Goal: Task Accomplishment & Management: Use online tool/utility

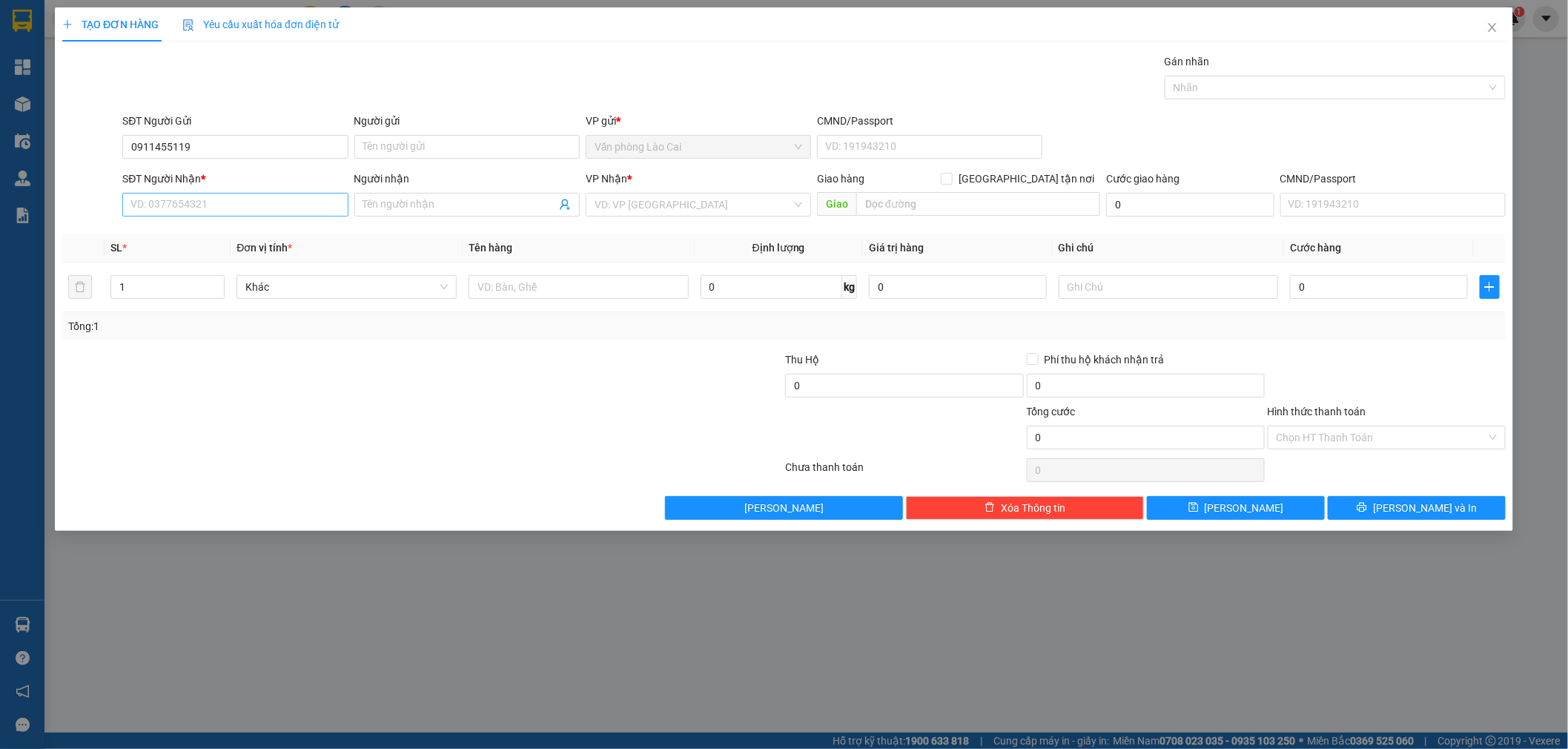
type input "0911455119"
click at [143, 208] on input "SĐT Người Nhận *" at bounding box center [234, 205] width 225 height 24
click at [218, 231] on div "0982324022" at bounding box center [235, 234] width 208 height 16
type input "0982324022"
type input "[GEOGRAPHIC_DATA]"
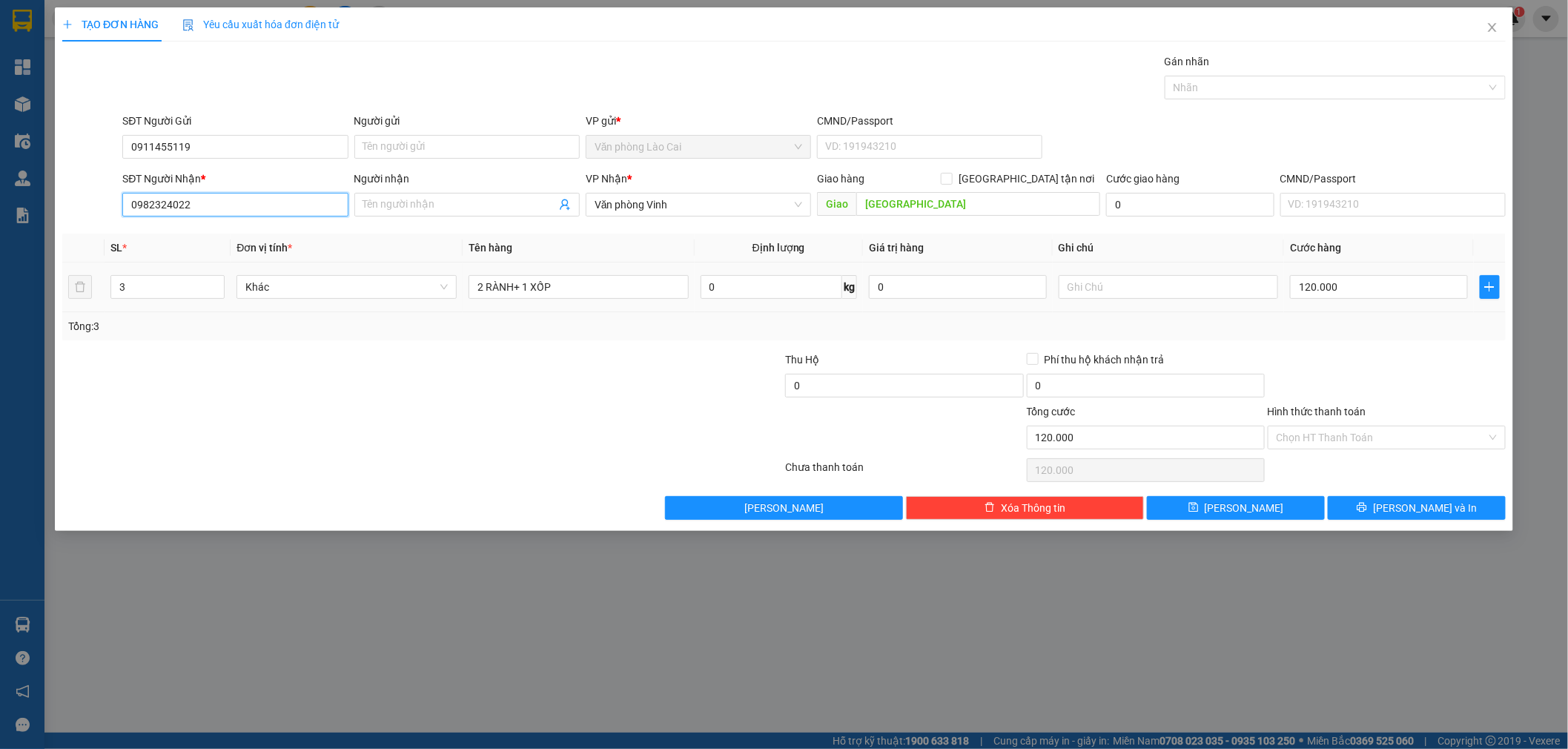
type input "120.000"
type input "0982324022"
click at [404, 205] on input "Người nhận" at bounding box center [459, 204] width 193 height 16
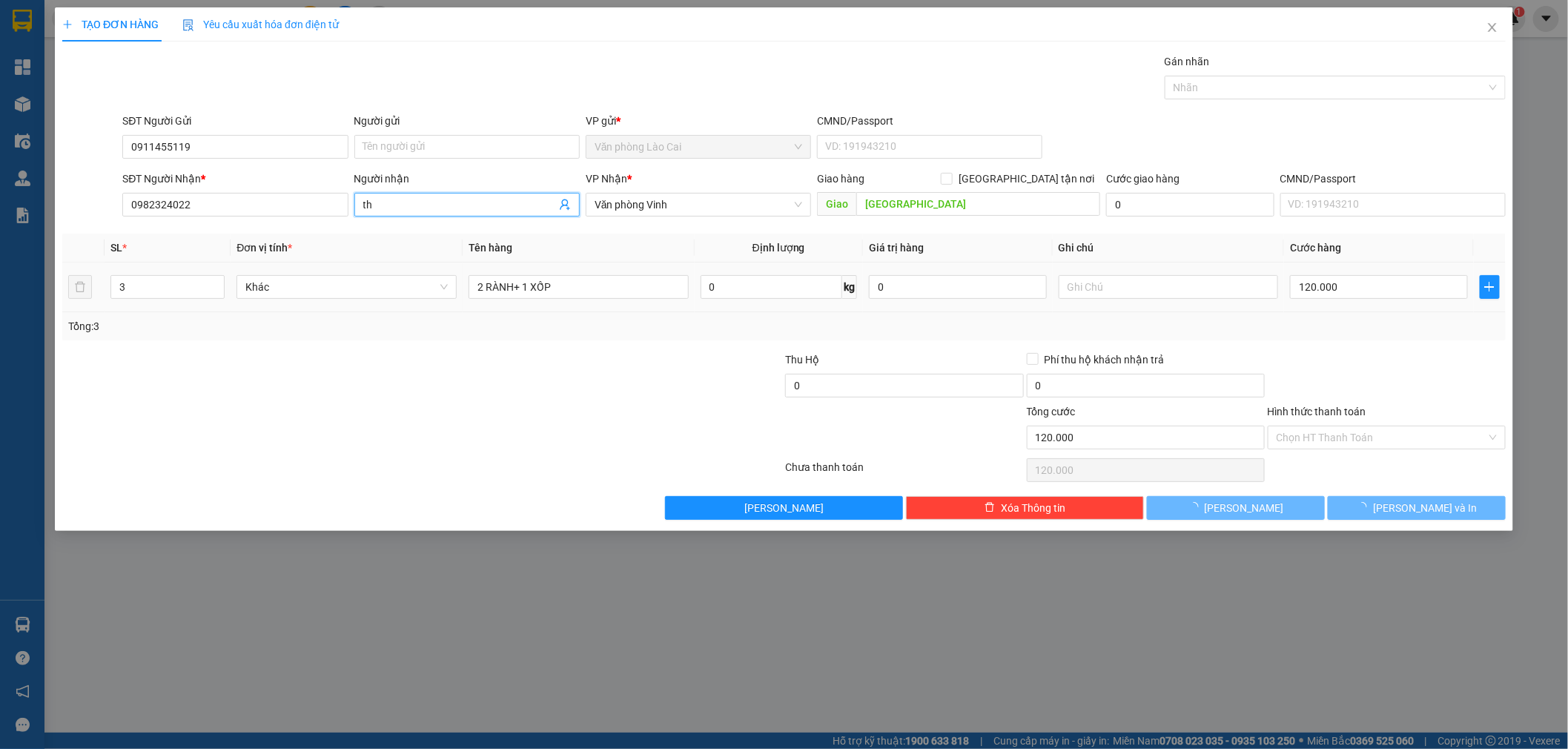
type input "t"
drag, startPoint x: 1264, startPoint y: 738, endPoint x: 1080, endPoint y: 670, distance: 196.2
click at [1255, 733] on div "TẠO ĐƠN HÀNG Yêu cầu xuất hóa đơn điện tử Transit Pickup Surcharge Ids Transit …" at bounding box center [784, 374] width 1568 height 749
click at [127, 284] on input "3" at bounding box center [168, 286] width 113 height 22
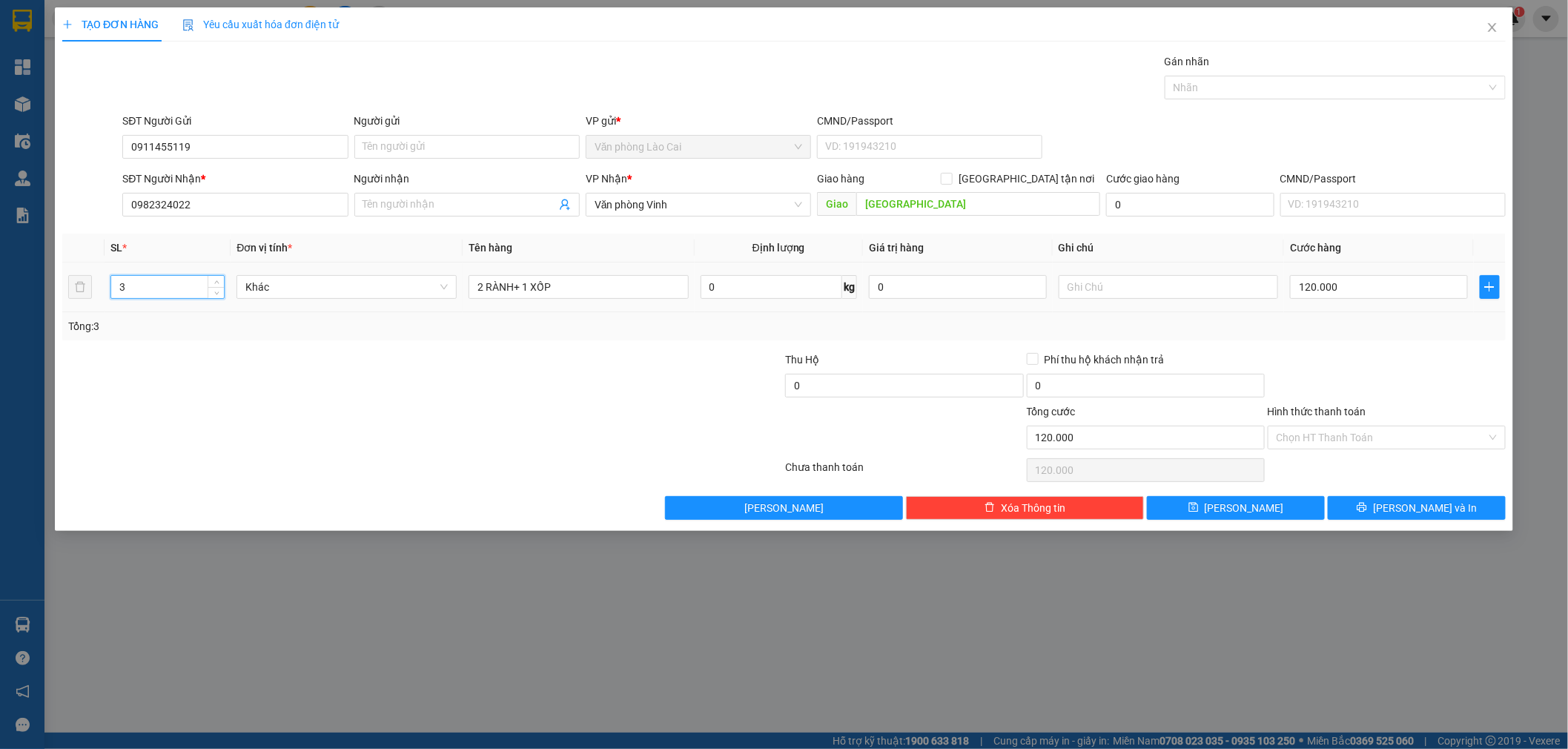
drag, startPoint x: 127, startPoint y: 284, endPoint x: 100, endPoint y: 273, distance: 29.2
click at [100, 273] on tr "3 Khác 2 RÀNH+ 1 XỐP 0 kg 0 120.000" at bounding box center [784, 287] width 1444 height 50
type input "1"
drag, startPoint x: 520, startPoint y: 286, endPoint x: 409, endPoint y: 282, distance: 111.1
click at [409, 282] on tr "1 Khác 2 RÀNH+ 1 XỐP 0 kg 0 120.000" at bounding box center [784, 287] width 1444 height 50
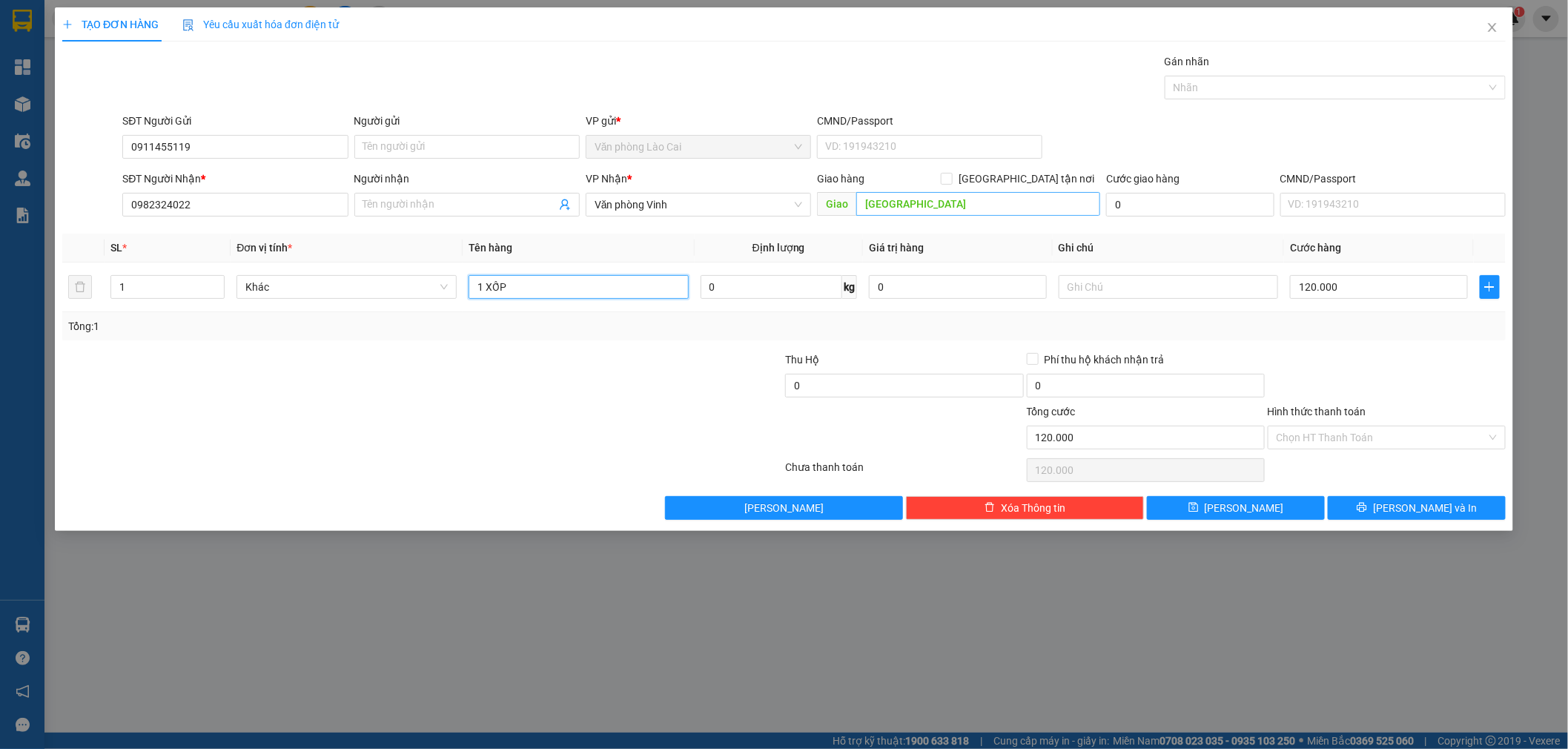
type input "1 XỐP"
click at [956, 208] on input "ngã ba giang" at bounding box center [978, 204] width 244 height 24
type input "ngã ba giang HT"
drag, startPoint x: 1368, startPoint y: 331, endPoint x: 1351, endPoint y: 279, distance: 54.7
click at [1367, 330] on div "Tổng: 1" at bounding box center [784, 326] width 1431 height 16
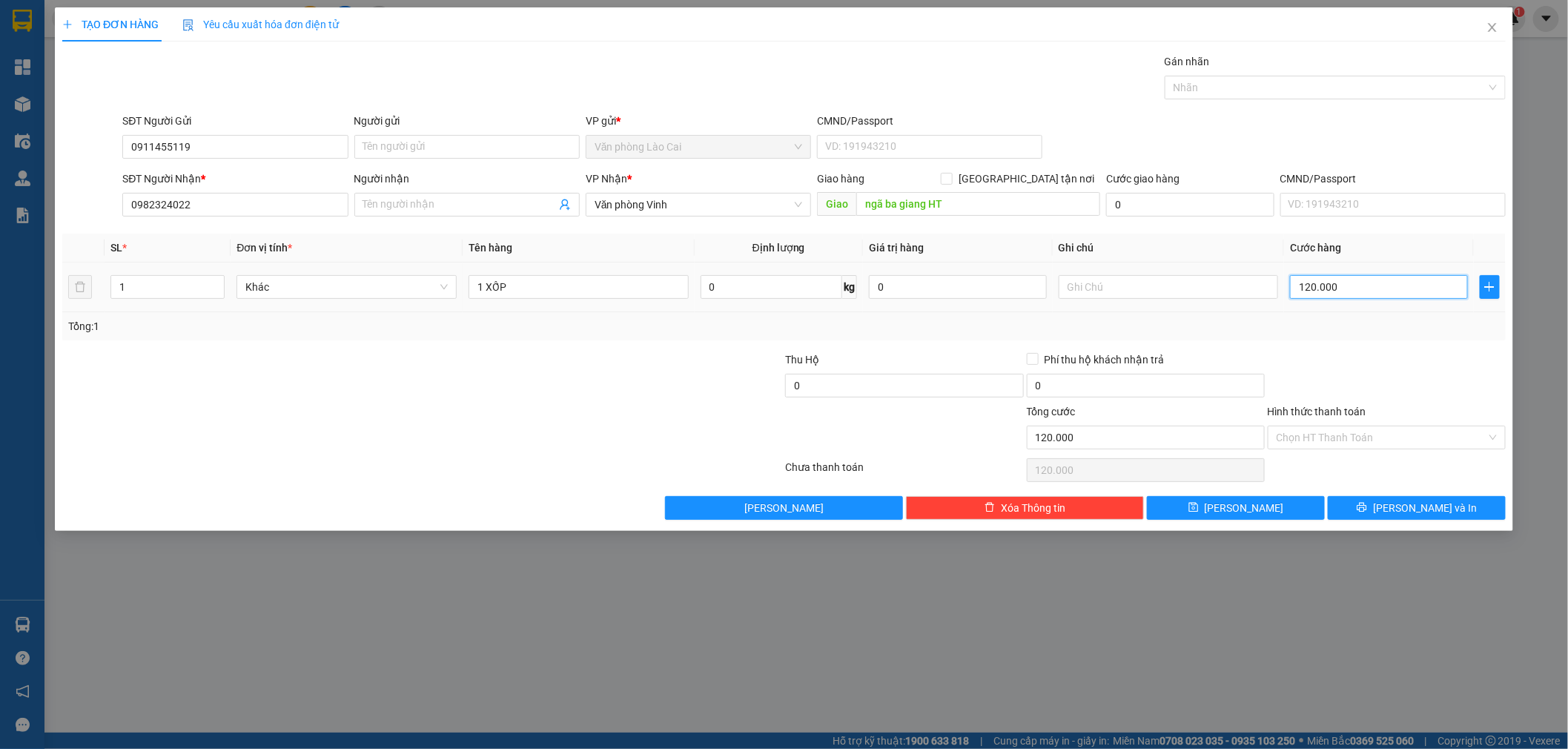
click at [1351, 277] on input "120.000" at bounding box center [1379, 286] width 178 height 24
type input "5"
type input "50"
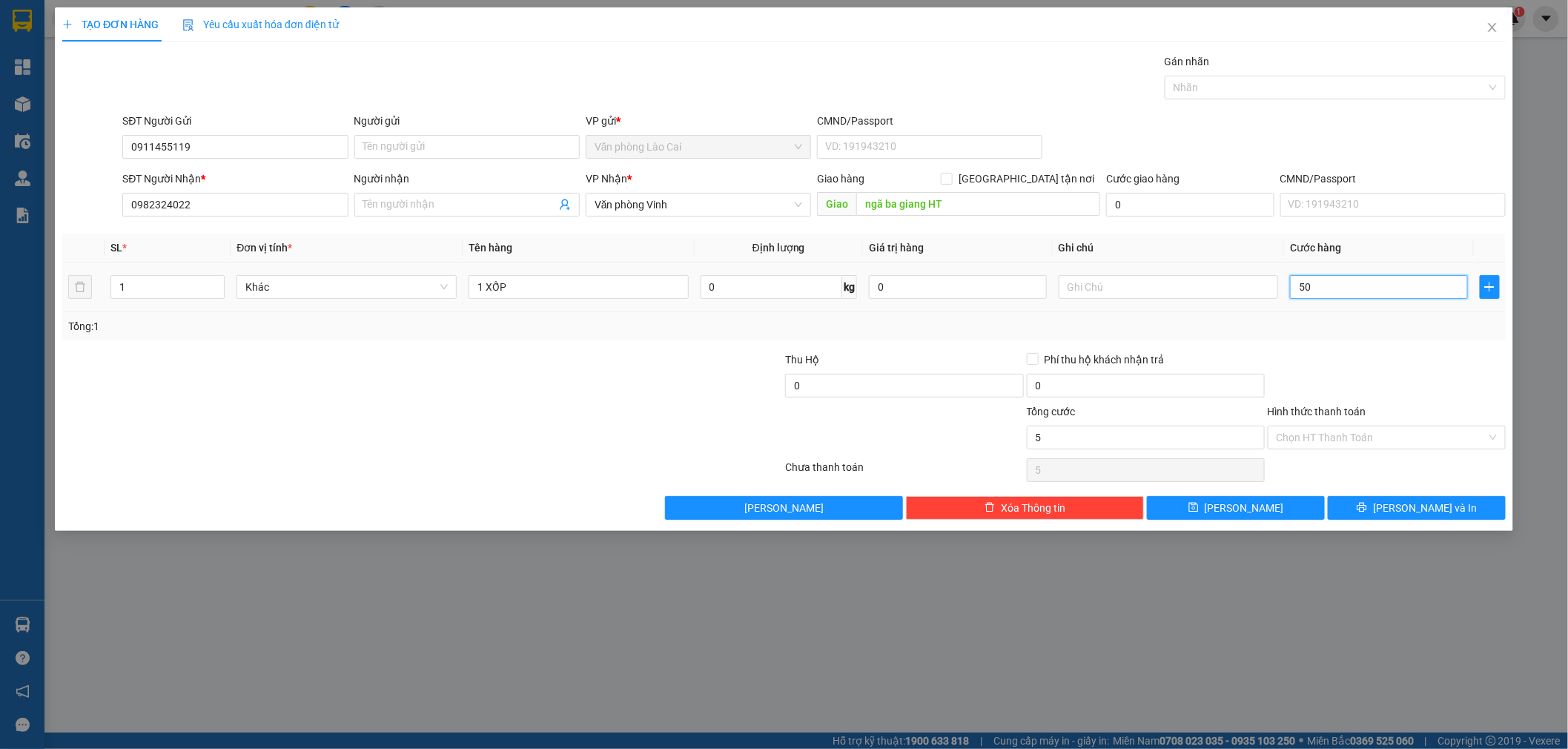
type input "50"
click at [1347, 344] on div "Transit Pickup Surcharge Ids Transit Deliver Surcharge Ids Transit Deliver Surc…" at bounding box center [784, 286] width 1444 height 467
type input "50.000"
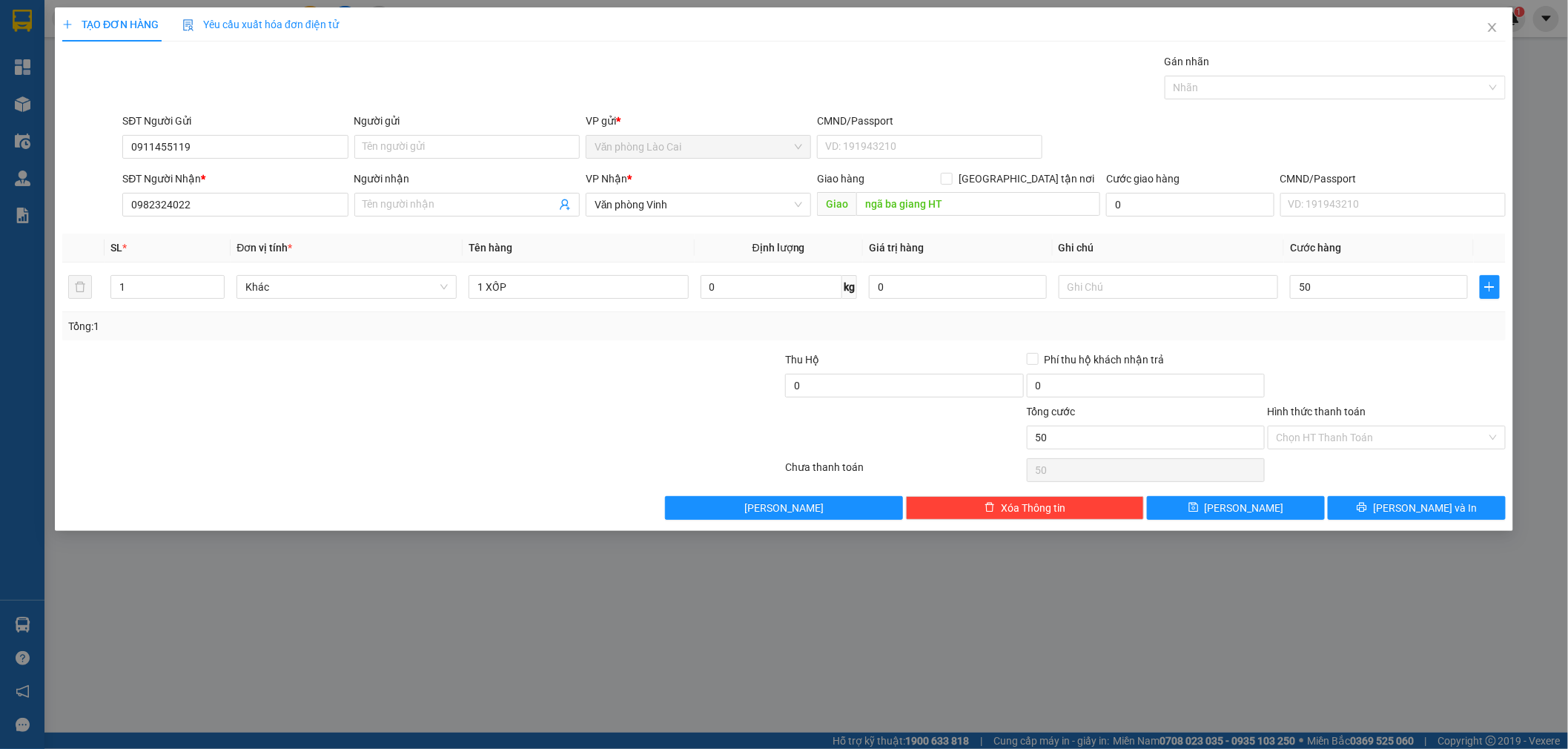
type input "50.000"
click at [1354, 506] on button "Lưu và In" at bounding box center [1416, 508] width 178 height 24
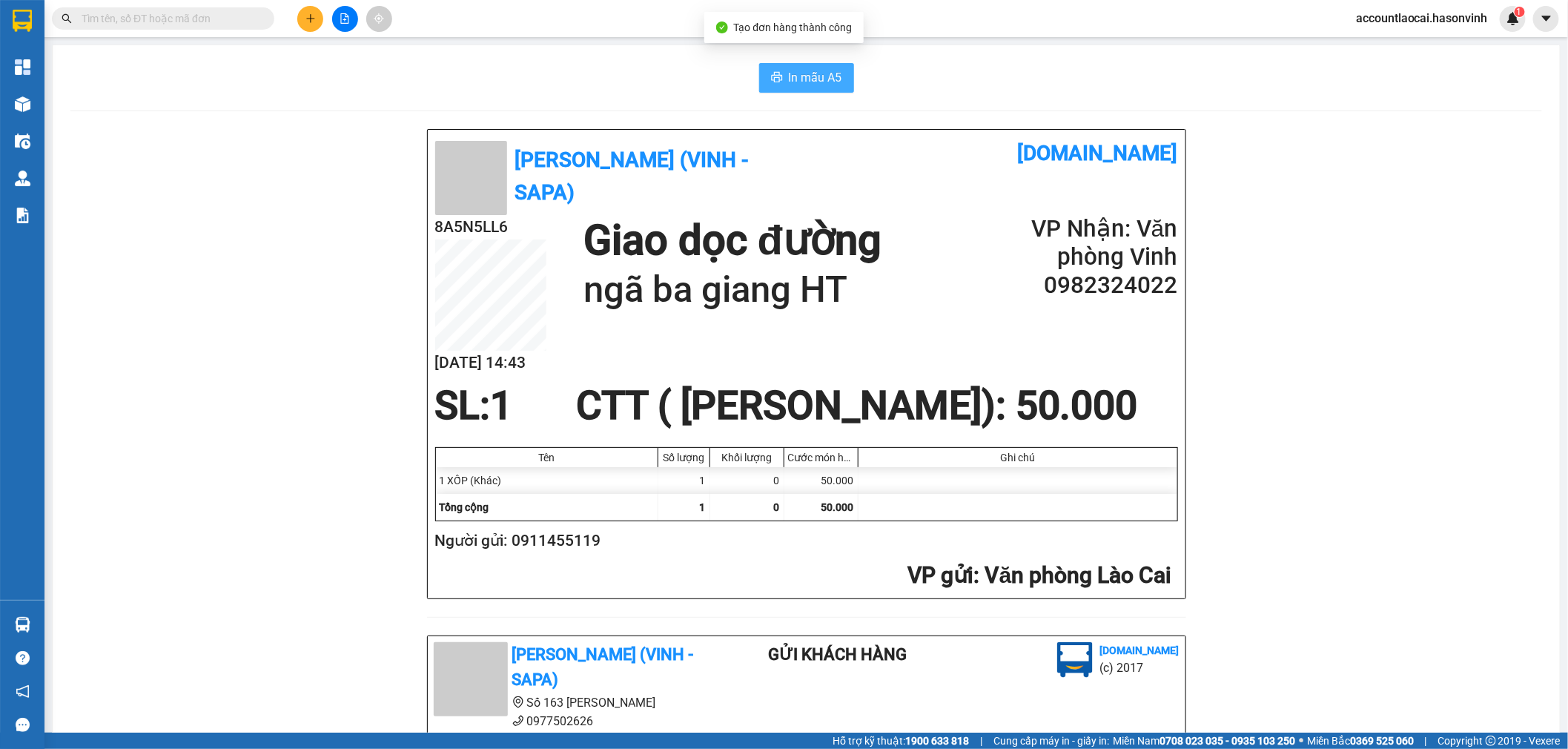
click at [774, 82] on icon "printer" at bounding box center [778, 77] width 12 height 12
click at [359, 150] on div "Hà Sơn (Vinh - Sapa) vexere.com 8A5N5LL6 14/10 14:43 Giao dọc đường ngã ba gian…" at bounding box center [806, 664] width 1472 height 1070
click at [307, 20] on icon "plus" at bounding box center [311, 18] width 11 height 11
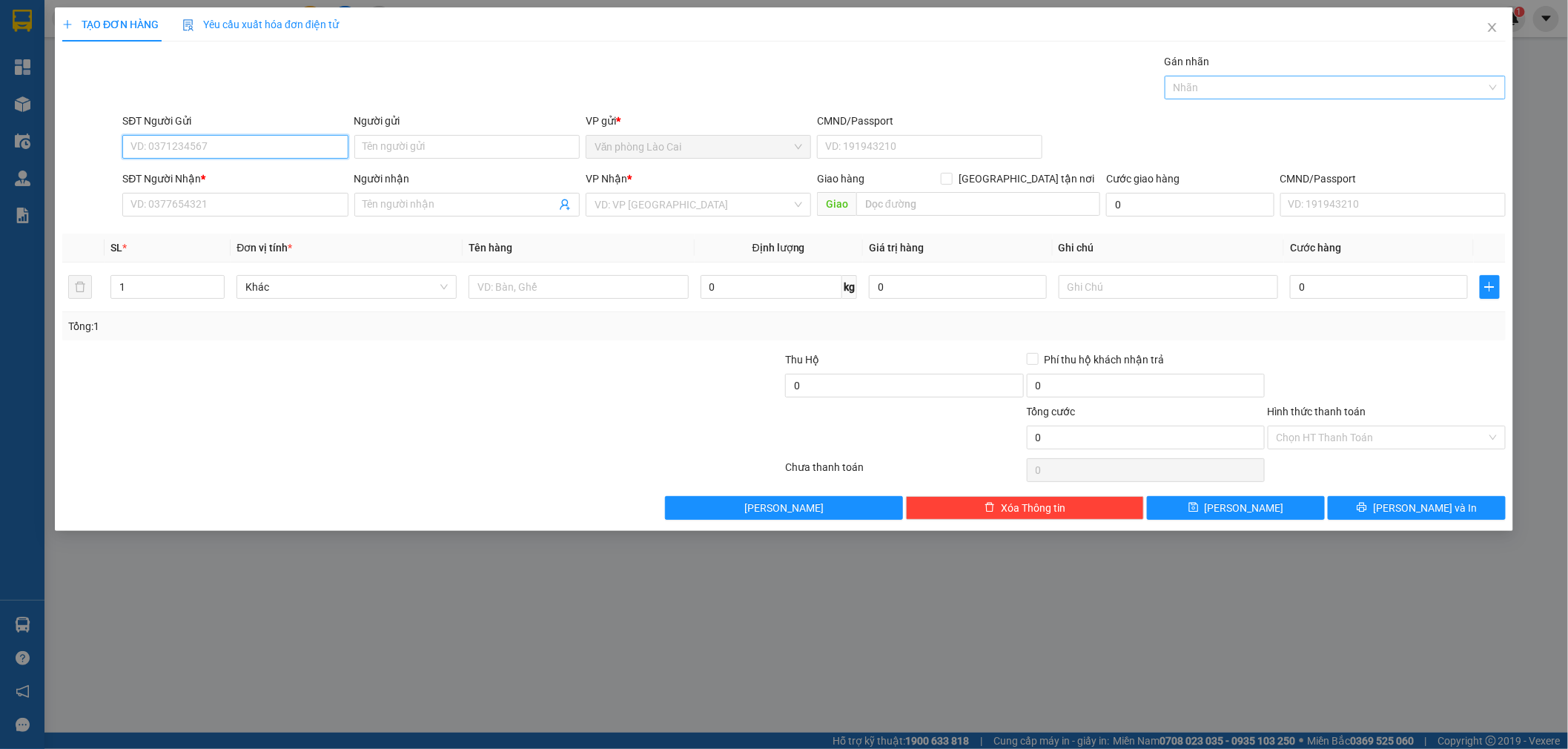
click at [1249, 82] on div at bounding box center [1328, 87] width 319 height 18
click at [0, 0] on div at bounding box center [0, 0] width 0 height 0
click at [1494, 22] on span "Close" at bounding box center [1492, 28] width 41 height 41
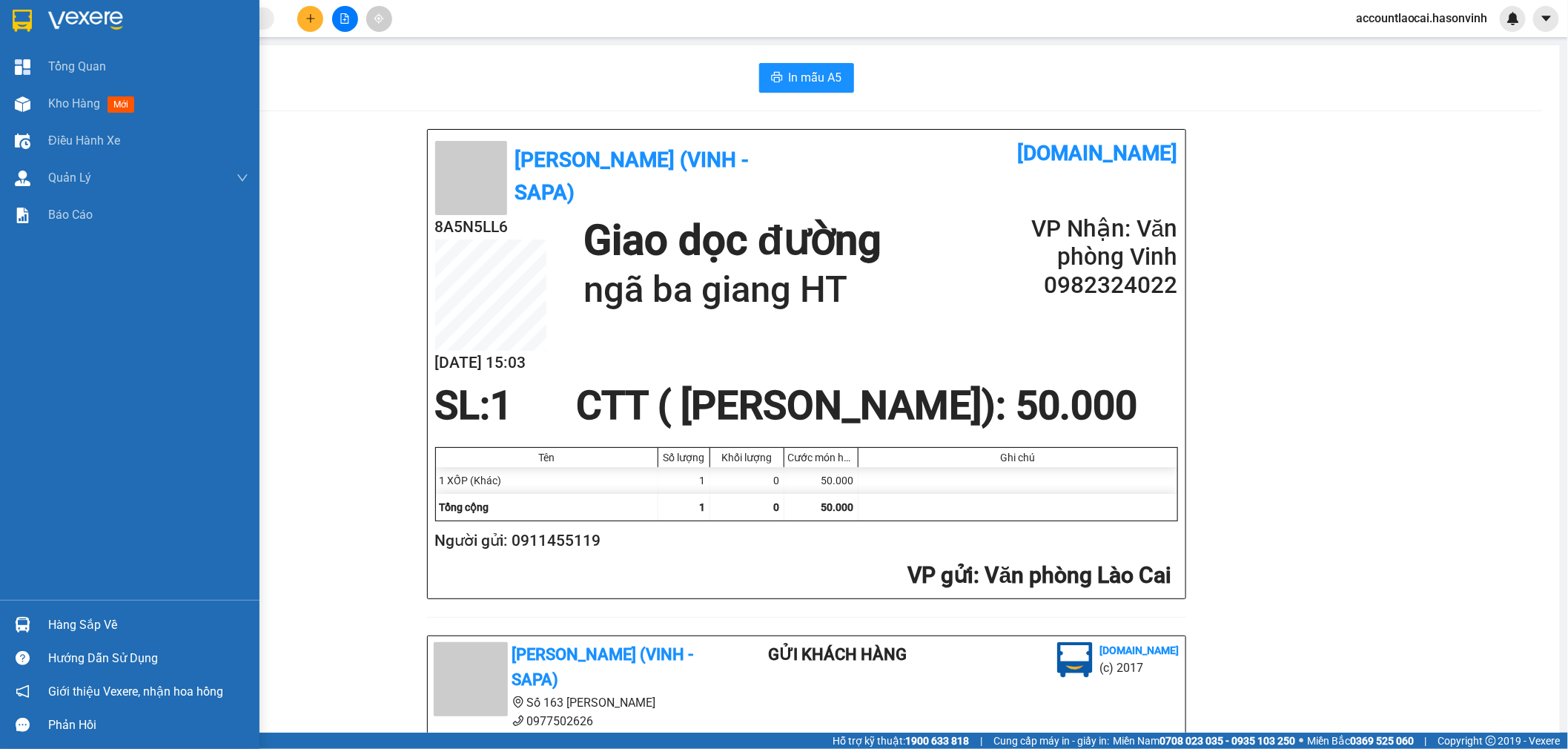
click at [31, 112] on div at bounding box center [23, 105] width 26 height 26
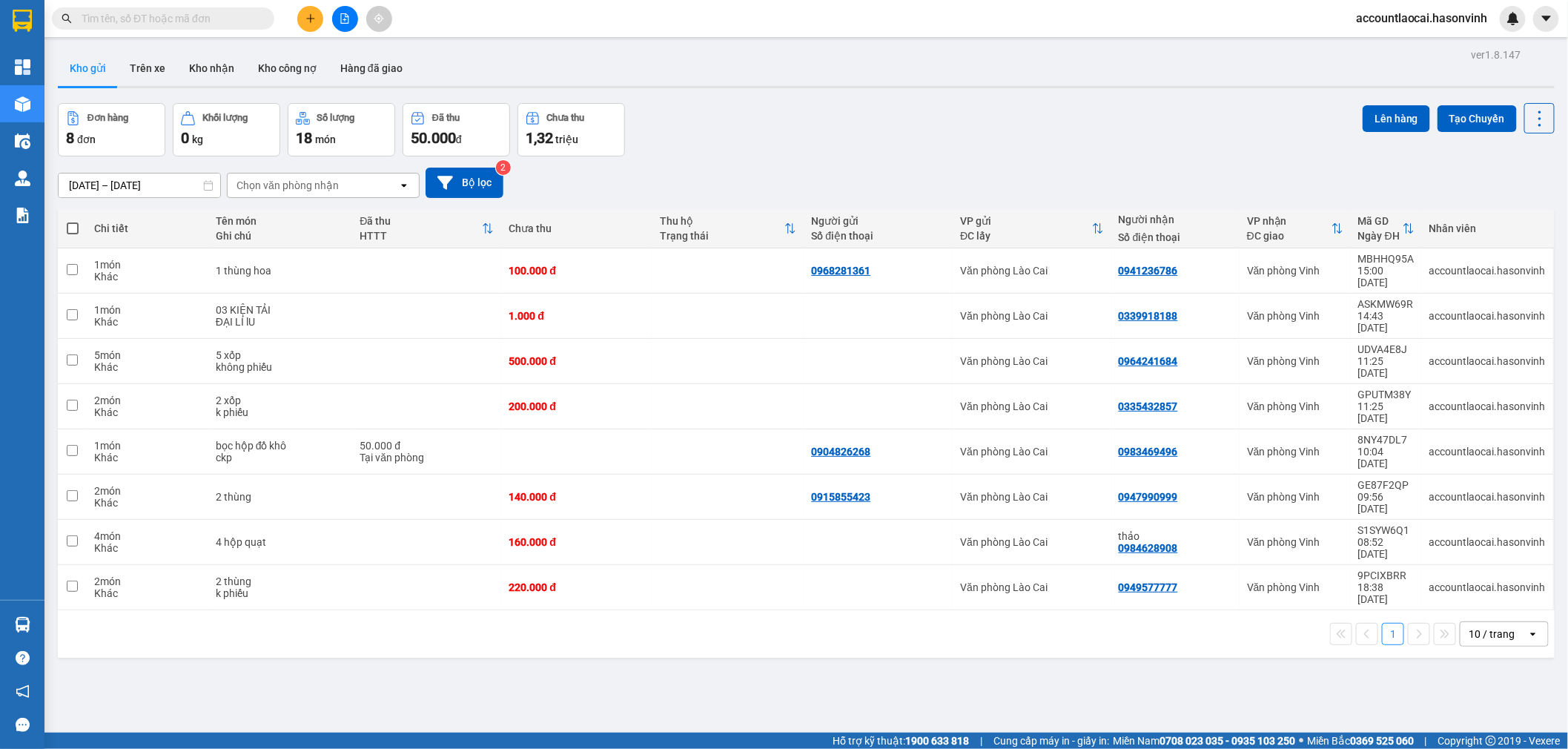
click at [984, 189] on div "12/10/2025 – 14/10/2025 Press the down arrow key to interact with the calendar …" at bounding box center [807, 183] width 1497 height 31
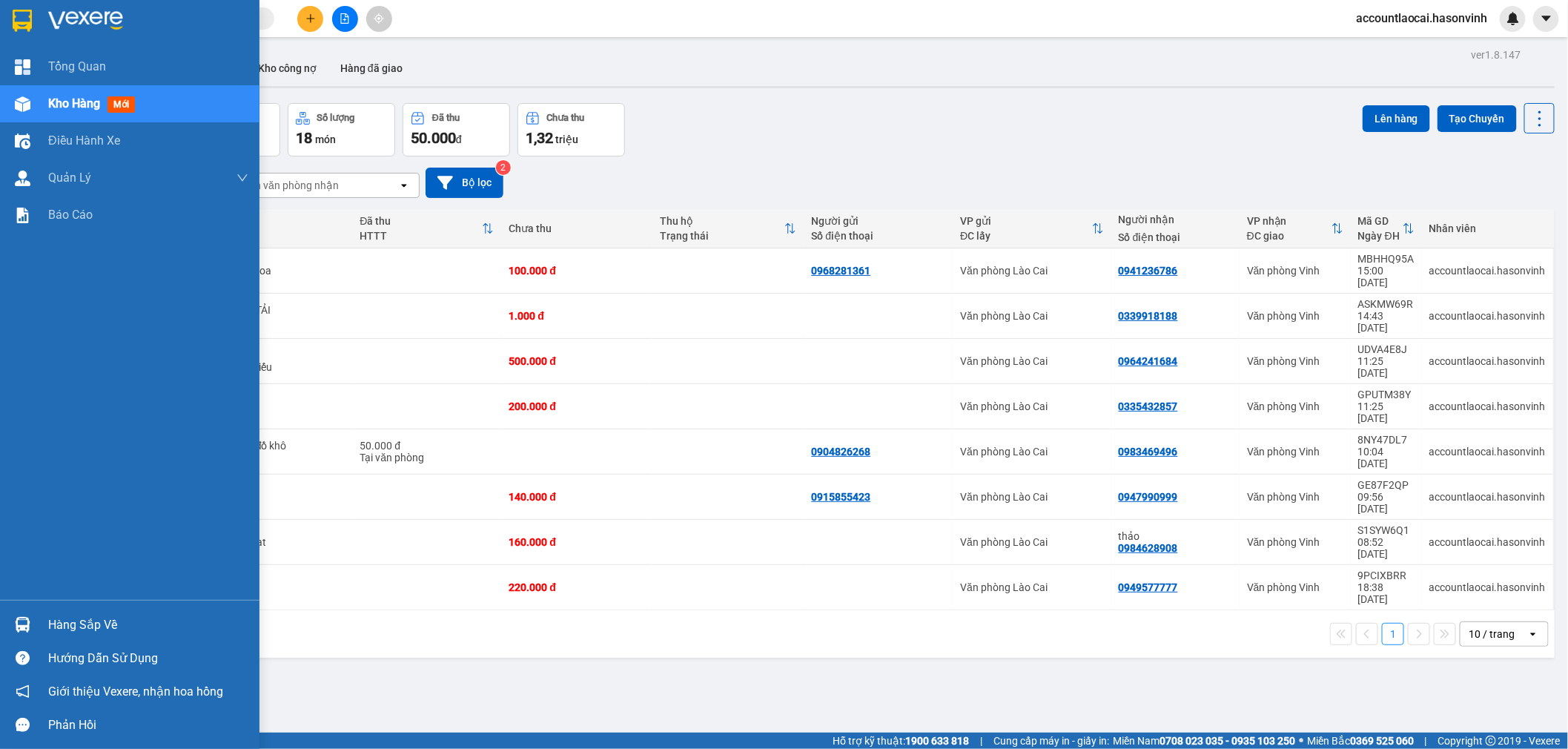
click at [23, 101] on img at bounding box center [22, 104] width 15 height 15
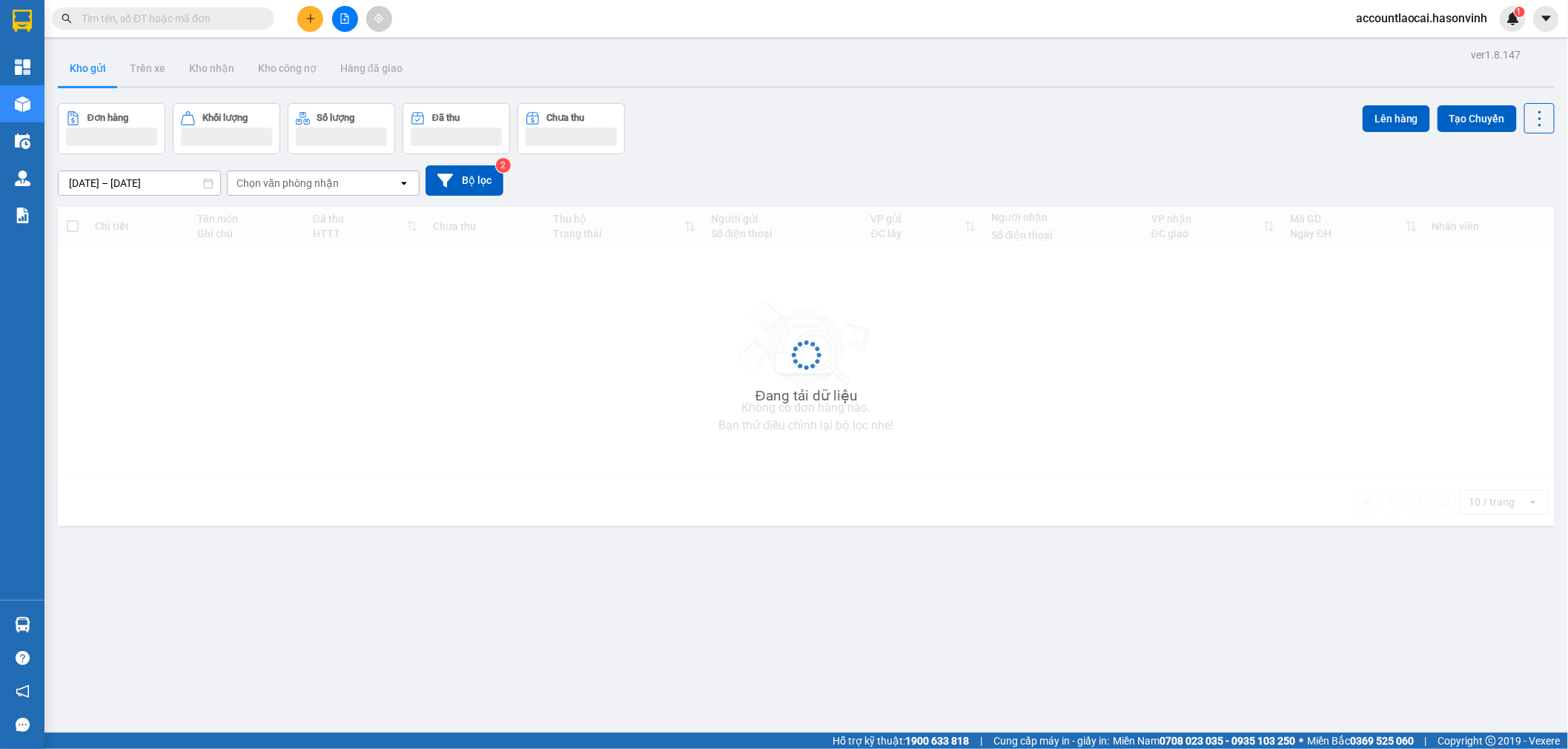
click at [346, 11] on button at bounding box center [345, 19] width 26 height 26
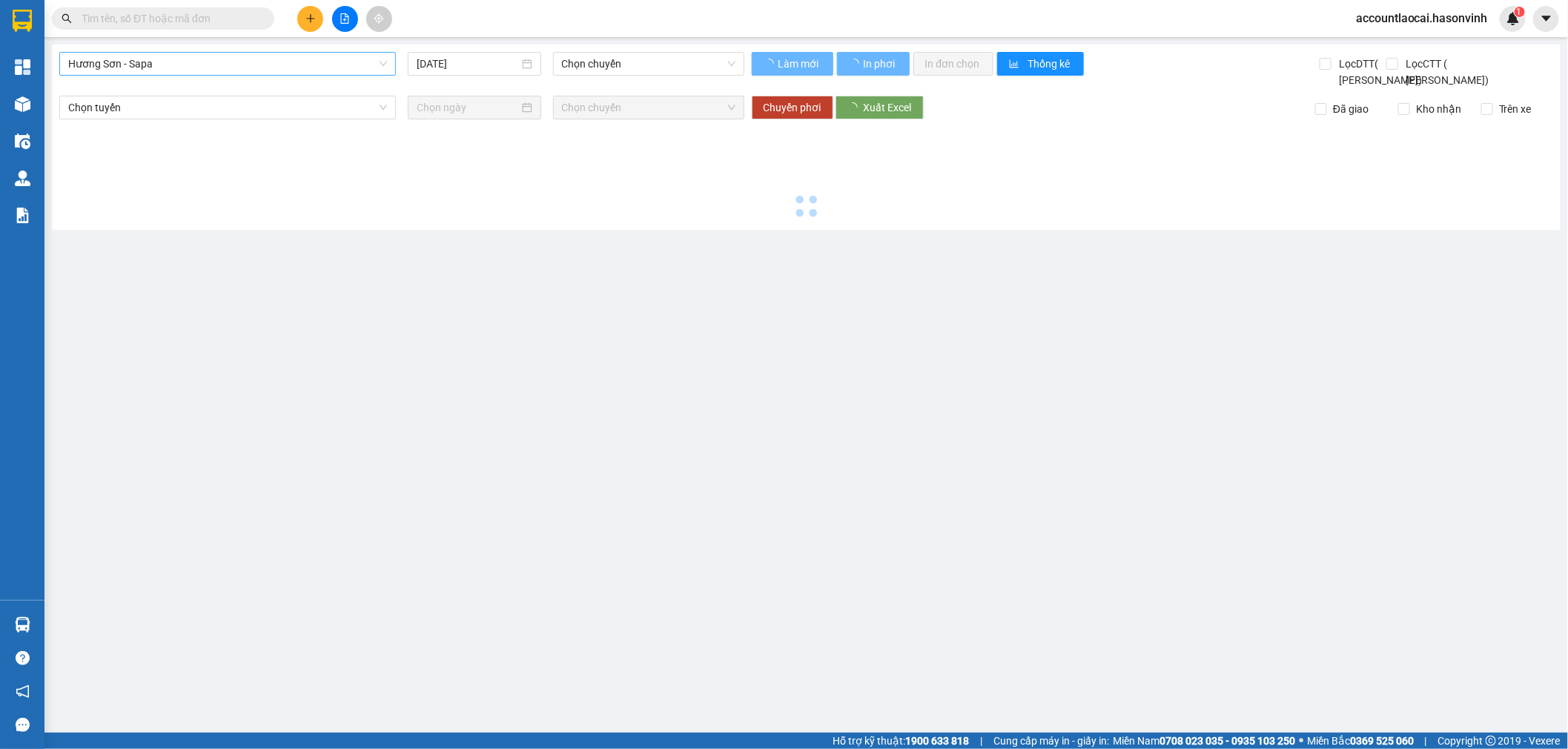
click at [218, 62] on span "Hương Sơn - Sapa" at bounding box center [227, 63] width 319 height 22
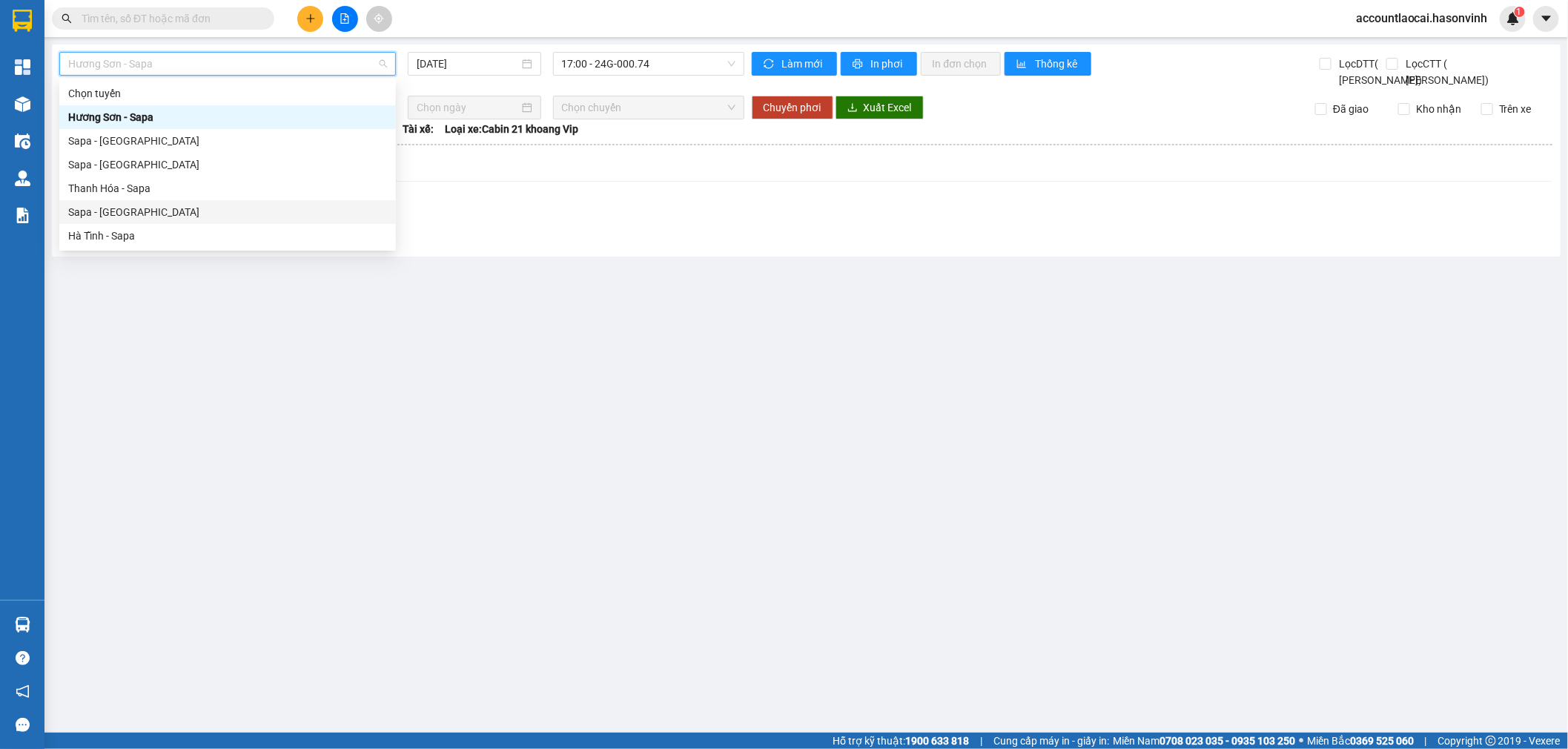
click at [176, 213] on div "Sapa - Hà Tĩnh" at bounding box center [227, 211] width 319 height 16
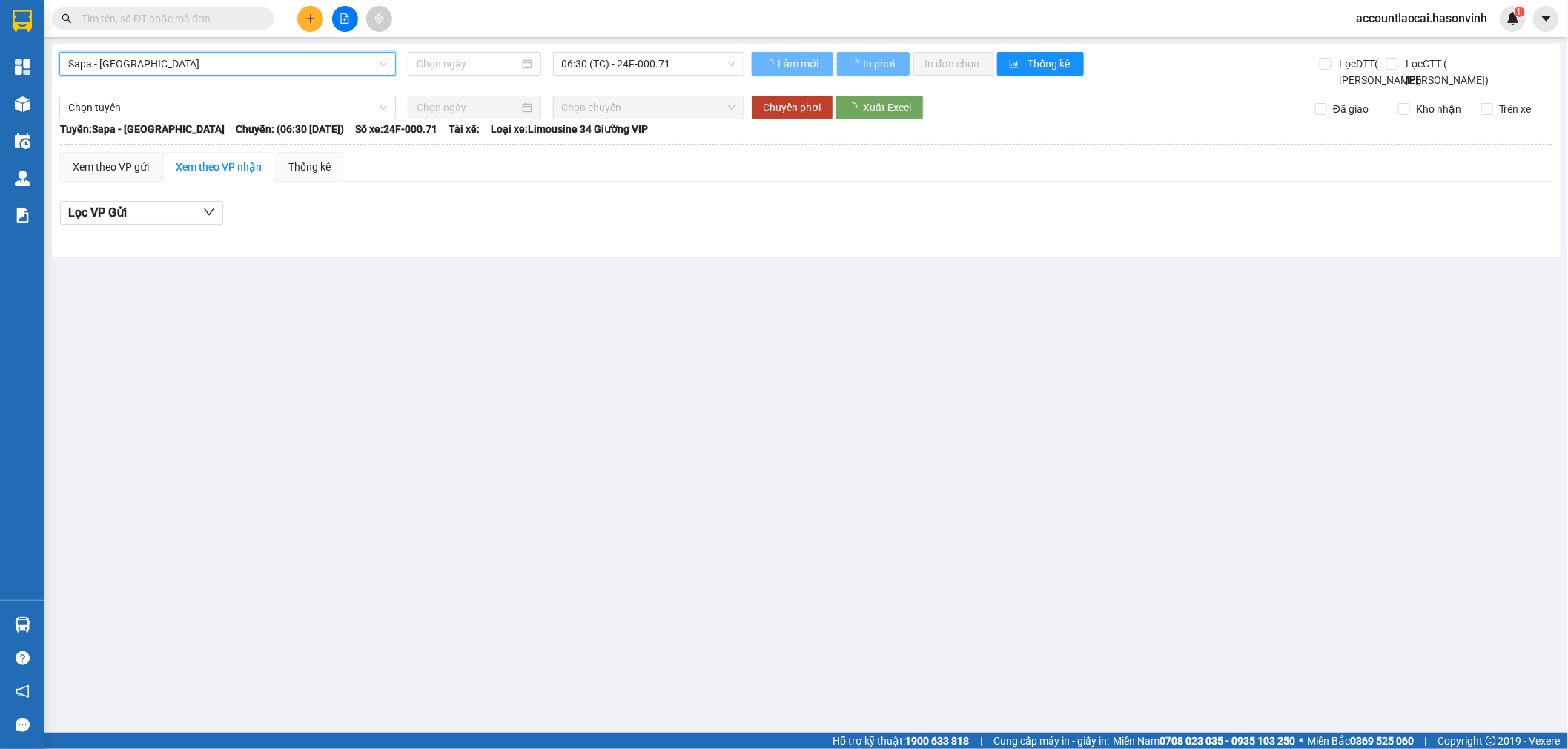
type input "14/10/2025"
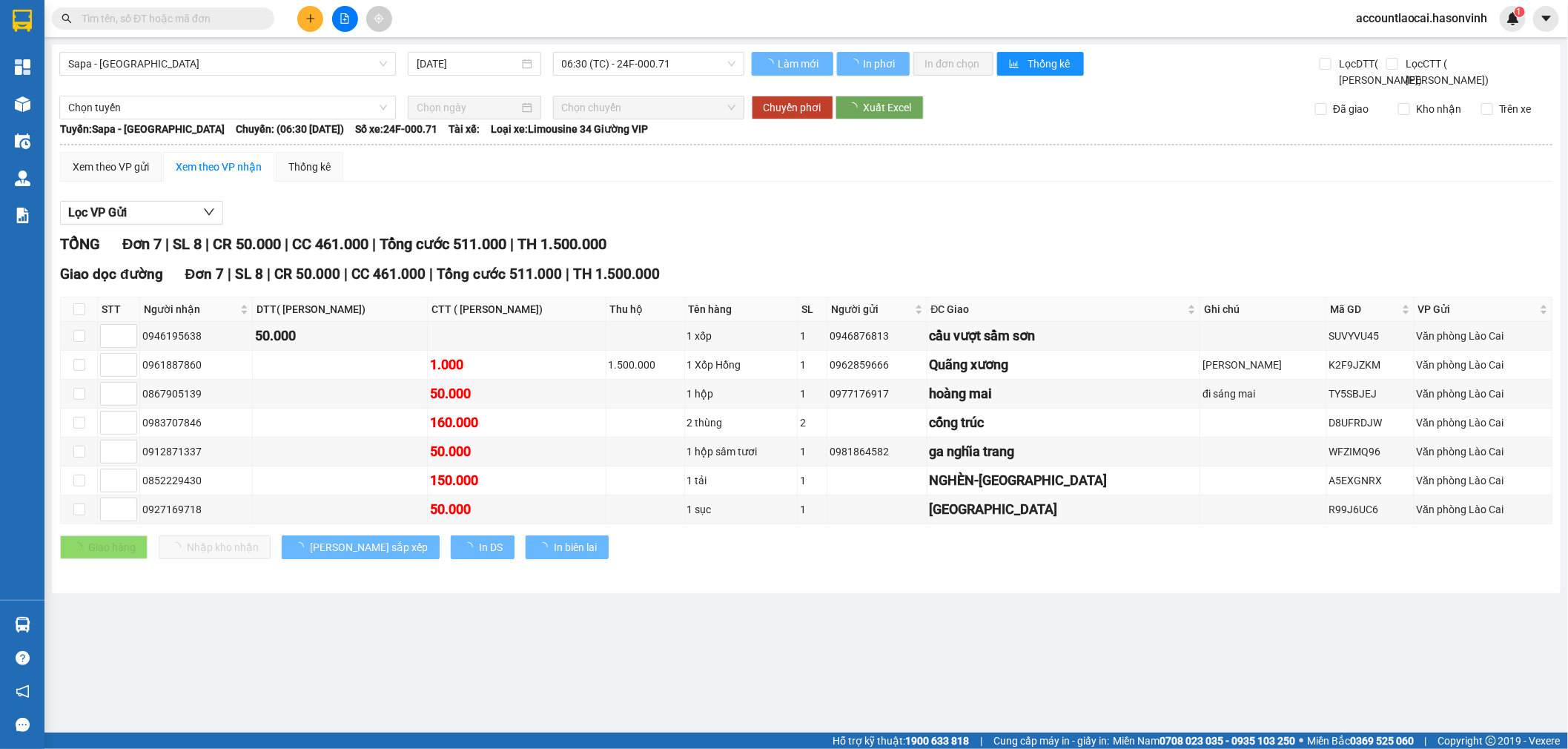
click at [210, 55] on span "Sapa - Hà Tĩnh" at bounding box center [227, 63] width 319 height 22
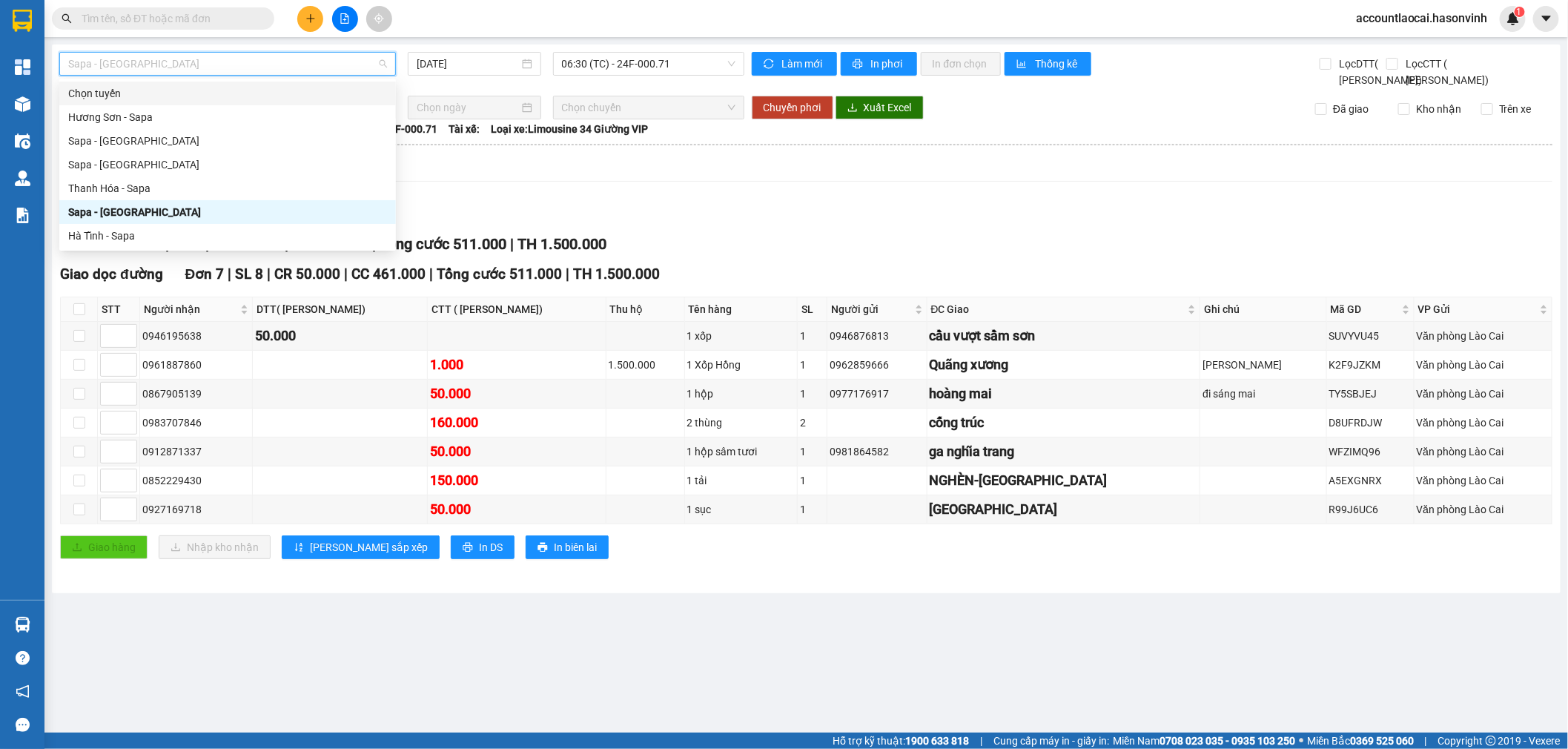
click at [560, 31] on div "Kết quả tìm kiếm ( 0 ) Bộ lọc Ngày tạo đơn gần nhất No Data accountlaocai.hason…" at bounding box center [784, 18] width 1568 height 37
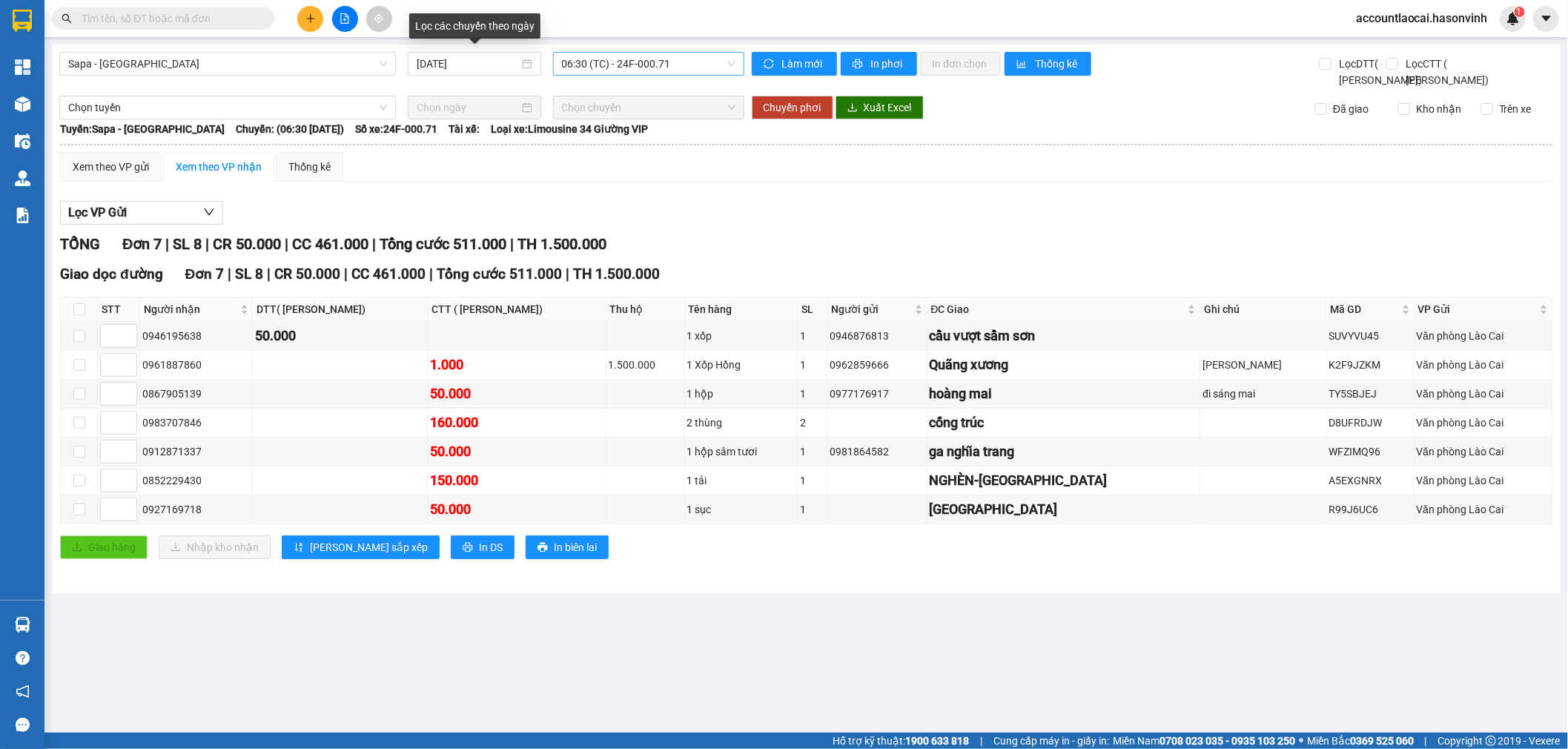
click at [601, 70] on span "06:30 (TC) - 24F-000.71" at bounding box center [649, 63] width 173 height 22
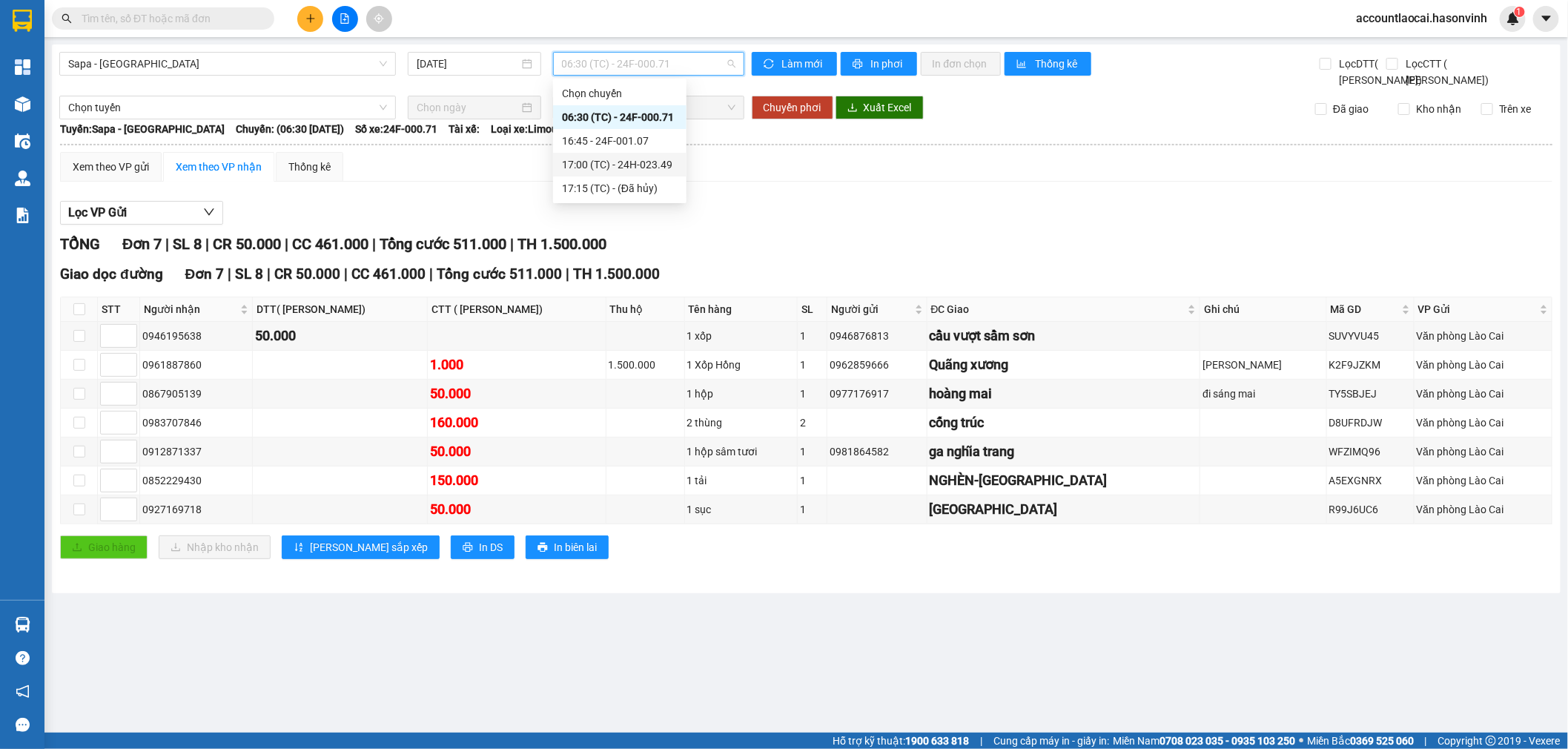
click at [610, 157] on div "17:00 (TC) - 24H-023.49" at bounding box center [620, 164] width 116 height 16
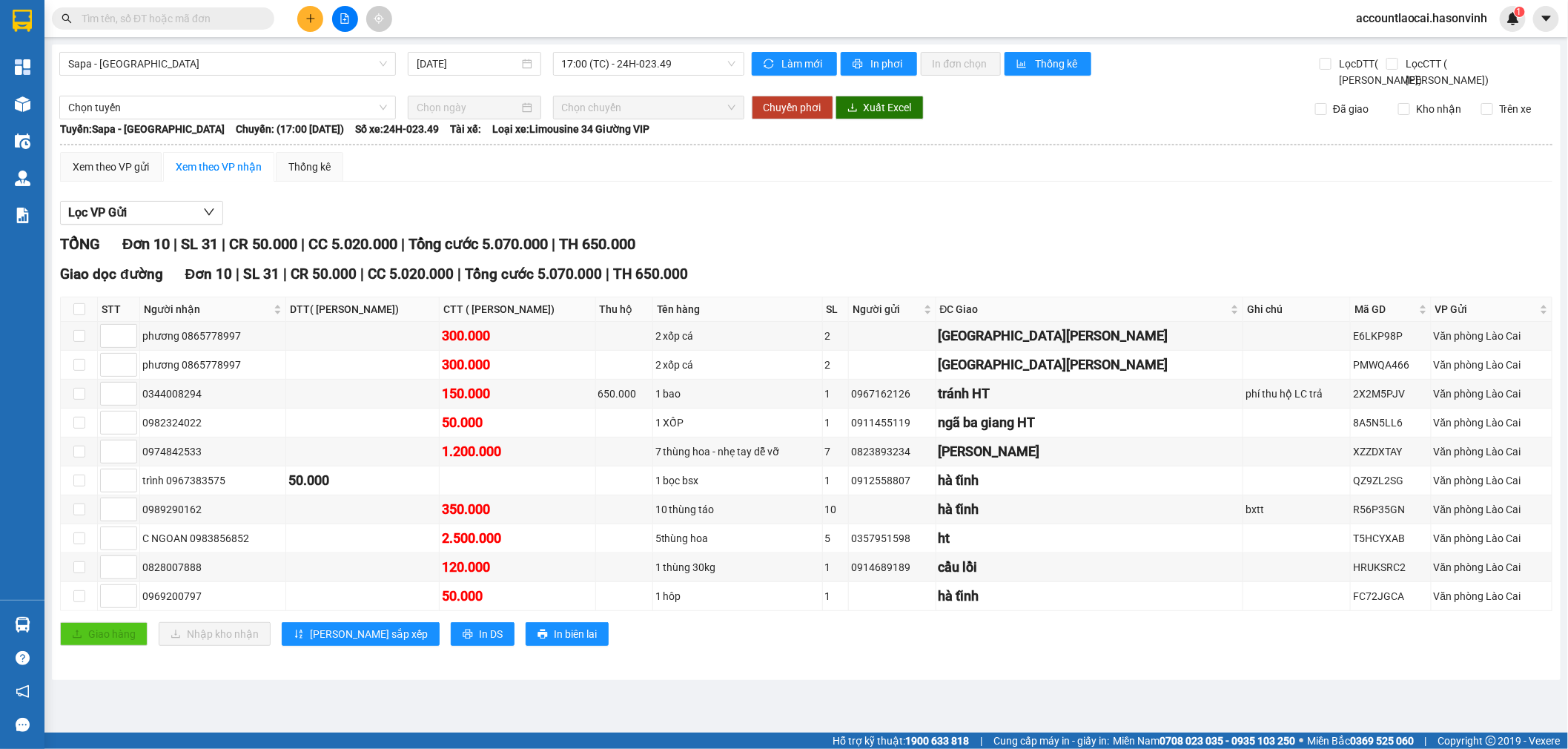
drag, startPoint x: 625, startPoint y: 53, endPoint x: 182, endPoint y: 91, distance: 444.6
click at [607, 53] on span "17:00 (TC) - 24H-023.49" at bounding box center [649, 63] width 173 height 22
click at [172, 89] on div "Sapa - Hà Tĩnh 14/10/2025 17:00 (TC) - 24H-023.49" at bounding box center [402, 70] width 685 height 37
click at [169, 49] on div "Sapa - Hà Tĩnh 14/10/2025 17:00 (TC) - 24H-023.49 Làm mới In phơi In đơn chọn T…" at bounding box center [806, 362] width 1508 height 636
click at [651, 72] on span "17:00 (TC) - 24H-023.49" at bounding box center [649, 63] width 173 height 22
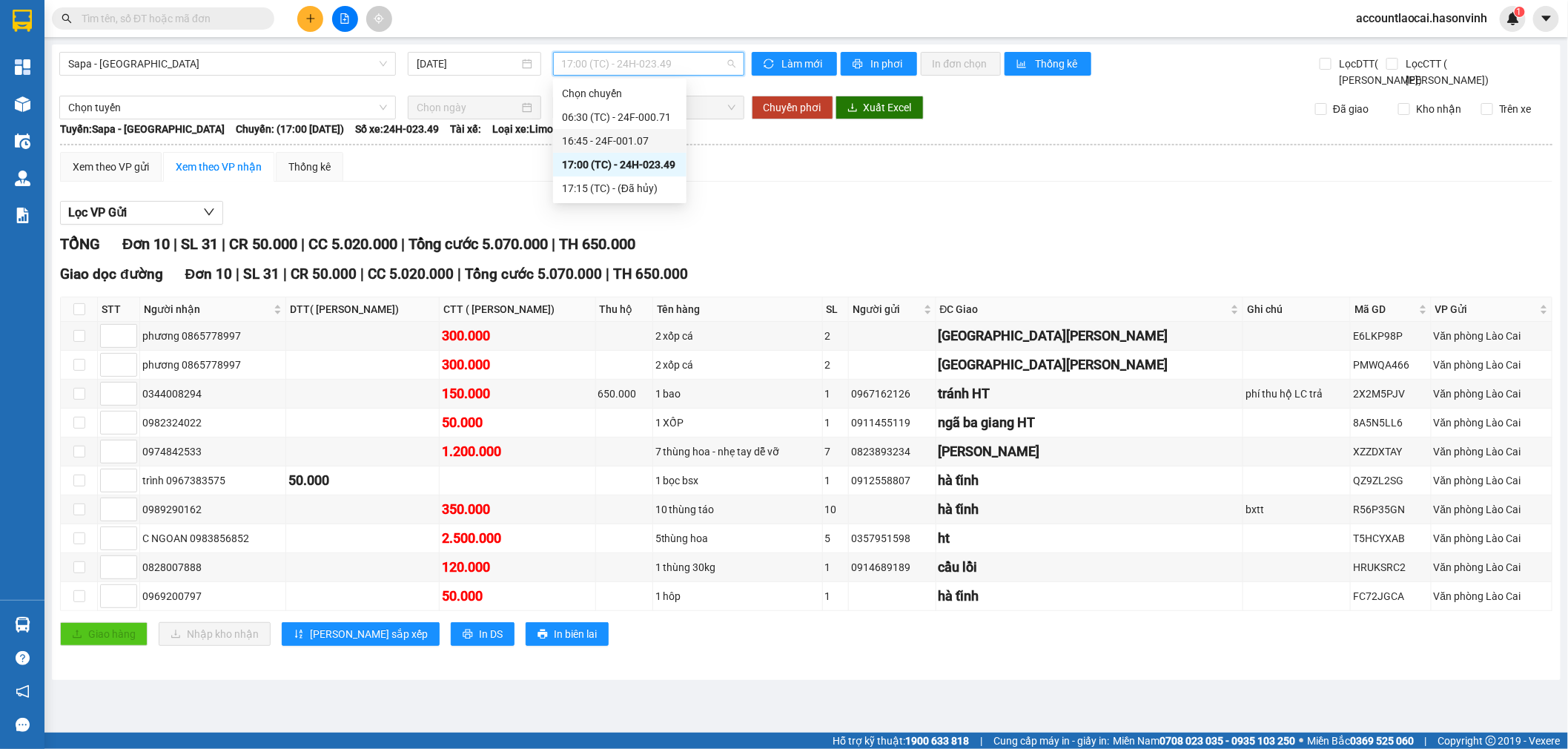
click at [636, 135] on div "16:45 - 24F-001.07" at bounding box center [620, 140] width 116 height 16
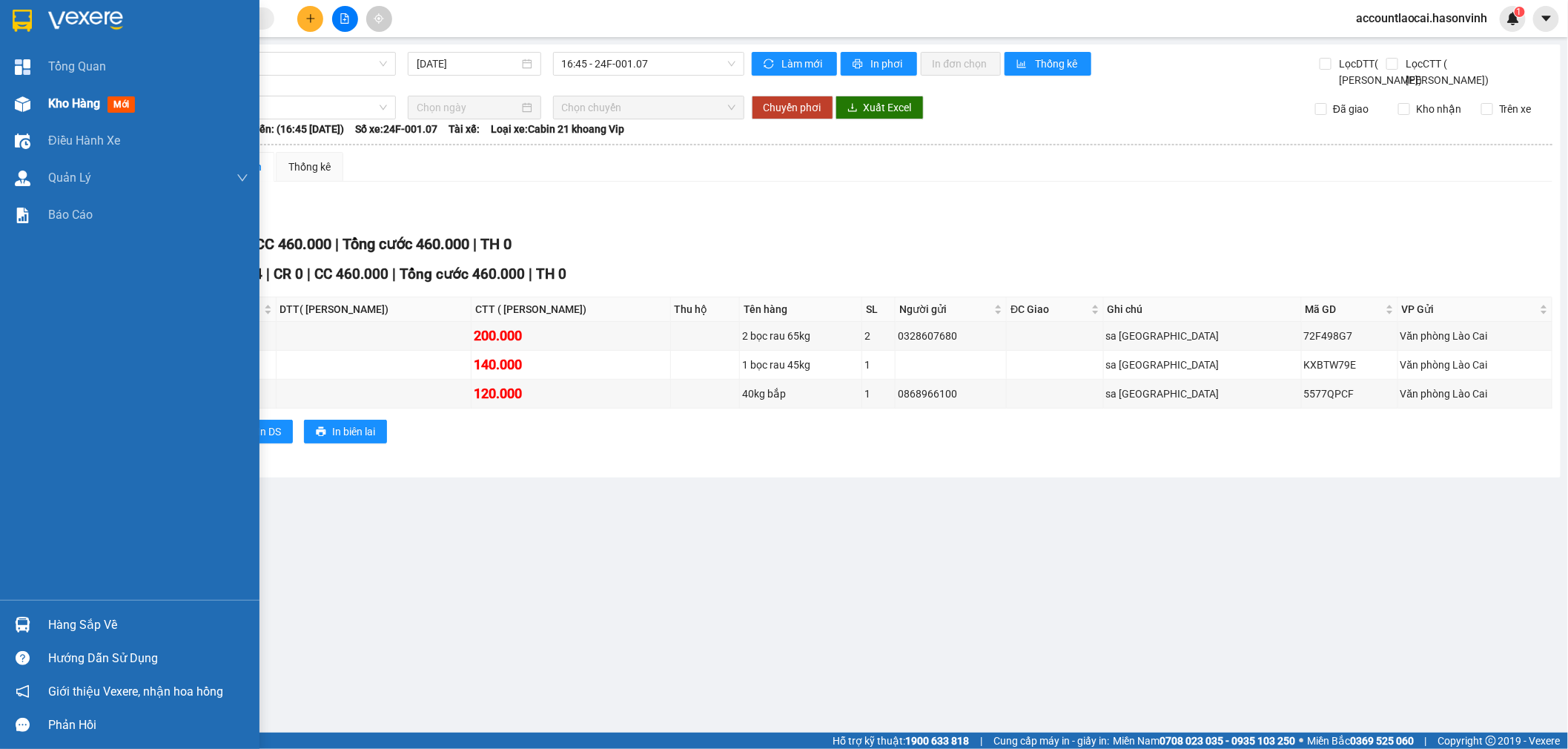
click at [48, 92] on div "Kho hàng mới" at bounding box center [148, 104] width 200 height 37
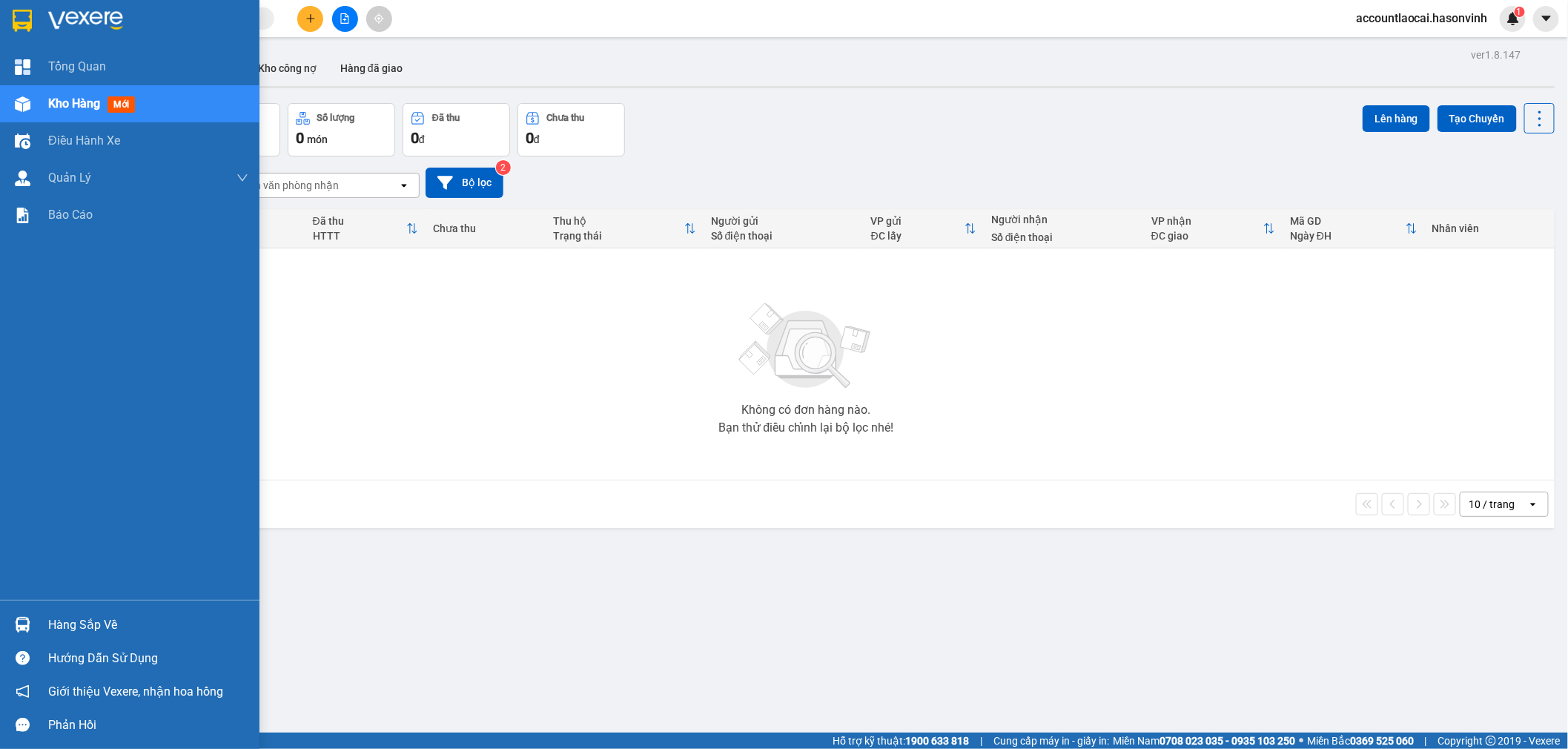
click at [47, 98] on div "Kho hàng mới" at bounding box center [130, 104] width 259 height 37
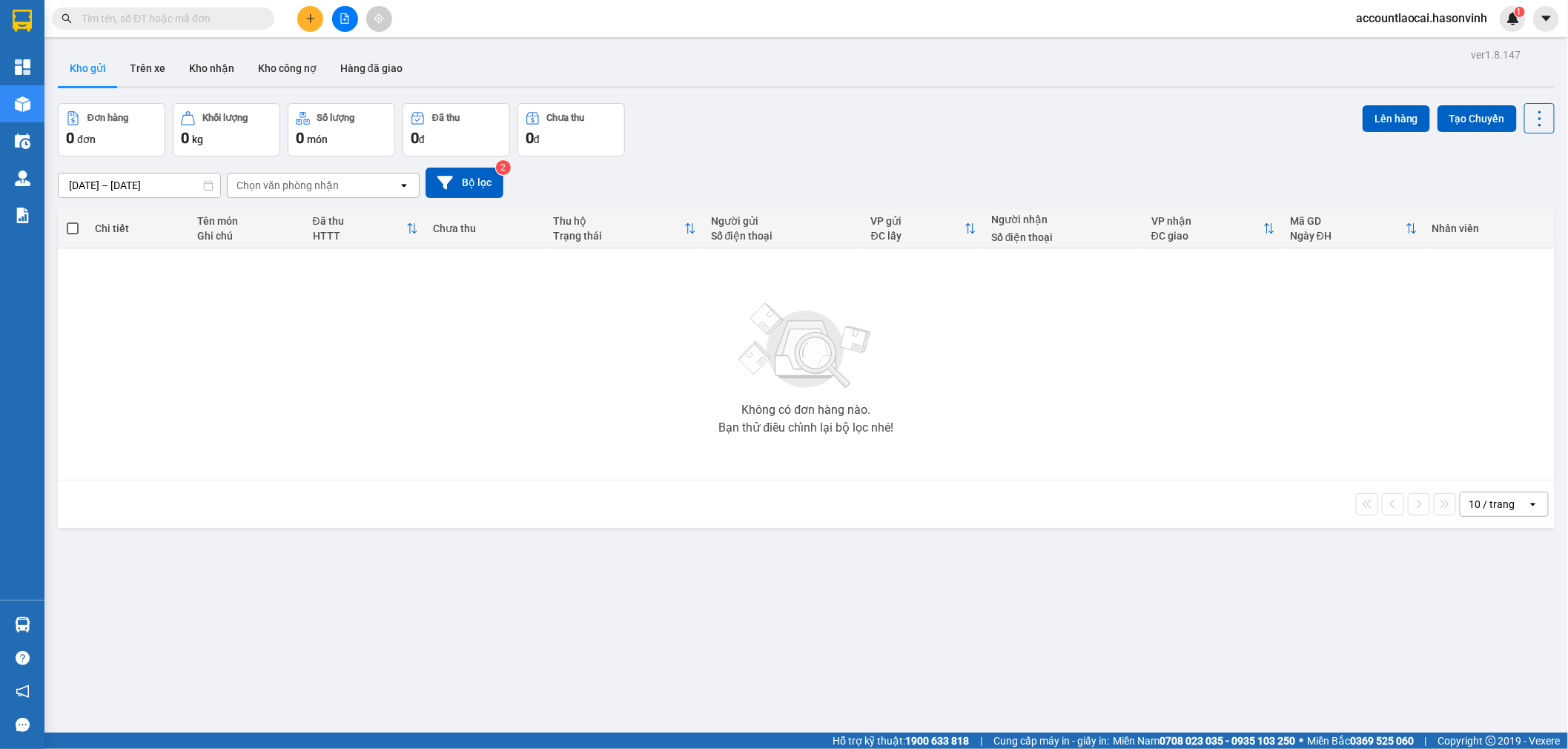
drag, startPoint x: 346, startPoint y: 16, endPoint x: 343, endPoint y: 34, distance: 18.2
click at [345, 19] on icon "file-add" at bounding box center [345, 18] width 8 height 11
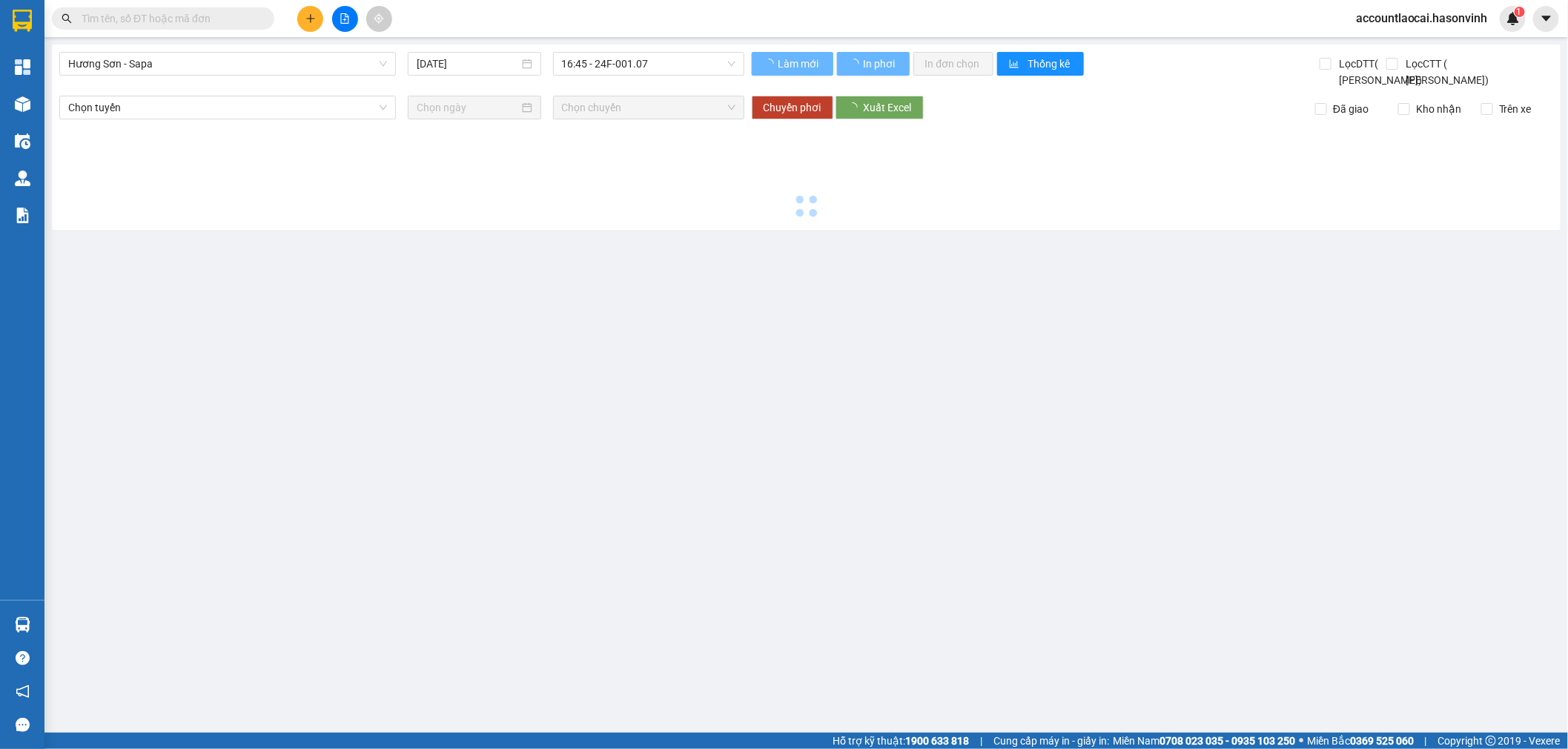
click at [343, 34] on div "Kết quả tìm kiếm ( 0 ) Bộ lọc Ngày tạo đơn gần nhất No Data accountlaocai.hason…" at bounding box center [784, 18] width 1568 height 37
click at [341, 2] on div "Kết quả tìm kiếm ( 0 ) Bộ lọc Ngày tạo đơn gần nhất No Data accountlaocai.hason…" at bounding box center [784, 18] width 1568 height 37
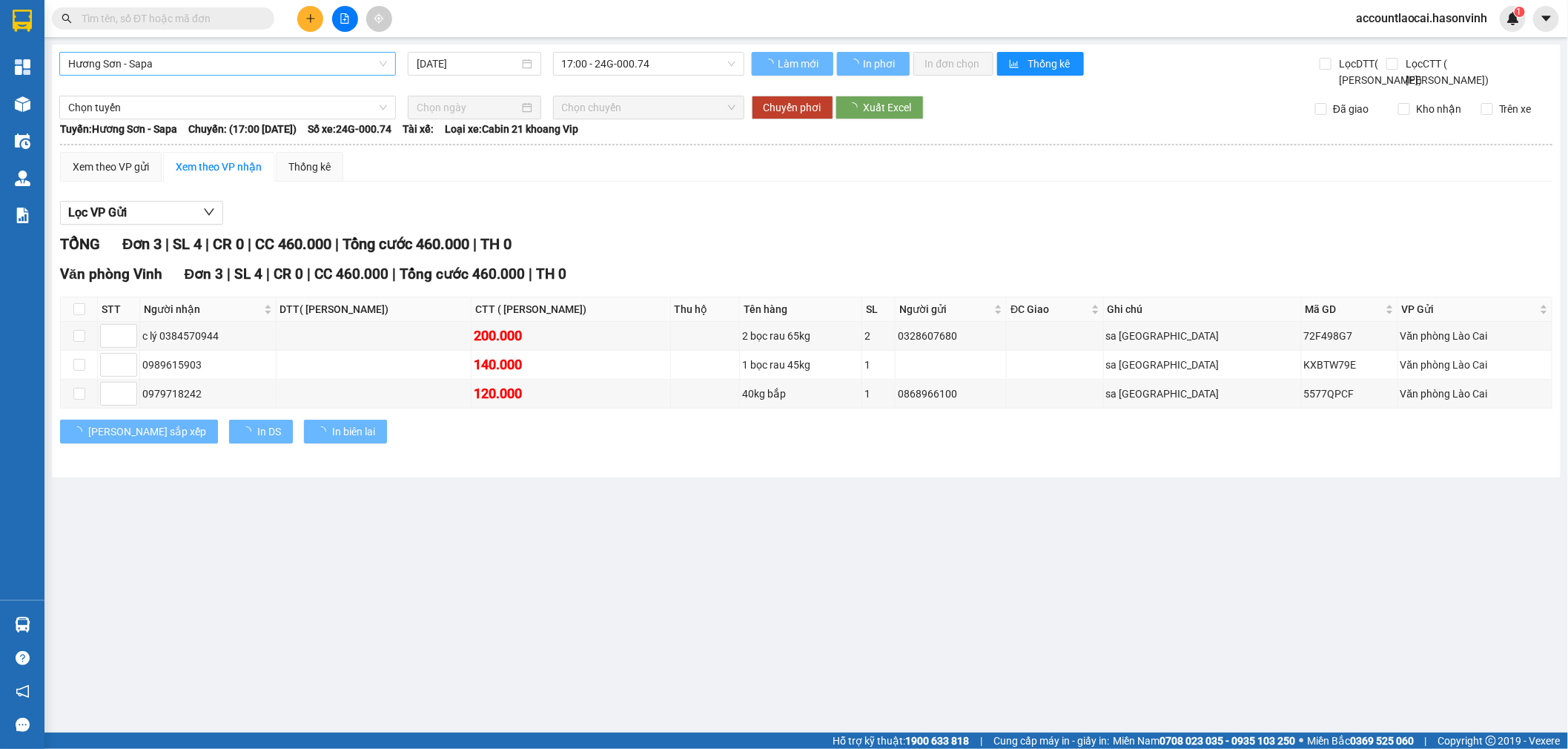
click at [163, 66] on span "Hương Sơn - Sapa" at bounding box center [227, 63] width 319 height 22
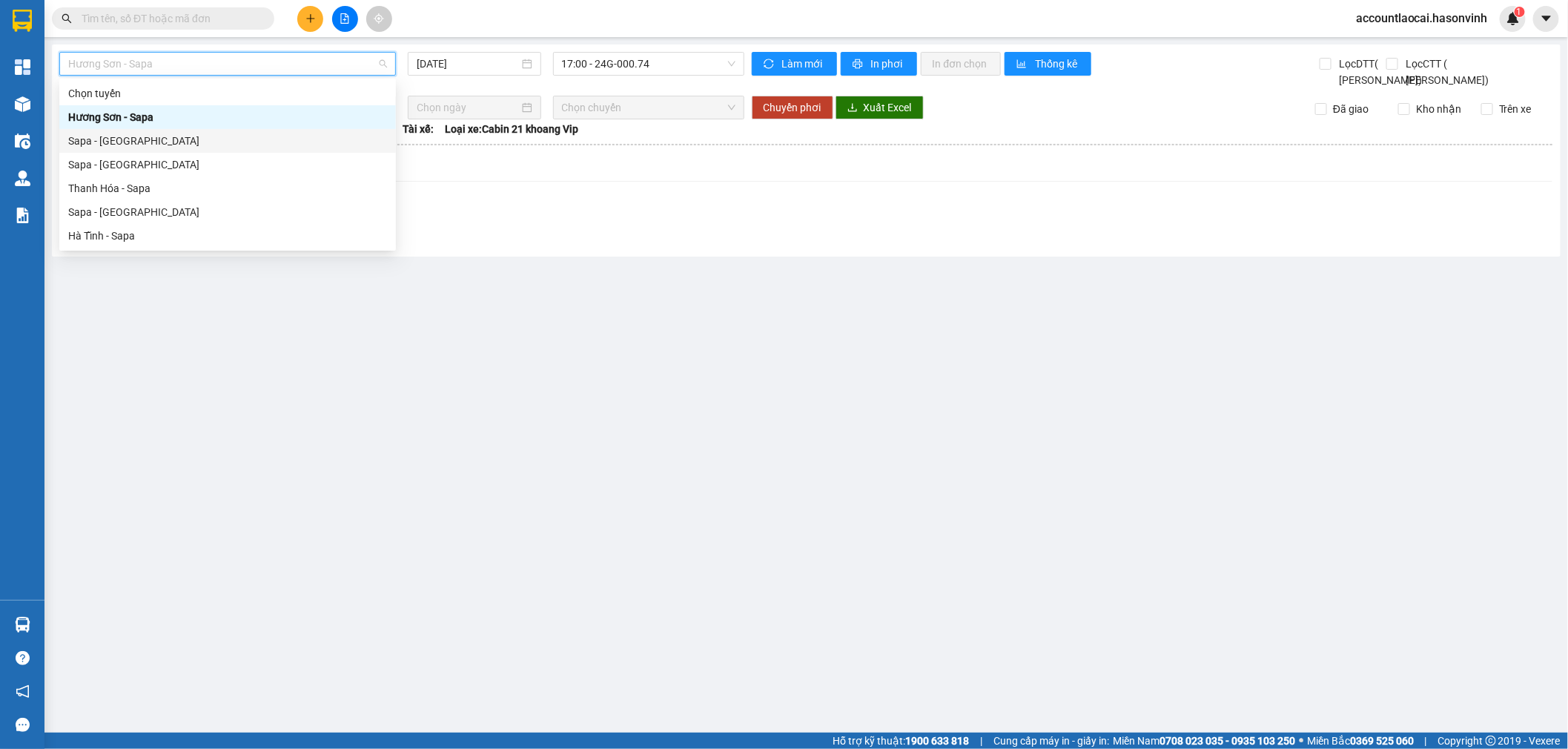
click at [153, 150] on div "Sapa - Hương Sơn" at bounding box center [227, 140] width 336 height 24
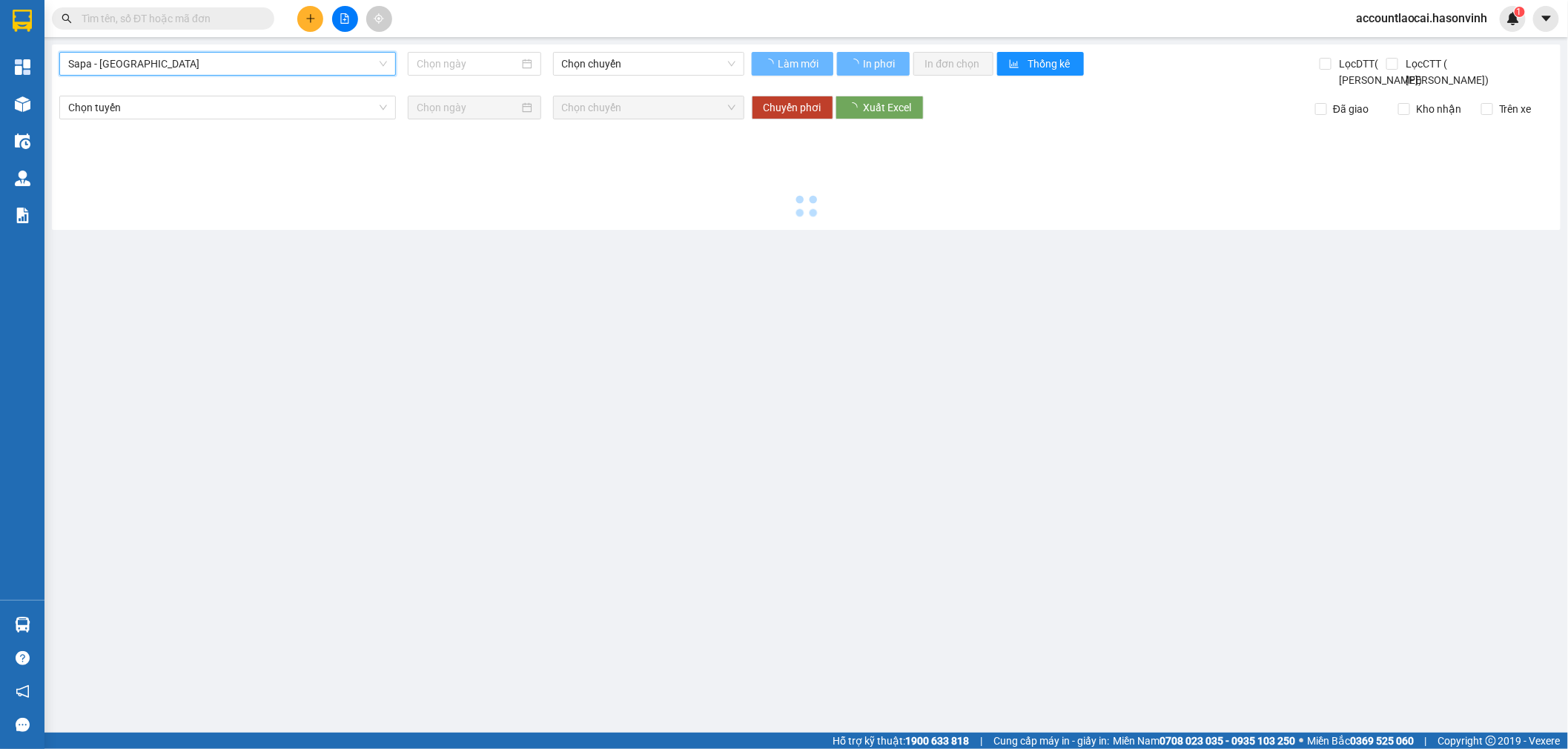
type input "14/10/2025"
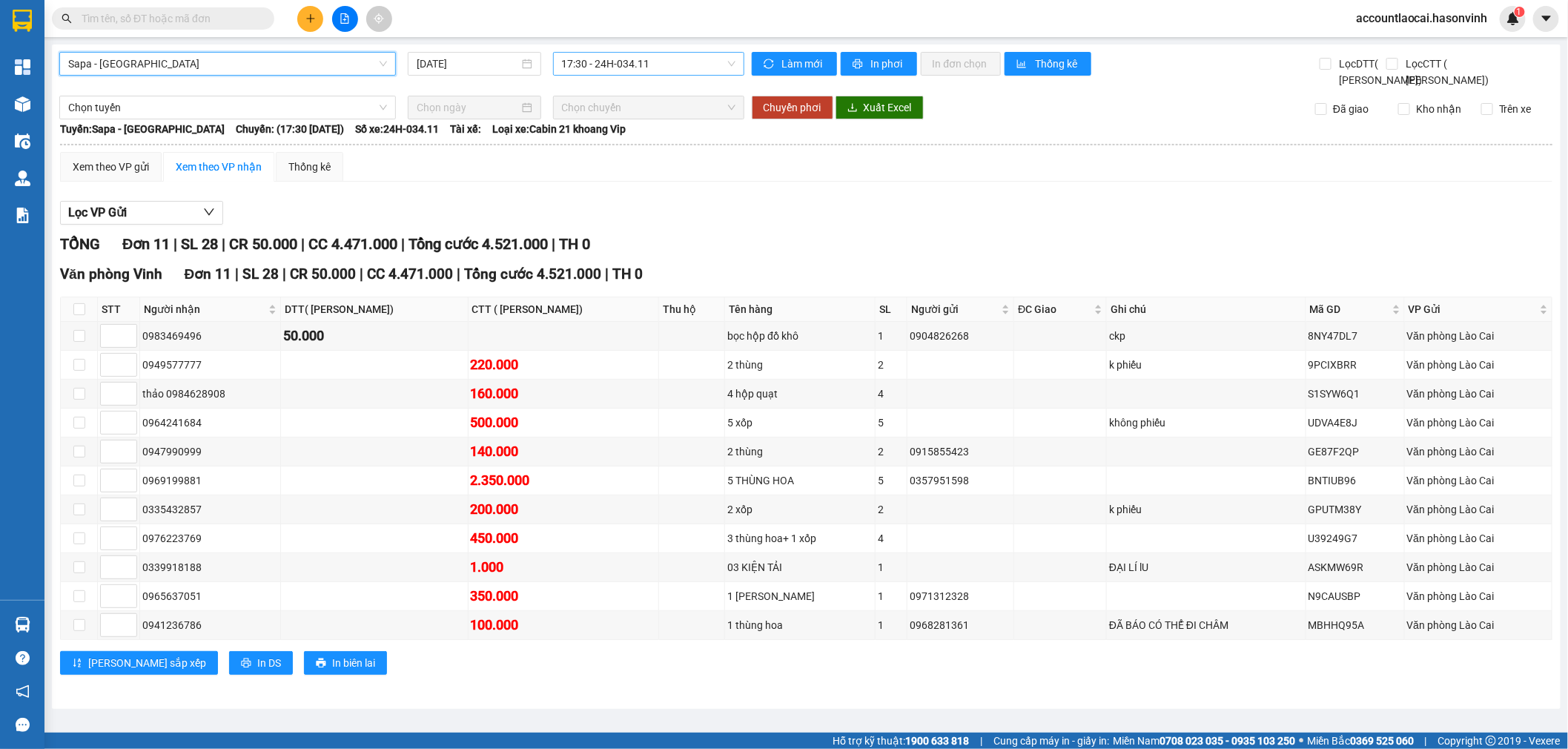
click at [613, 53] on span "17:30 - 24H-034.11" at bounding box center [649, 63] width 173 height 22
click at [624, 126] on div "17:30 - 24H-034.11" at bounding box center [615, 117] width 134 height 24
click at [678, 496] on td at bounding box center [692, 481] width 66 height 29
click at [1038, 490] on td at bounding box center [1060, 481] width 92 height 29
click at [73, 486] on input "checkbox" at bounding box center [79, 481] width 12 height 12
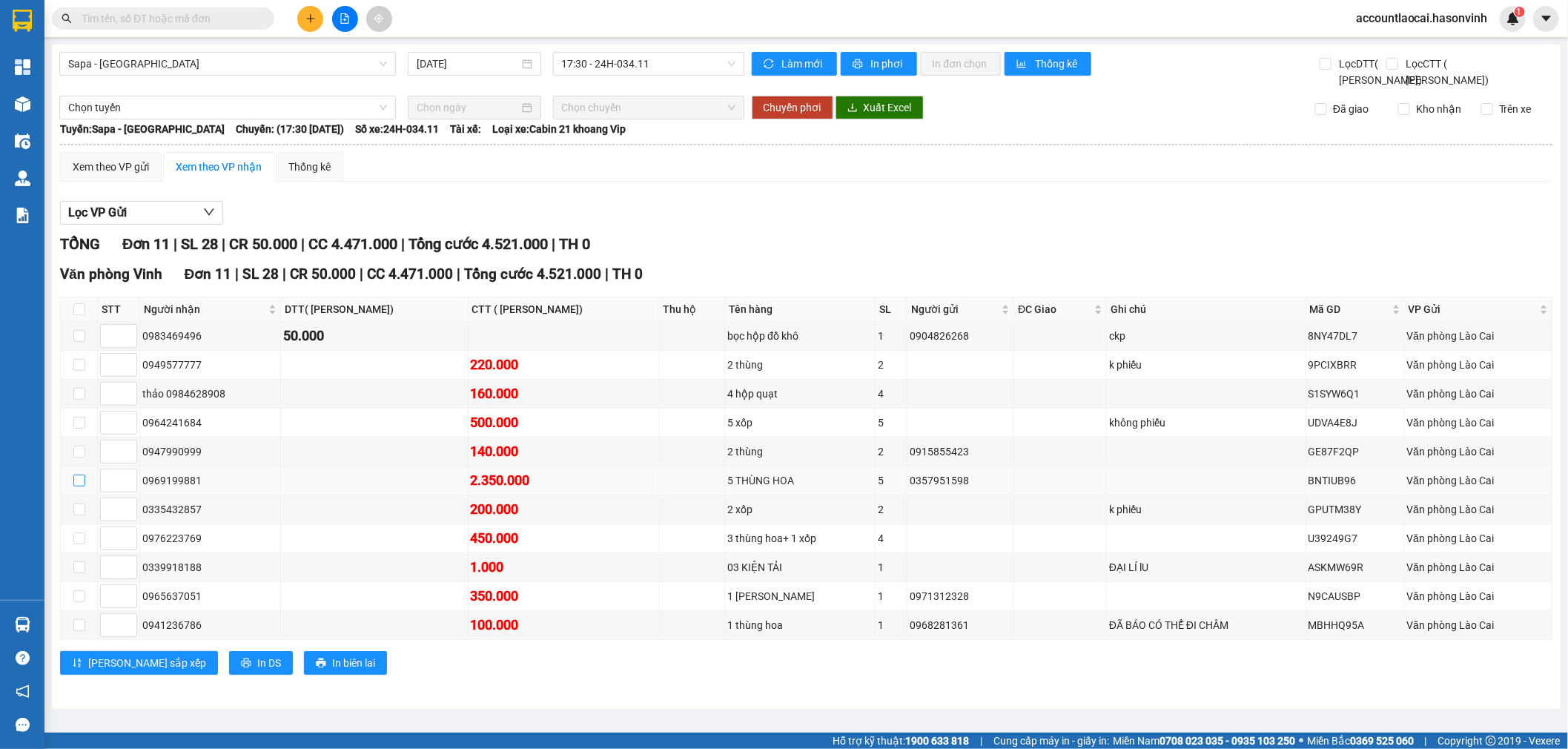
checkbox input "true"
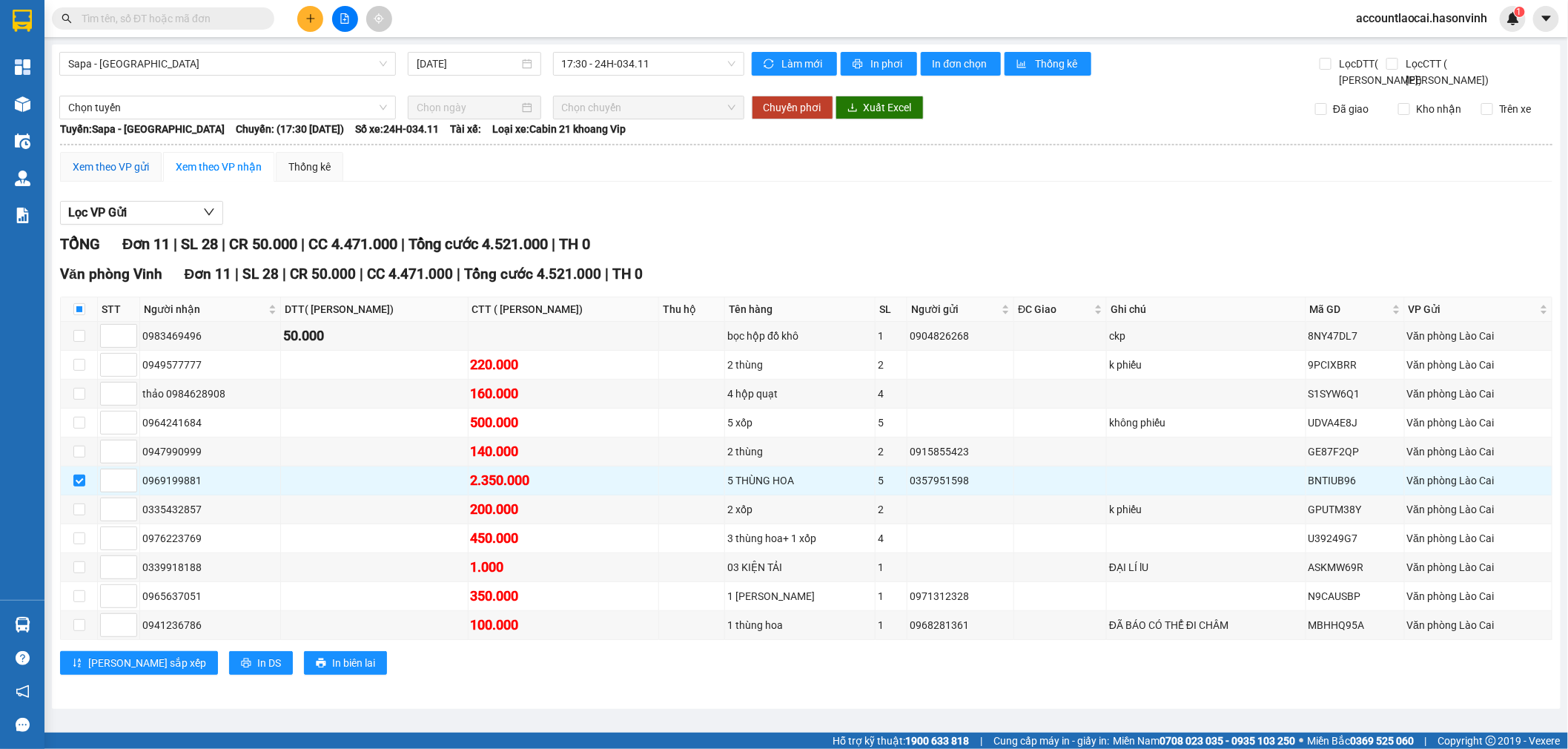
click at [119, 175] on div "Xem theo VP gửi" at bounding box center [111, 166] width 76 height 16
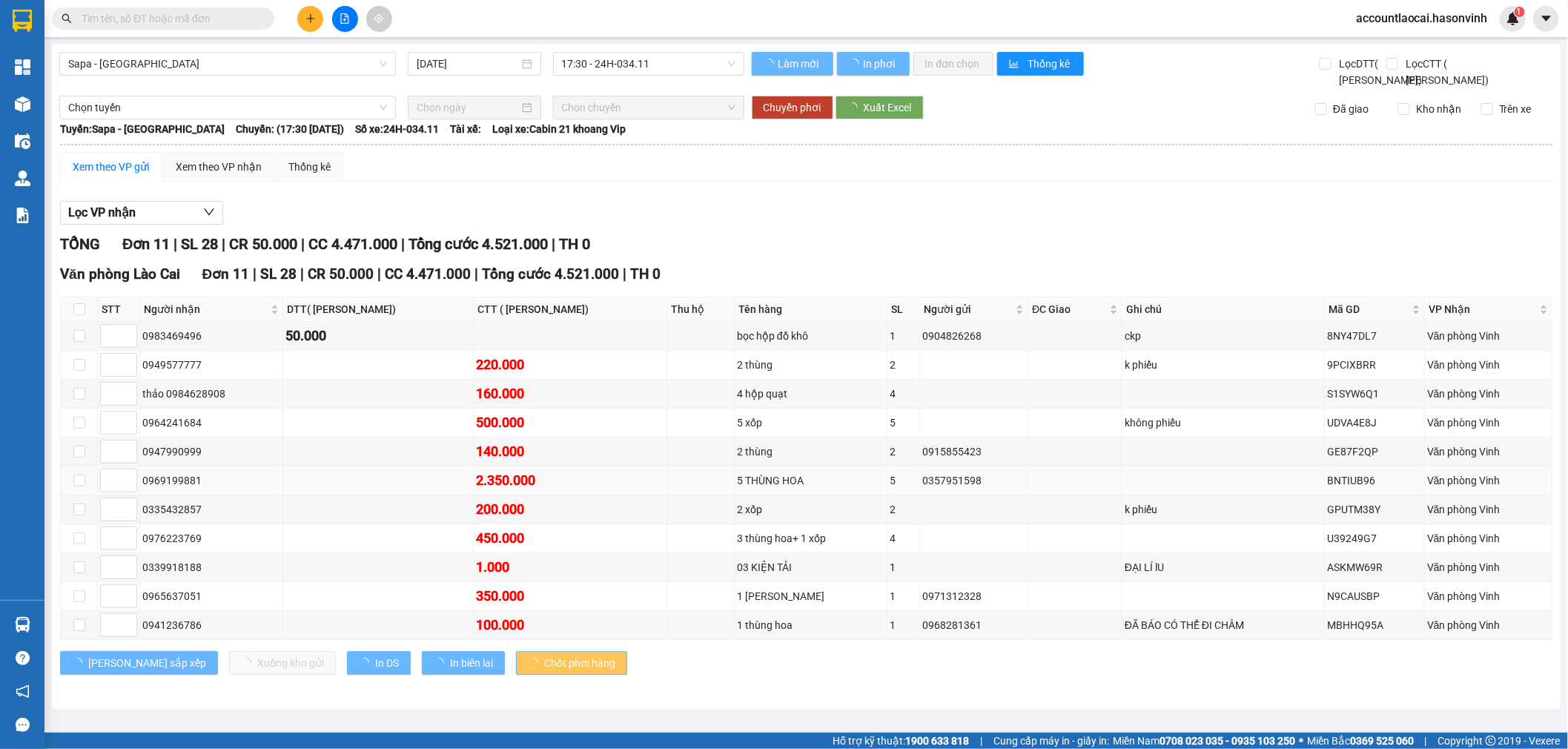
click at [85, 496] on td at bounding box center [79, 481] width 37 height 29
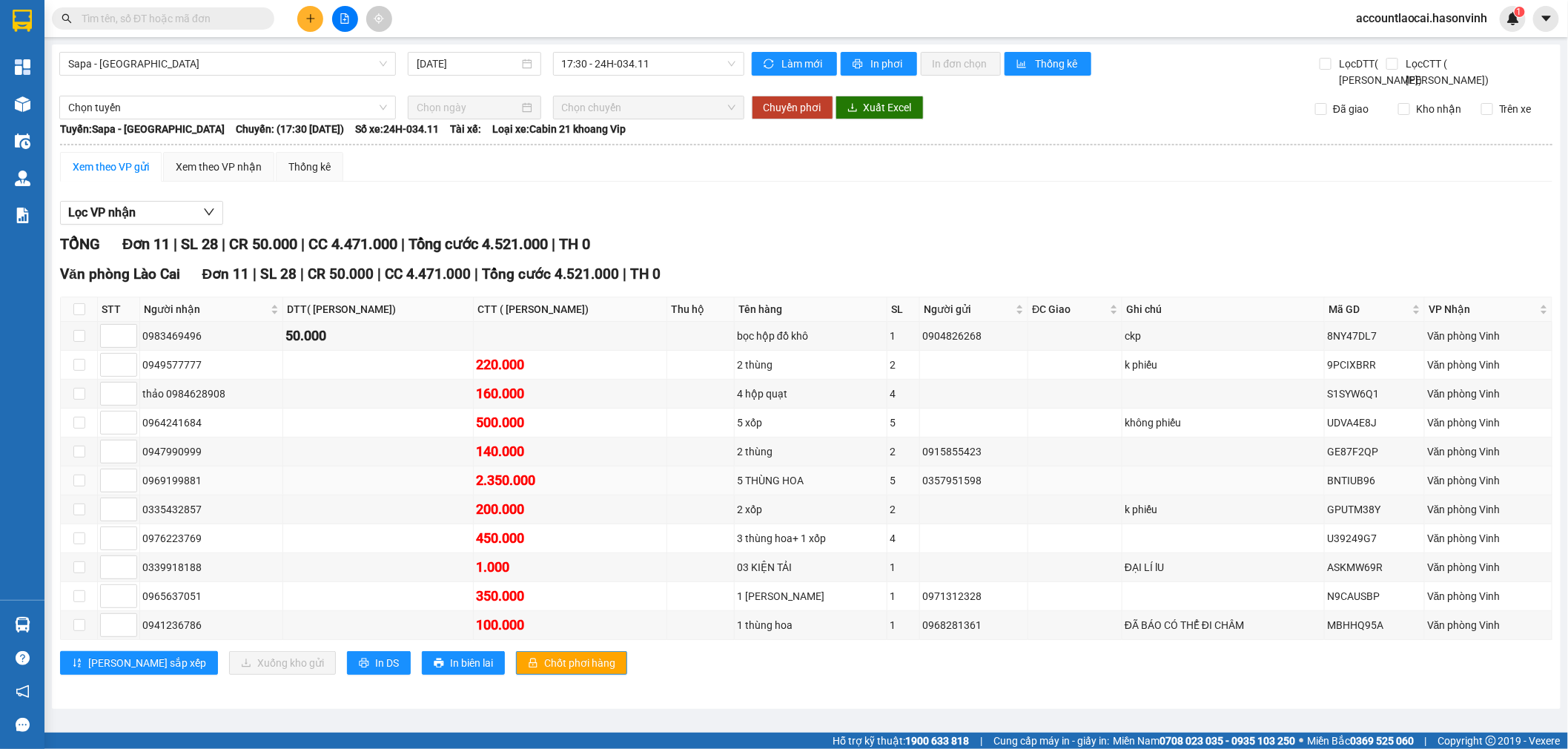
click at [85, 496] on td at bounding box center [79, 481] width 37 height 29
click at [75, 486] on input "checkbox" at bounding box center [79, 481] width 12 height 12
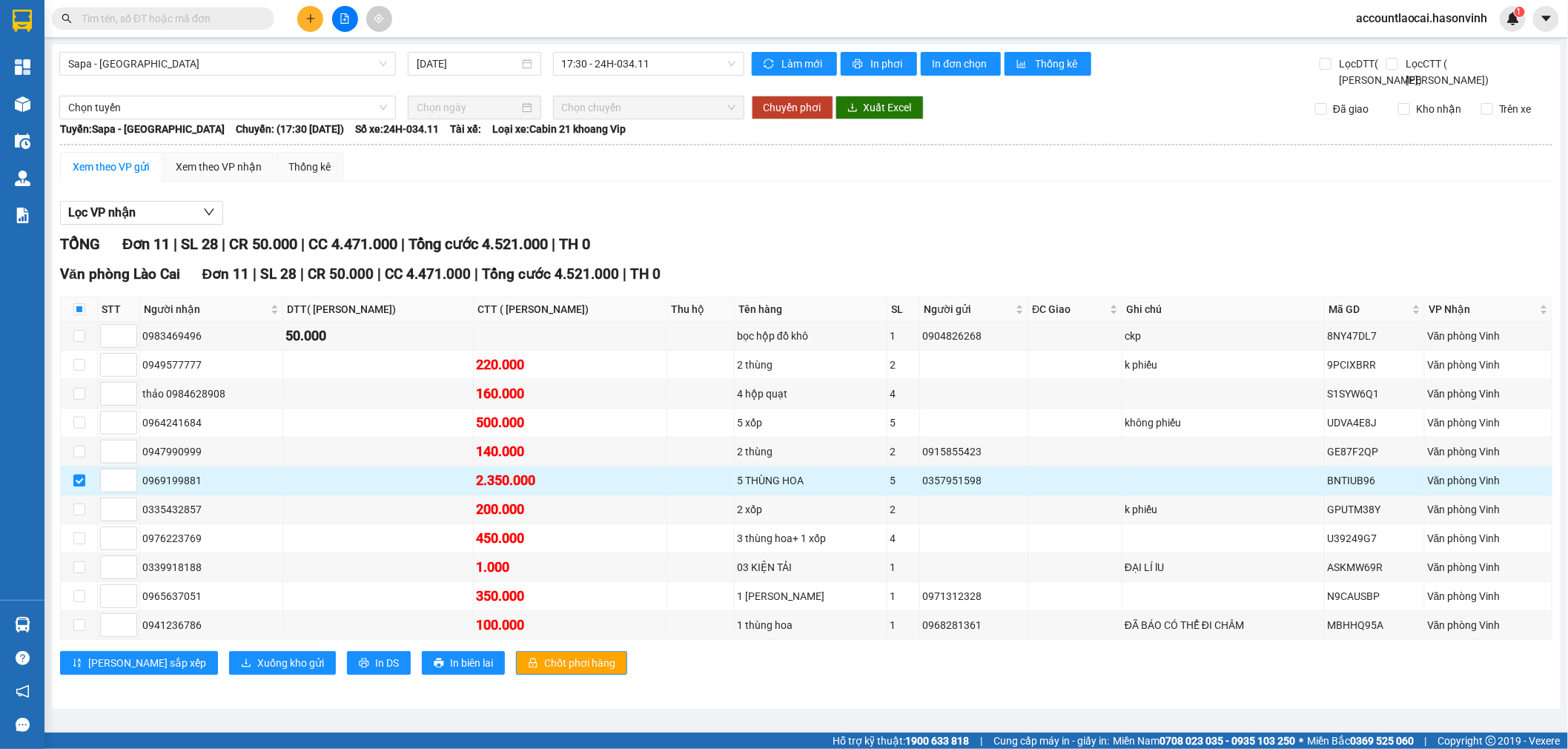
click at [78, 486] on input "checkbox" at bounding box center [79, 481] width 12 height 12
checkbox input "false"
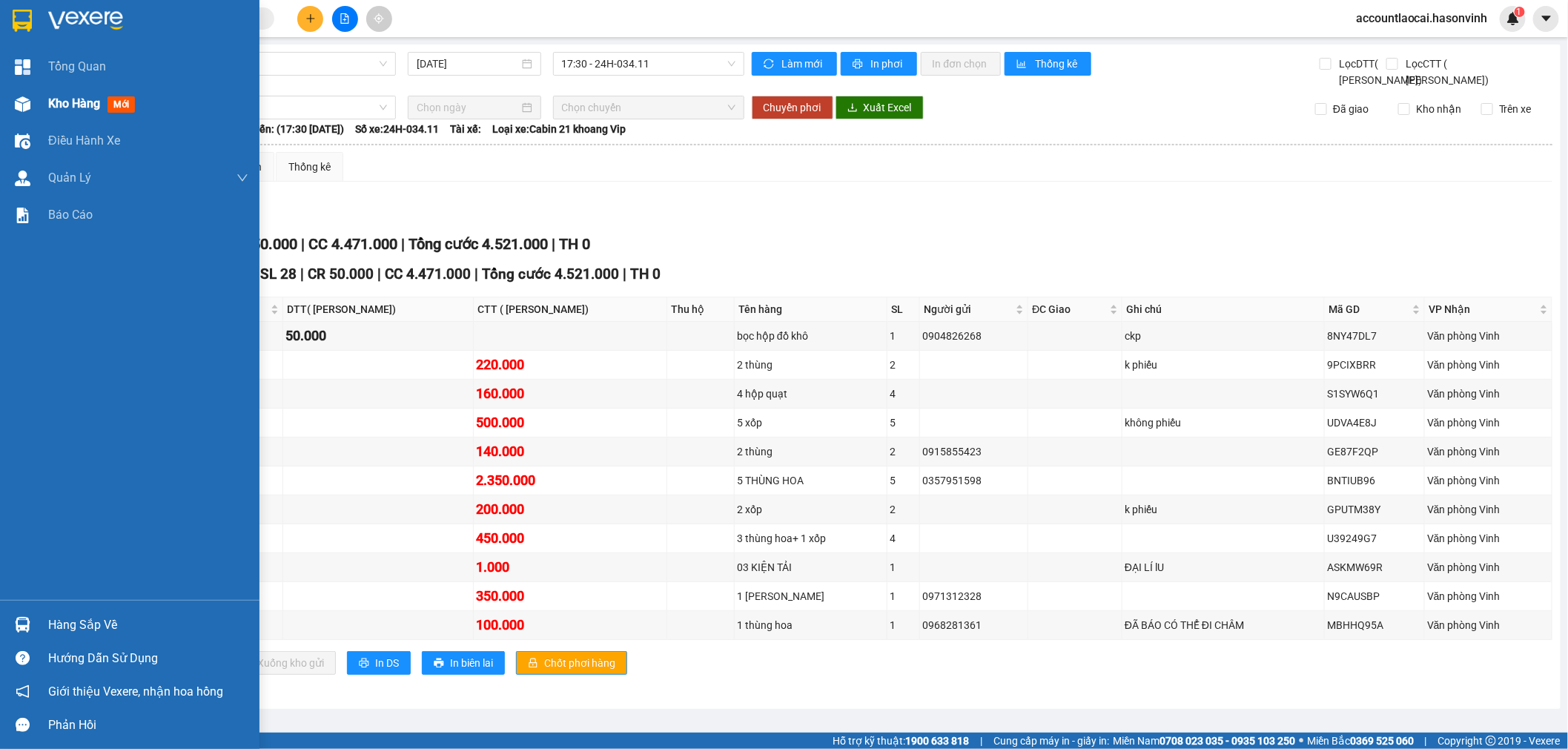
click at [5, 108] on div "Kho hàng mới" at bounding box center [130, 104] width 259 height 37
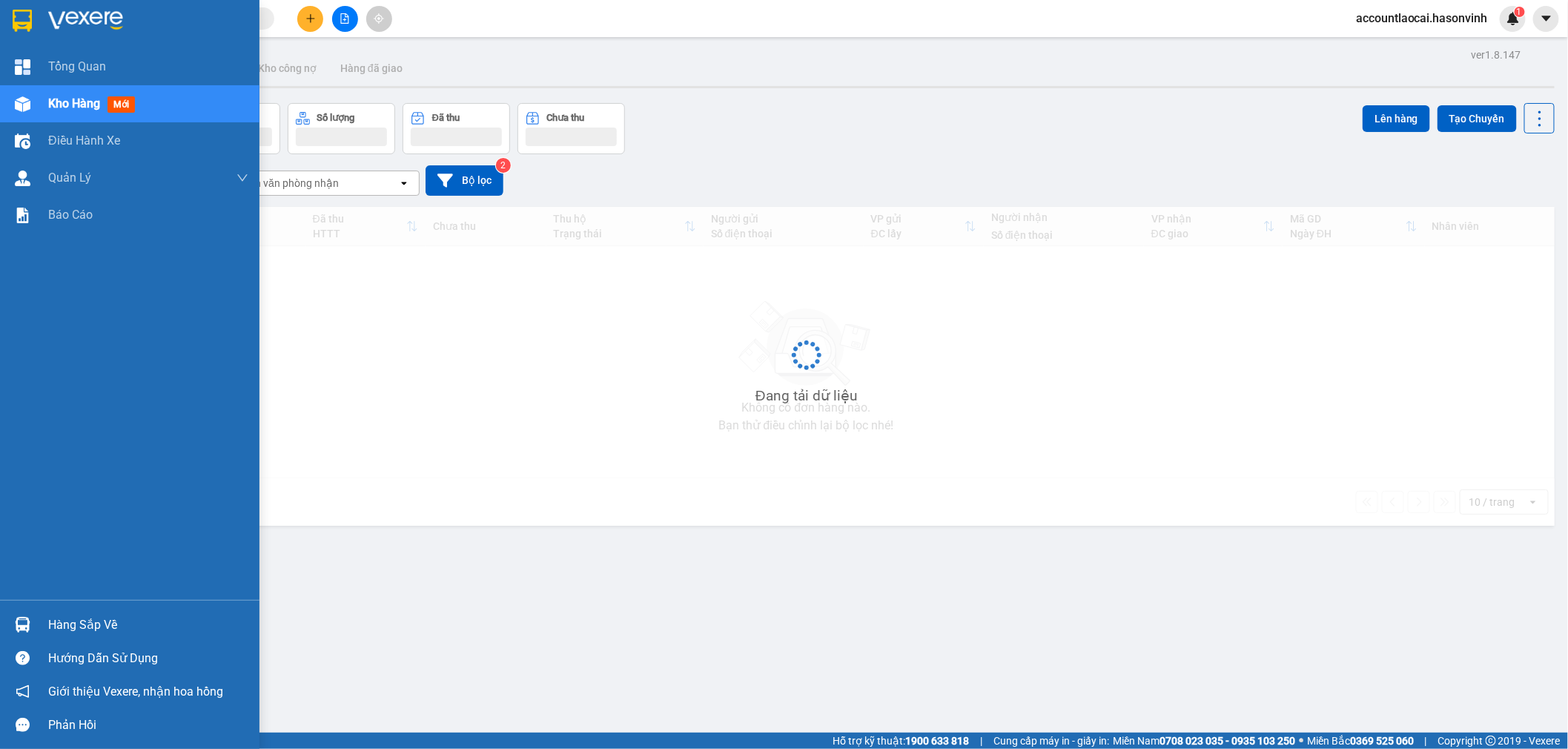
click at [39, 108] on div "Kho hàng mới" at bounding box center [130, 104] width 259 height 37
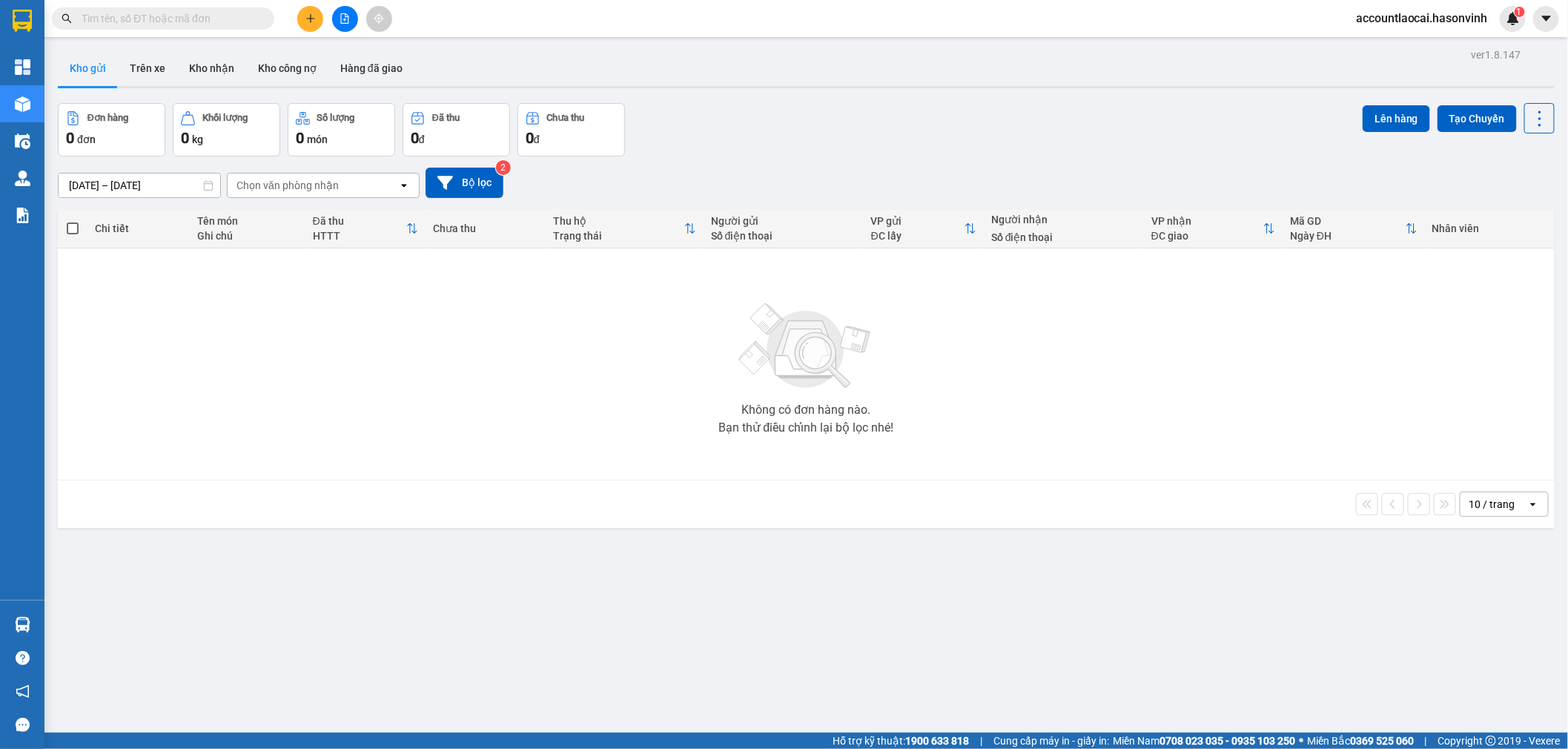
click at [353, 2] on div "Kết quả tìm kiếm ( 0 ) Bộ lọc Ngày tạo đơn gần nhất No Data accountlaocai.hason…" at bounding box center [784, 18] width 1568 height 37
click at [346, 17] on icon "file-add" at bounding box center [345, 18] width 11 height 11
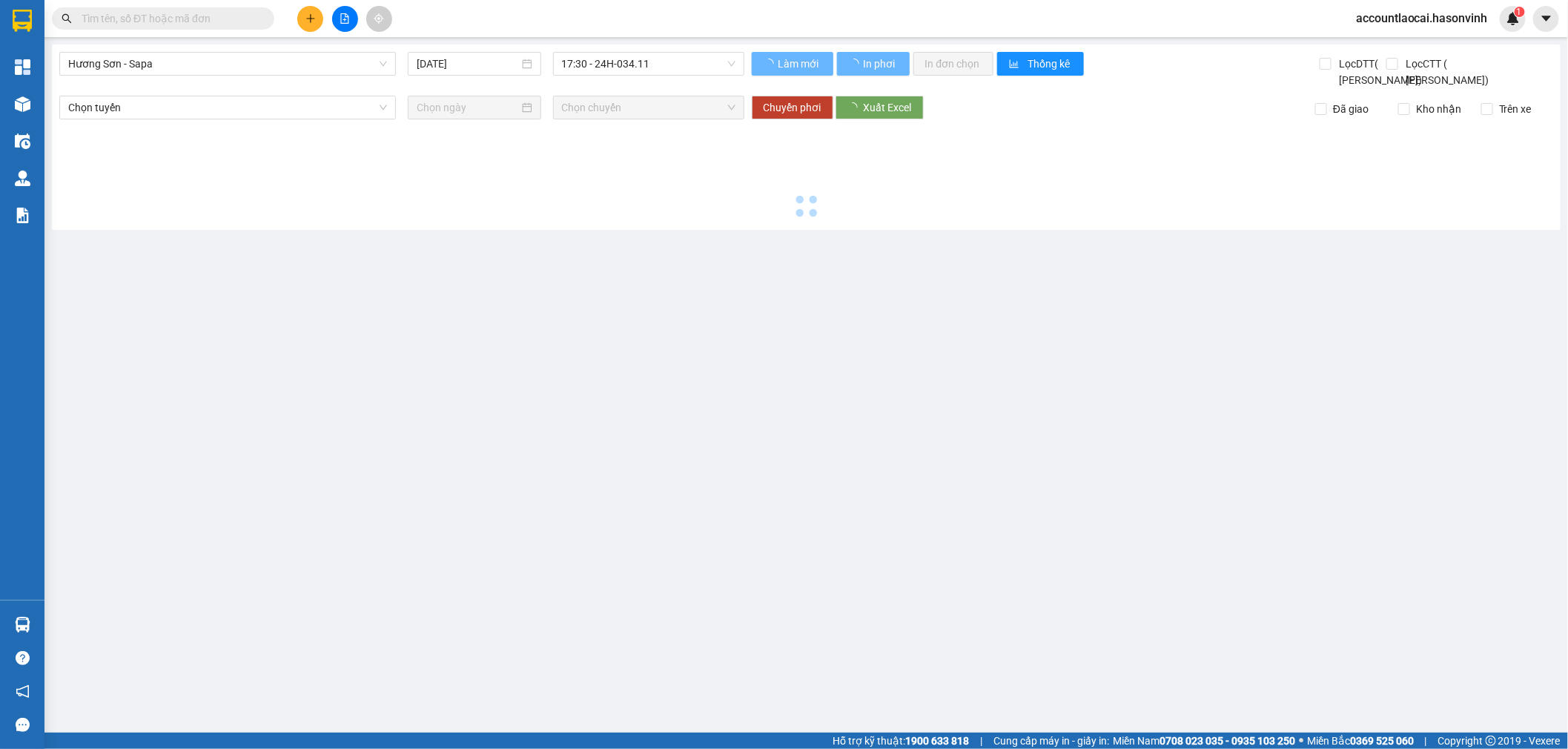
click at [345, 25] on button at bounding box center [345, 19] width 26 height 26
click at [243, 79] on div "Hương Sơn - Sapa 14/10/2025 17:30 - 24H-034.11" at bounding box center [402, 70] width 685 height 37
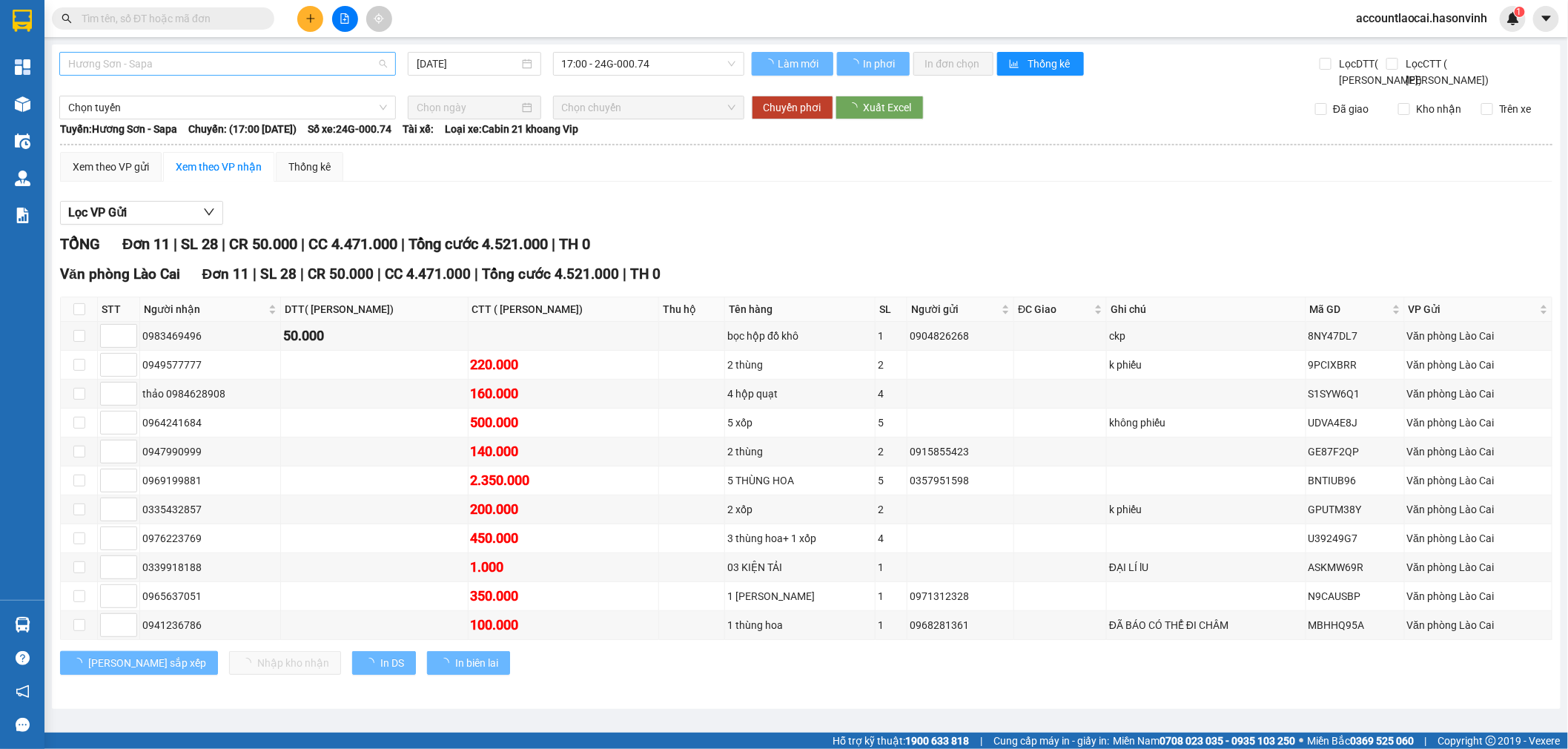
click at [234, 66] on span "Hương Sơn - Sapa" at bounding box center [227, 63] width 319 height 22
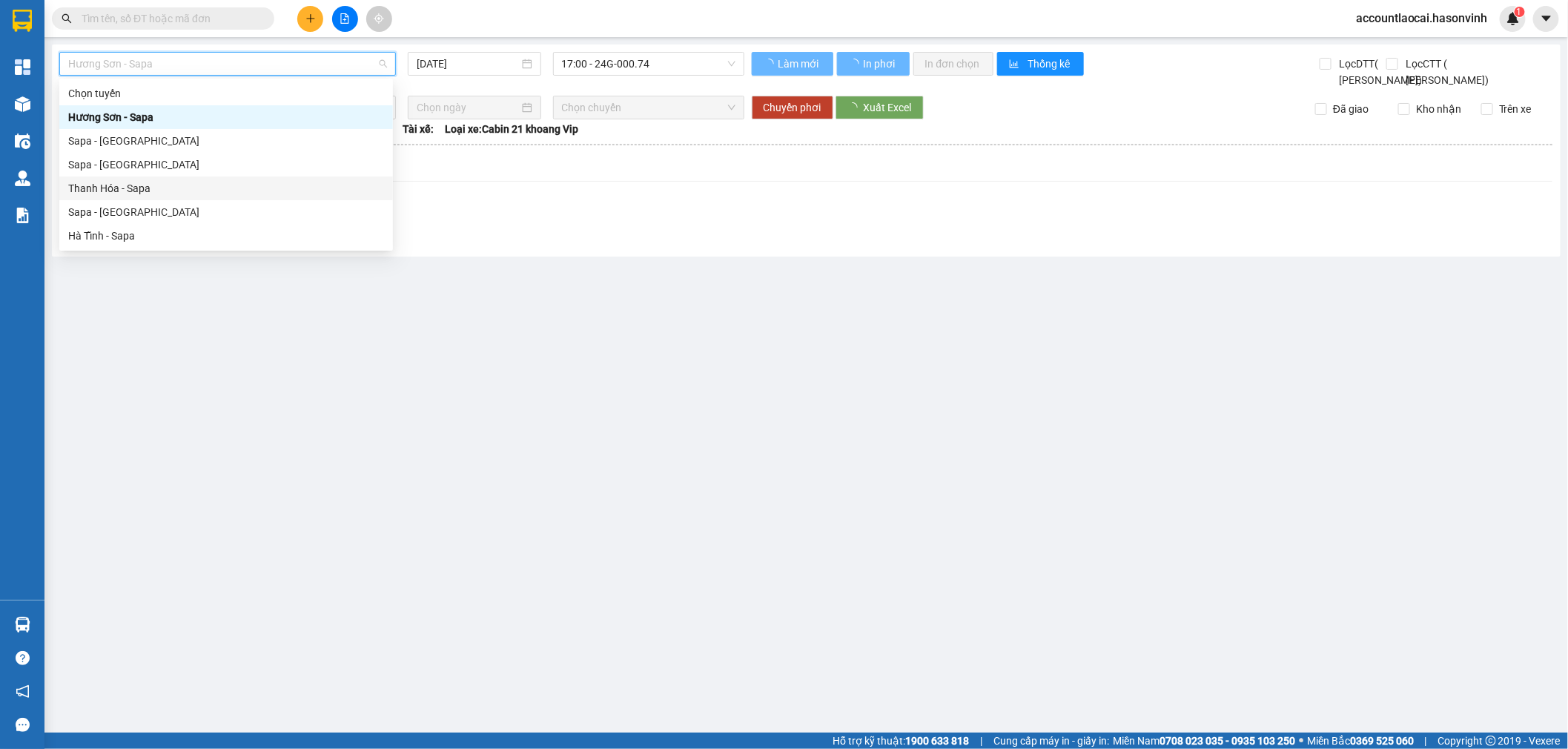
click at [122, 53] on span "Hương Sơn - Sapa" at bounding box center [227, 63] width 319 height 22
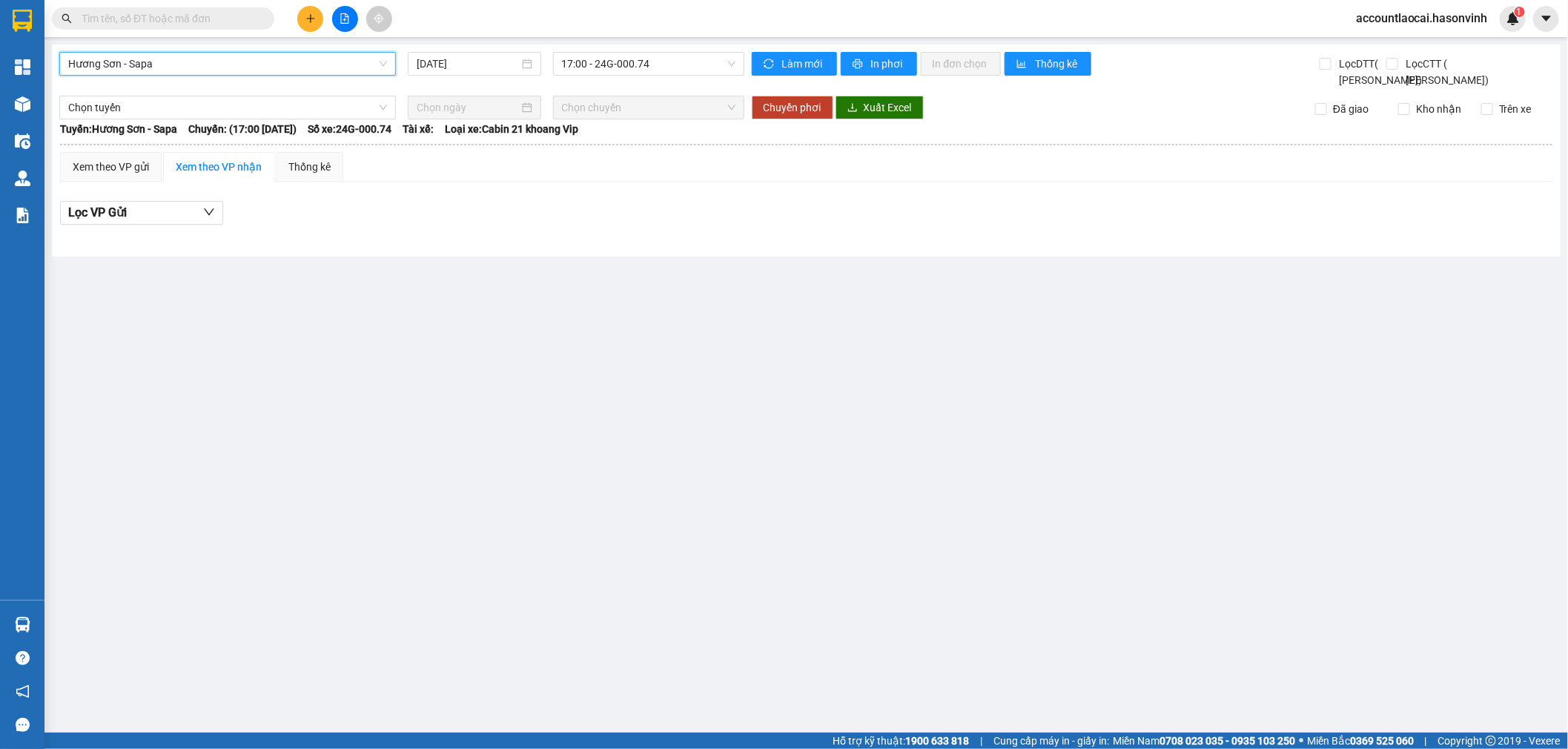
click at [131, 62] on span "Hương Sơn - Sapa" at bounding box center [227, 63] width 319 height 22
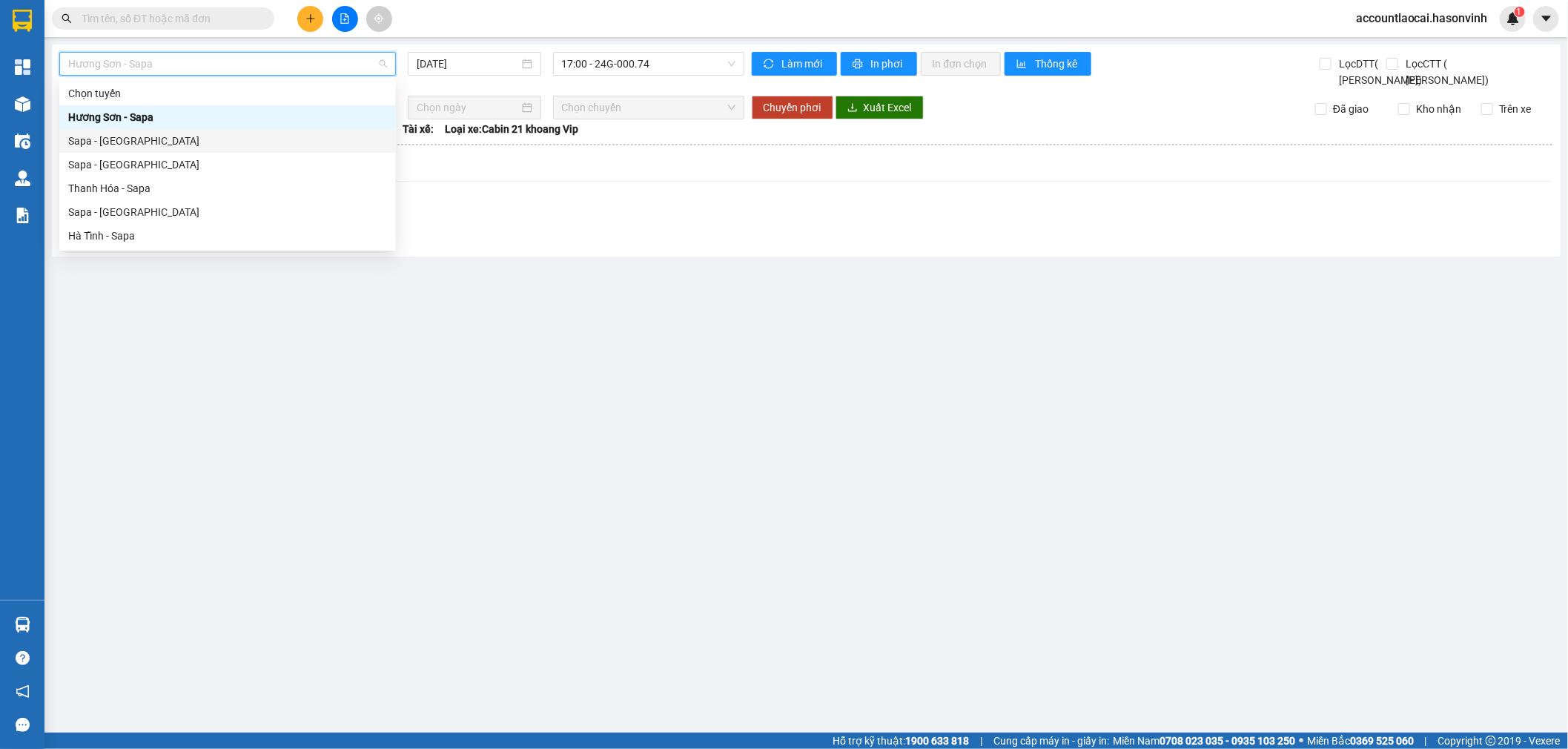
click at [137, 129] on div "Sapa - [PERSON_NAME][GEOGRAPHIC_DATA]" at bounding box center [227, 140] width 336 height 24
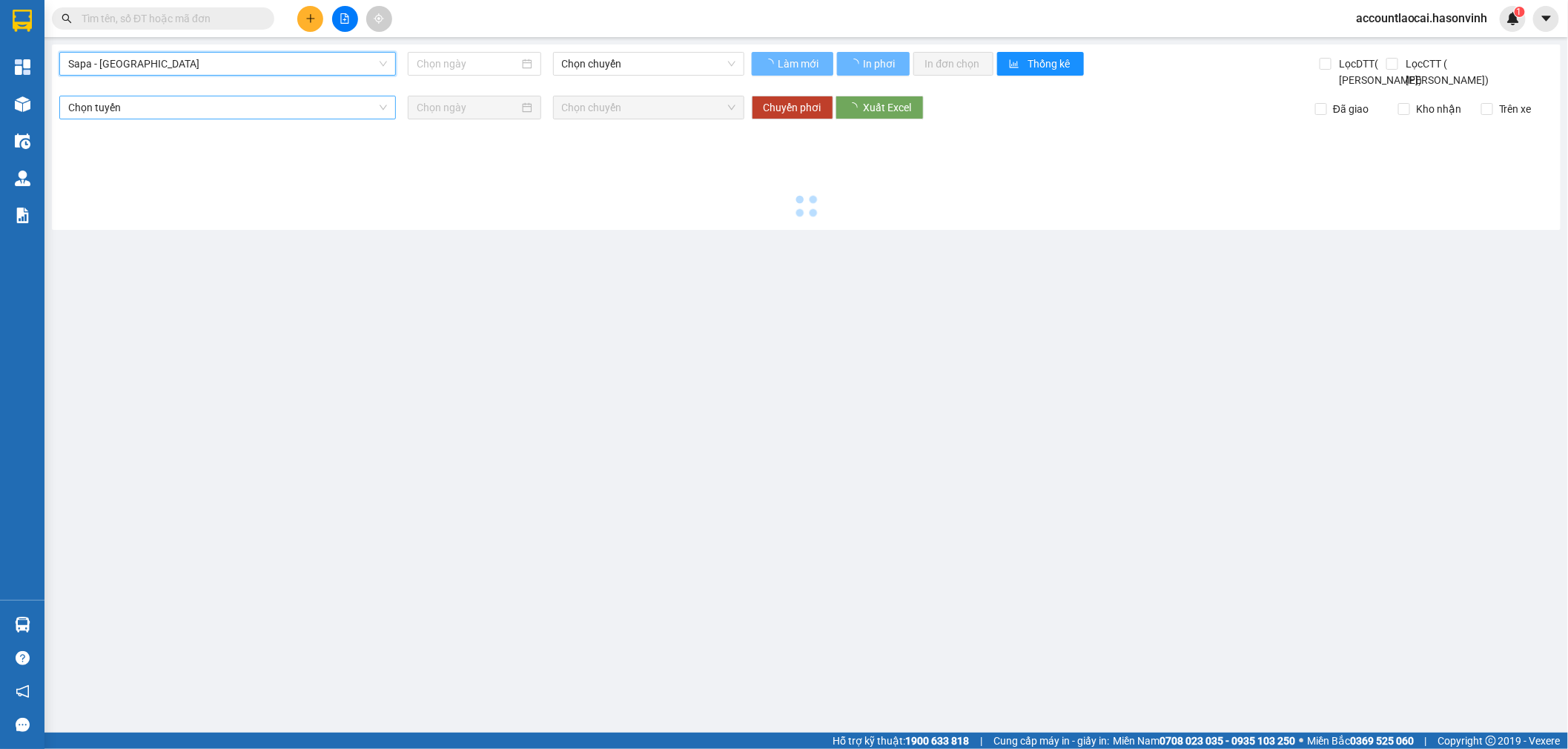
type input "[DATE]"
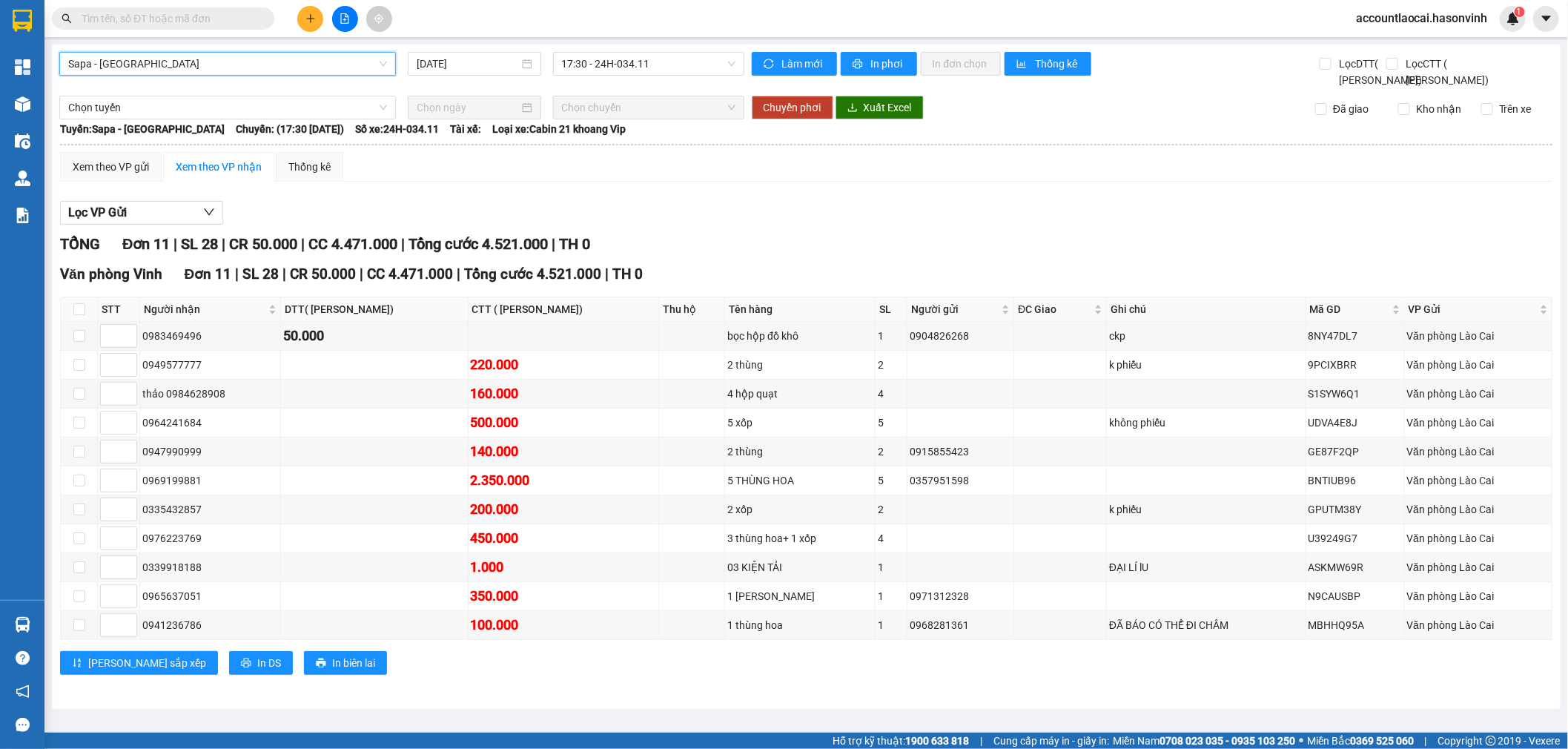
click at [269, 56] on span "Sapa - [PERSON_NAME][GEOGRAPHIC_DATA]" at bounding box center [227, 63] width 319 height 22
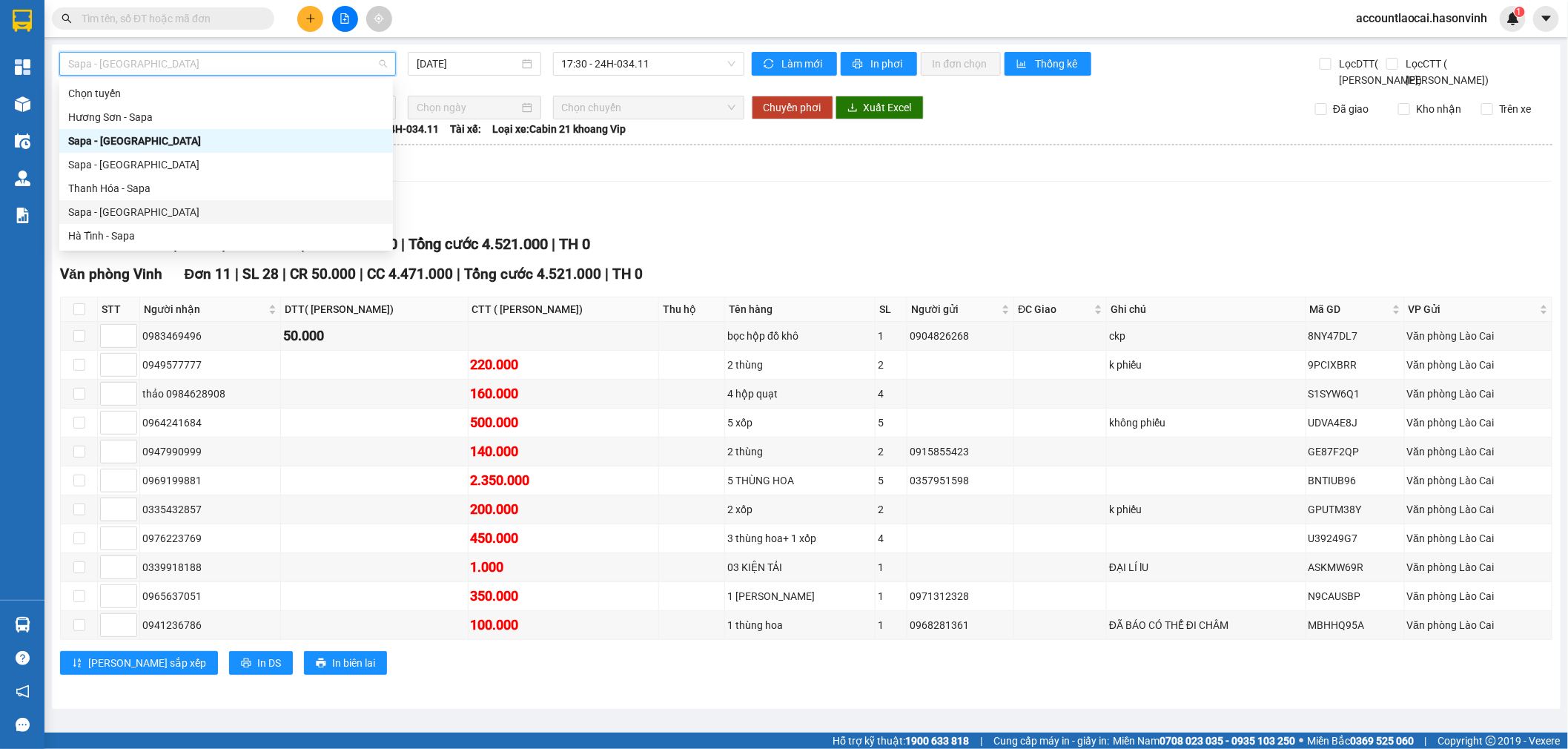
click at [144, 202] on div "Sapa - [GEOGRAPHIC_DATA]" at bounding box center [226, 211] width 333 height 24
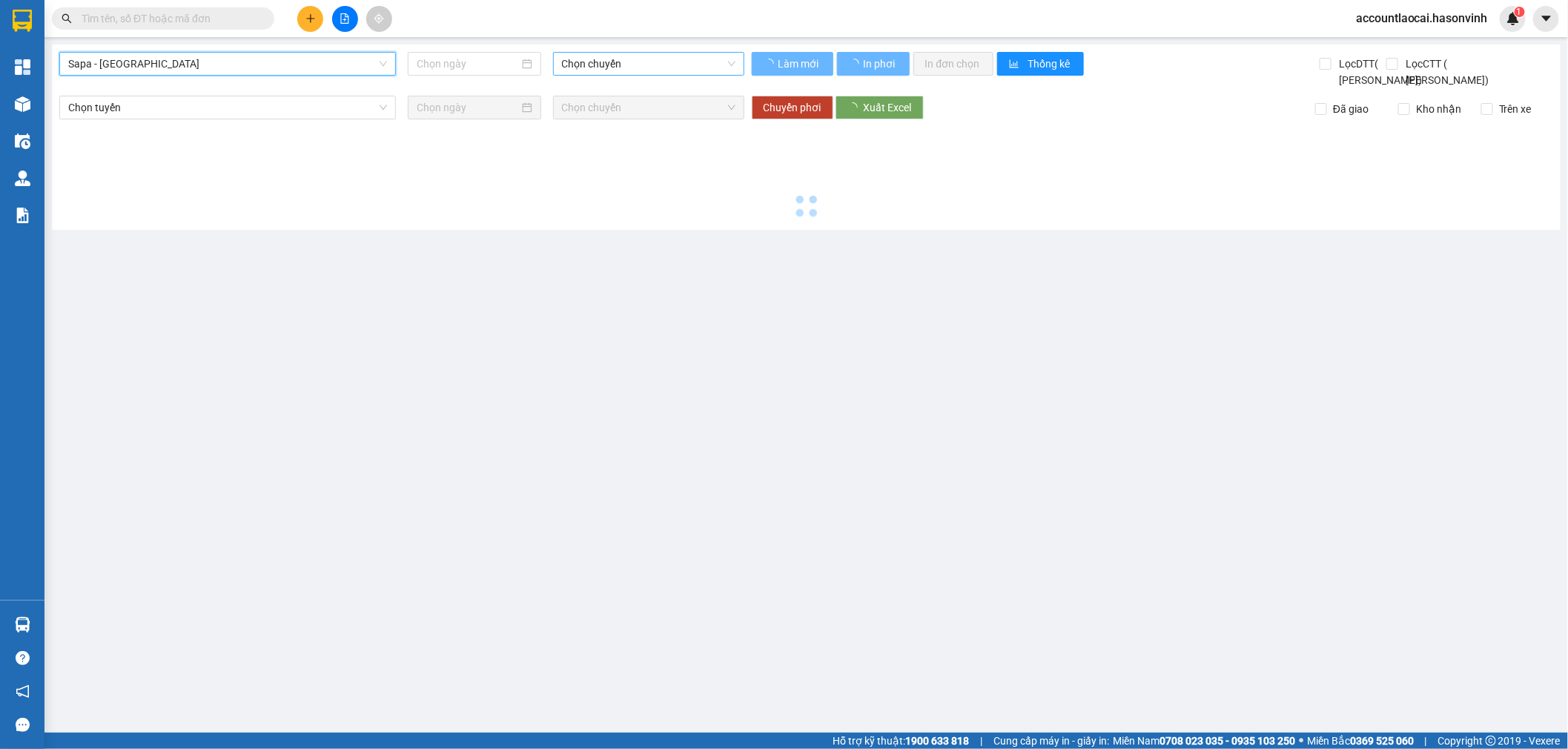
type input "[DATE]"
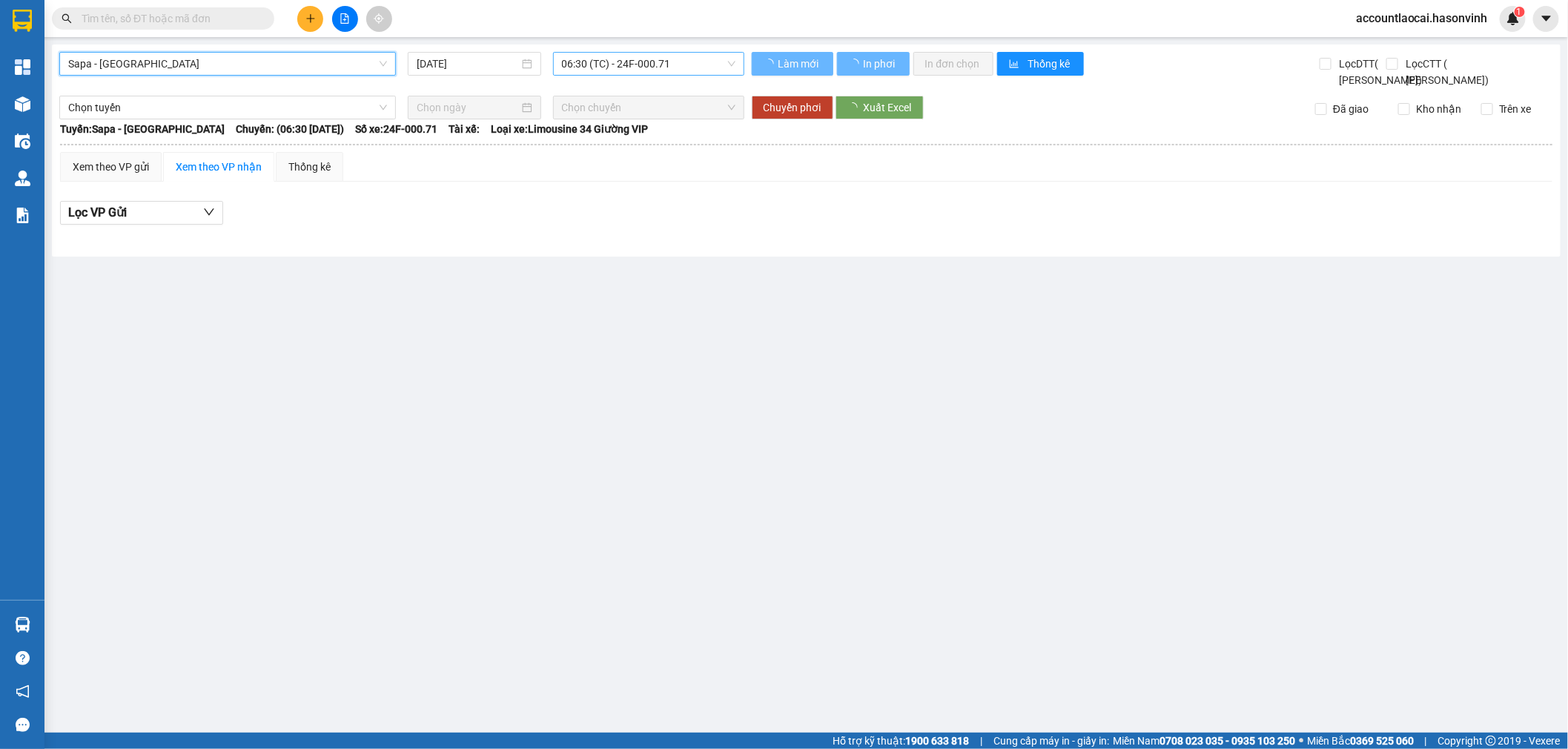
click at [646, 62] on span "06:30 (TC) - 24F-000.71" at bounding box center [649, 63] width 173 height 22
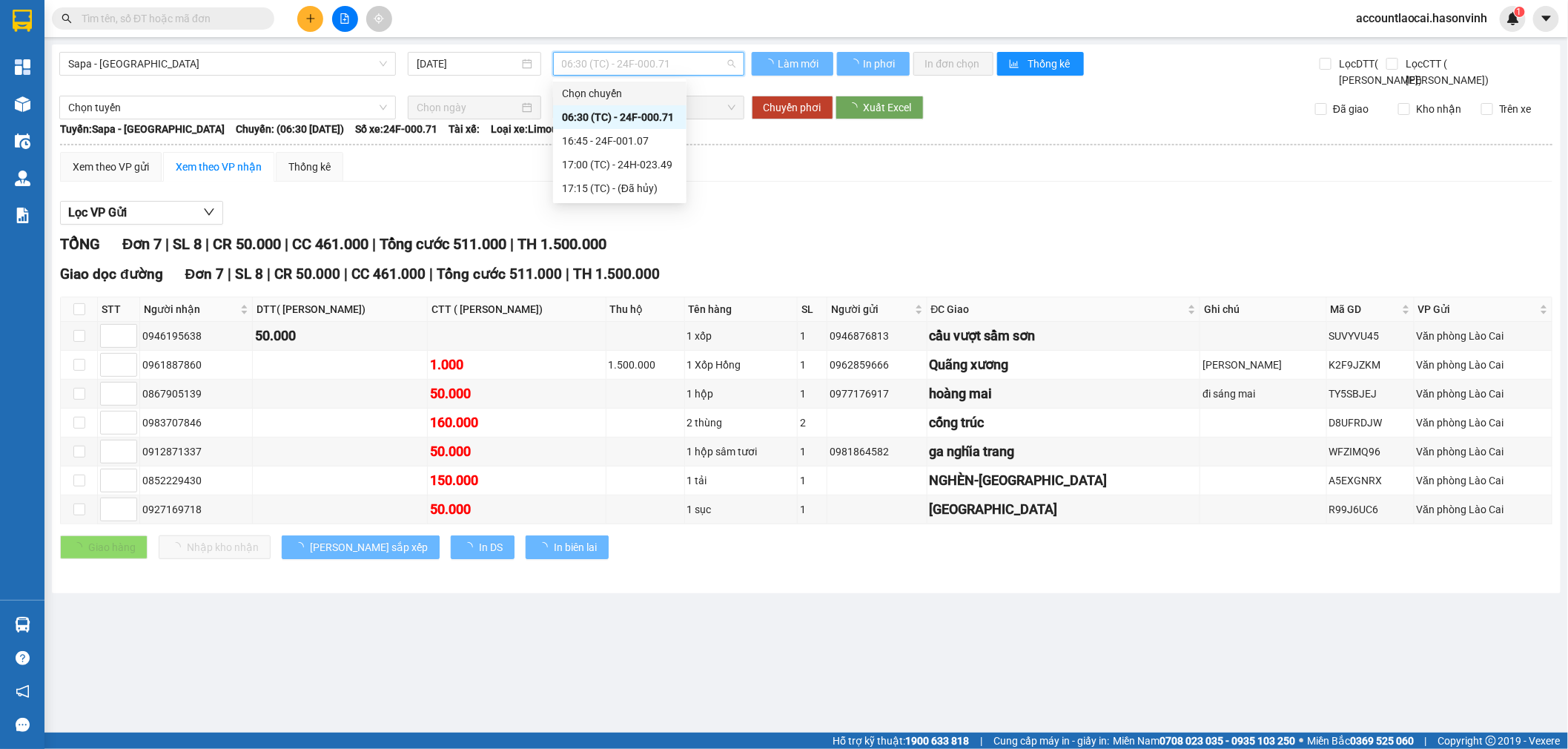
click at [635, 144] on div "16:45 - 24F-001.07" at bounding box center [620, 140] width 116 height 16
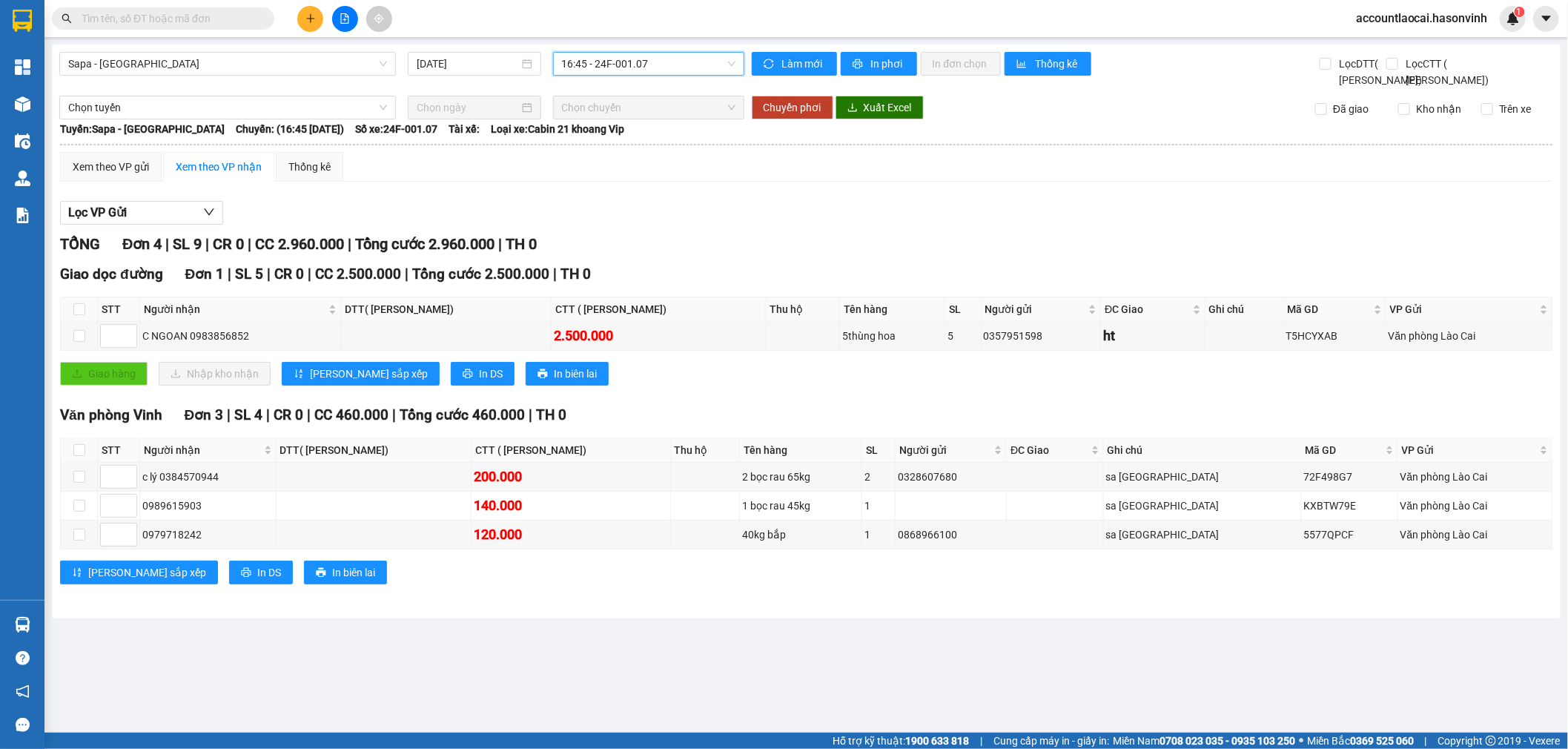
click at [678, 58] on span "16:45 - 24F-001.07" at bounding box center [649, 63] width 173 height 22
click at [599, 168] on div "17:00 (TC) - 24H-023.49" at bounding box center [620, 164] width 116 height 16
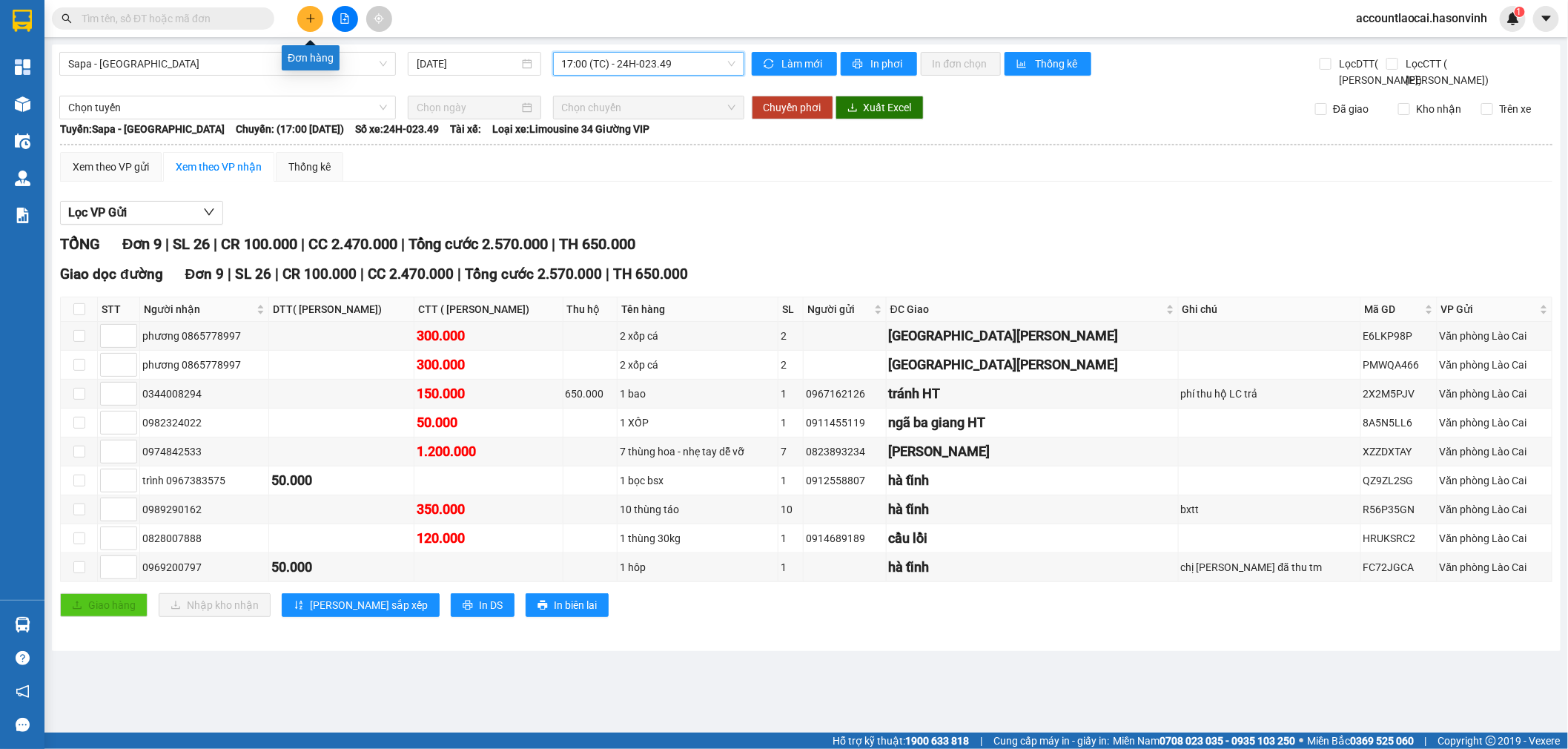
click at [309, 19] on icon "plus" at bounding box center [311, 18] width 11 height 11
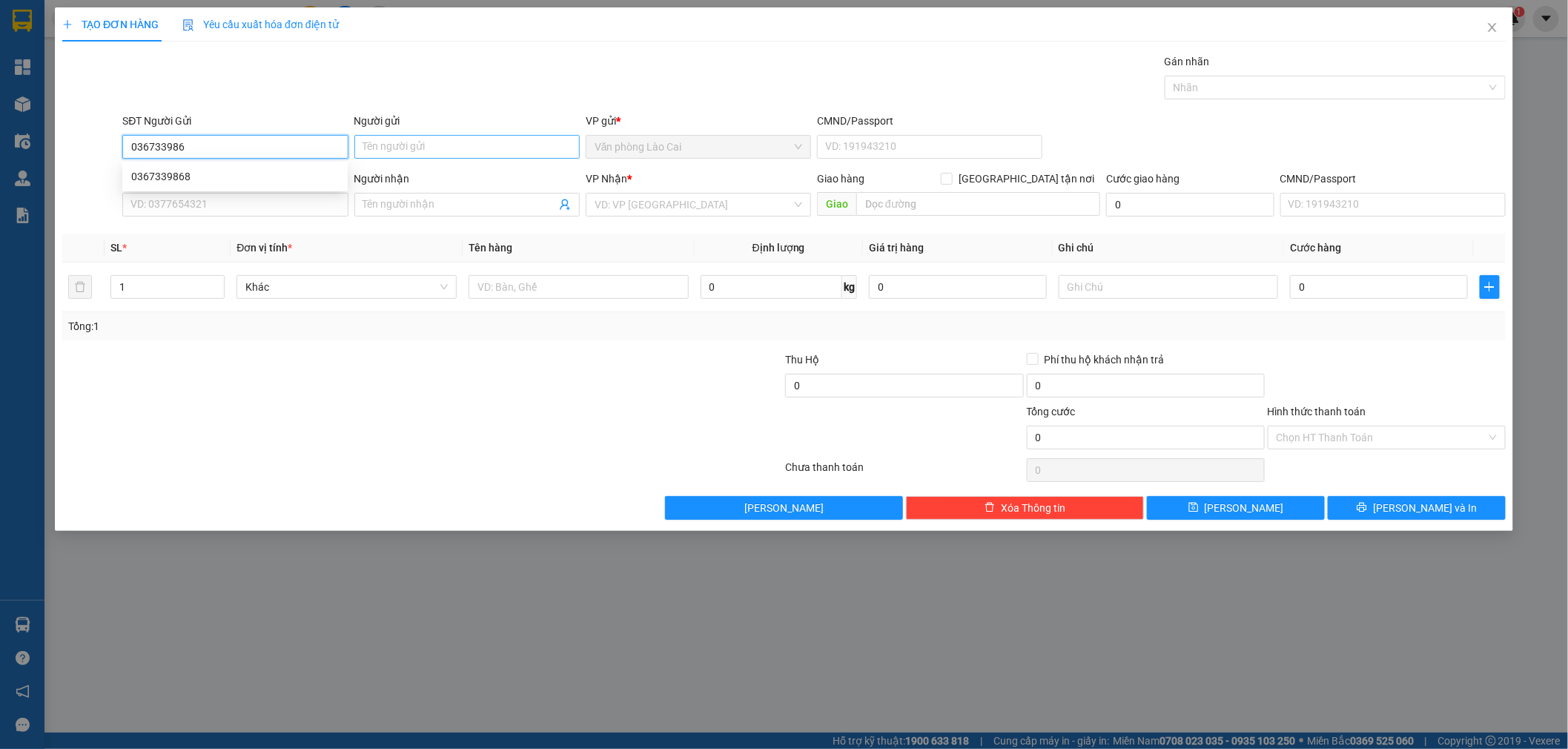
type input "0367339868"
click at [159, 171] on div "0367339868" at bounding box center [235, 176] width 208 height 16
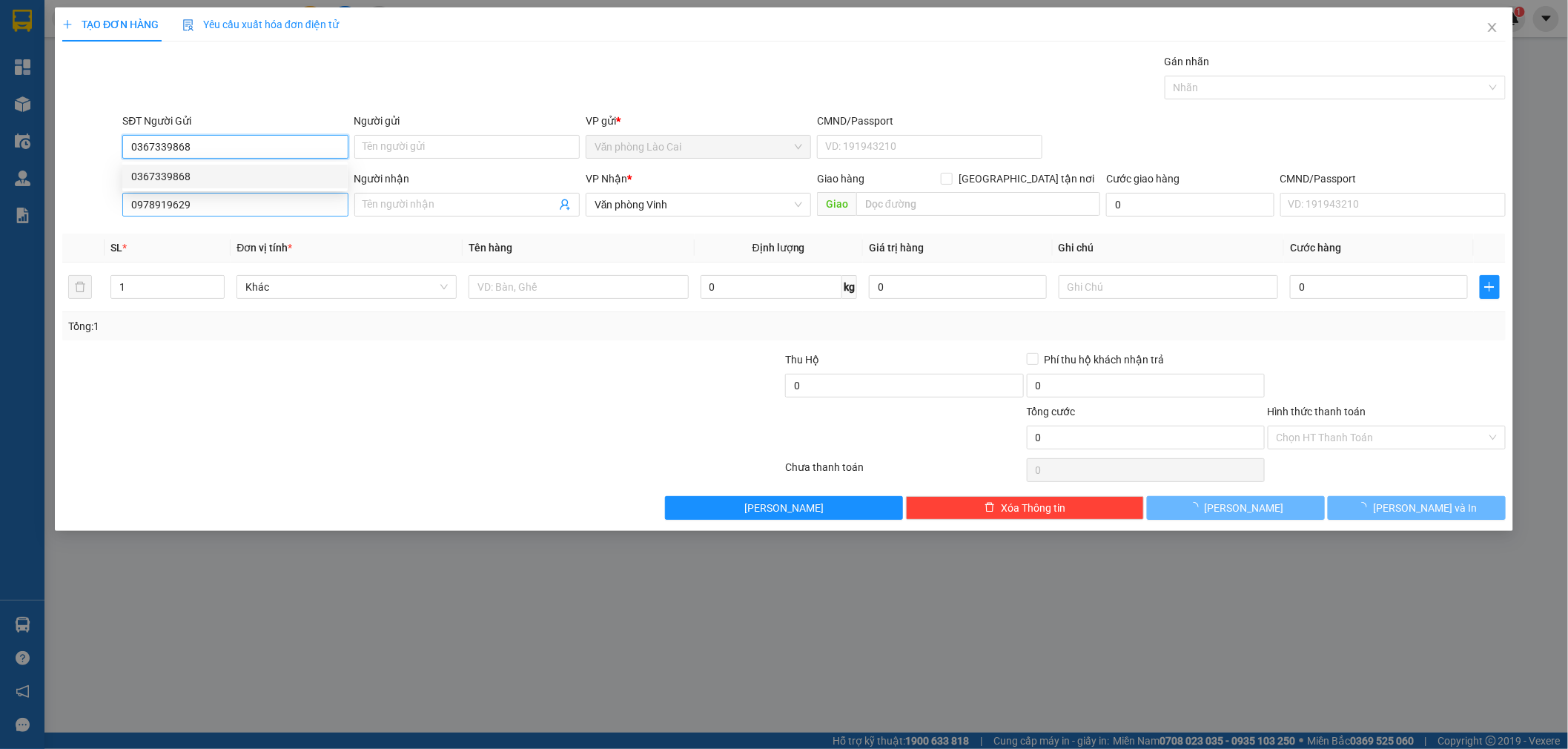
type input "0978919629"
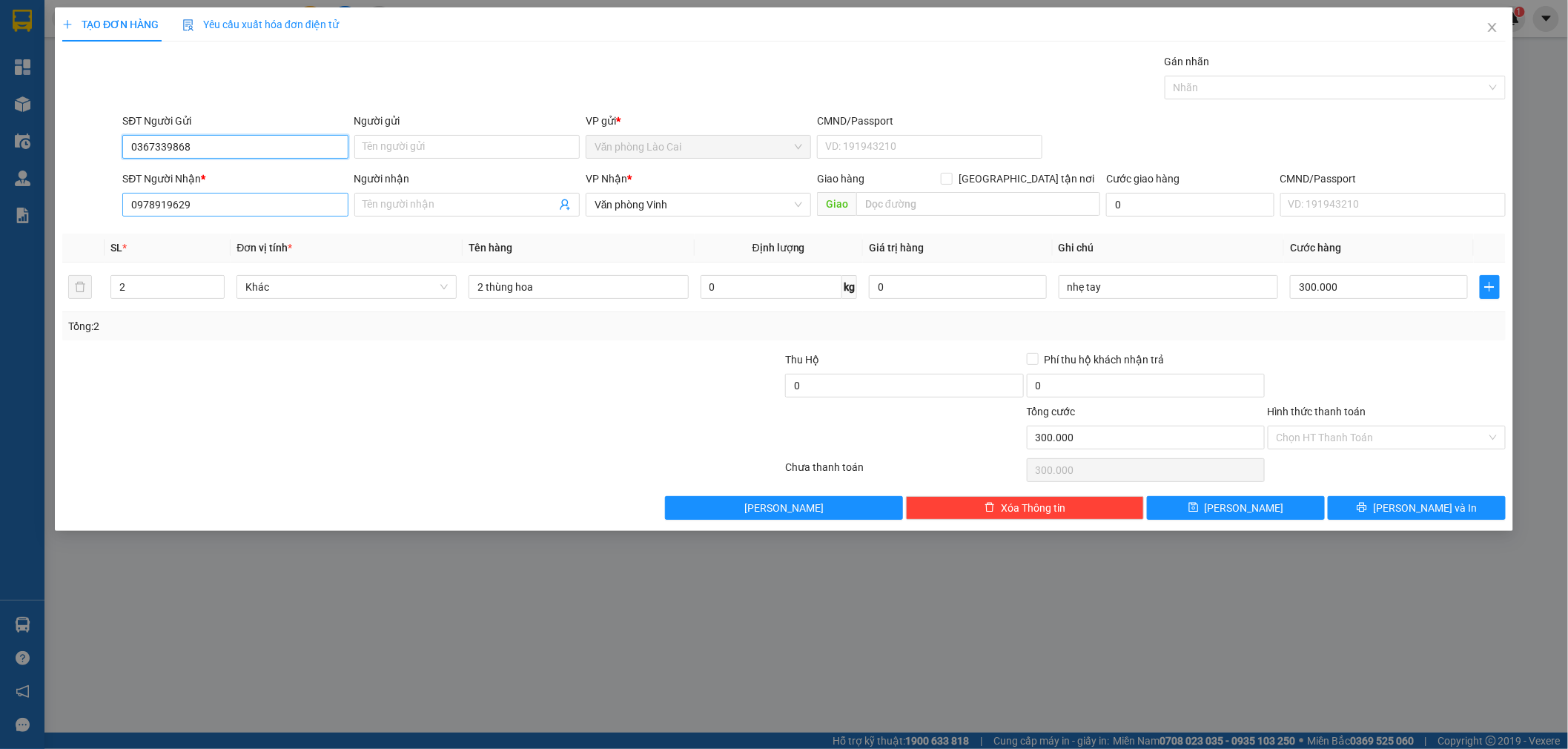
type input "300.000"
type input "0367339868"
click at [72, 286] on tr "2 Khác 2 thùng hoa 0 kg 0 nhẹ tay 300.000" at bounding box center [784, 287] width 1444 height 50
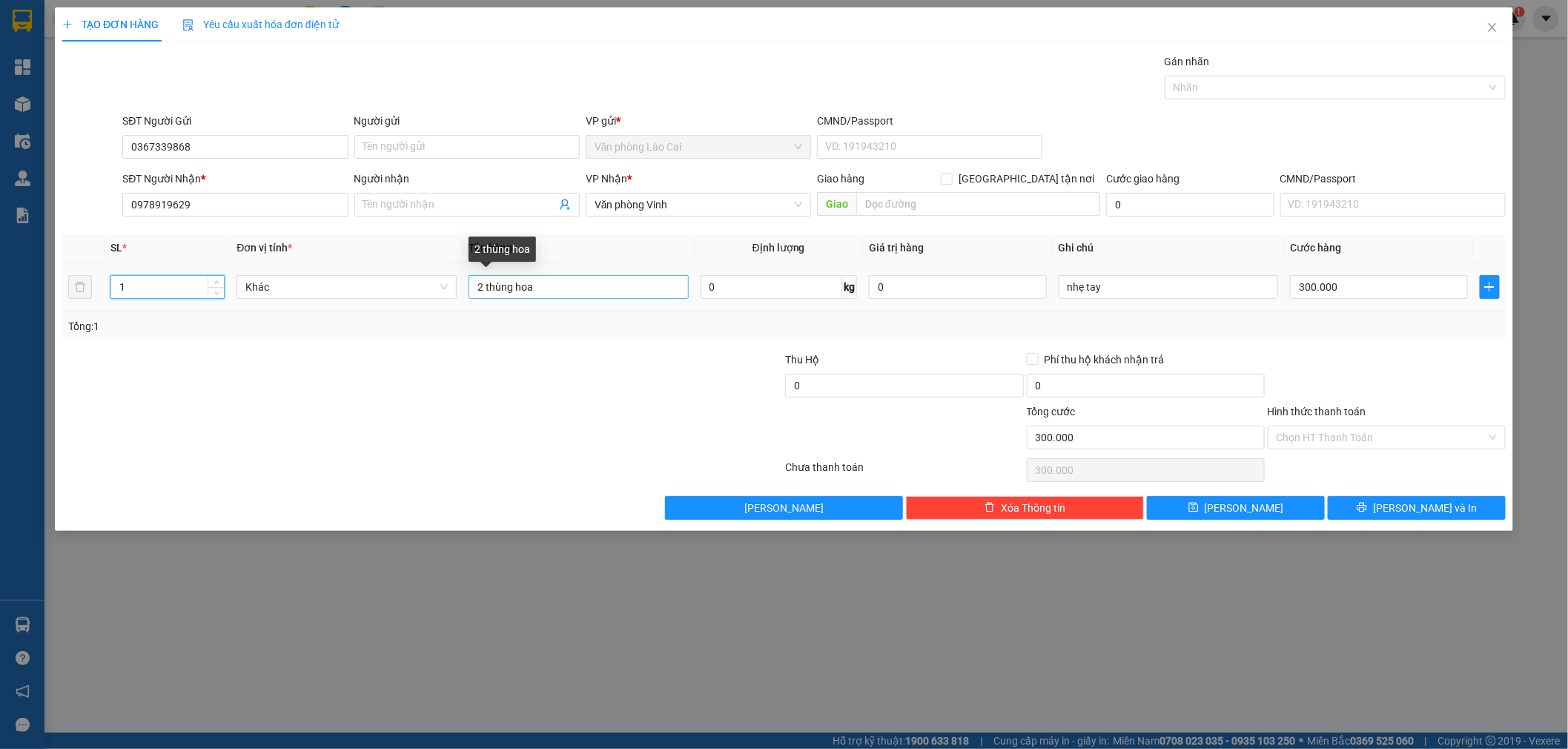
type input "1"
drag, startPoint x: 481, startPoint y: 290, endPoint x: 465, endPoint y: 287, distance: 16.3
click at [465, 287] on td "2 thùng hoa" at bounding box center [578, 287] width 232 height 50
type input "1 thùng hoa"
click at [1357, 286] on input "300.000" at bounding box center [1379, 286] width 178 height 24
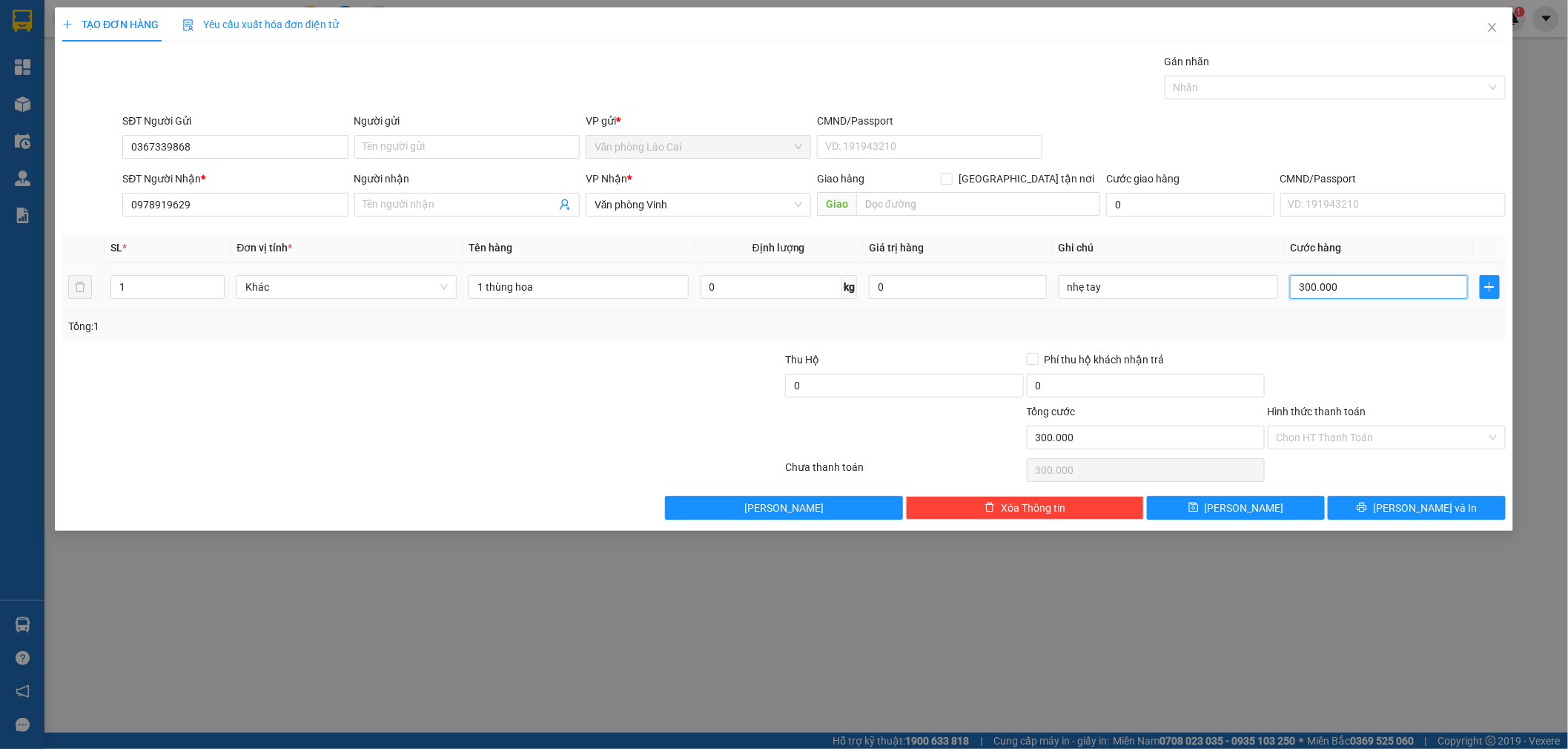
type input "1"
type input "15"
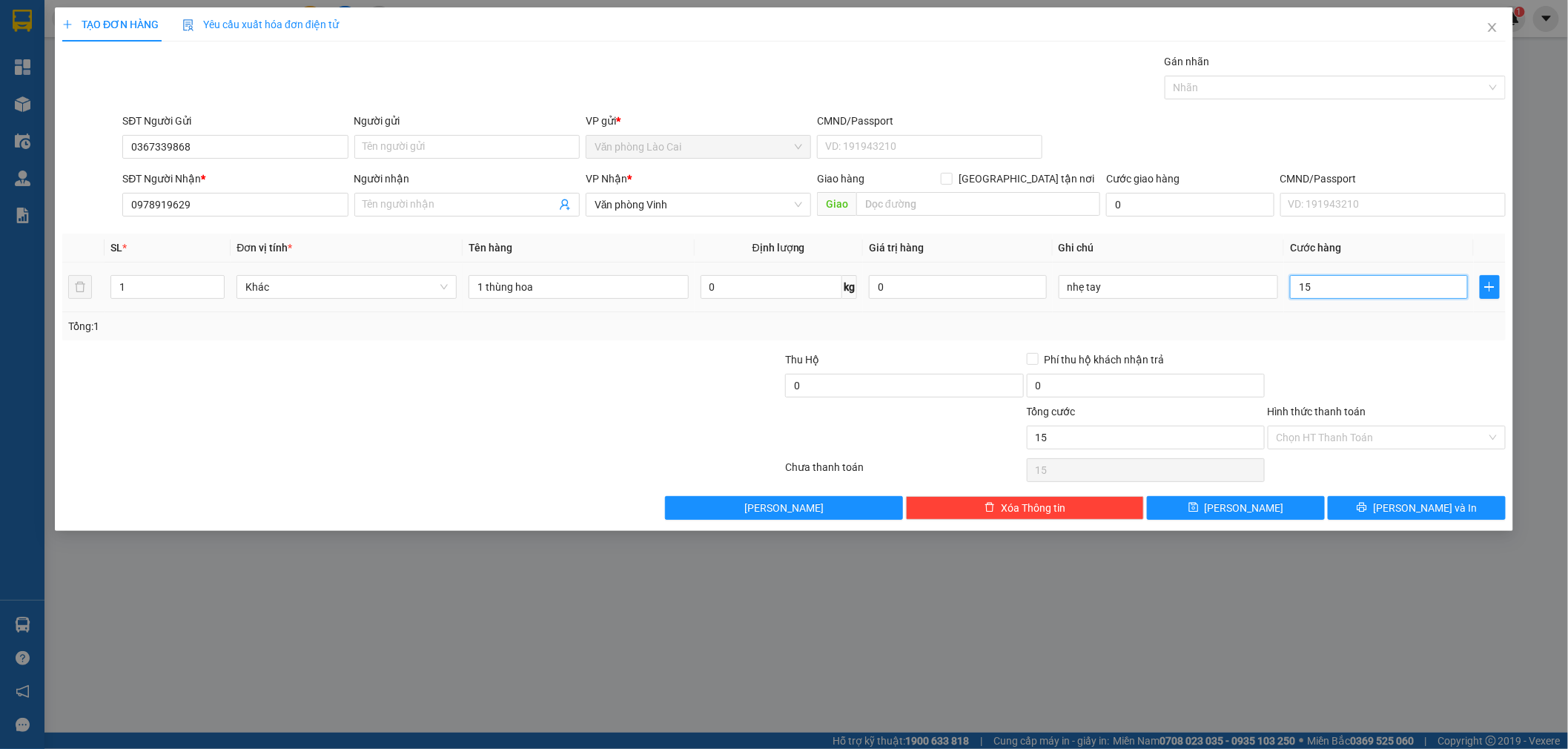
type input "150"
click at [1353, 345] on div "Transit Pickup Surcharge Ids Transit Deliver Surcharge Ids Transit Deliver Surc…" at bounding box center [784, 286] width 1444 height 467
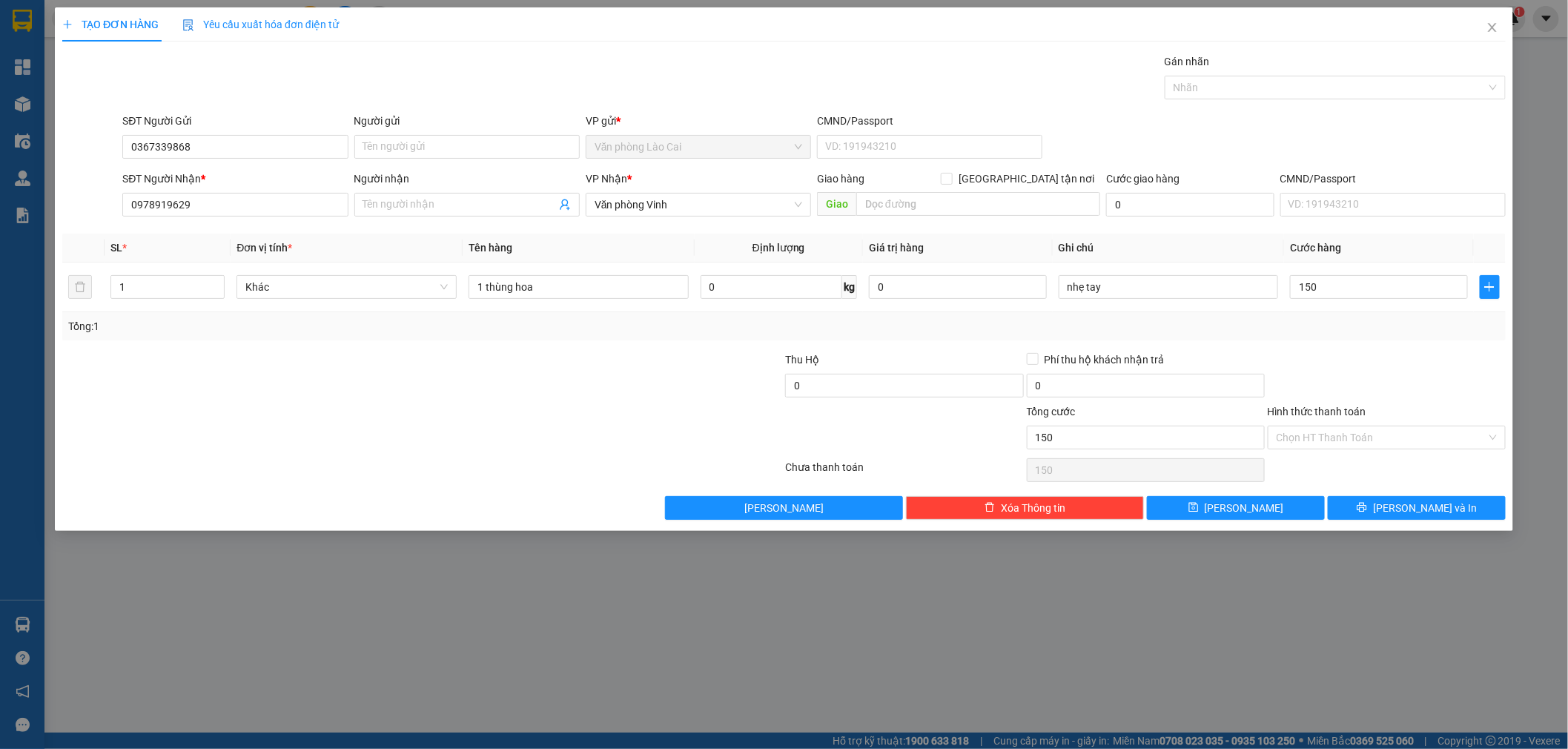
type input "150.000"
click at [1278, 502] on button "Lưu" at bounding box center [1235, 508] width 178 height 24
type input "0"
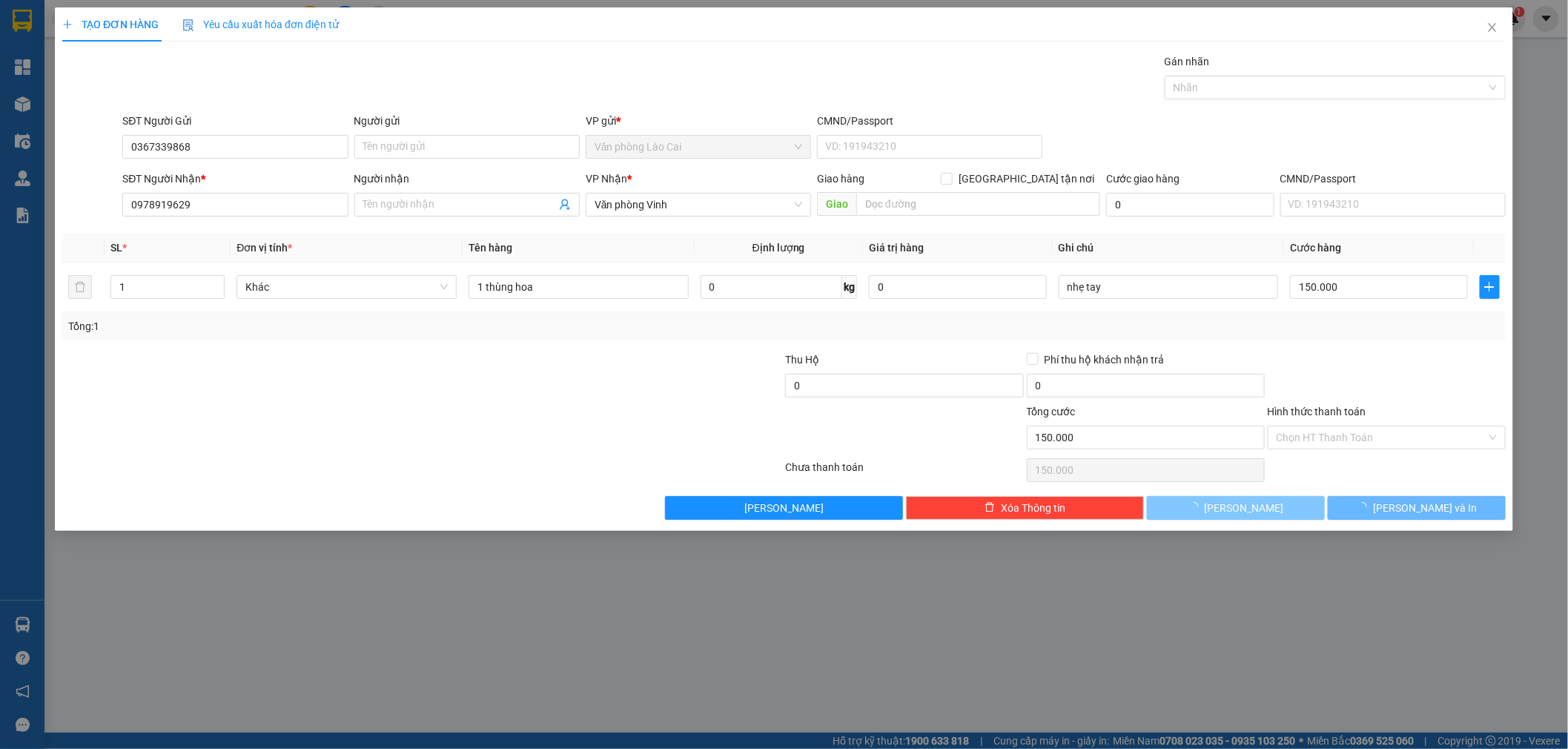
type input "0"
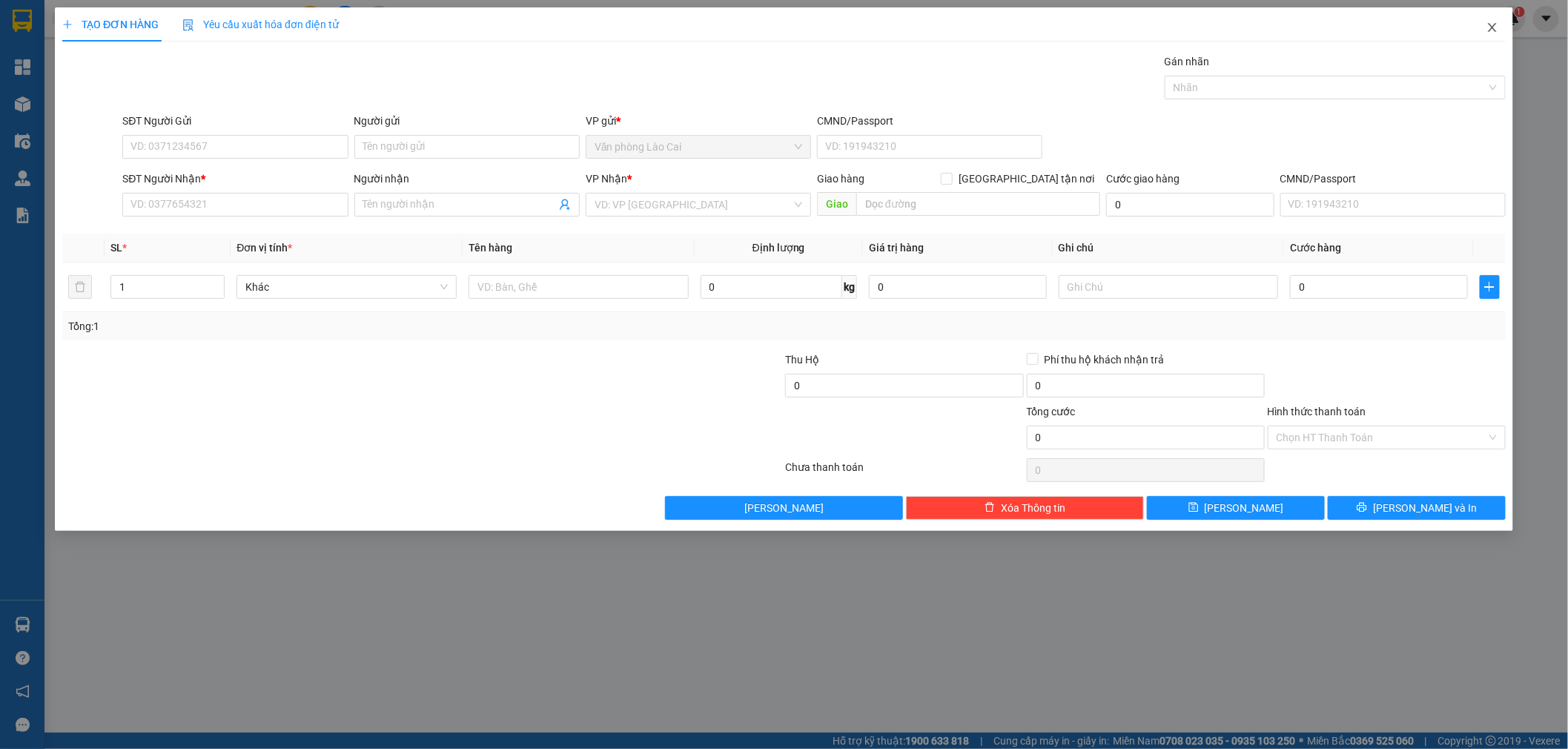
click at [1486, 26] on icon "close" at bounding box center [1492, 27] width 12 height 12
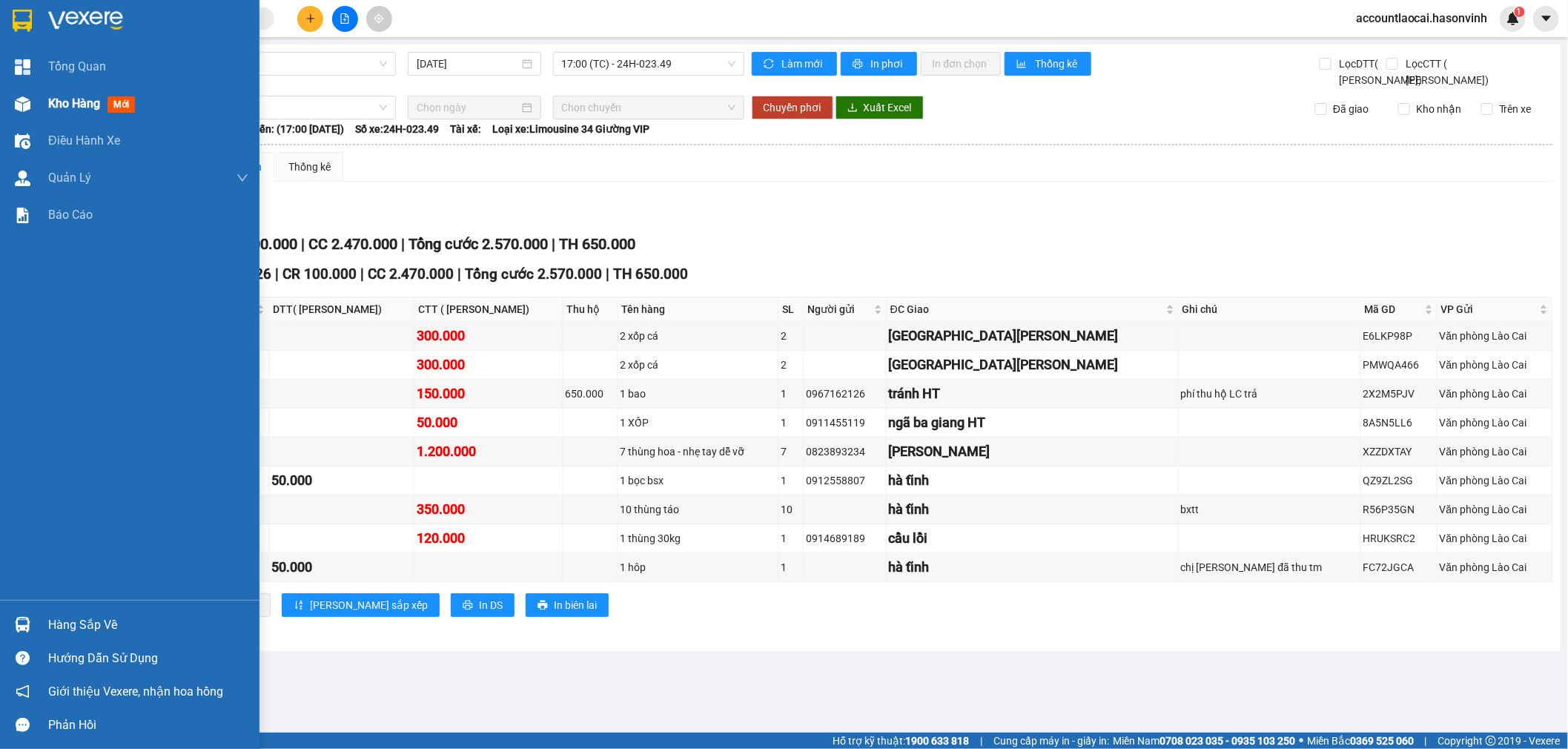
click at [22, 98] on img at bounding box center [22, 104] width 15 height 15
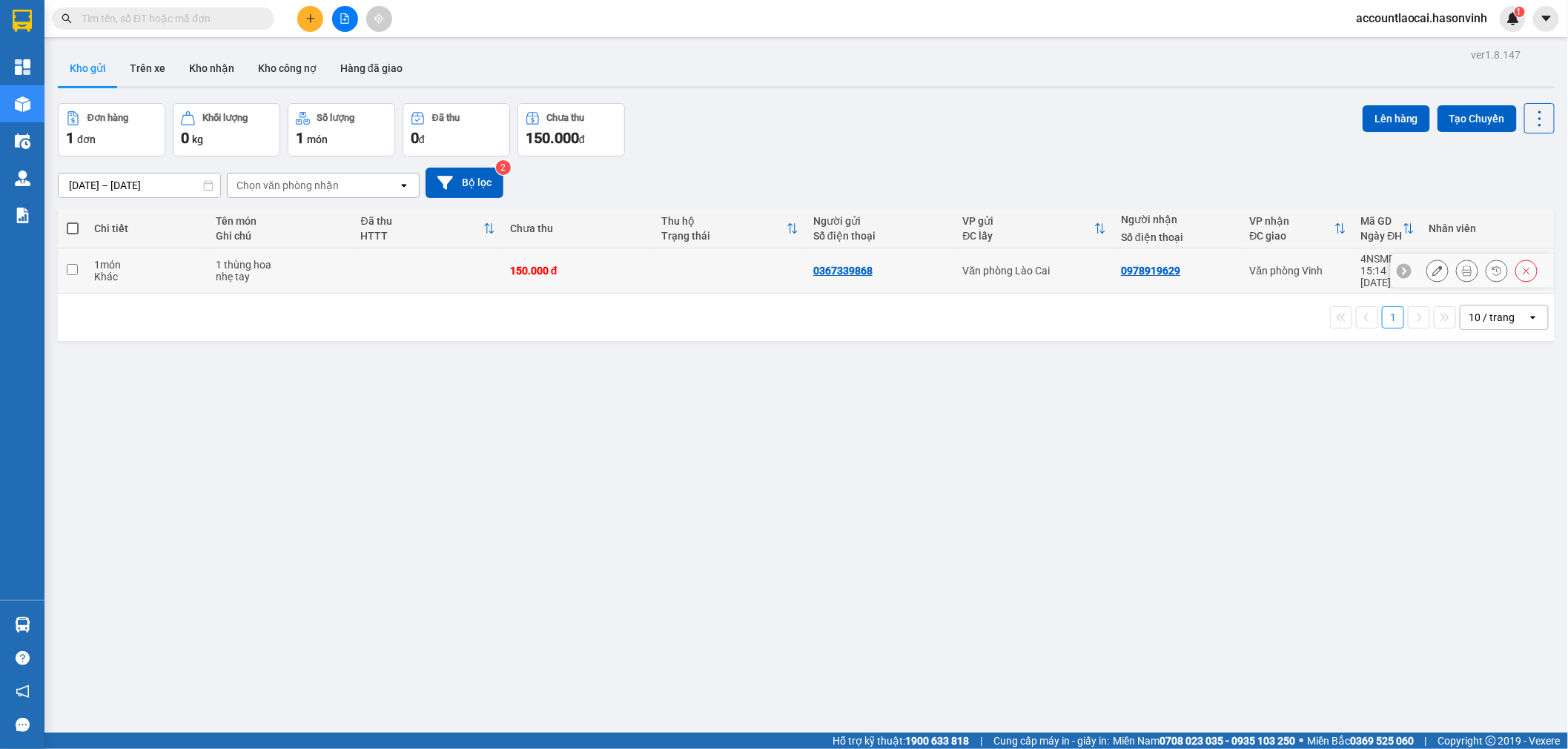
click at [84, 270] on td at bounding box center [72, 270] width 29 height 45
checkbox input "true"
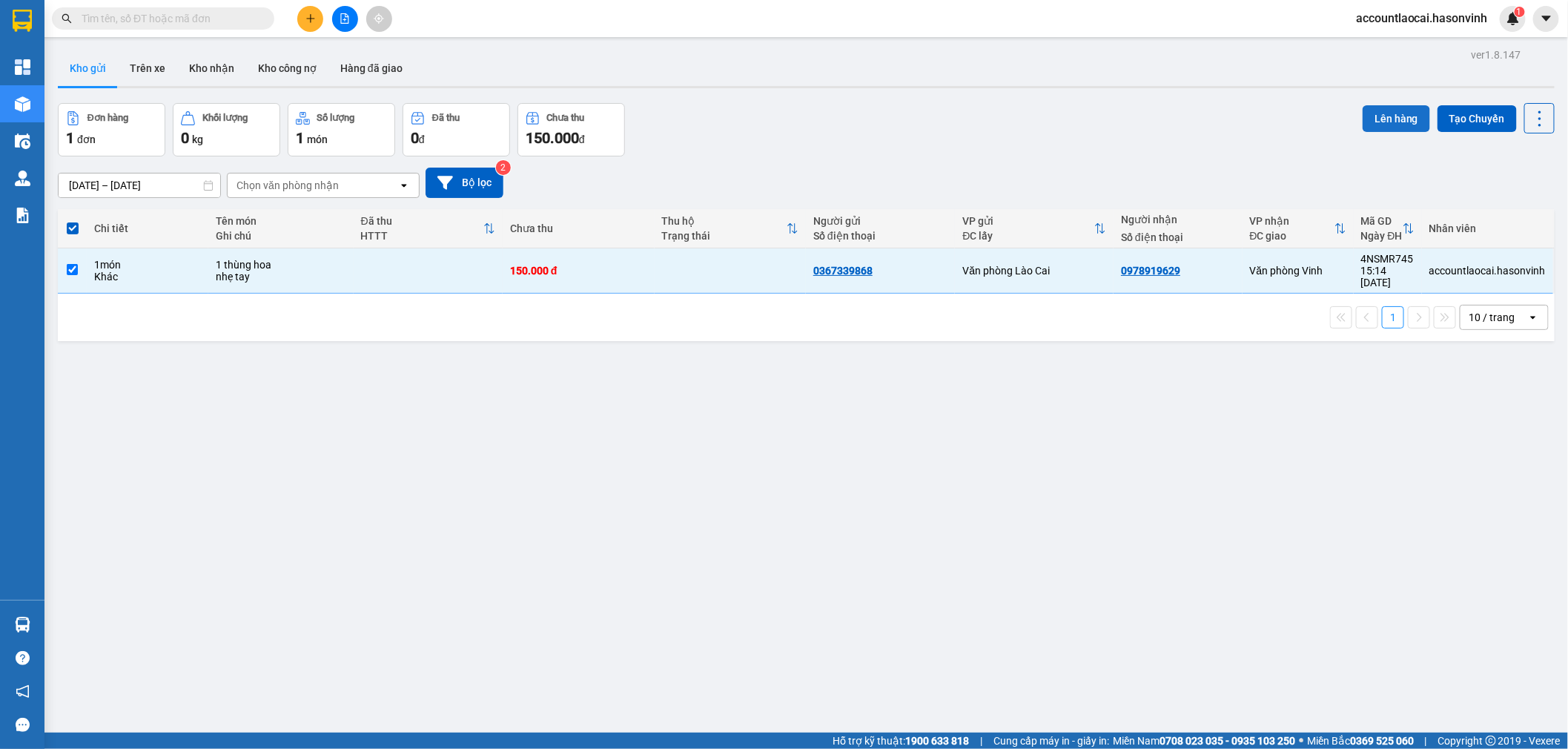
click at [1382, 111] on button "Lên hàng" at bounding box center [1396, 118] width 67 height 27
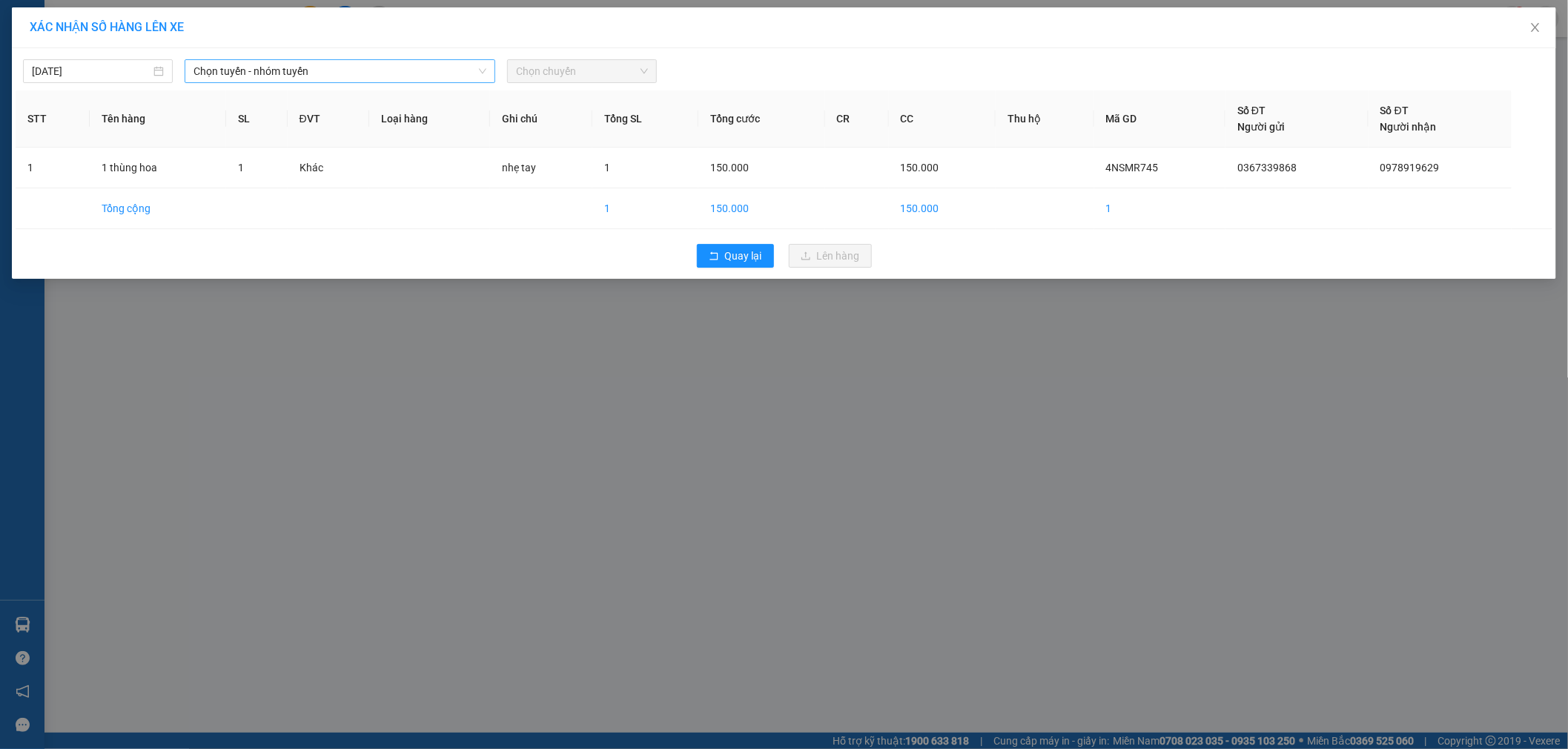
click at [263, 79] on span "Chọn tuyến - nhóm tuyến" at bounding box center [340, 71] width 293 height 22
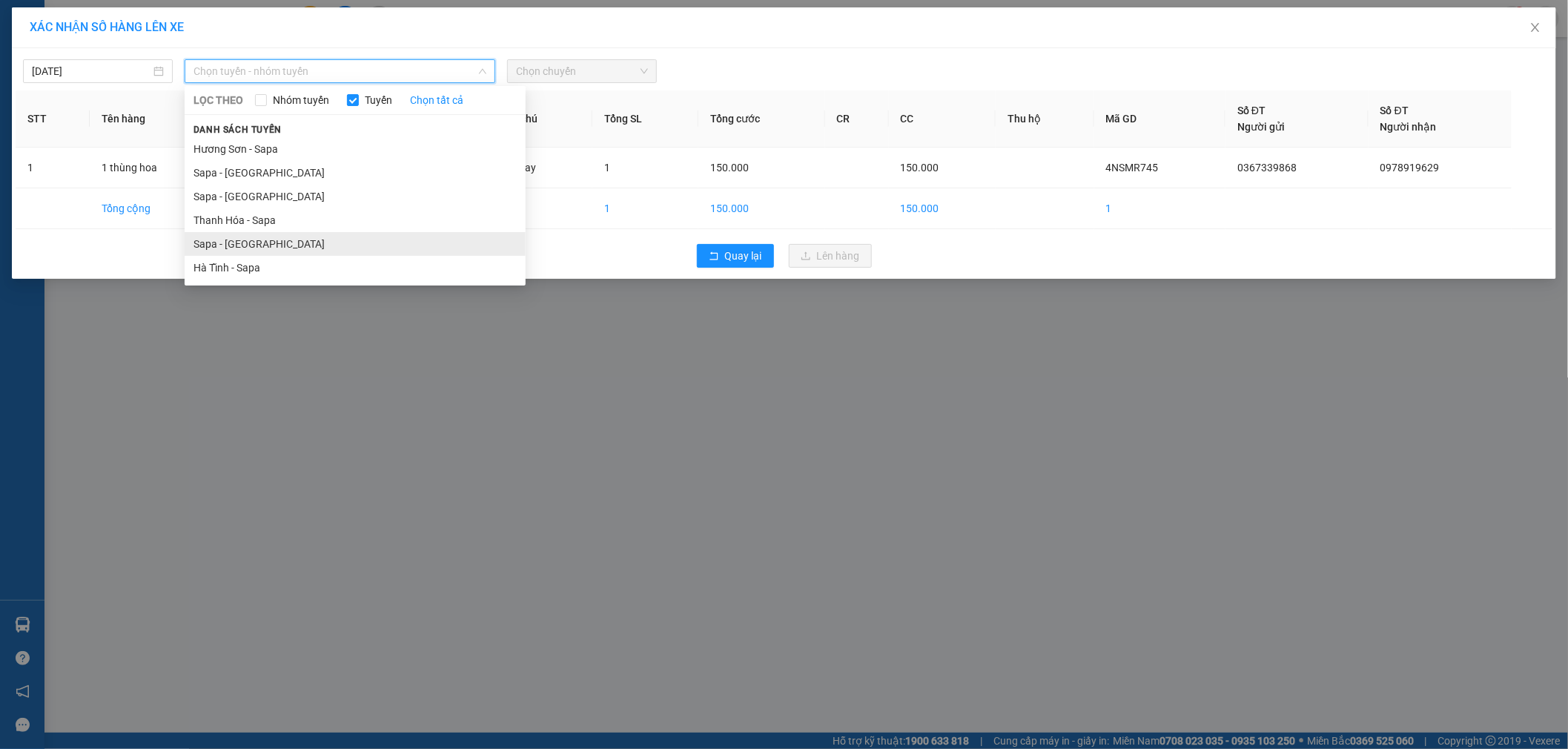
click at [271, 248] on li "Sapa - [GEOGRAPHIC_DATA]" at bounding box center [355, 244] width 341 height 24
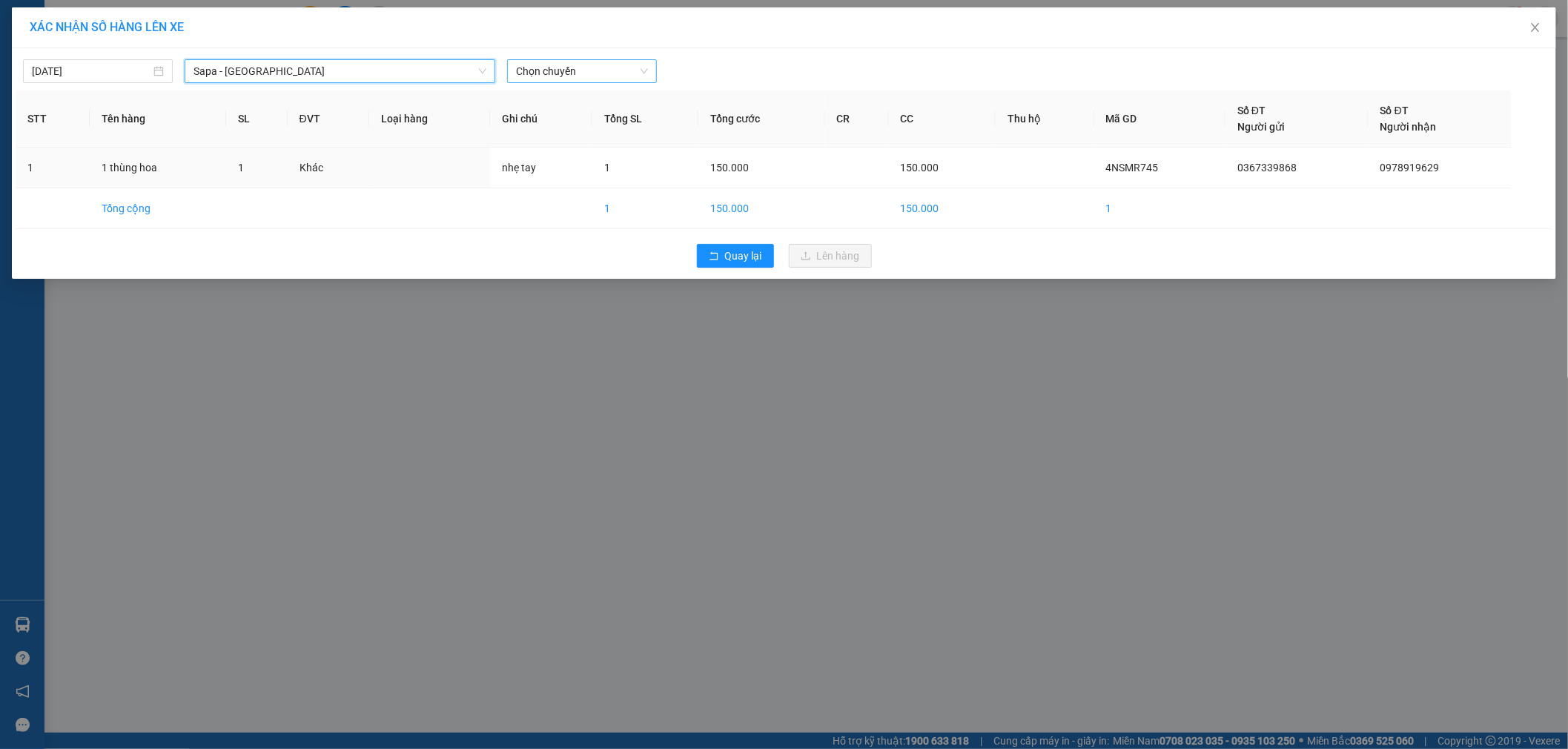
click at [543, 76] on span "Chọn chuyến" at bounding box center [581, 71] width 132 height 22
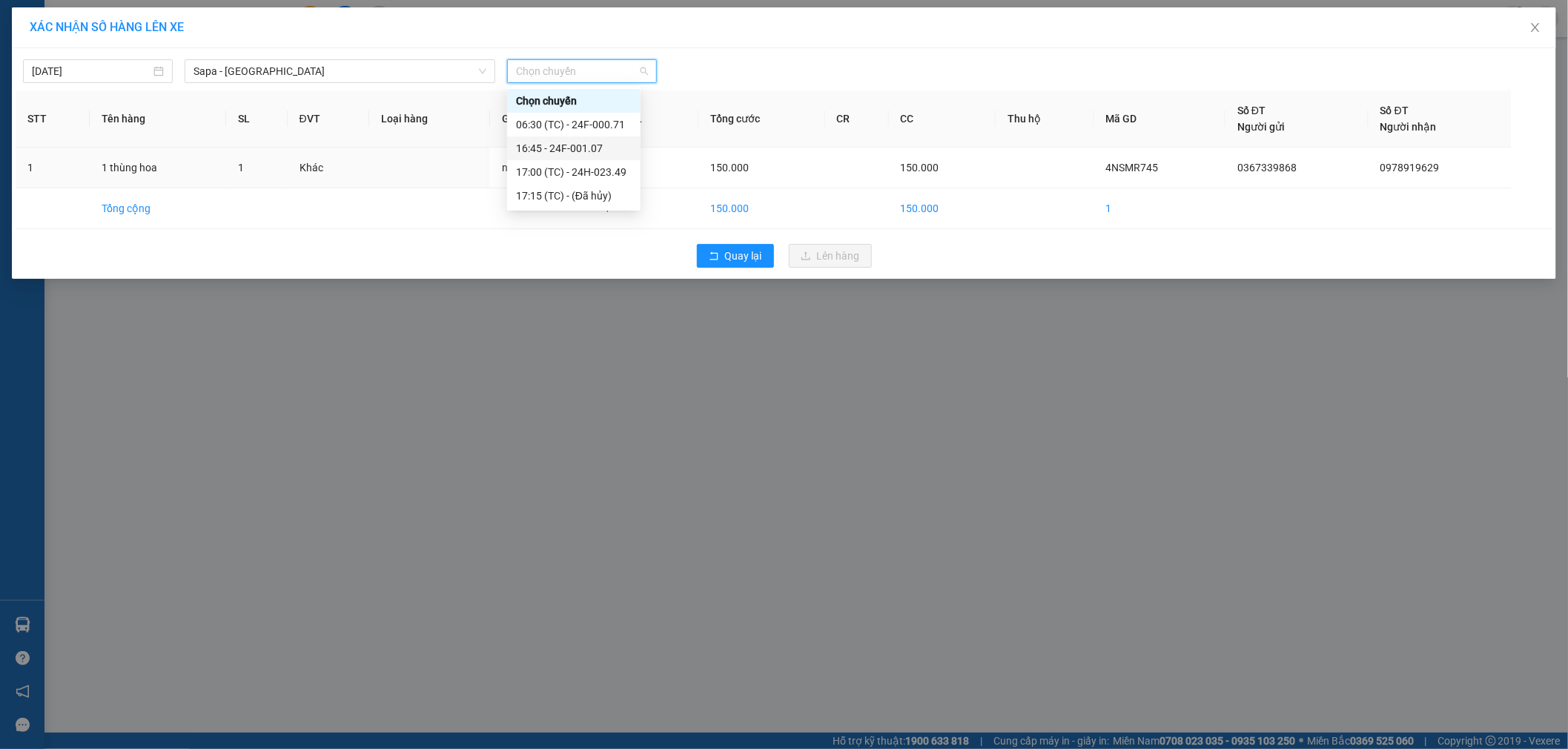
click at [556, 148] on div "16:45 - 24F-001.07" at bounding box center [574, 148] width 116 height 16
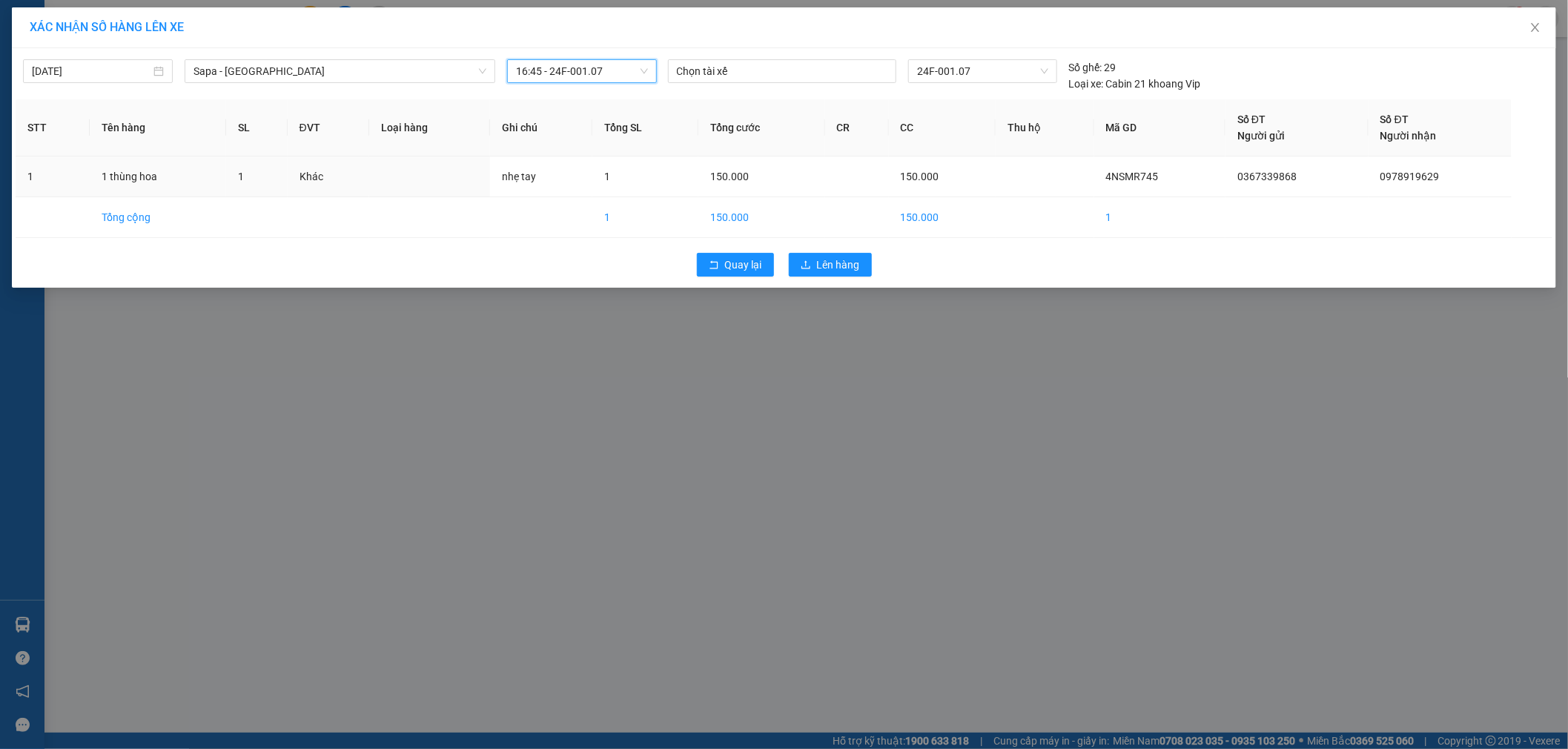
click at [584, 69] on span "16:45 - 24F-001.07" at bounding box center [581, 71] width 132 height 22
click at [584, 173] on div "17:00 (TC) - 24H-023.49" at bounding box center [574, 172] width 116 height 16
click at [581, 137] on th "Ghi chú" at bounding box center [541, 128] width 102 height 57
click at [594, 80] on span "17:00 (TC) - 24H-023.49" at bounding box center [581, 71] width 132 height 22
click at [593, 141] on div "16:45 - 24F-001.07" at bounding box center [574, 148] width 116 height 16
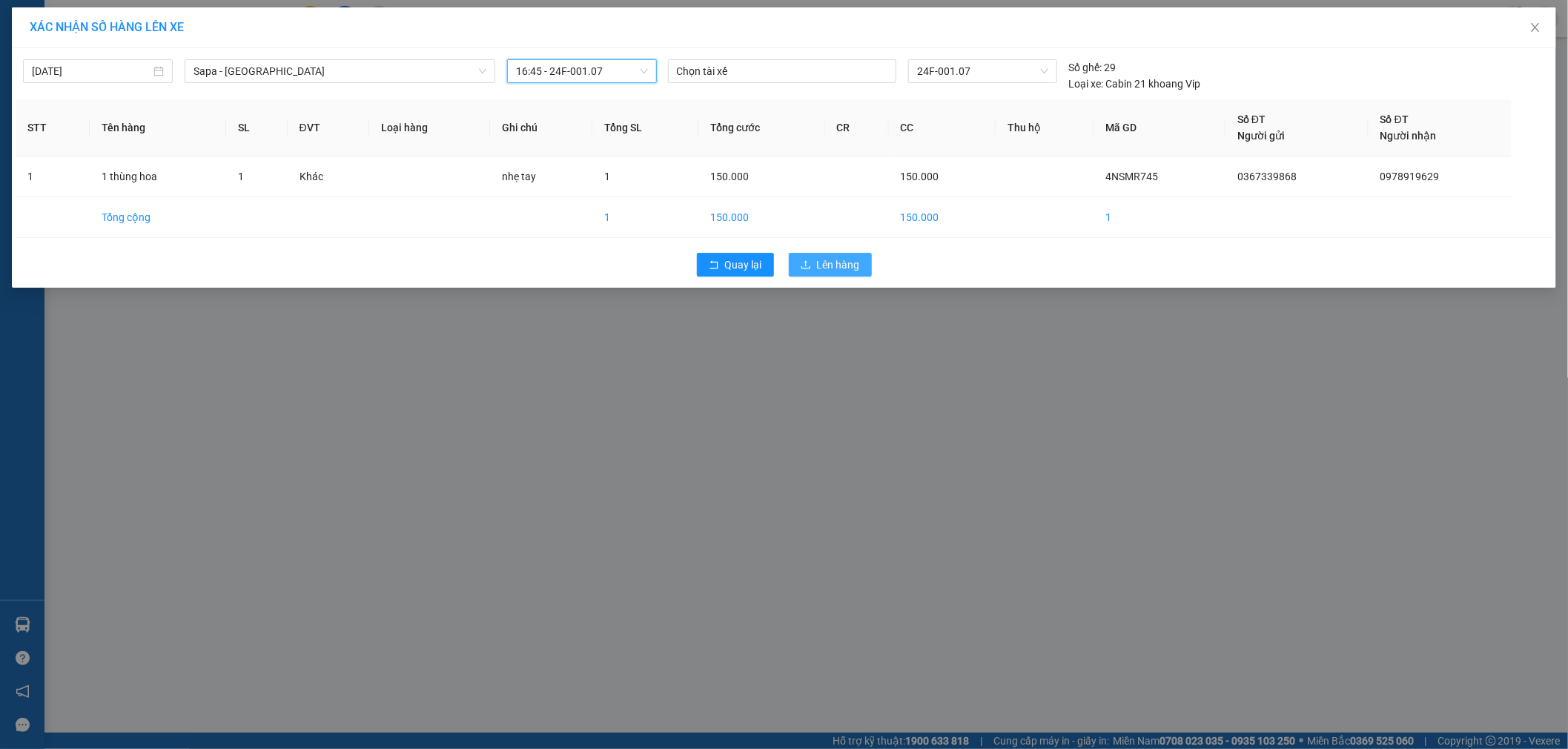
drag, startPoint x: 838, startPoint y: 264, endPoint x: 830, endPoint y: 260, distance: 8.9
click at [835, 264] on span "Lên hàng" at bounding box center [839, 264] width 43 height 16
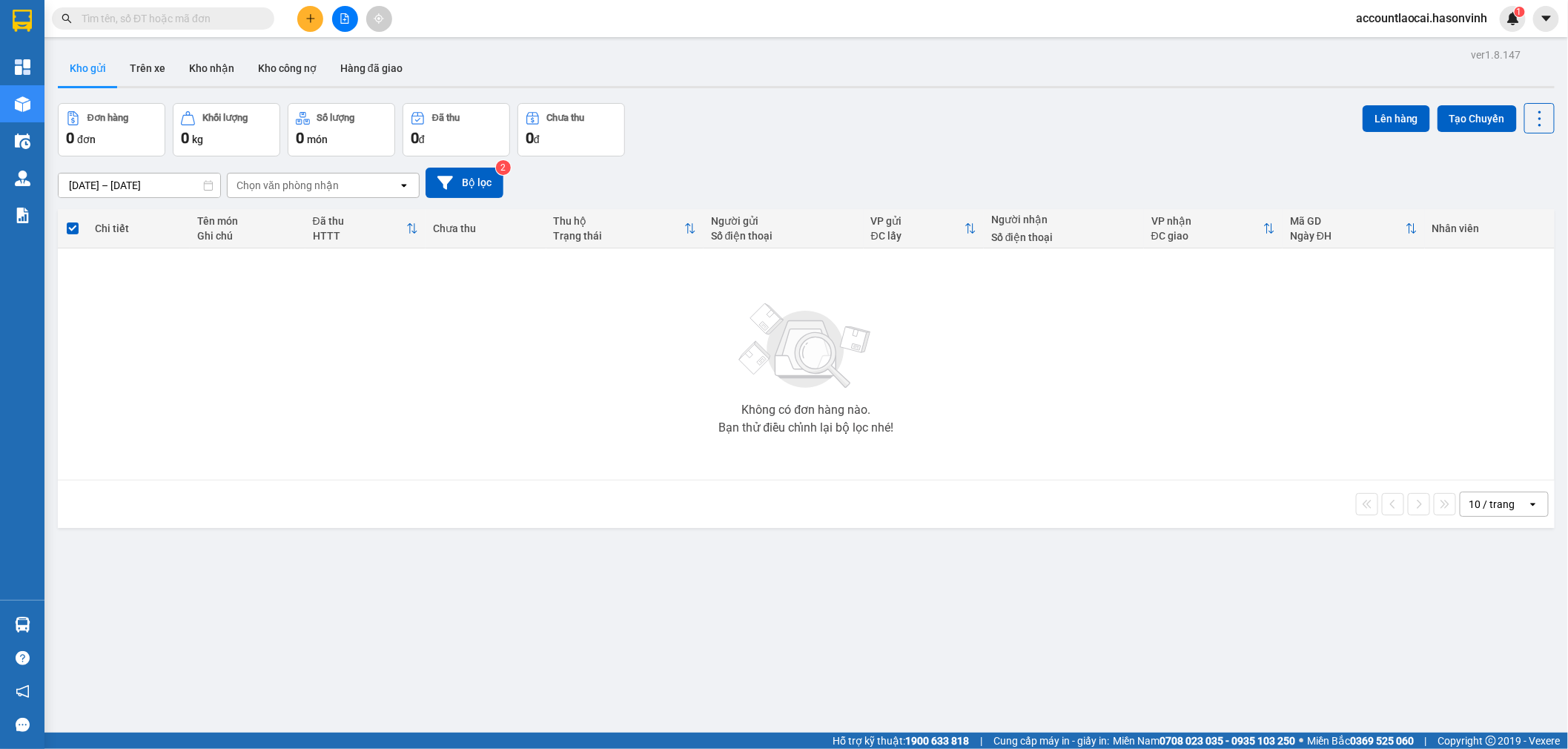
click at [344, 20] on icon "file-add" at bounding box center [345, 18] width 11 height 11
click at [333, 4] on div "Kết quả tìm kiếm ( 0 ) Bộ lọc Ngày tạo đơn gần nhất No Data accountlaocai.hason…" at bounding box center [784, 18] width 1568 height 37
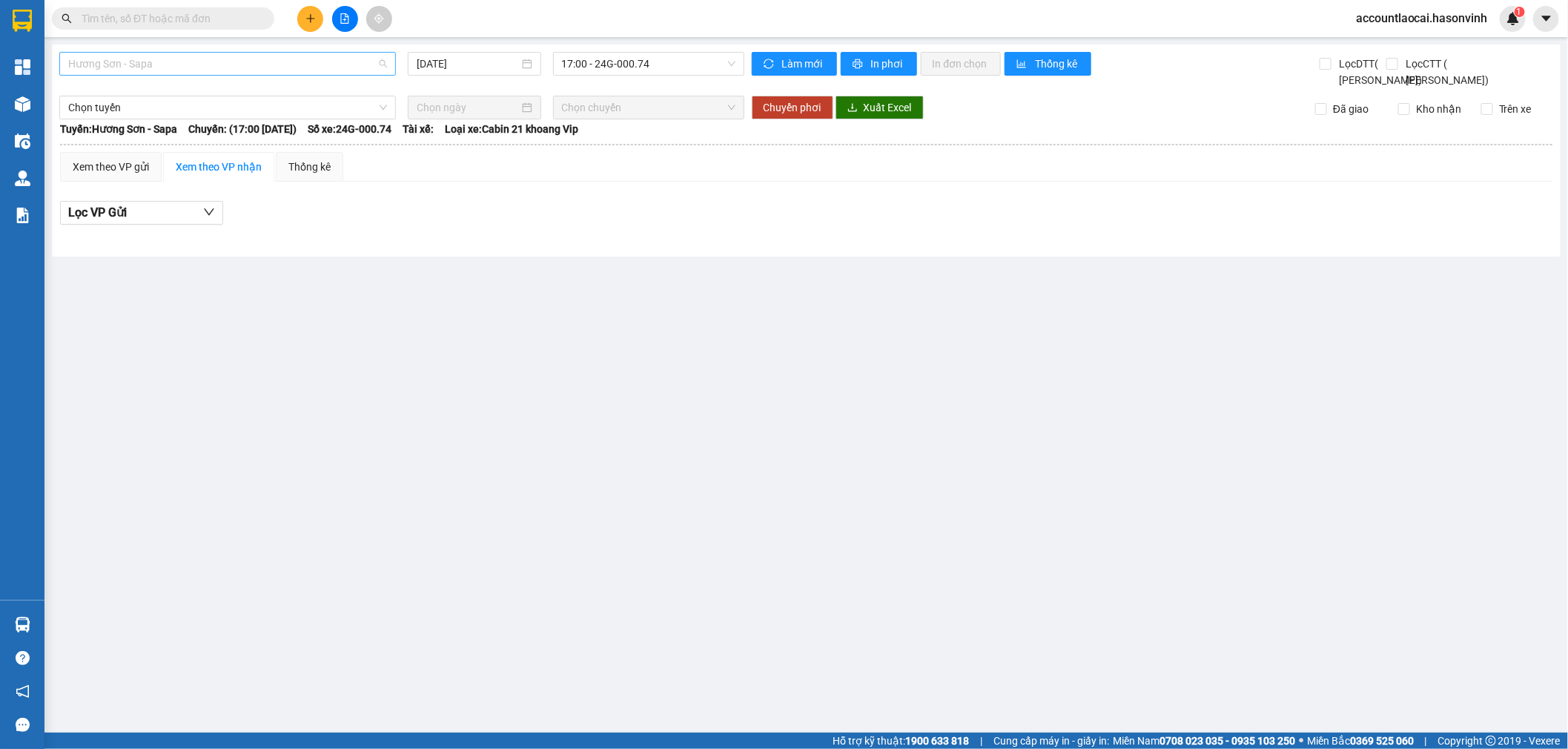
click at [250, 63] on span "Hương Sơn - Sapa" at bounding box center [227, 63] width 319 height 22
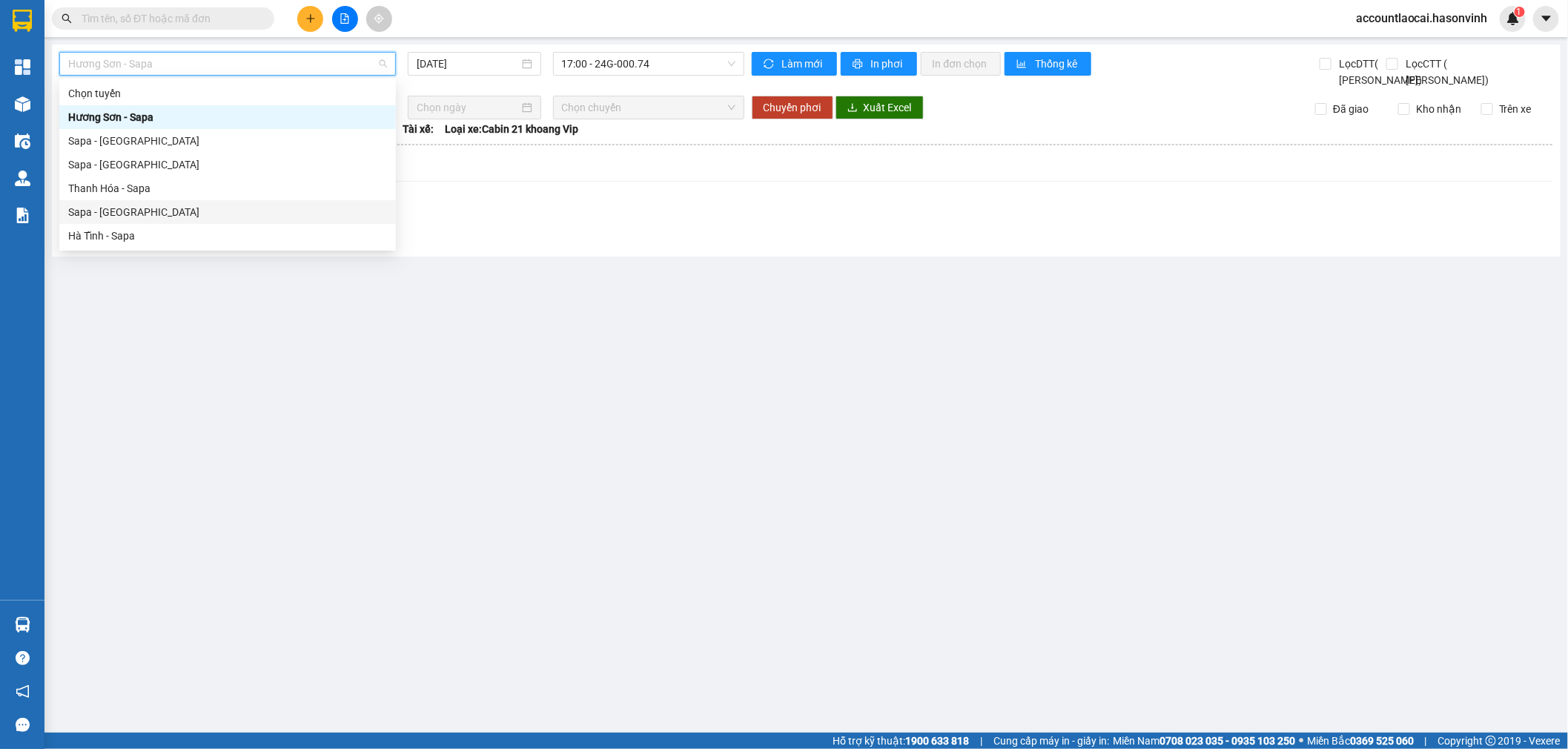
click at [225, 209] on div "Sapa - [GEOGRAPHIC_DATA]" at bounding box center [227, 211] width 319 height 16
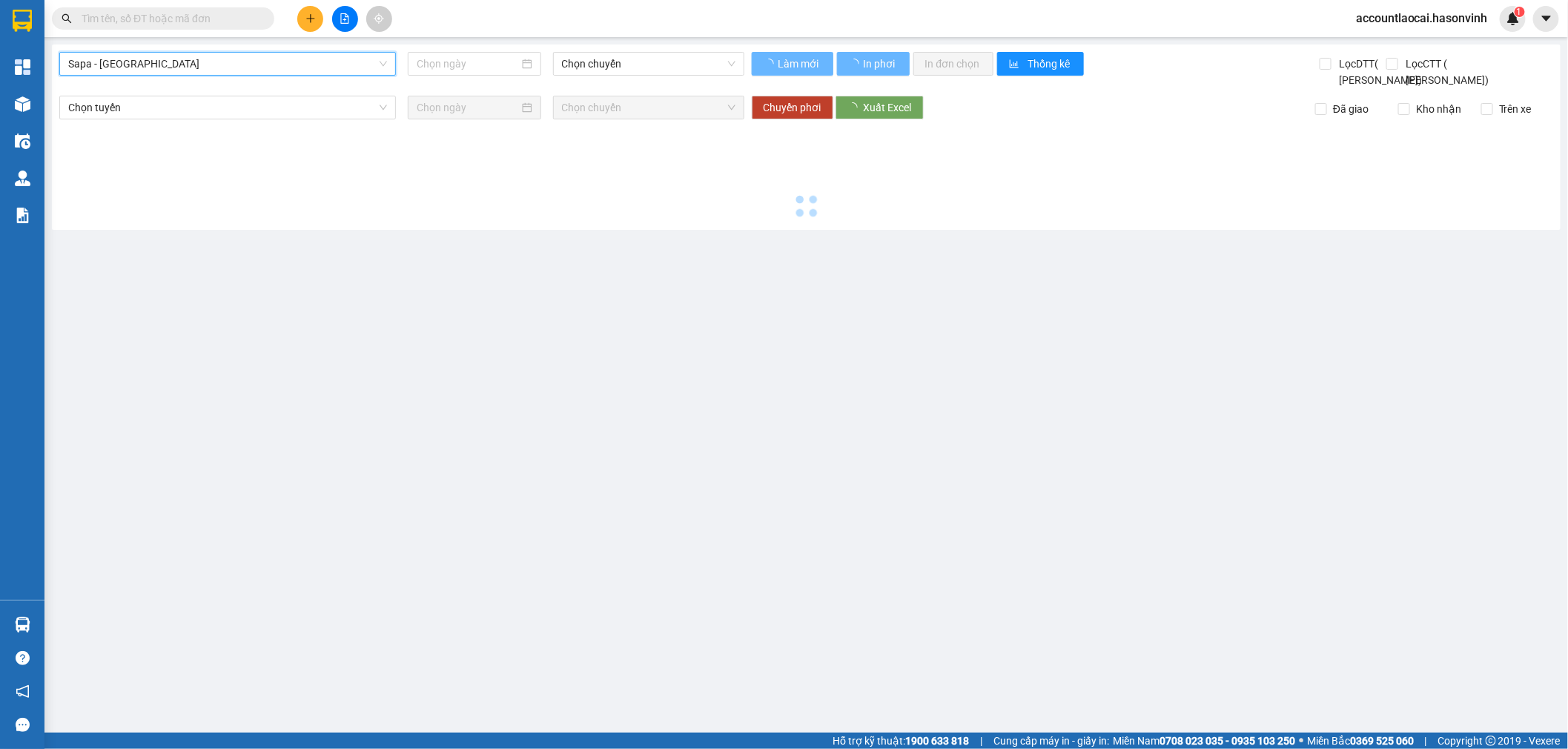
type input "[DATE]"
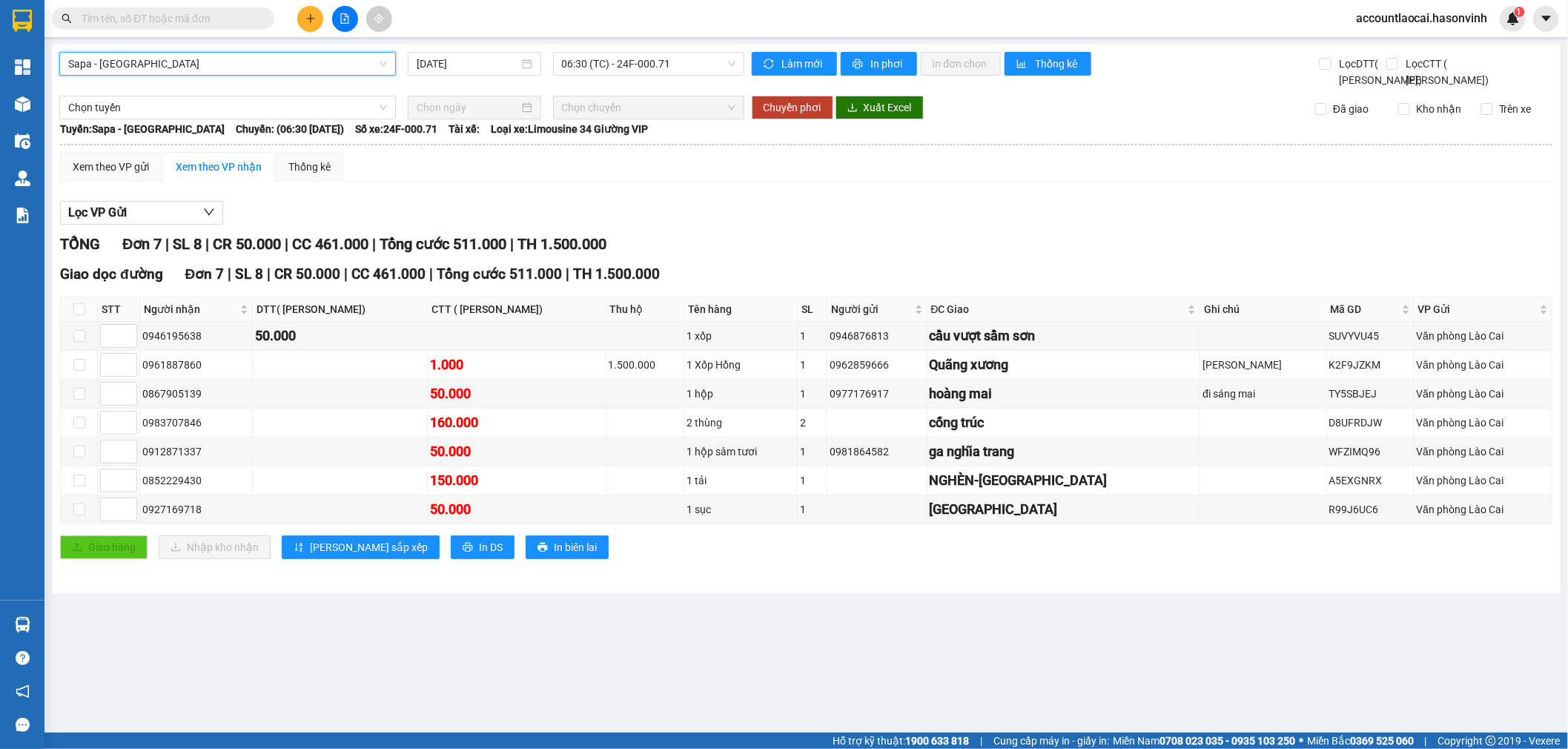
click at [307, 19] on icon "plus" at bounding box center [311, 18] width 11 height 11
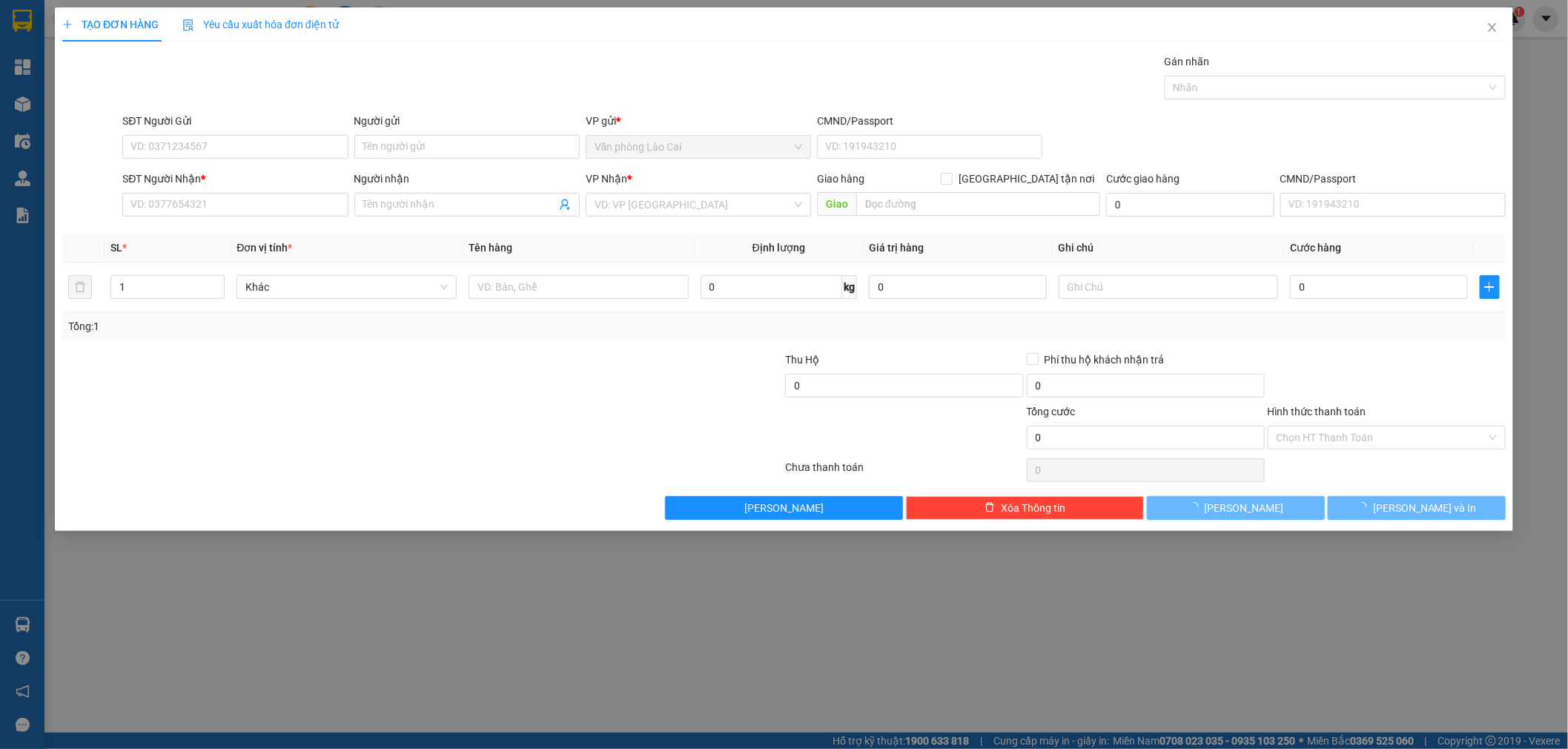
click at [311, 18] on span "Yêu cầu xuất hóa đơn điện tử" at bounding box center [260, 24] width 156 height 12
click at [250, 205] on input "SĐT Người Nhận *" at bounding box center [234, 205] width 225 height 24
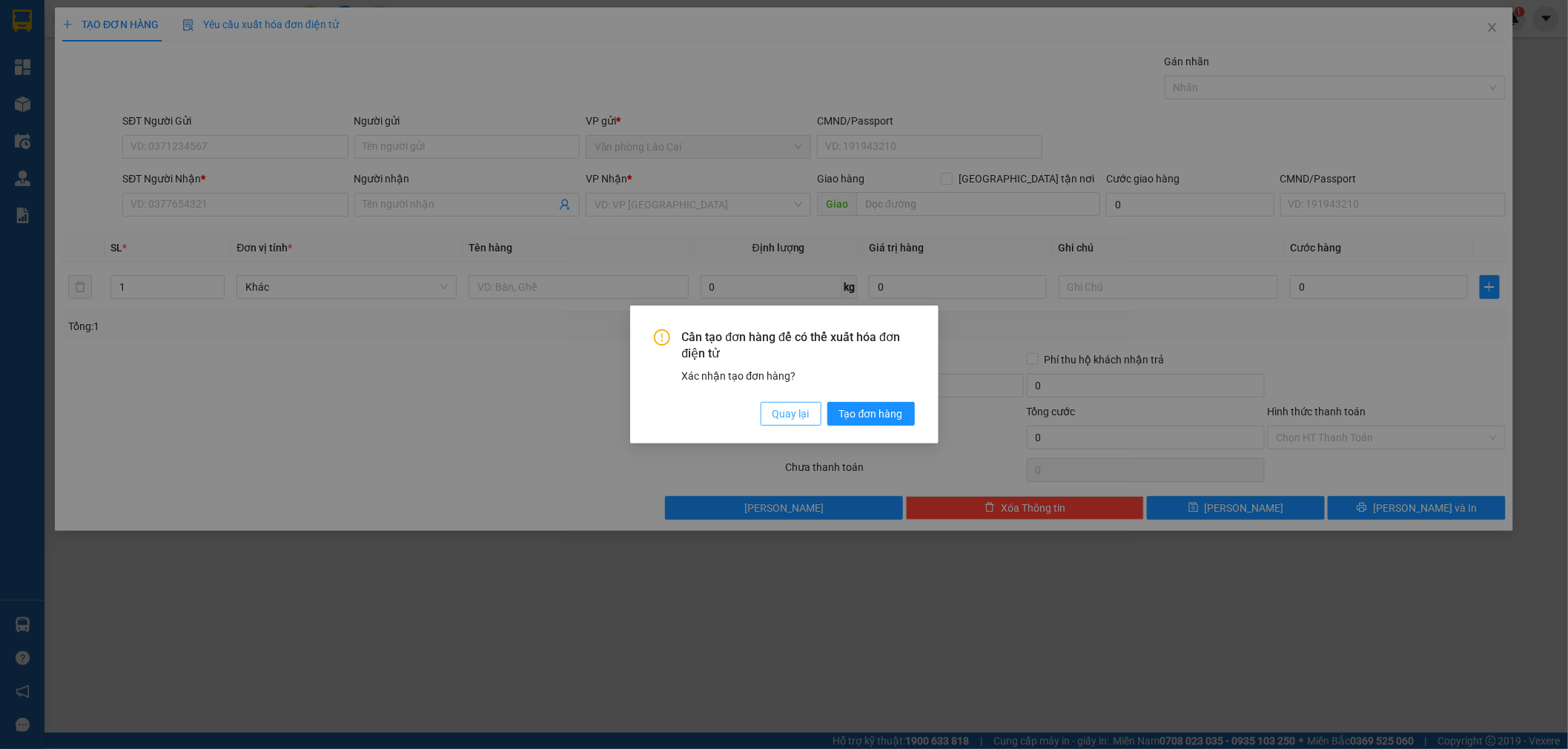
drag, startPoint x: 804, startPoint y: 424, endPoint x: 801, endPoint y: 414, distance: 10.4
click at [804, 423] on button "Quay lại" at bounding box center [791, 414] width 61 height 24
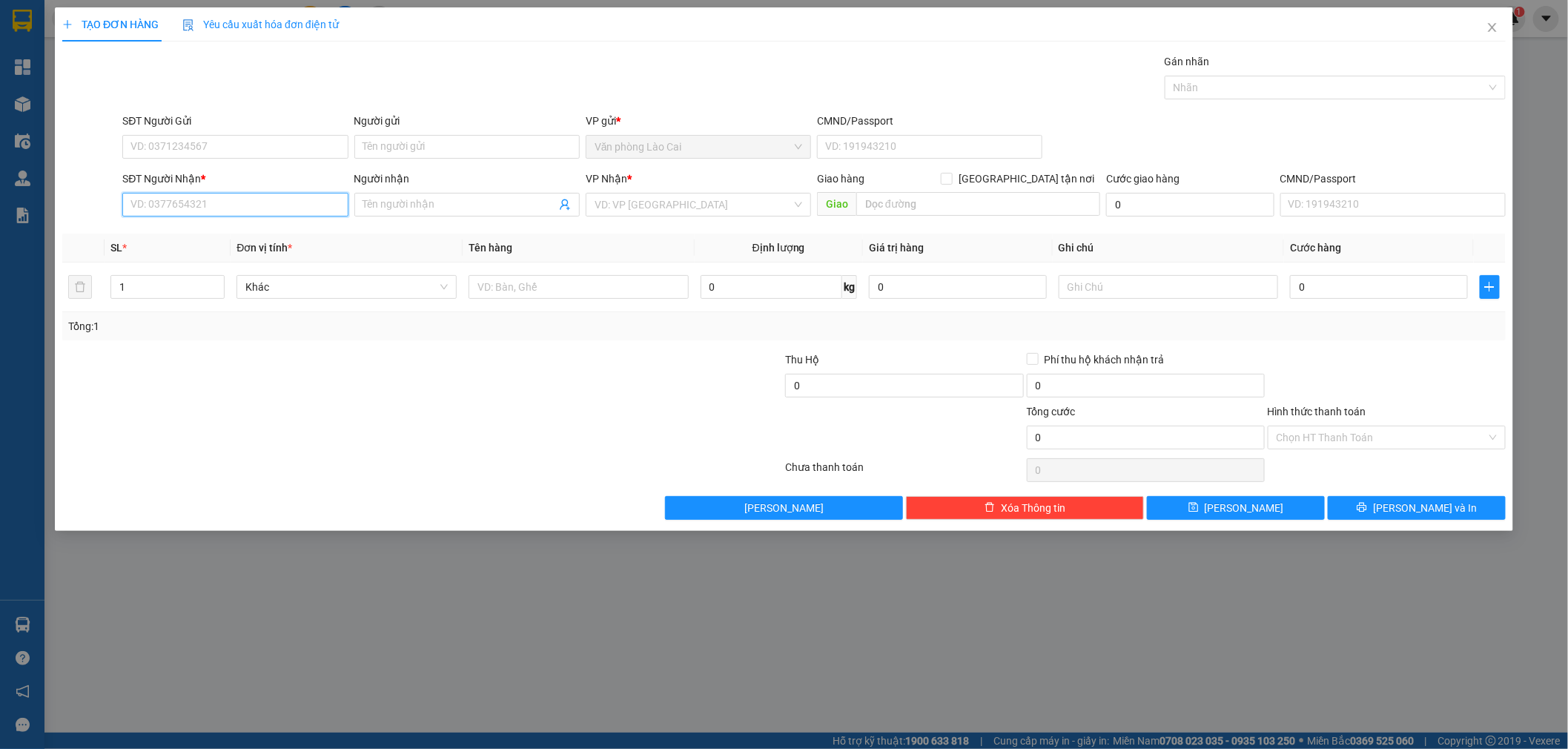
click at [168, 211] on input "SĐT Người Nhận *" at bounding box center [234, 205] width 225 height 24
click at [172, 201] on input "677" at bounding box center [234, 205] width 225 height 24
click at [174, 231] on div "0964808677 - Linh" at bounding box center [235, 234] width 208 height 16
type input "0964808677"
type input "Linh"
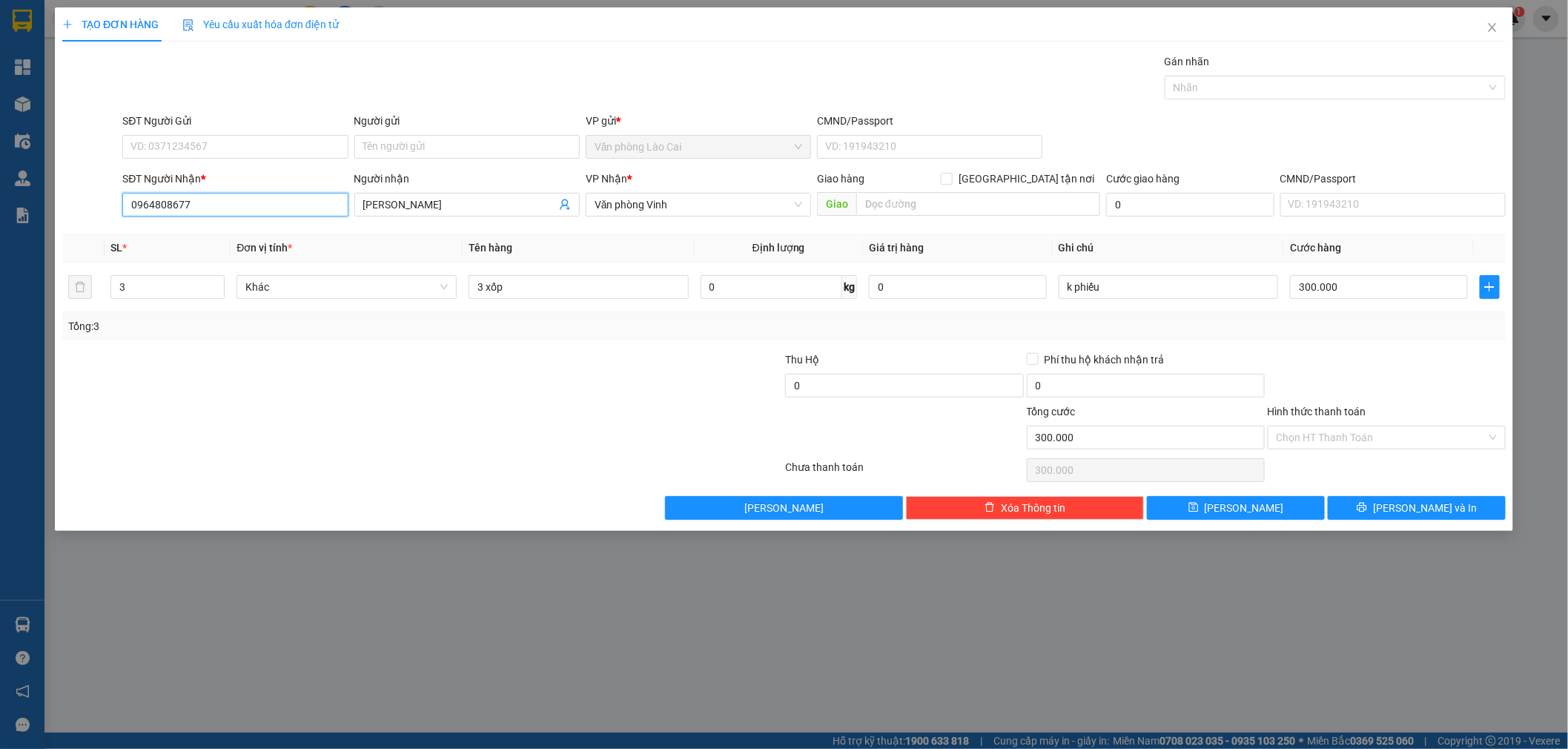
type input "300.000"
type input "0964808677"
drag, startPoint x: 137, startPoint y: 292, endPoint x: 50, endPoint y: 293, distance: 87.0
click at [55, 292] on div "TẠO ĐƠN HÀNG Yêu cầu xuất hóa đơn điện tử Transit Pickup Surcharge Ids Transit …" at bounding box center [784, 270] width 1458 height 524
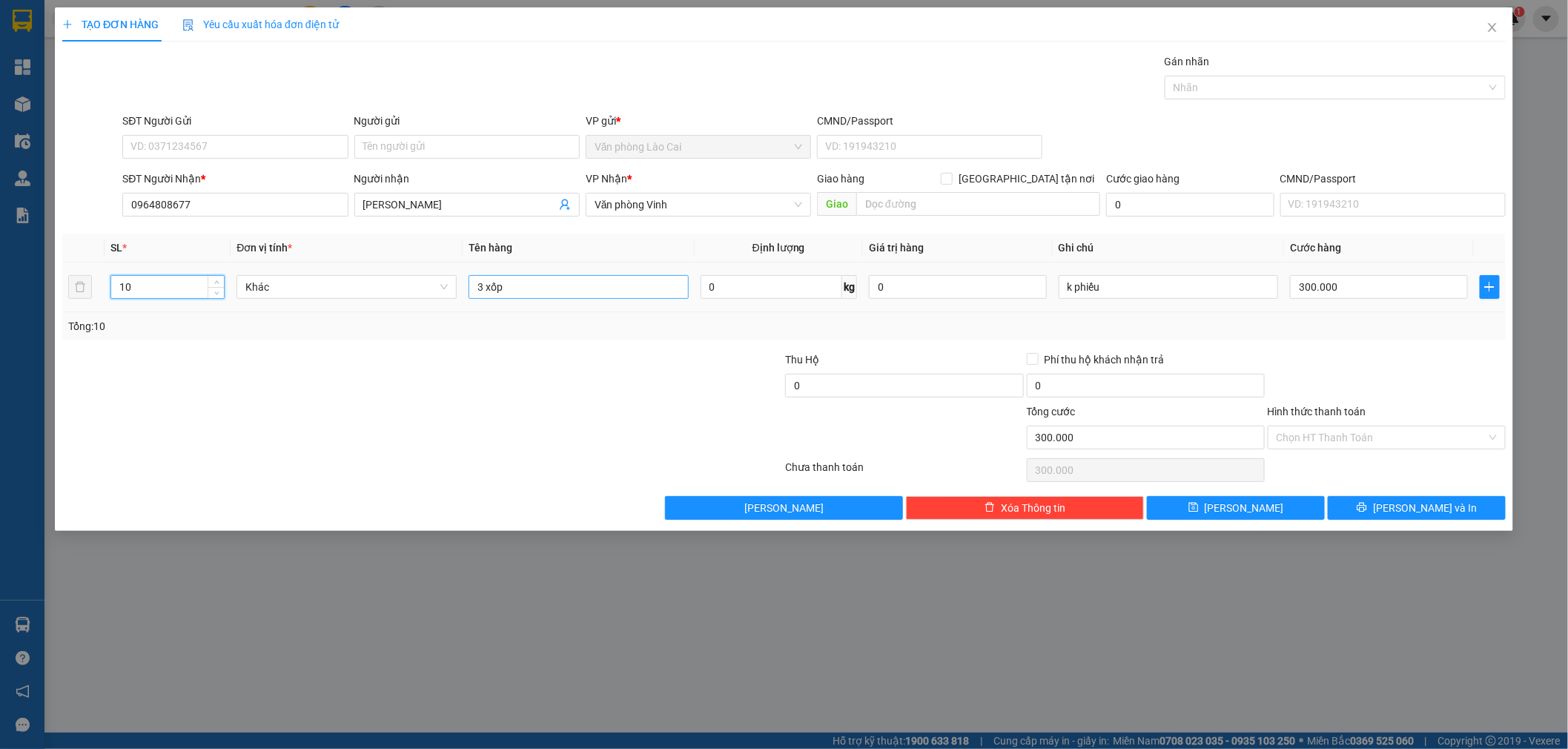
type input "10"
click at [549, 285] on input "3 xốp" at bounding box center [578, 286] width 221 height 24
drag, startPoint x: 549, startPoint y: 285, endPoint x: 520, endPoint y: 285, distance: 29.0
click at [520, 285] on input "3 xốp+3 LIEEFN 3" at bounding box center [578, 286] width 221 height 24
click at [567, 282] on input "3 xốp+3 LIEN 3" at bounding box center [578, 286] width 221 height 24
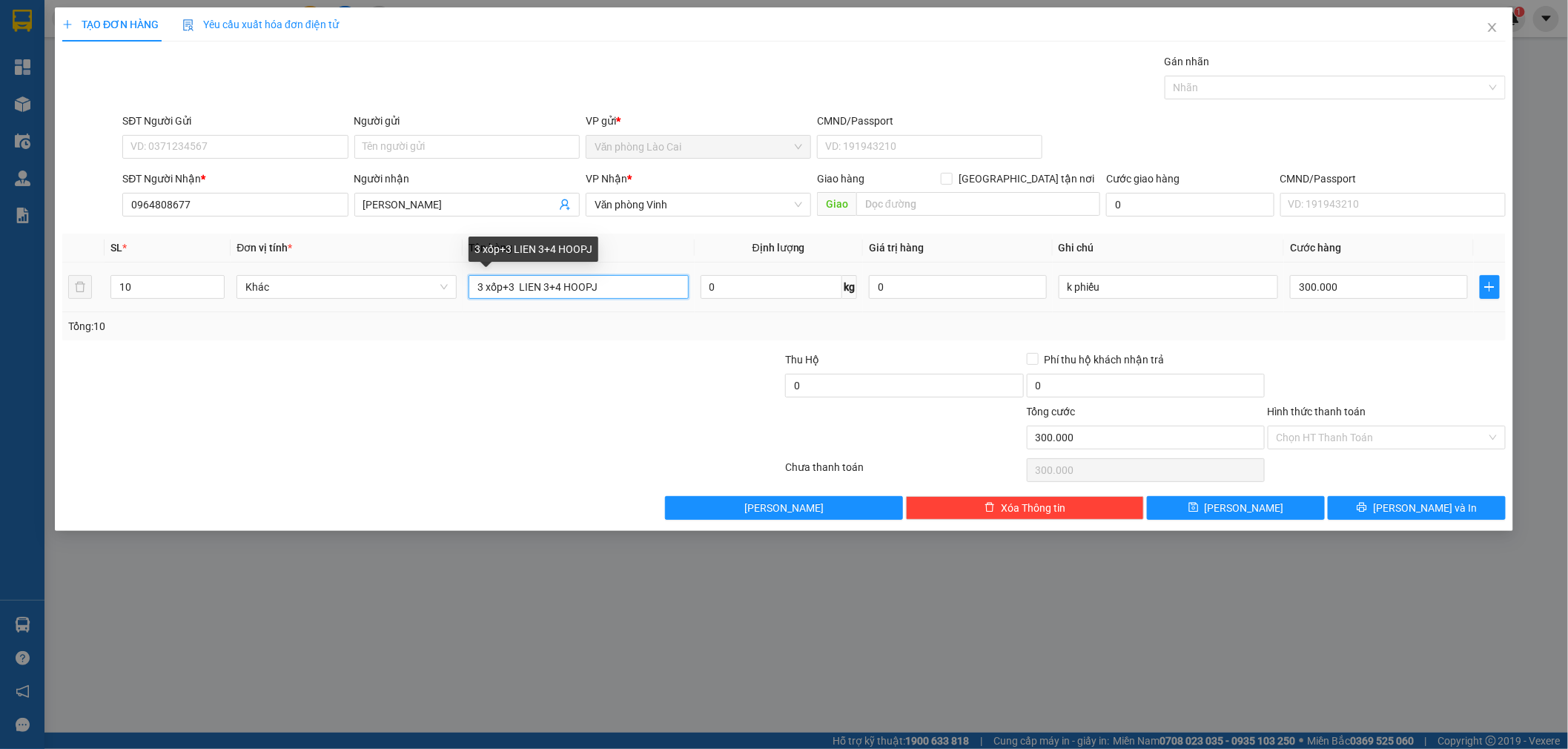
drag, startPoint x: 608, startPoint y: 280, endPoint x: 576, endPoint y: 286, distance: 32.6
click at [576, 286] on input "3 xốp+3 LIEN 3+4 HOOPJ" at bounding box center [578, 286] width 221 height 24
type input "3 xốp+3 LIEN 3+4 HOP"
click at [625, 331] on div "Tổng: 10" at bounding box center [784, 326] width 1431 height 16
click at [719, 396] on div at bounding box center [663, 378] width 241 height 52
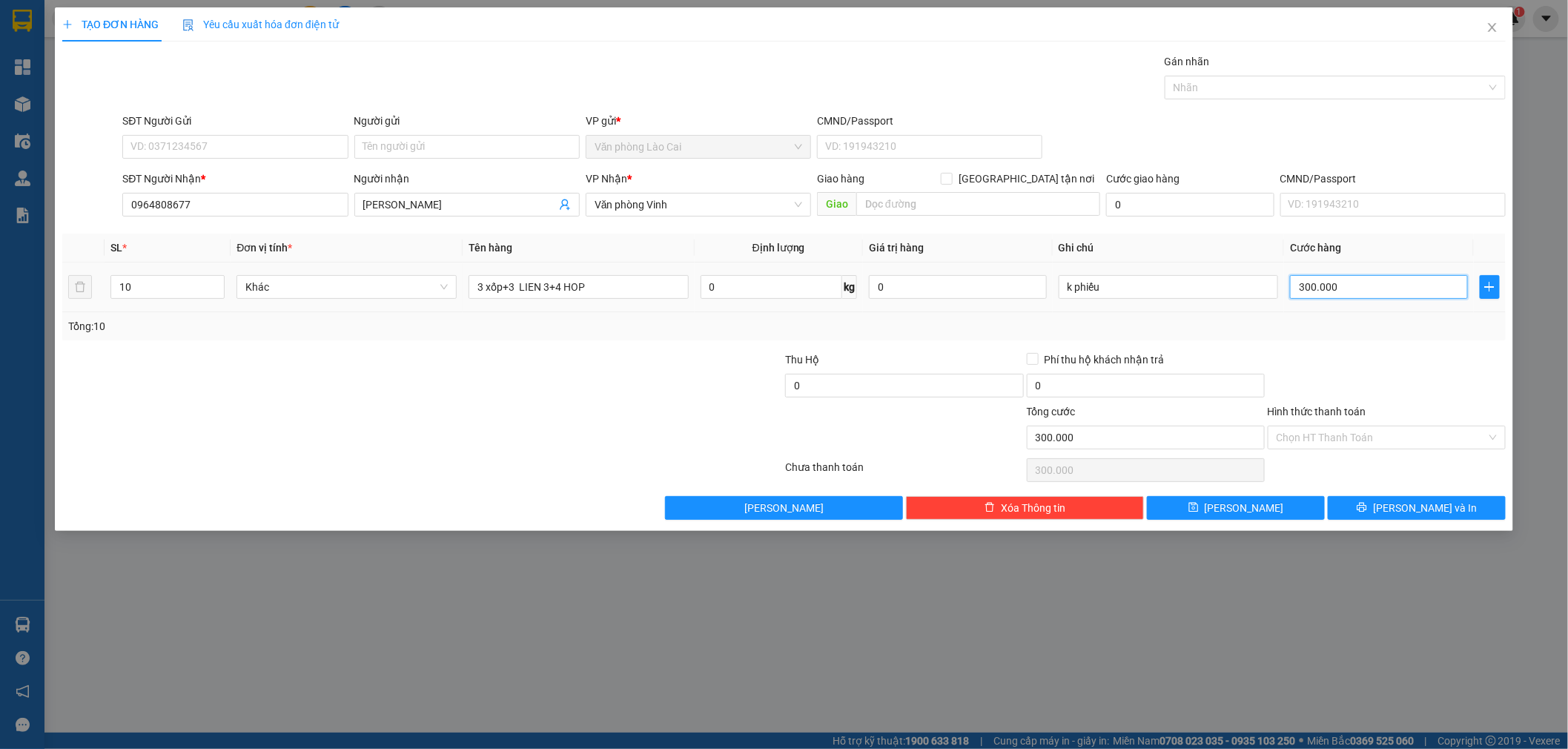
click at [1367, 299] on input "300.000" at bounding box center [1379, 286] width 178 height 24
type input "7"
type input "72"
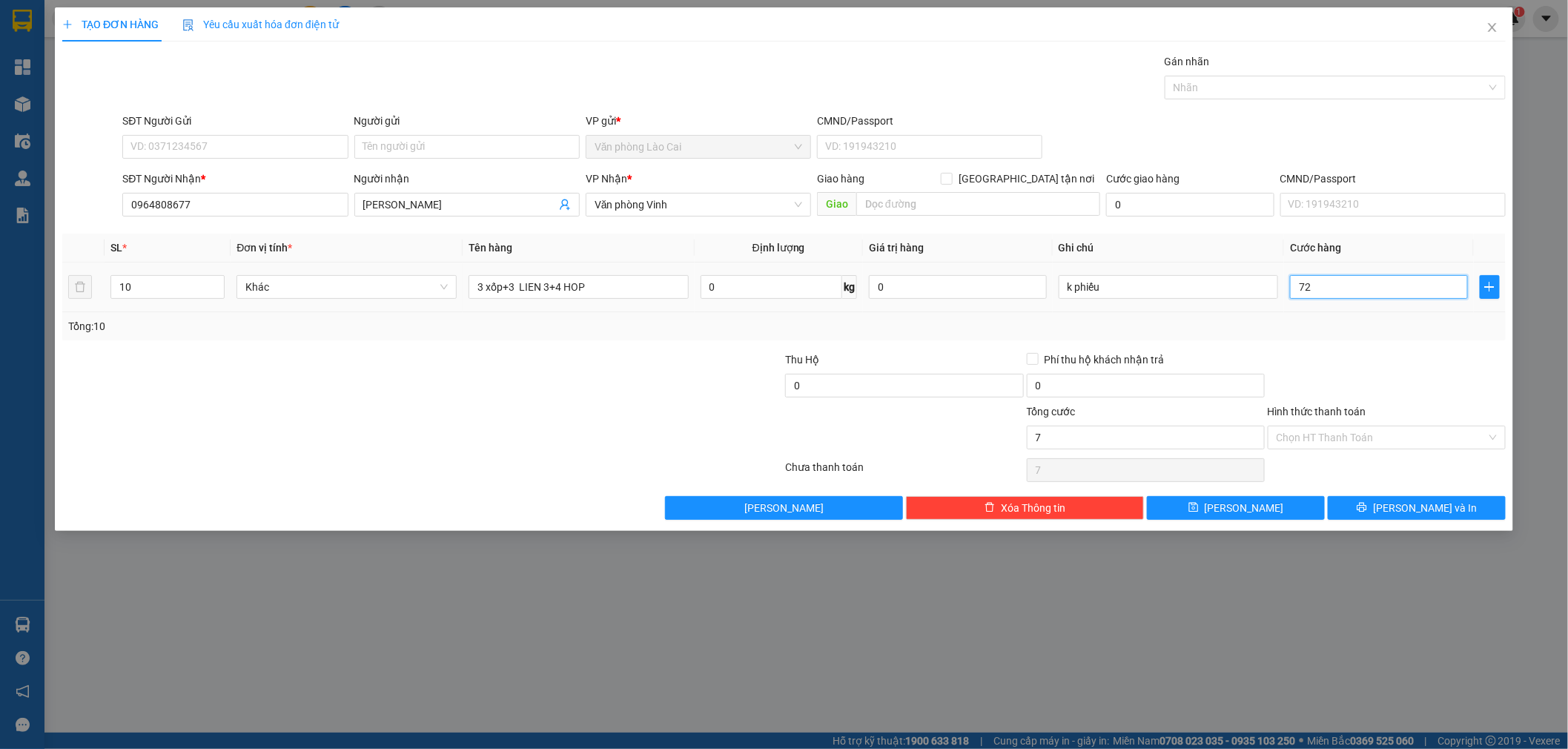
type input "72"
type input "720"
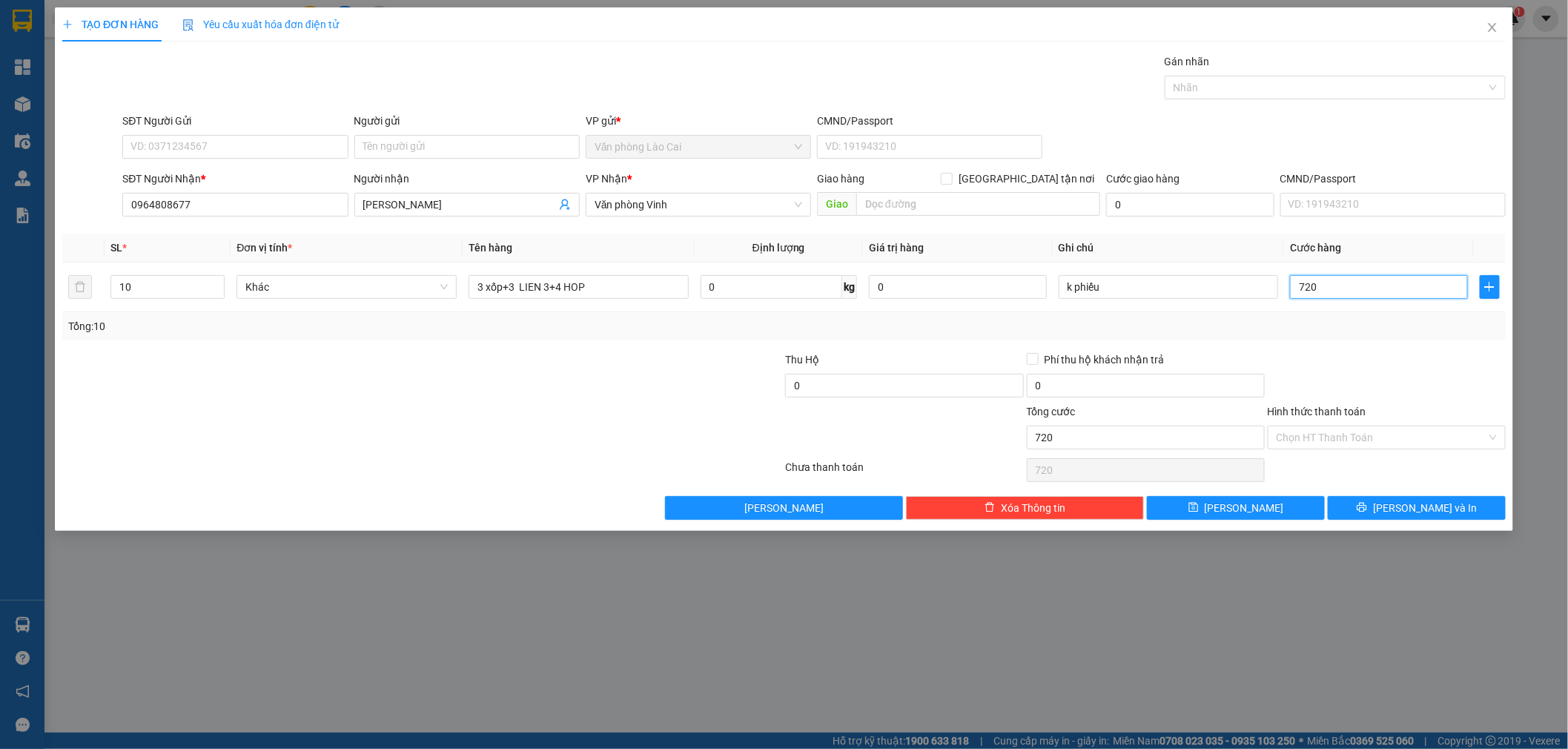
type input "720"
click at [1342, 341] on div "Transit Pickup Surcharge Ids Transit Deliver Surcharge Ids Transit Deliver Surc…" at bounding box center [784, 286] width 1444 height 467
type input "720.000"
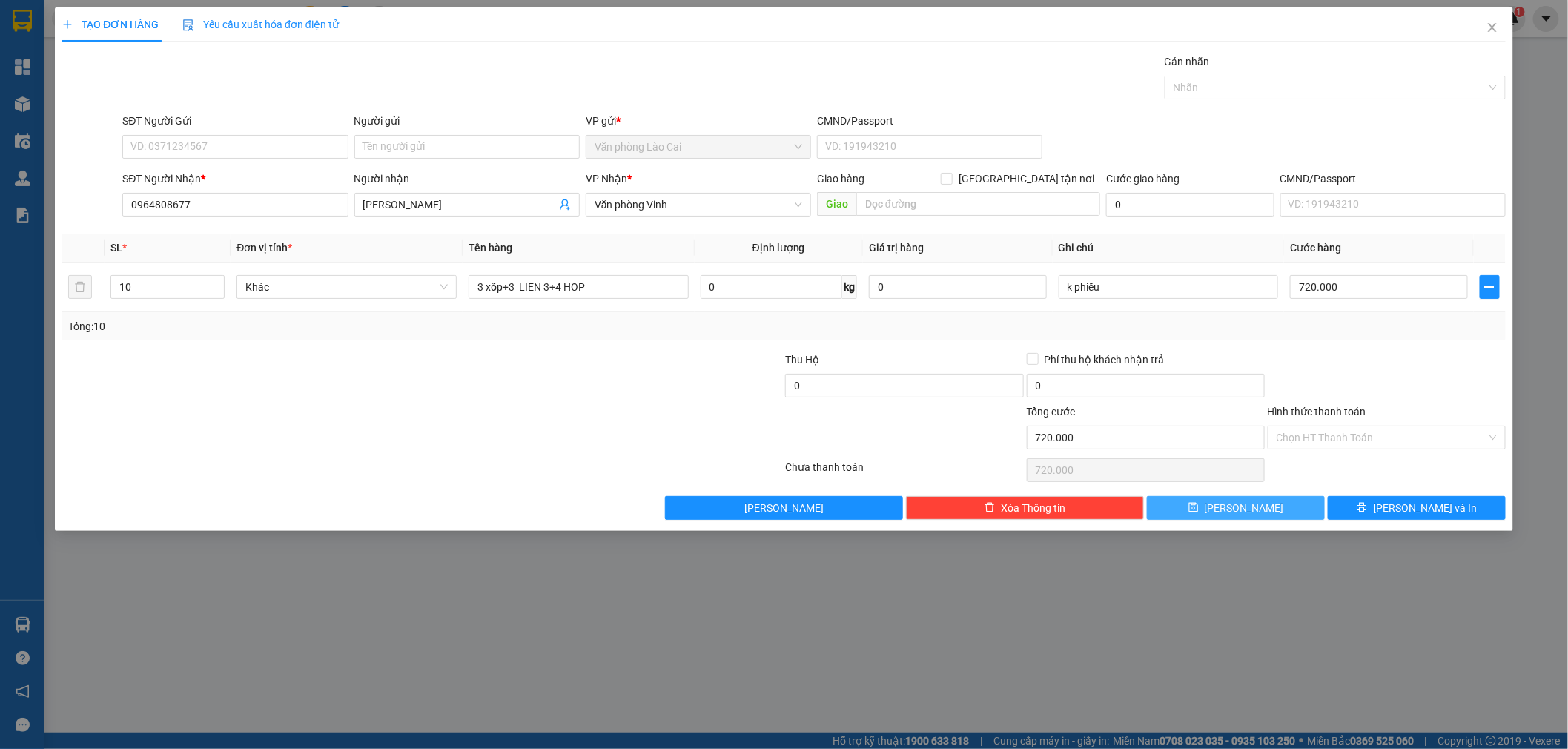
click at [1295, 510] on button "Lưu" at bounding box center [1235, 508] width 178 height 24
type input "0"
click at [448, 397] on div at bounding box center [302, 378] width 482 height 52
click at [339, 387] on div at bounding box center [302, 378] width 482 height 52
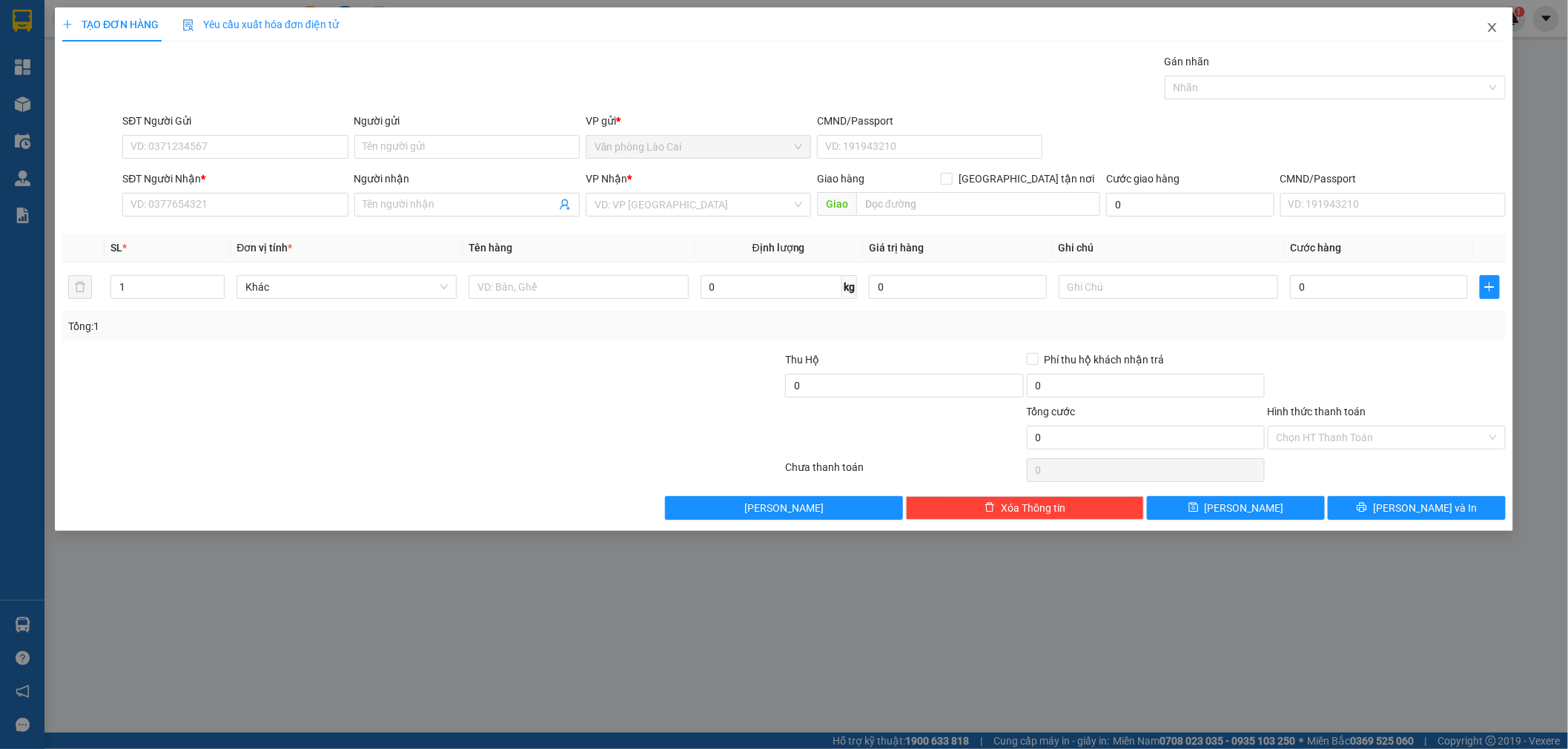
click at [1492, 30] on icon "close" at bounding box center [1492, 27] width 8 height 9
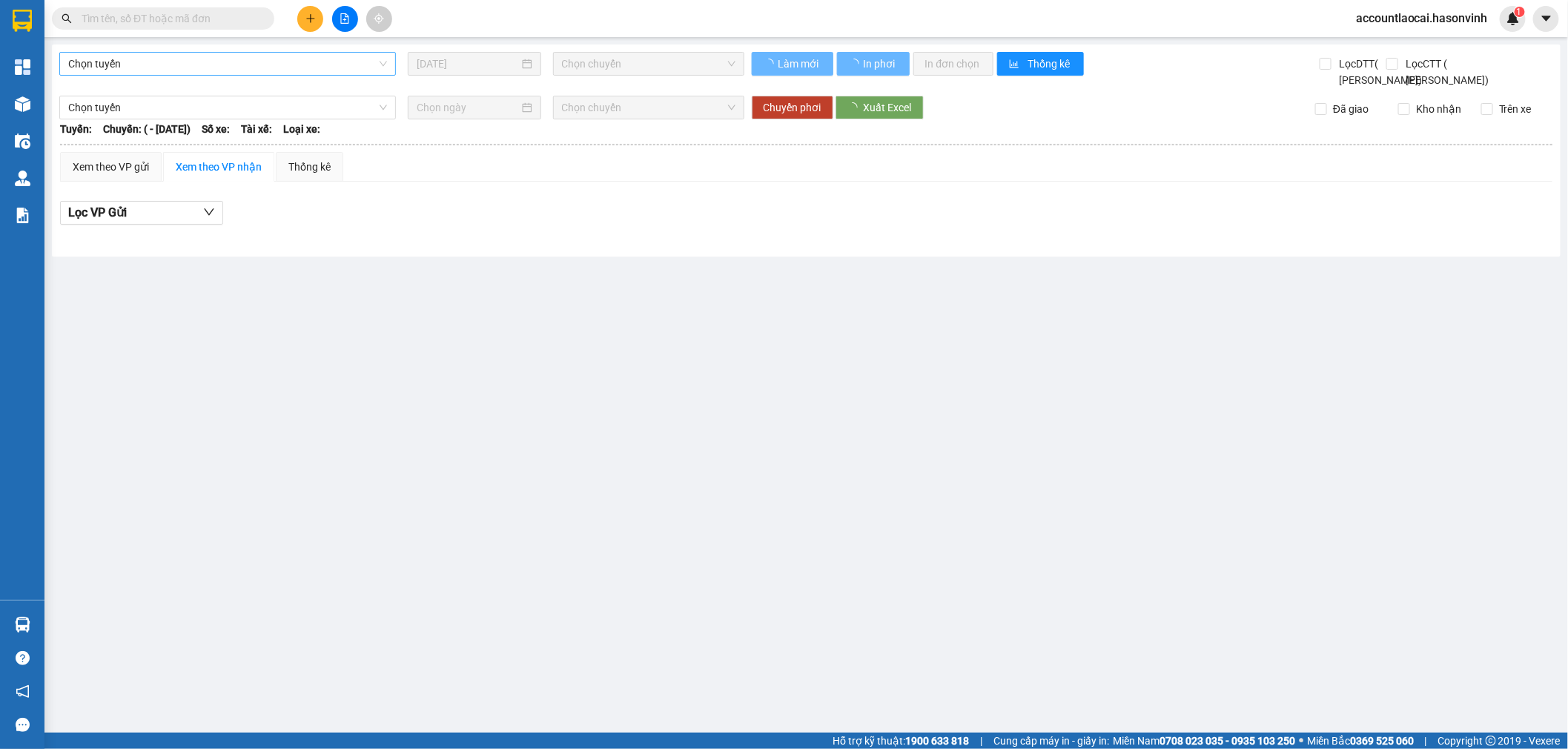
click at [247, 63] on span "Chọn tuyến" at bounding box center [227, 63] width 319 height 22
click at [173, 63] on span "Chọn tuyến" at bounding box center [227, 63] width 319 height 22
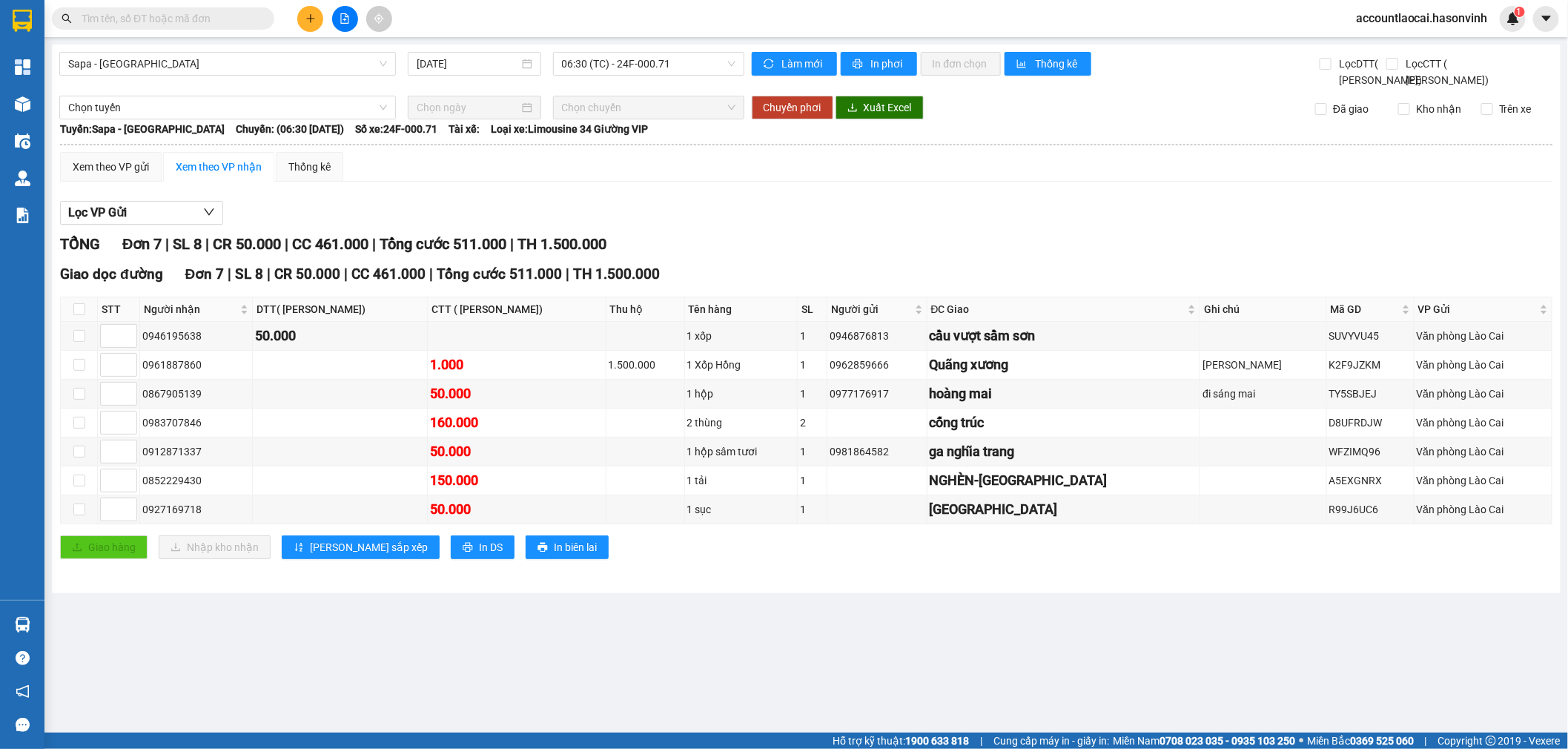
click at [349, 18] on icon "file-add" at bounding box center [345, 18] width 8 height 11
click at [341, 15] on icon "file-add" at bounding box center [345, 18] width 11 height 11
click at [331, 11] on div at bounding box center [345, 19] width 111 height 26
click at [343, 8] on button at bounding box center [345, 19] width 26 height 26
click at [340, 3] on div "Kết quả tìm kiếm ( 0 ) Bộ lọc Ngày tạo đơn gần nhất No Data accountlaocai.hason…" at bounding box center [784, 18] width 1568 height 37
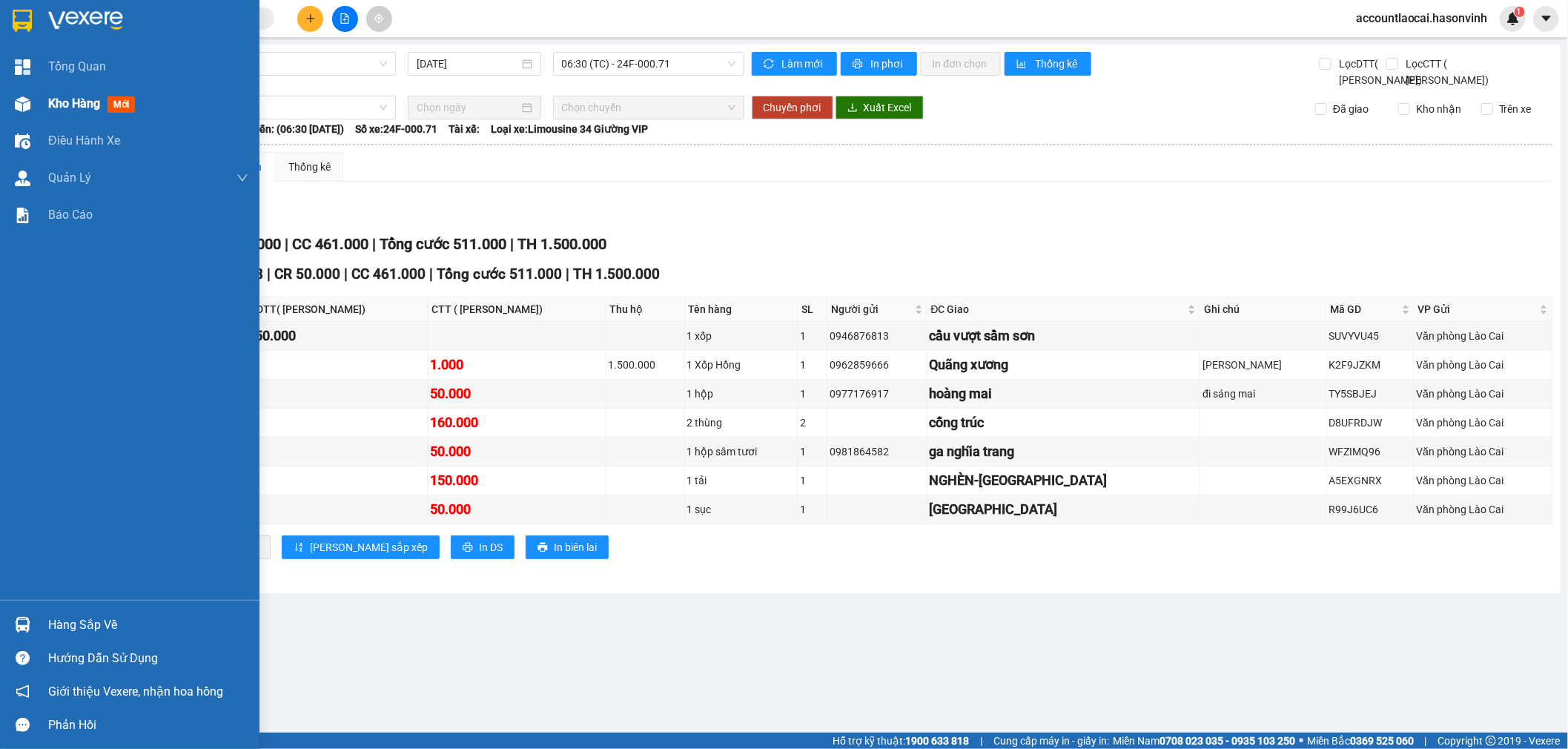
click at [24, 119] on div "Kho hàng mới" at bounding box center [130, 104] width 259 height 37
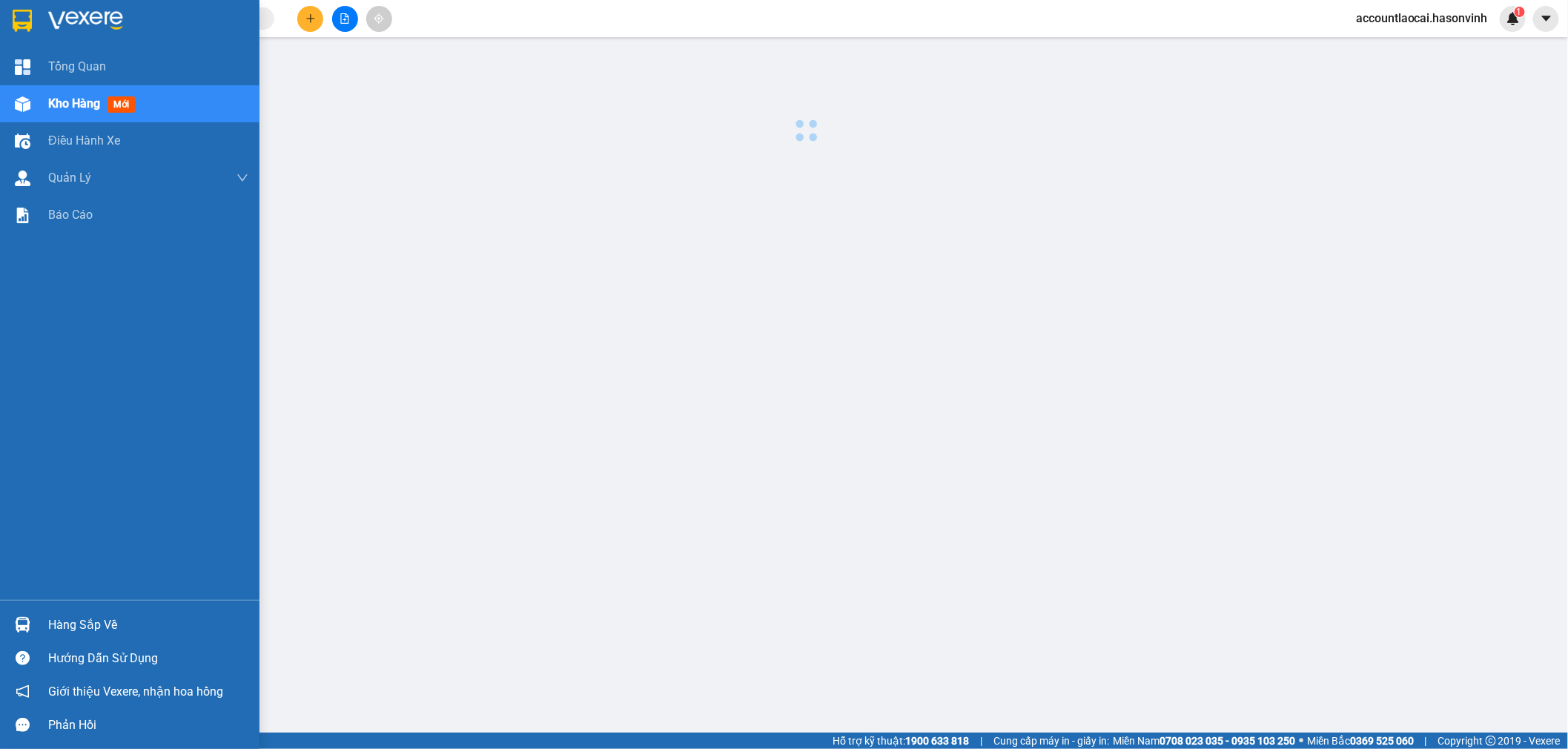
click at [340, 22] on icon "file-add" at bounding box center [345, 18] width 11 height 11
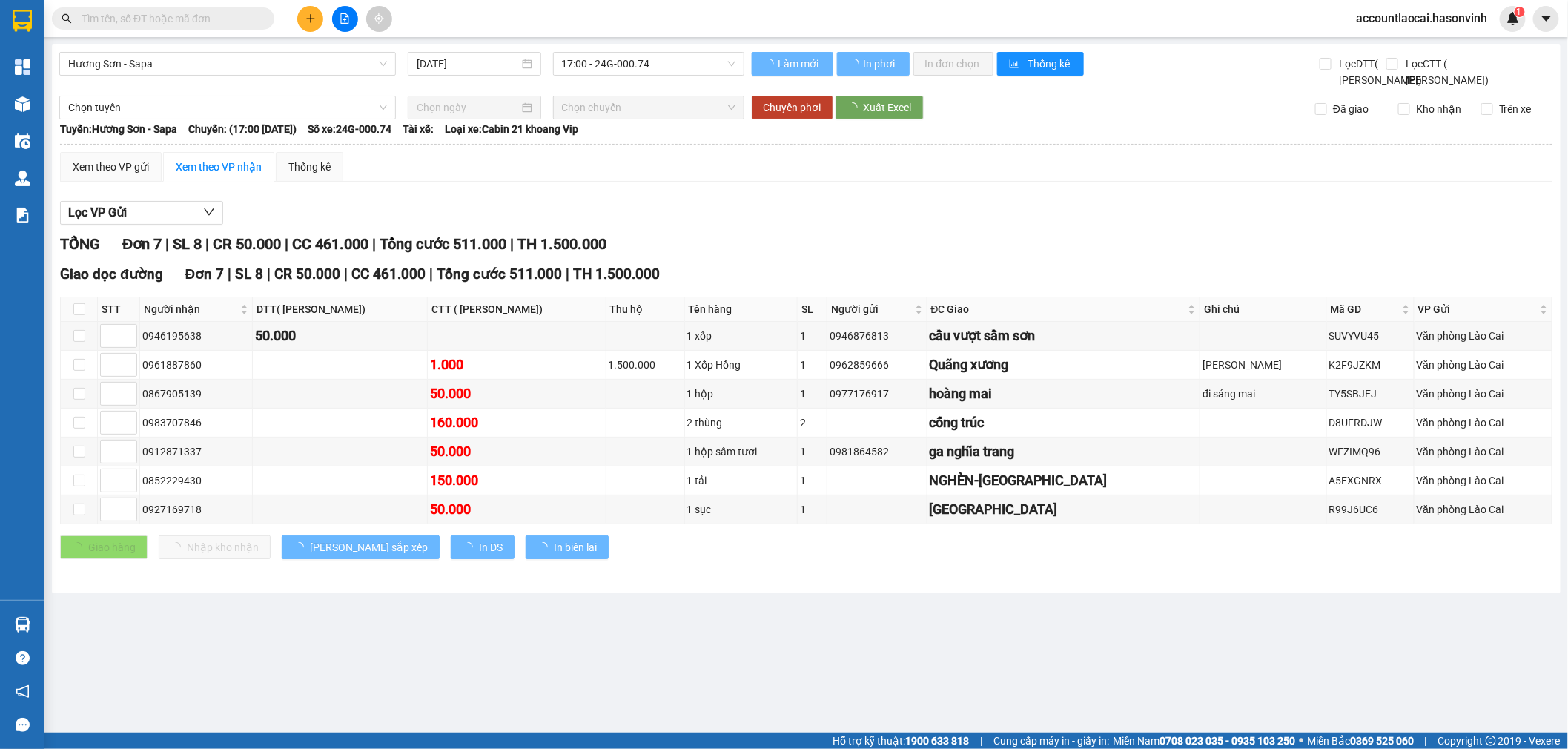
click at [269, 49] on div "Hương Sơn - Sapa 14/10/2025 17:00 - 24G-000.74 Làm mới In phơi In đơn chọn Thốn…" at bounding box center [806, 318] width 1508 height 549
click at [264, 65] on span "Hương Sơn - Sapa" at bounding box center [227, 63] width 319 height 22
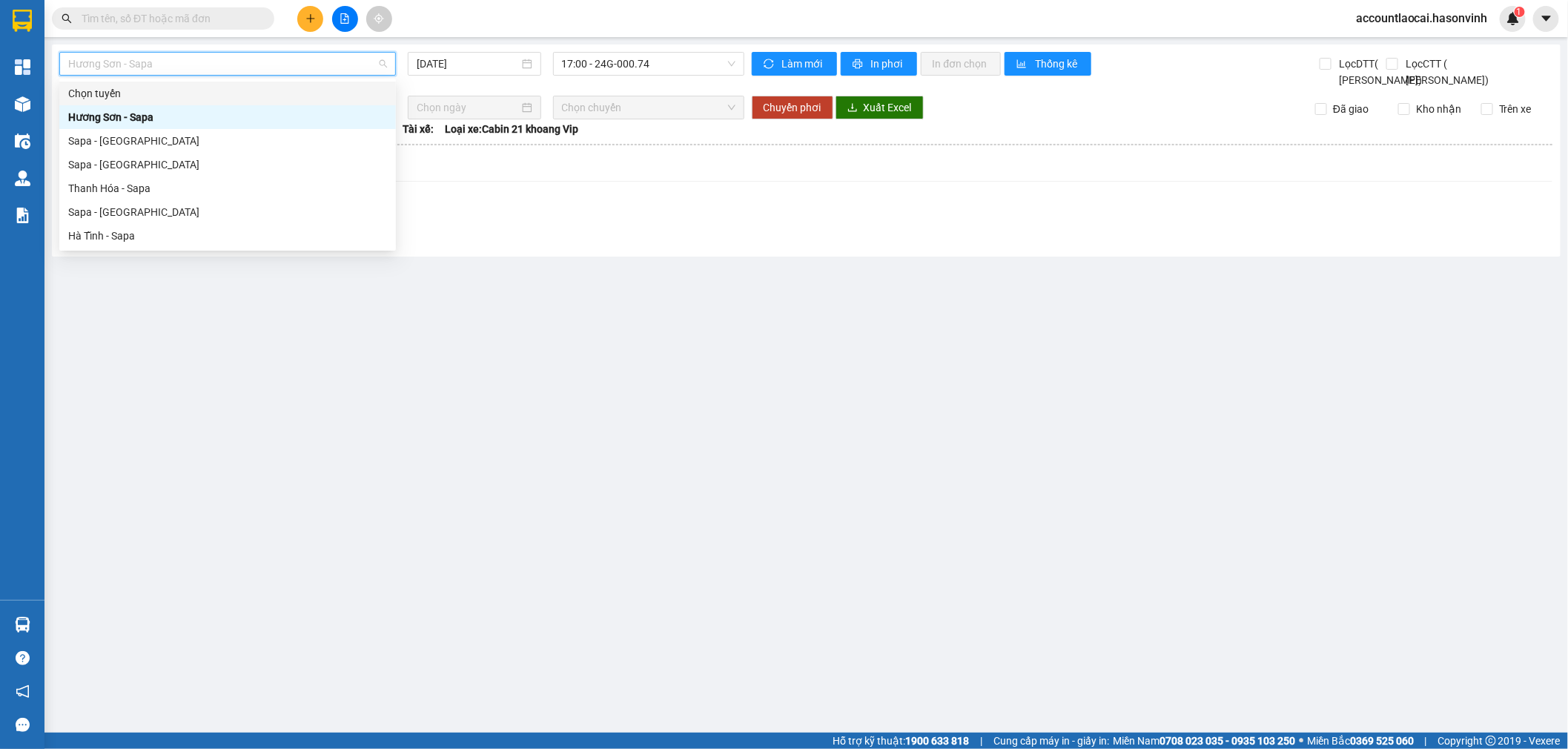
click at [256, 58] on span "Hương Sơn - Sapa" at bounding box center [227, 63] width 319 height 22
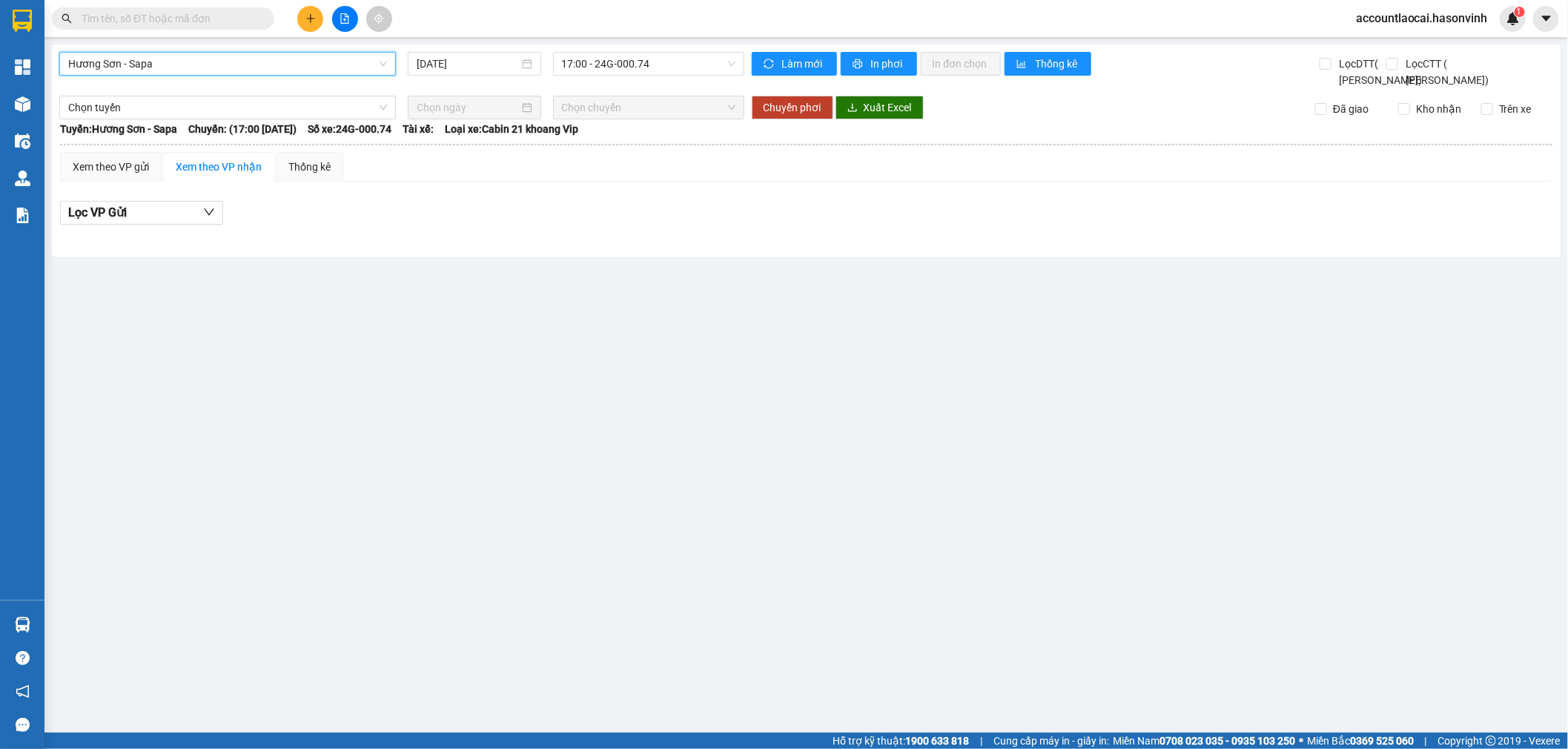
click at [162, 47] on div "Hương Sơn - Sapa Hương Sơn - Sapa 14/10/2025 17:00 - 24G-000.74 Làm mới In phơi…" at bounding box center [806, 150] width 1508 height 212
click at [161, 65] on span "Hương Sơn - Sapa" at bounding box center [227, 63] width 319 height 22
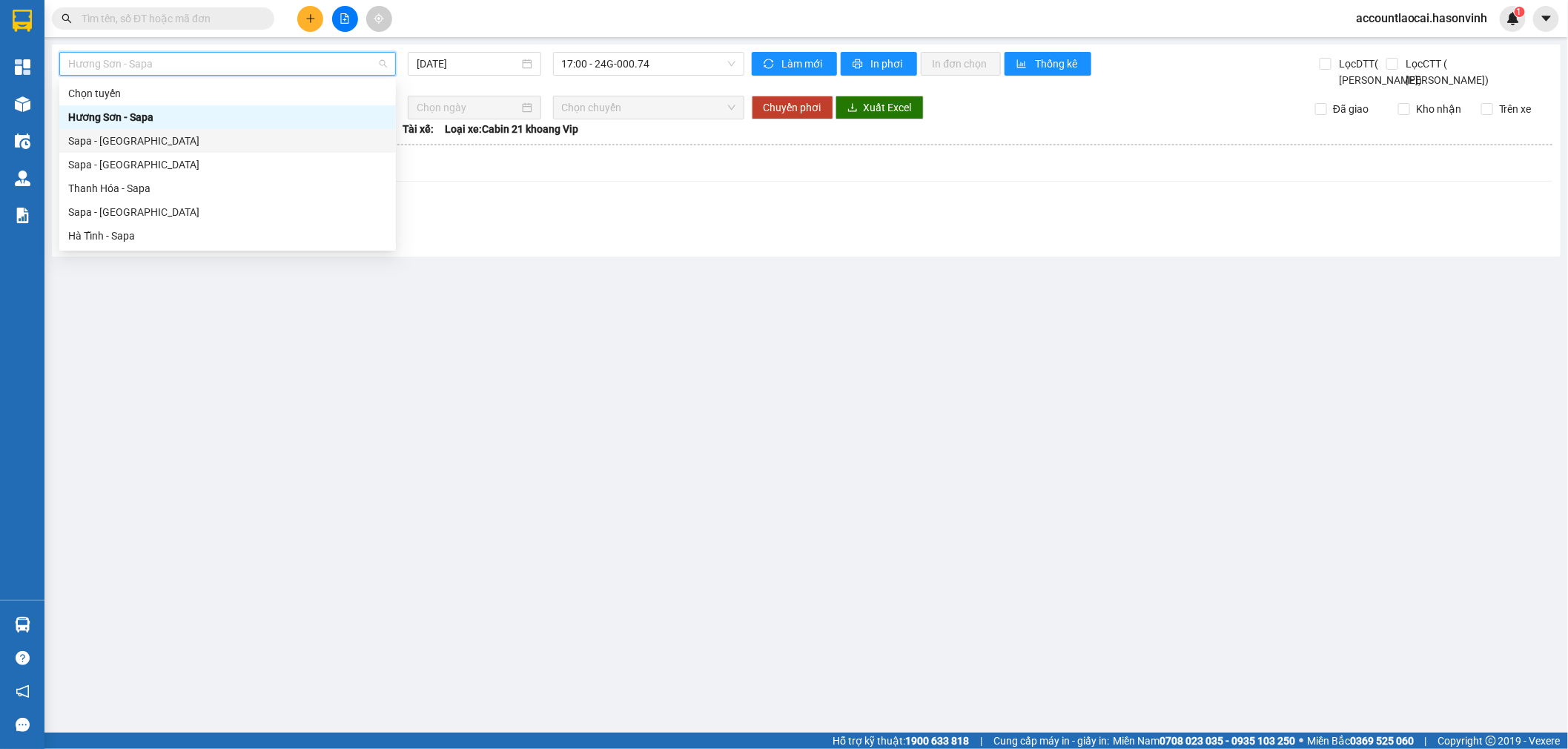
click at [174, 144] on div "Sapa - Hương Sơn" at bounding box center [227, 140] width 319 height 16
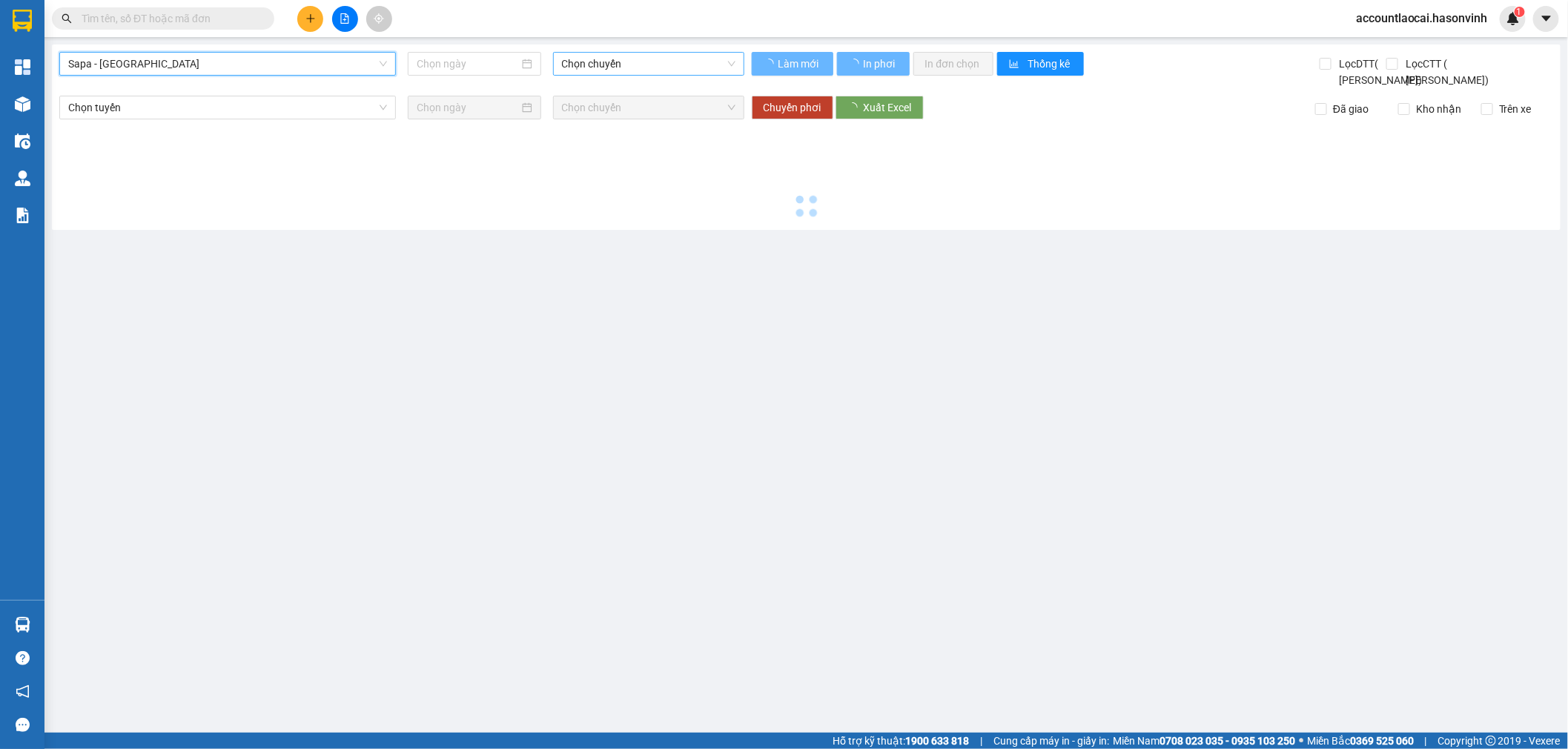
type input "14/10/2025"
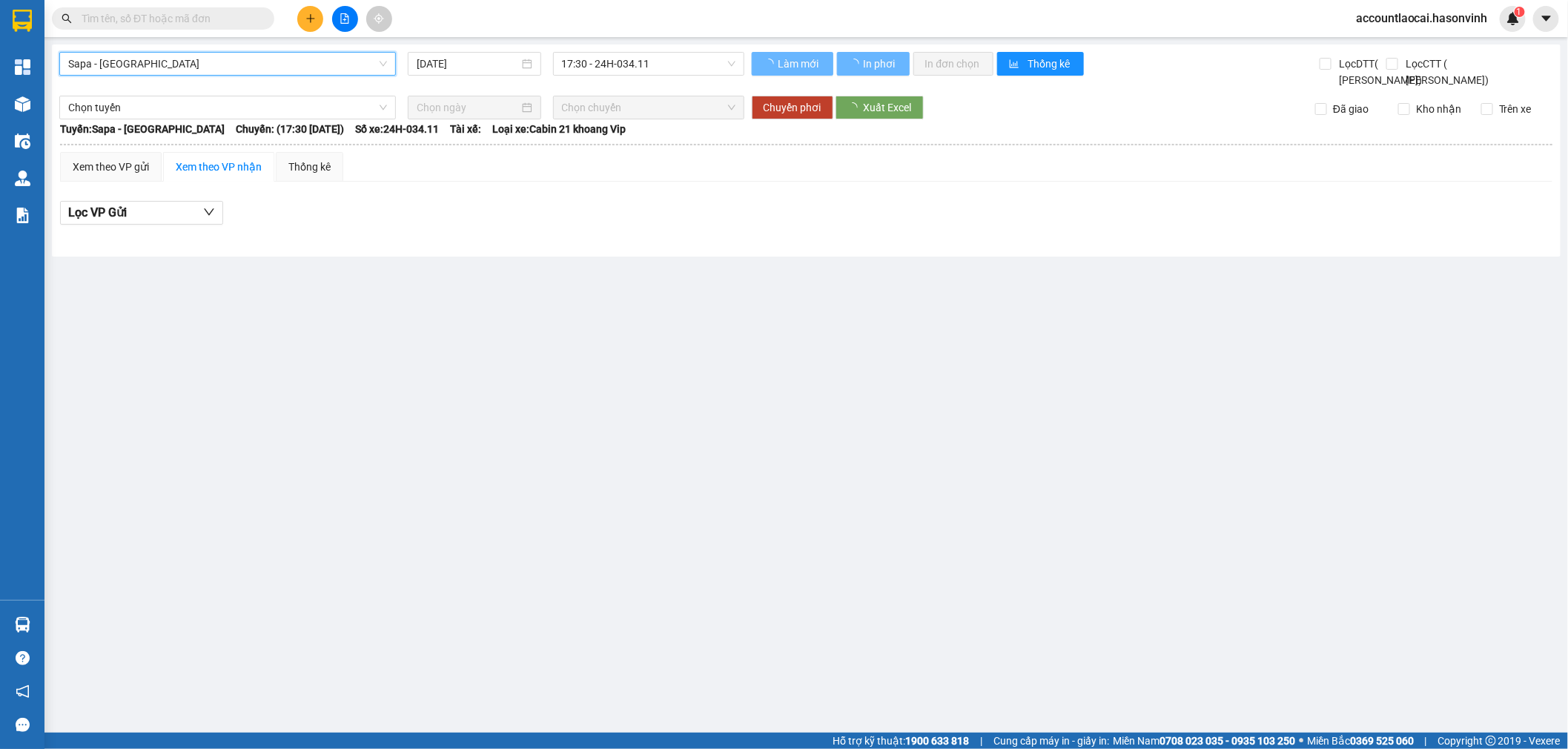
click at [633, 70] on span "17:30 - 24H-034.11" at bounding box center [649, 63] width 173 height 22
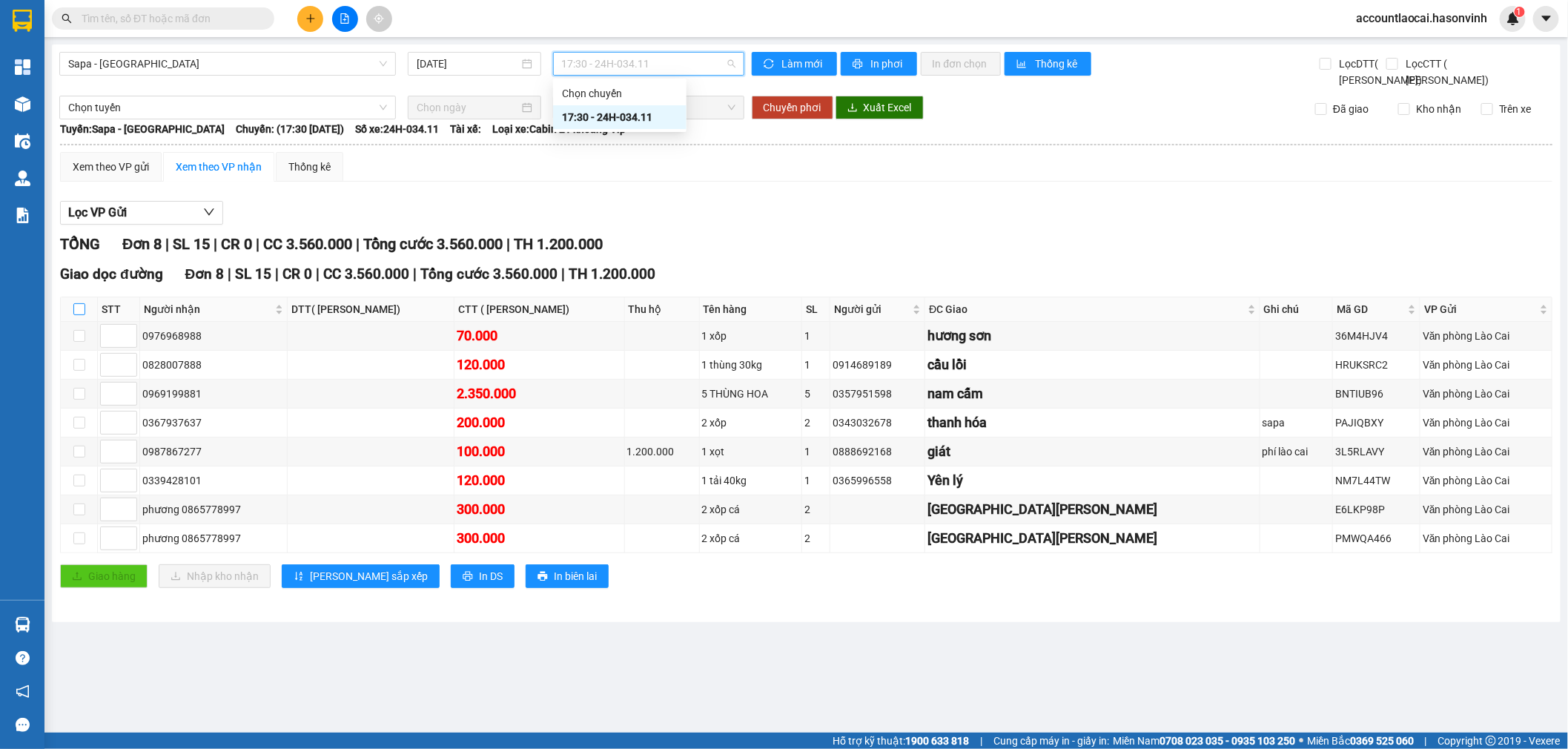
click at [79, 315] on input "checkbox" at bounding box center [79, 309] width 12 height 12
checkbox input "true"
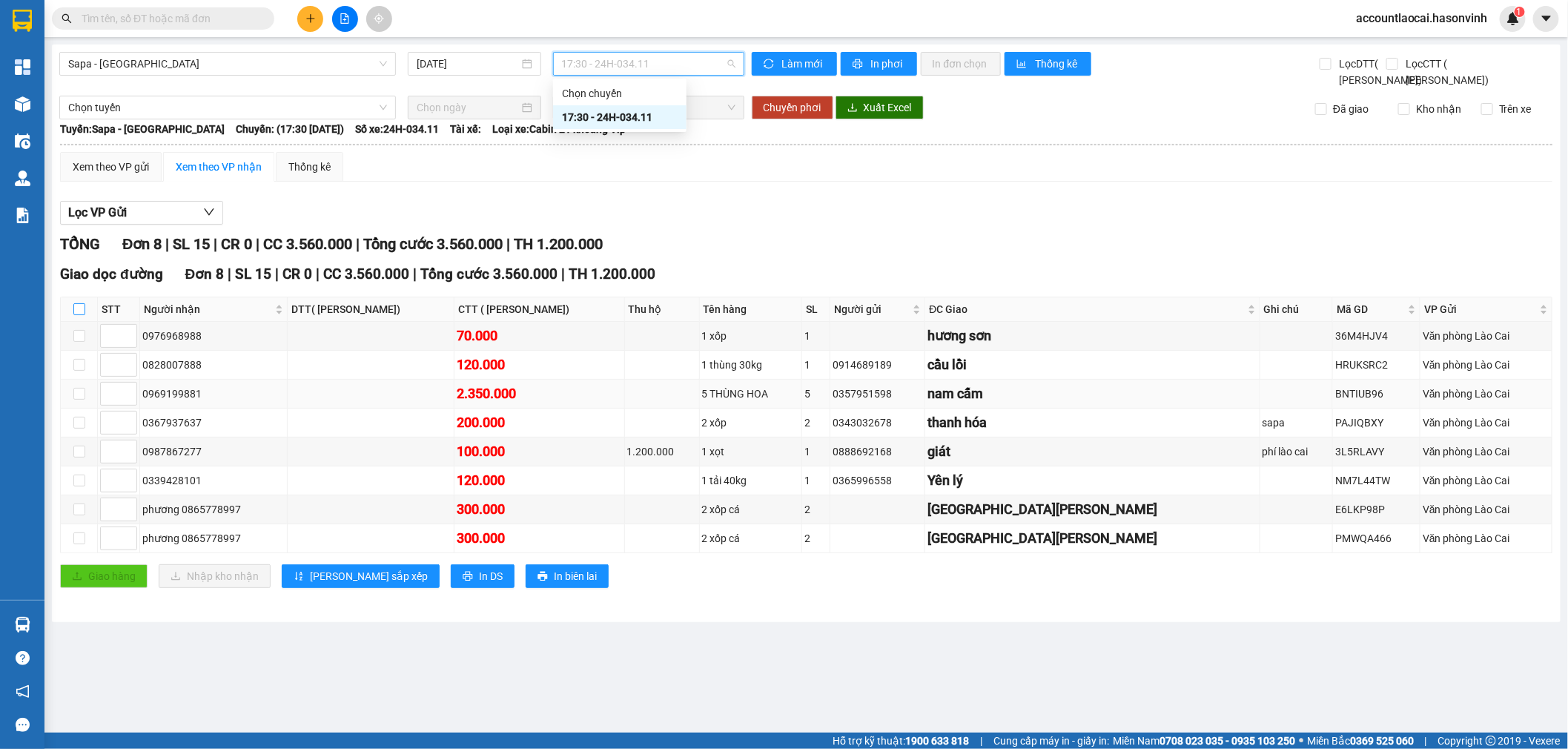
checkbox input "true"
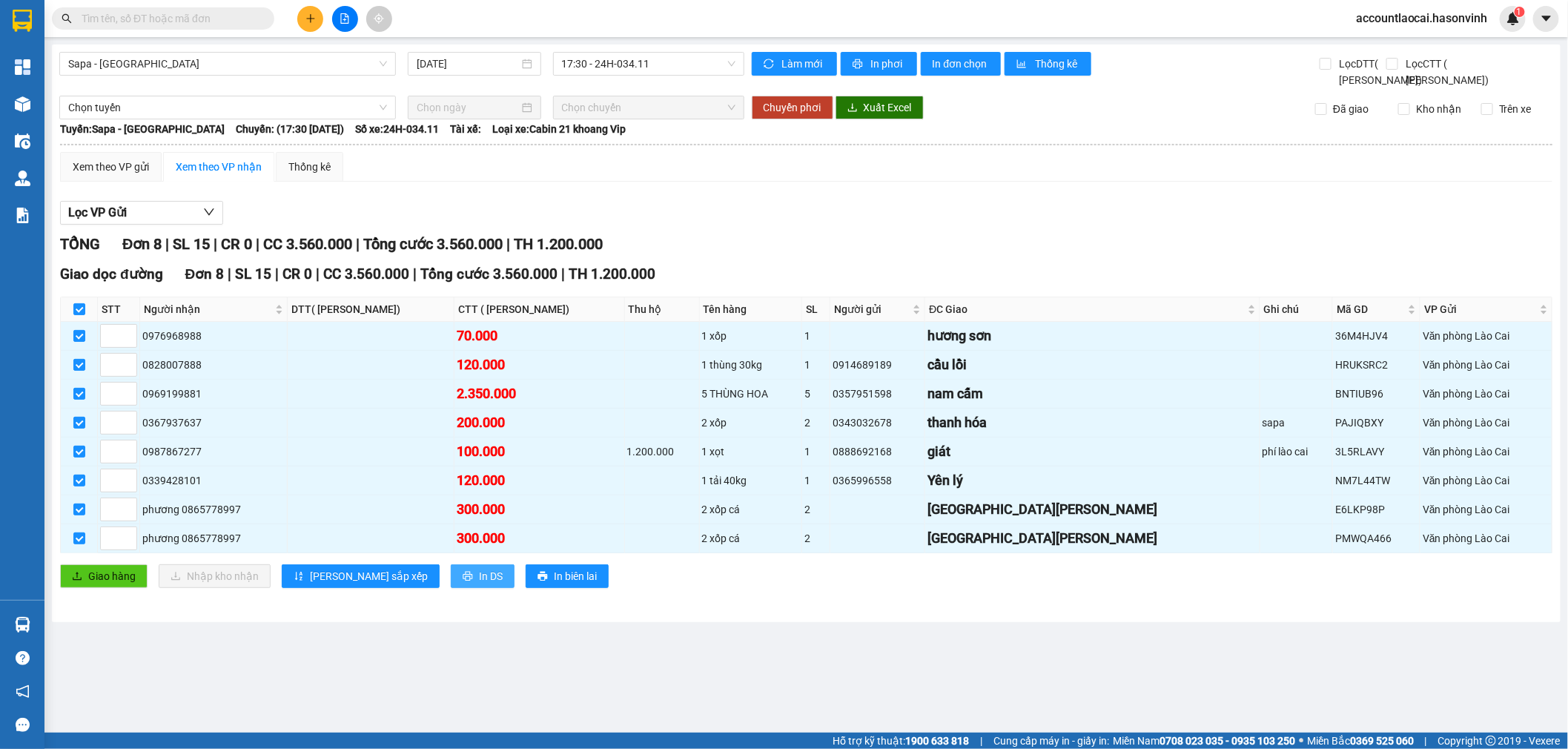
click at [479, 585] on span "In DS" at bounding box center [491, 576] width 24 height 16
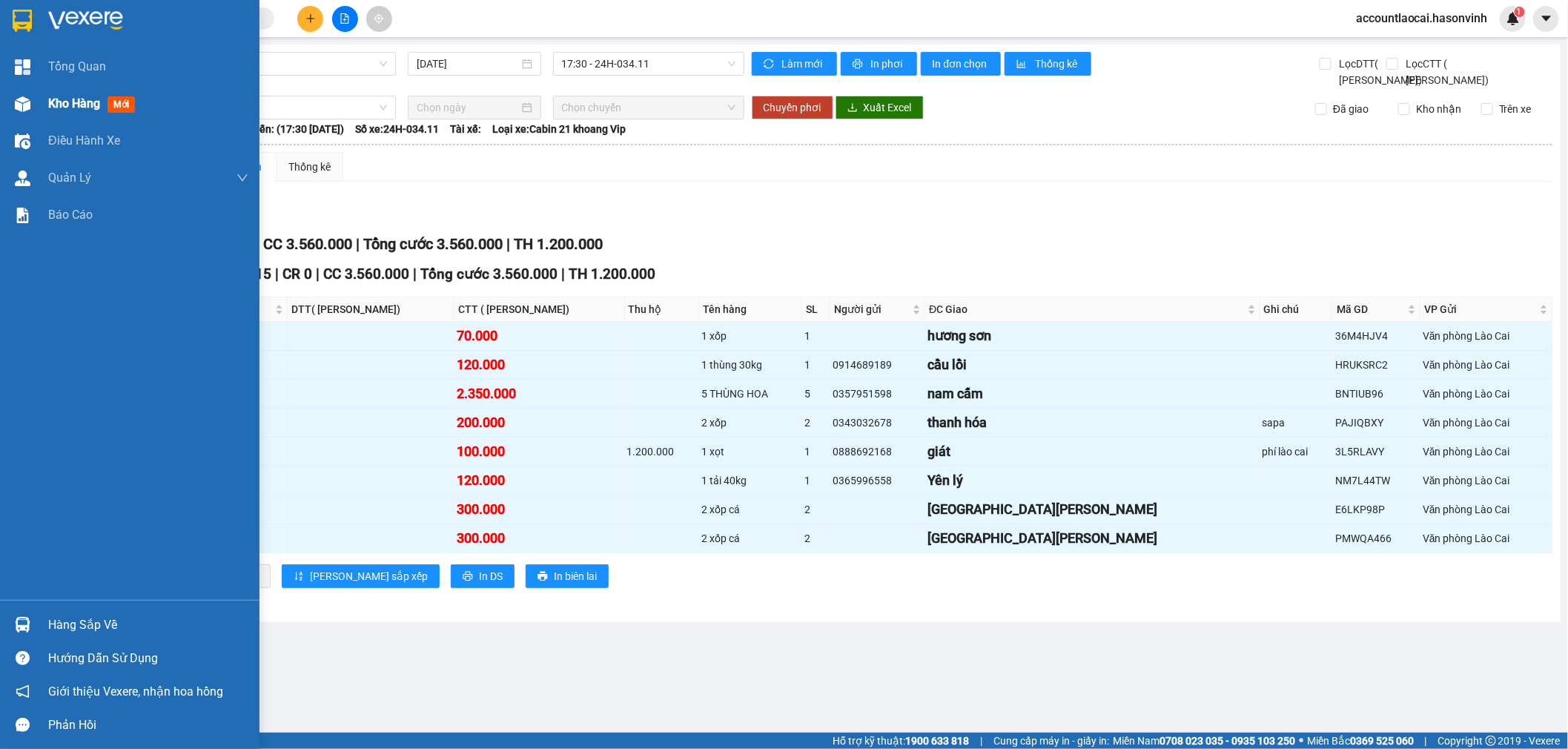
click at [27, 86] on div "Kho hàng mới" at bounding box center [130, 104] width 259 height 37
click at [49, 121] on div "Kho hàng mới" at bounding box center [148, 104] width 200 height 37
click at [48, 96] on span "Kho hàng" at bounding box center [74, 103] width 52 height 14
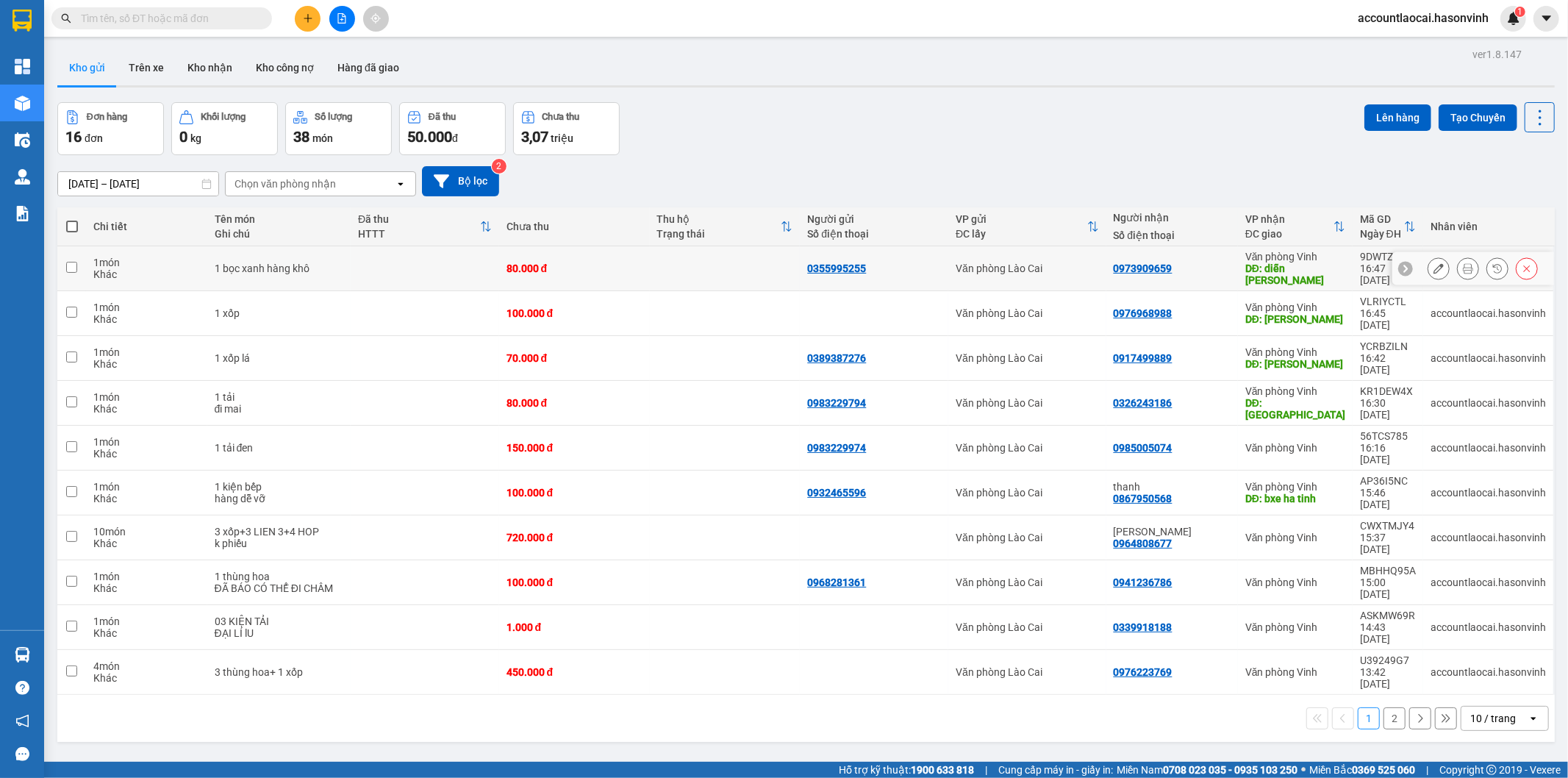
click at [64, 260] on td at bounding box center [72, 268] width 29 height 45
checkbox input "true"
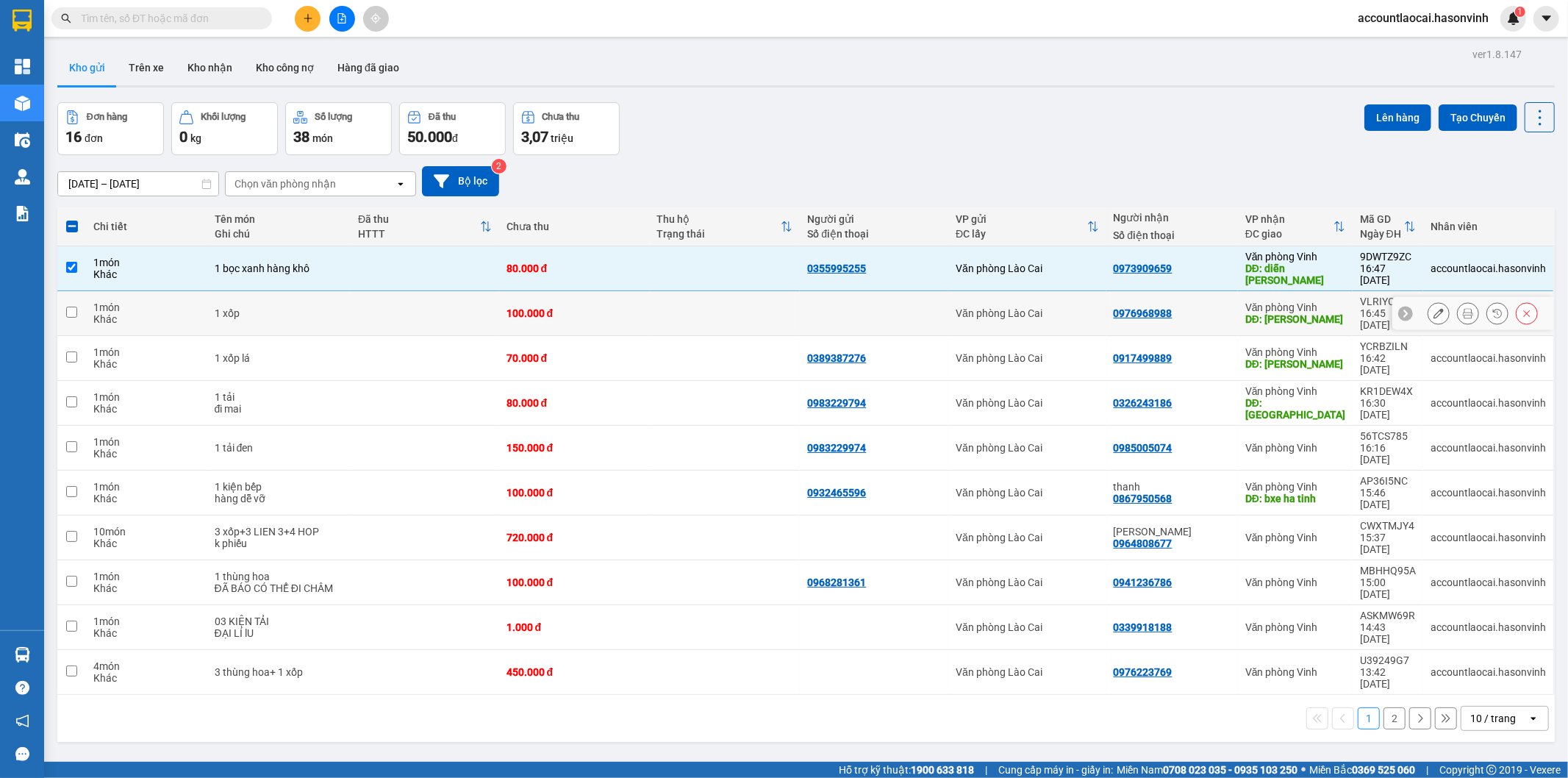
click at [65, 298] on td at bounding box center [72, 313] width 29 height 45
checkbox input "true"
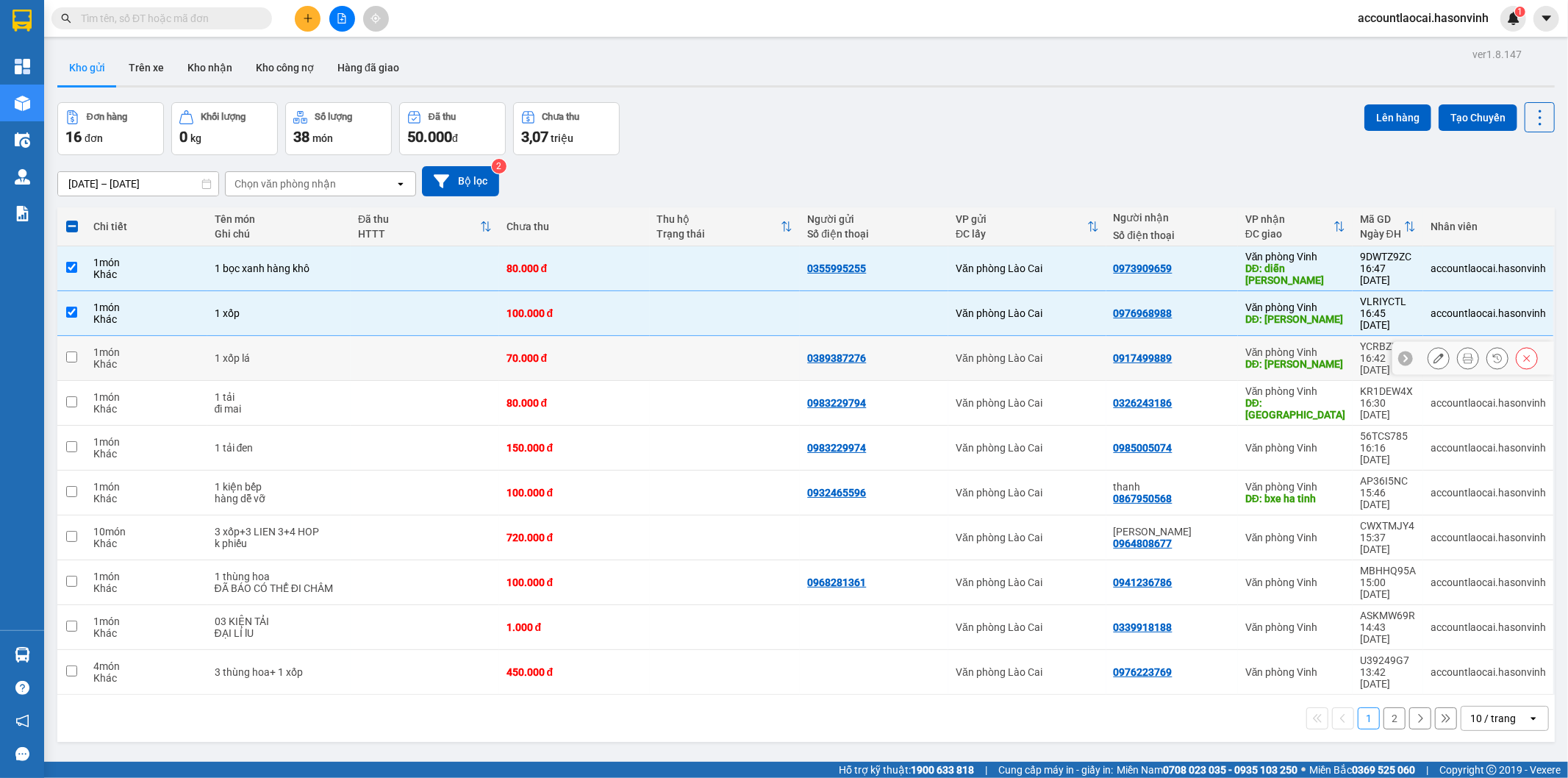
click at [65, 336] on td at bounding box center [72, 358] width 29 height 45
checkbox input "true"
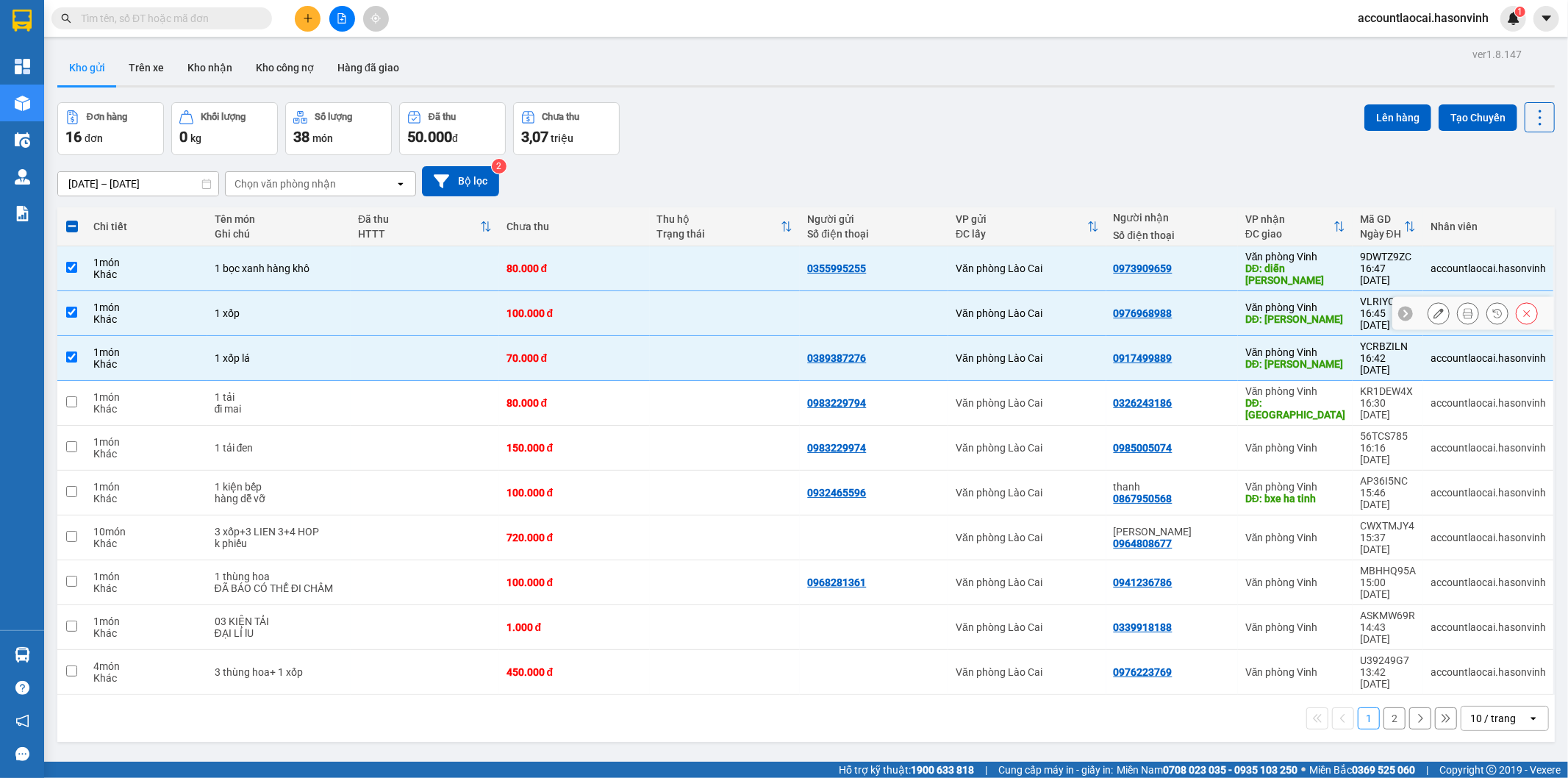
click at [79, 296] on td at bounding box center [72, 313] width 29 height 45
checkbox input "false"
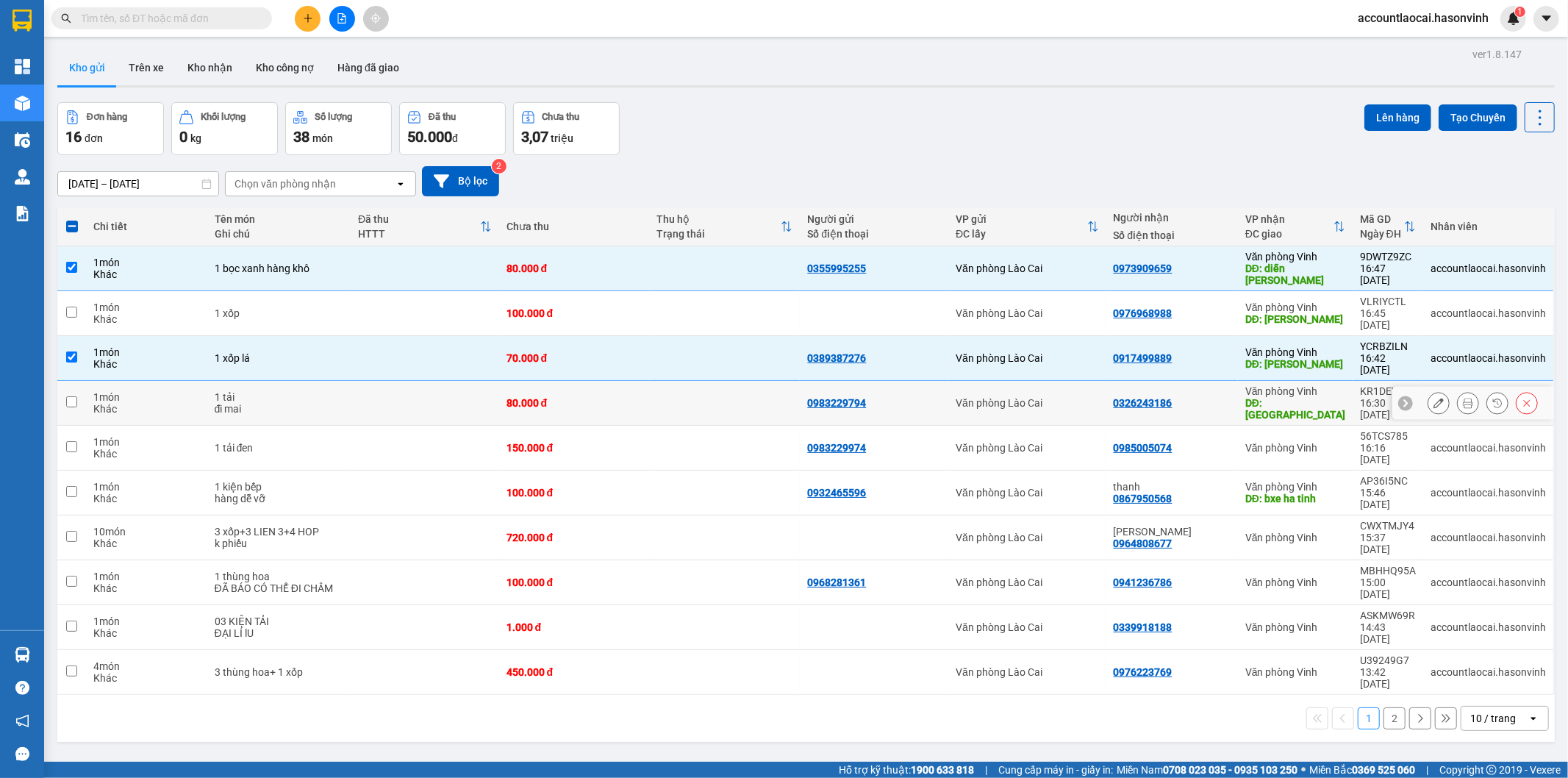
click at [87, 381] on td "1 món Khác" at bounding box center [146, 403] width 120 height 45
checkbox input "true"
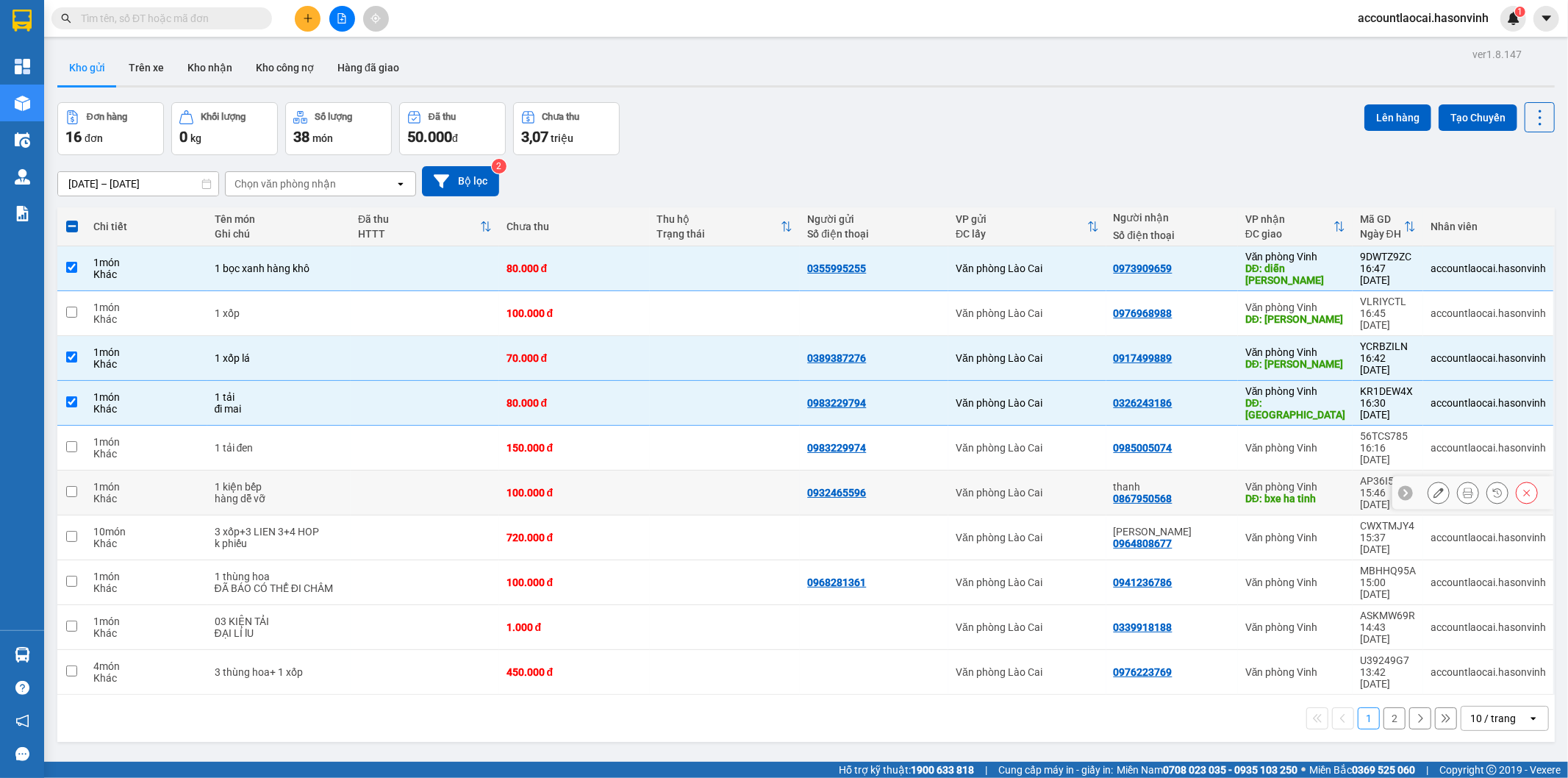
click at [135, 481] on div "1 món" at bounding box center [146, 487] width 106 height 12
checkbox input "true"
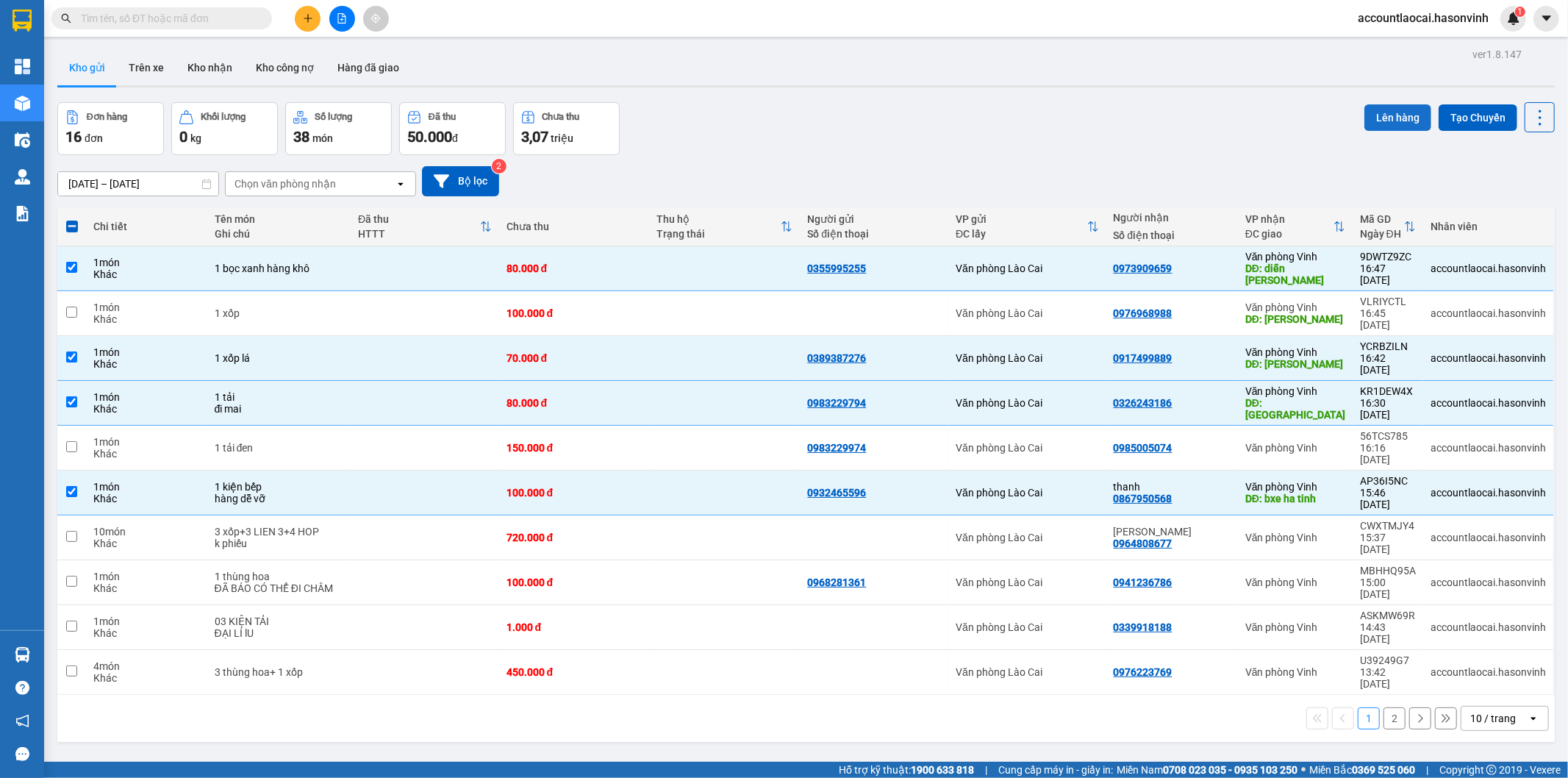
click at [1384, 117] on button "Lên hàng" at bounding box center [1397, 117] width 67 height 26
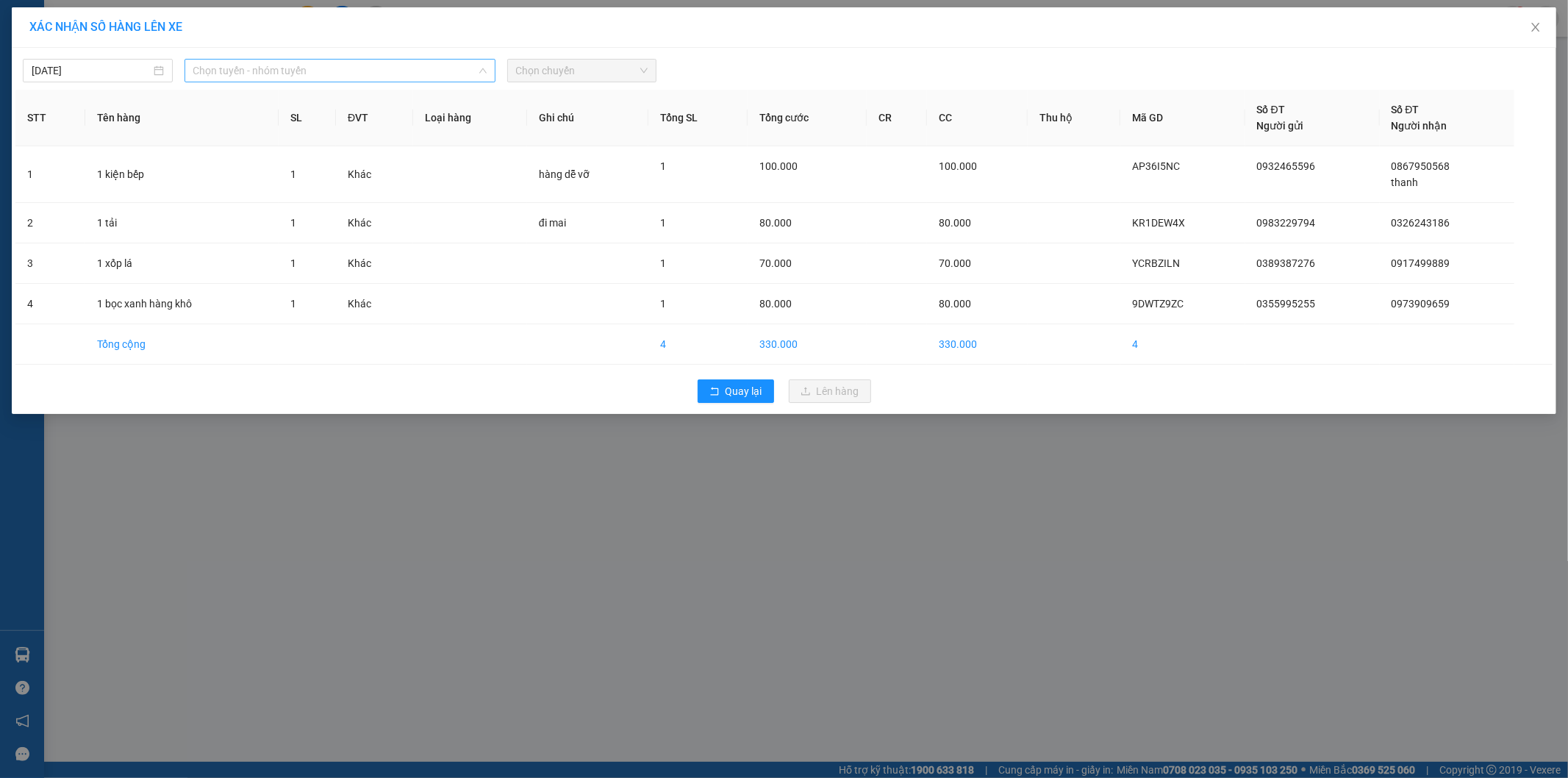
click at [372, 62] on span "Chọn tuyến - nhóm tuyến" at bounding box center [340, 70] width 293 height 22
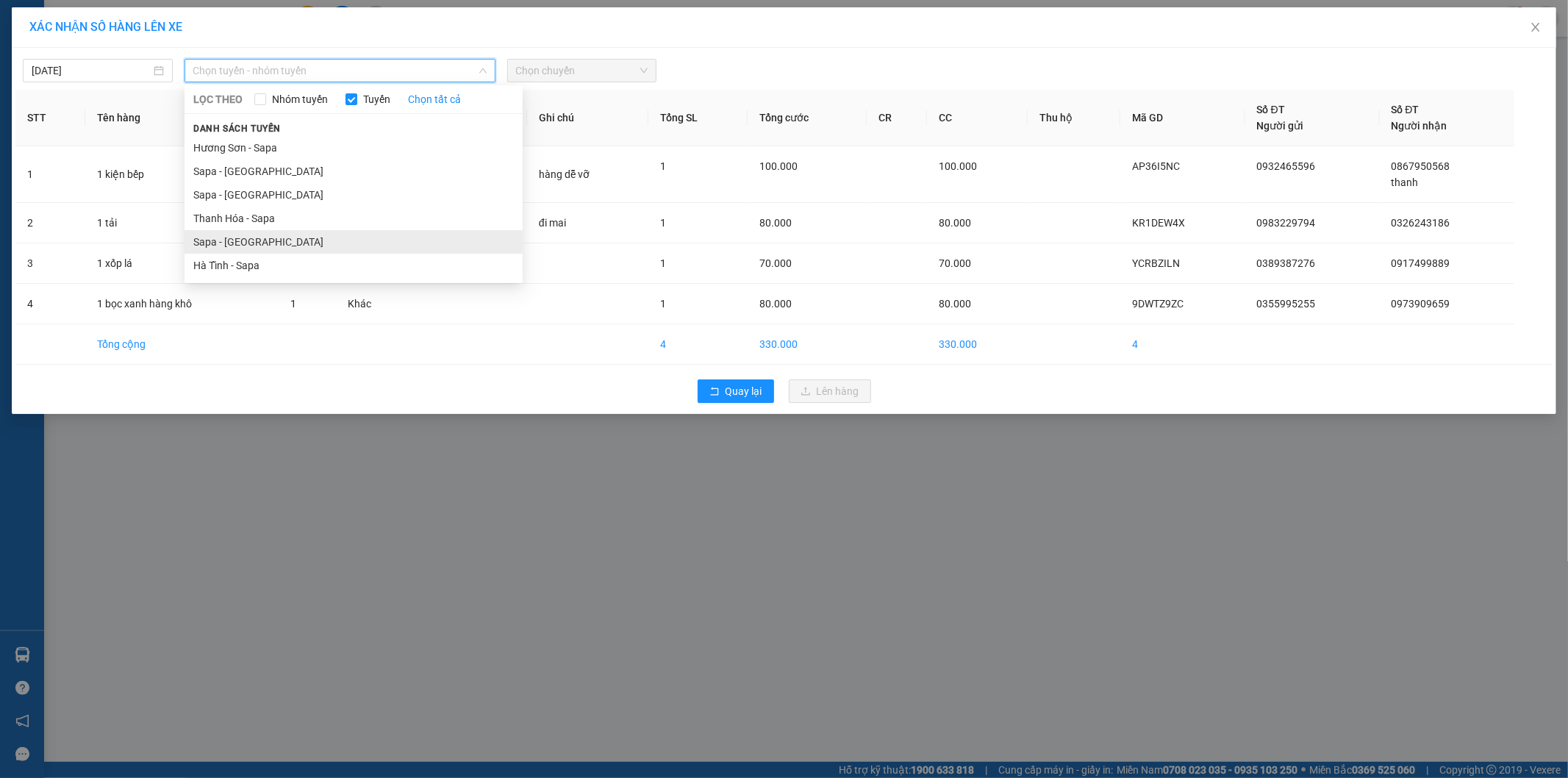
click at [288, 234] on li "Sapa - [GEOGRAPHIC_DATA]" at bounding box center [353, 241] width 338 height 23
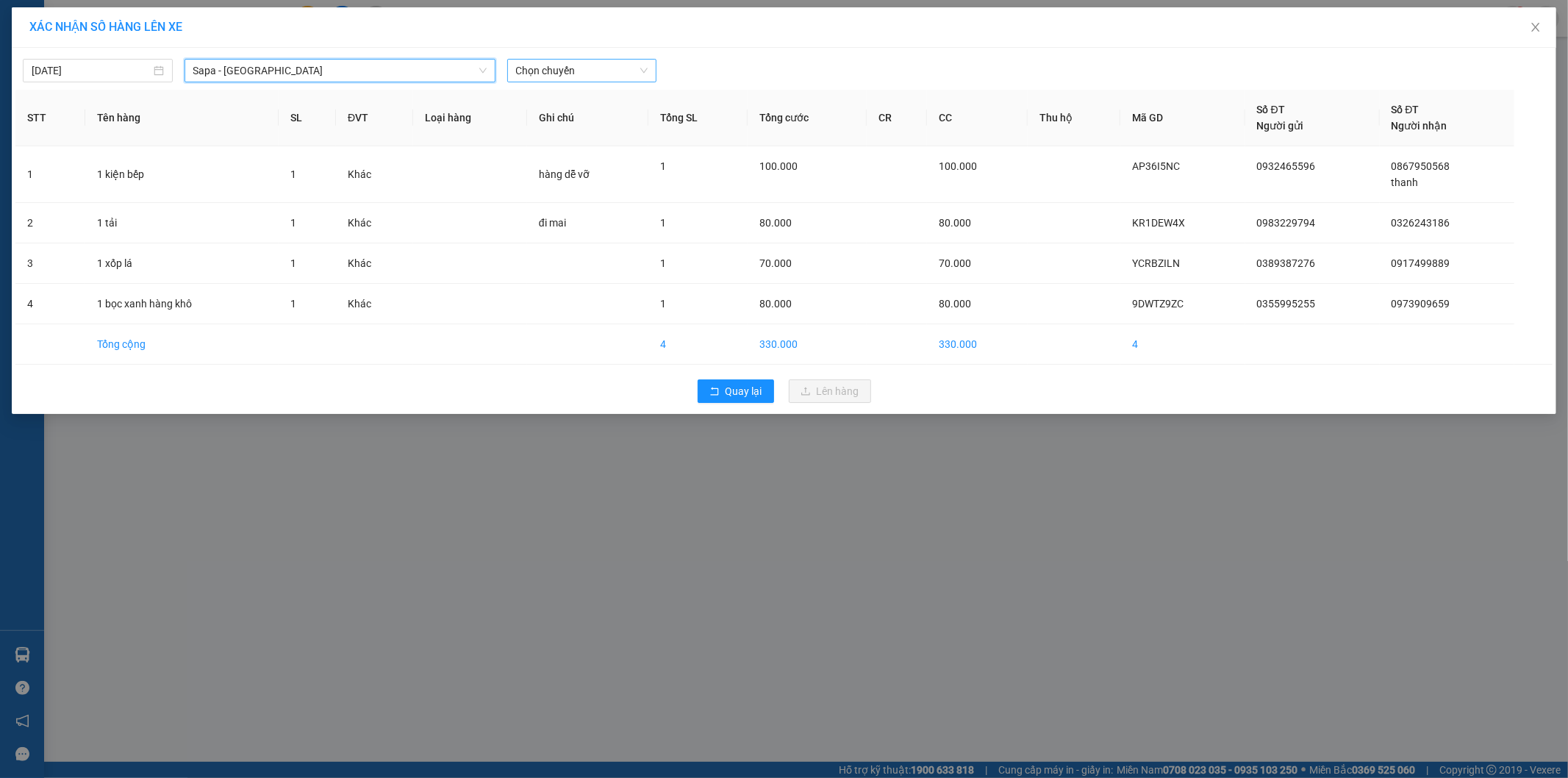
click at [608, 68] on span "Chọn chuyến" at bounding box center [582, 70] width 132 height 22
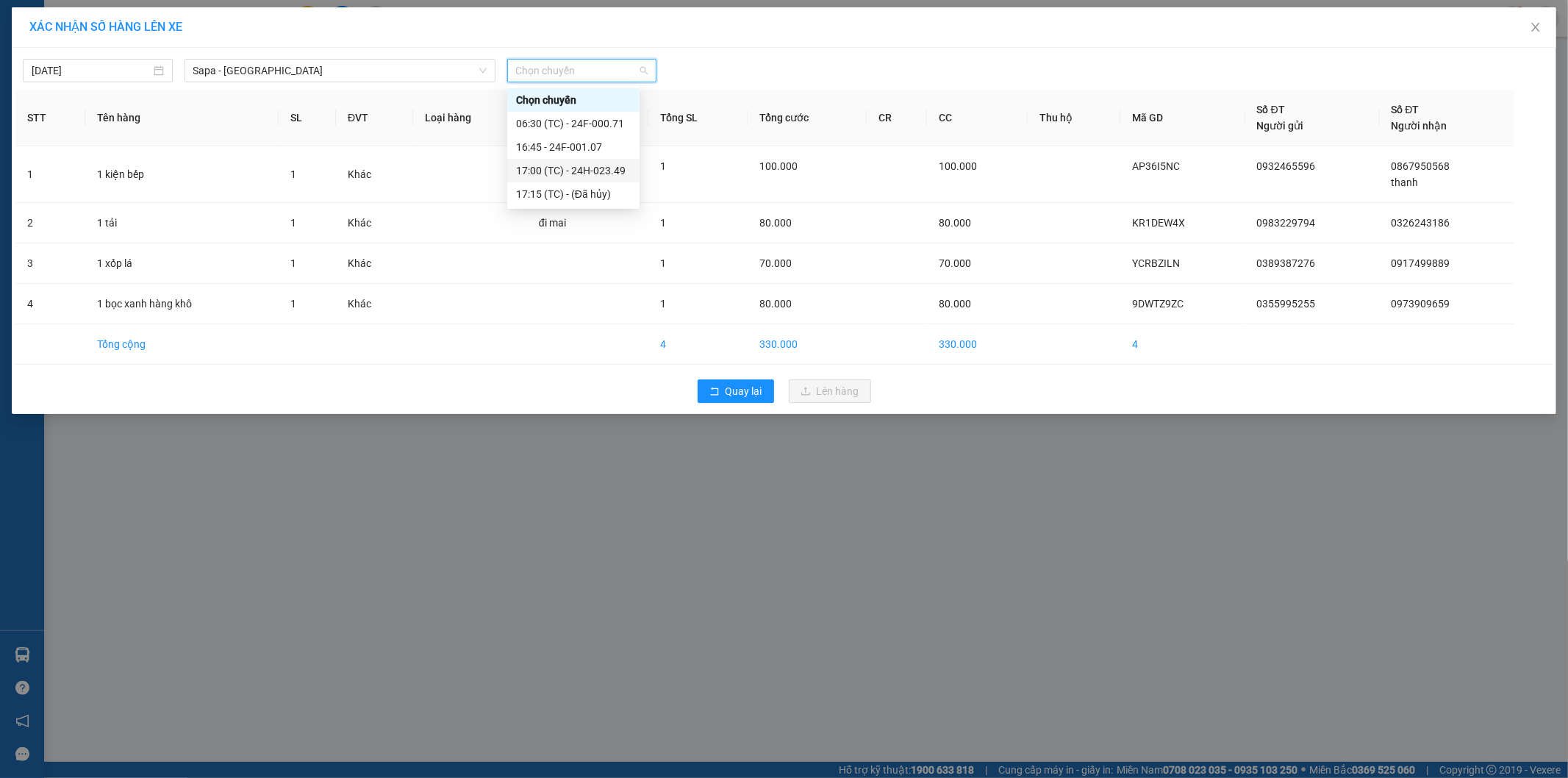
click at [595, 169] on div "17:00 (TC) - 24H-023.49" at bounding box center [573, 170] width 115 height 16
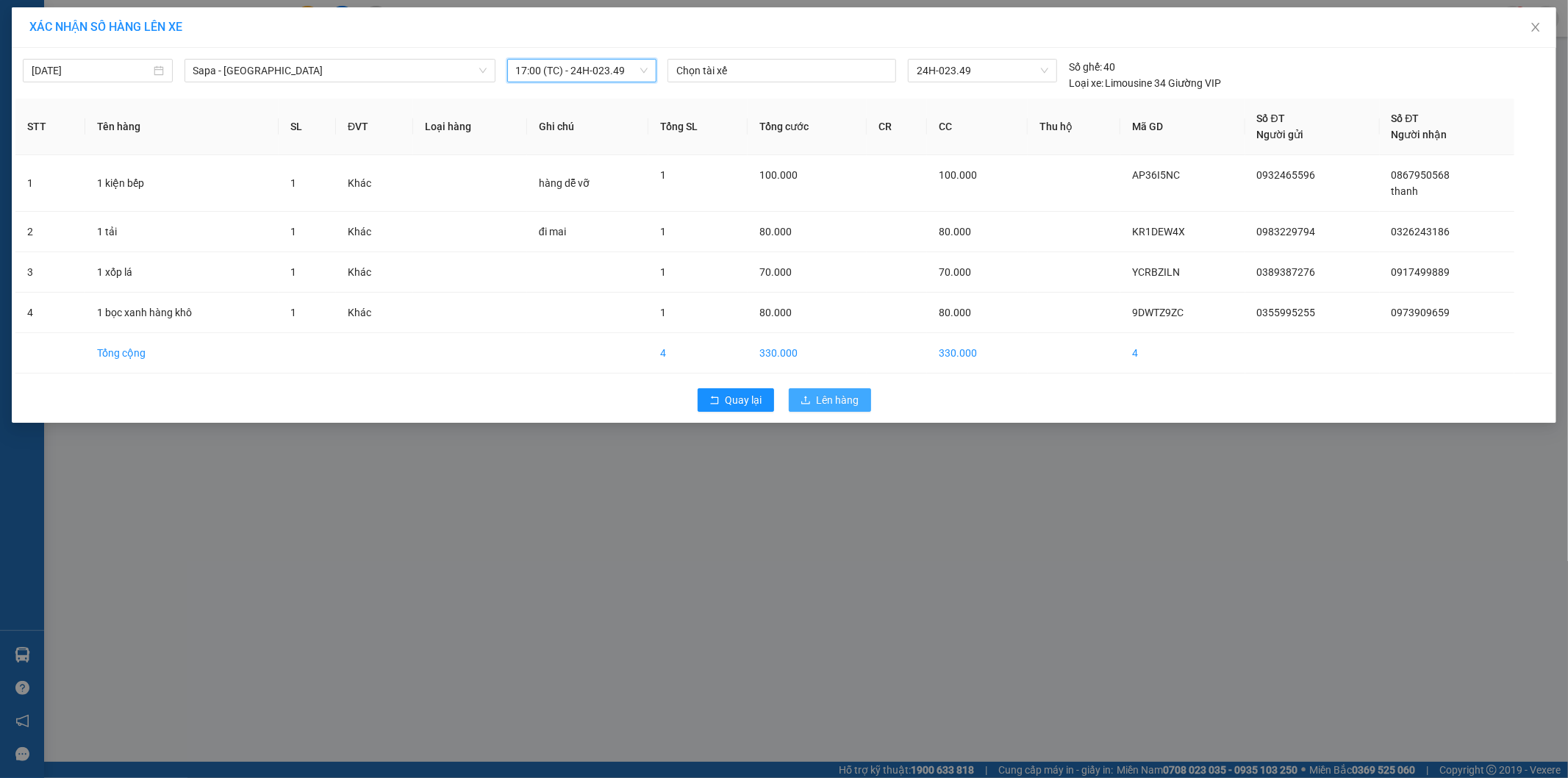
click at [832, 402] on span "Lên hàng" at bounding box center [837, 400] width 42 height 16
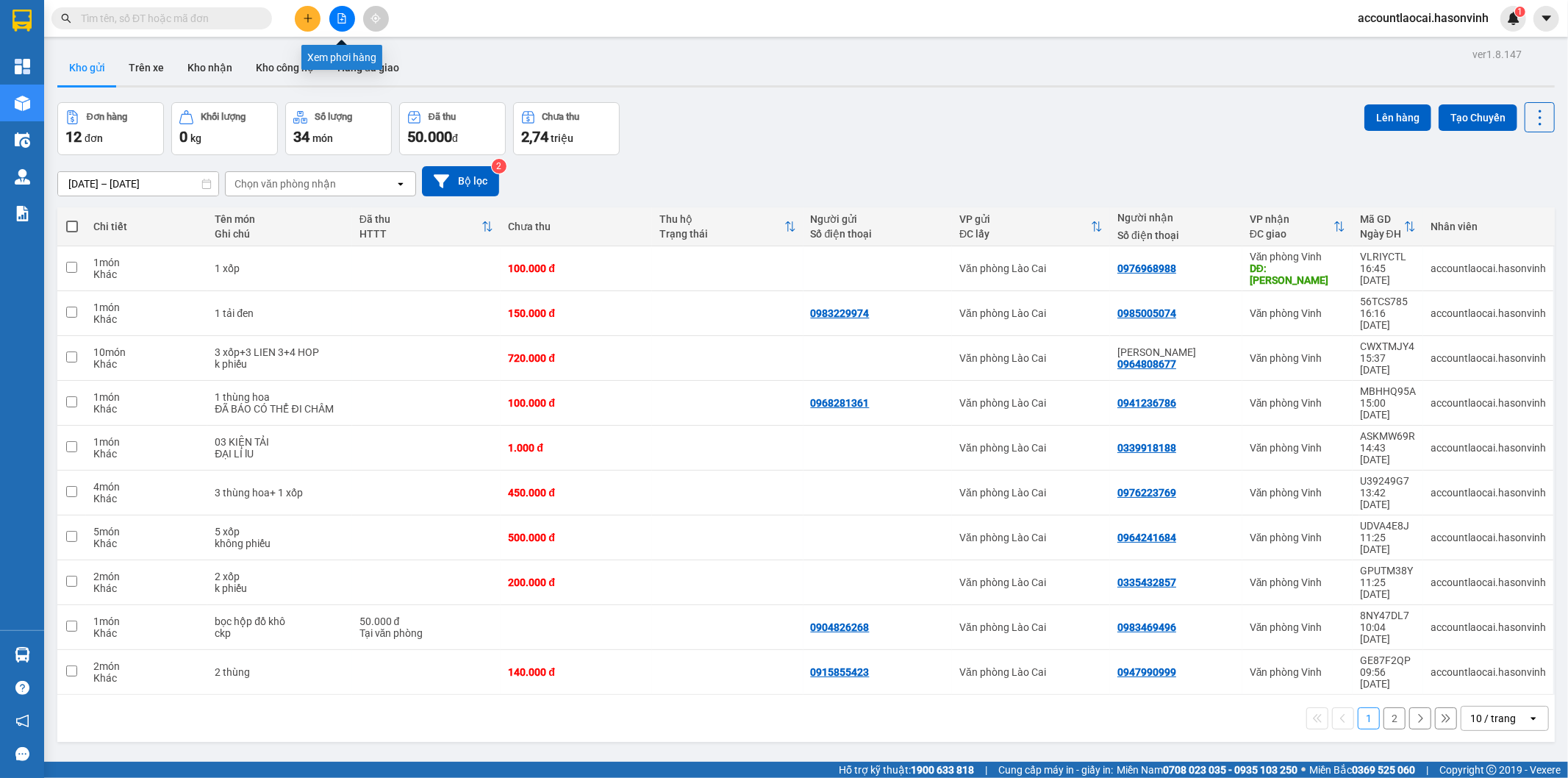
click at [343, 16] on icon "file-add" at bounding box center [342, 18] width 8 height 11
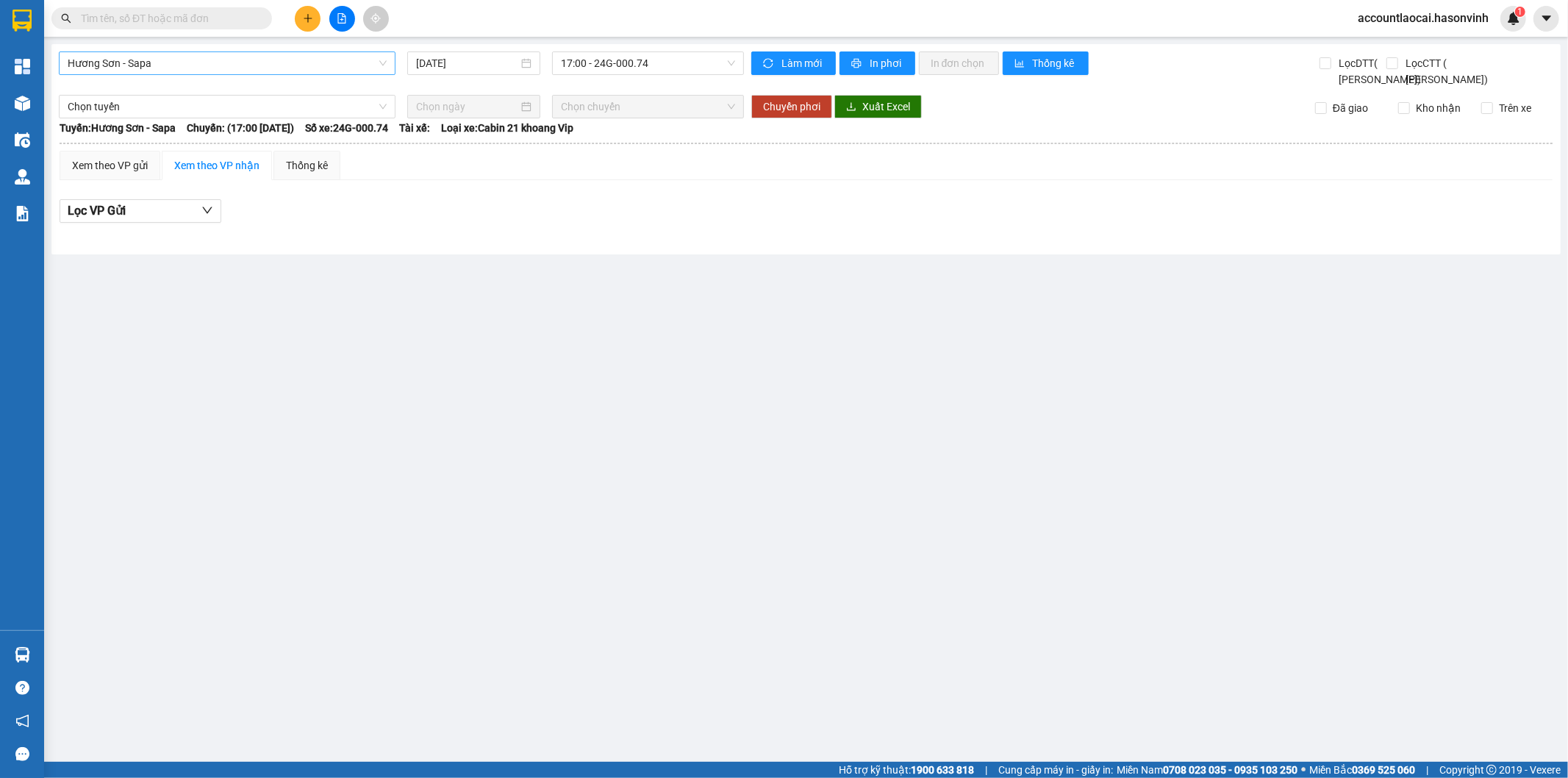
click at [178, 64] on span "Hương Sơn - Sapa" at bounding box center [227, 63] width 319 height 22
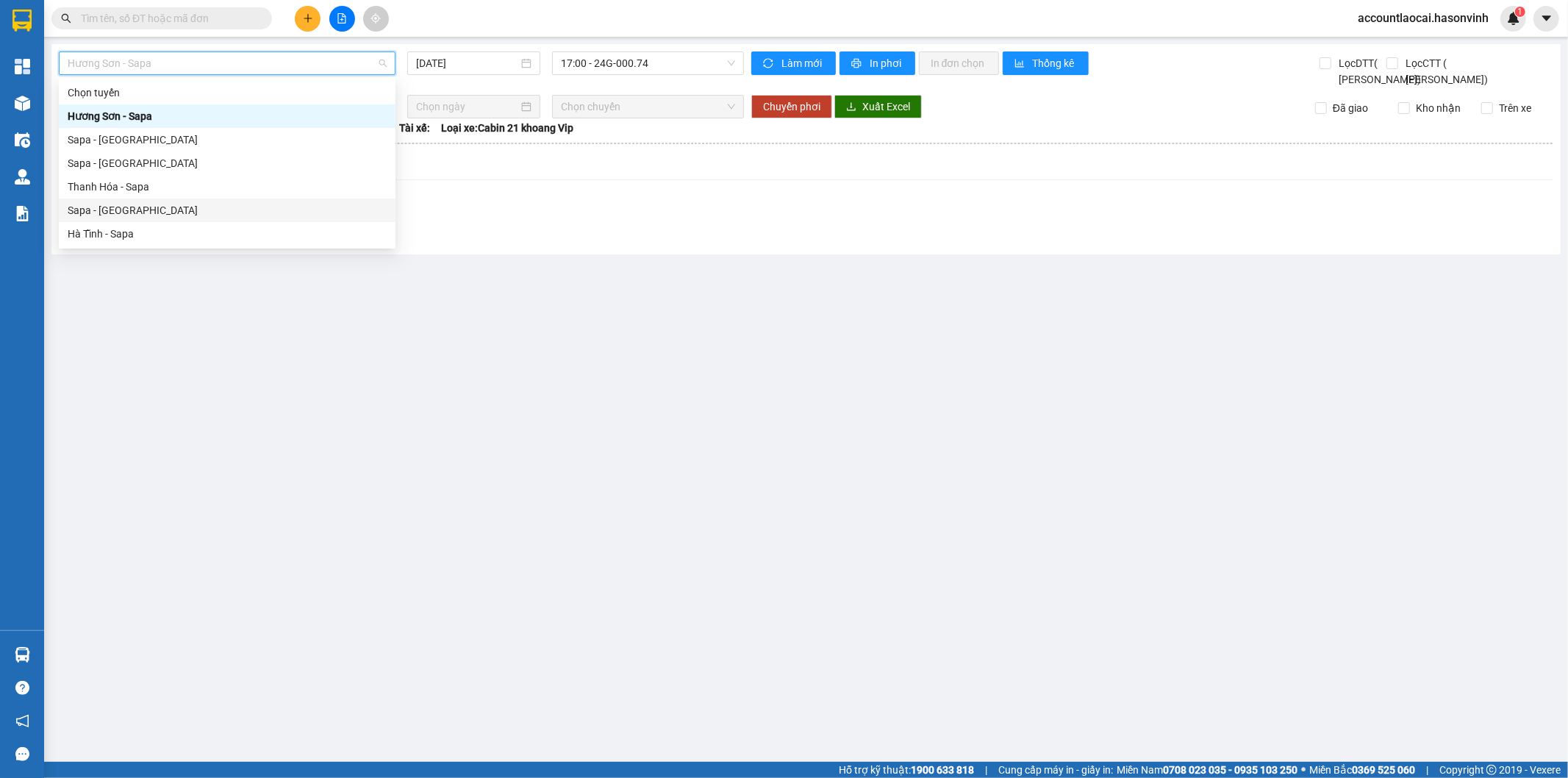
click at [157, 212] on div "Sapa - [GEOGRAPHIC_DATA]" at bounding box center [227, 210] width 319 height 16
type input "[DATE]"
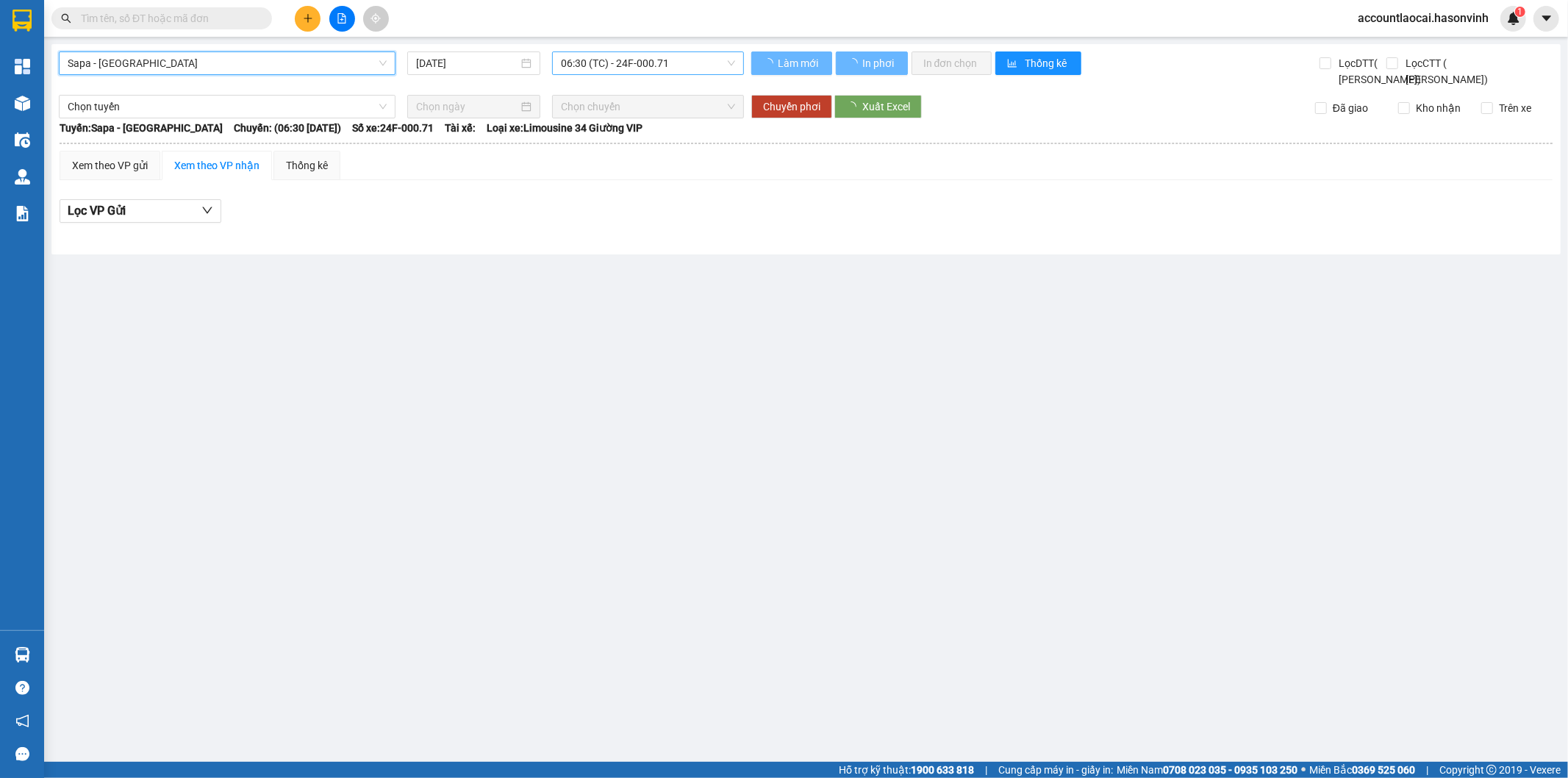
click at [677, 67] on span "06:30 (TC) - 24F-000.71" at bounding box center [647, 63] width 173 height 22
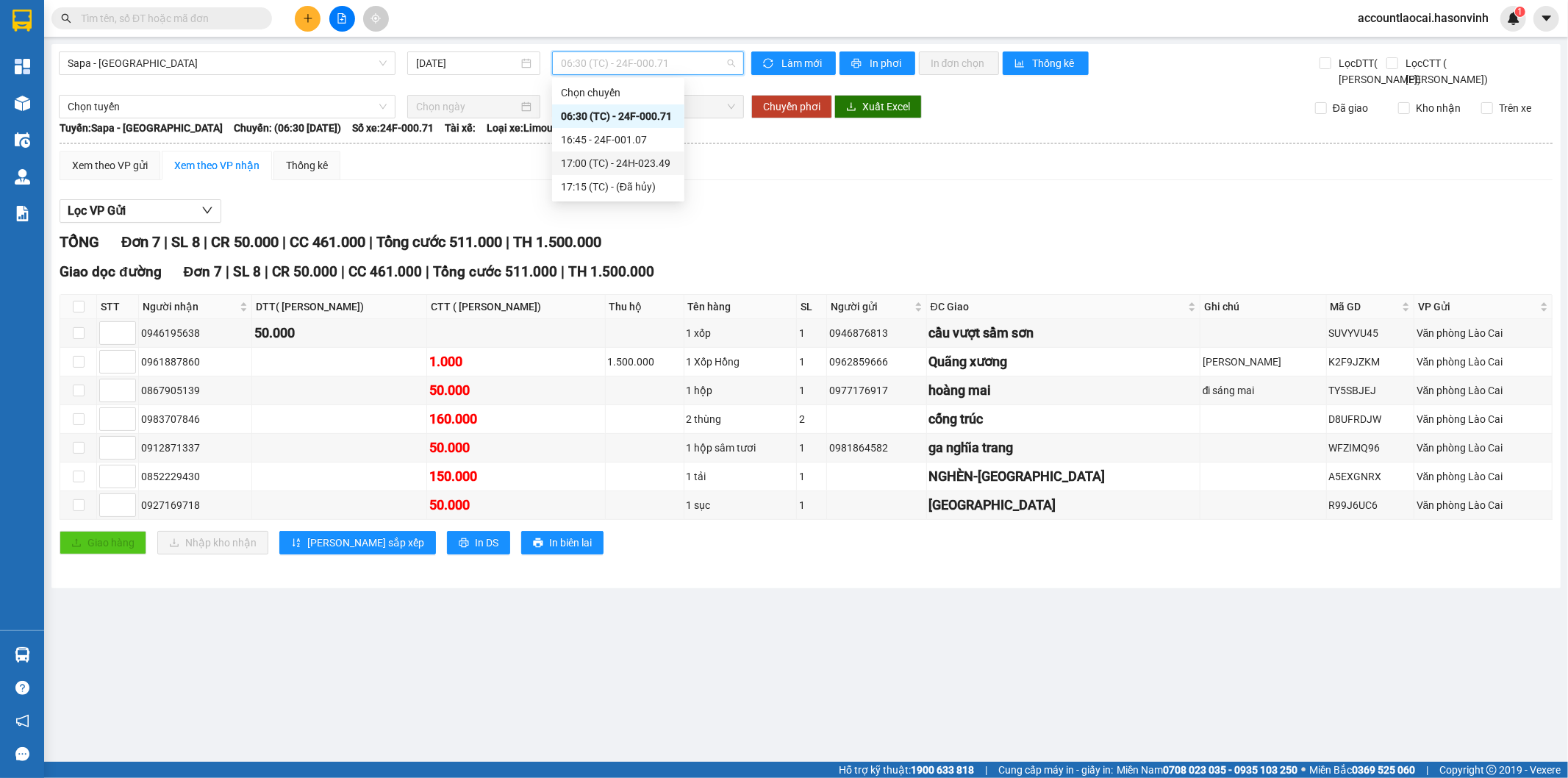
click at [655, 165] on div "17:00 (TC) - 24H-023.49" at bounding box center [618, 163] width 115 height 16
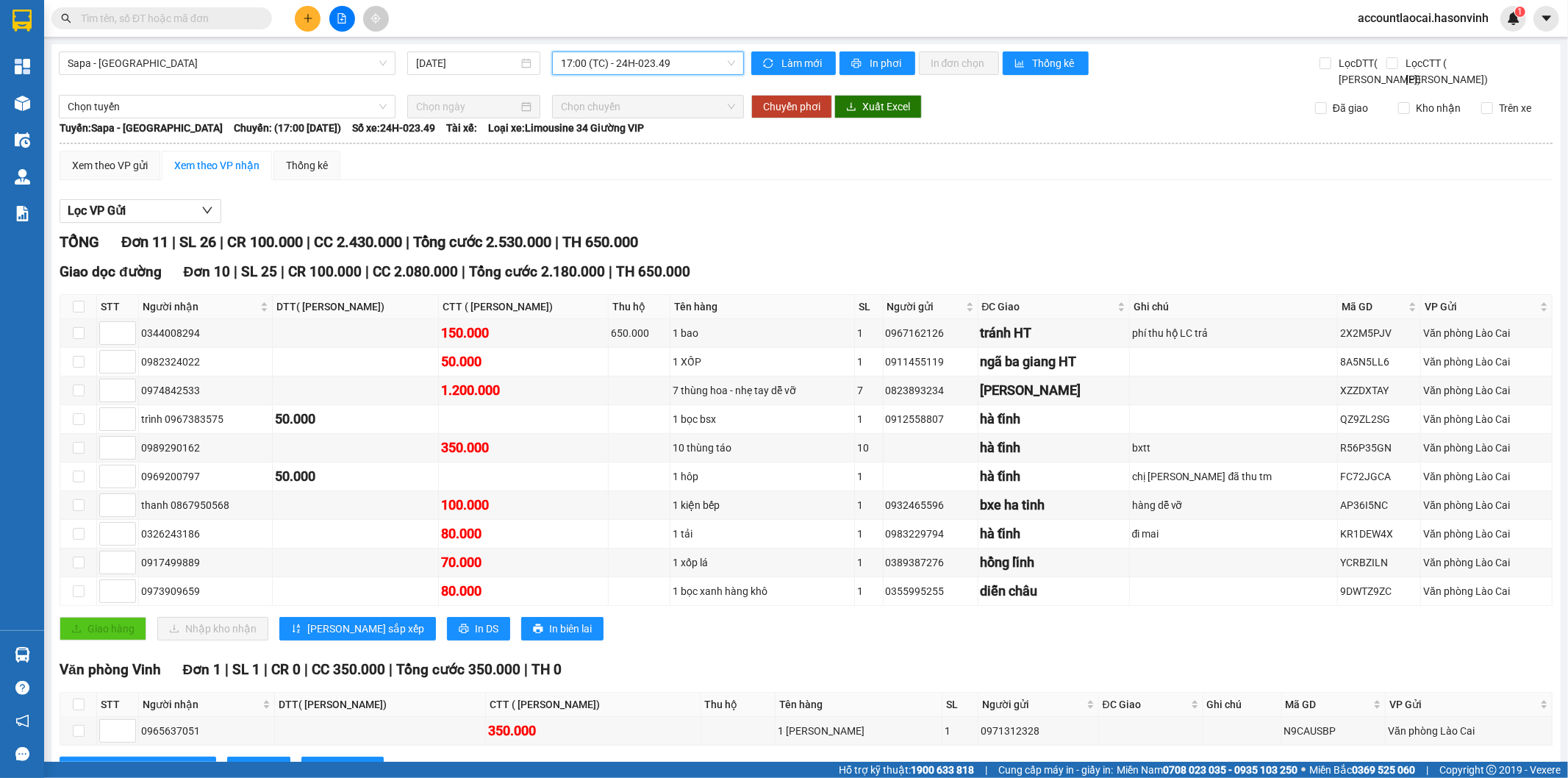
scroll to position [78, 0]
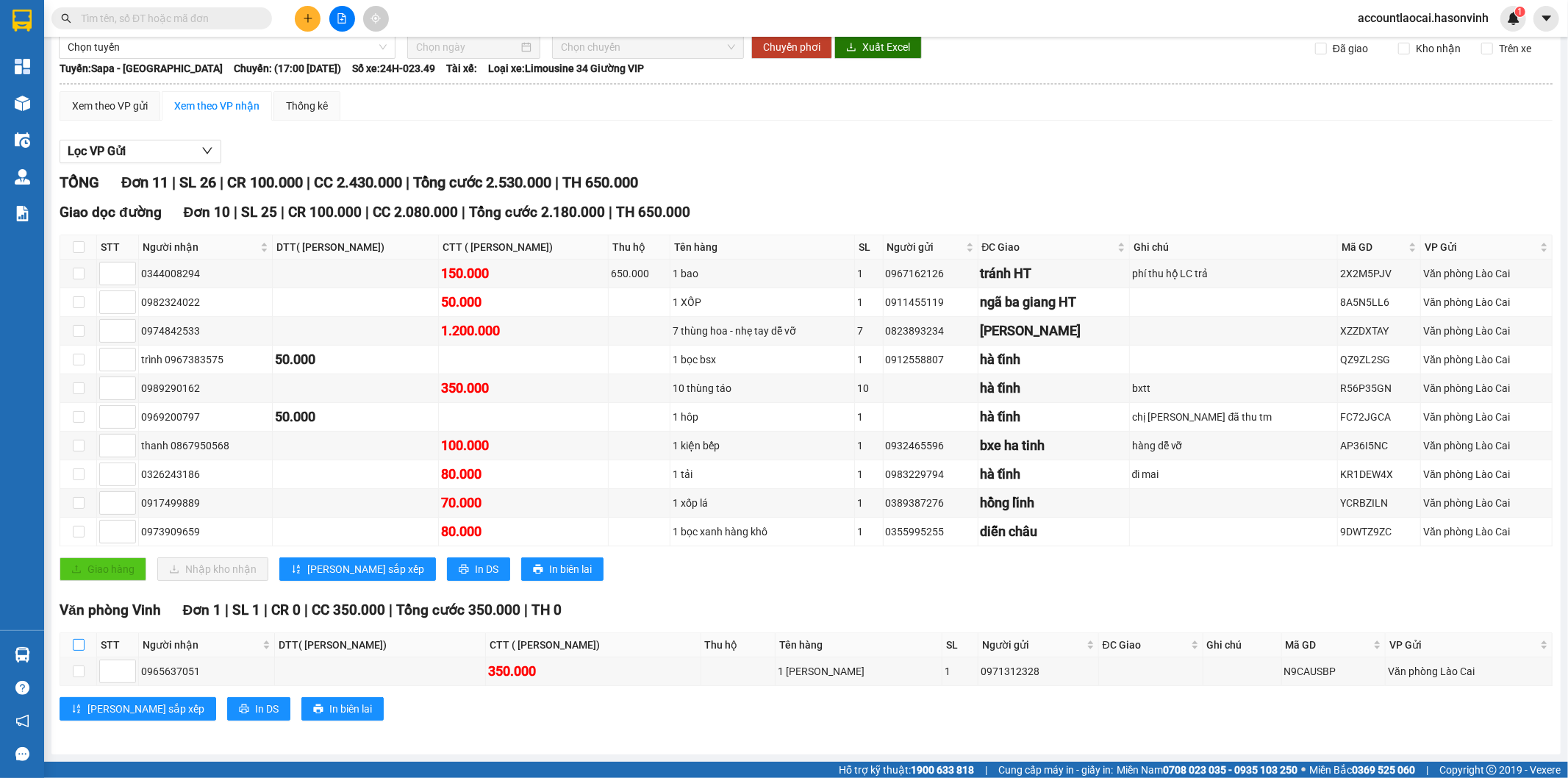
click at [74, 640] on input "checkbox" at bounding box center [79, 645] width 12 height 12
checkbox input "true"
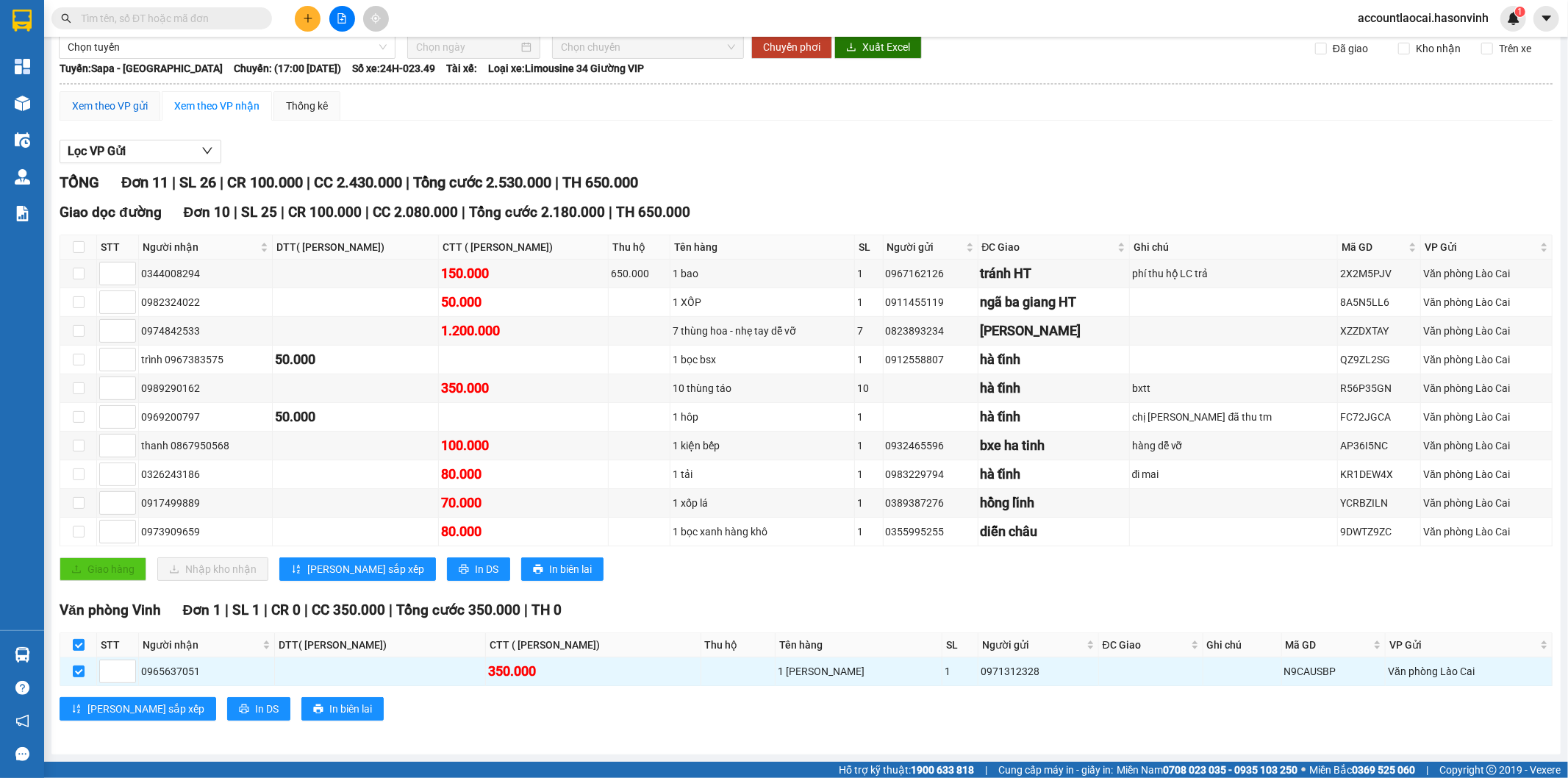
drag, startPoint x: 129, startPoint y: 101, endPoint x: 137, endPoint y: 191, distance: 90.4
click at [128, 103] on div "Xem theo VP gửi" at bounding box center [110, 105] width 76 height 16
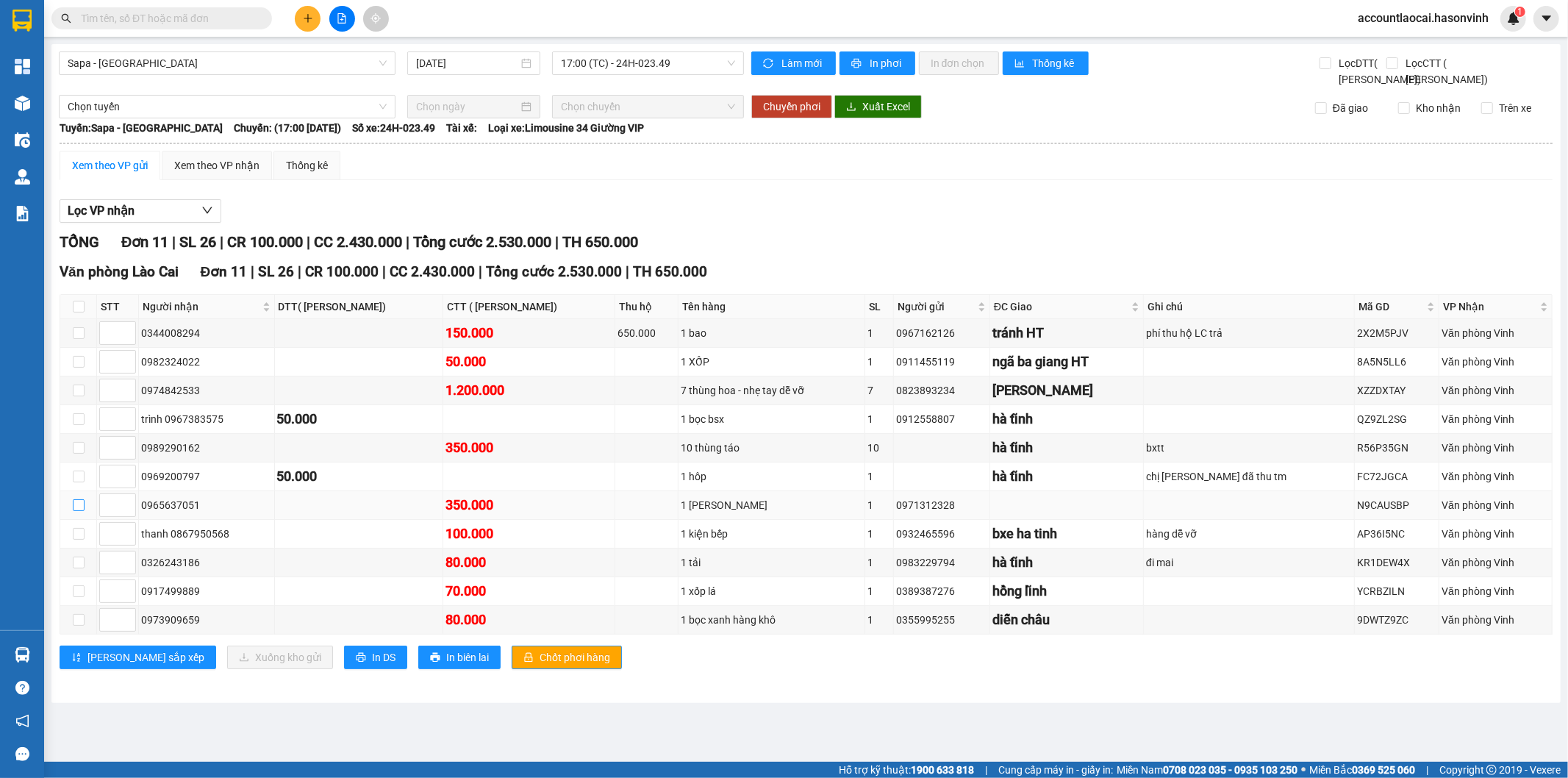
click at [74, 511] on input "checkbox" at bounding box center [79, 506] width 12 height 12
checkbox input "true"
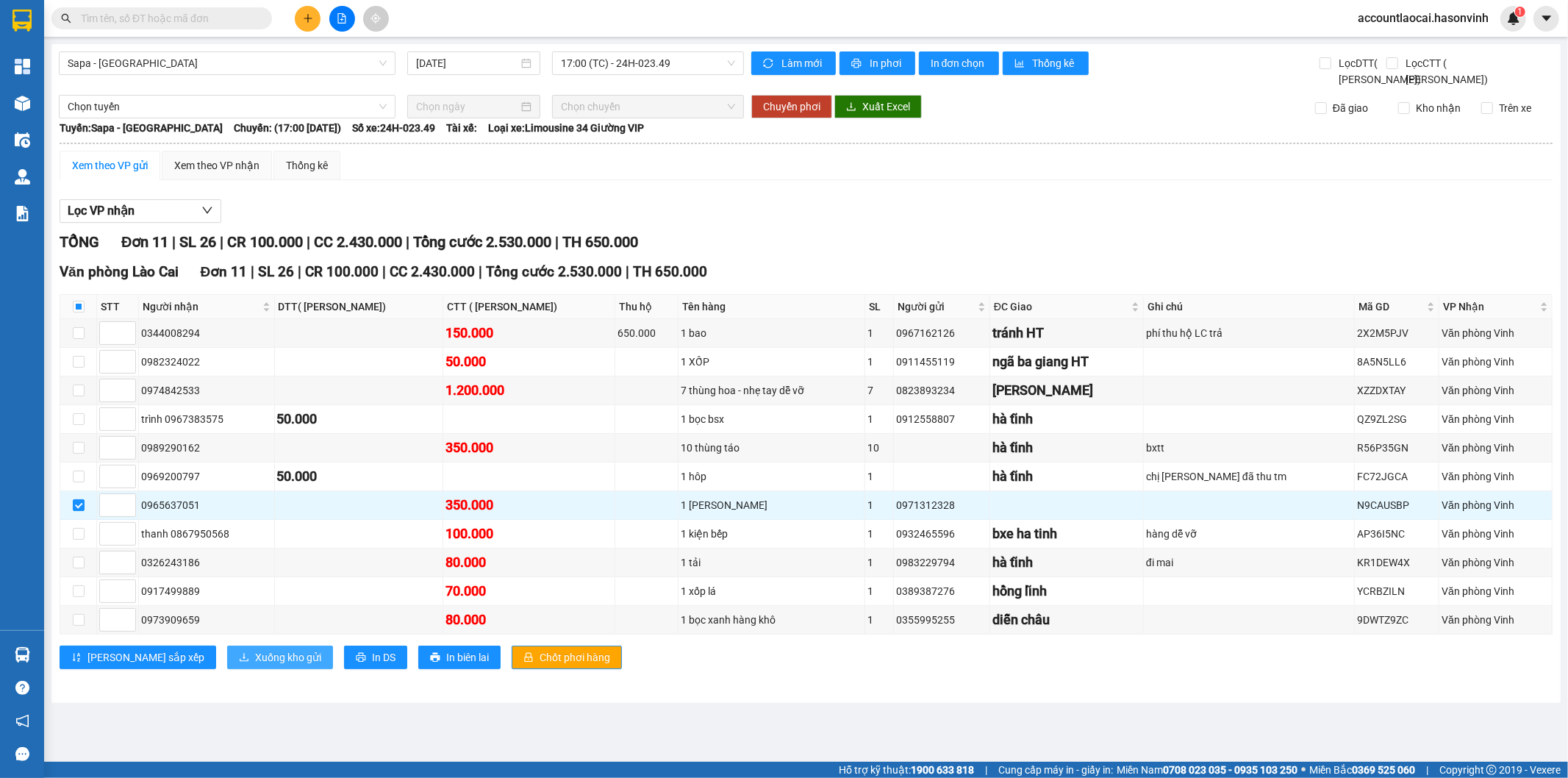
click at [255, 665] on span "Xuống kho gửi" at bounding box center [287, 657] width 66 height 16
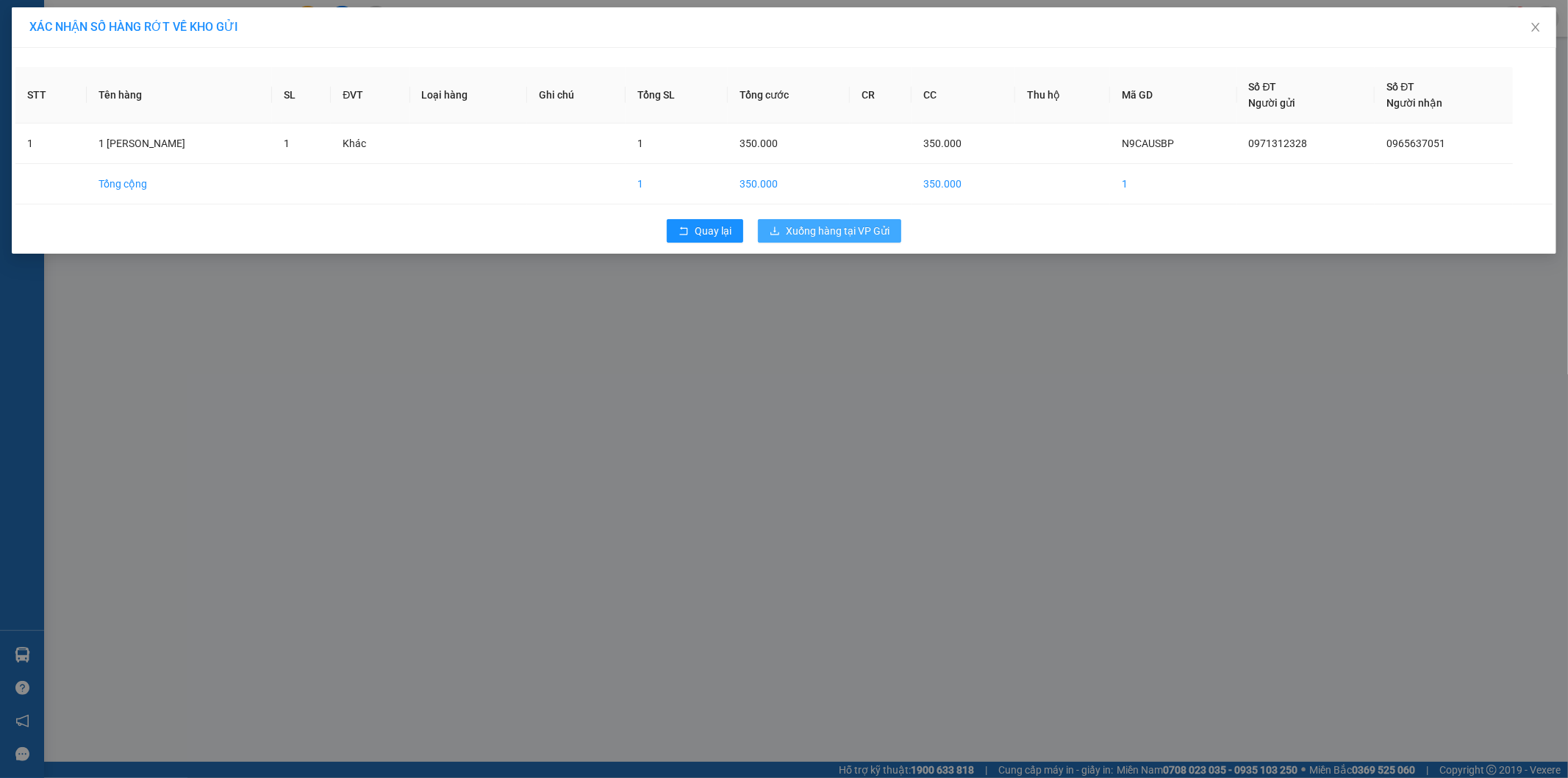
click at [836, 238] on span "Xuống hàng tại VP Gửi" at bounding box center [837, 230] width 104 height 16
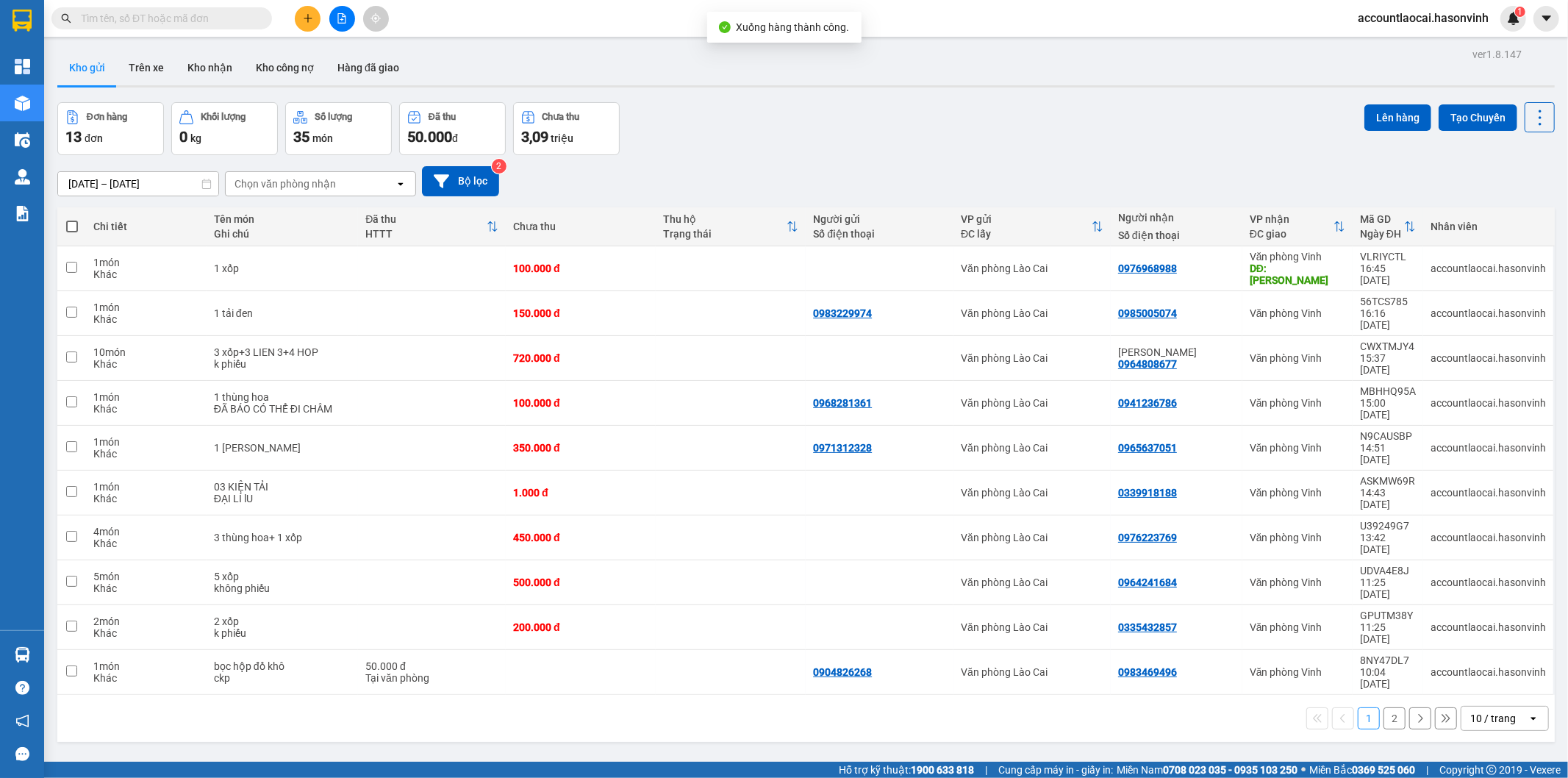
click at [67, 226] on span at bounding box center [72, 226] width 12 height 12
click at [72, 219] on input "checkbox" at bounding box center [72, 219] width 0 height 0
checkbox input "true"
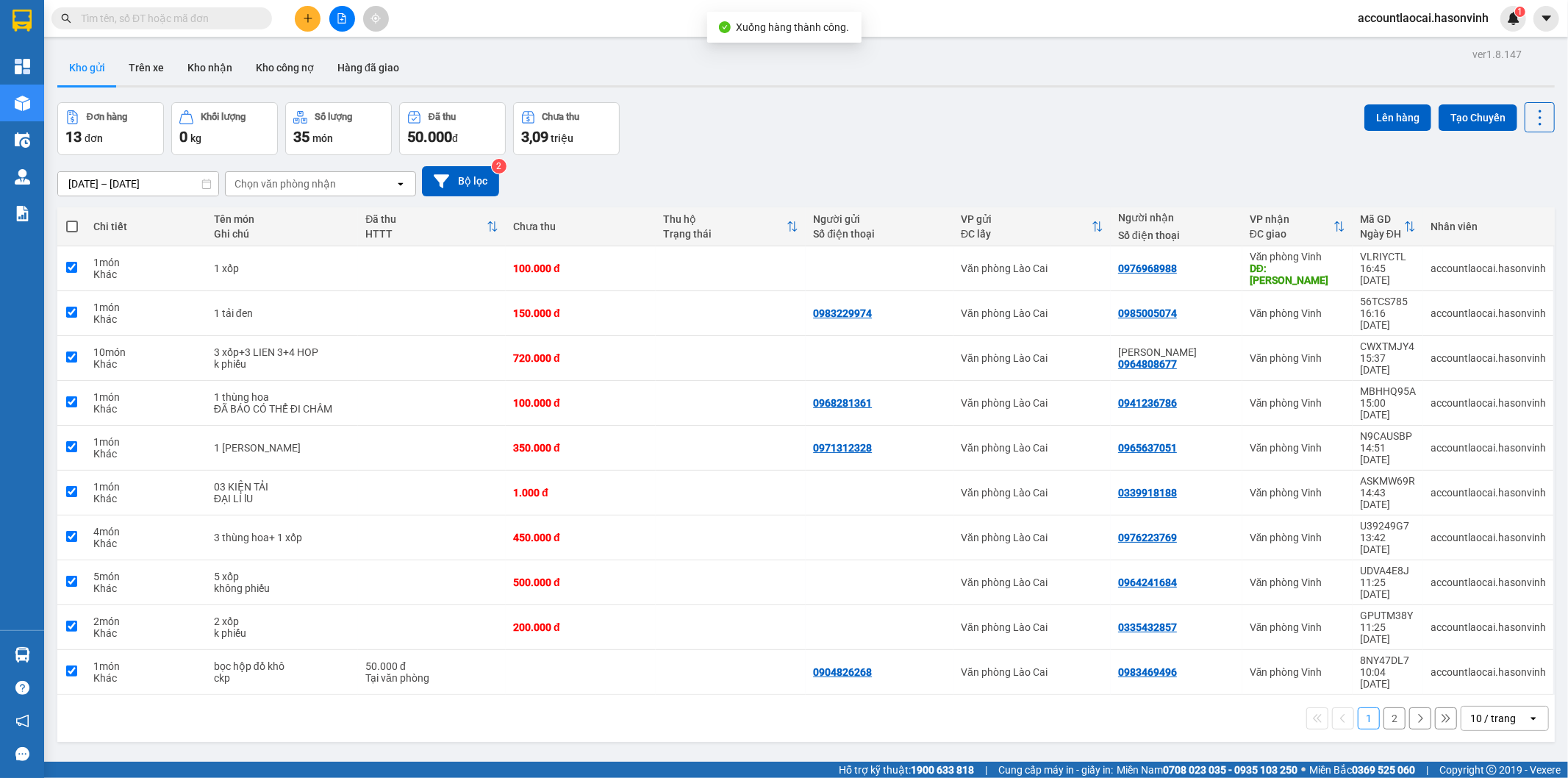
checkbox input "true"
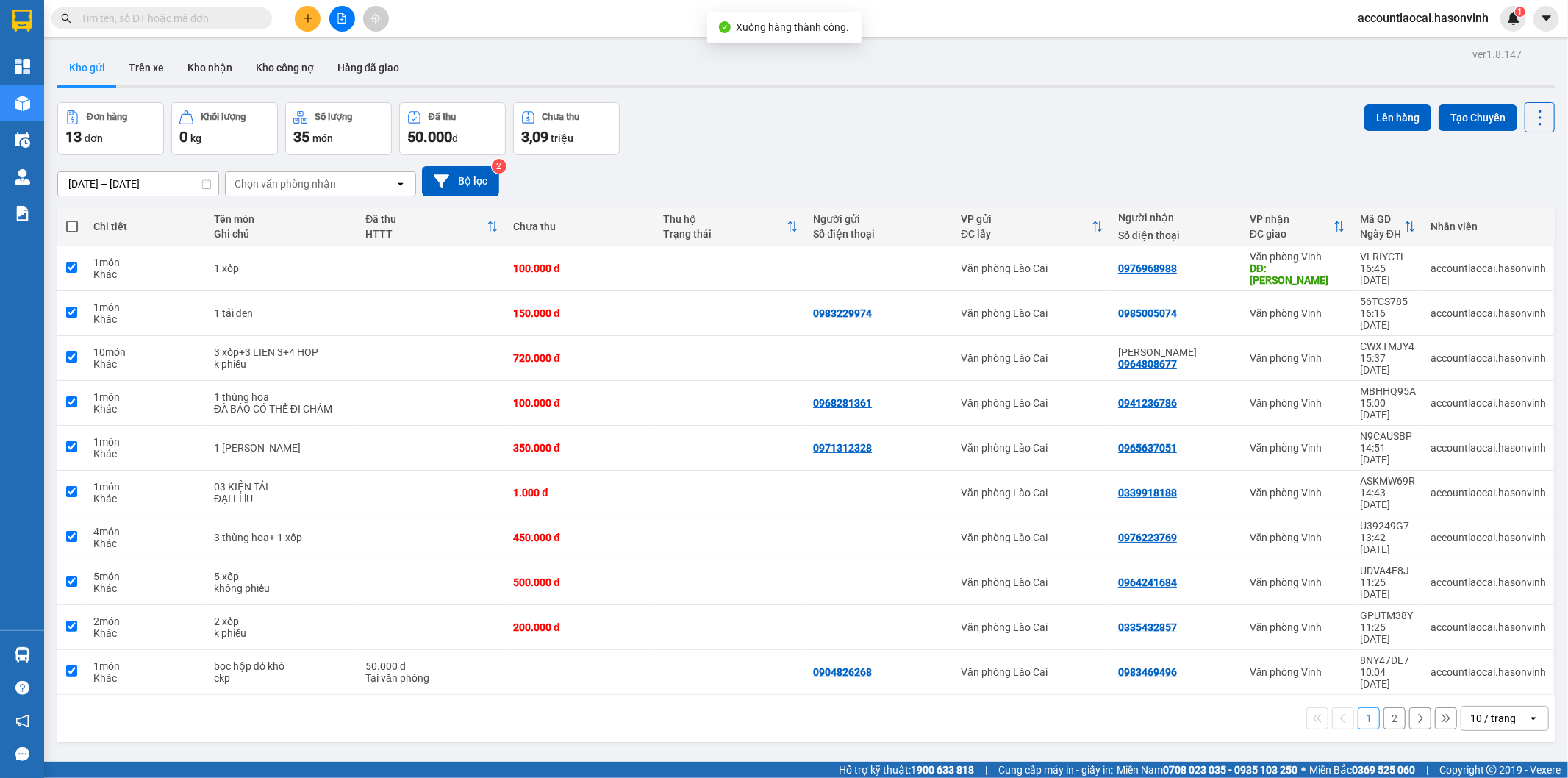
checkbox input "true"
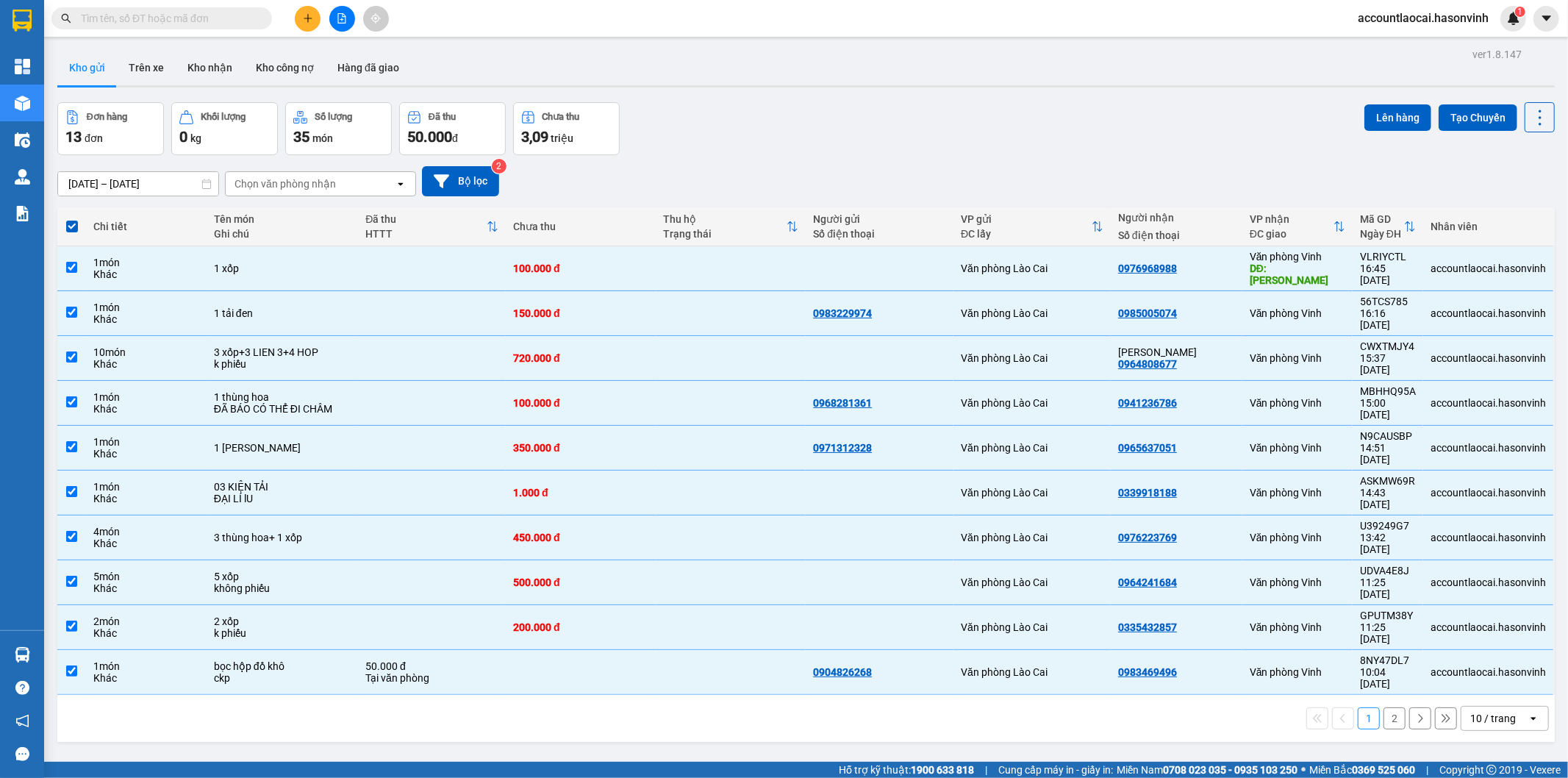
click at [343, 15] on icon "file-add" at bounding box center [342, 18] width 11 height 11
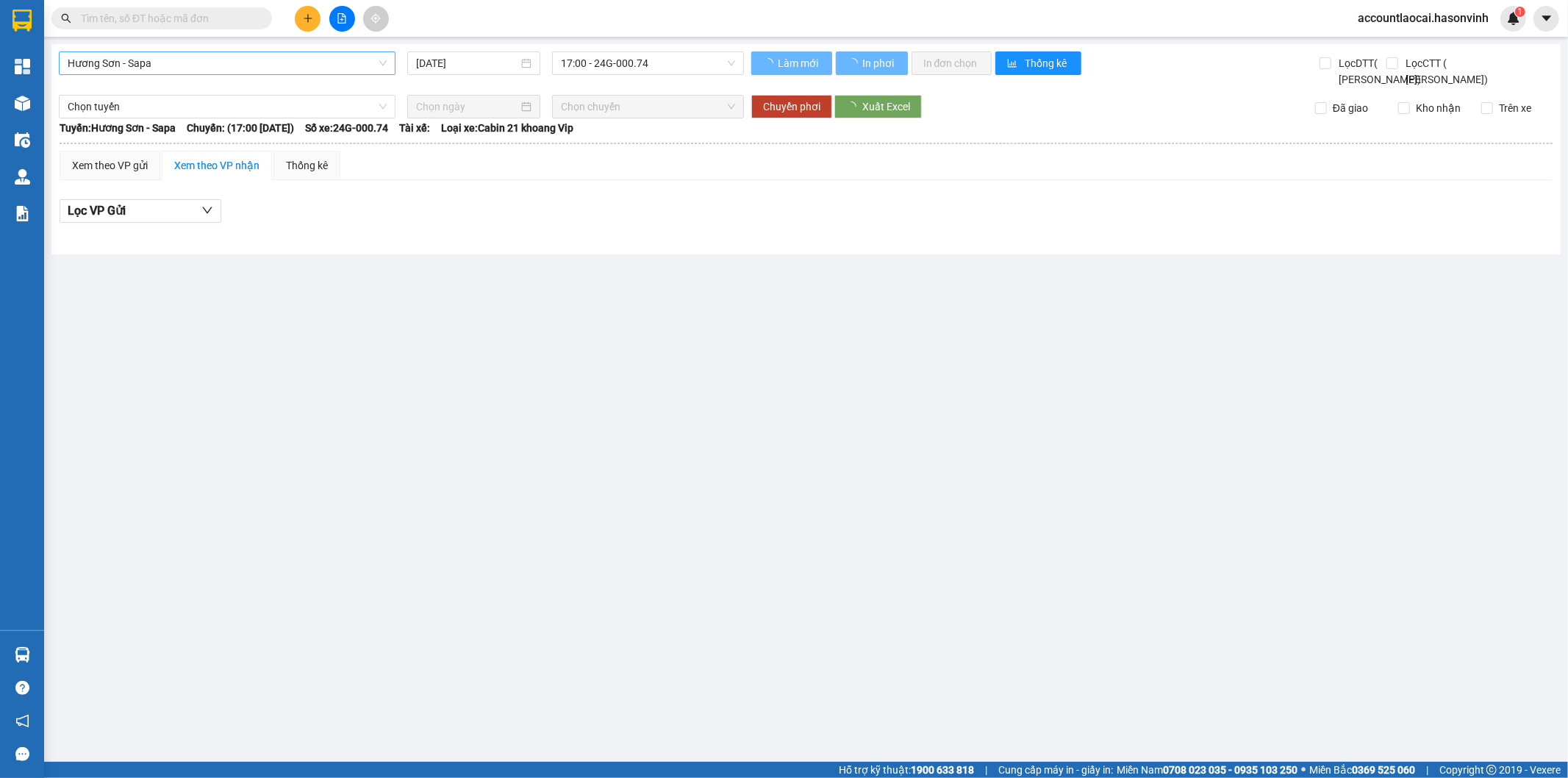
click at [152, 64] on span "Hương Sơn - Sapa" at bounding box center [227, 63] width 319 height 22
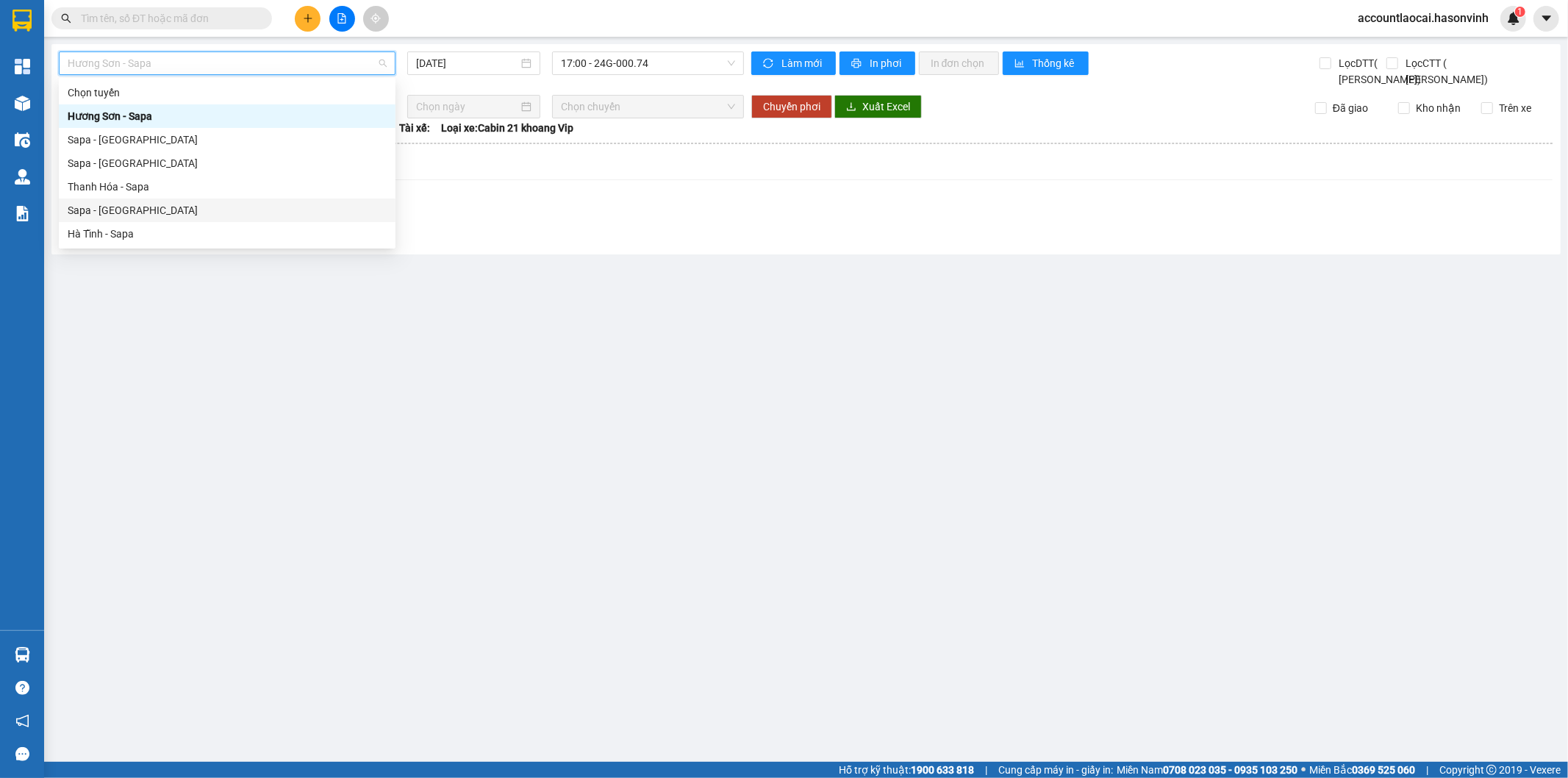
click at [154, 211] on div "Sapa - [GEOGRAPHIC_DATA]" at bounding box center [227, 210] width 319 height 16
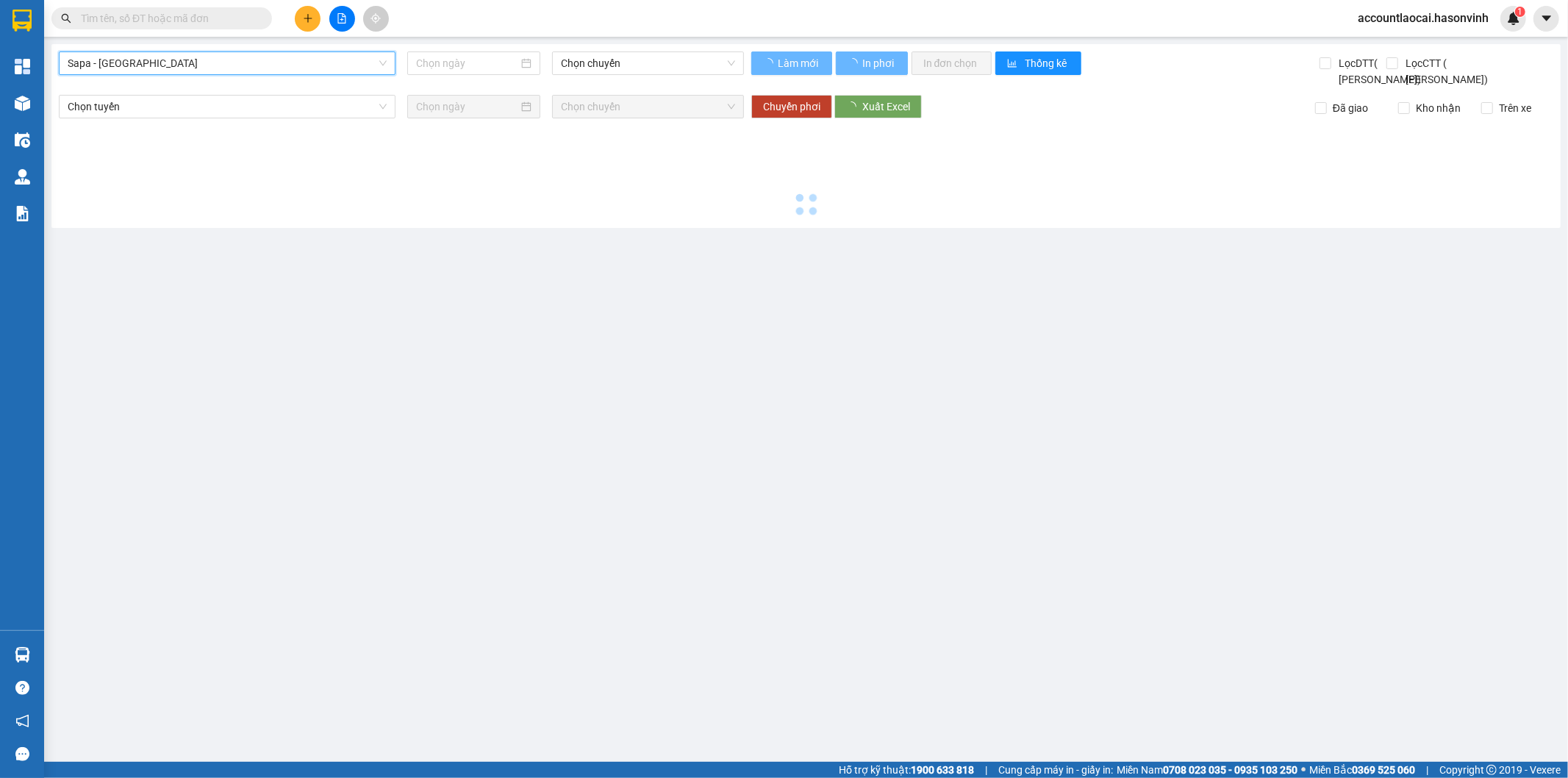
type input "[DATE]"
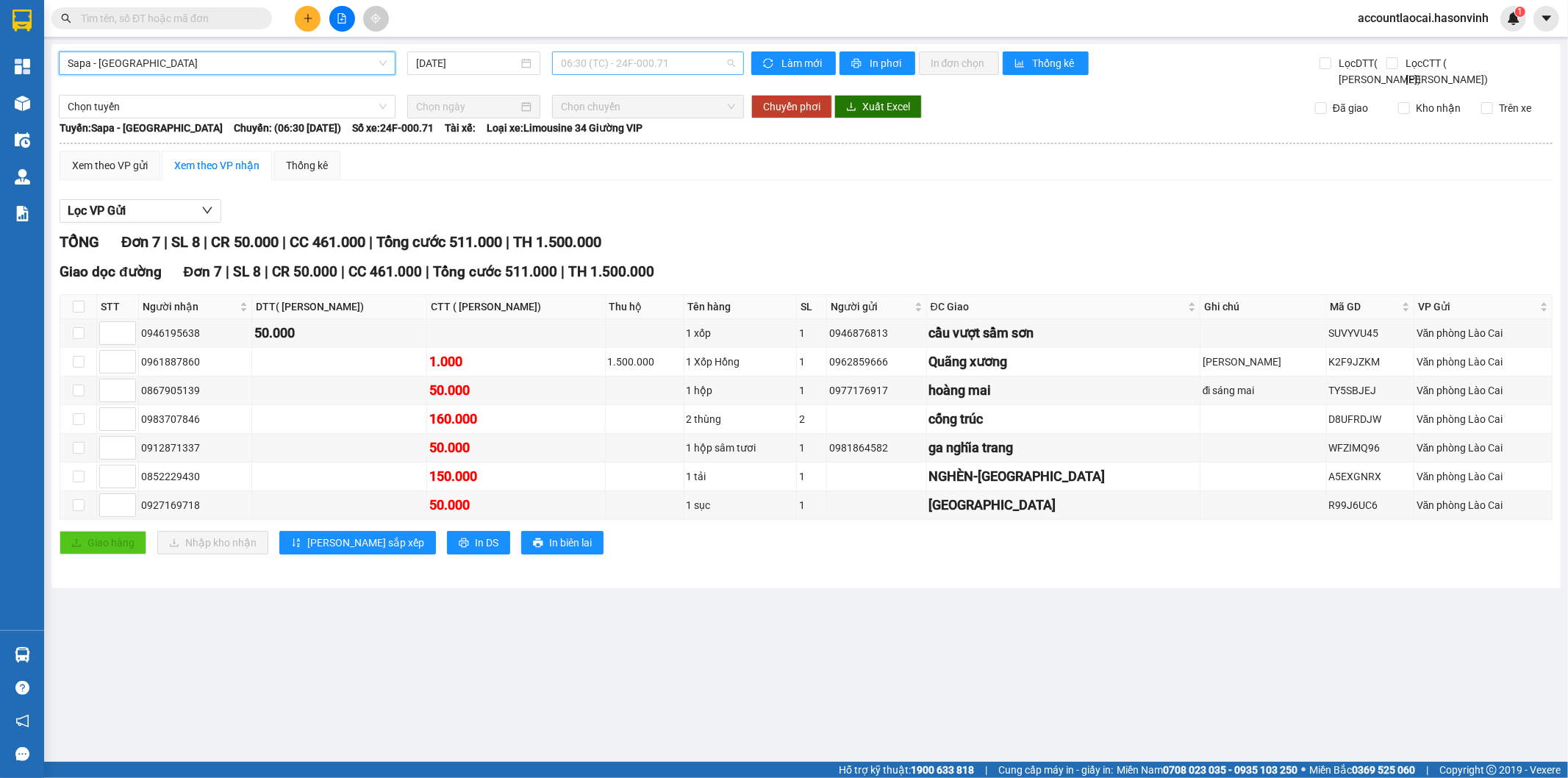
click at [641, 67] on span "06:30 (TC) - 24F-000.71" at bounding box center [647, 63] width 173 height 22
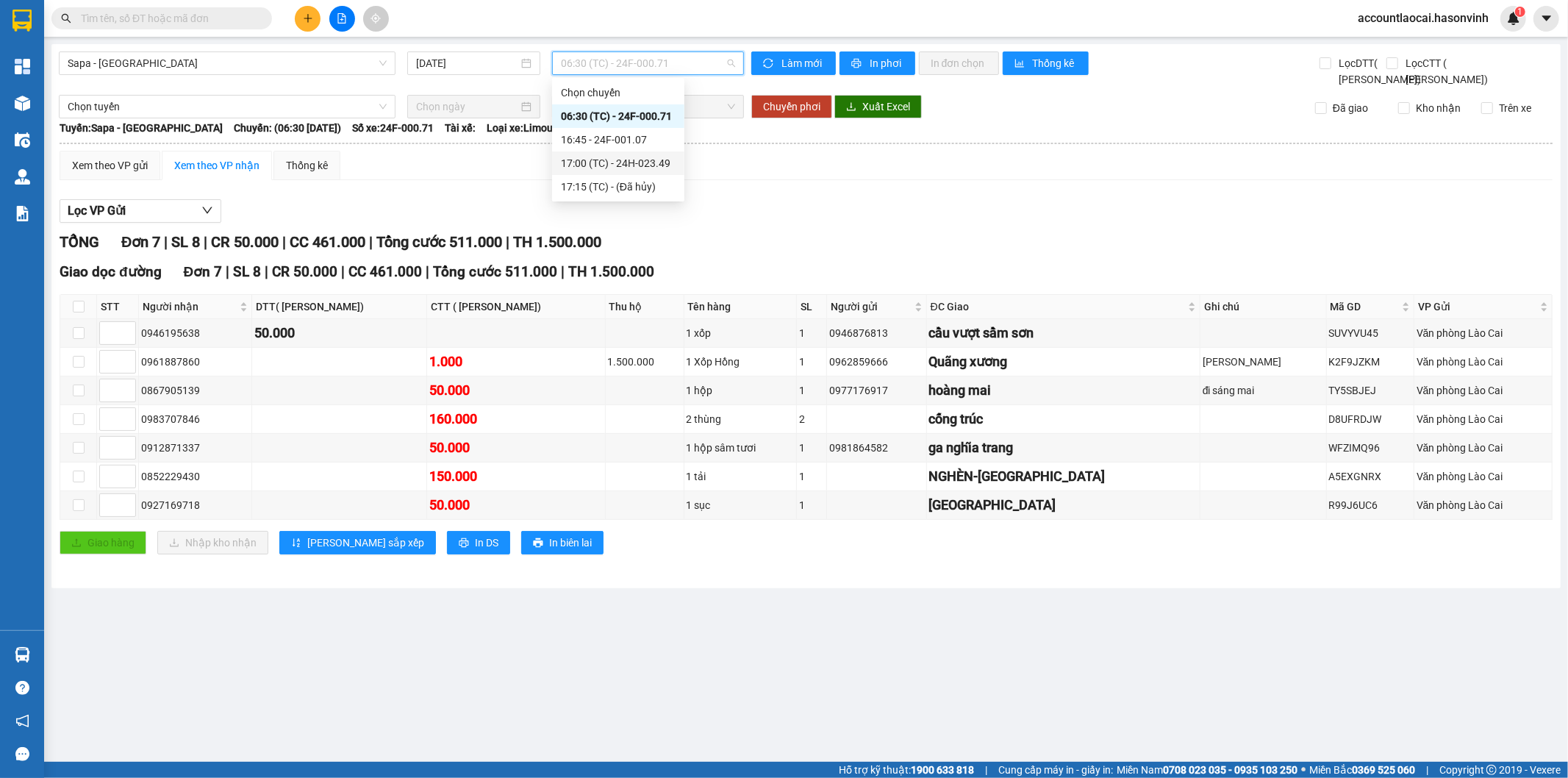
click at [635, 157] on div "17:00 (TC) - 24H-023.49" at bounding box center [618, 163] width 115 height 16
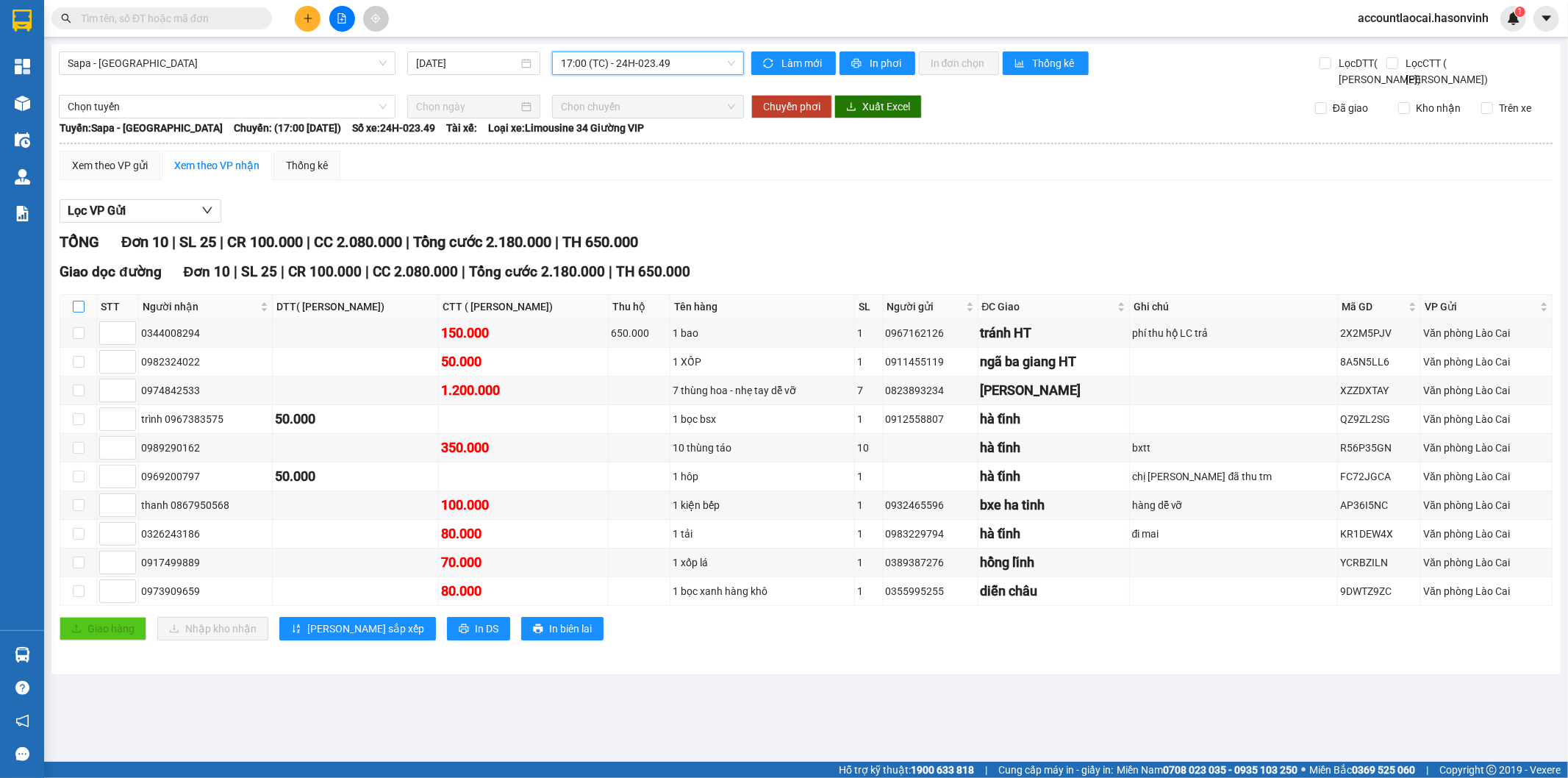
click at [79, 314] on label at bounding box center [79, 306] width 12 height 16
click at [79, 313] on input "checkbox" at bounding box center [79, 307] width 12 height 12
checkbox input "true"
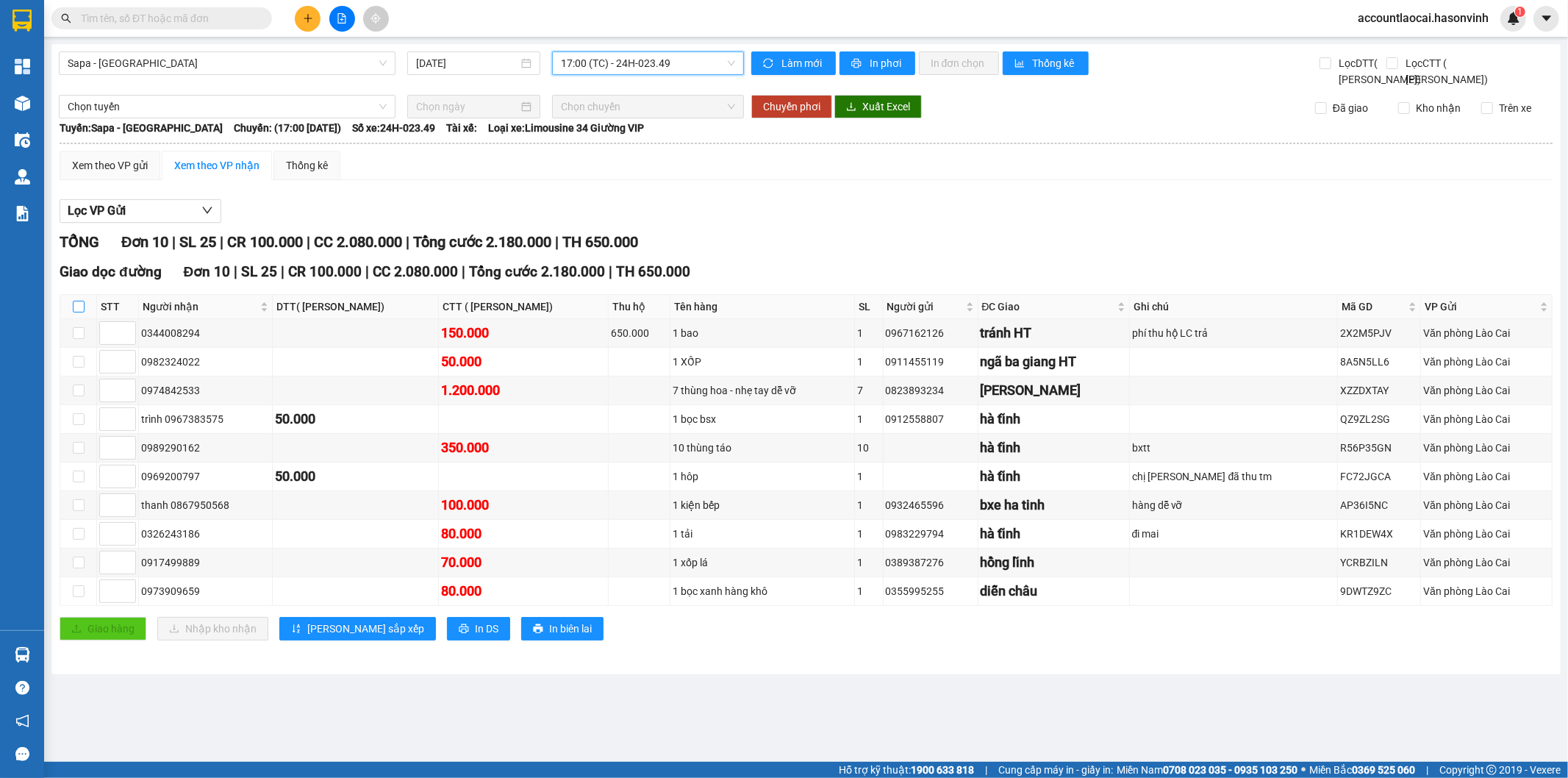
checkbox input "true"
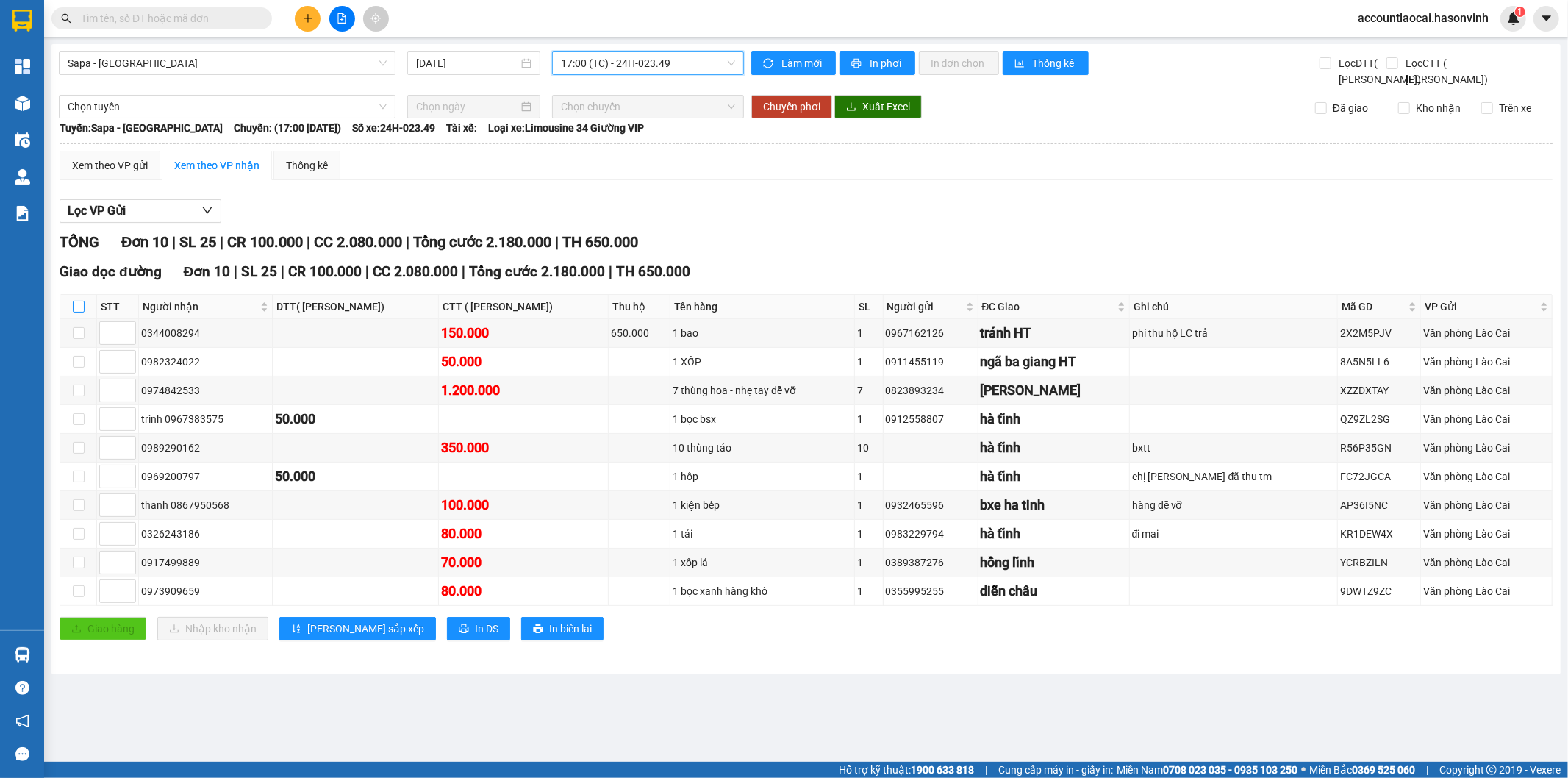
checkbox input "true"
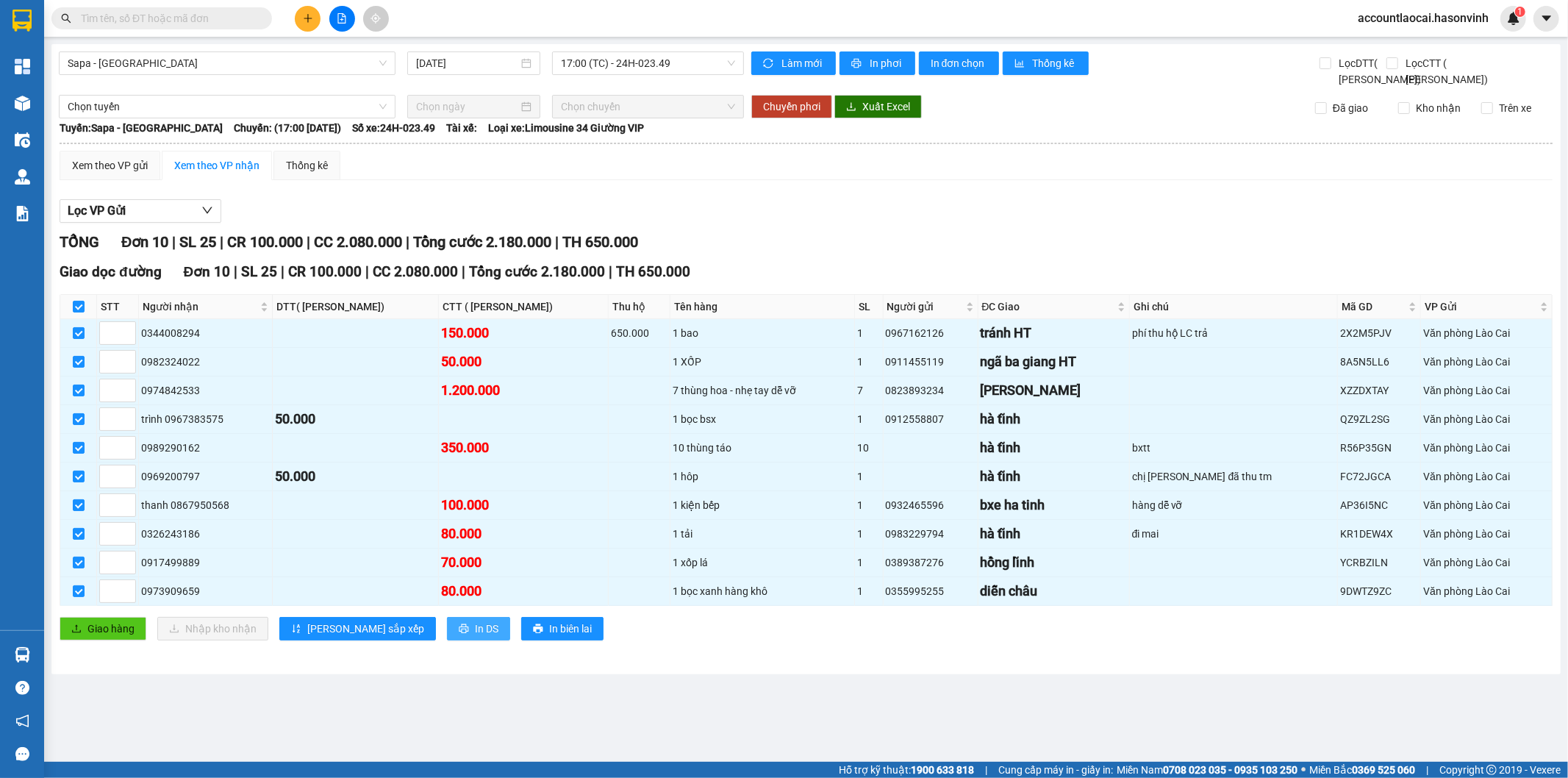
click at [458, 634] on icon "printer" at bounding box center [464, 629] width 11 height 11
click at [649, 65] on span "17:00 (TC) - 24H-023.49" at bounding box center [647, 63] width 173 height 22
click at [604, 142] on div "16:45 - 24F-001.07" at bounding box center [618, 139] width 115 height 16
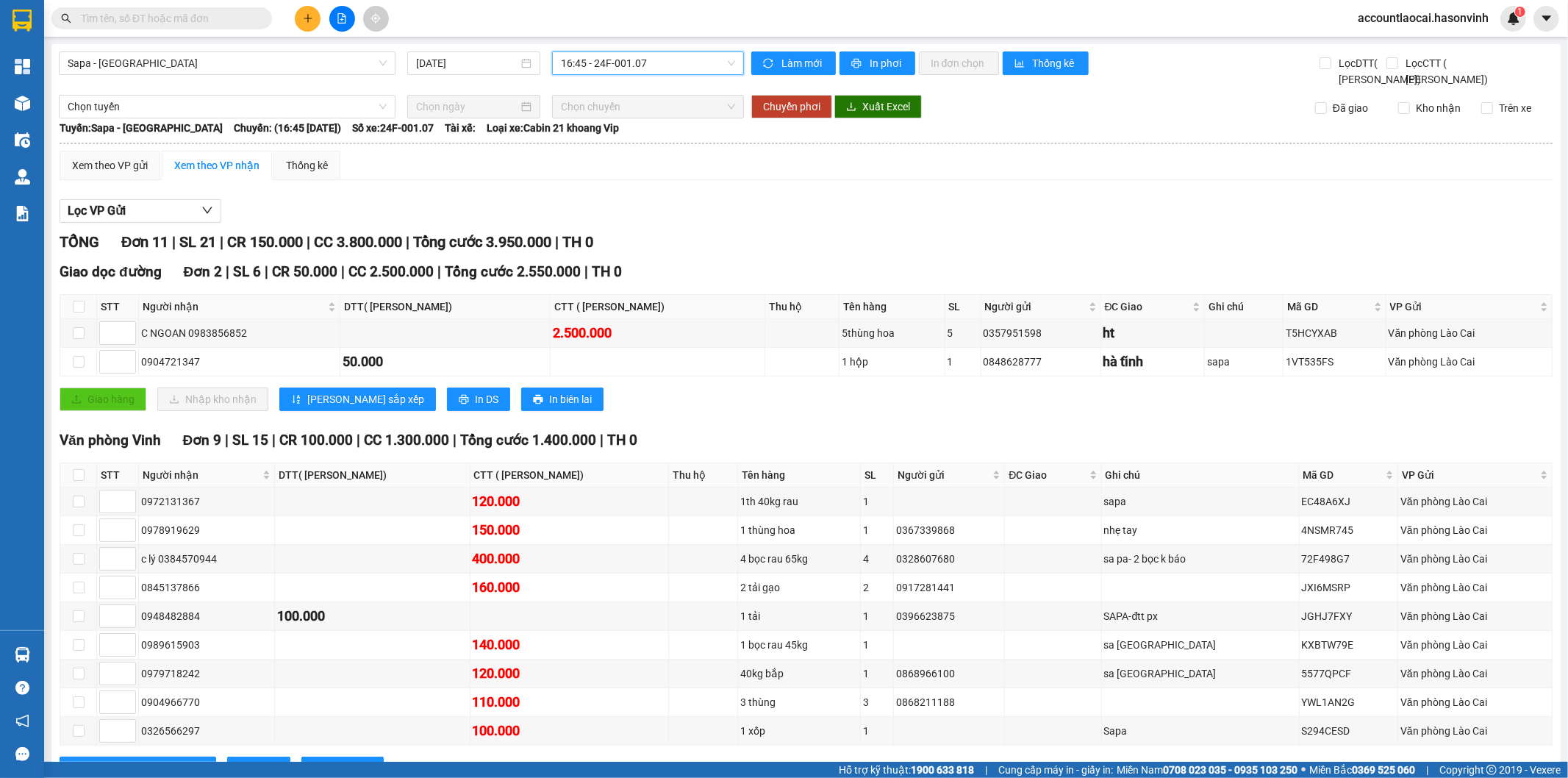
scroll to position [78, 0]
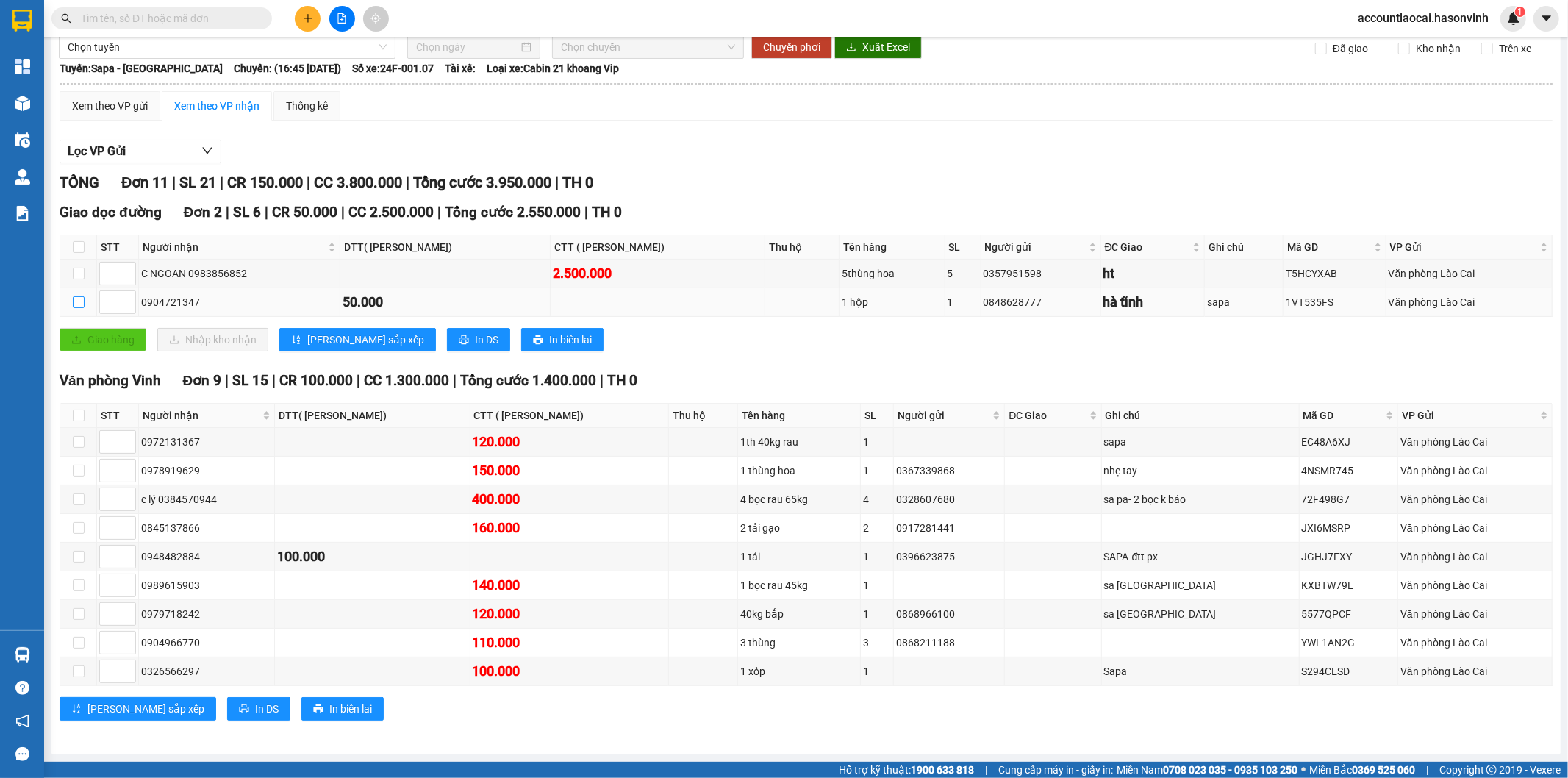
click at [79, 301] on input "checkbox" at bounding box center [79, 303] width 12 height 12
checkbox input "true"
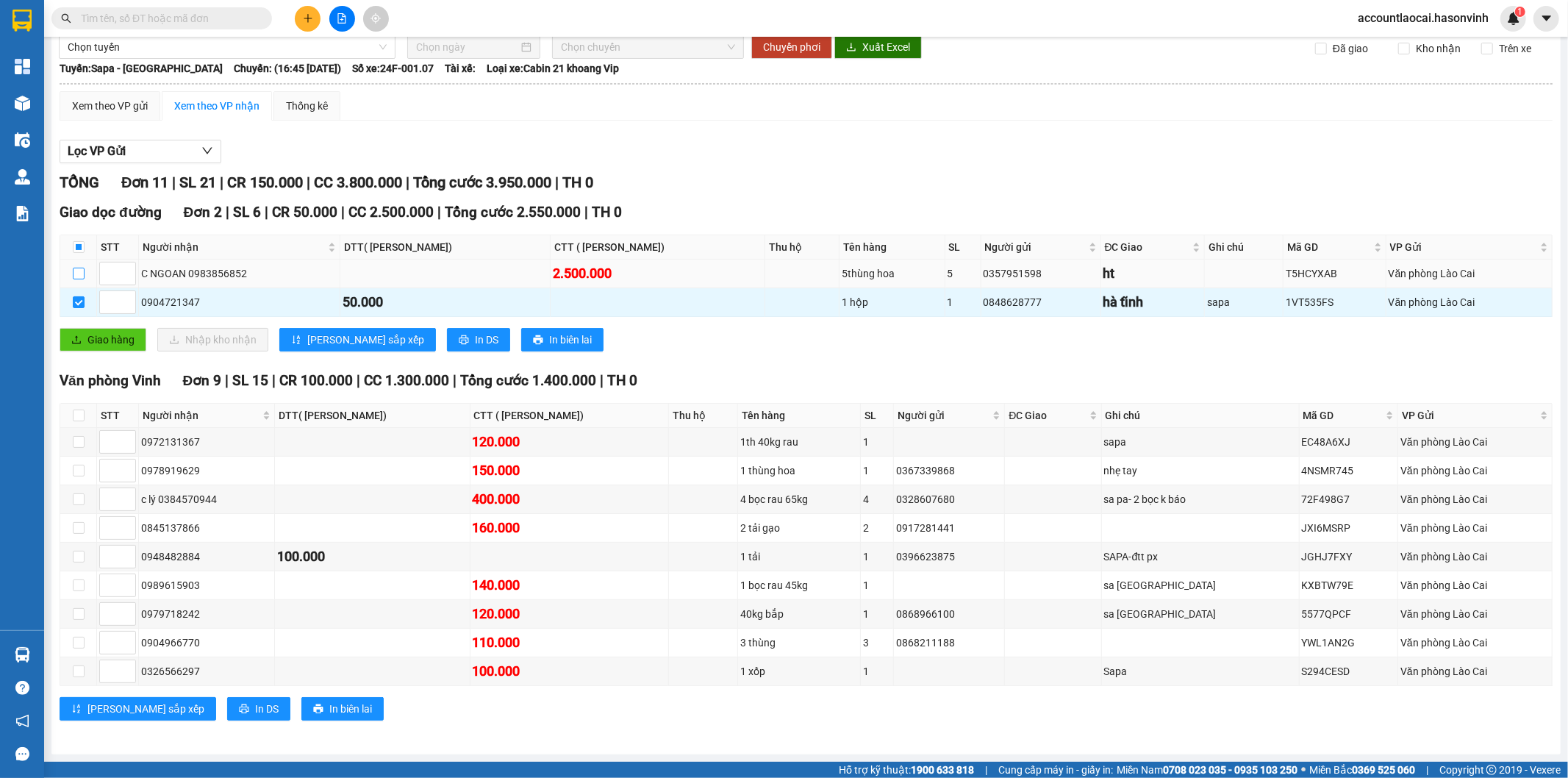
click at [83, 268] on input "checkbox" at bounding box center [79, 274] width 12 height 12
checkbox input "true"
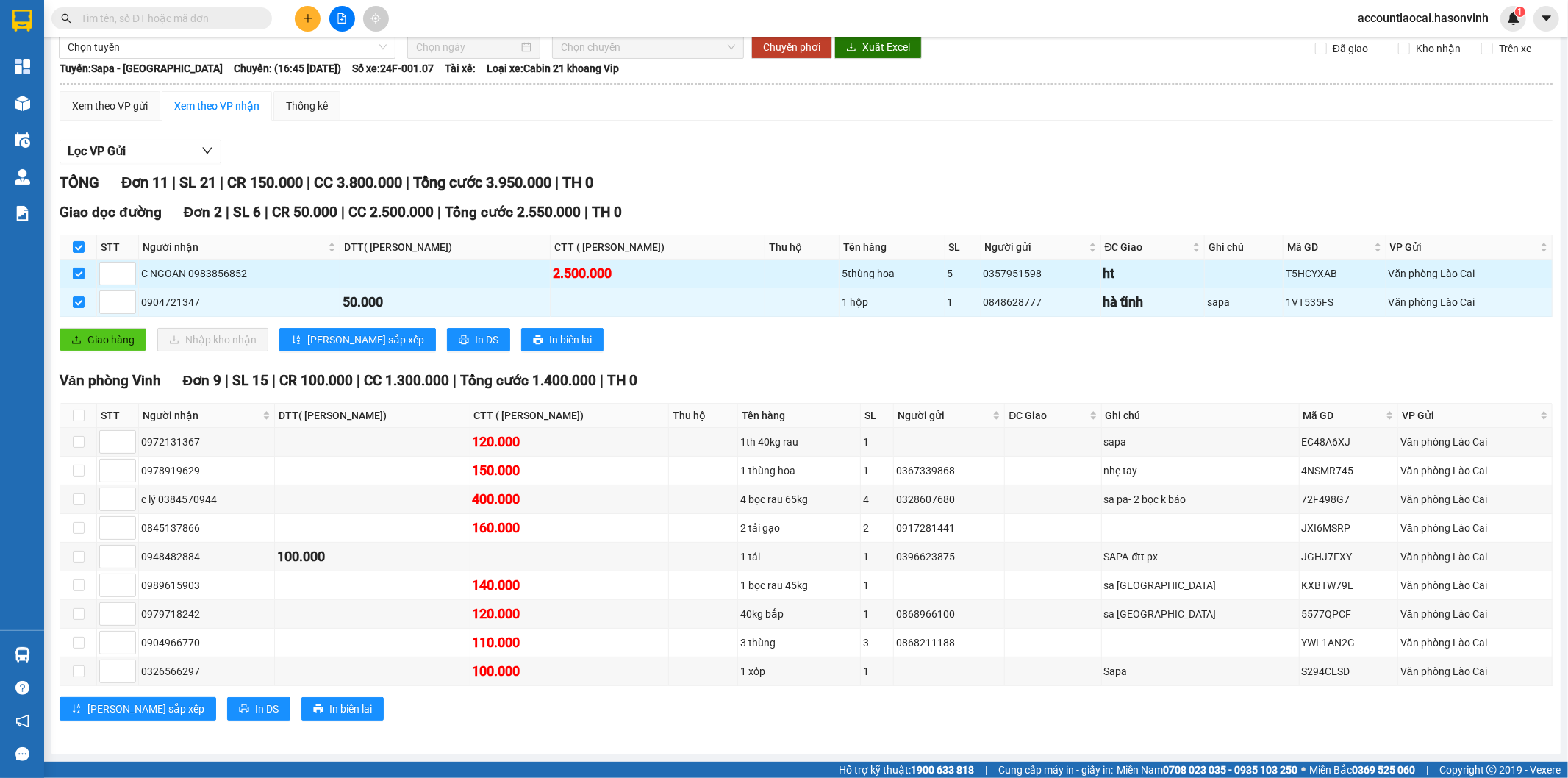
click at [85, 274] on td at bounding box center [79, 274] width 37 height 29
click at [101, 103] on div "Xem theo VP gửi" at bounding box center [110, 105] width 76 height 16
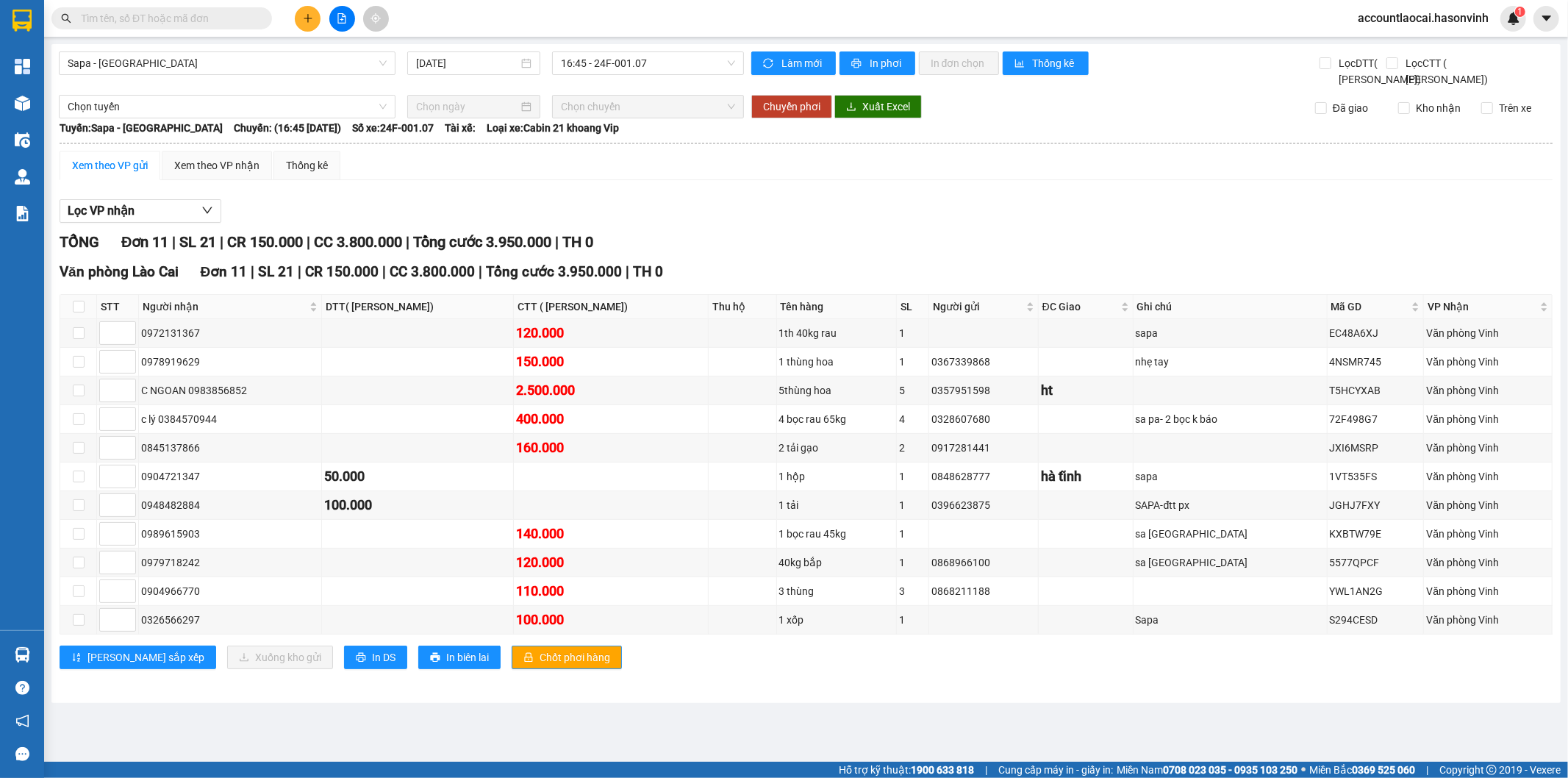
click at [344, 19] on icon "file-add" at bounding box center [342, 18] width 11 height 11
click at [116, 67] on span "Sapa - [GEOGRAPHIC_DATA]" at bounding box center [227, 63] width 319 height 22
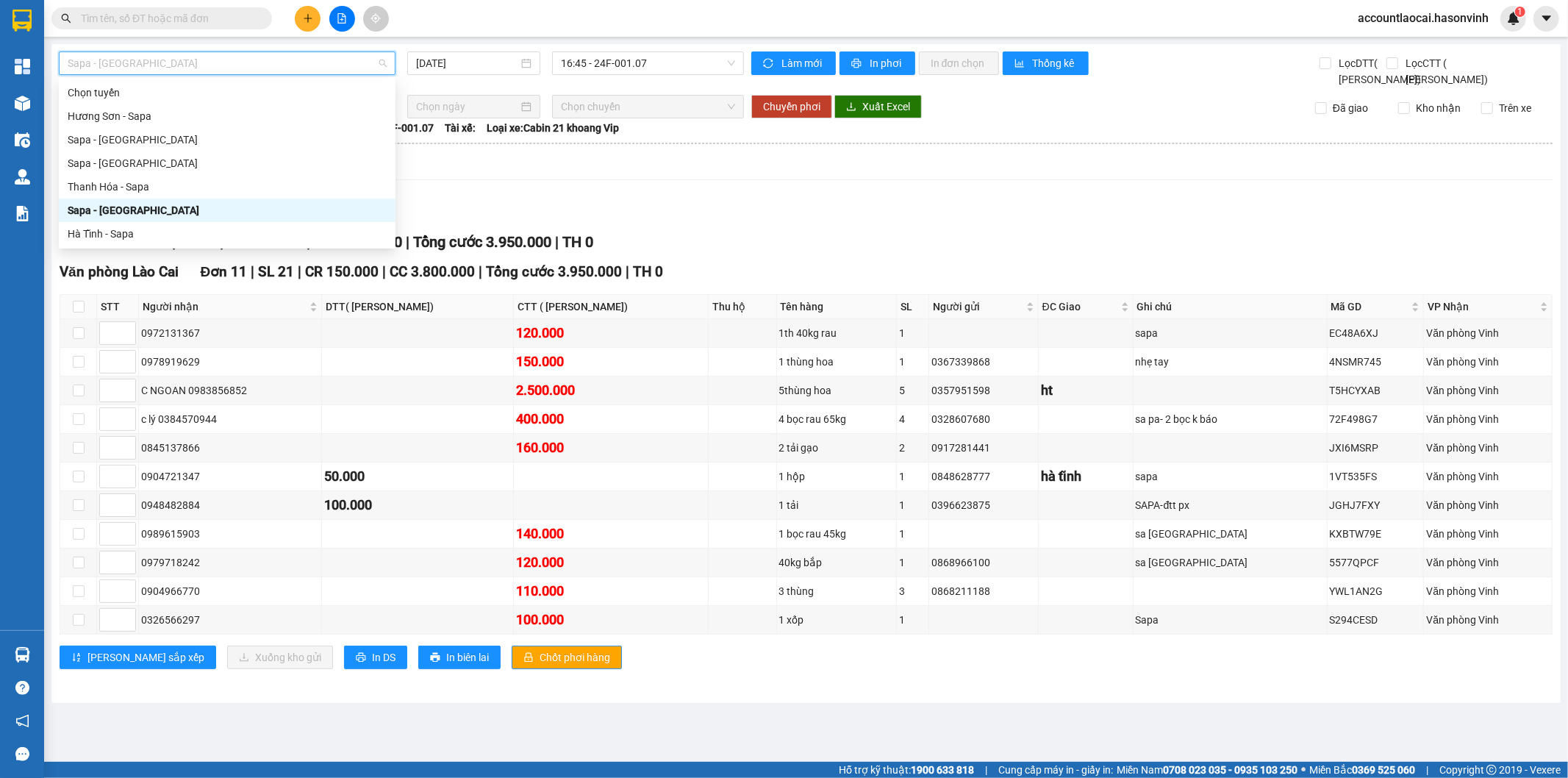
click at [135, 204] on div "Sapa - [GEOGRAPHIC_DATA]" at bounding box center [227, 210] width 319 height 16
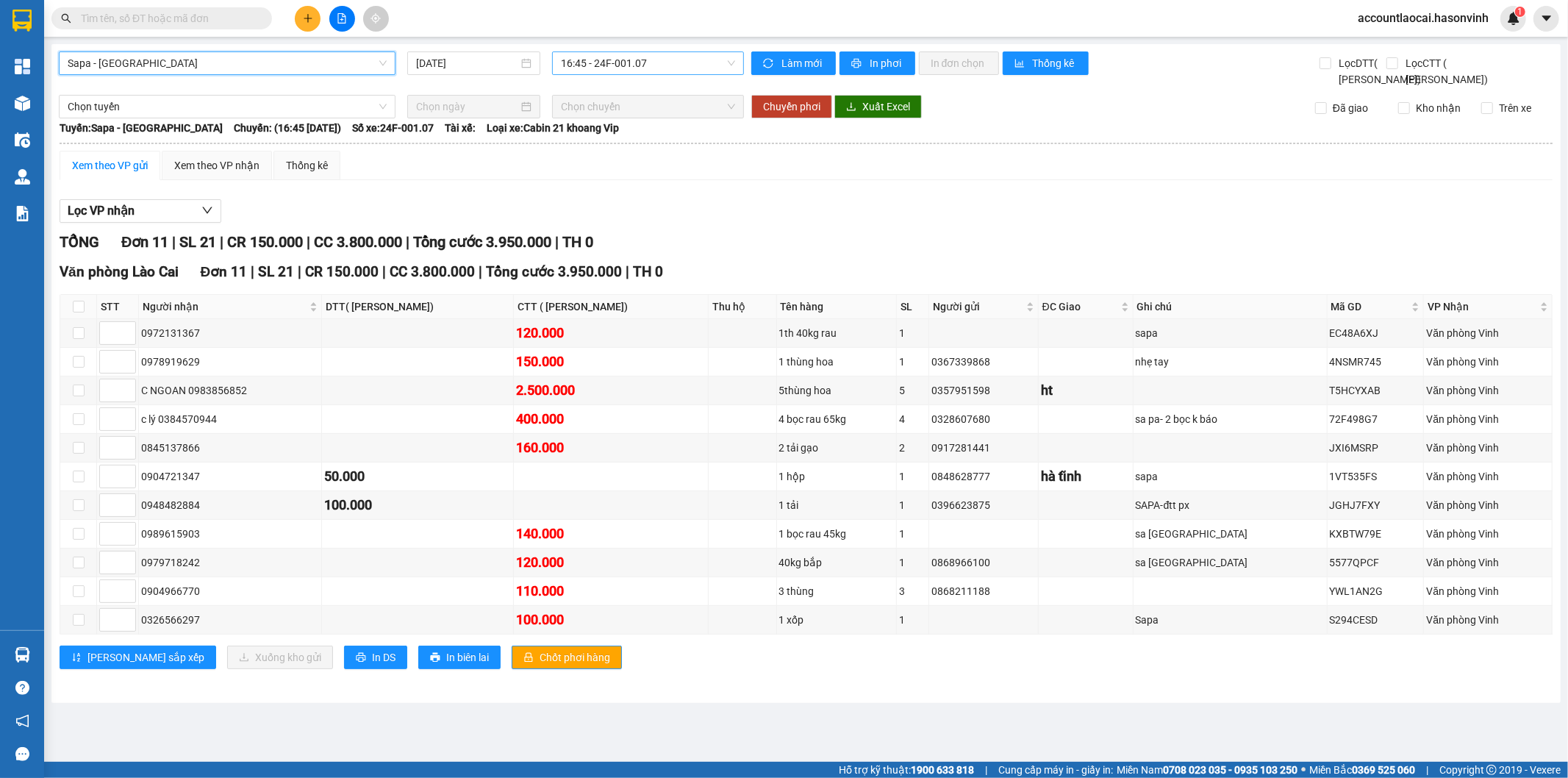
click at [635, 54] on span "16:45 - 24F-001.07" at bounding box center [647, 63] width 173 height 22
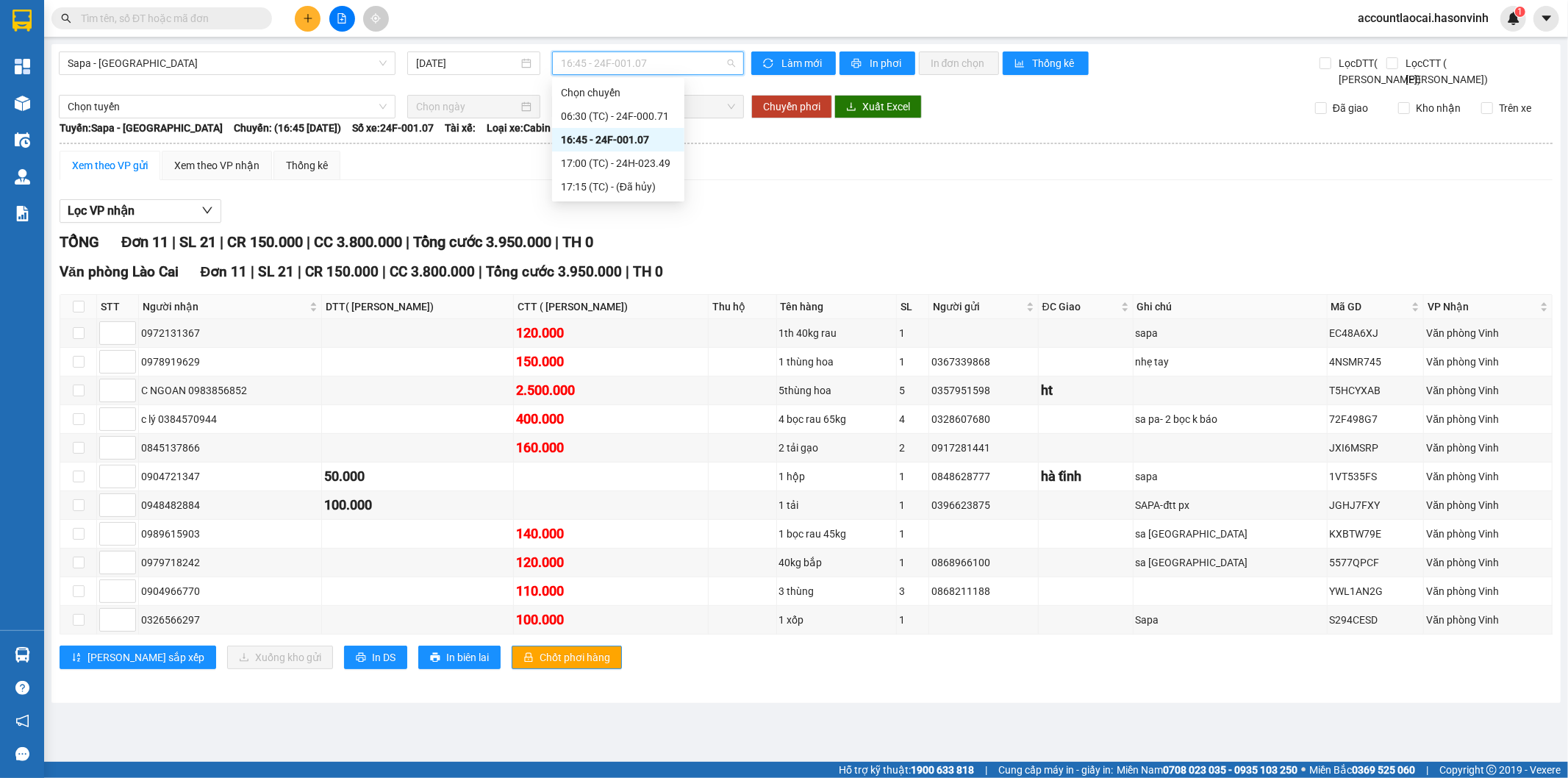
click at [634, 140] on div "16:45 - 24F-001.07" at bounding box center [618, 139] width 115 height 16
click at [82, 397] on input "checkbox" at bounding box center [79, 391] width 12 height 12
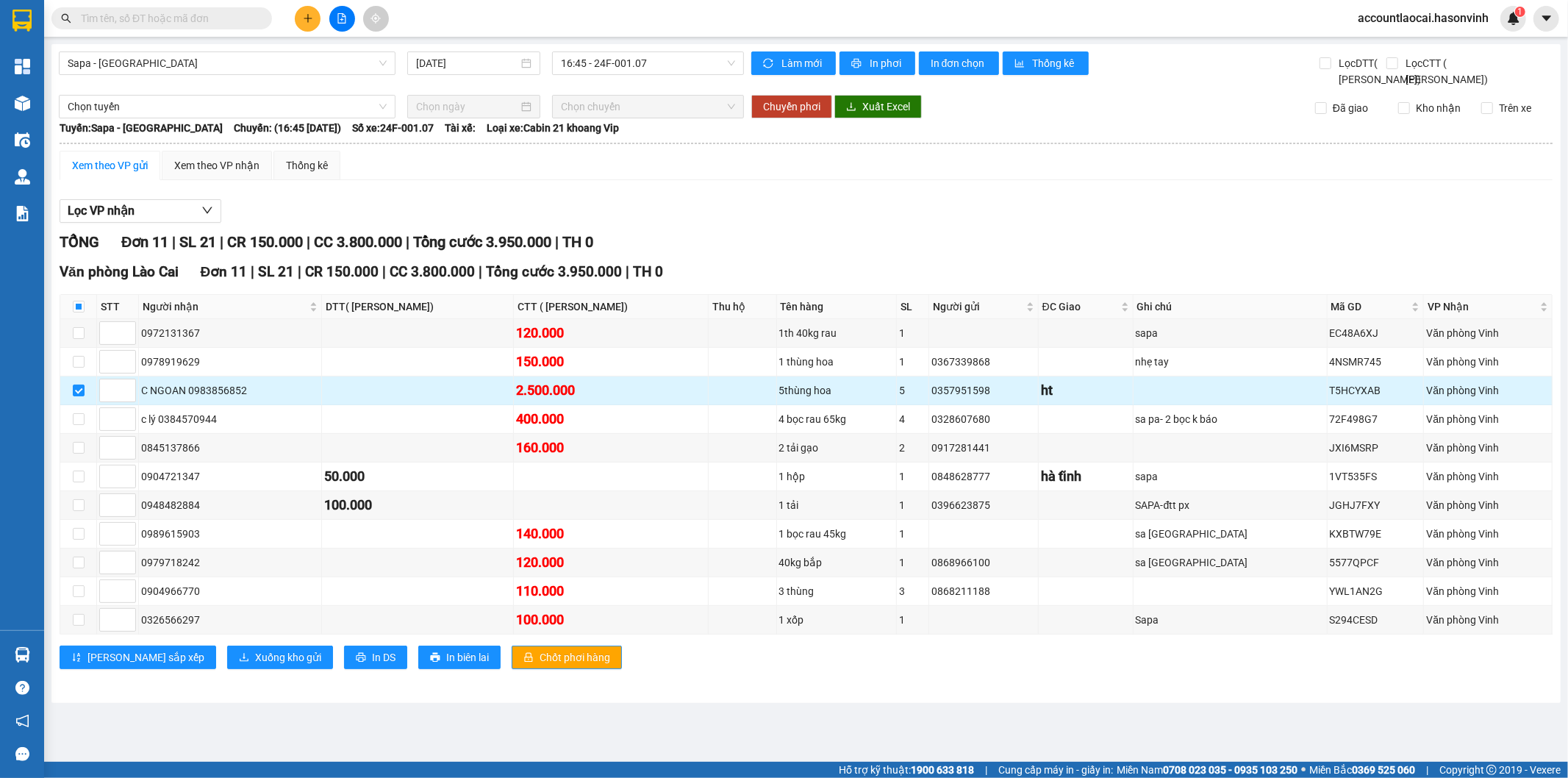
drag, startPoint x: 77, startPoint y: 409, endPoint x: 88, endPoint y: 420, distance: 15.6
click at [77, 397] on input "checkbox" at bounding box center [79, 391] width 12 height 12
checkbox input "false"
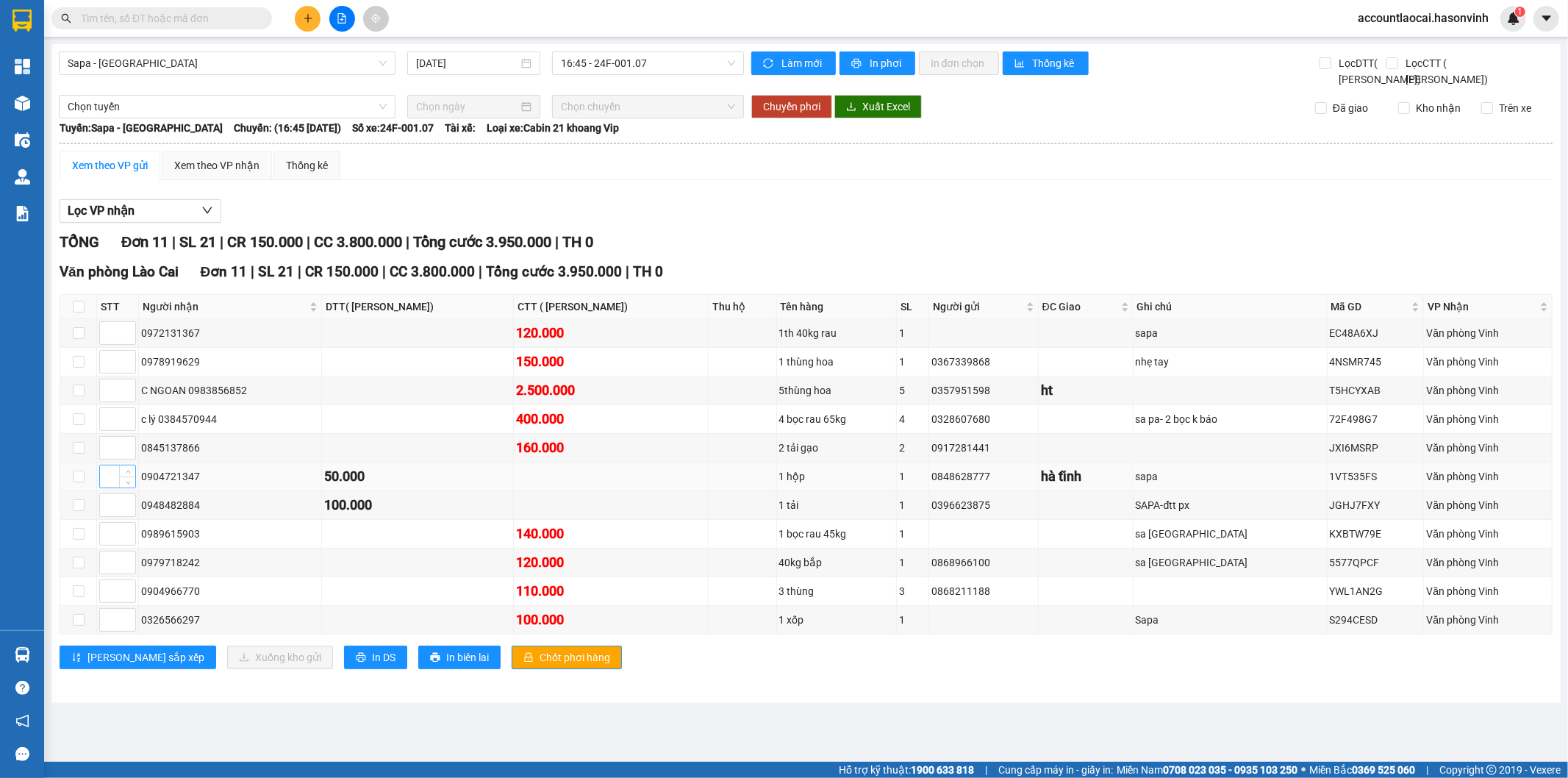
click at [100, 487] on input at bounding box center [117, 476] width 36 height 22
drag, startPoint x: 79, startPoint y: 493, endPoint x: 123, endPoint y: 513, distance: 48.3
click at [78, 482] on input "checkbox" at bounding box center [79, 477] width 12 height 12
checkbox input "true"
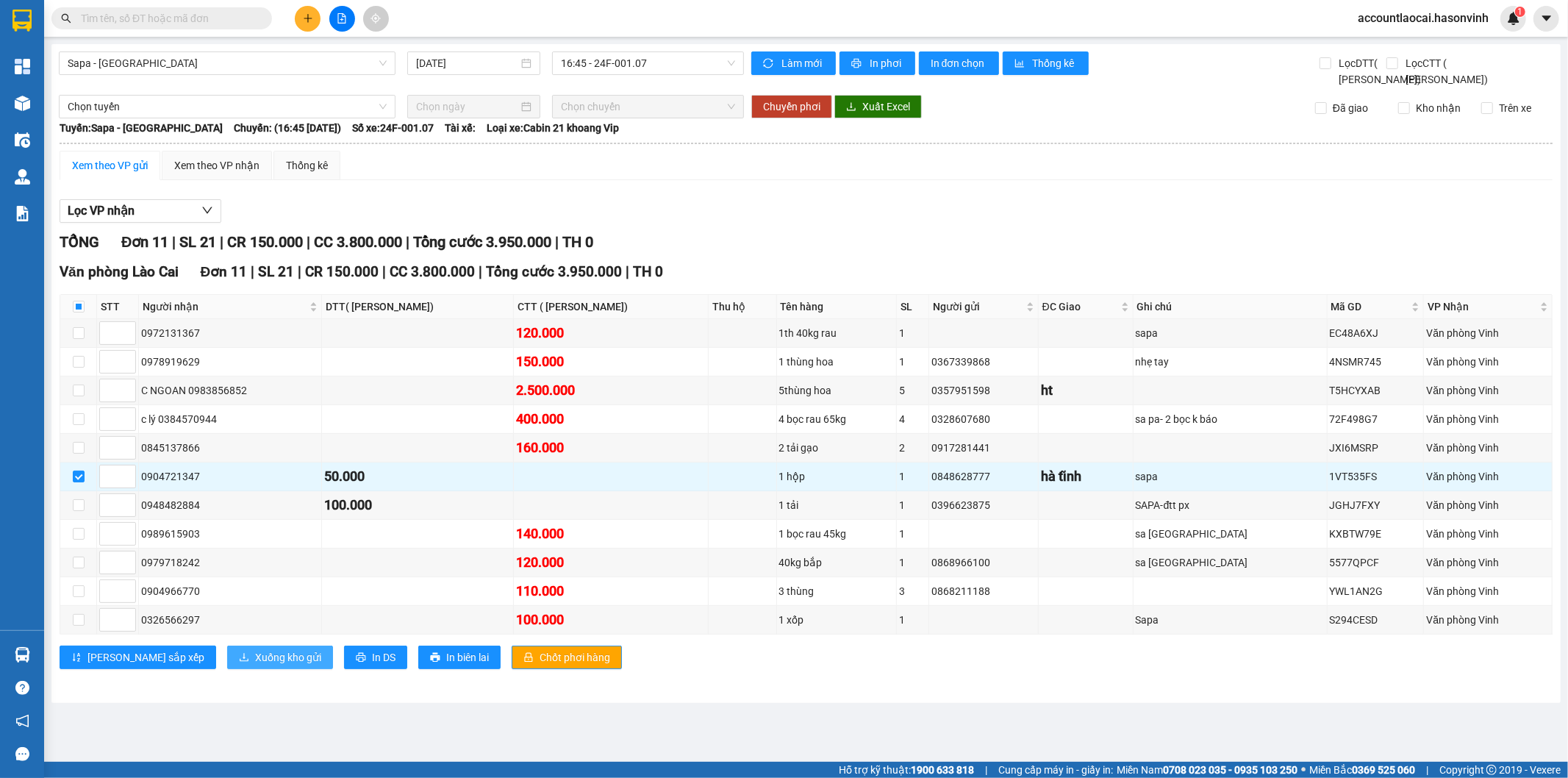
click at [255, 665] on span "Xuống kho gửi" at bounding box center [287, 657] width 66 height 16
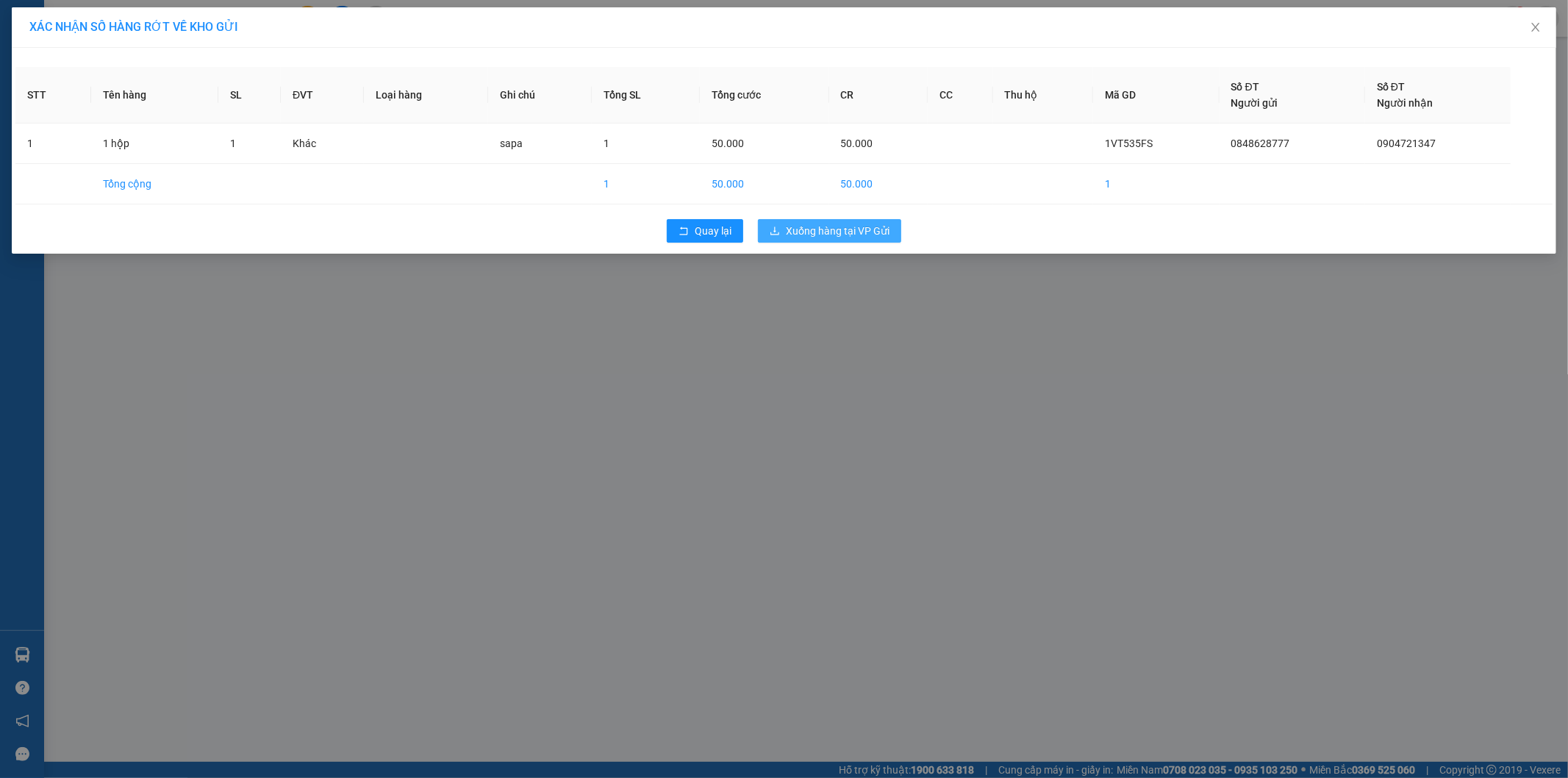
click at [852, 232] on span "Xuống hàng tại VP Gửi" at bounding box center [837, 230] width 104 height 16
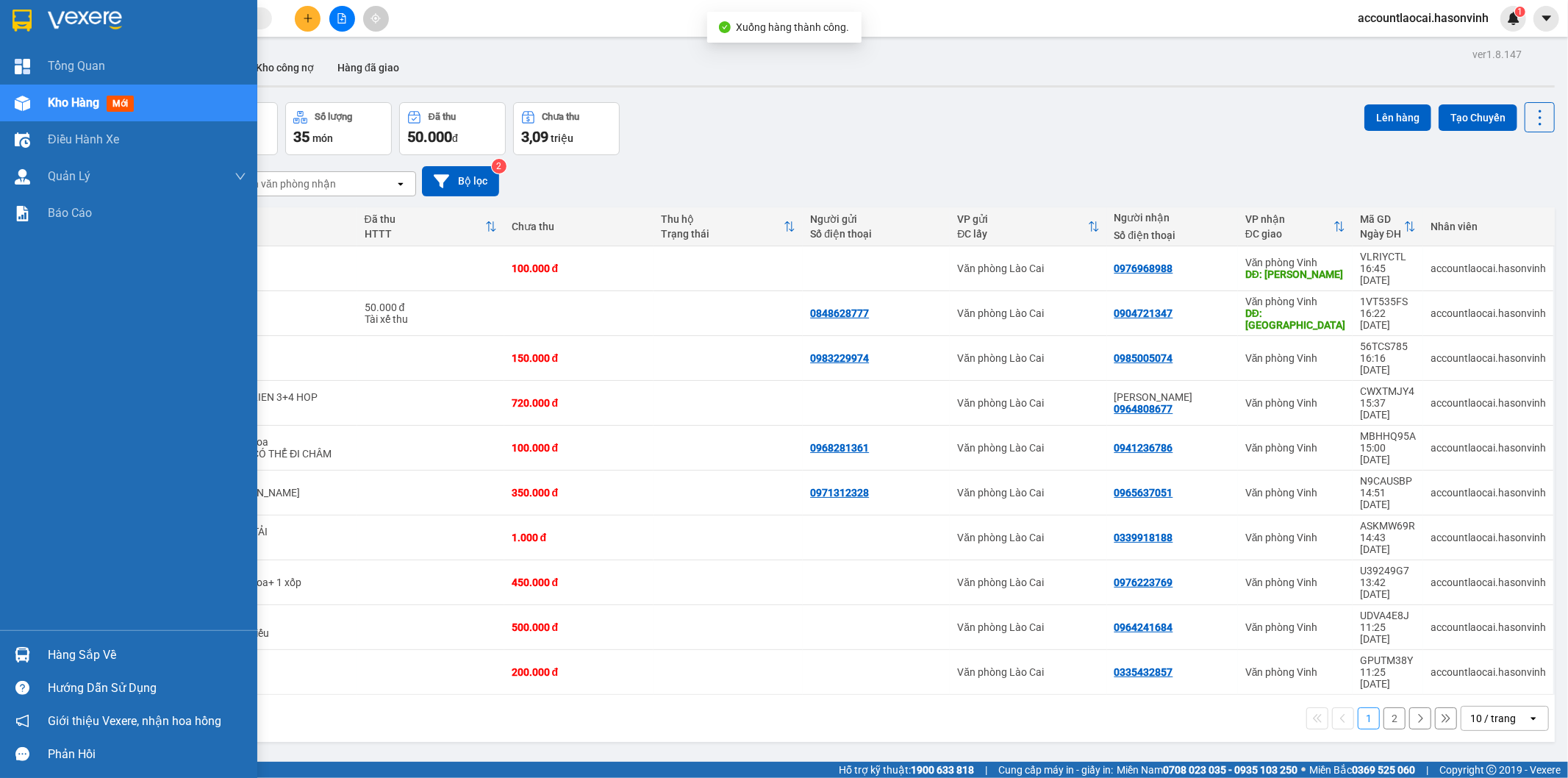
click at [3, 104] on div "Kho hàng mới" at bounding box center [129, 103] width 257 height 37
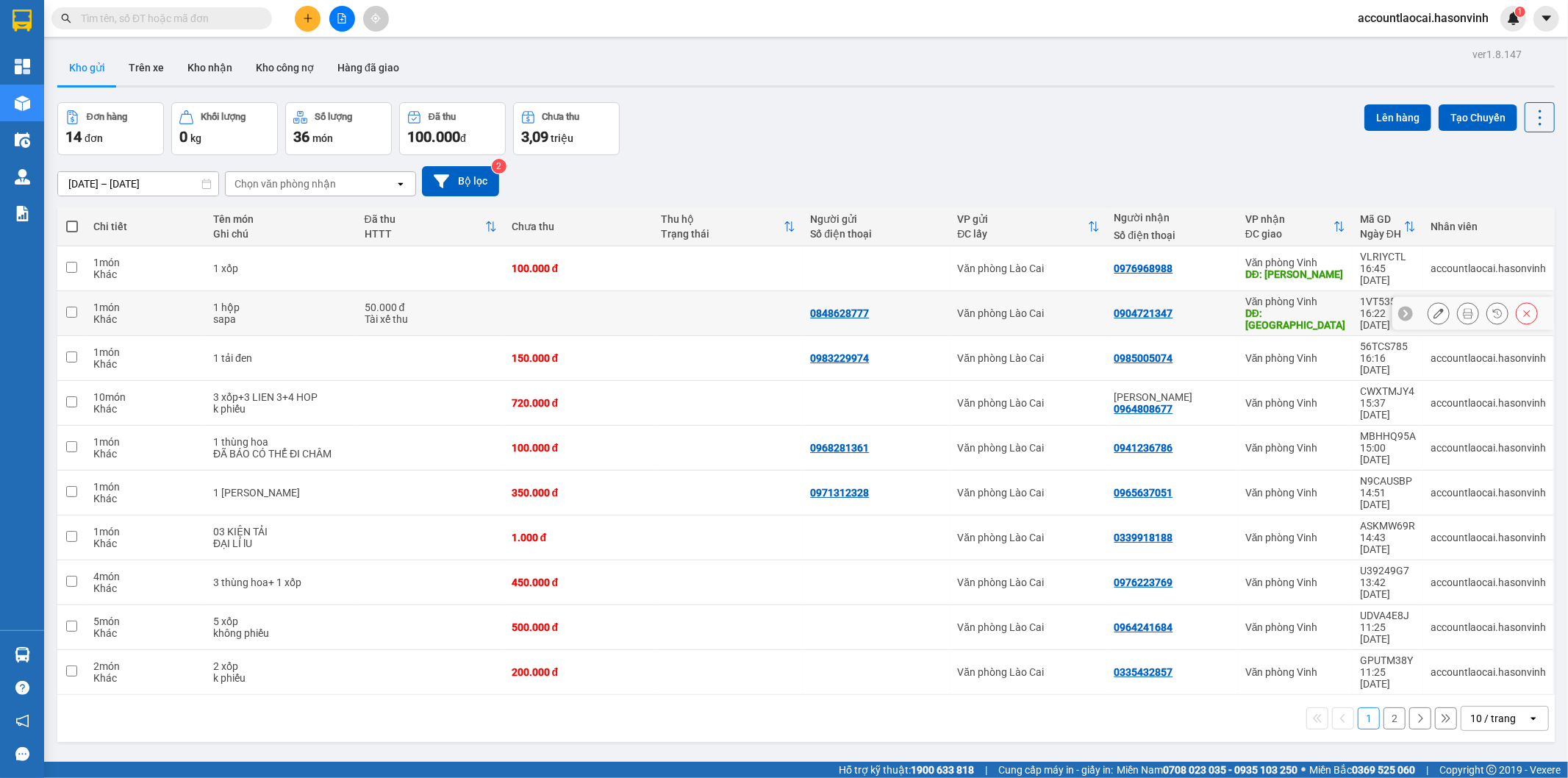
click at [127, 301] on div "1 món" at bounding box center [145, 307] width 105 height 12
checkbox input "true"
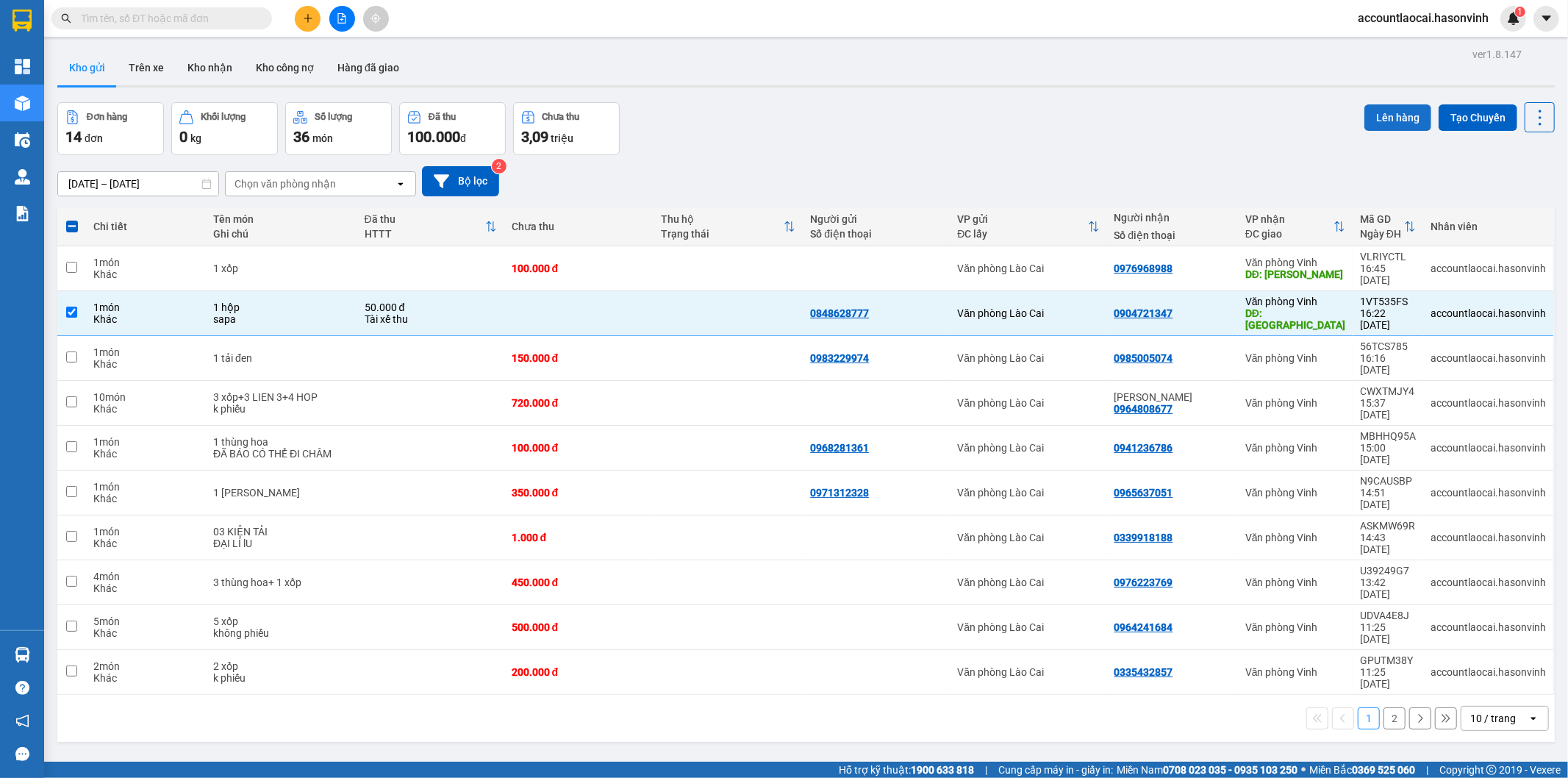
click at [1377, 107] on button "Lên hàng" at bounding box center [1397, 117] width 67 height 26
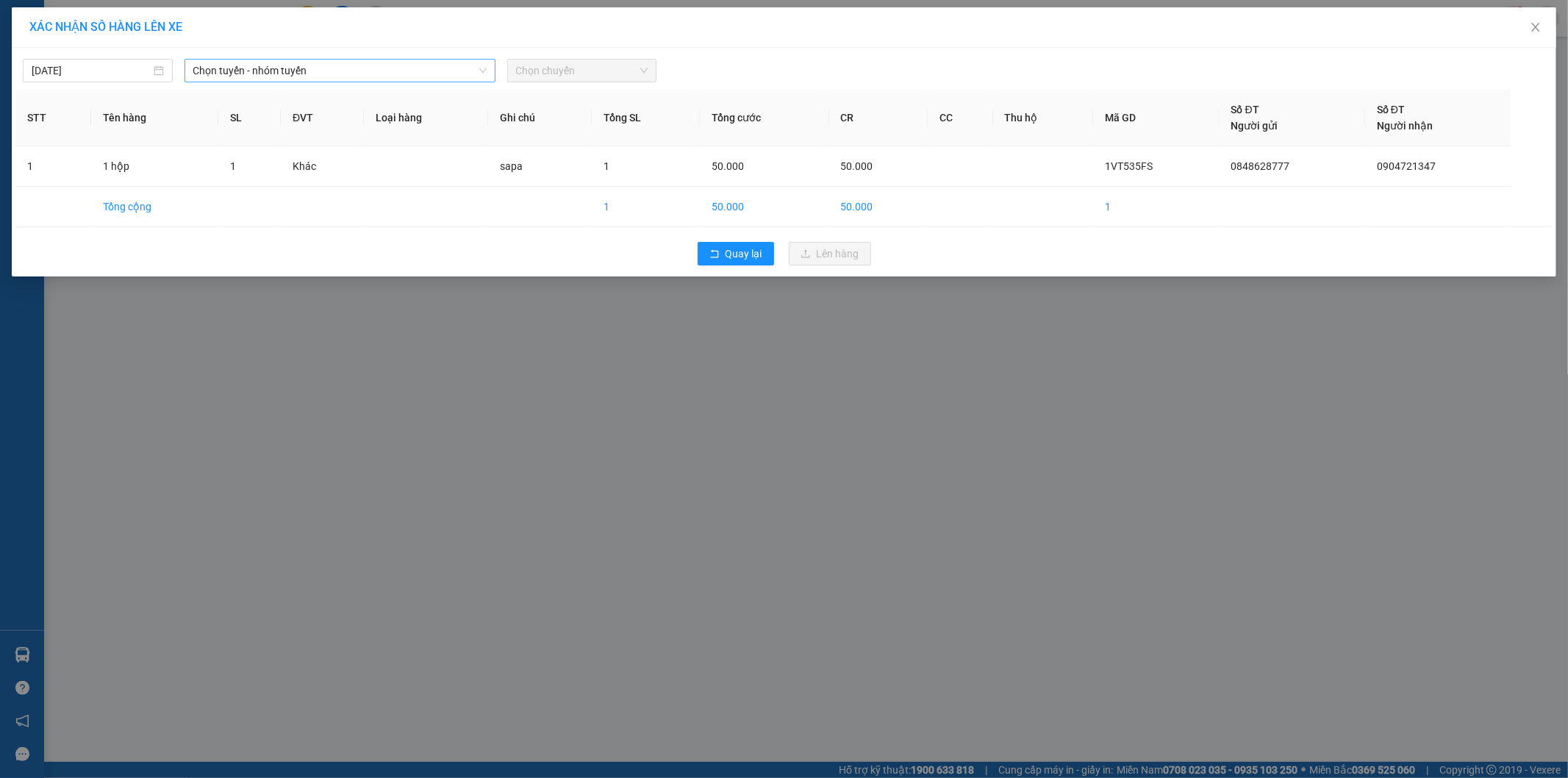
click at [194, 76] on span "Chọn tuyến - nhóm tuyến" at bounding box center [340, 70] width 293 height 22
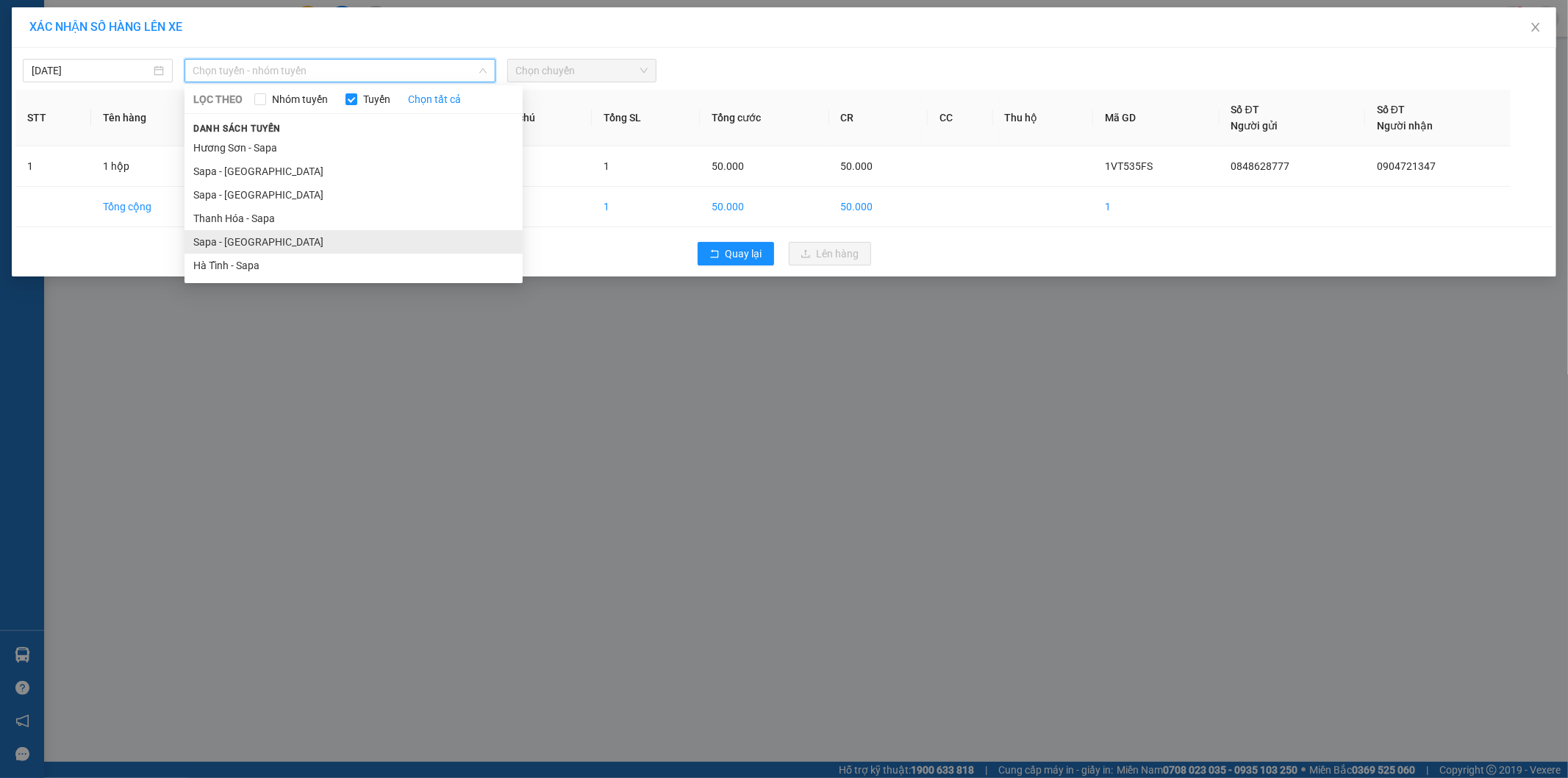
click at [241, 237] on li "Sapa - [GEOGRAPHIC_DATA]" at bounding box center [353, 241] width 338 height 23
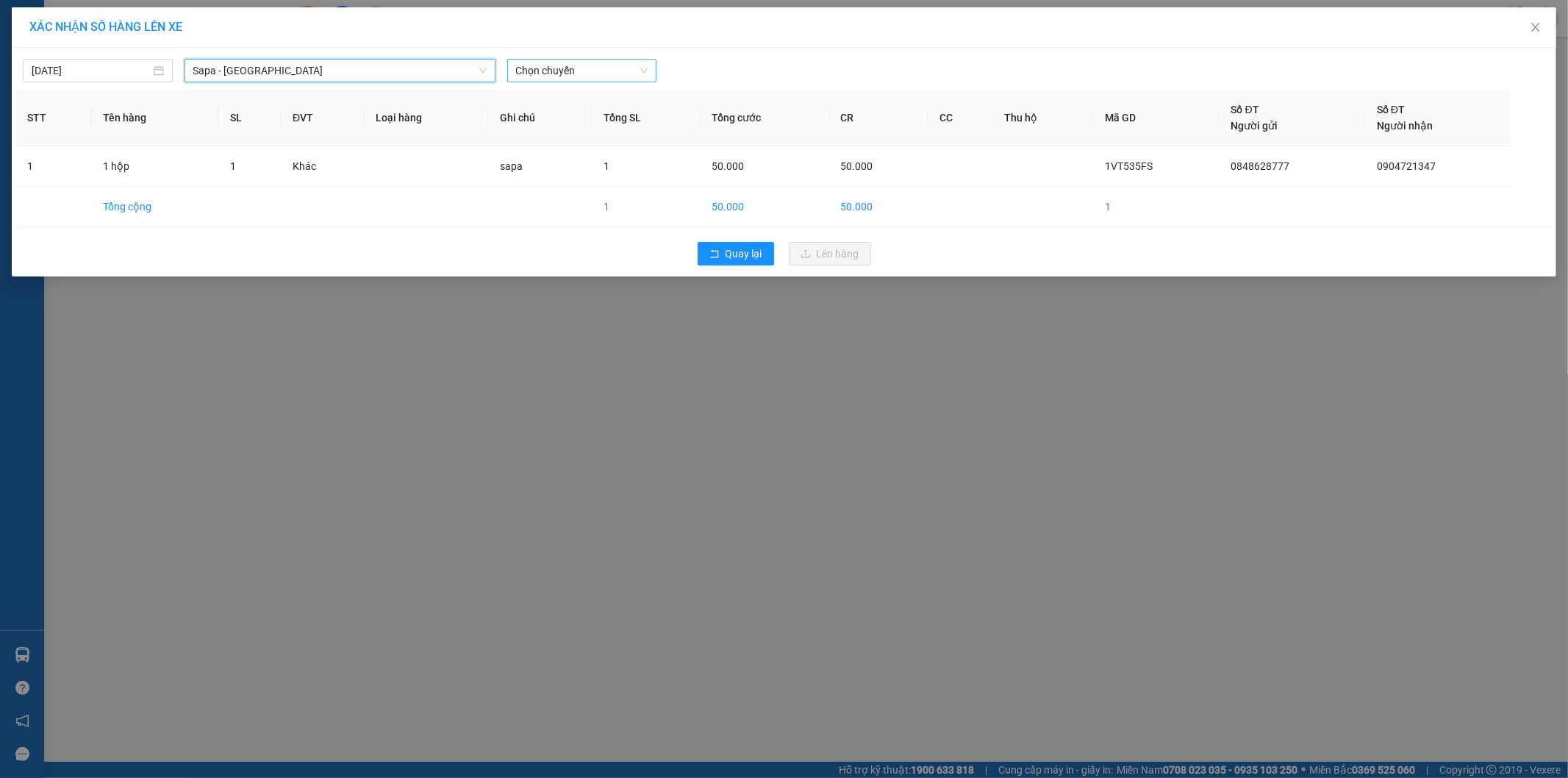
drag, startPoint x: 530, startPoint y: 93, endPoint x: 545, endPoint y: 66, distance: 30.9
click at [530, 92] on th "Ghi chú" at bounding box center [540, 118] width 104 height 57
click at [545, 66] on span "Chọn chuyến" at bounding box center [582, 70] width 132 height 22
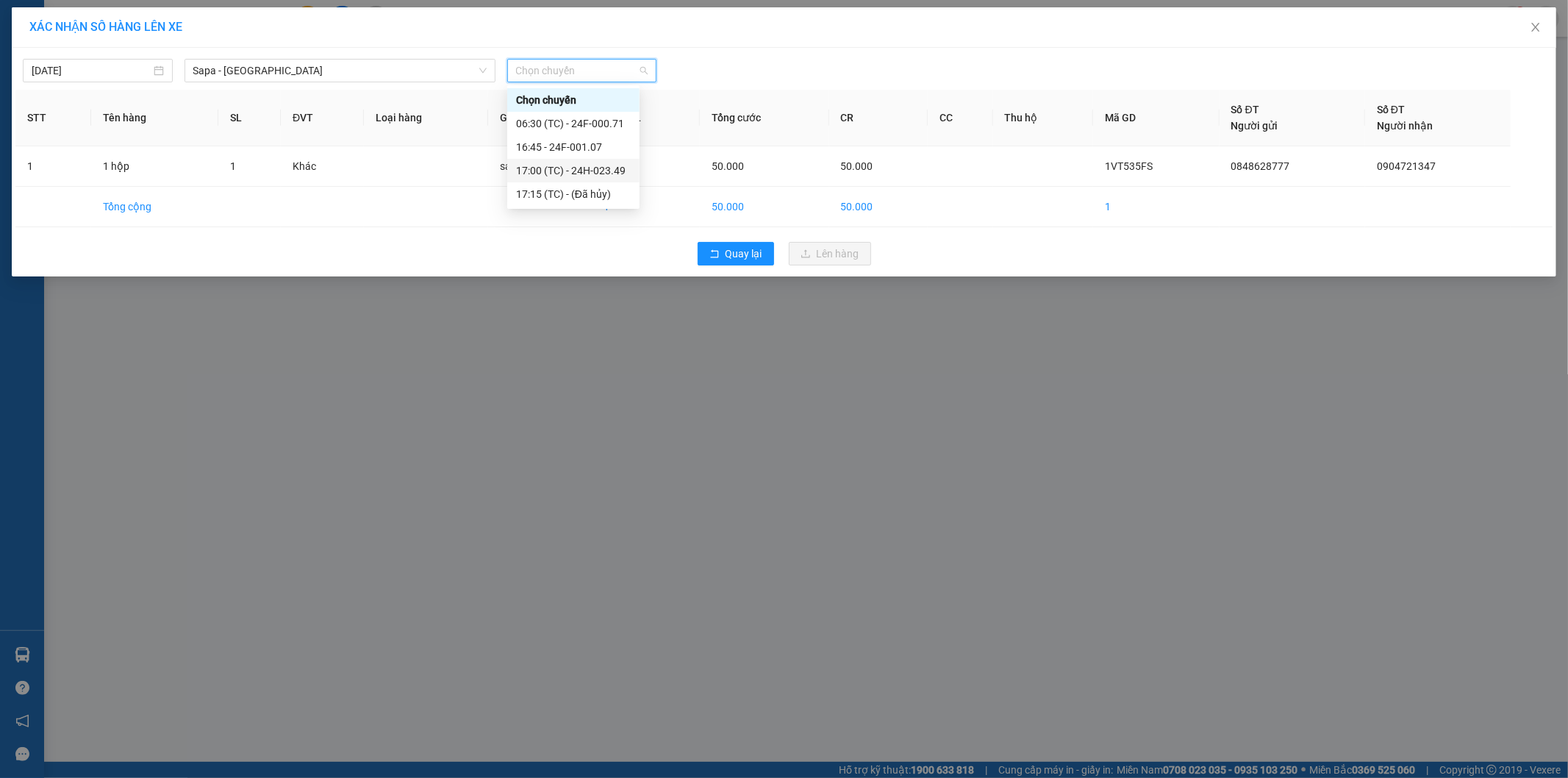
click at [581, 170] on div "17:00 (TC) - 24H-023.49" at bounding box center [573, 170] width 115 height 16
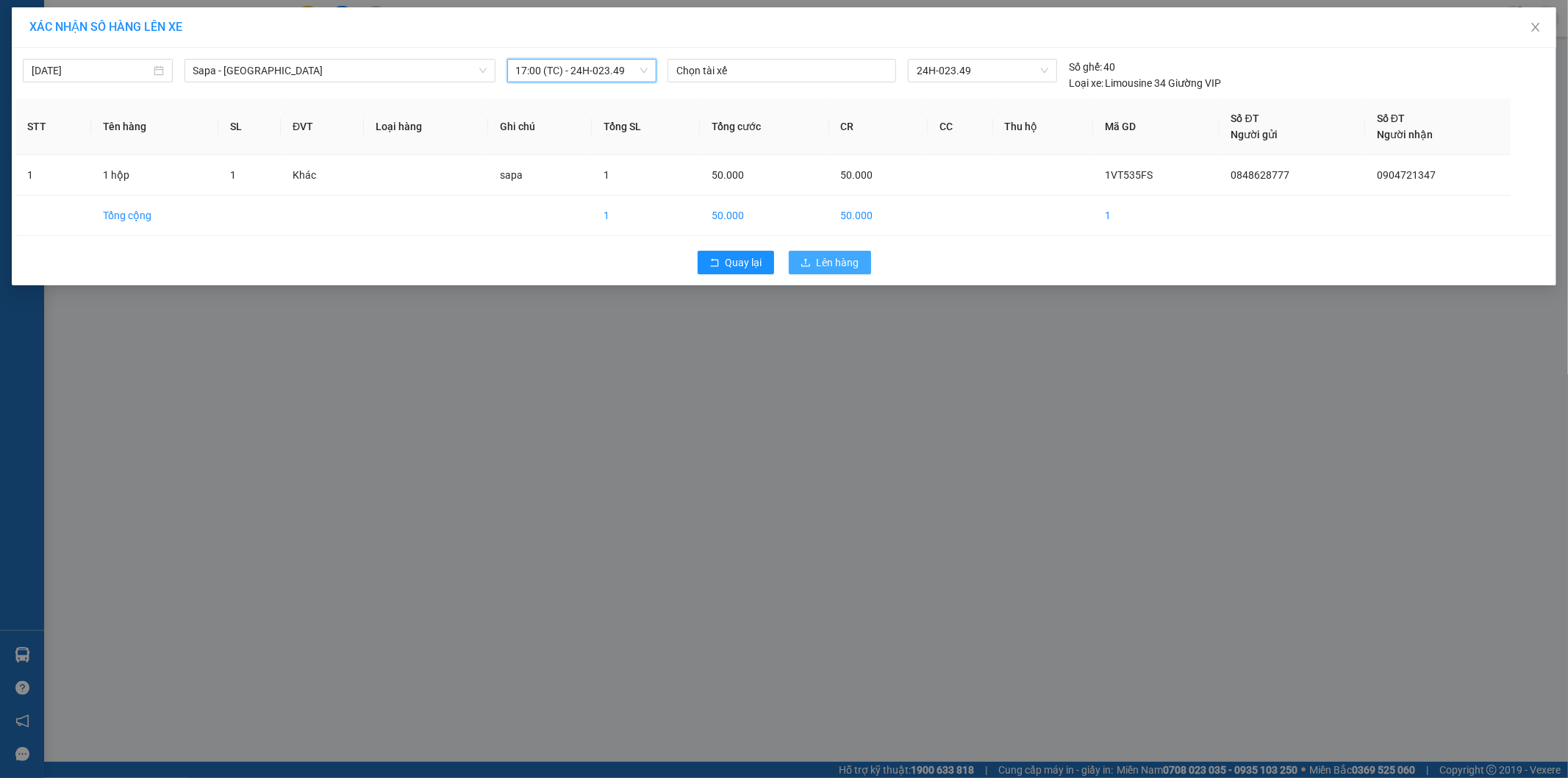
click at [841, 260] on span "Lên hàng" at bounding box center [837, 262] width 42 height 16
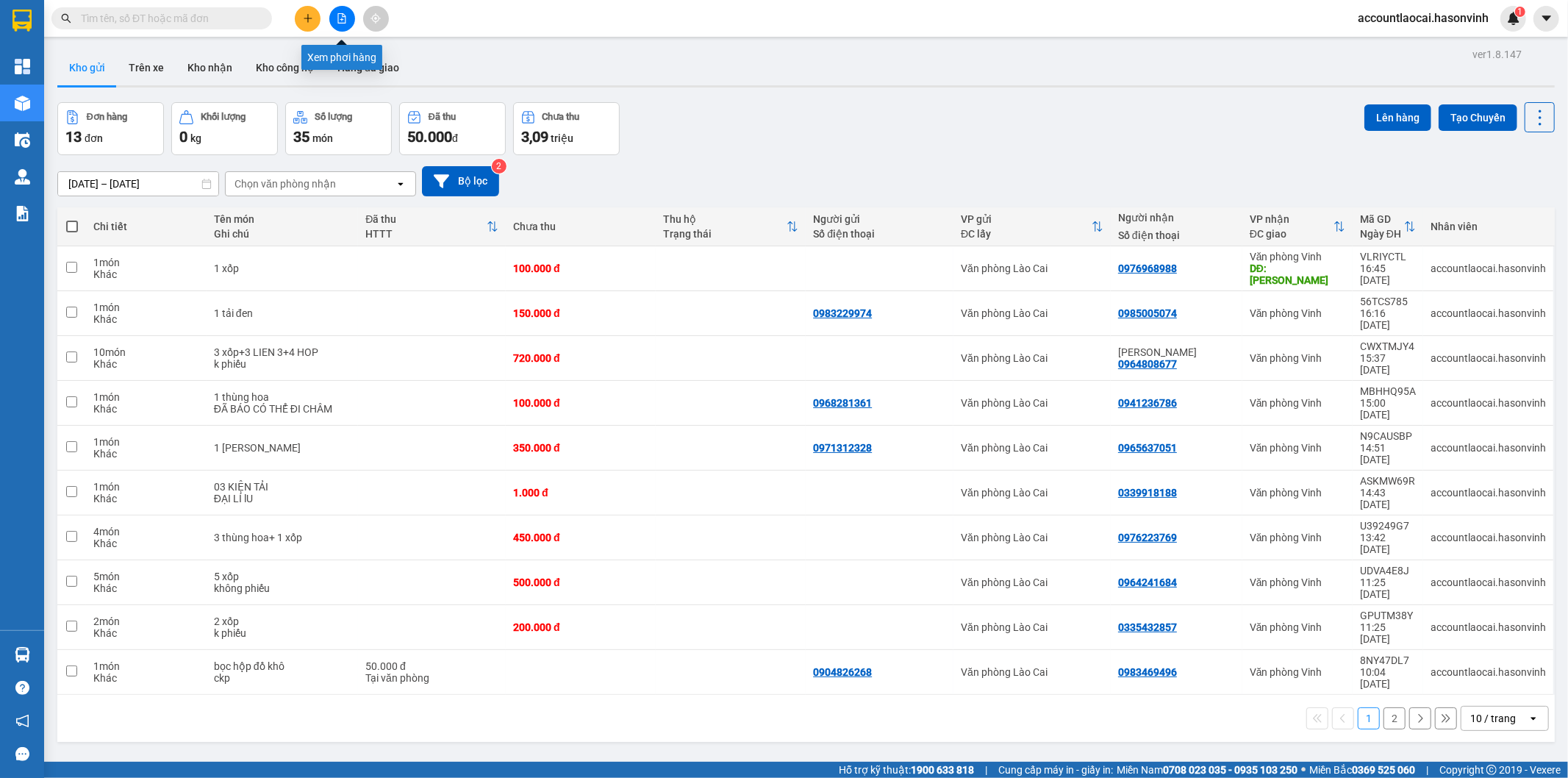
click at [349, 15] on button at bounding box center [342, 19] width 26 height 26
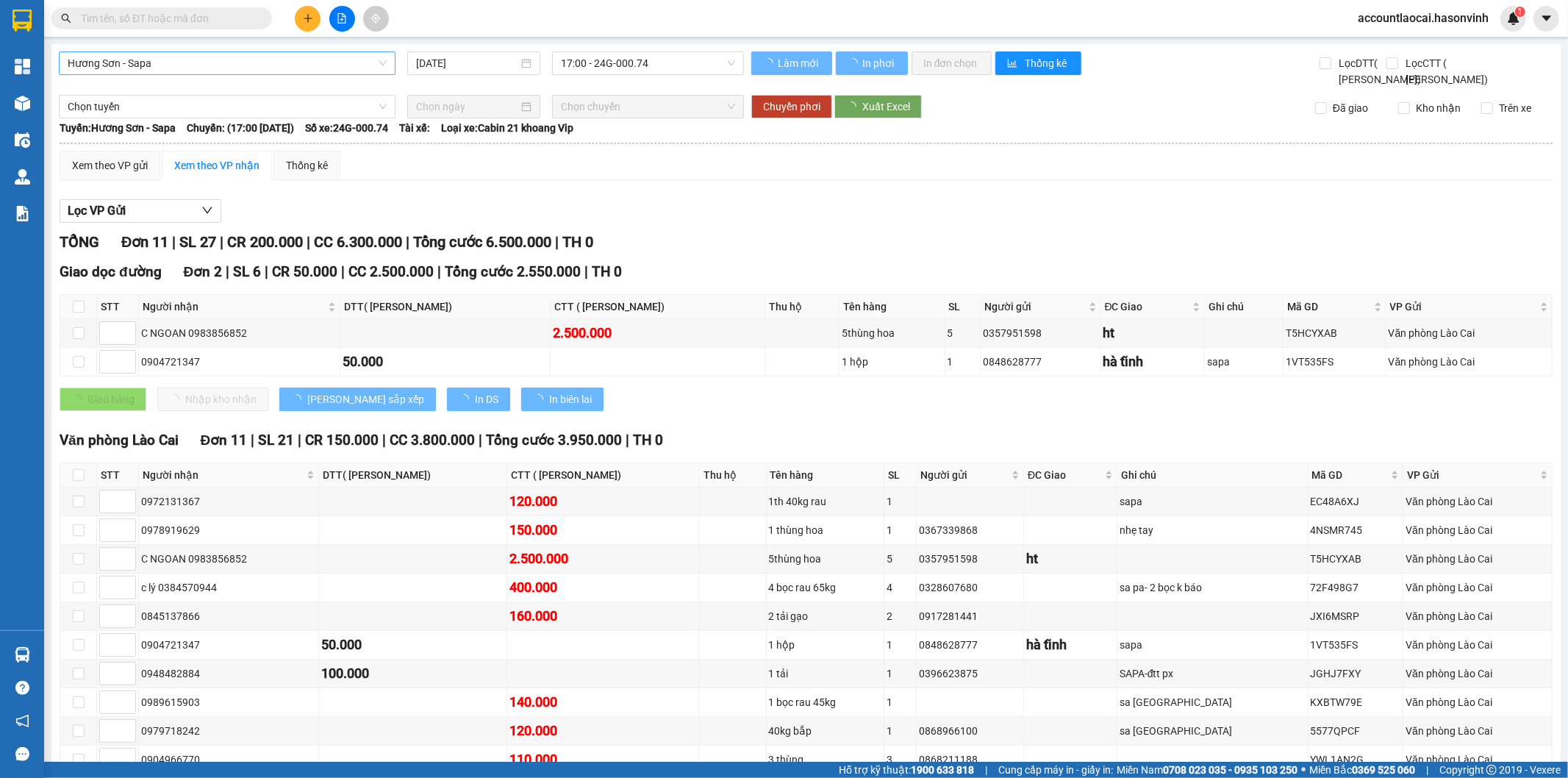
click at [127, 70] on span "Hương Sơn - Sapa" at bounding box center [227, 63] width 319 height 22
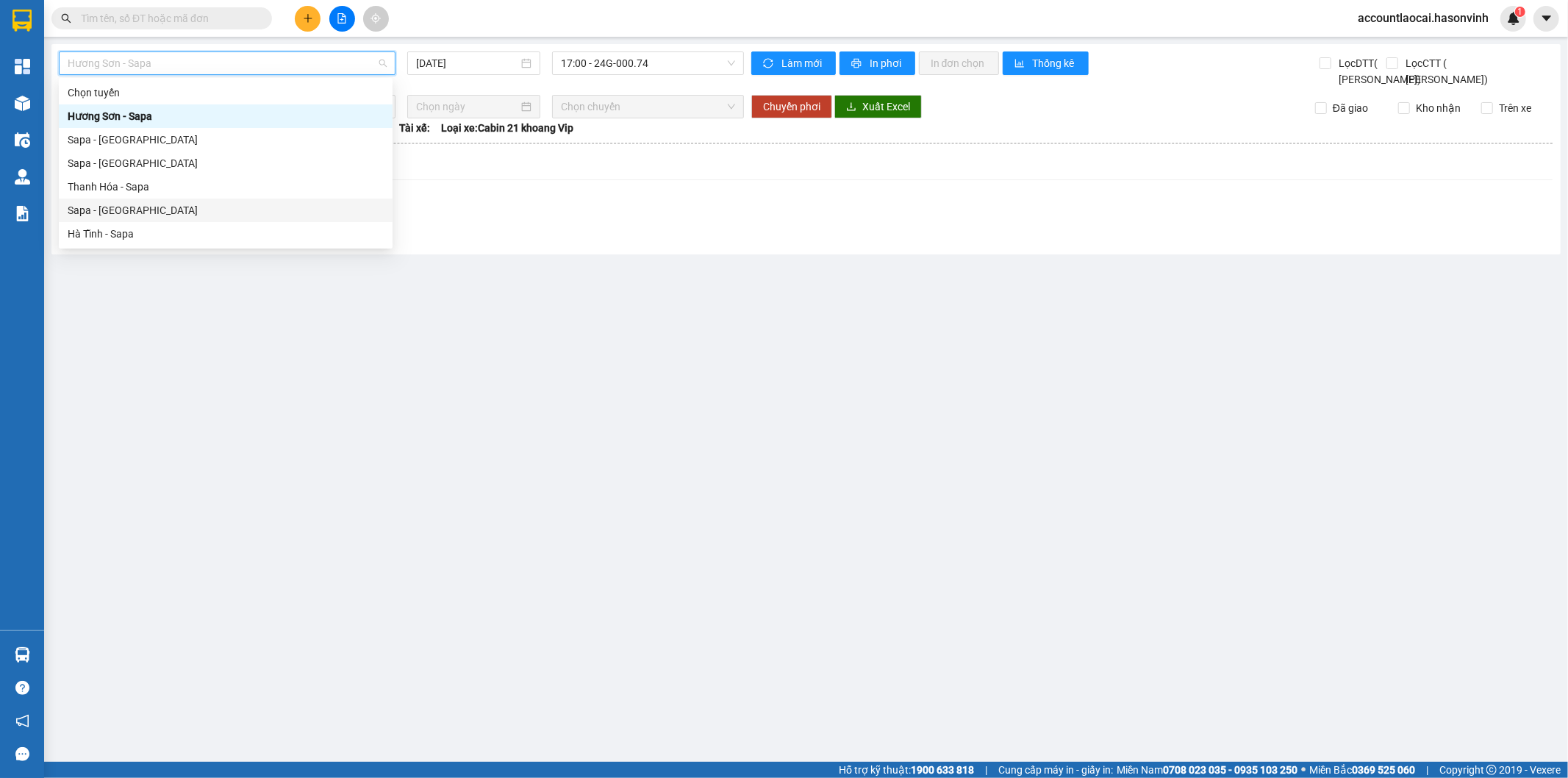
click at [120, 210] on div "Sapa - [GEOGRAPHIC_DATA]" at bounding box center [225, 210] width 316 height 16
type input "[DATE]"
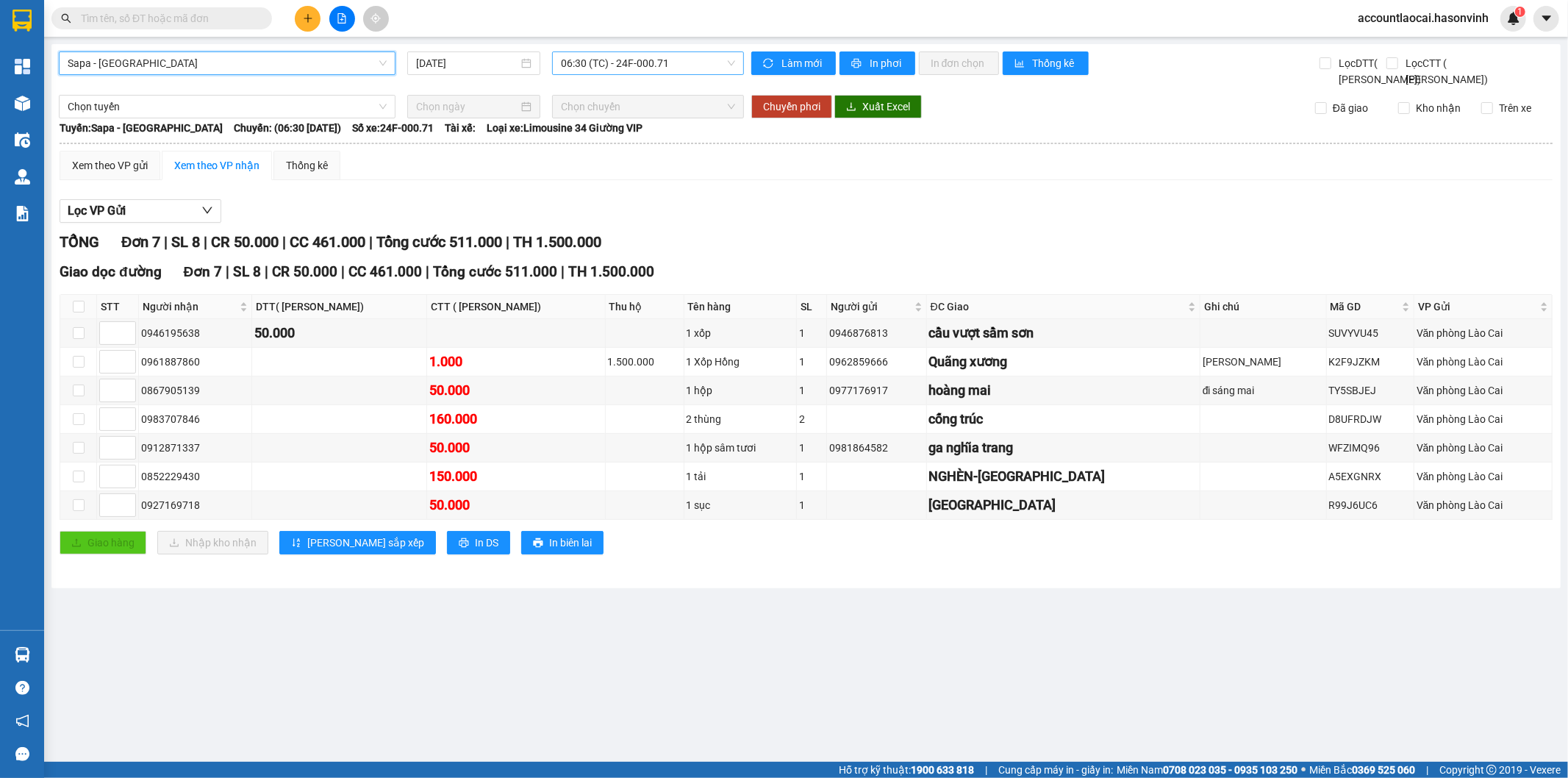
drag, startPoint x: 649, startPoint y: 53, endPoint x: 626, endPoint y: 76, distance: 32.5
click at [645, 54] on span "06:30 (TC) - 24F-000.71" at bounding box center [647, 63] width 173 height 22
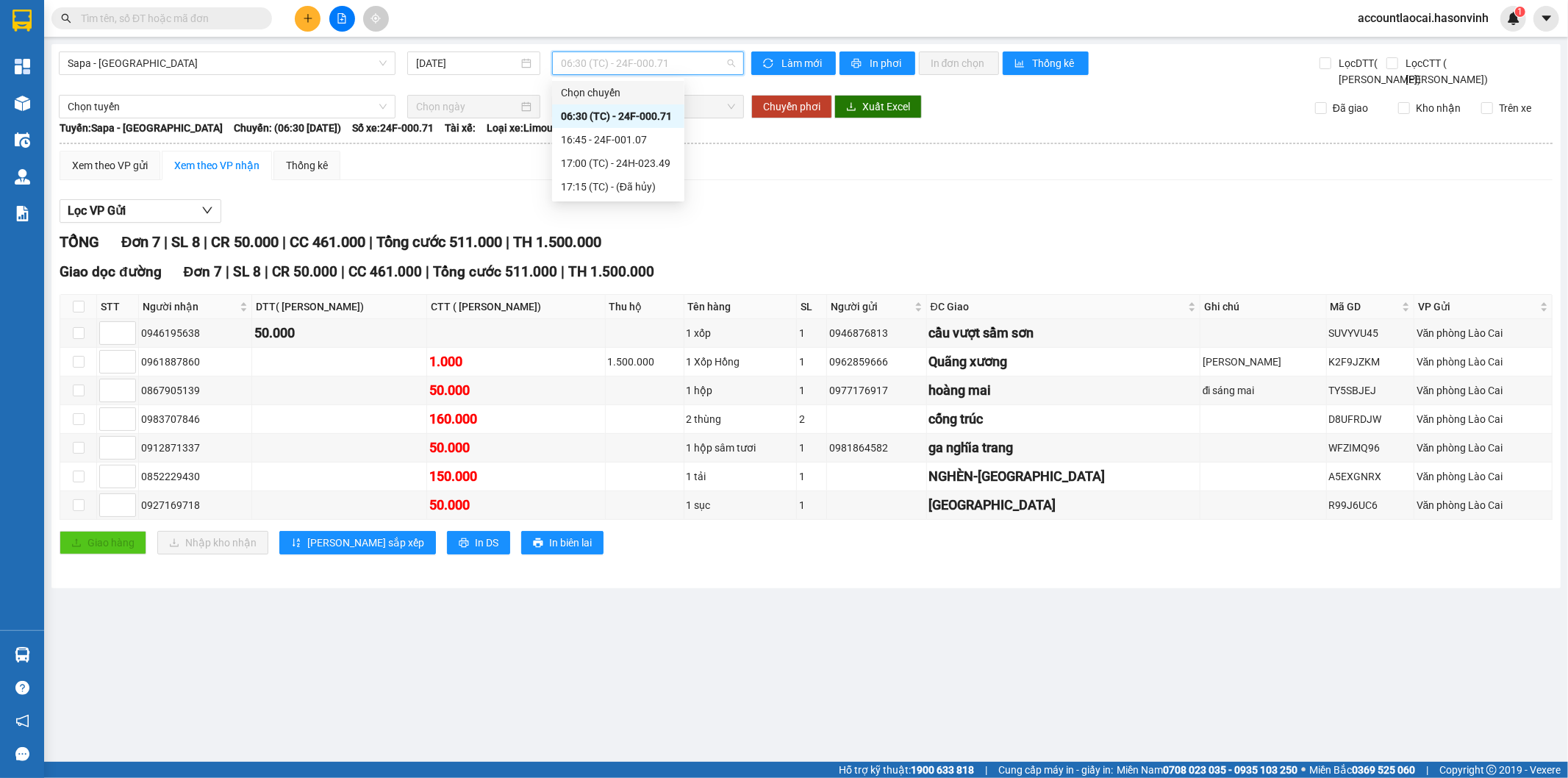
click at [626, 81] on div "Chọn chuyến" at bounding box center [618, 92] width 132 height 23
click at [613, 70] on span "06:30 (TC) - 24F-000.71" at bounding box center [647, 63] width 173 height 22
click at [616, 157] on div "17:00 (TC) - 24H-023.49" at bounding box center [618, 163] width 115 height 16
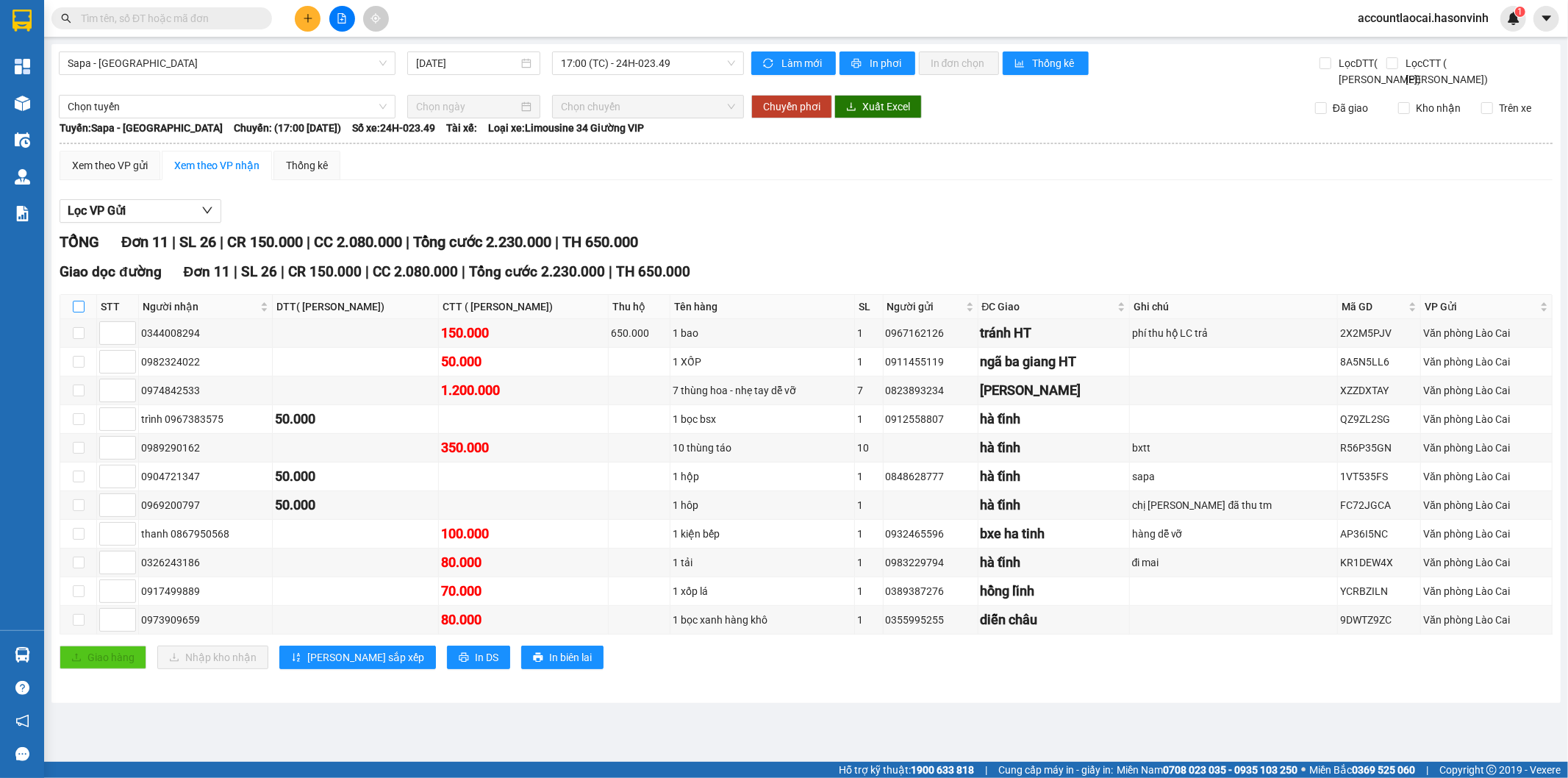
click at [79, 313] on input "checkbox" at bounding box center [79, 307] width 12 height 12
checkbox input "true"
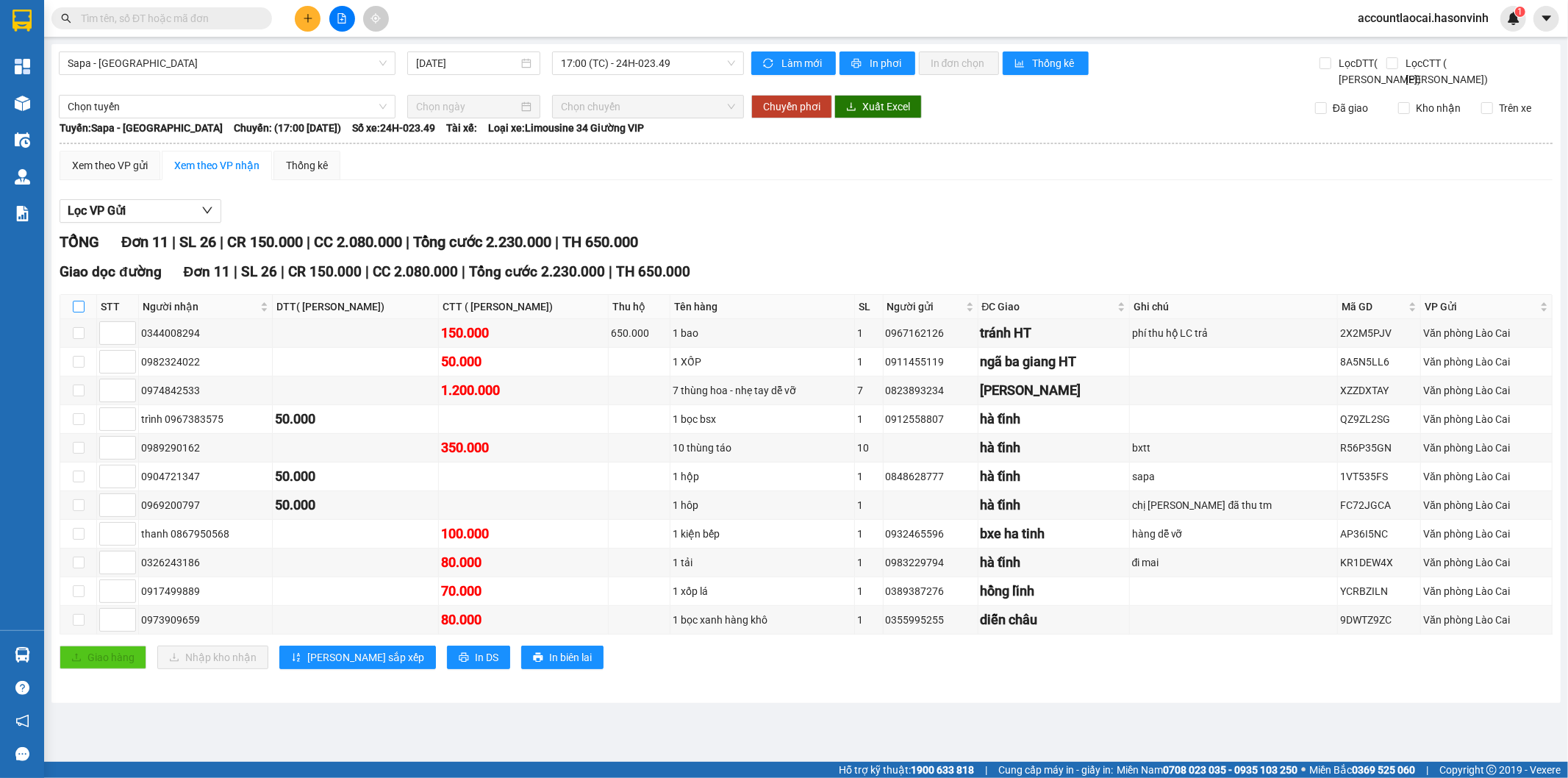
checkbox input "true"
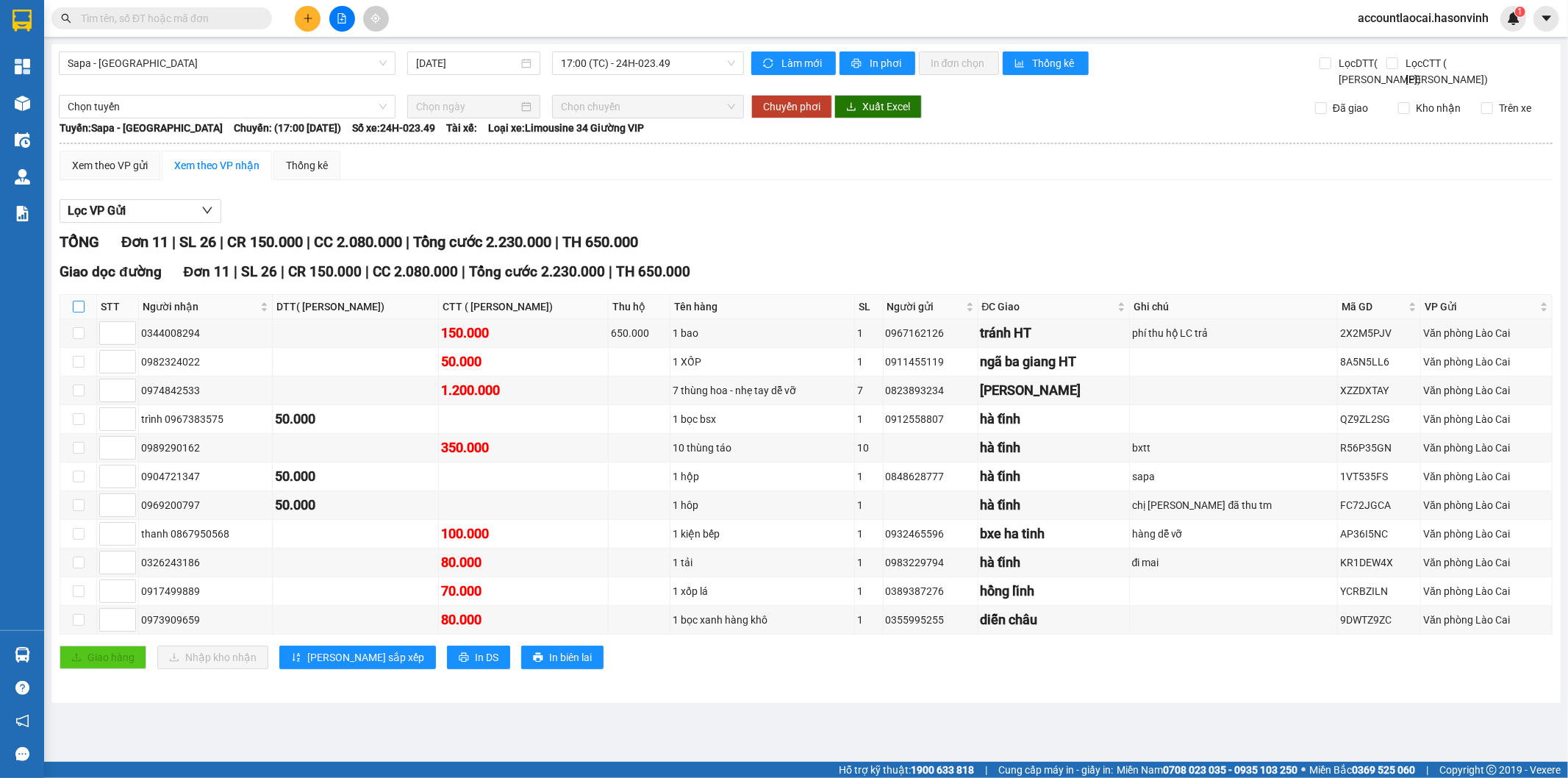
checkbox input "true"
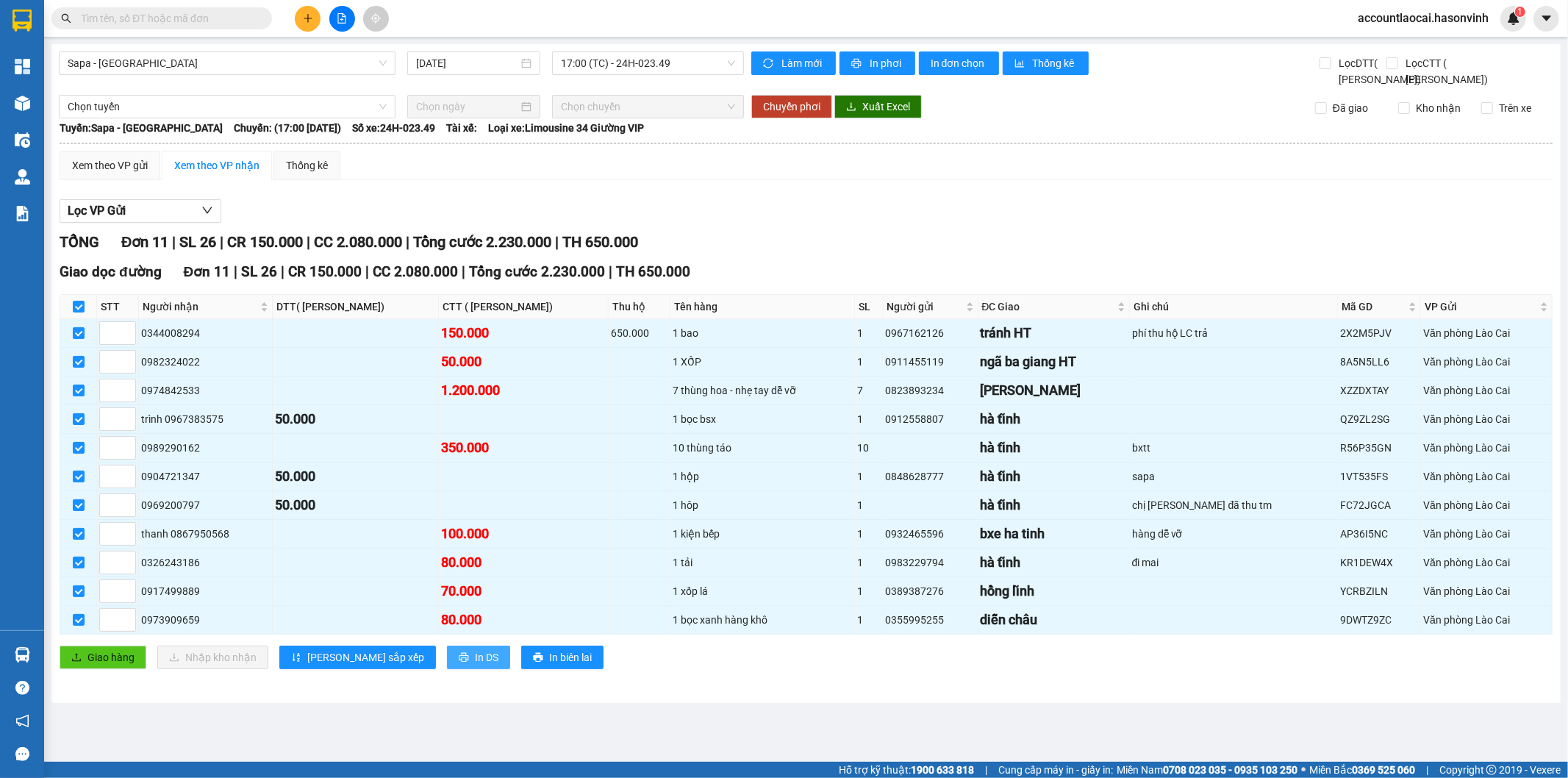
click at [475, 665] on span "In DS" at bounding box center [486, 657] width 23 height 16
click at [74, 313] on input "checkbox" at bounding box center [79, 307] width 12 height 12
checkbox input "false"
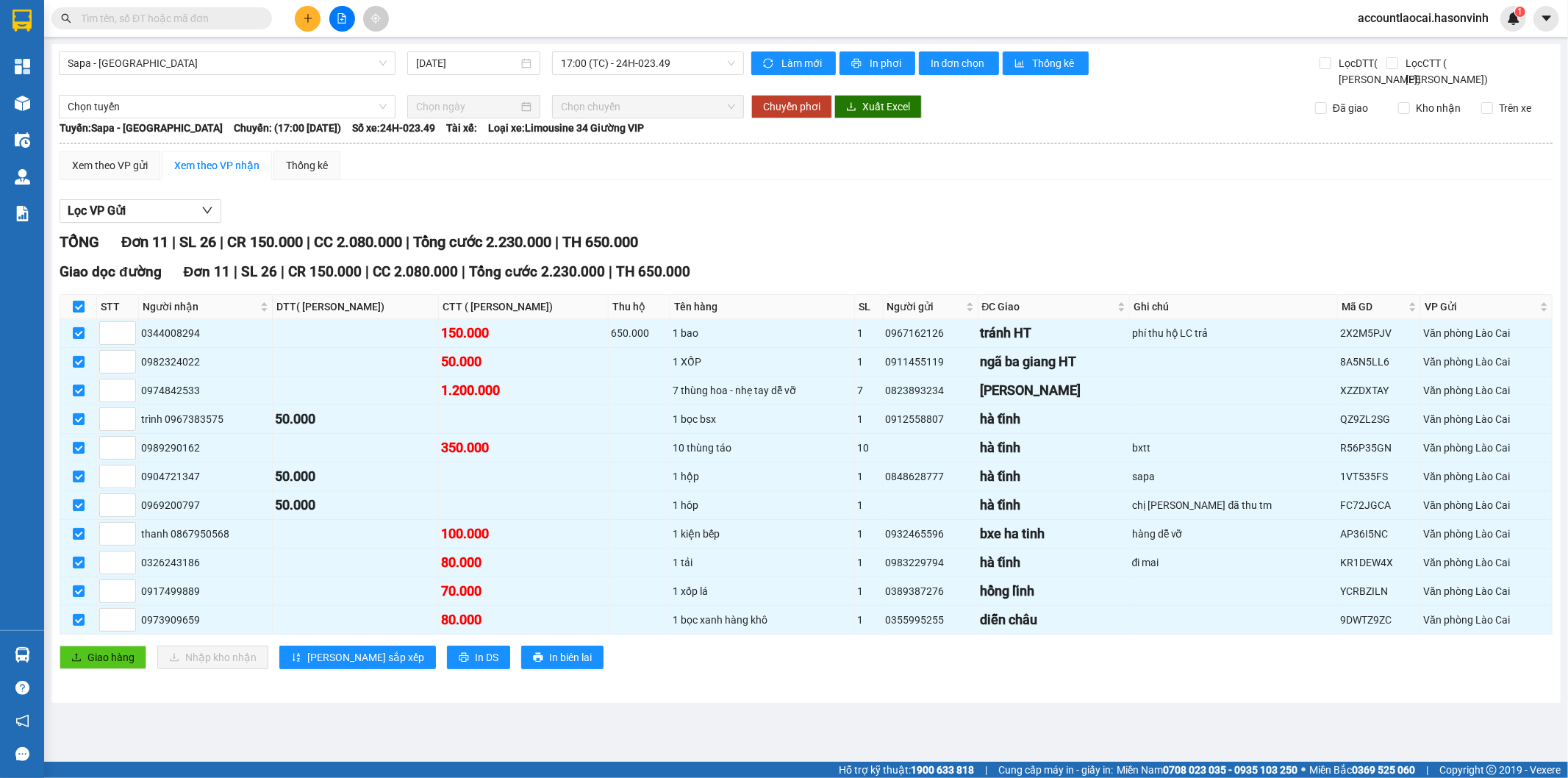
checkbox input "false"
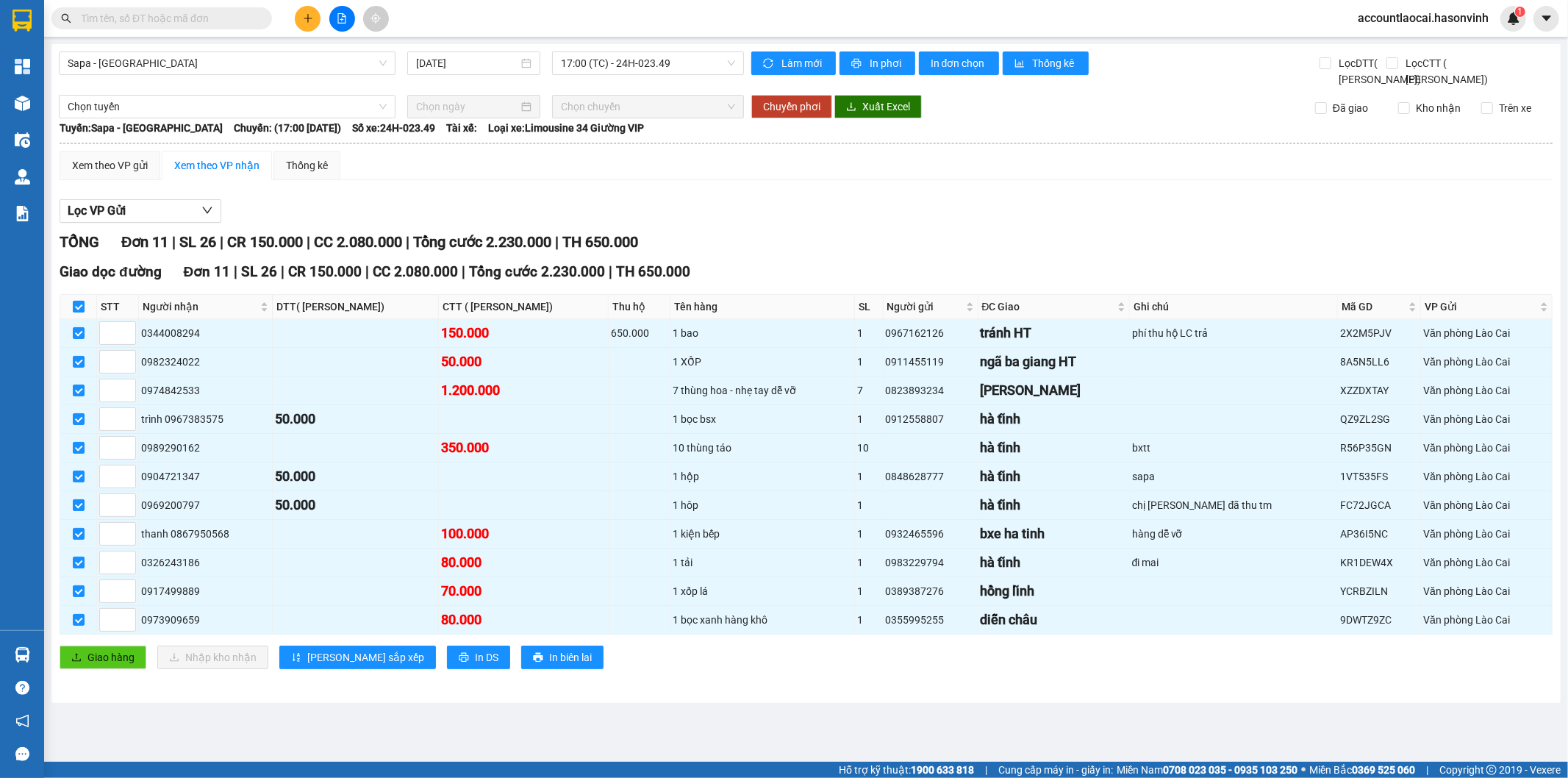
checkbox input "false"
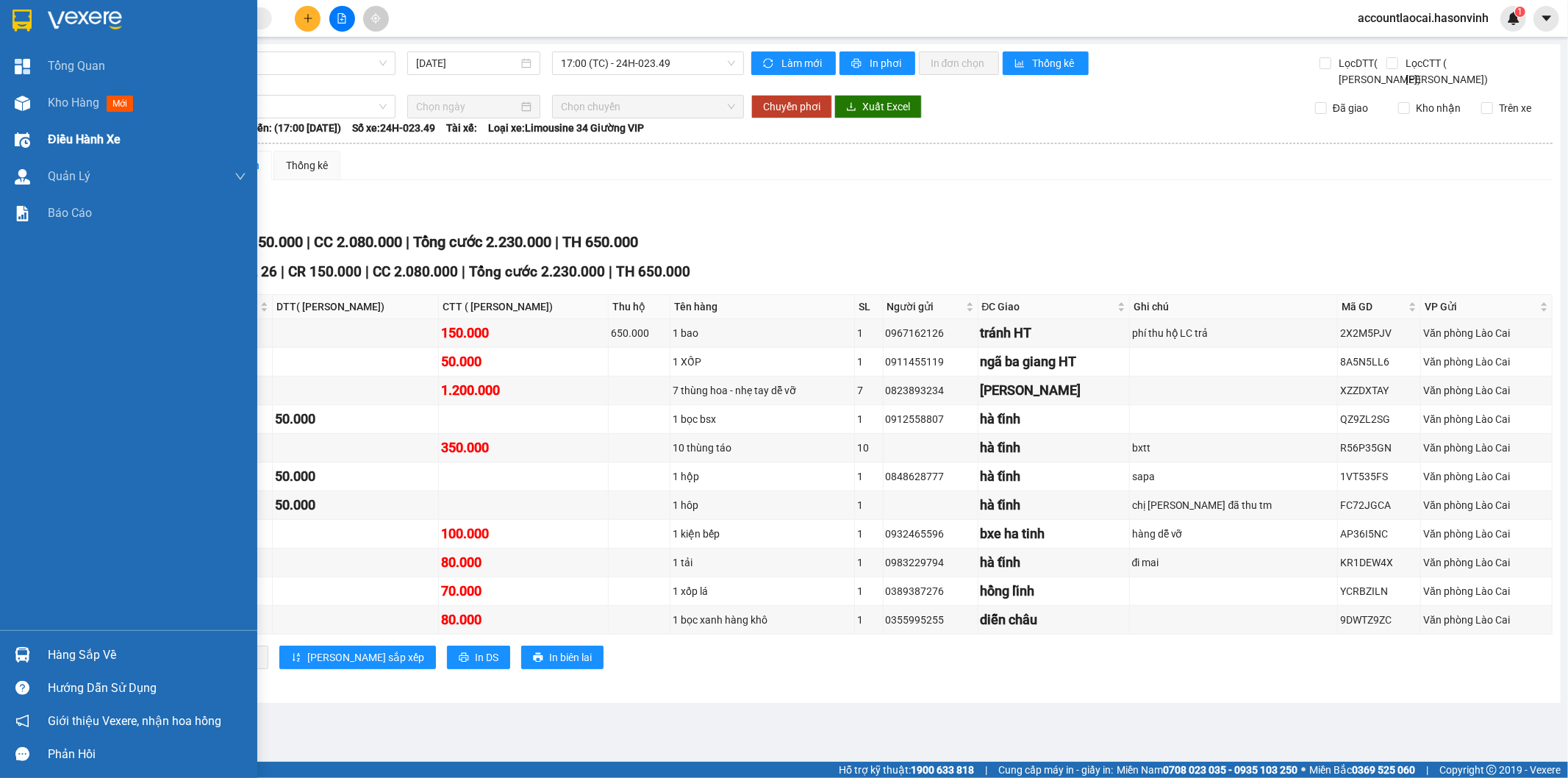
click at [26, 114] on div at bounding box center [23, 104] width 26 height 26
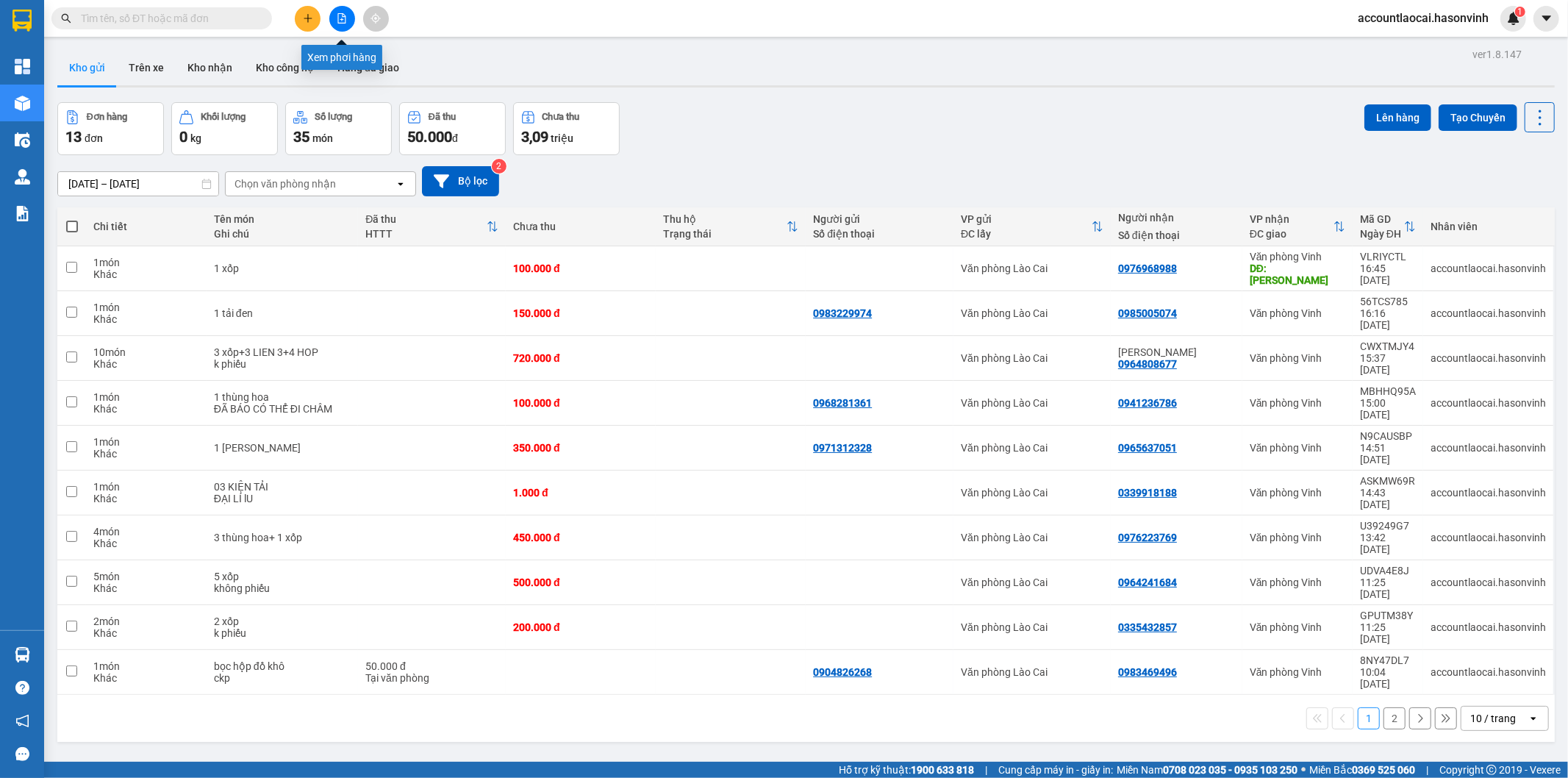
click at [334, 22] on button at bounding box center [342, 19] width 26 height 26
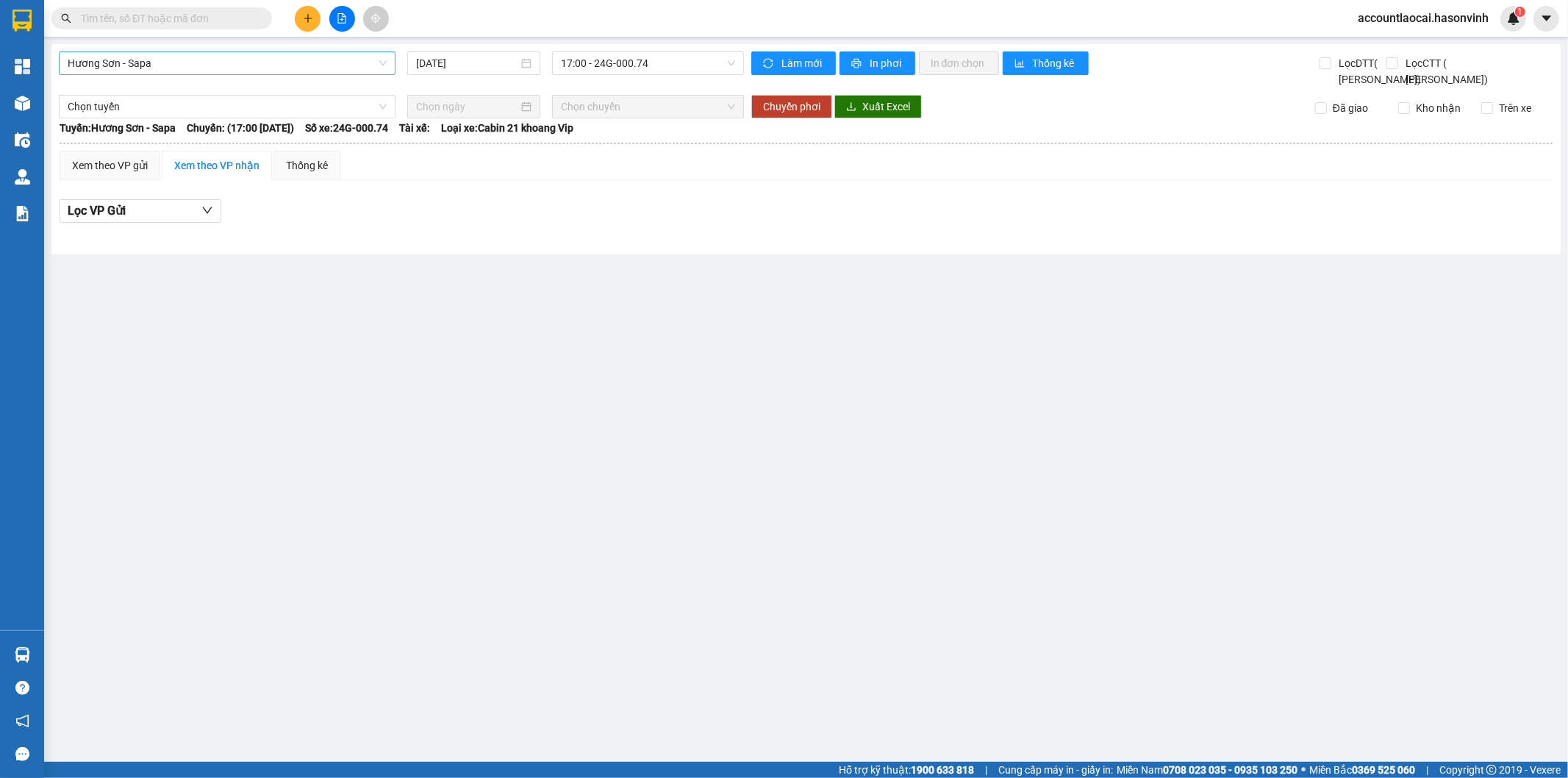
click at [192, 72] on span "Hương Sơn - Sapa" at bounding box center [227, 63] width 319 height 22
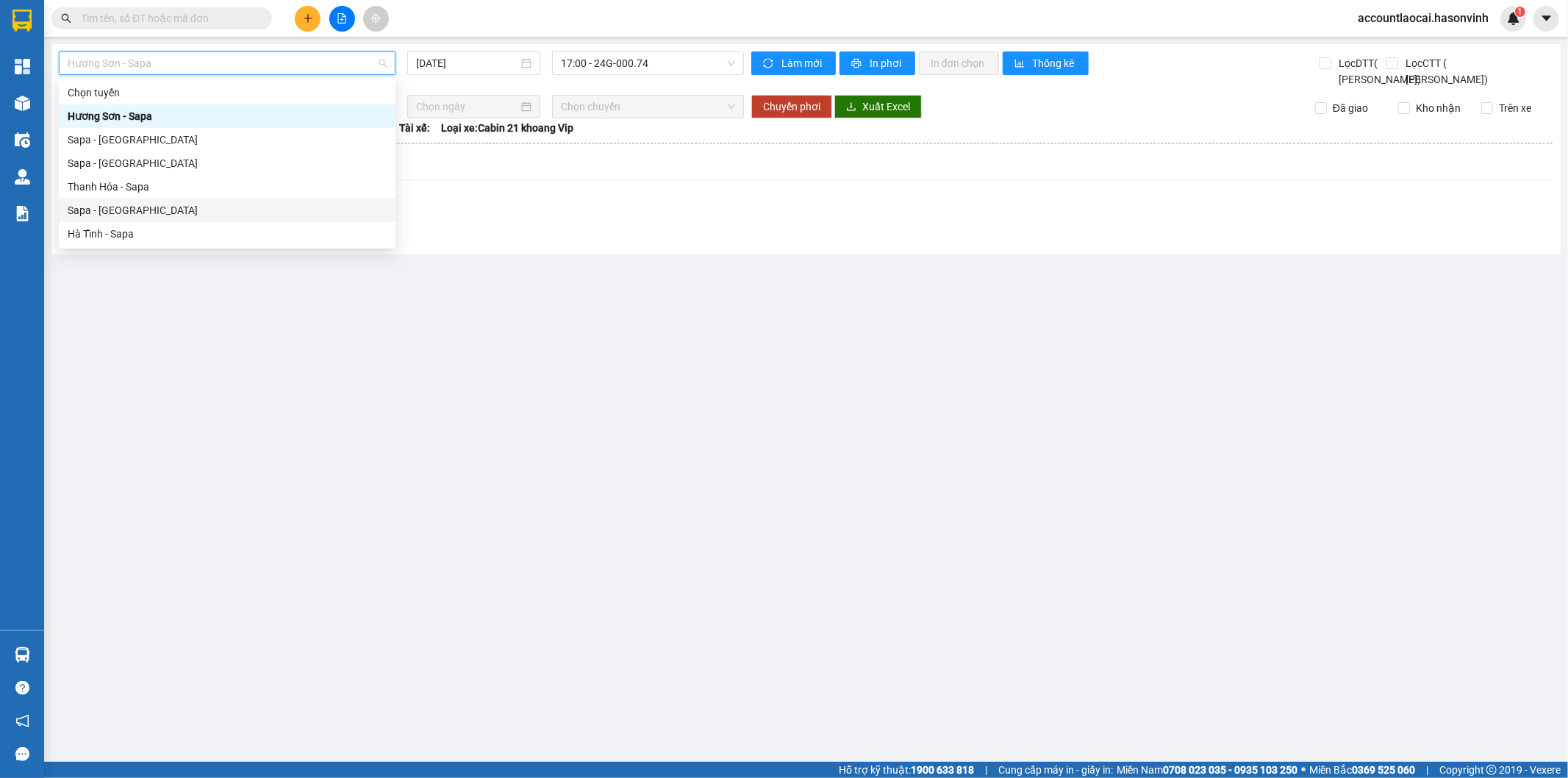
click at [189, 210] on div "Sapa - [GEOGRAPHIC_DATA]" at bounding box center [227, 210] width 319 height 16
type input "[DATE]"
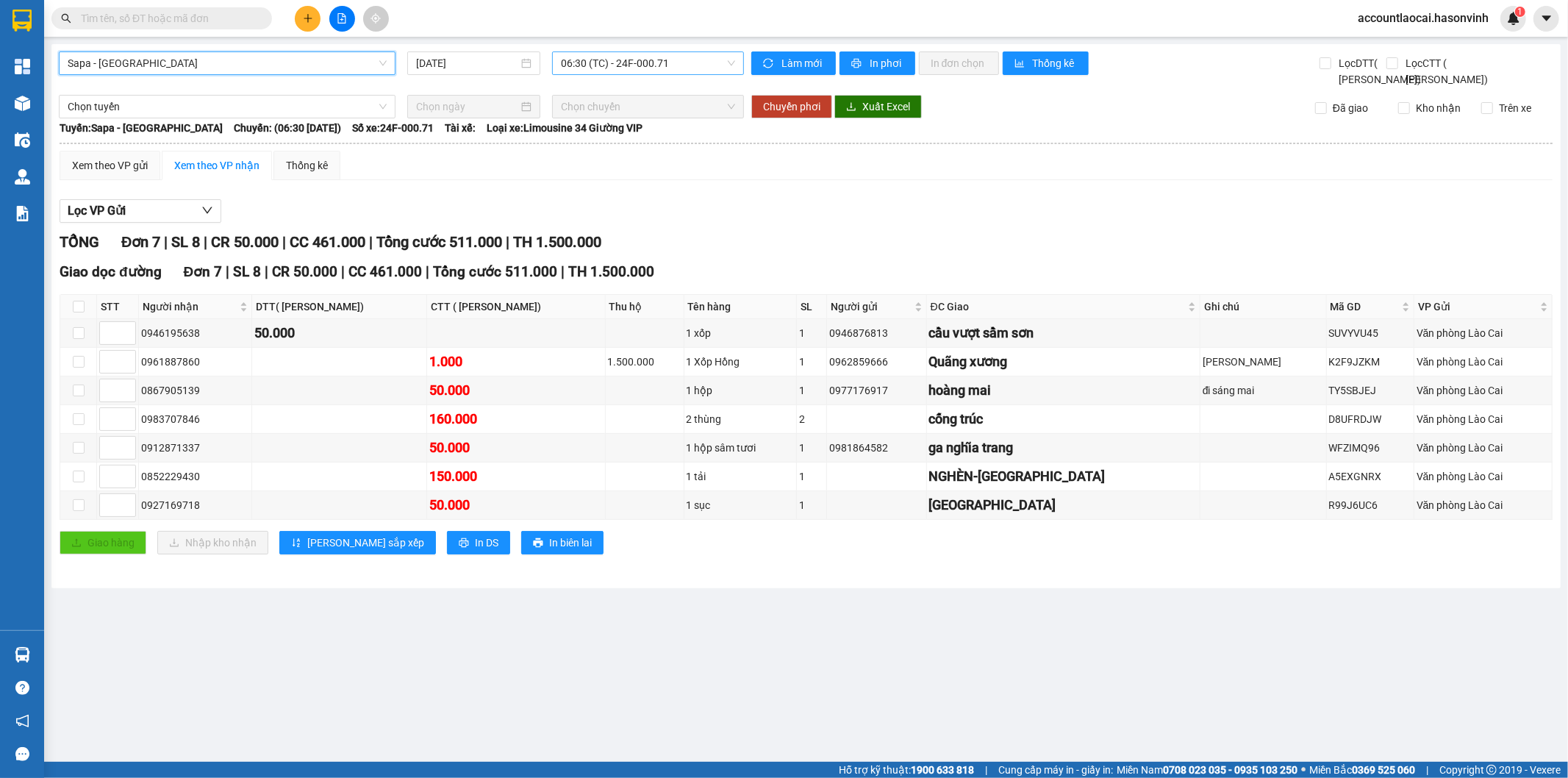
click at [582, 63] on span "06:30 (TC) - 24F-000.71" at bounding box center [647, 63] width 173 height 22
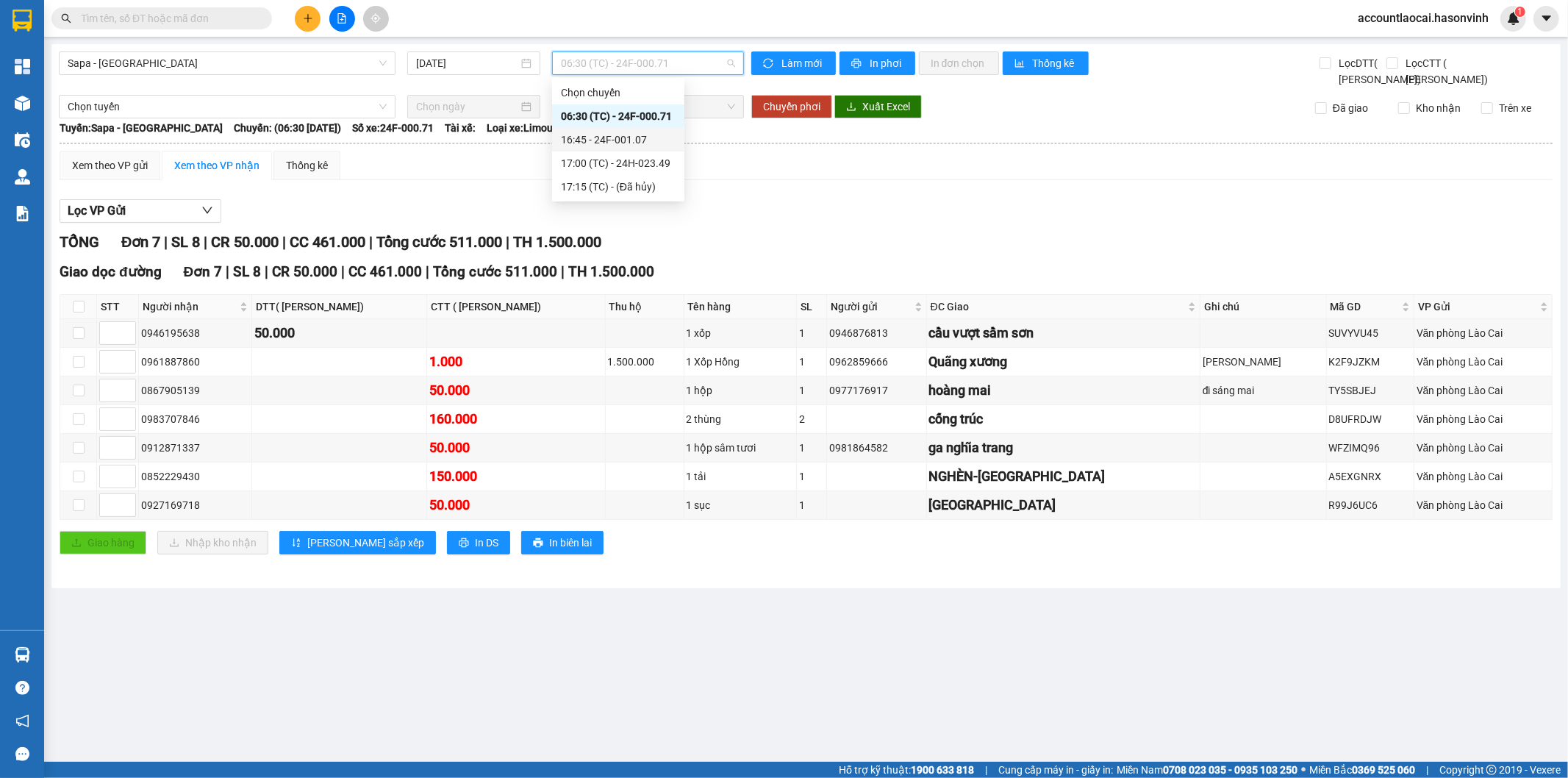
click at [577, 140] on div "16:45 - 24F-001.07" at bounding box center [618, 139] width 115 height 16
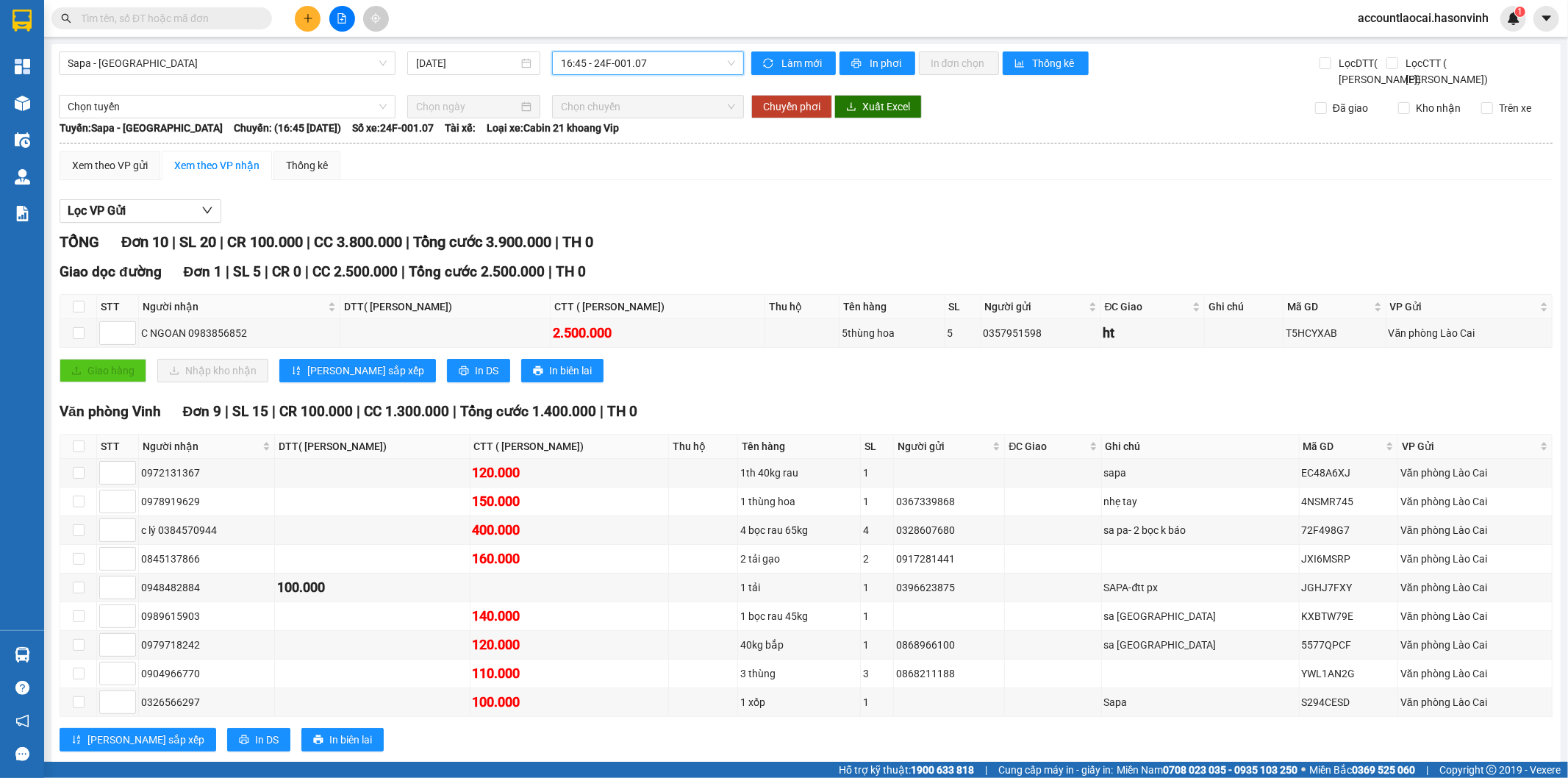
scroll to position [49, 0]
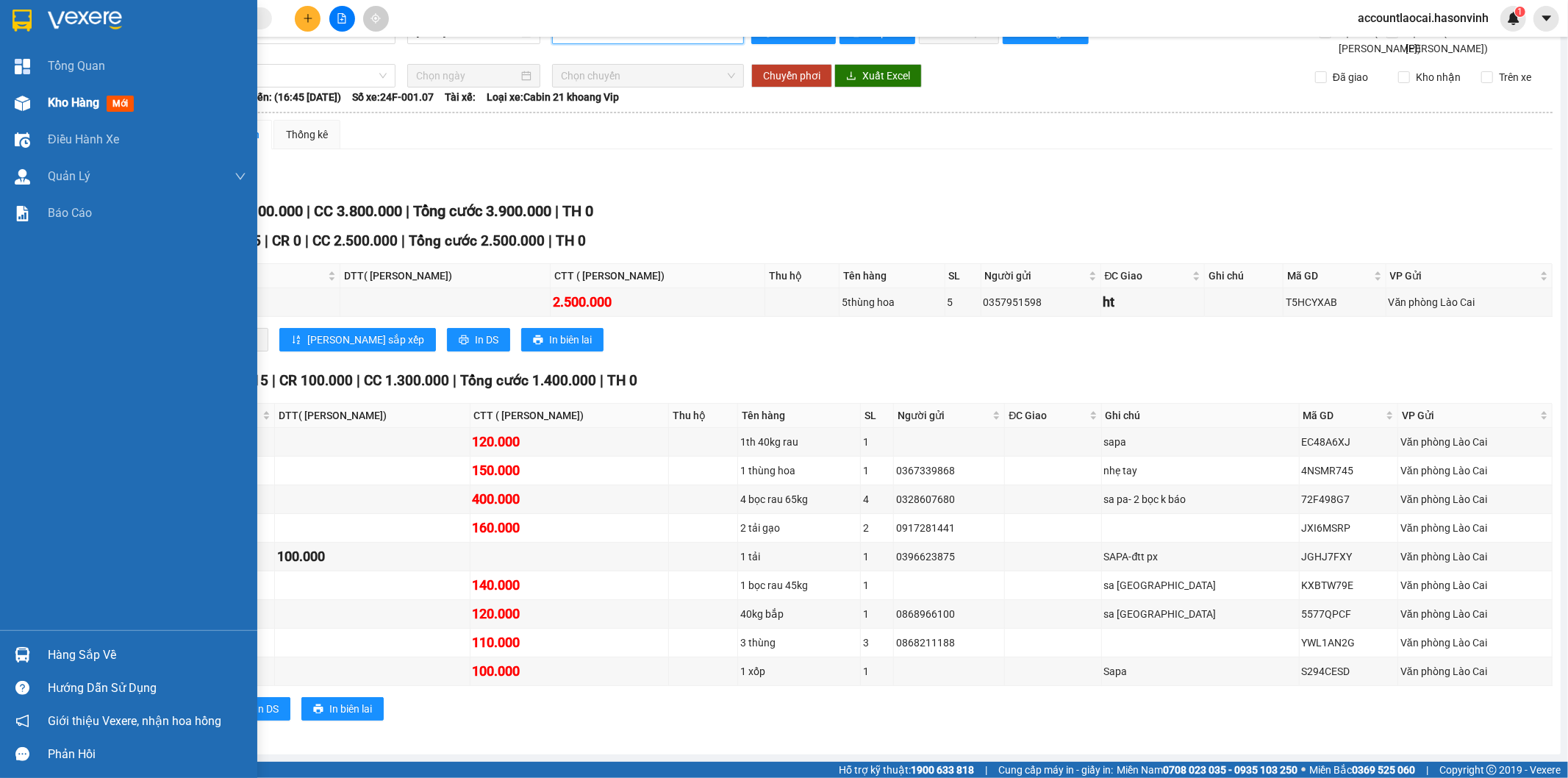
click at [20, 109] on img at bounding box center [22, 103] width 15 height 15
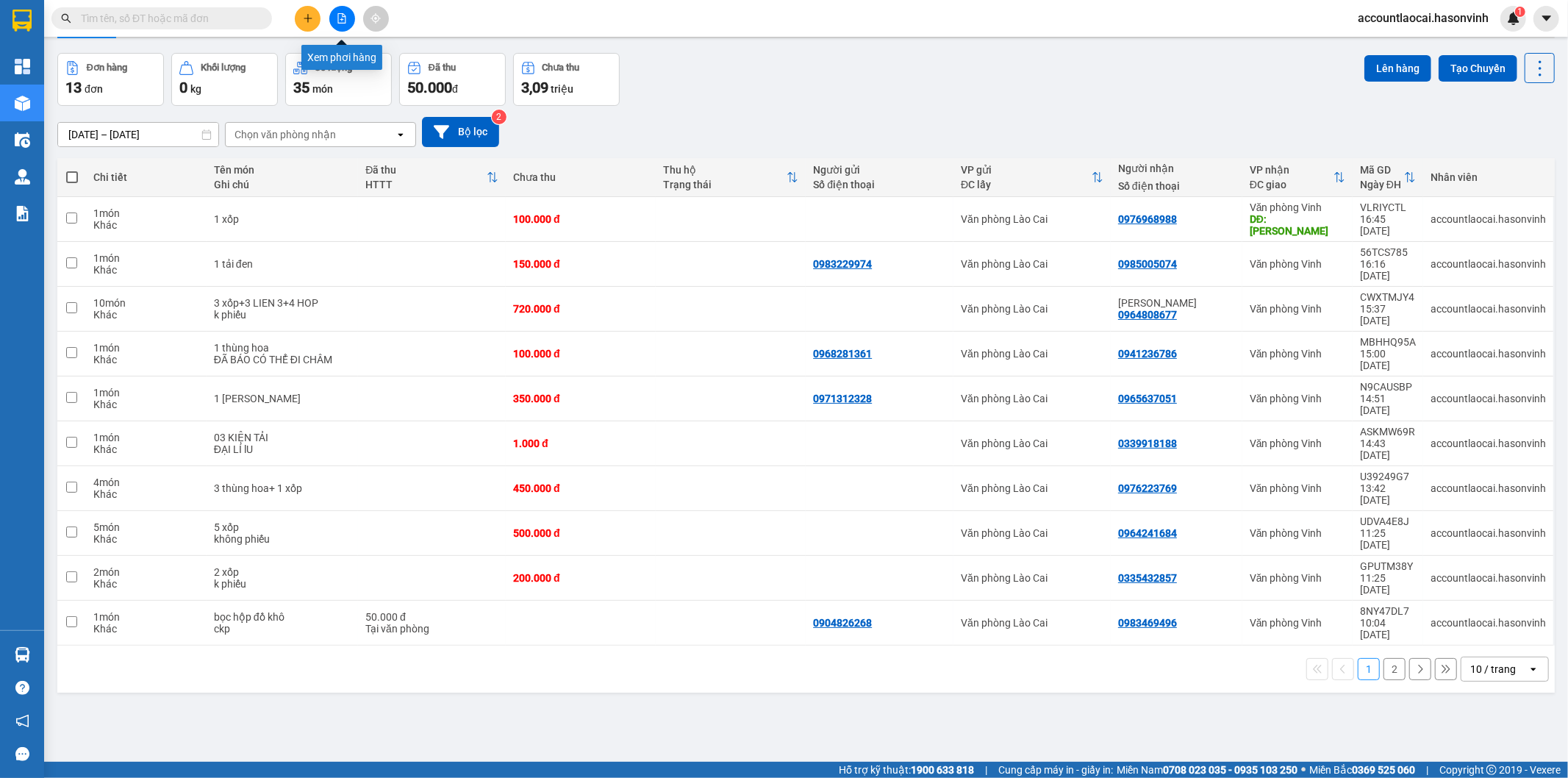
click at [349, 16] on button at bounding box center [342, 19] width 26 height 26
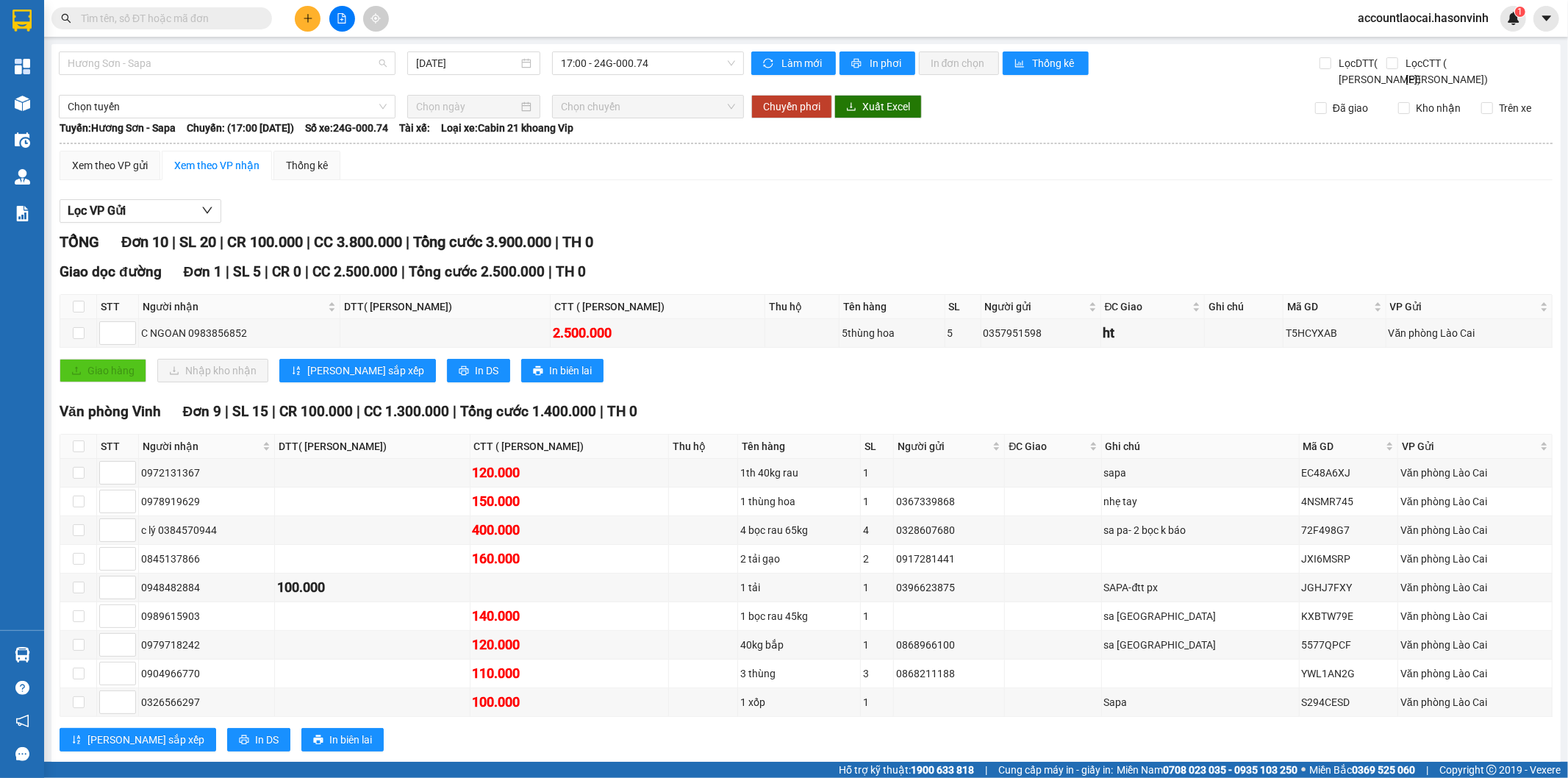
drag, startPoint x: 291, startPoint y: 61, endPoint x: 283, endPoint y: 85, distance: 25.3
click at [290, 61] on span "Hương Sơn - Sapa" at bounding box center [227, 63] width 319 height 22
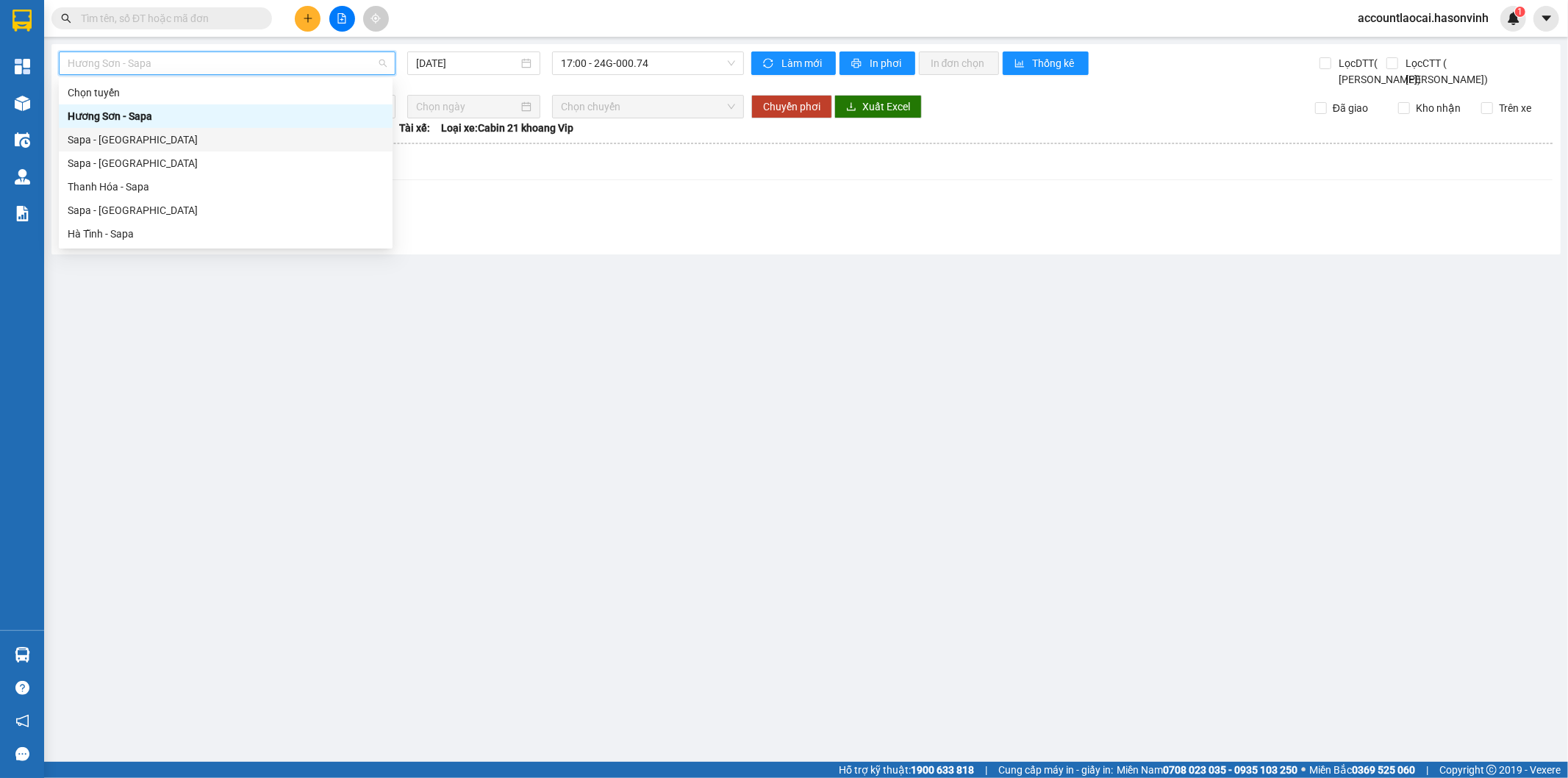
click at [166, 142] on div "Sapa - [PERSON_NAME][GEOGRAPHIC_DATA]" at bounding box center [225, 139] width 316 height 16
type input "[DATE]"
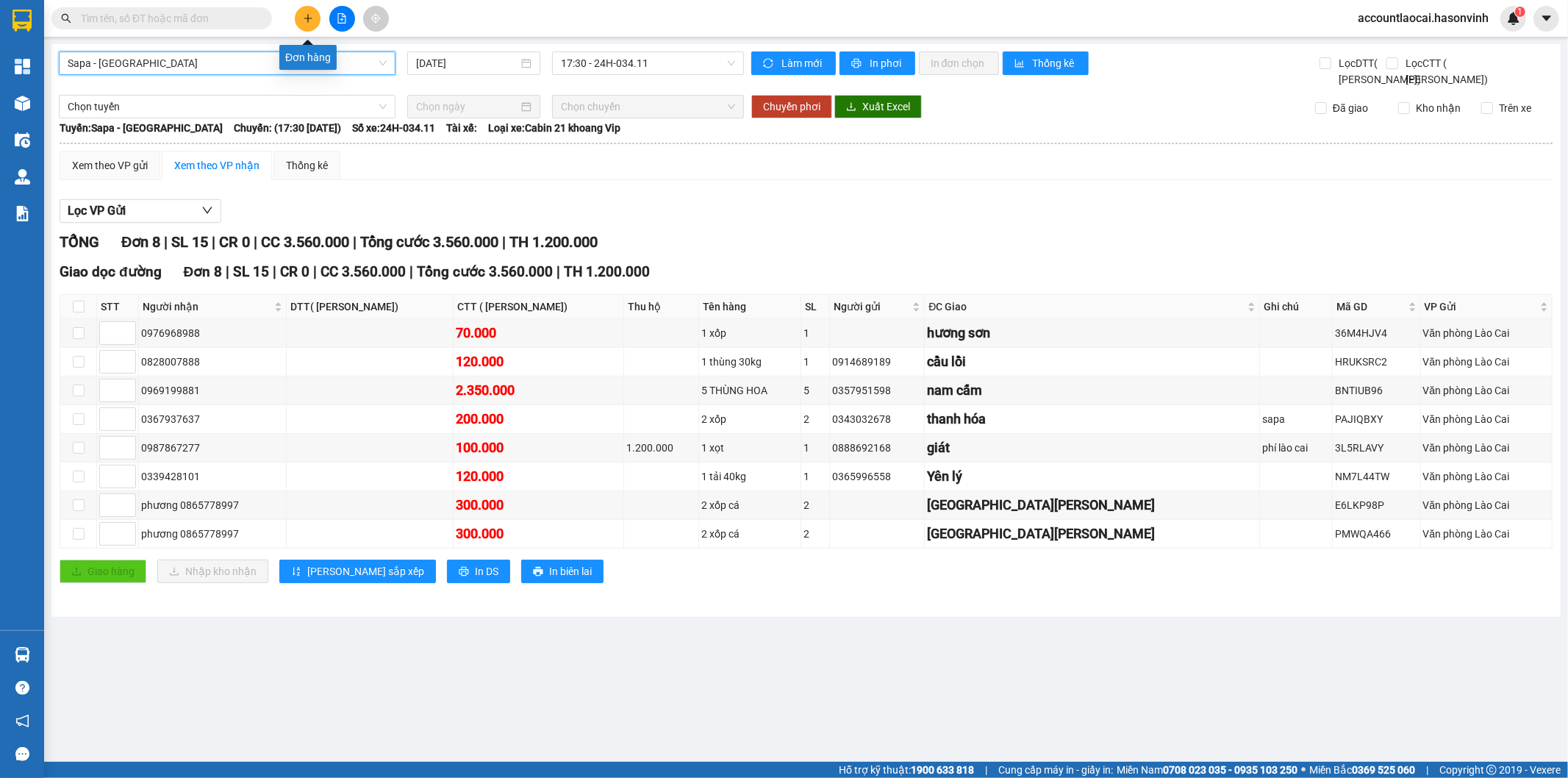
click at [301, 17] on button at bounding box center [308, 19] width 26 height 26
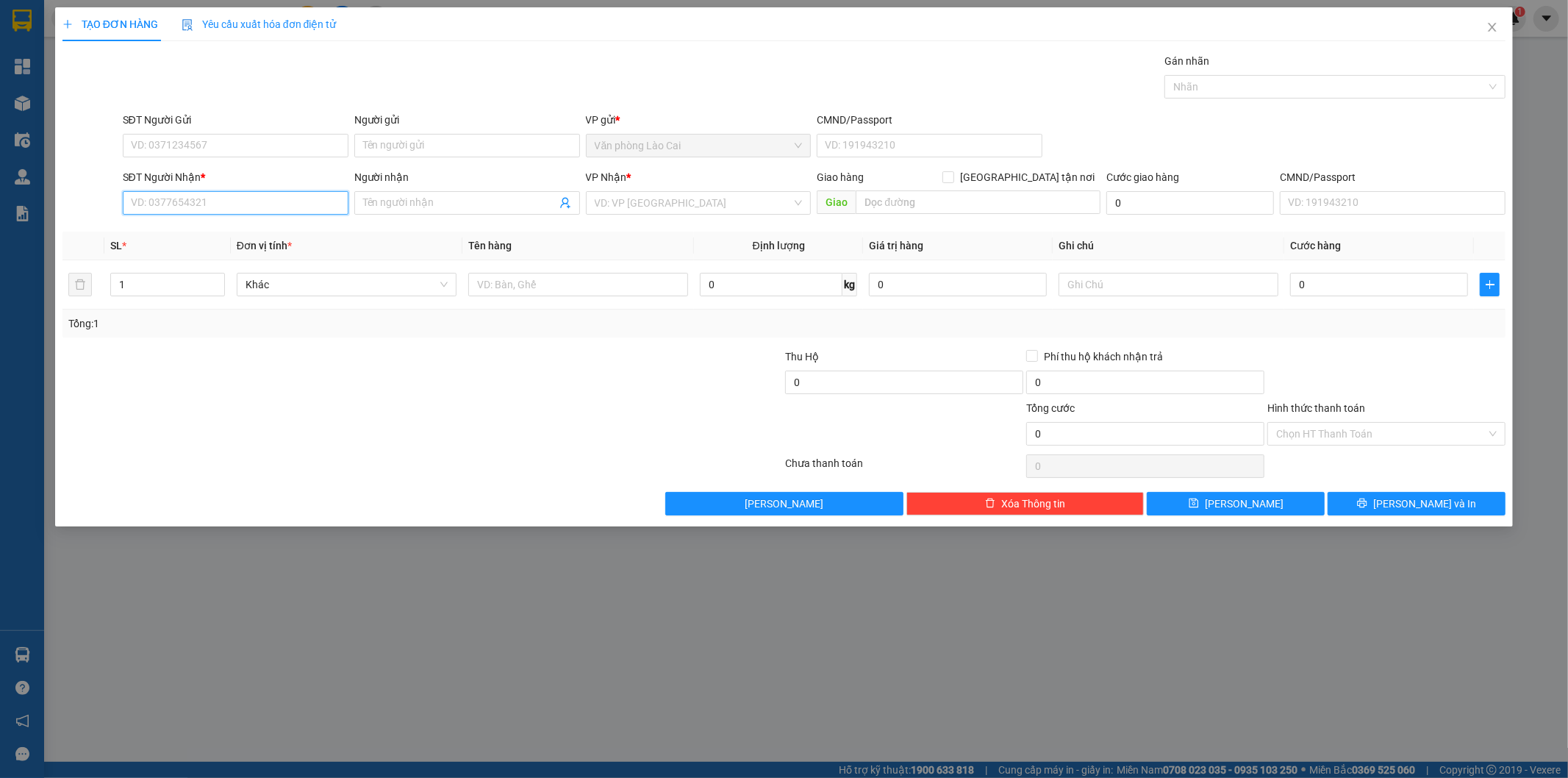
click at [259, 213] on input "SĐT Người Nhận *" at bounding box center [235, 203] width 225 height 23
click at [1489, 33] on icon "close" at bounding box center [1492, 27] width 12 height 12
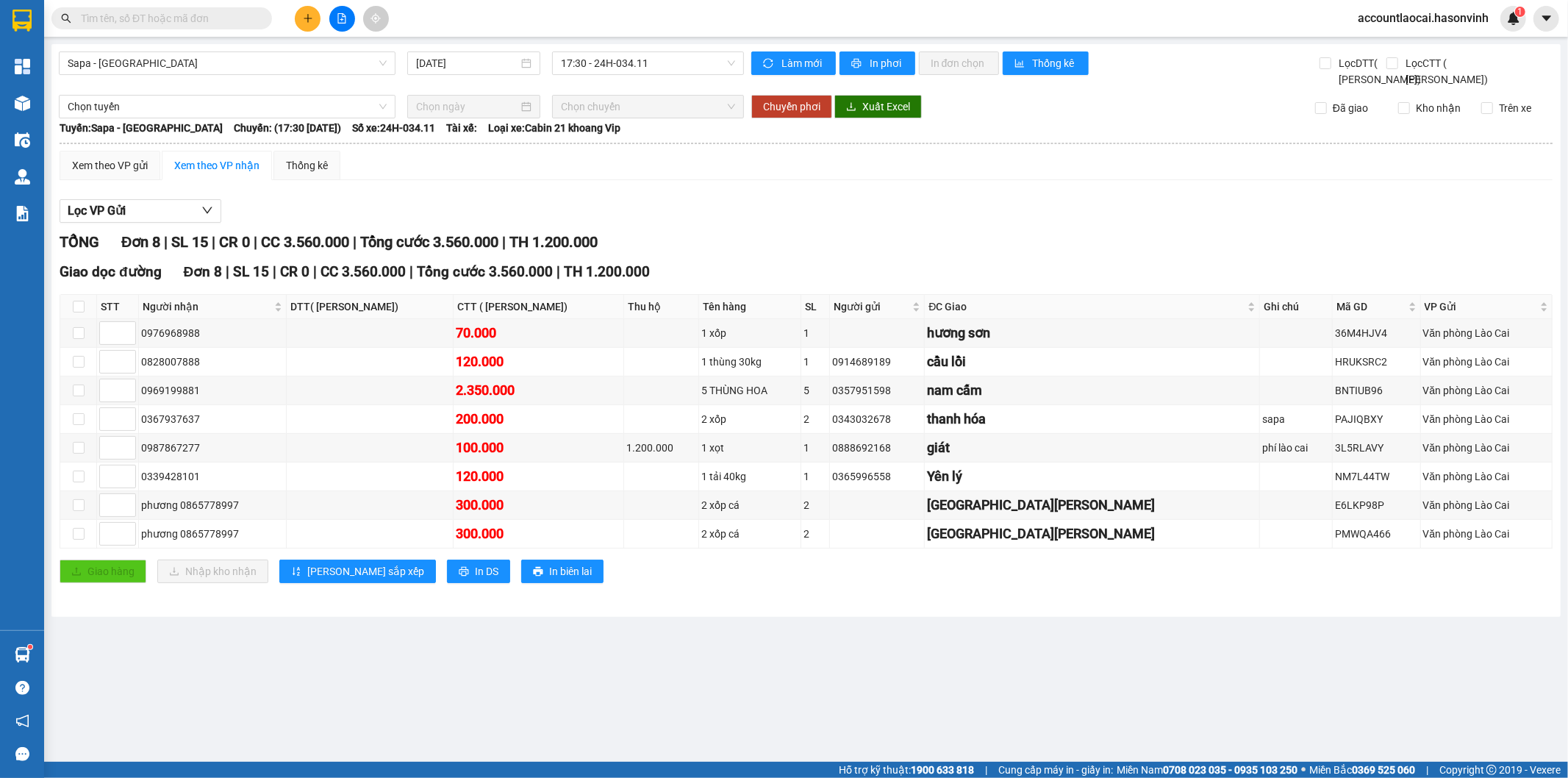
click at [165, 17] on input "text" at bounding box center [167, 18] width 173 height 16
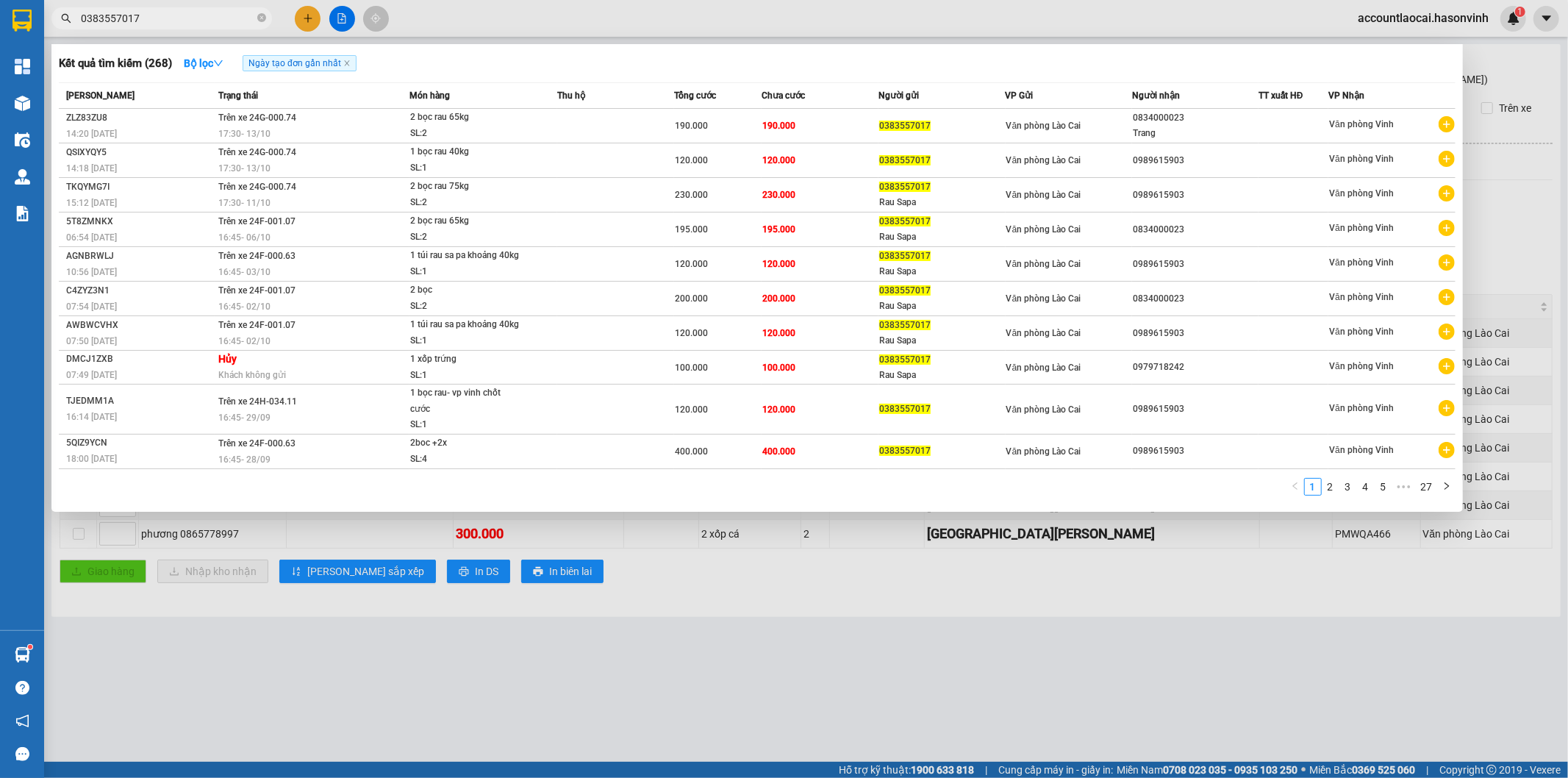
drag, startPoint x: 162, startPoint y: 17, endPoint x: 56, endPoint y: 12, distance: 106.1
click at [56, 12] on span "0383557017" at bounding box center [161, 18] width 220 height 22
type input "0383557017"
click at [297, 17] on div at bounding box center [784, 389] width 1568 height 778
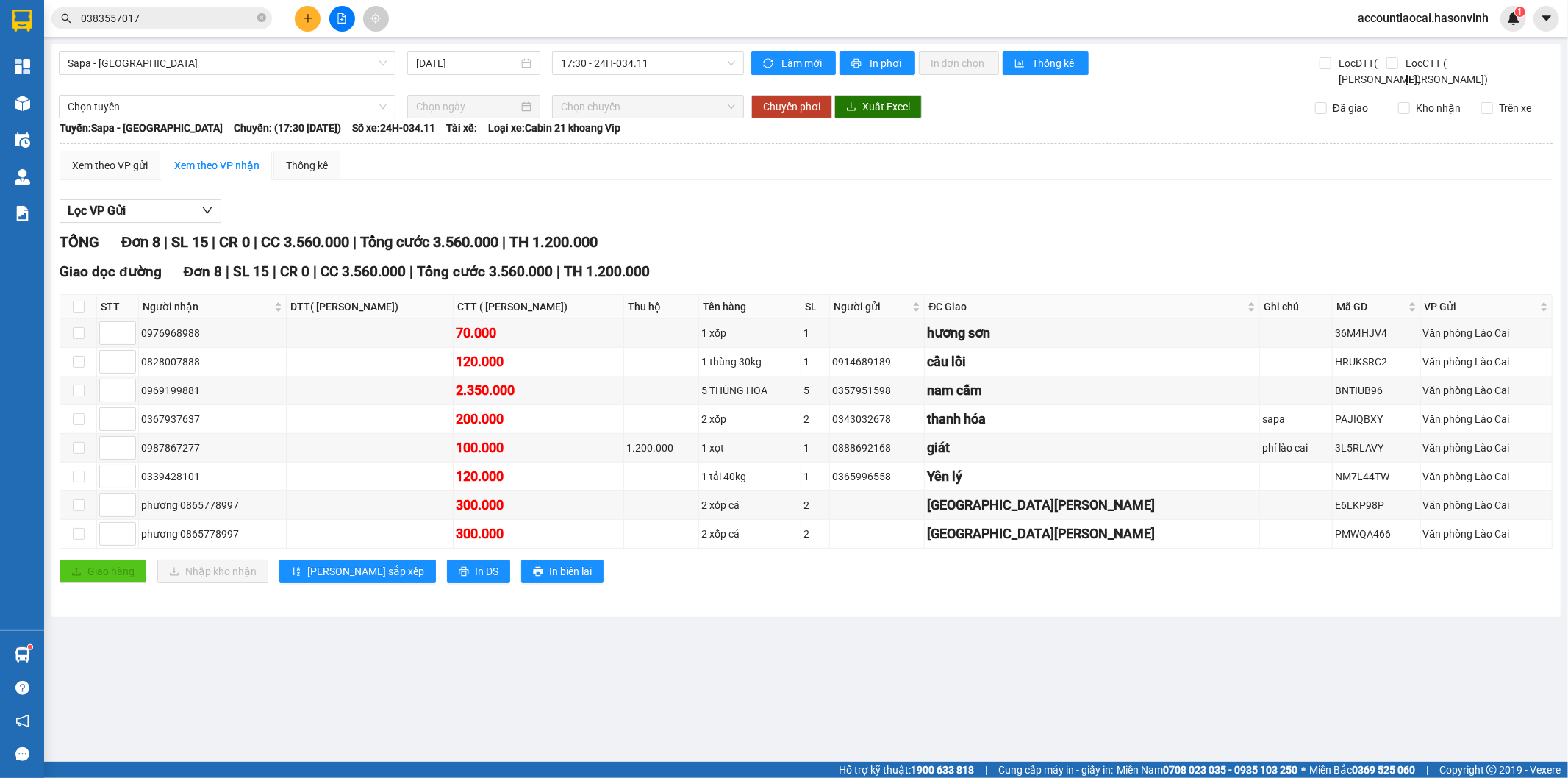
click at [309, 19] on icon "plus" at bounding box center [308, 18] width 11 height 11
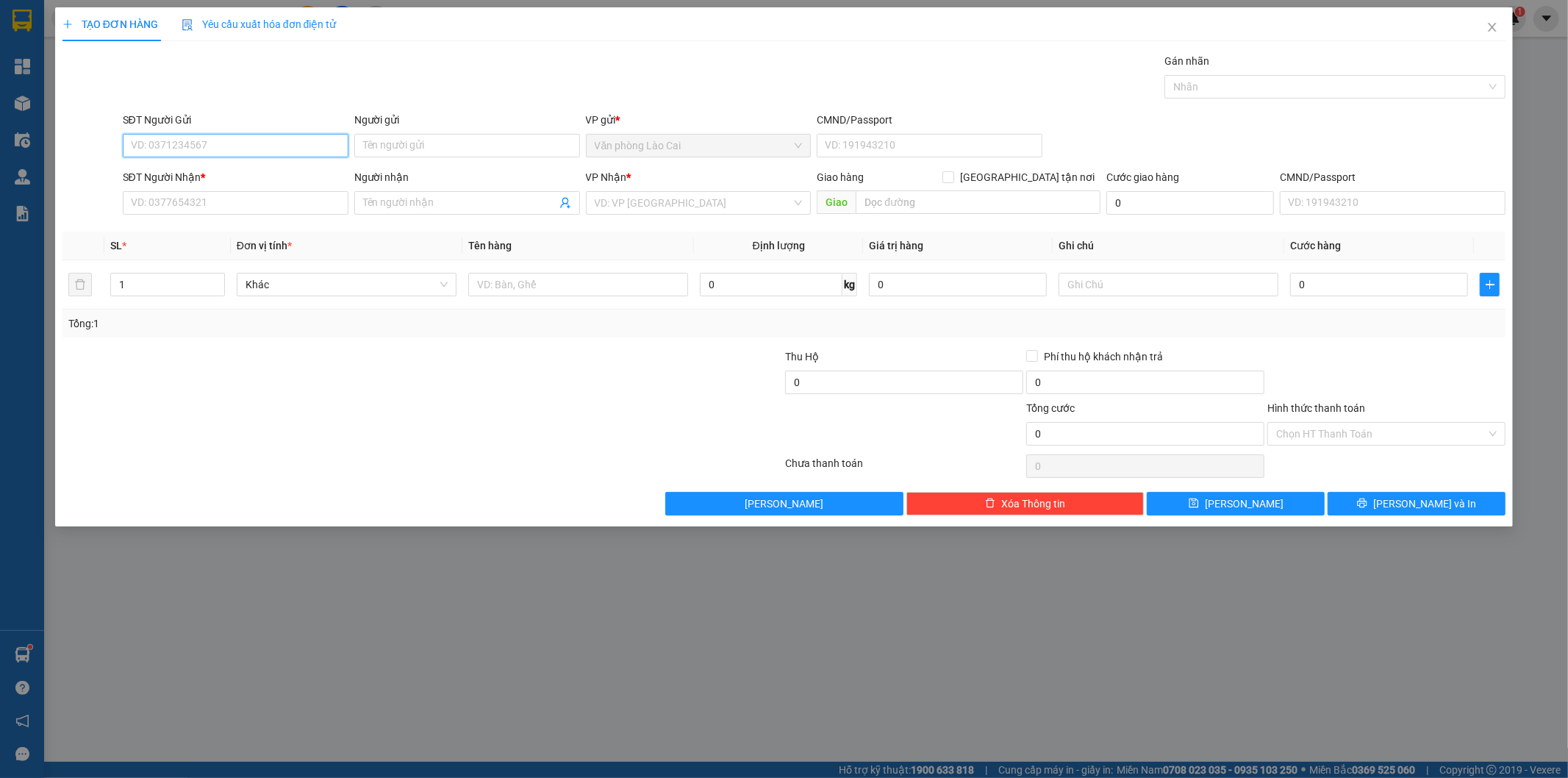
click at [198, 135] on input "SĐT Người Gửi" at bounding box center [235, 145] width 225 height 23
paste input "0383557017"
type input "0383557017"
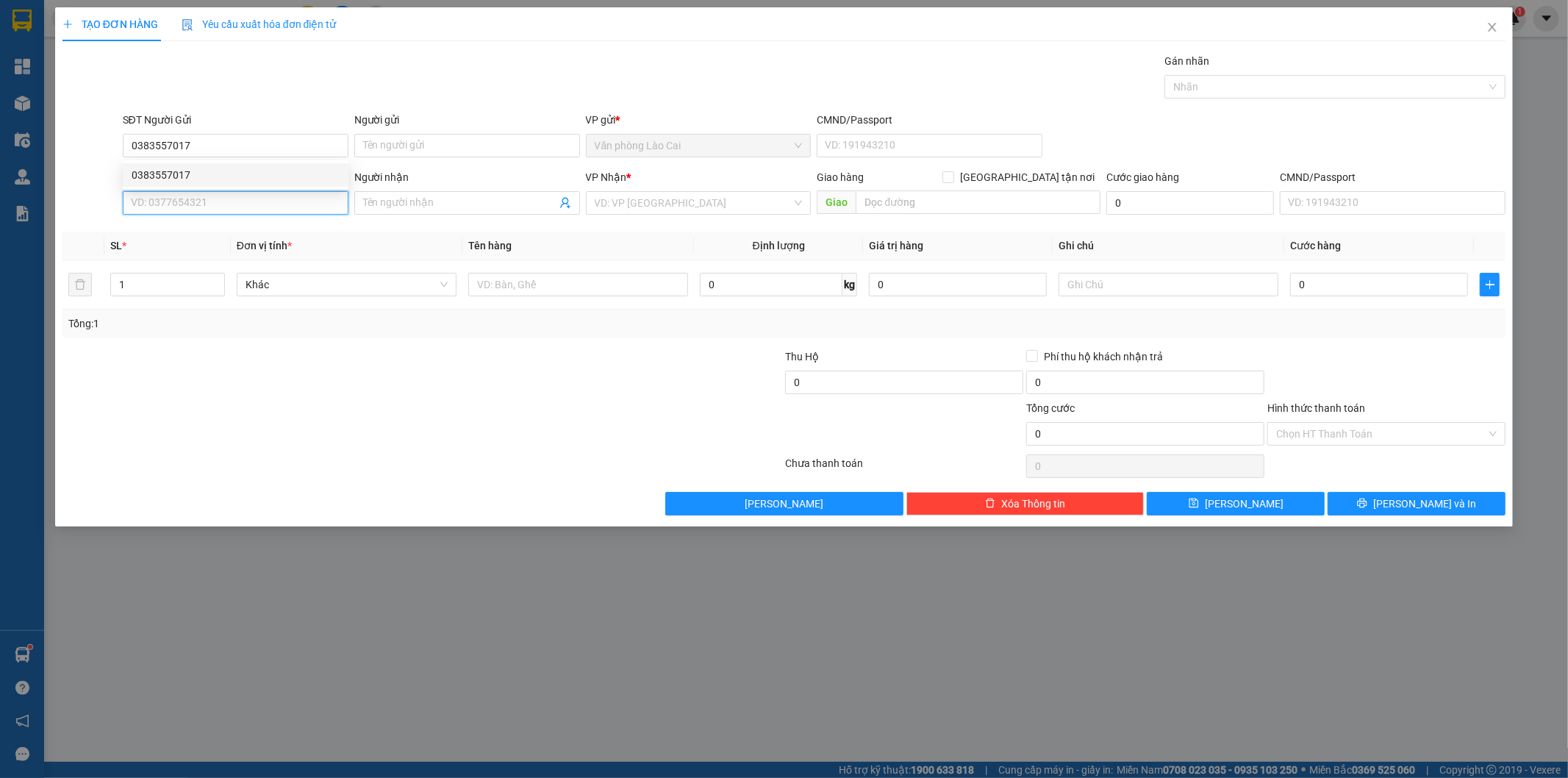
click at [189, 215] on input "SĐT Người Nhận *" at bounding box center [235, 203] width 225 height 23
click at [189, 209] on input "SĐT Người Nhận *" at bounding box center [235, 203] width 225 height 23
type input "0989615903"
click at [206, 316] on div "Tổng: 1" at bounding box center [336, 323] width 536 height 16
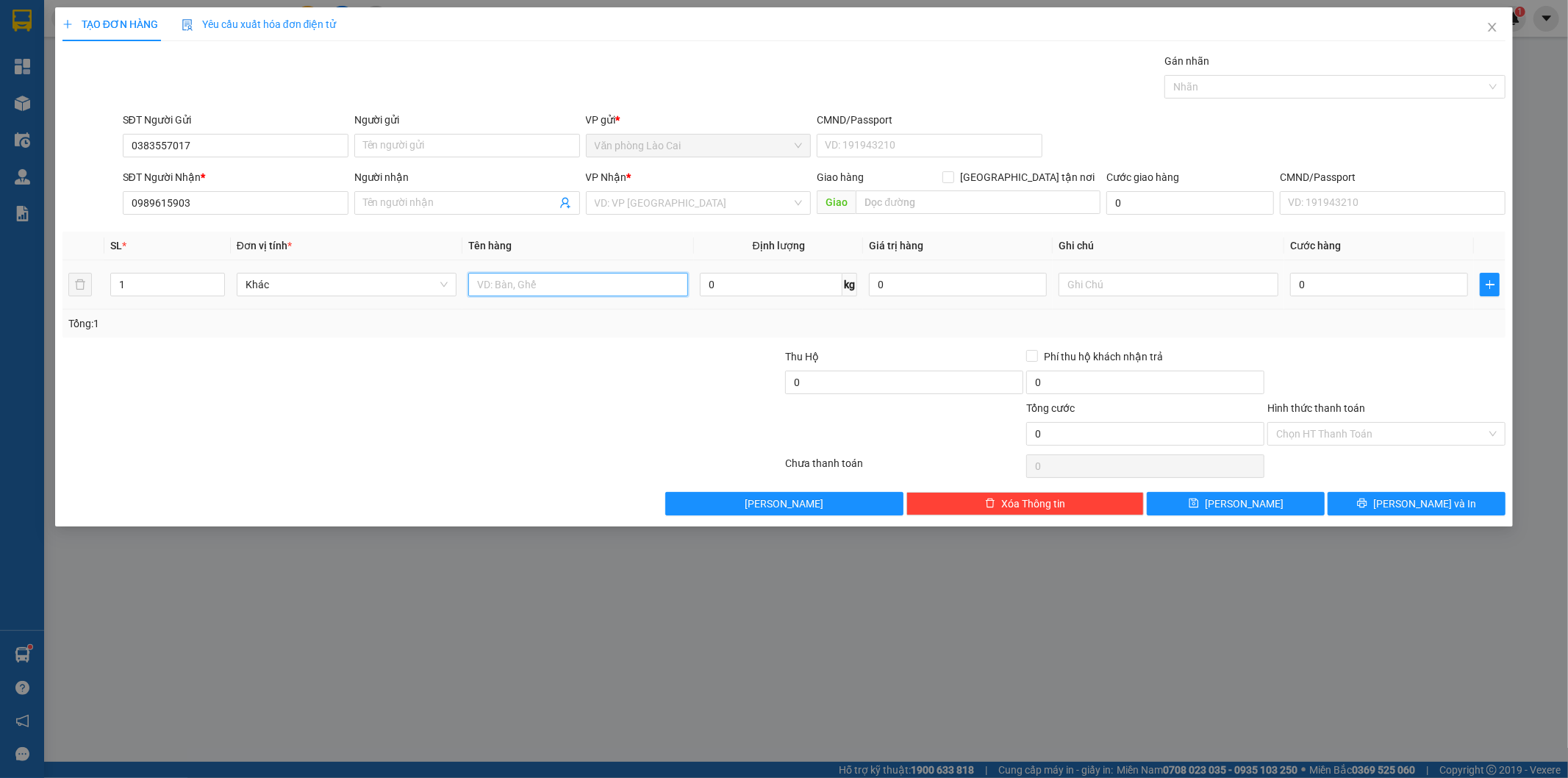
click at [613, 288] on input "text" at bounding box center [578, 284] width 220 height 23
click at [571, 285] on input "1" at bounding box center [578, 284] width 220 height 23
type input "1 thùng"
click at [1389, 281] on input "0" at bounding box center [1378, 284] width 178 height 23
type input "1"
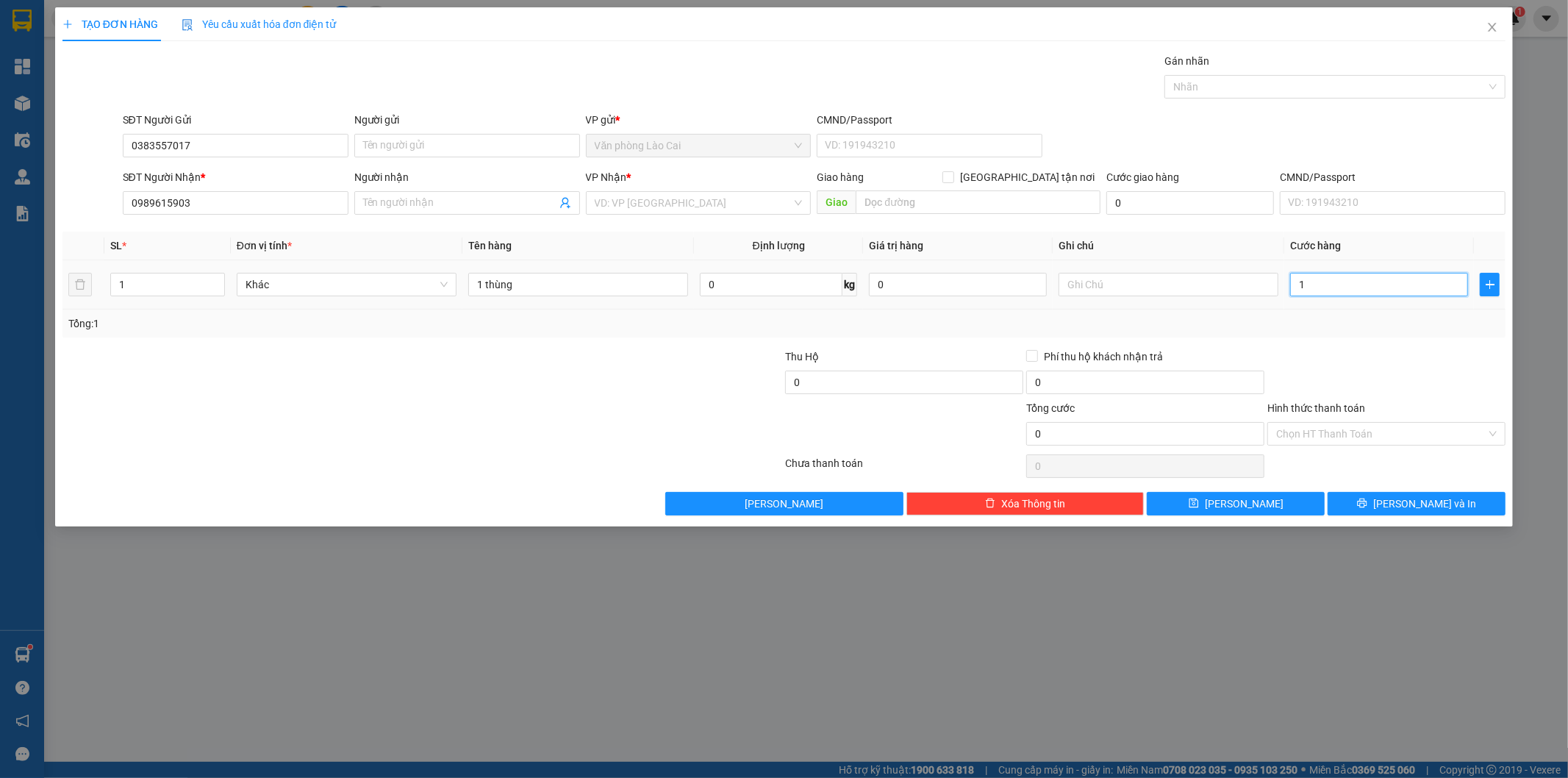
type input "1"
type input "10"
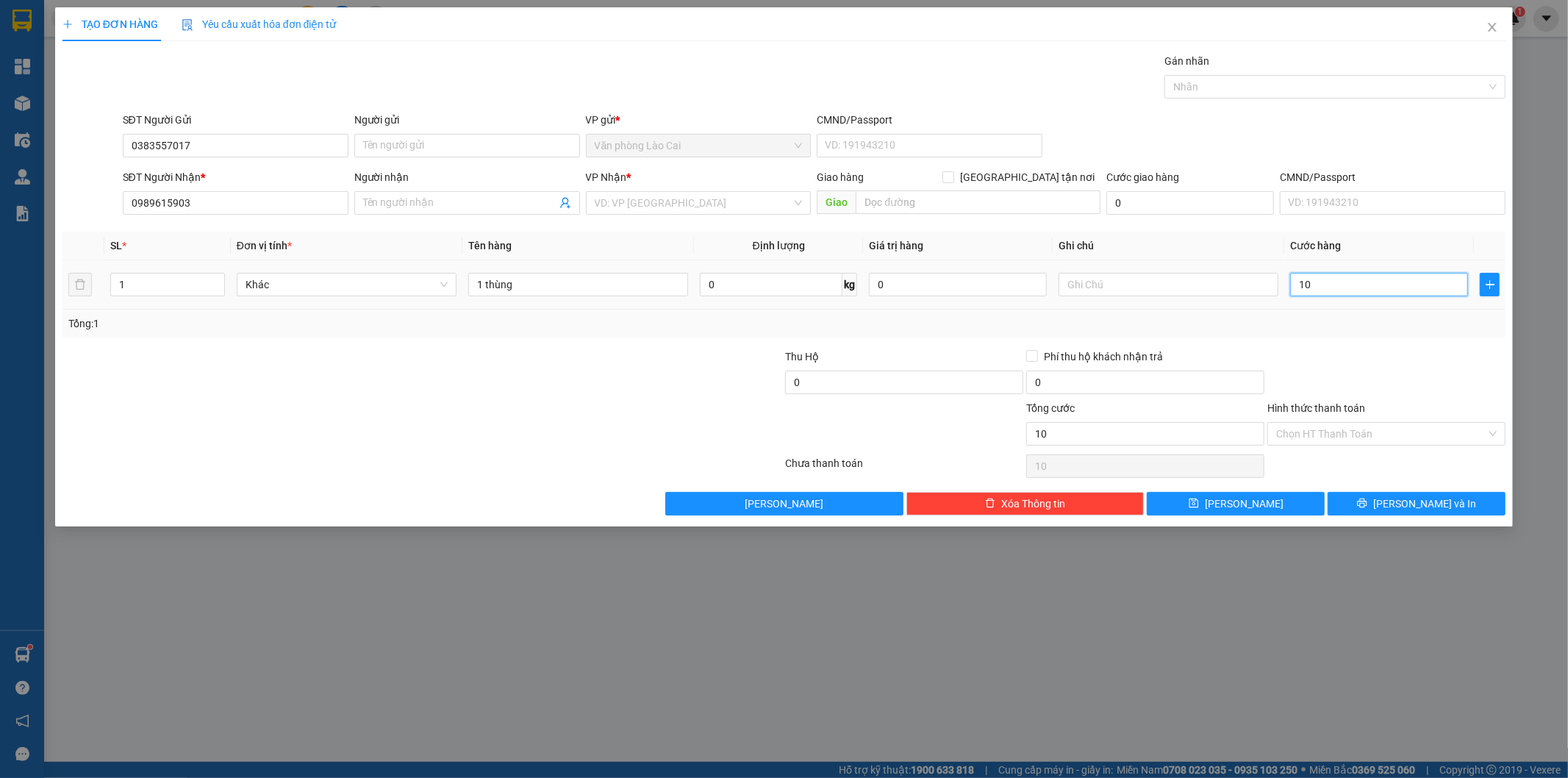
type input "100"
type input "10"
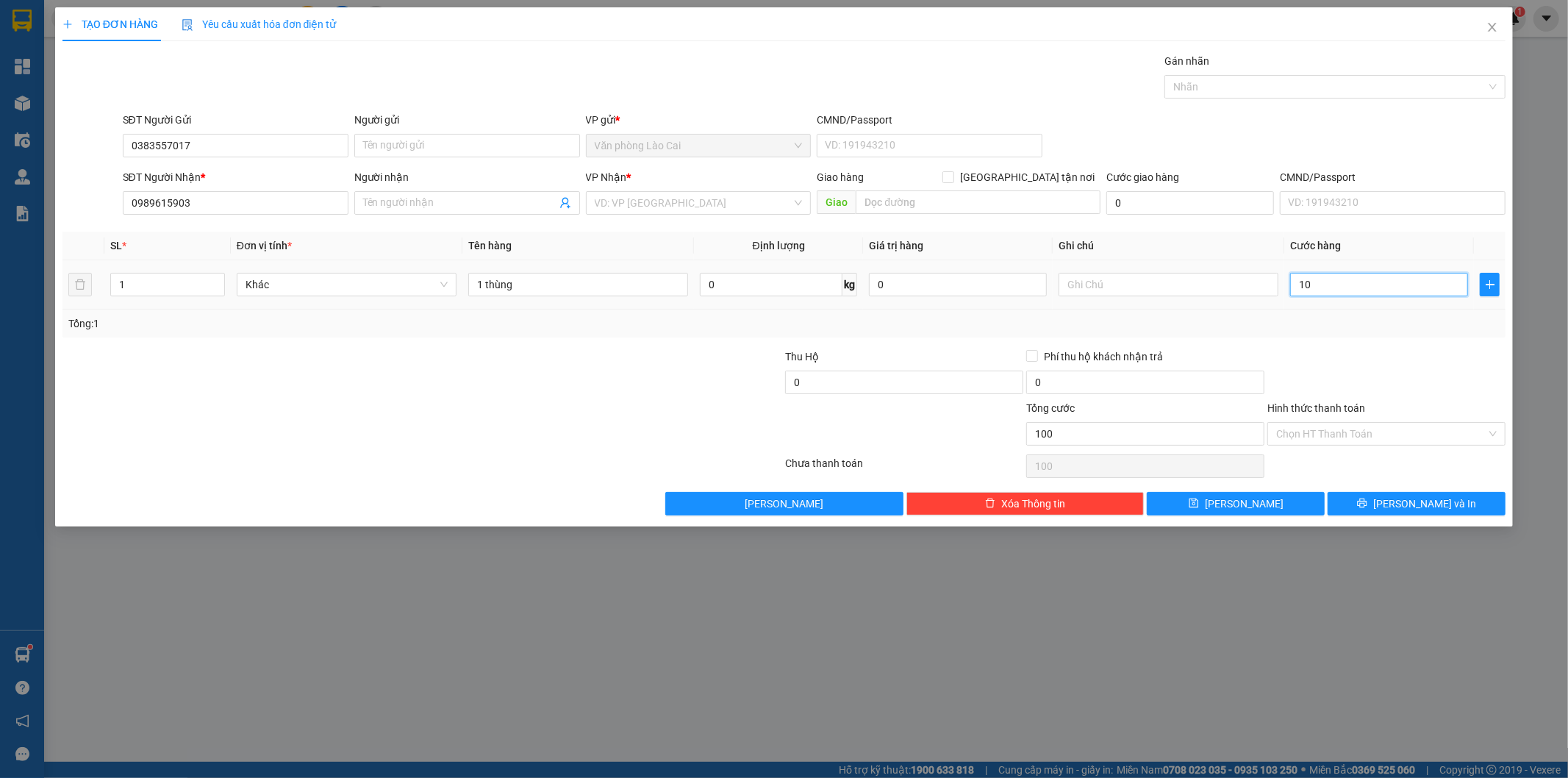
type input "10"
type input "1"
type input "1.000"
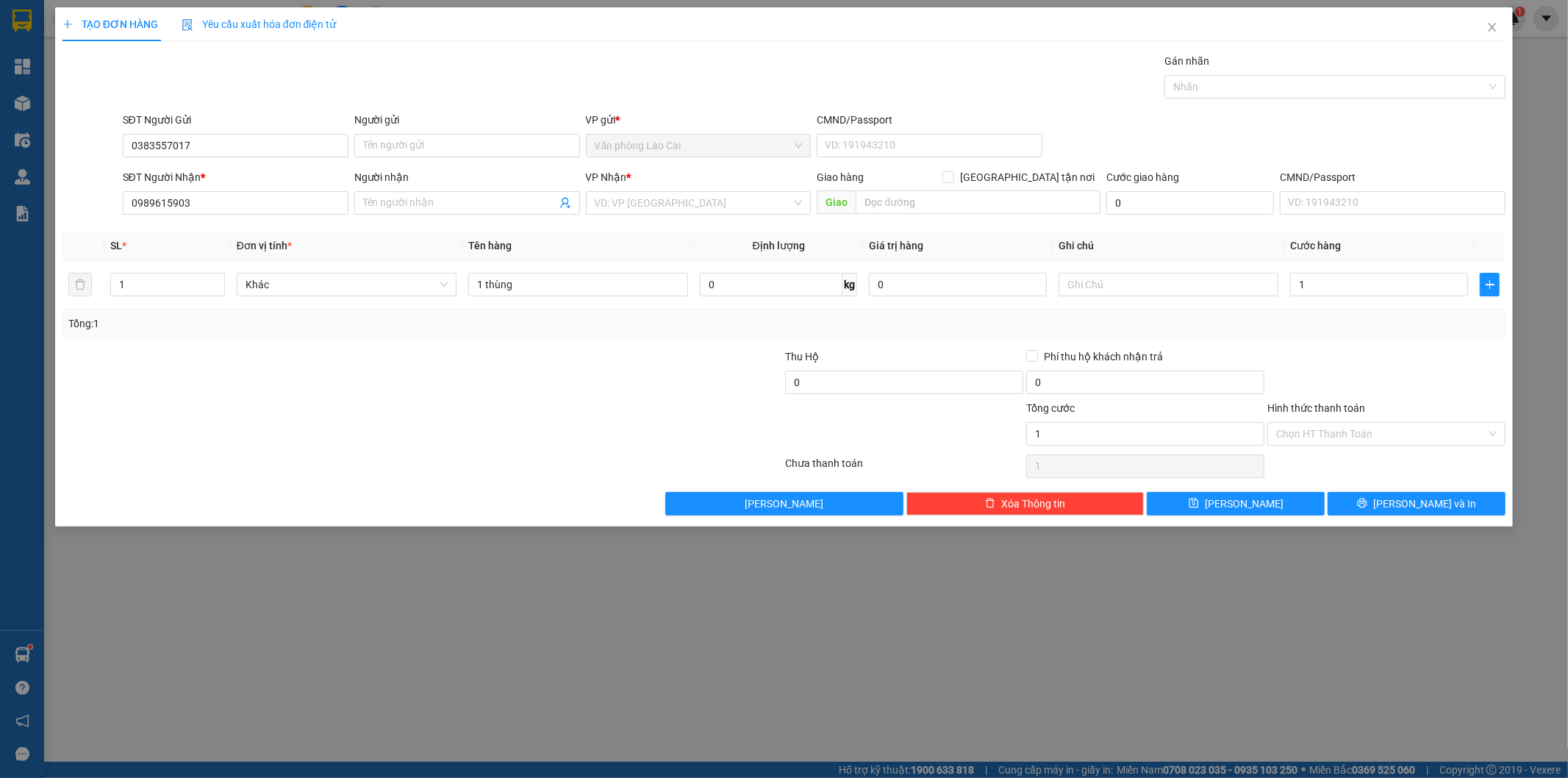
type input "1.000"
drag, startPoint x: 1325, startPoint y: 324, endPoint x: 1108, endPoint y: 310, distance: 217.5
click at [1318, 327] on div "Tổng: 1" at bounding box center [784, 323] width 1432 height 16
click at [1090, 279] on input "text" at bounding box center [1168, 284] width 220 height 23
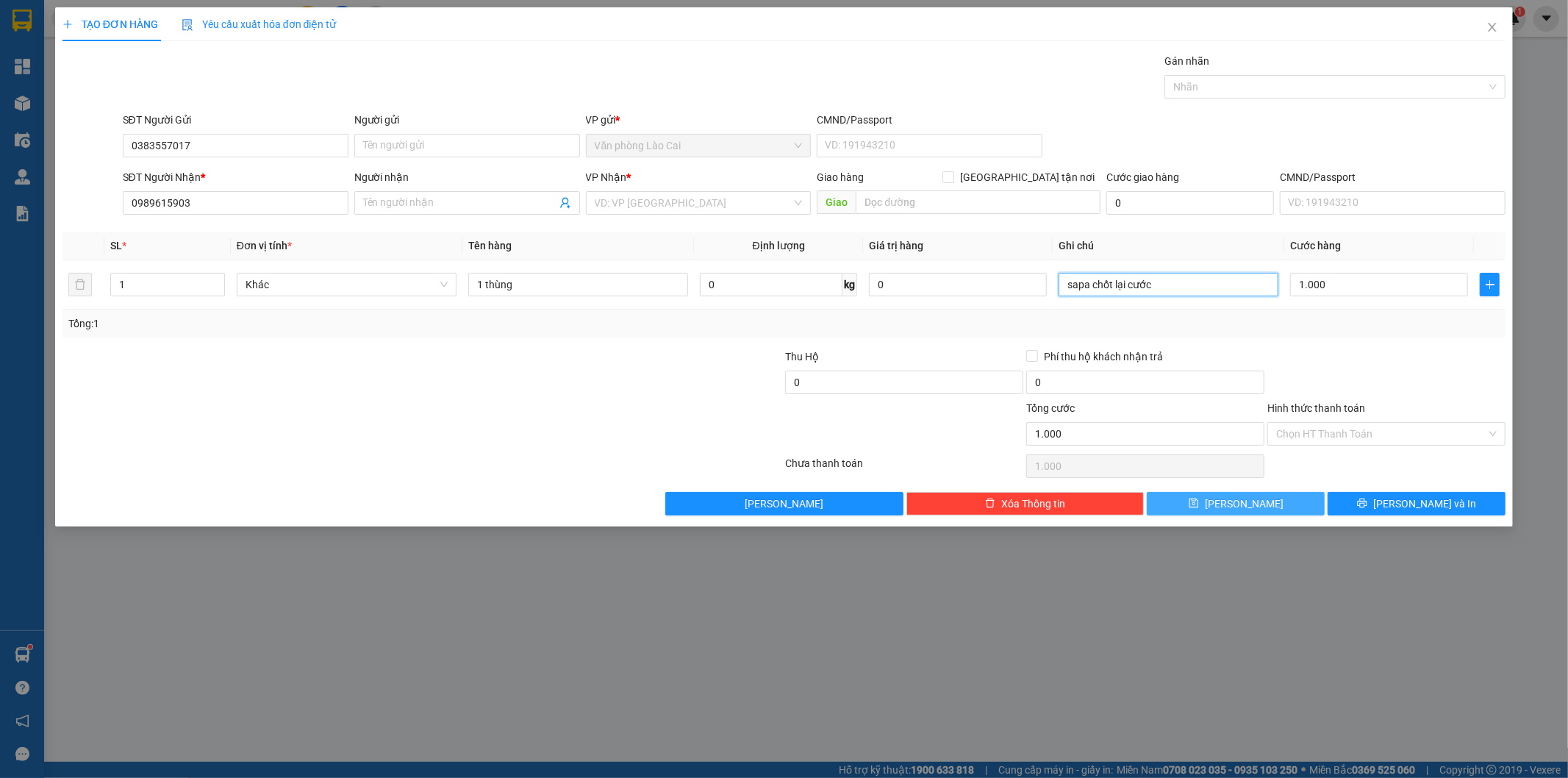
type input "sapa chốt lại cước"
click at [1170, 501] on button "Lưu" at bounding box center [1235, 503] width 178 height 23
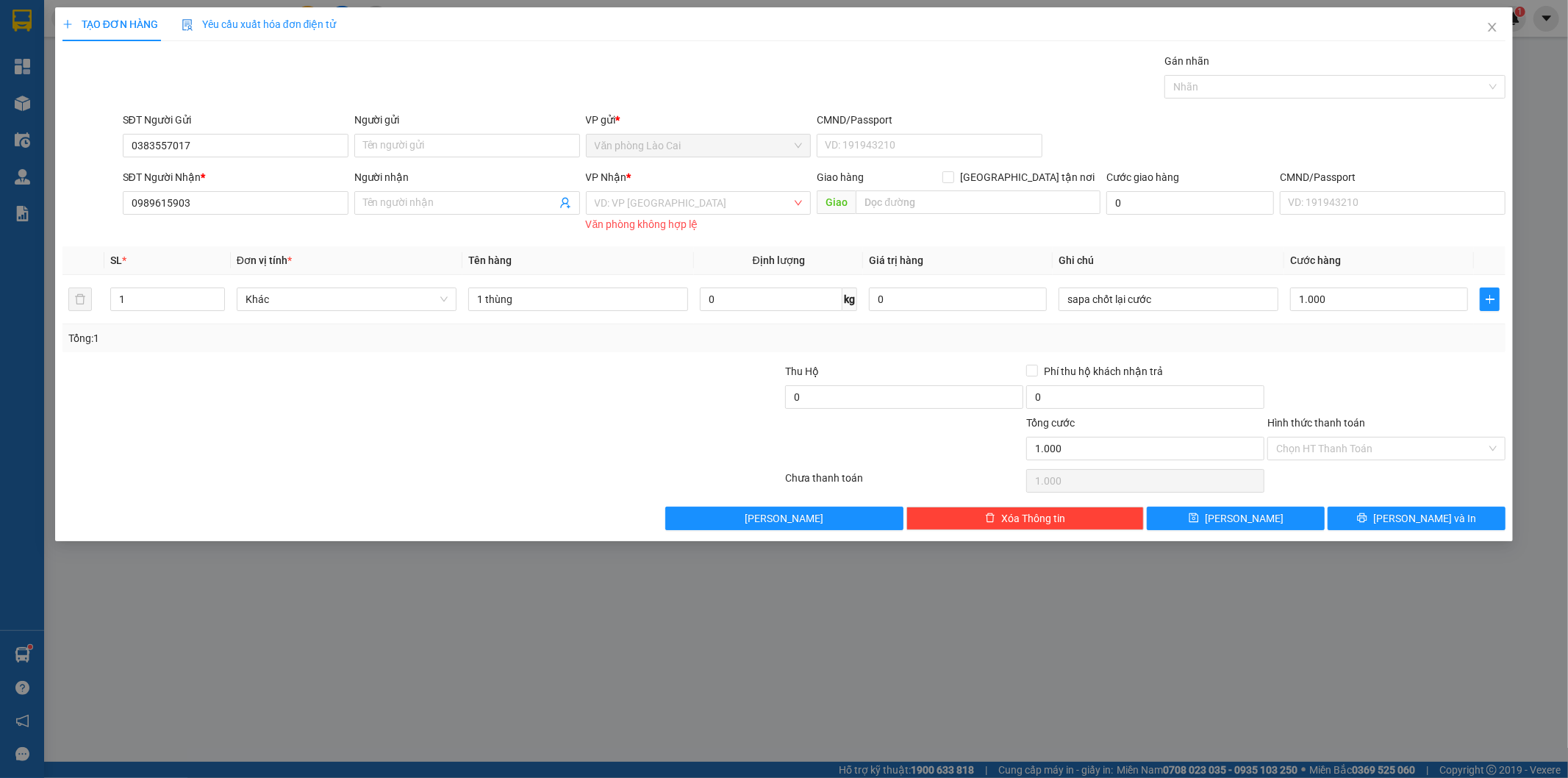
click at [653, 219] on div "Văn phòng không hợp lệ" at bounding box center [698, 225] width 225 height 17
click at [657, 207] on input "search" at bounding box center [693, 203] width 197 height 22
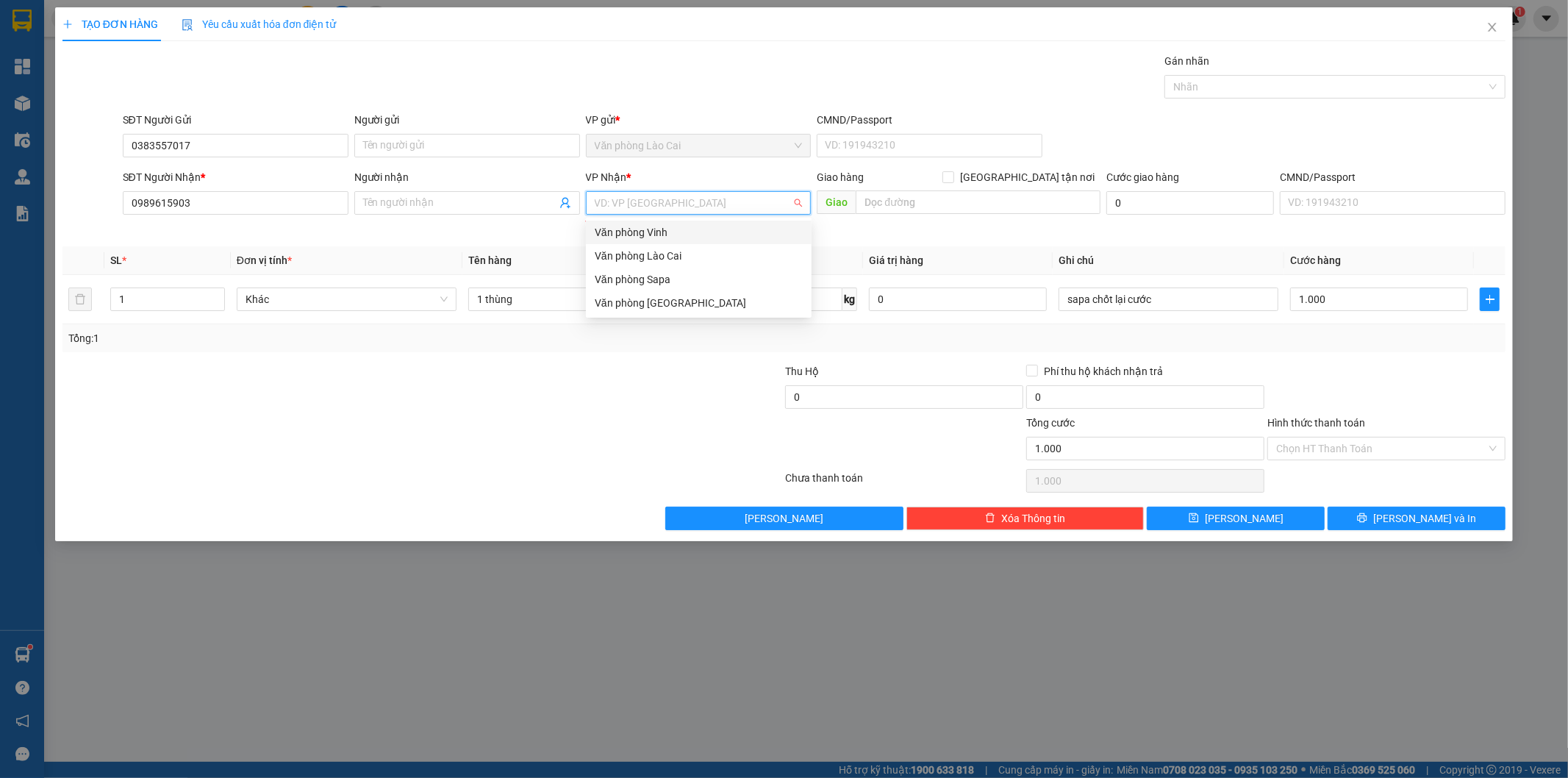
click at [663, 216] on div "Văn phòng không hợp lệ" at bounding box center [698, 225] width 225 height 17
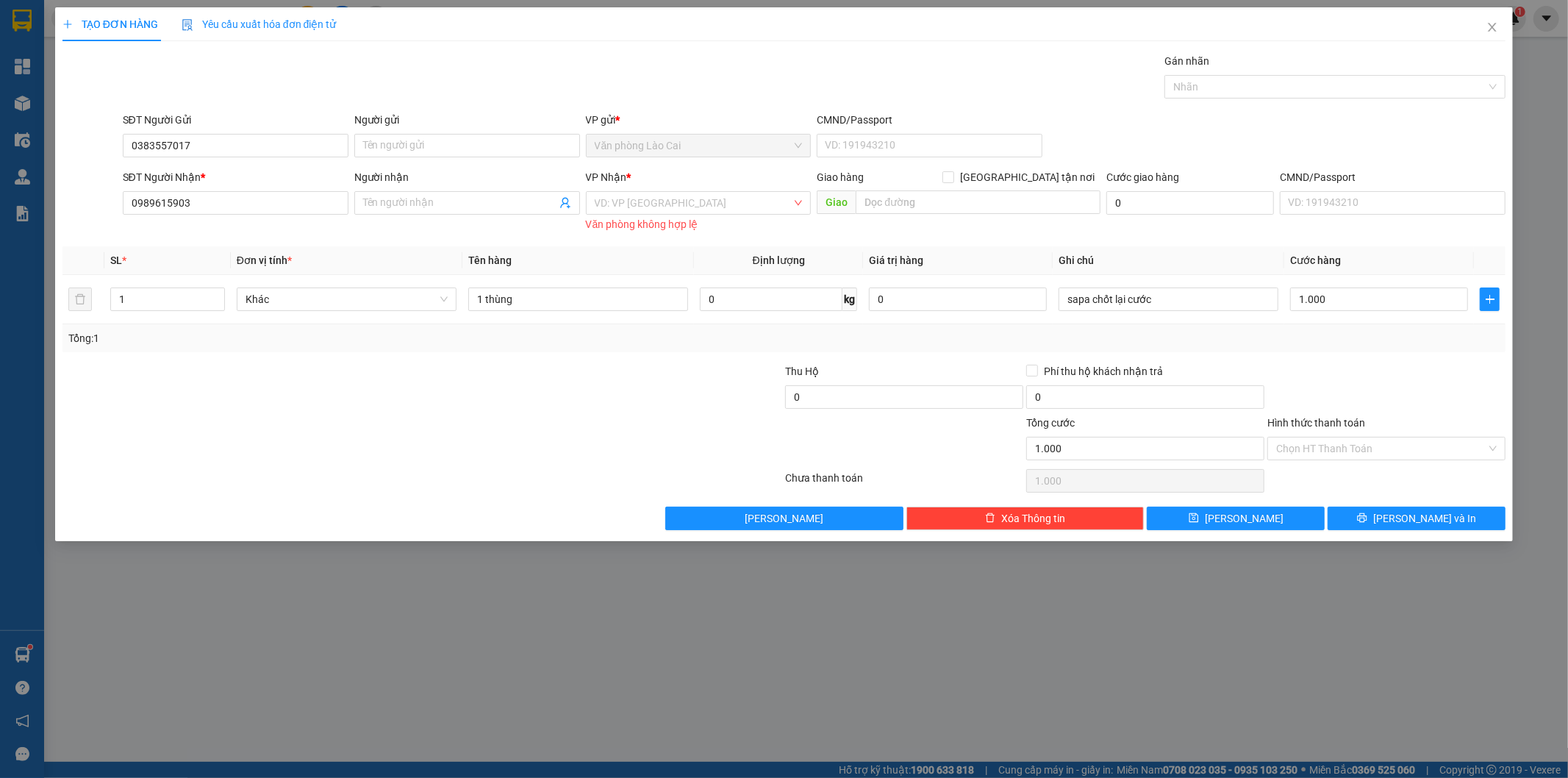
click at [663, 216] on div "Văn phòng không hợp lệ" at bounding box center [698, 225] width 225 height 17
click at [656, 197] on input "search" at bounding box center [693, 203] width 197 height 22
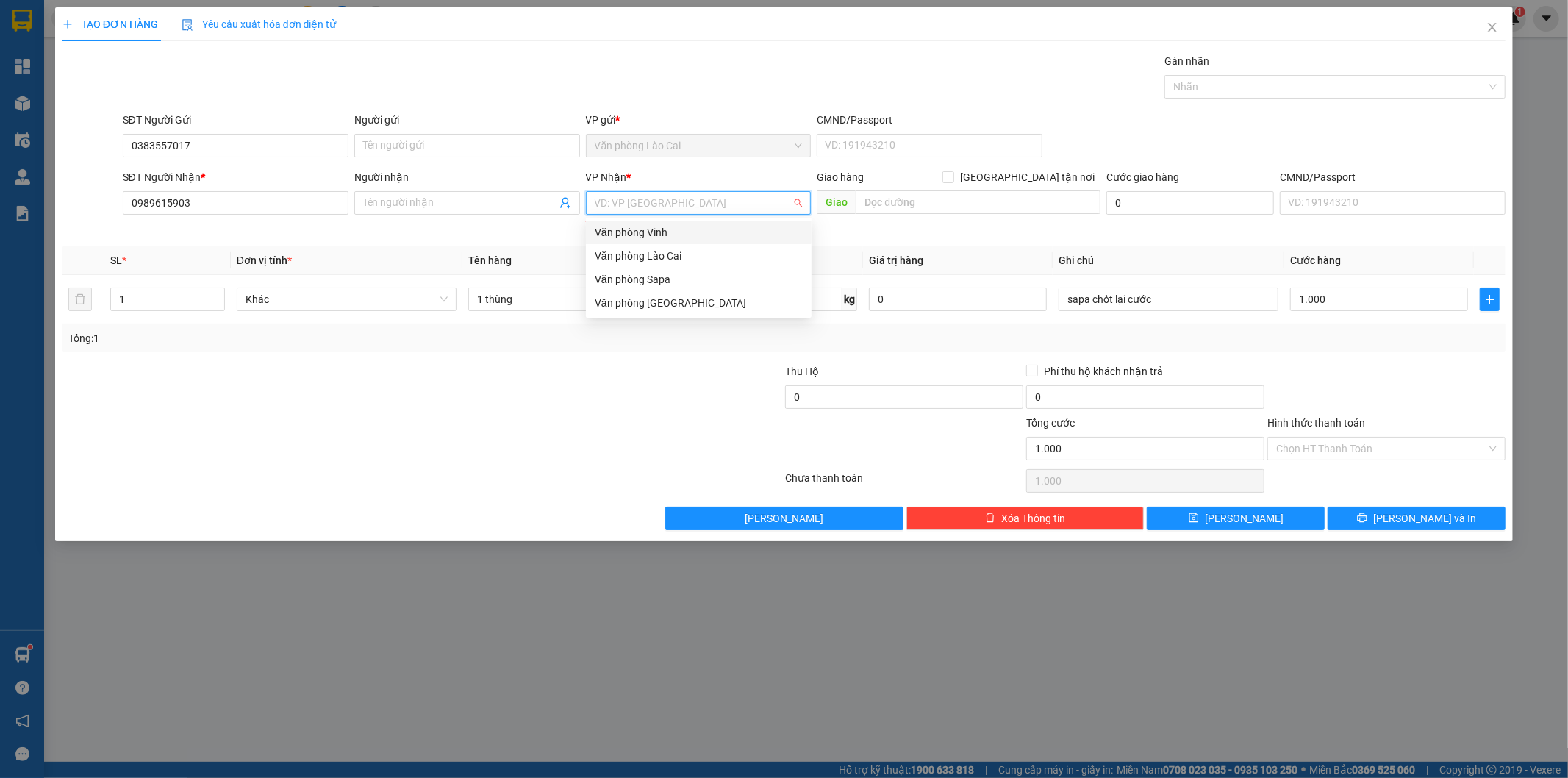
click at [662, 232] on div "Văn phòng Vinh" at bounding box center [698, 232] width 208 height 16
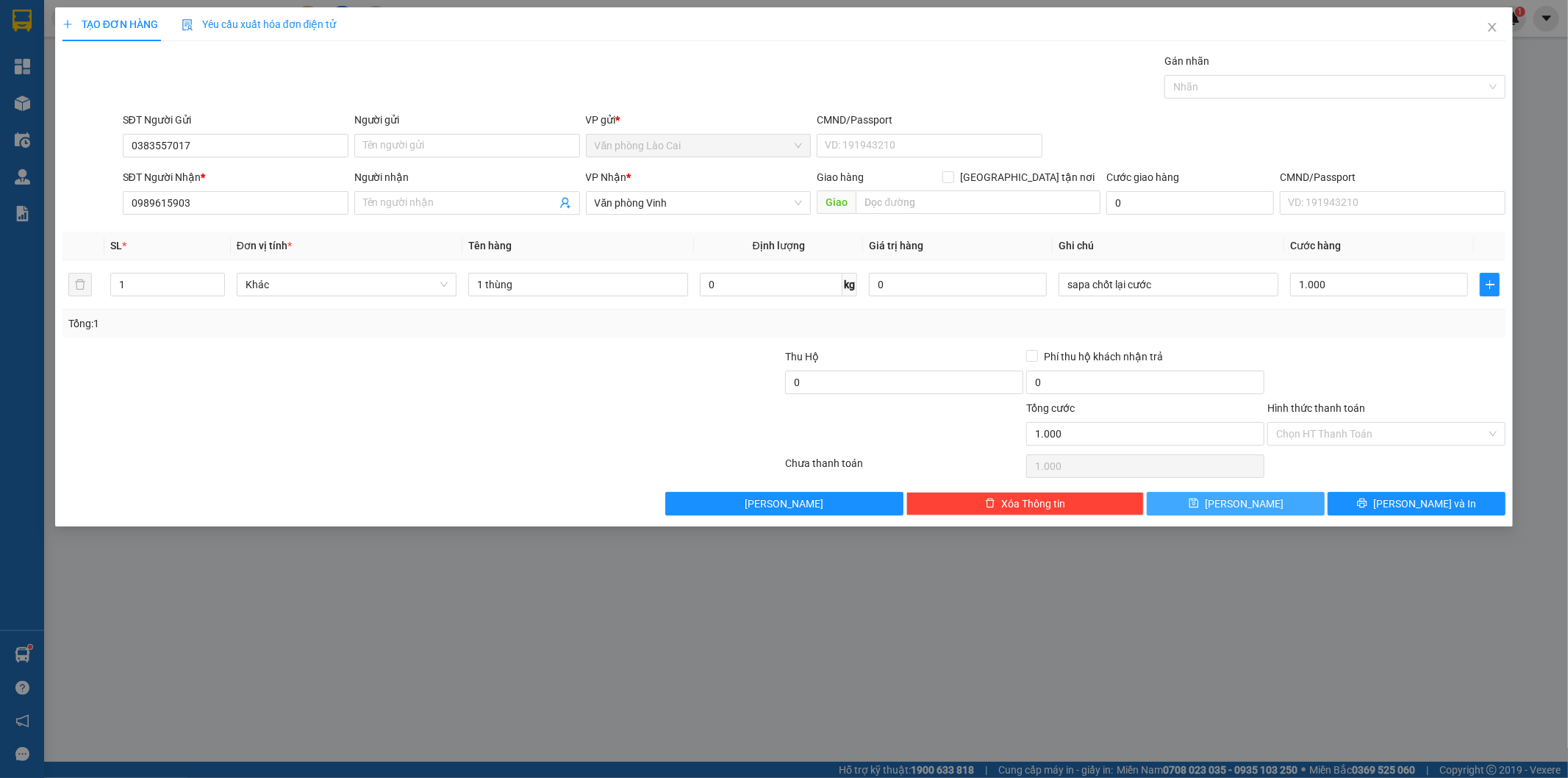
click at [1265, 506] on button "Lưu" at bounding box center [1235, 503] width 178 height 23
type input "0"
click at [1497, 23] on icon "close" at bounding box center [1492, 27] width 12 height 12
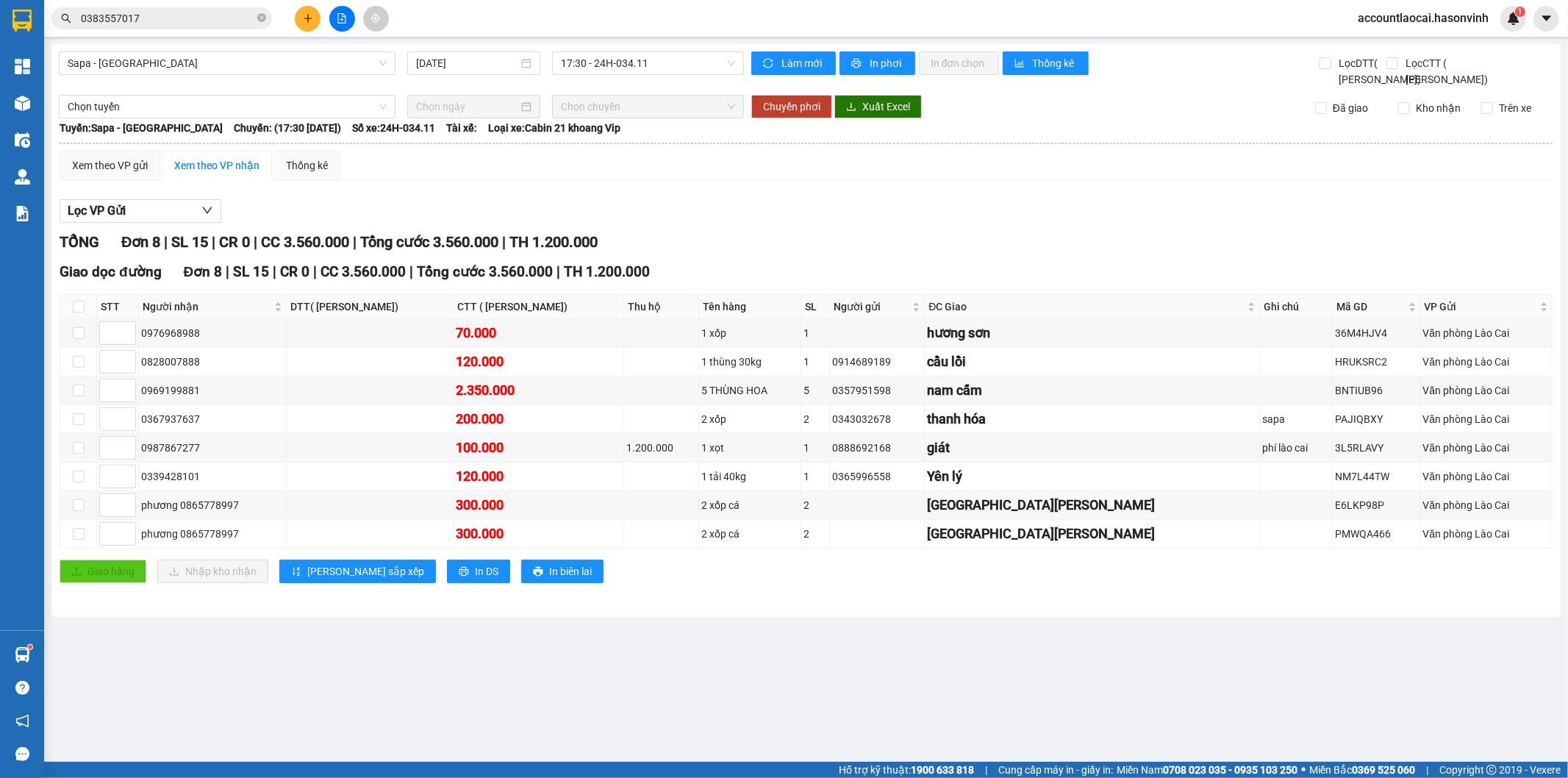
click at [47, 93] on main "Sapa - Hương Sơn 14/10/2025 17:30 - 24H-034.11 Làm mới In phơi In đơn chọn Thốn…" at bounding box center [784, 381] width 1568 height 762
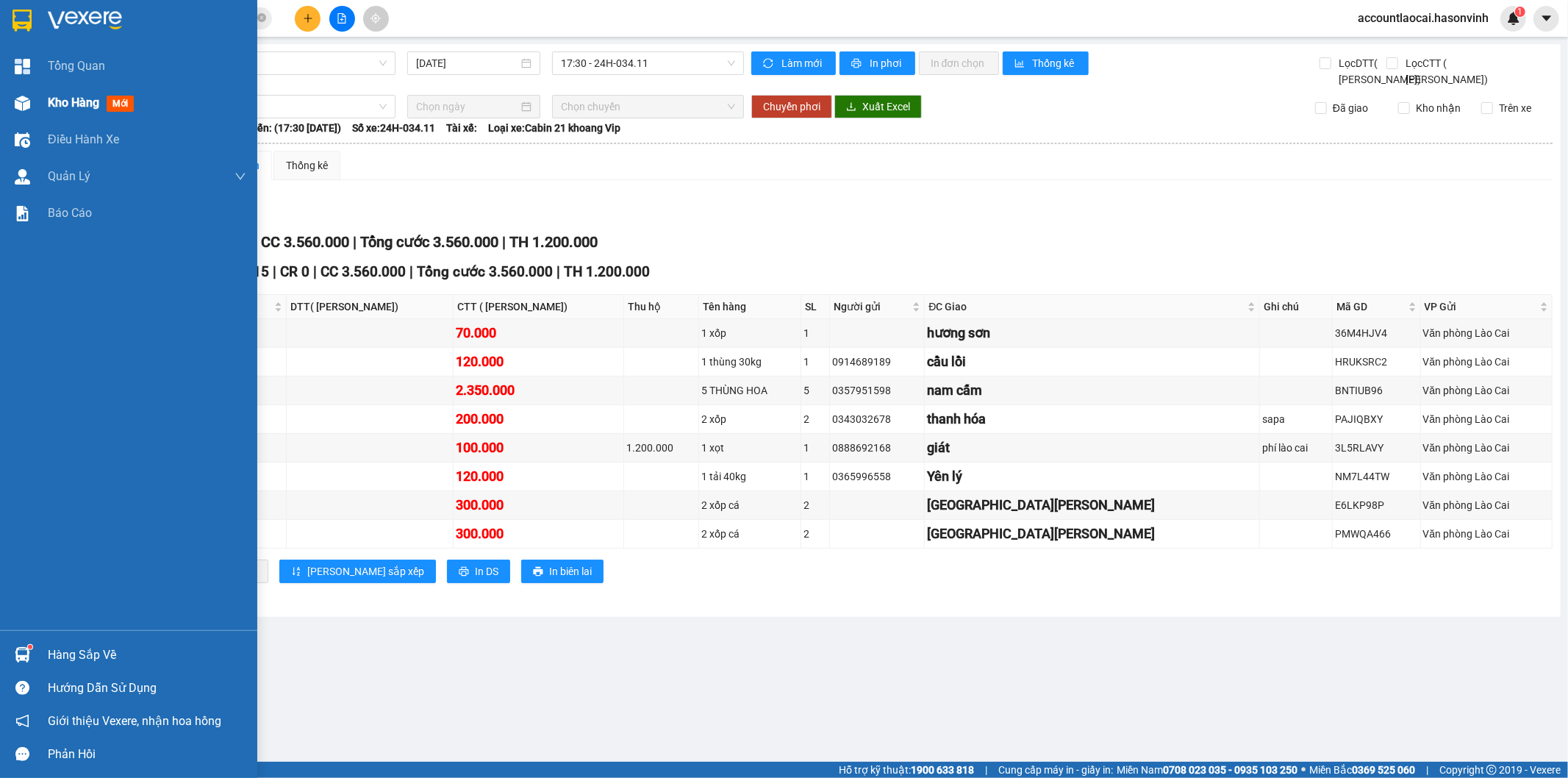
click at [8, 112] on div "Kho hàng mới" at bounding box center [129, 103] width 257 height 37
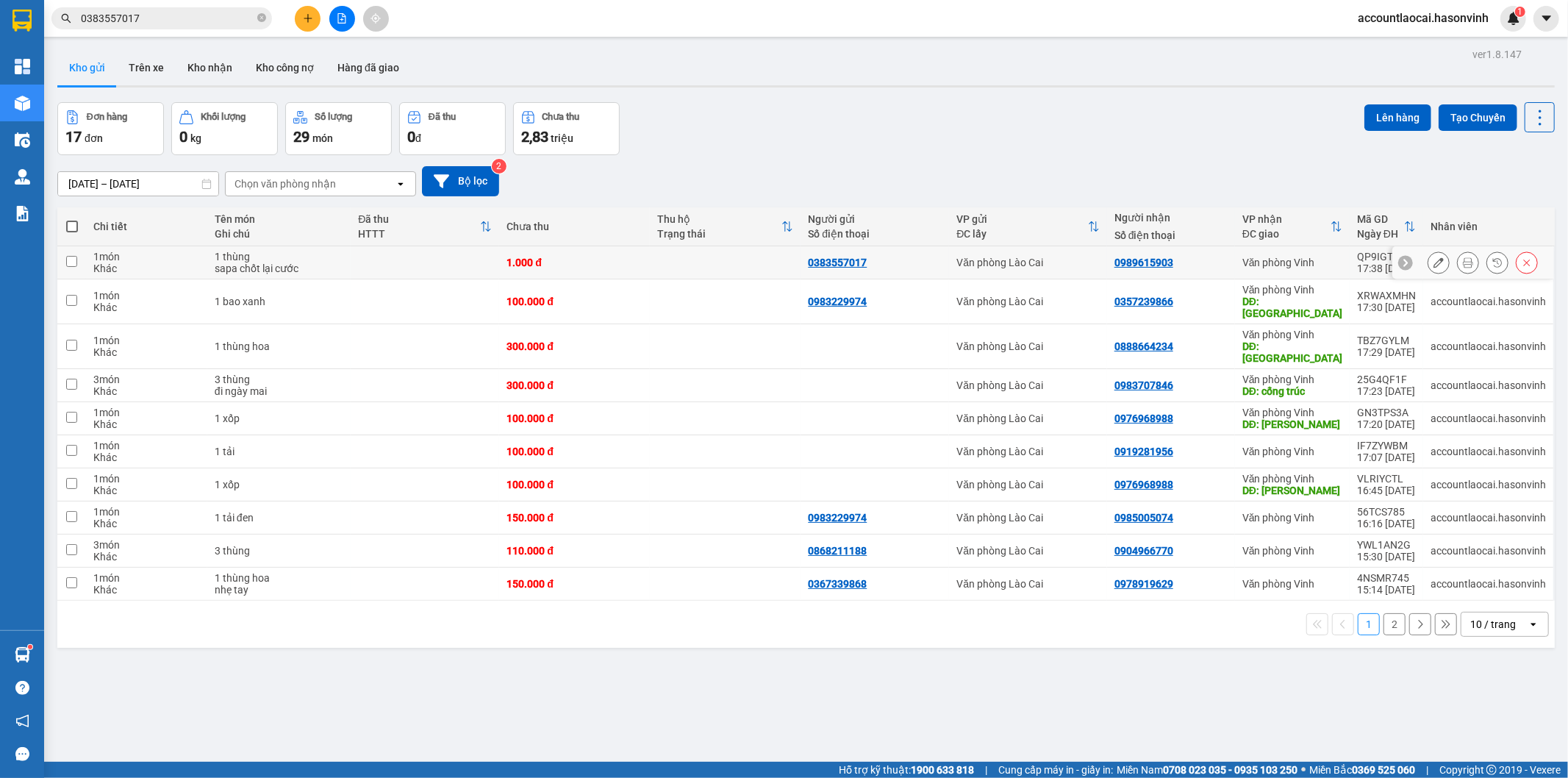
click at [158, 263] on div "Khác" at bounding box center [146, 269] width 107 height 12
checkbox input "true"
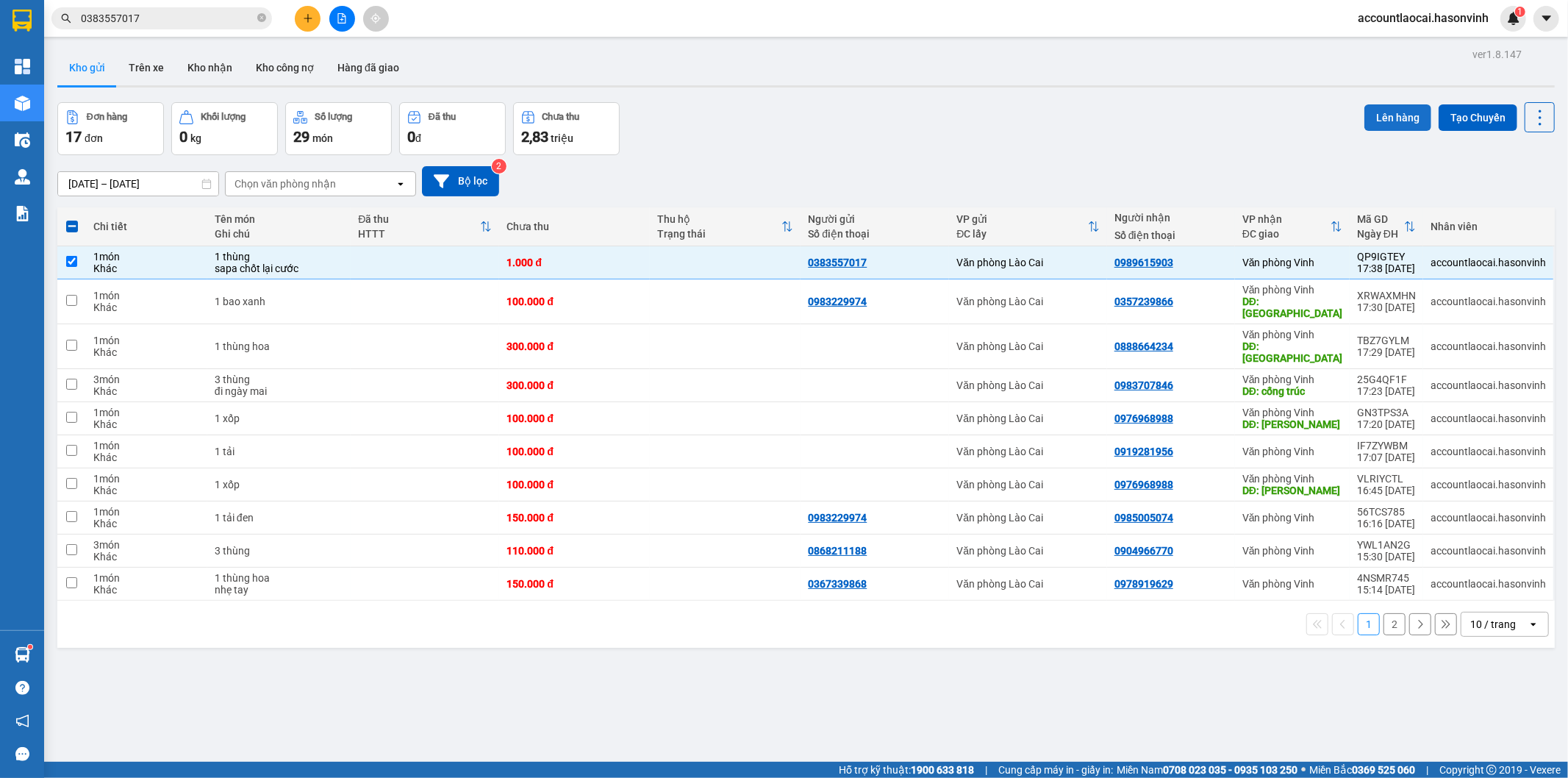
click at [1387, 117] on button "Lên hàng" at bounding box center [1397, 117] width 67 height 26
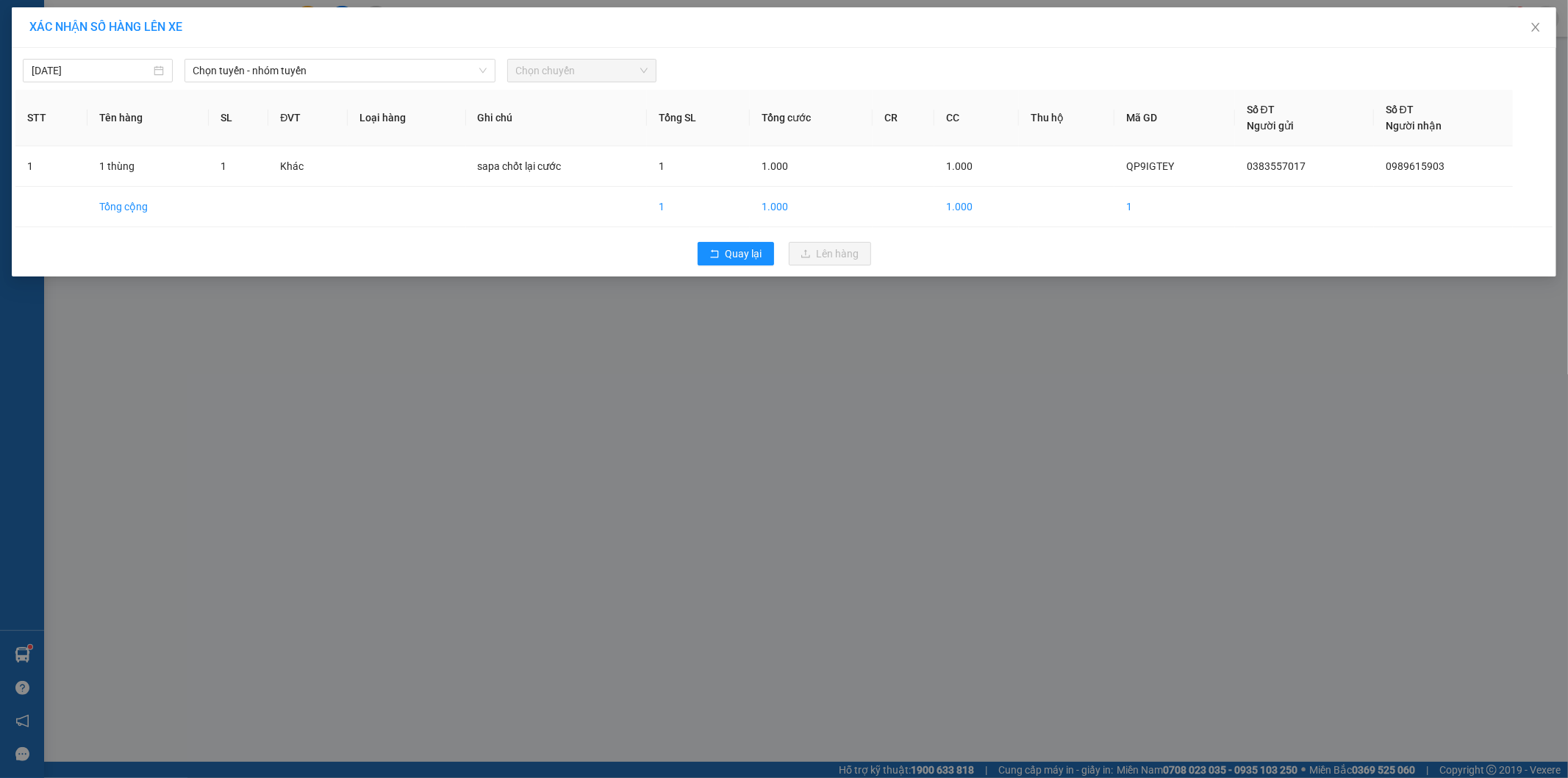
click at [550, 73] on span "Chọn chuyến" at bounding box center [582, 70] width 132 height 22
click at [387, 70] on span "Chọn tuyến - nhóm tuyến" at bounding box center [340, 70] width 293 height 22
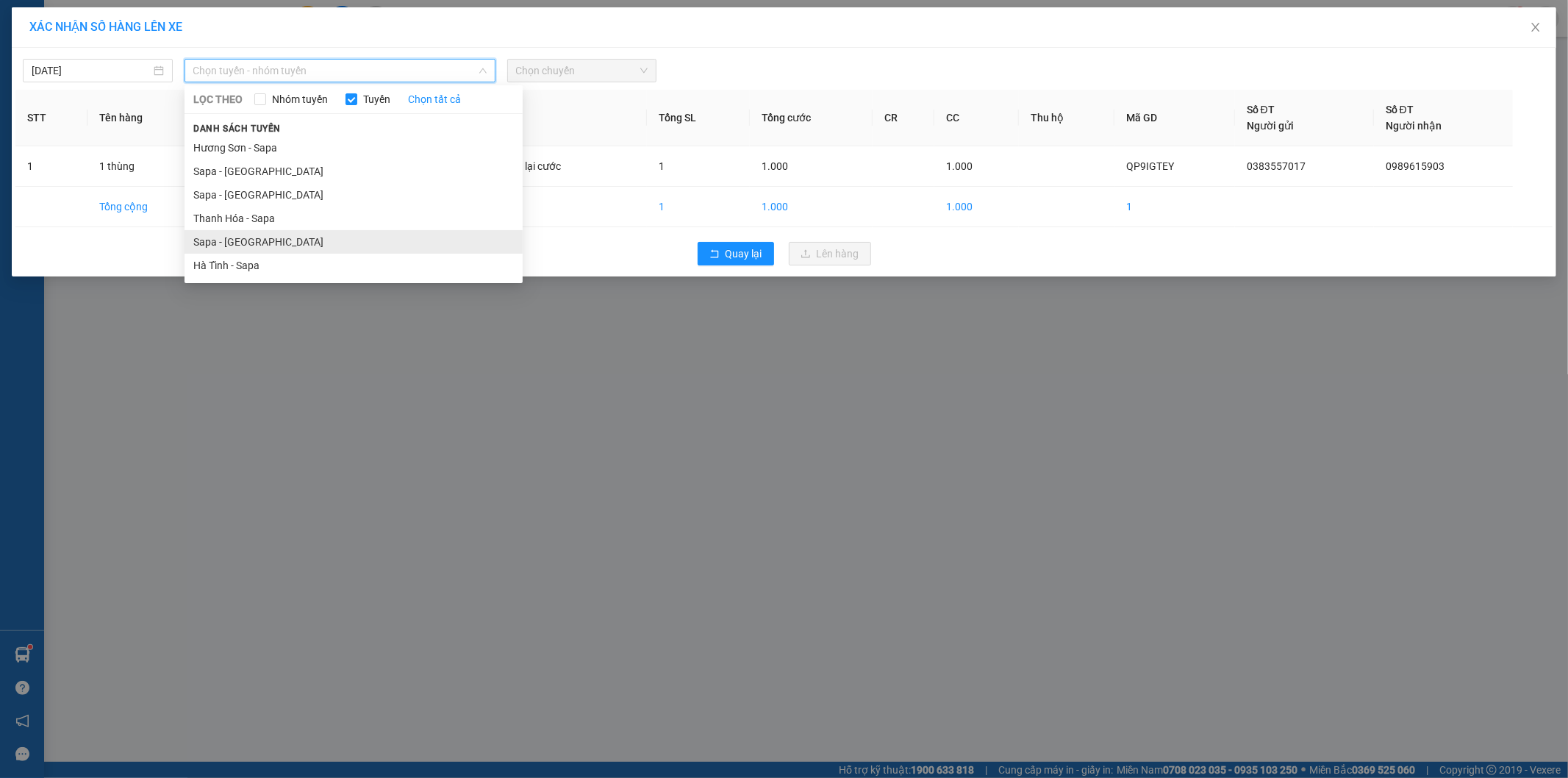
click at [349, 248] on li "Sapa - [GEOGRAPHIC_DATA]" at bounding box center [353, 241] width 338 height 23
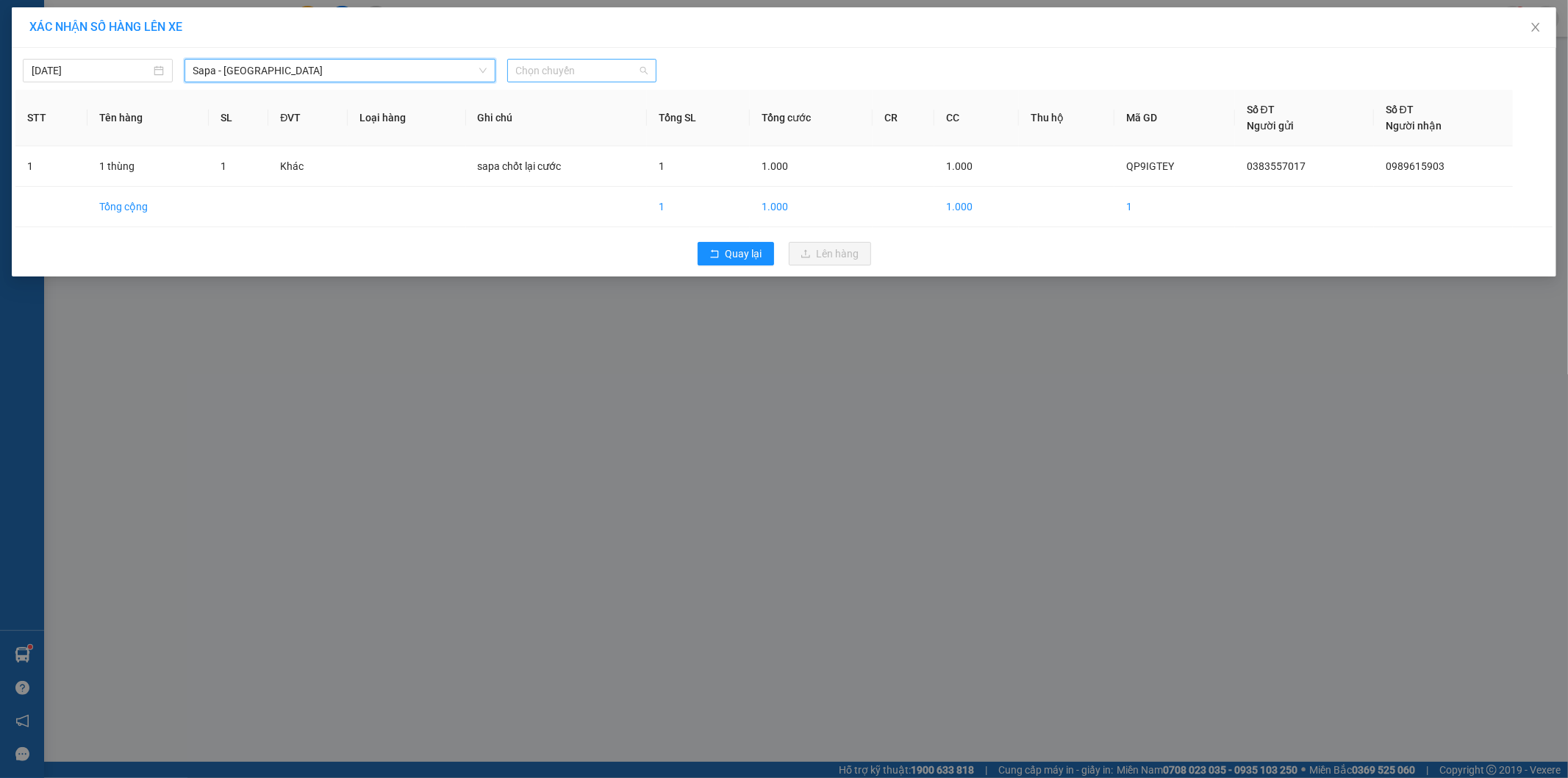
click at [557, 68] on span "Chọn chuyến" at bounding box center [582, 70] width 132 height 22
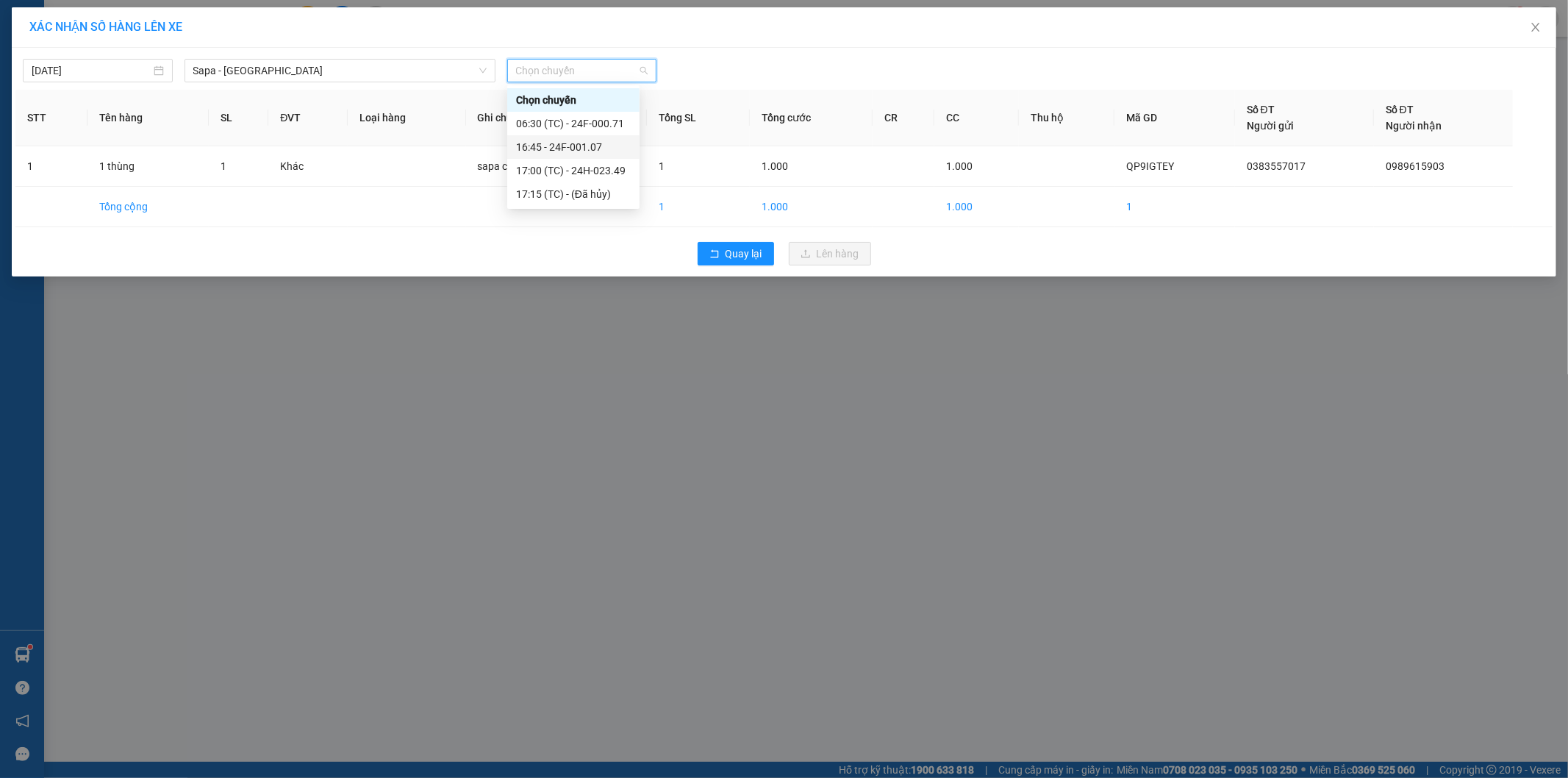
click at [575, 142] on div "16:45 - 24F-001.07" at bounding box center [573, 147] width 115 height 16
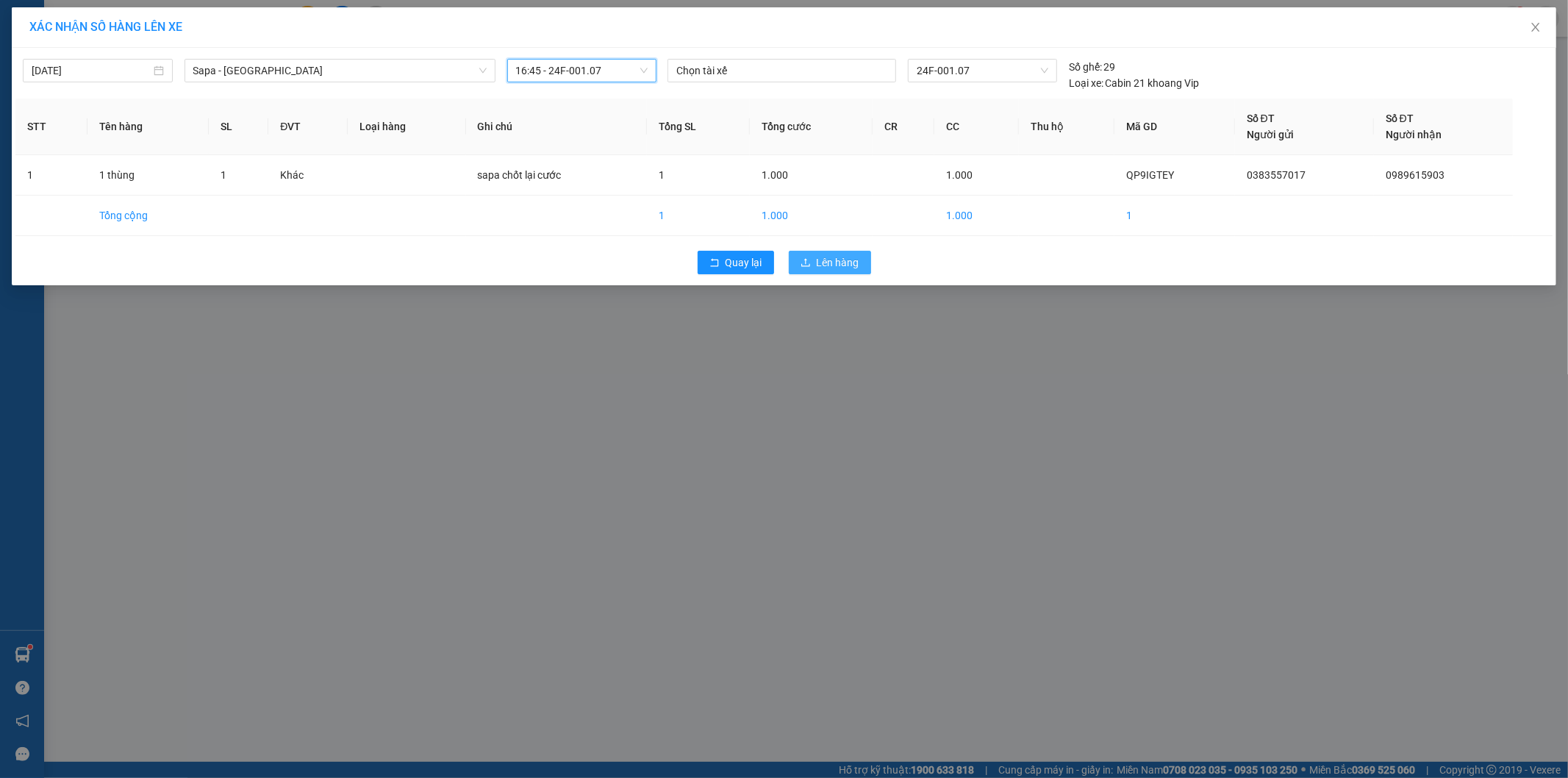
click at [823, 266] on span "Lên hàng" at bounding box center [837, 262] width 42 height 16
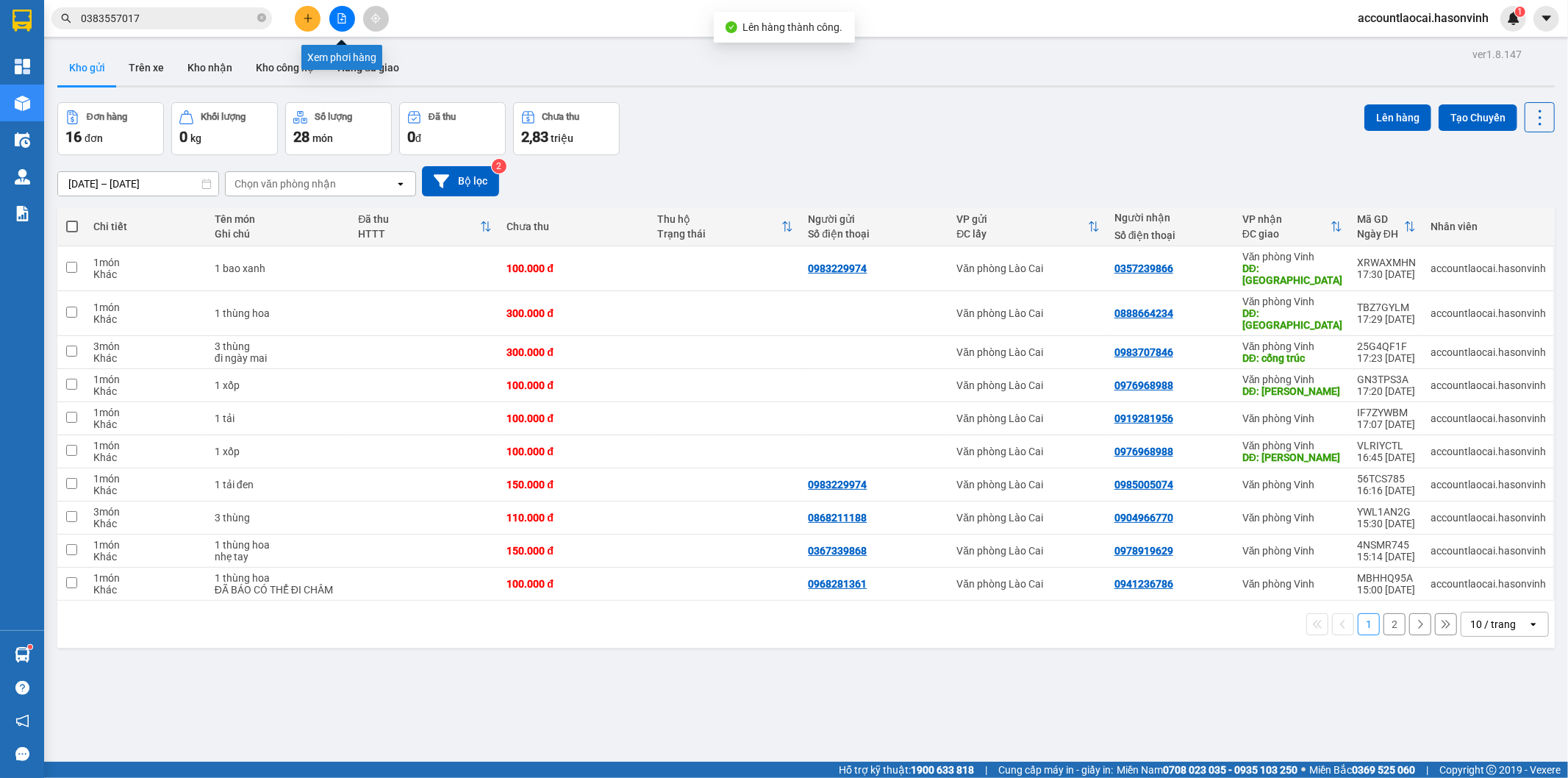
click at [340, 19] on icon "file-add" at bounding box center [342, 18] width 8 height 11
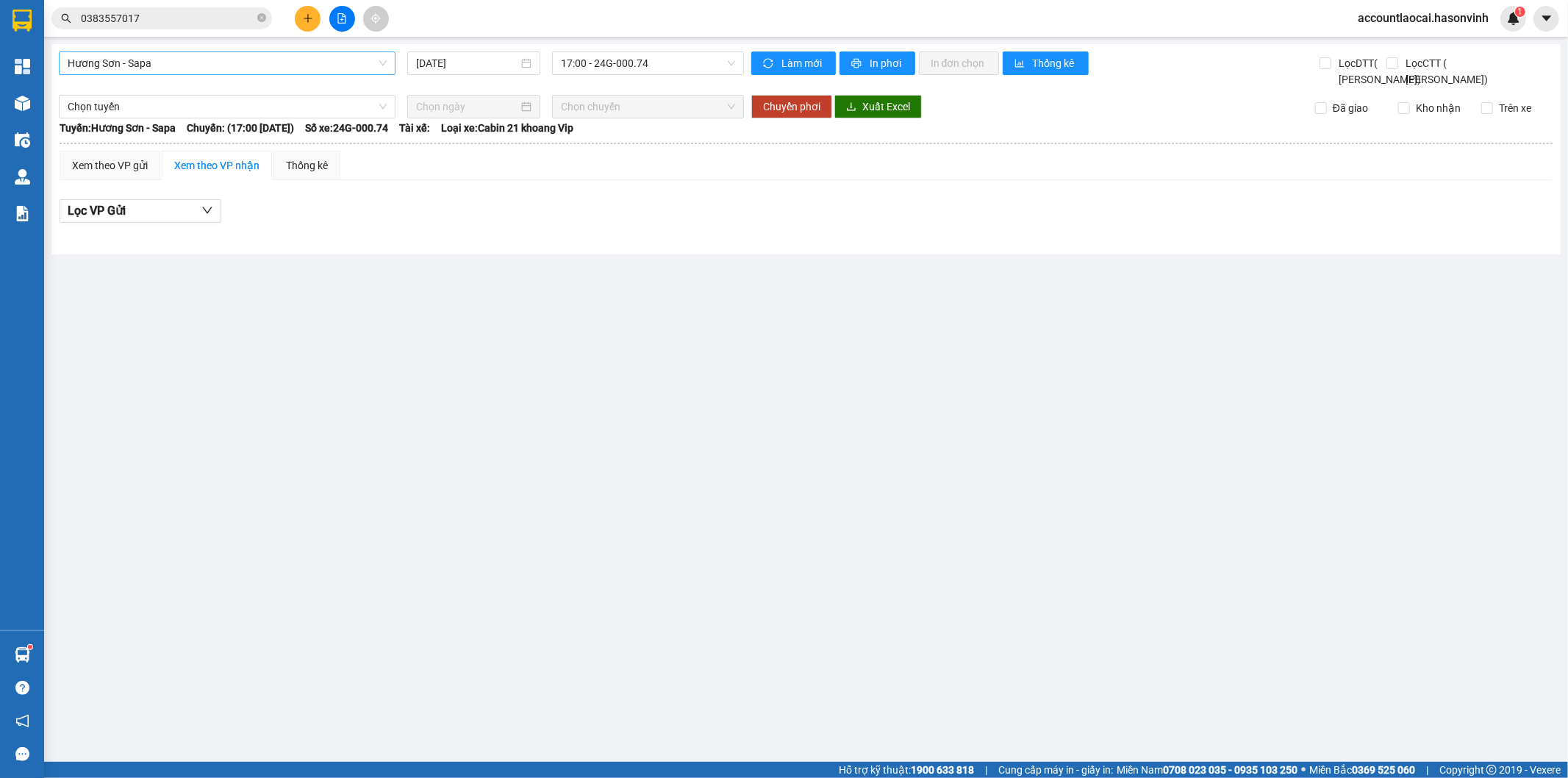
click at [130, 68] on span "Hương Sơn - Sapa" at bounding box center [227, 63] width 319 height 22
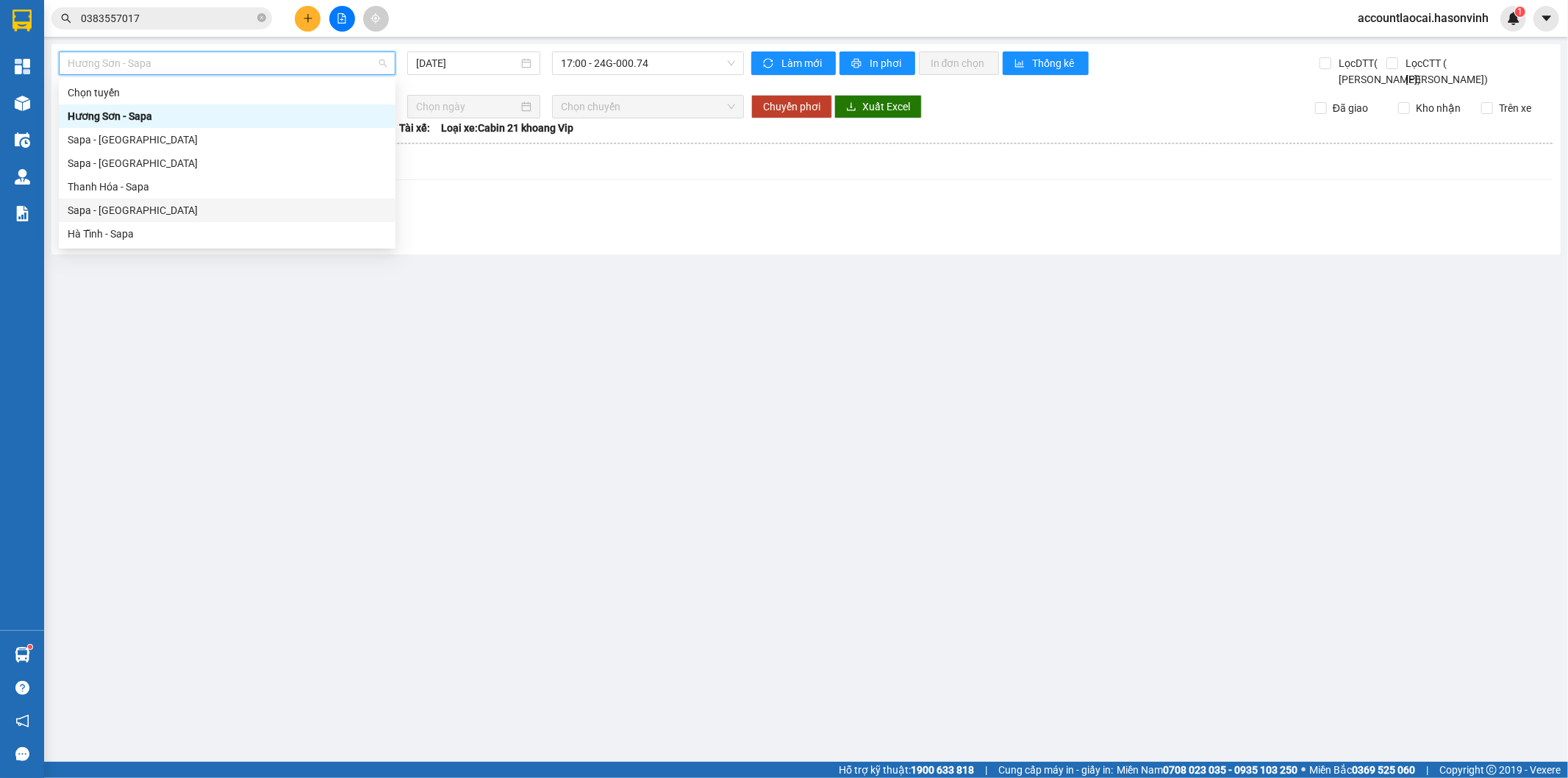
click at [140, 202] on div "Sapa - [GEOGRAPHIC_DATA]" at bounding box center [227, 210] width 319 height 16
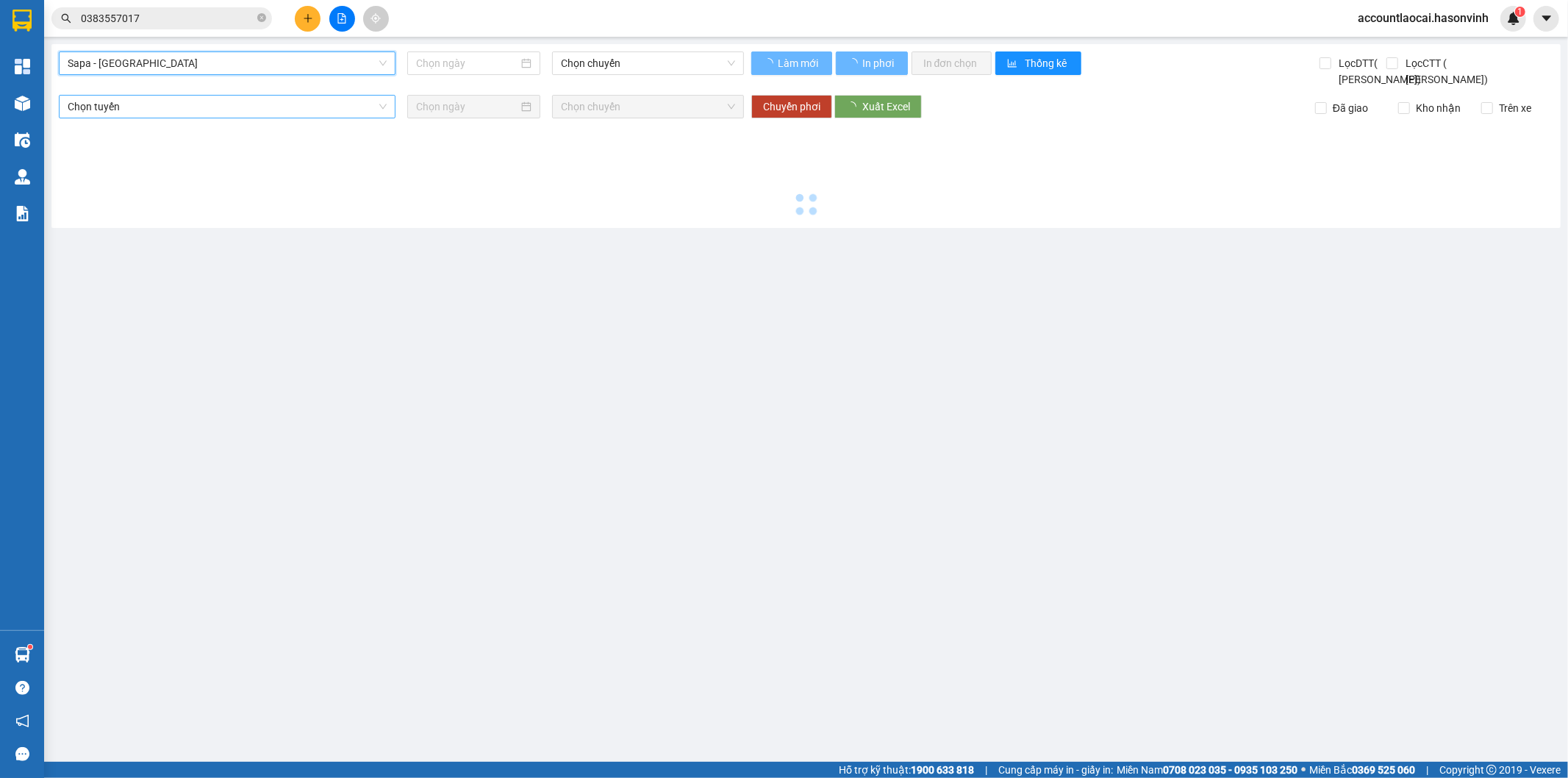
type input "[DATE]"
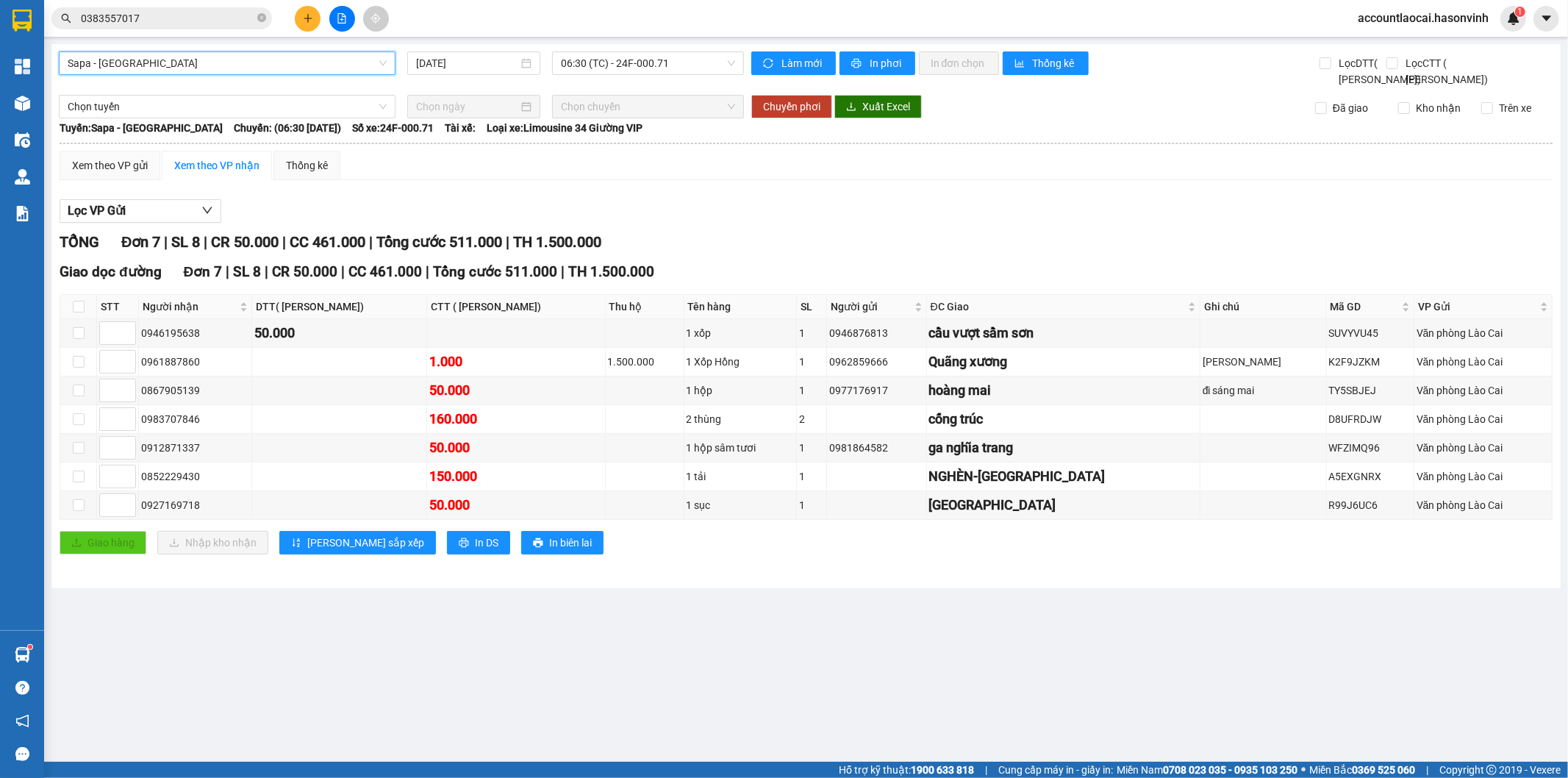
click at [582, 76] on div "Sapa - Hà Tĩnh Sapa - Hà Tĩnh 14/10/2025 06:30 (TC) - 24F-000.71" at bounding box center [402, 70] width 685 height 36
click at [589, 61] on span "06:30 (TC) - 24F-000.71" at bounding box center [647, 63] width 173 height 22
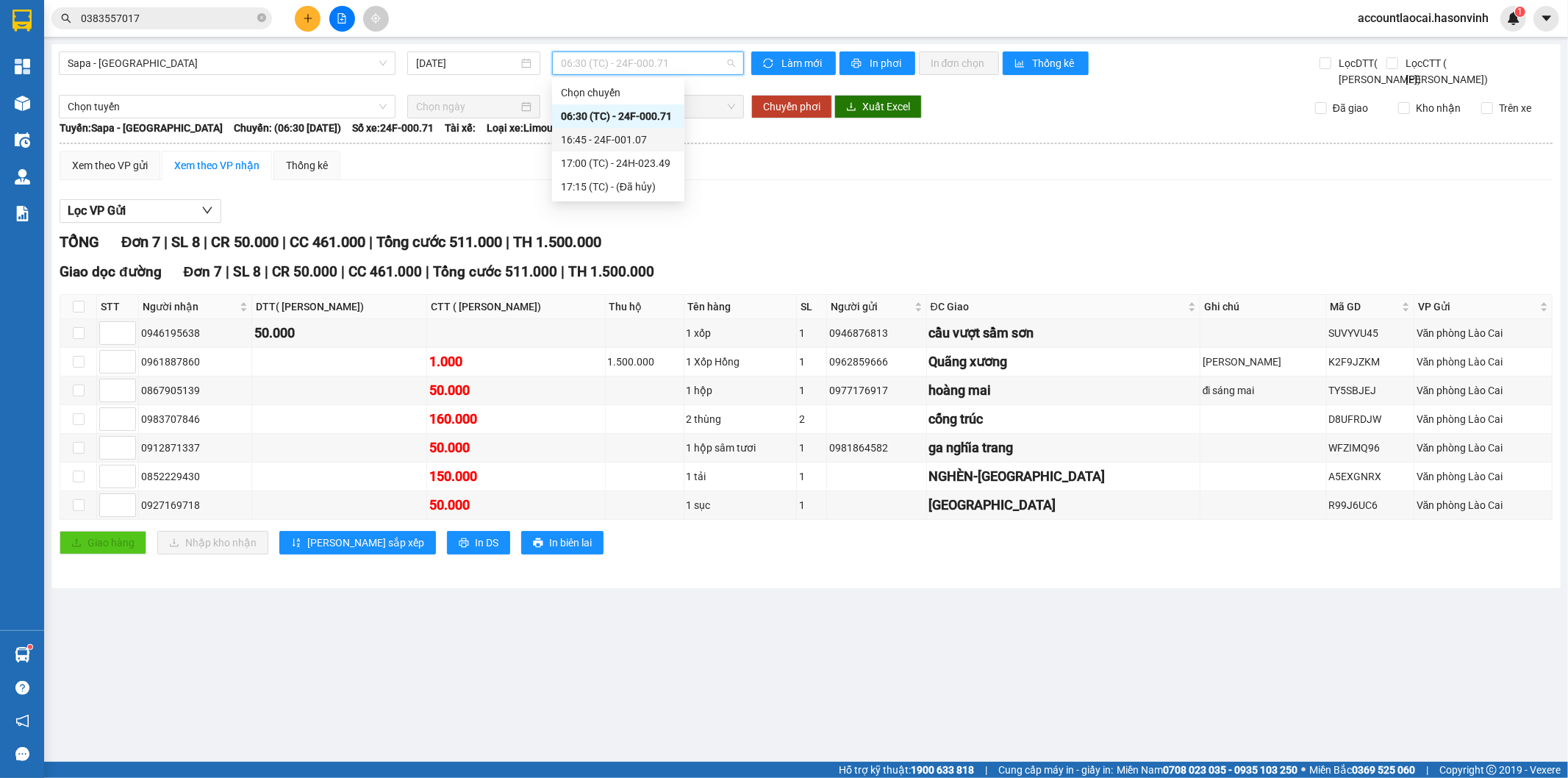
click at [606, 129] on div "16:45 - 24F-001.07" at bounding box center [618, 139] width 132 height 23
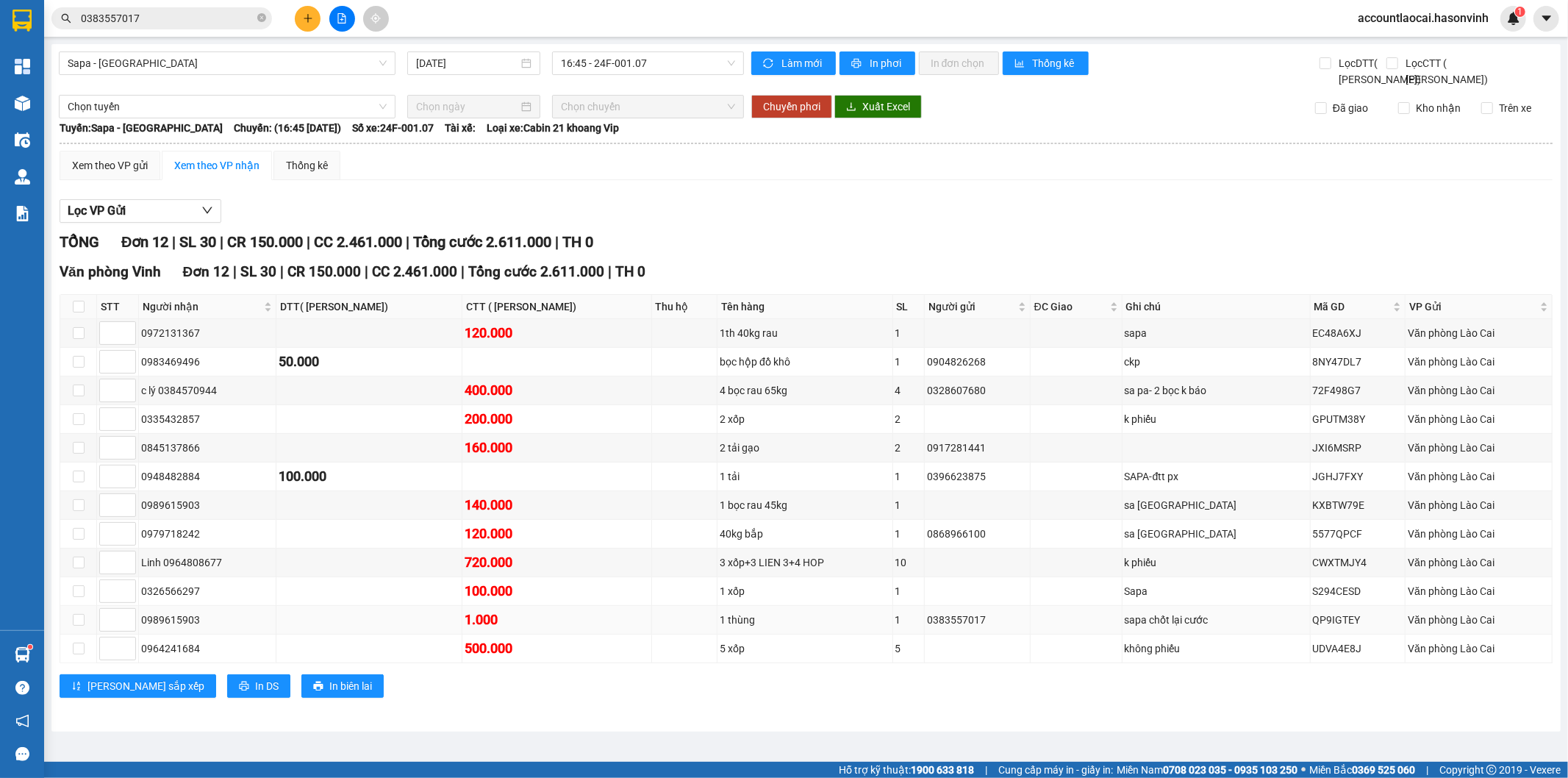
click at [253, 628] on div "0989615903" at bounding box center [207, 619] width 132 height 16
click at [56, 635] on div "Sapa - Hà Tĩnh 14/10/2025 16:45 - 24F-001.07 Làm mới In phơi In đơn chọn Thống …" at bounding box center [806, 387] width 1509 height 687
click at [76, 626] on input "checkbox" at bounding box center [79, 620] width 12 height 12
checkbox input "true"
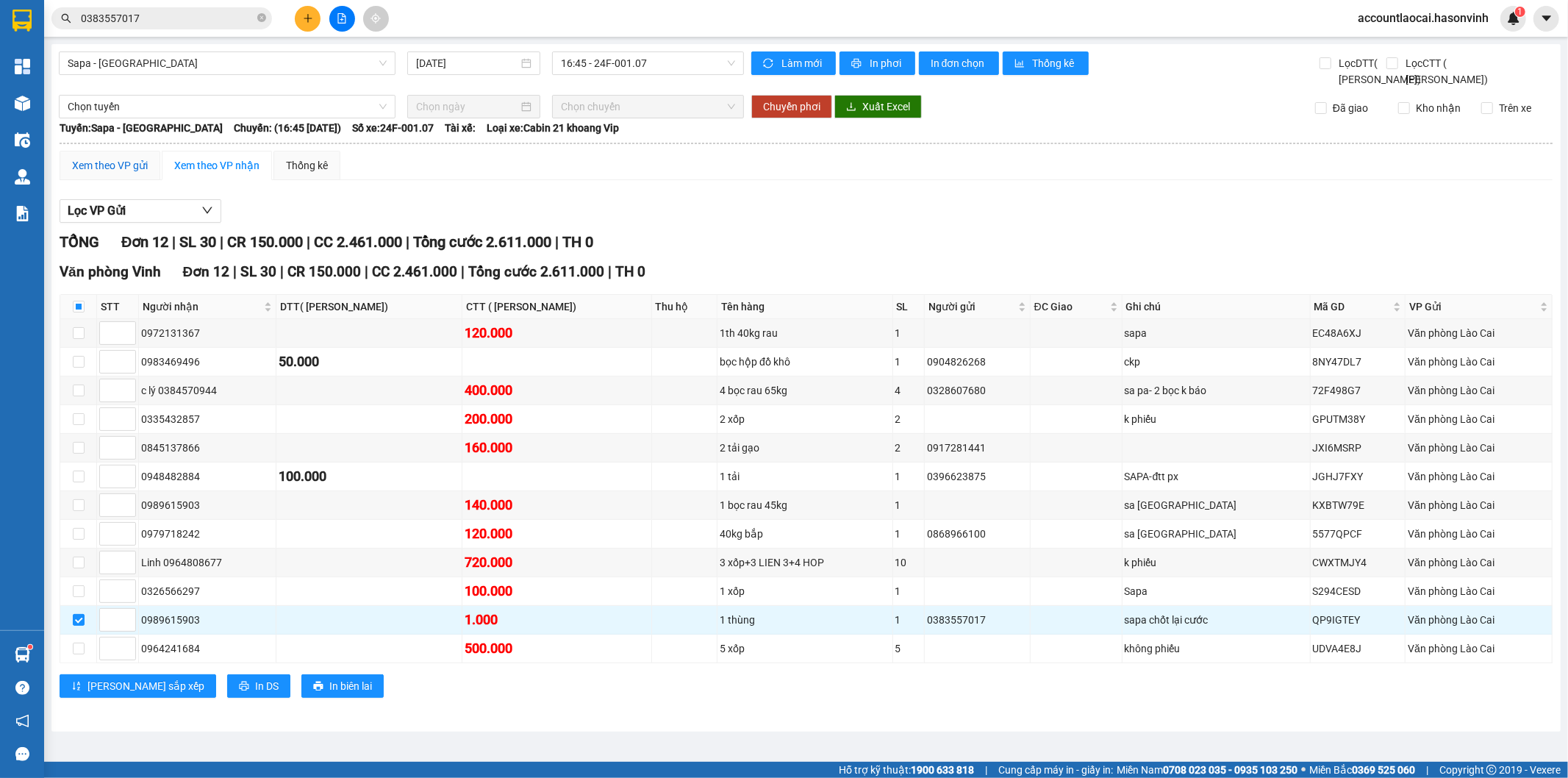
click at [110, 173] on div "Xem theo VP gửi" at bounding box center [110, 165] width 76 height 16
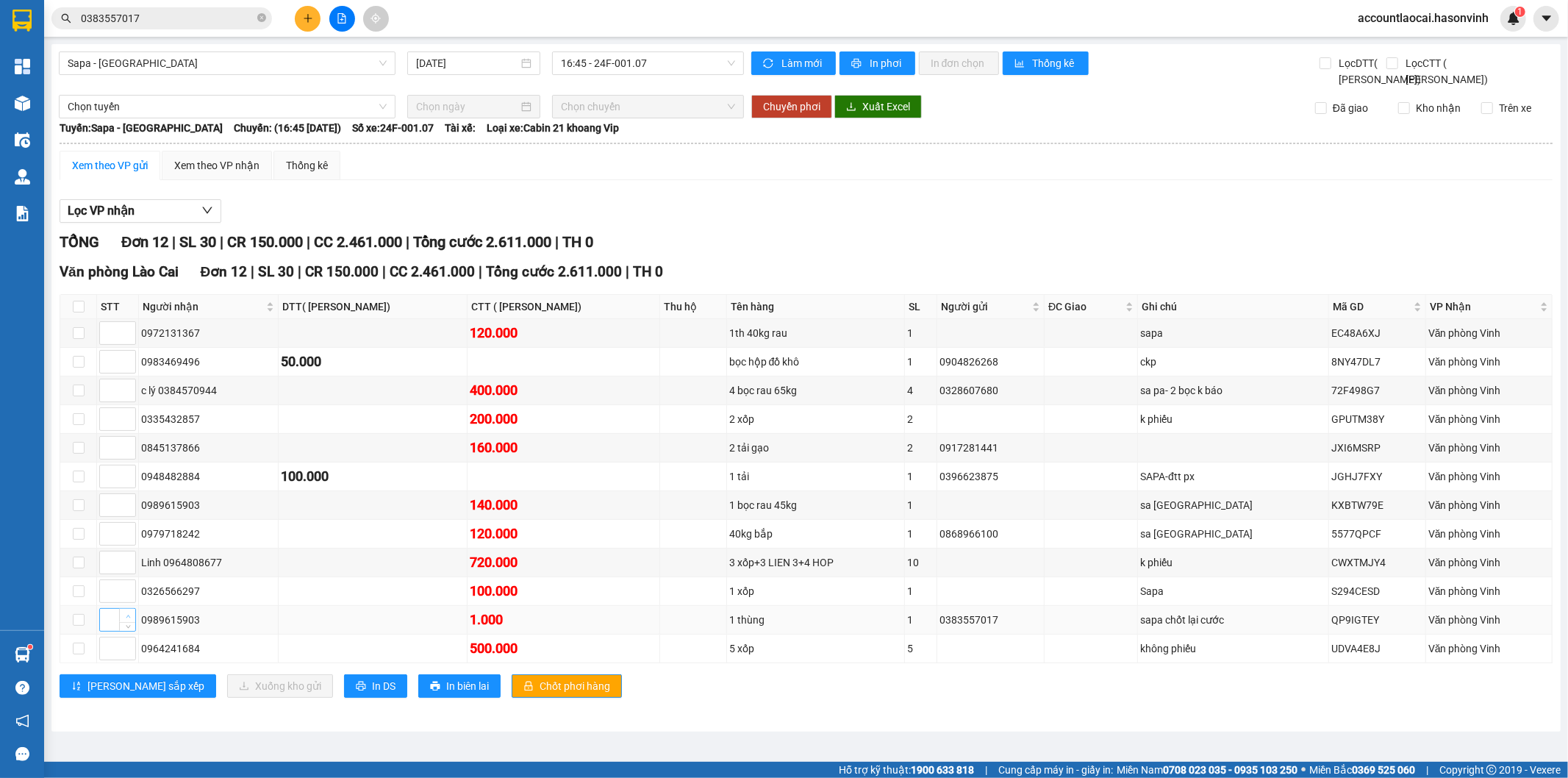
type input "1"
click at [123, 621] on span "up" at bounding box center [128, 616] width 9 height 9
click at [76, 626] on input "checkbox" at bounding box center [79, 620] width 12 height 12
checkbox input "true"
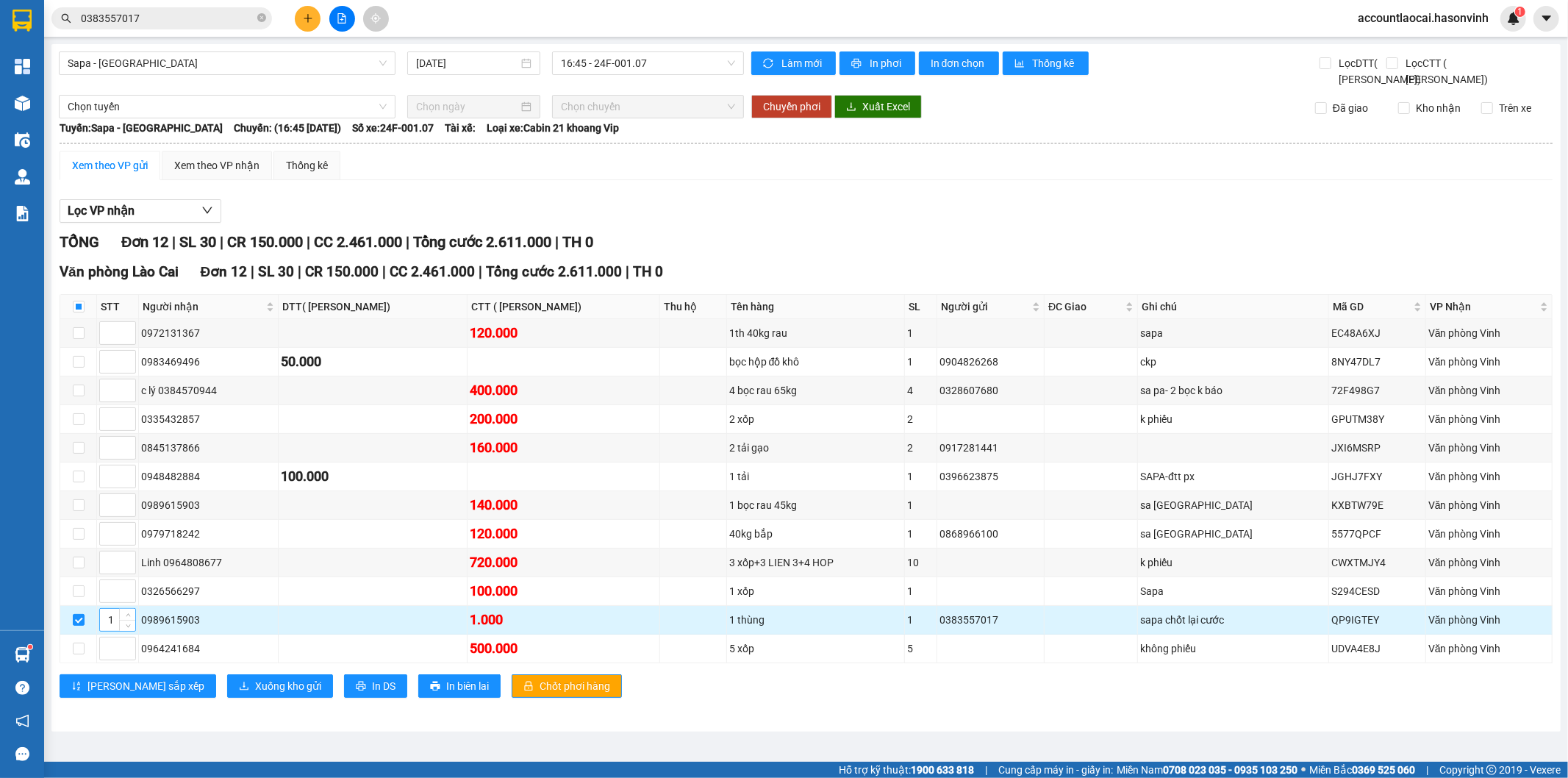
click at [116, 631] on input "1" at bounding box center [117, 620] width 36 height 22
drag, startPoint x: 116, startPoint y: 636, endPoint x: 94, endPoint y: 636, distance: 22.0
click at [94, 635] on tr "1 0989615903 1.000 1 thùng 1 0383557017 sapa chốt lại cước QP9IGTEY Văn phòng V…" at bounding box center [806, 621] width 1492 height 29
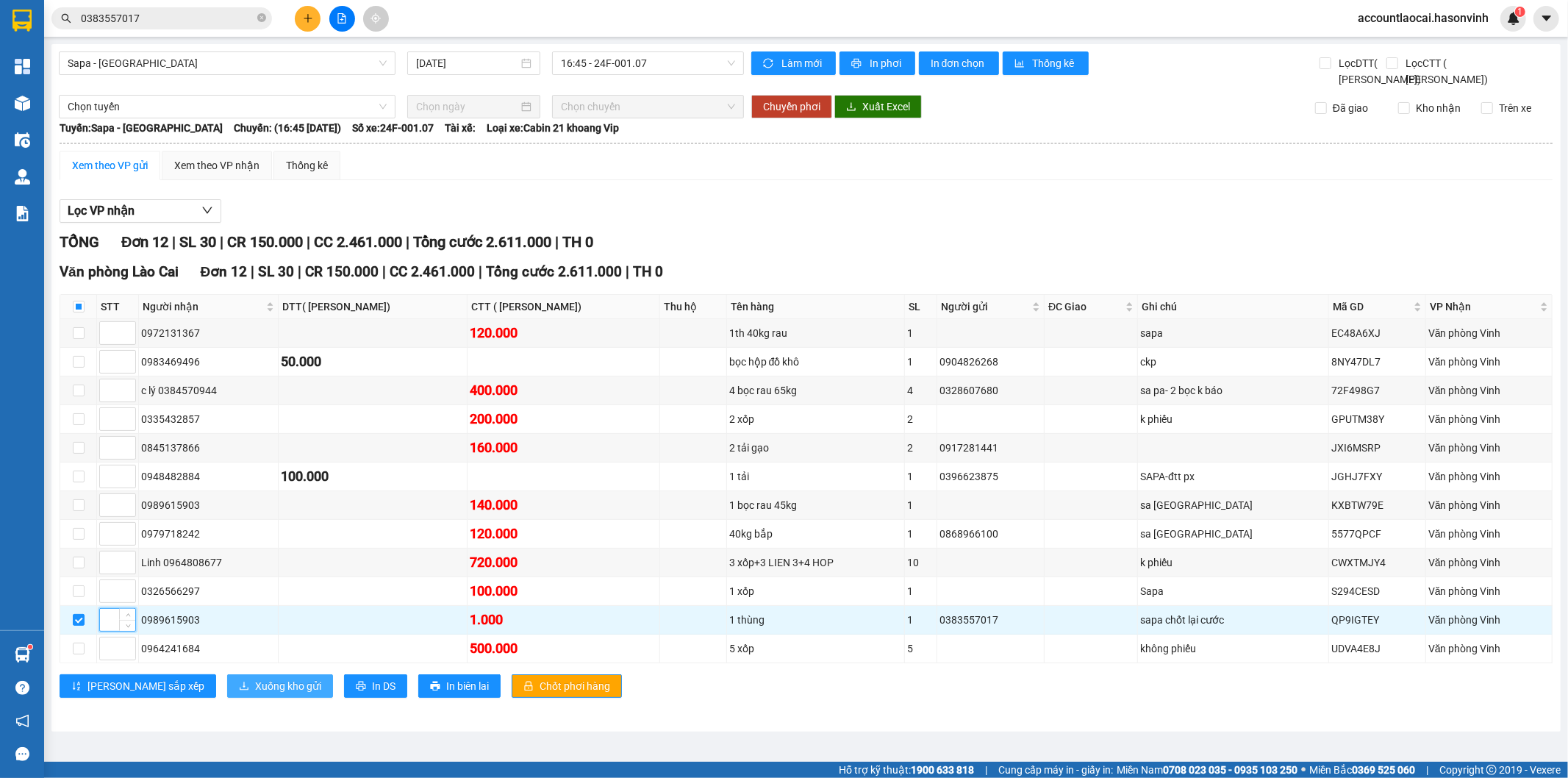
click at [255, 694] on span "Xuống kho gửi" at bounding box center [287, 686] width 66 height 16
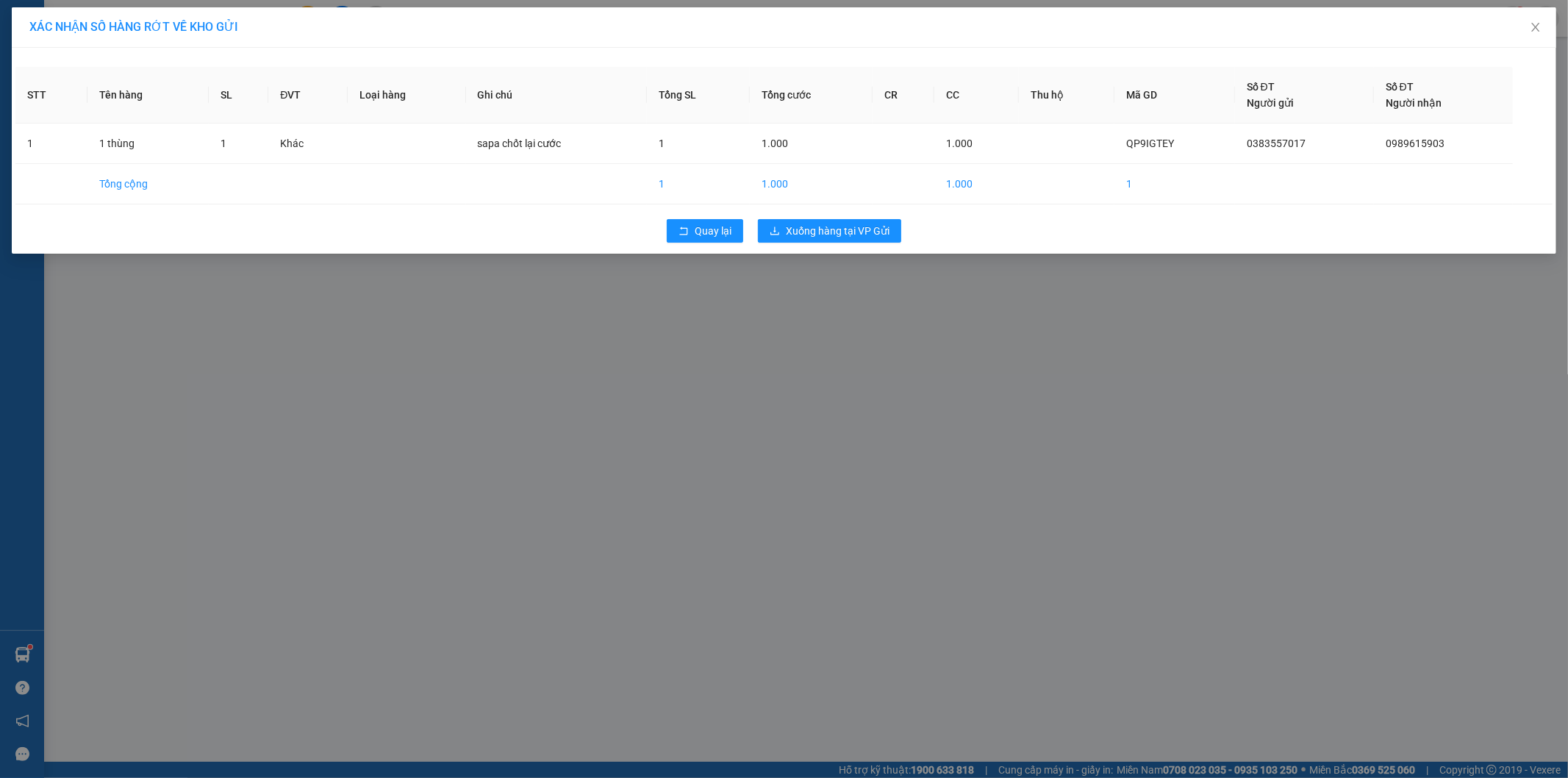
click at [872, 216] on div "Quay lại Xuống hàng tại VP Gửi" at bounding box center [784, 231] width 1537 height 39
click at [869, 233] on span "Xuống hàng tại VP Gửi" at bounding box center [837, 230] width 104 height 16
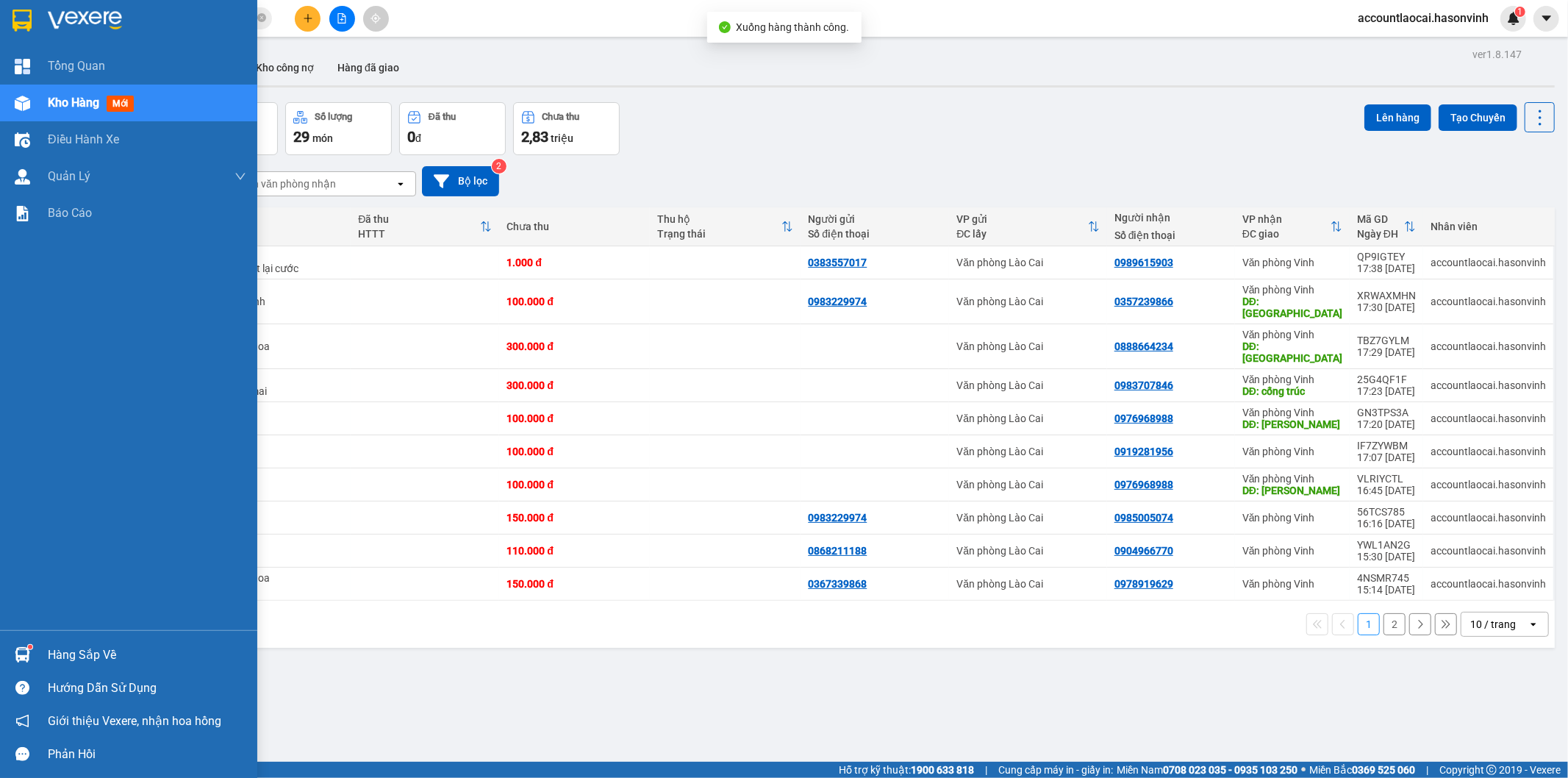
click at [57, 104] on span "Kho hàng" at bounding box center [73, 102] width 51 height 14
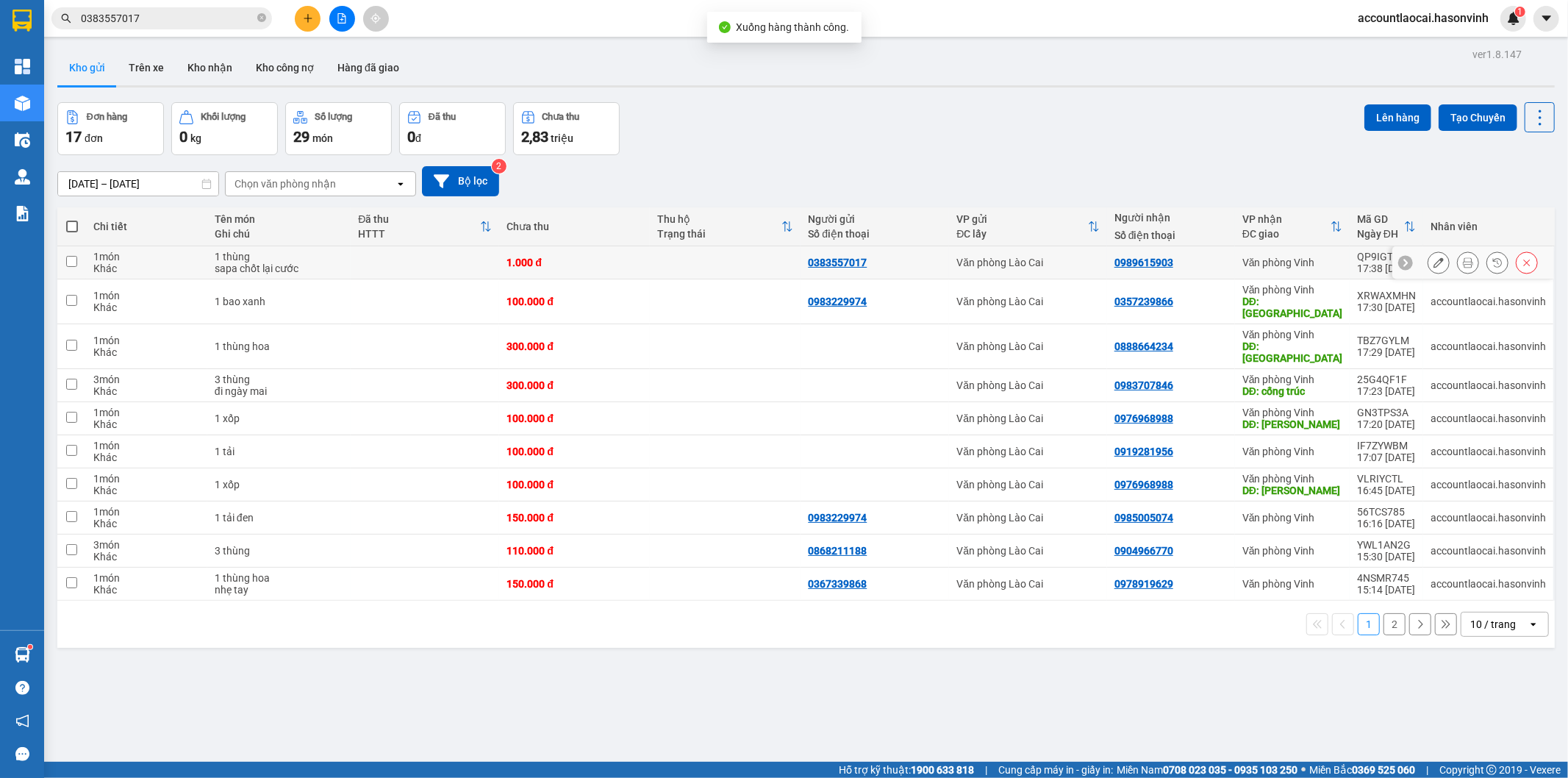
click at [239, 263] on div "sapa chốt lại cước" at bounding box center [279, 269] width 129 height 12
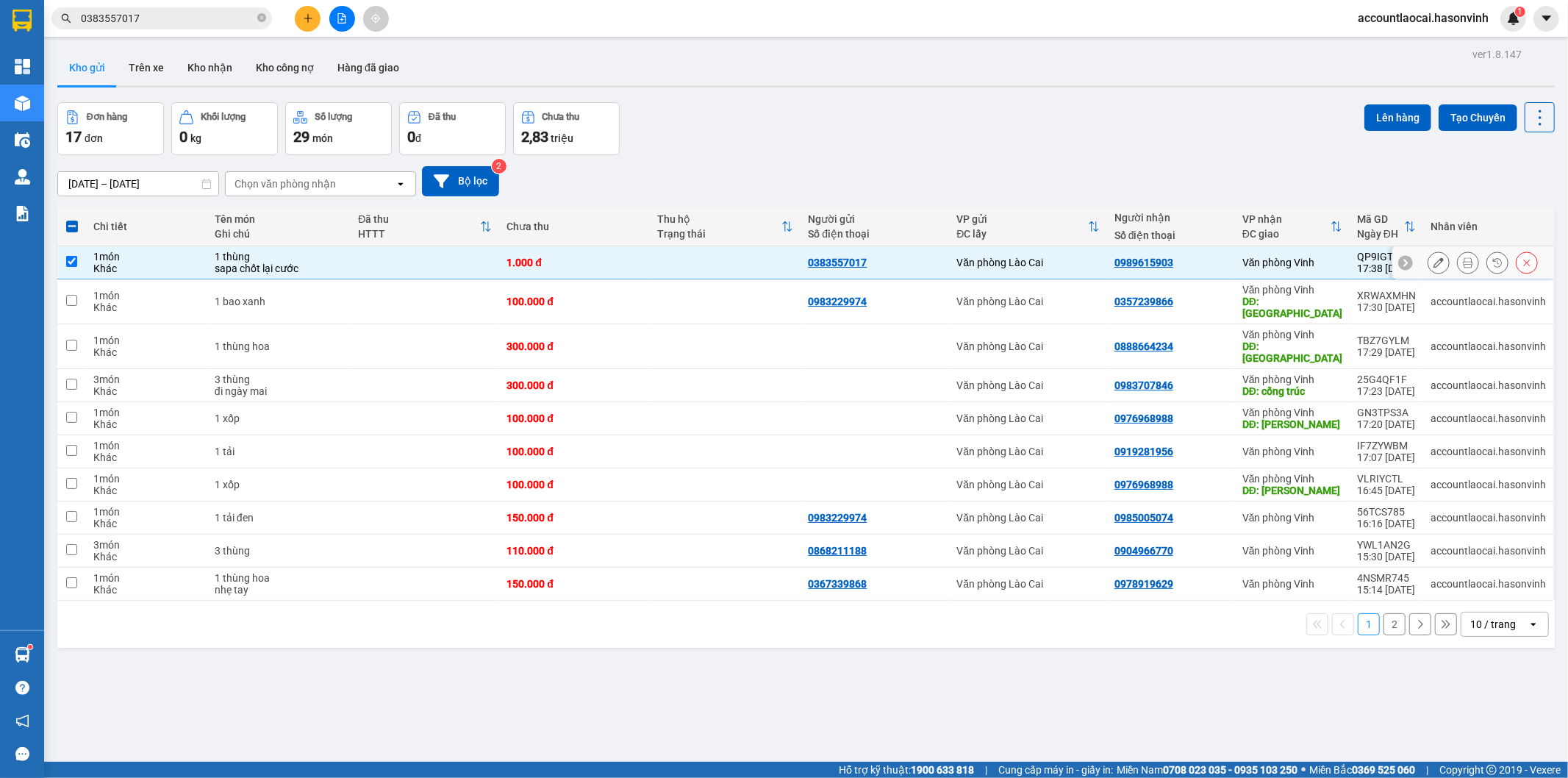
click at [1516, 269] on button at bounding box center [1526, 263] width 20 height 26
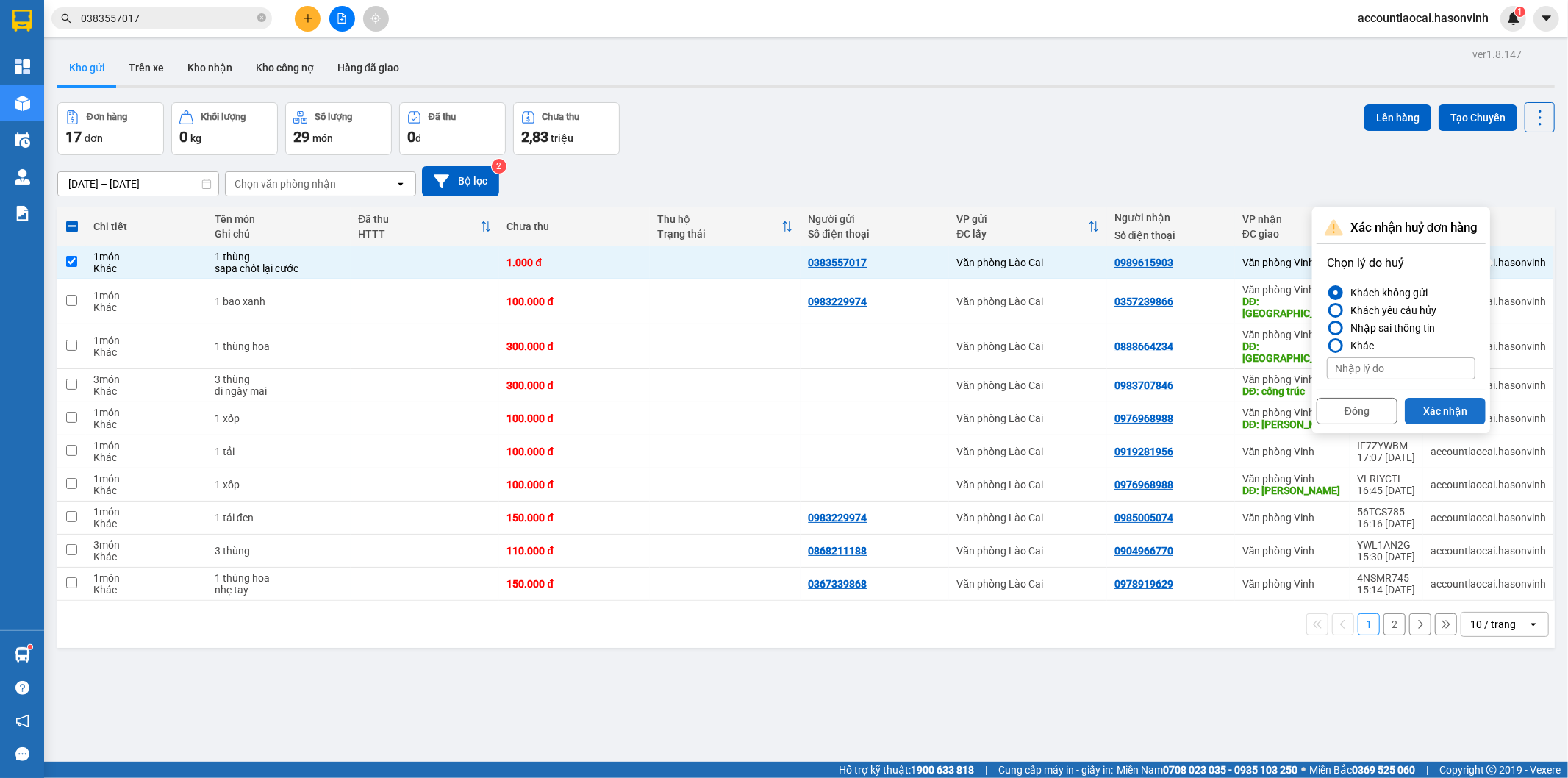
drag, startPoint x: 1360, startPoint y: 408, endPoint x: 1419, endPoint y: 409, distance: 59.0
click at [1419, 409] on div "Đóng Xác nhận" at bounding box center [1400, 409] width 169 height 39
click at [1419, 409] on button "Xác nhận" at bounding box center [1445, 411] width 81 height 26
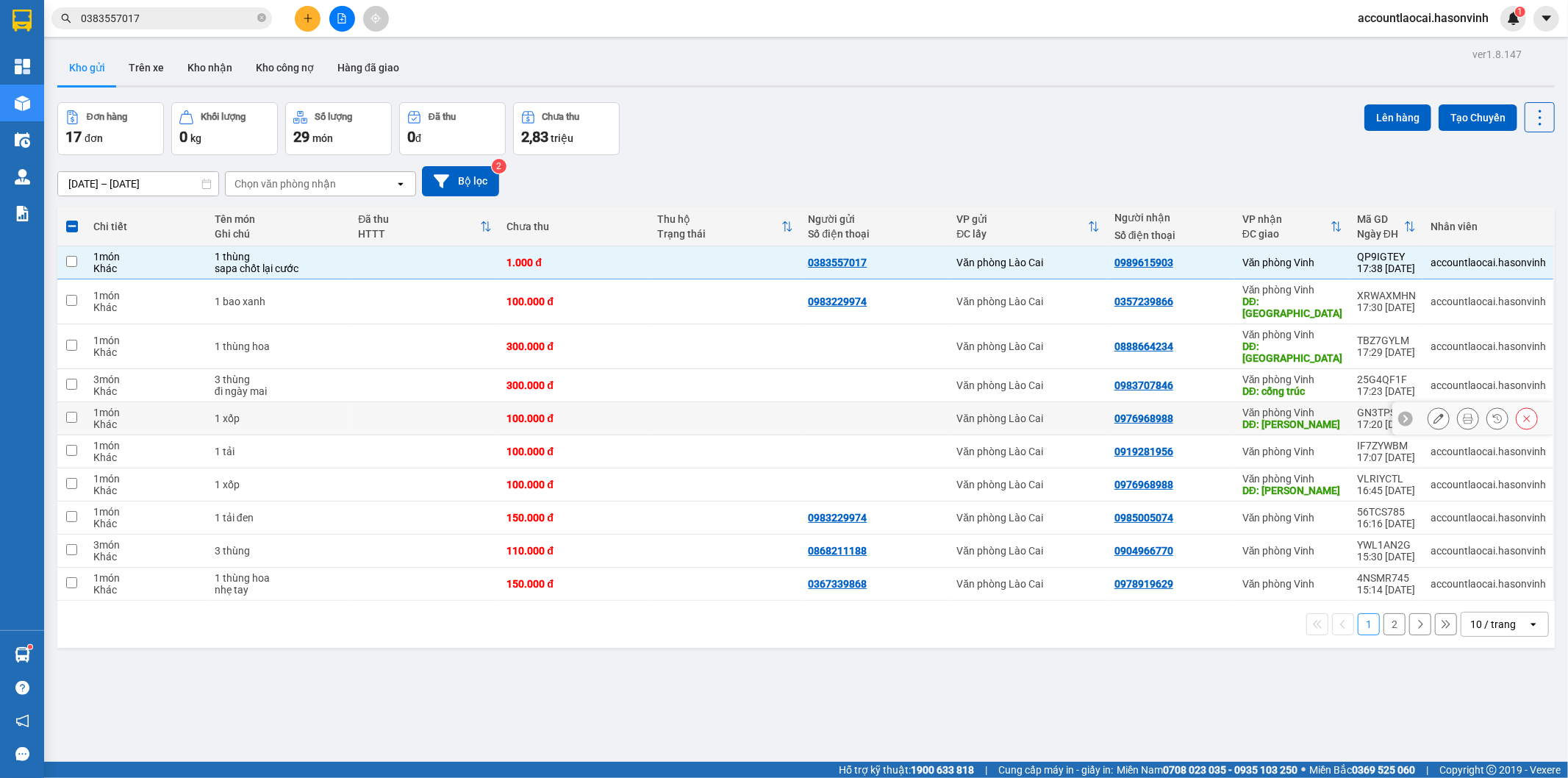
checkbox input "false"
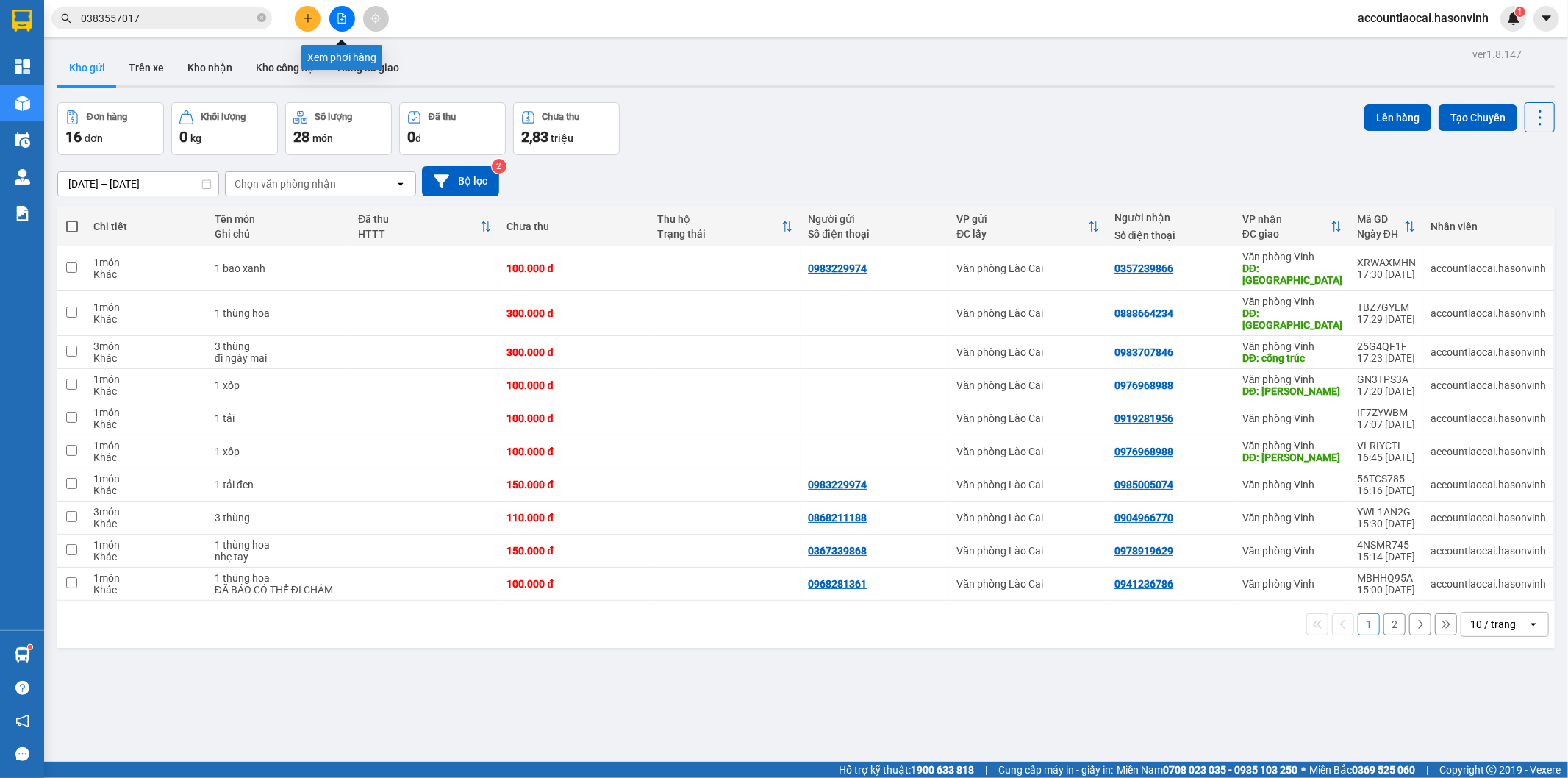
click at [343, 17] on icon "file-add" at bounding box center [342, 18] width 11 height 11
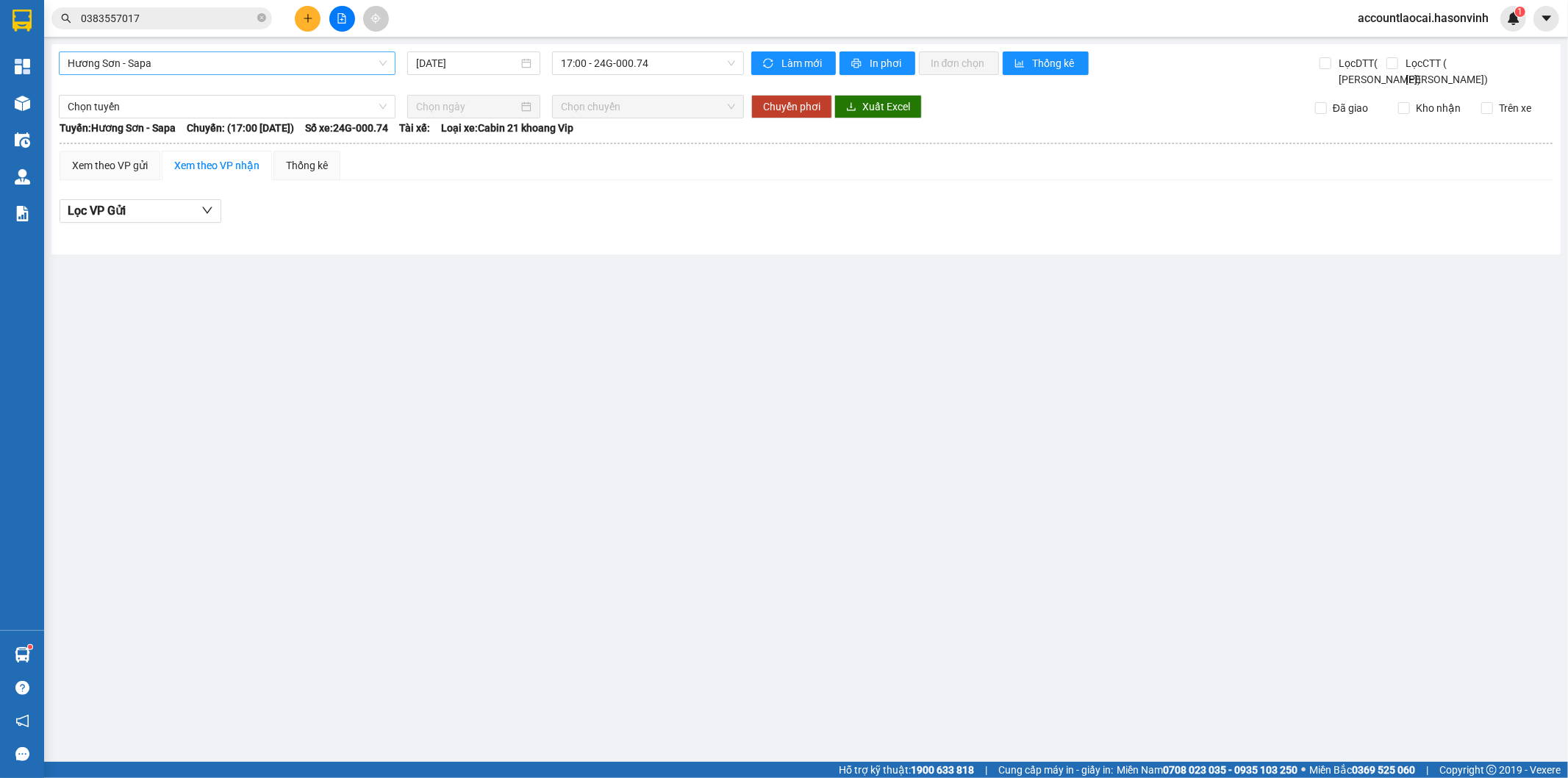
click at [101, 64] on span "Hương Sơn - Sapa" at bounding box center [227, 63] width 319 height 22
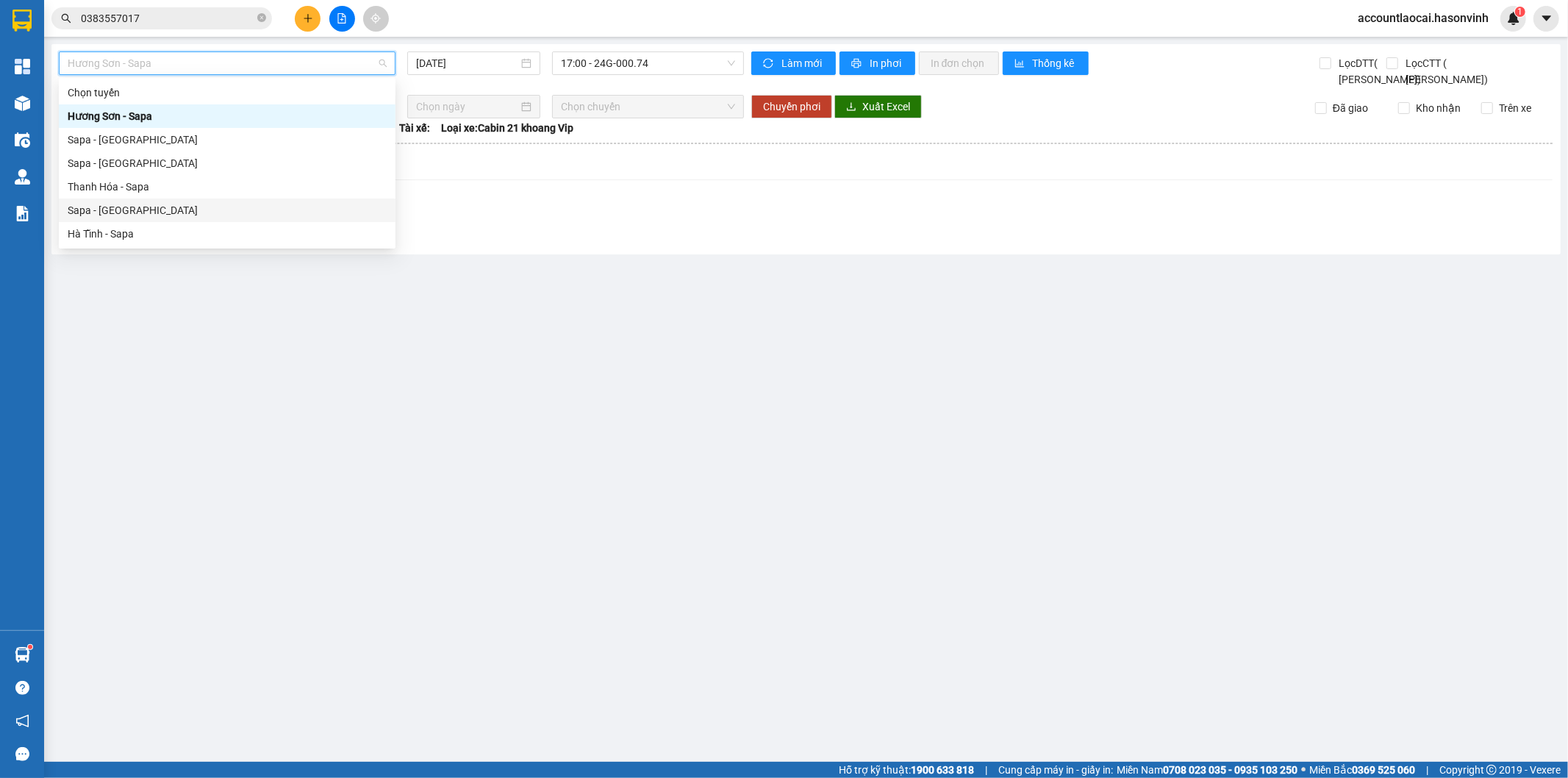
click at [137, 207] on div "Sapa - [GEOGRAPHIC_DATA]" at bounding box center [227, 210] width 319 height 16
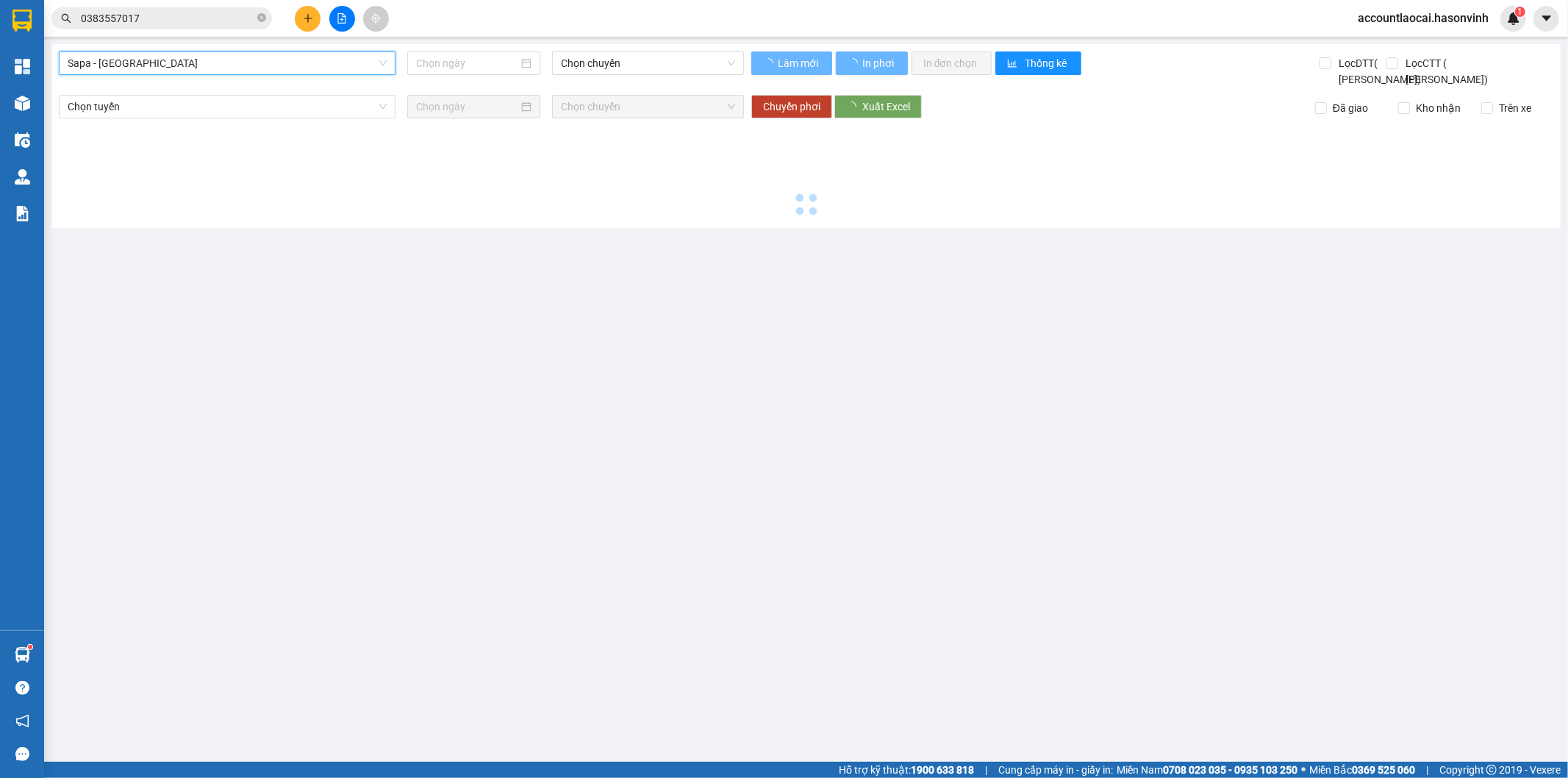
type input "[DATE]"
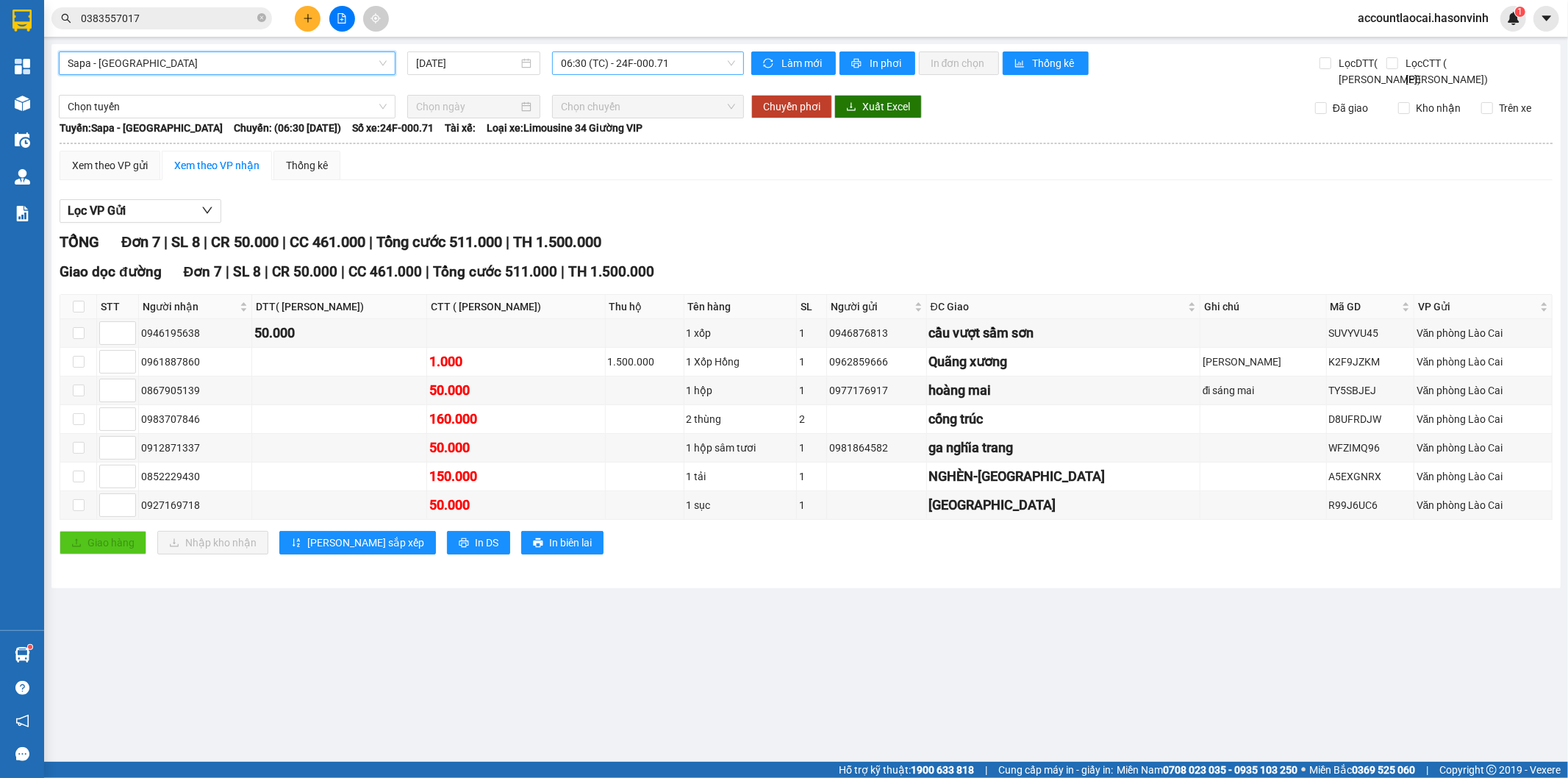
click at [650, 71] on span "06:30 (TC) - 24F-000.71" at bounding box center [647, 63] width 173 height 22
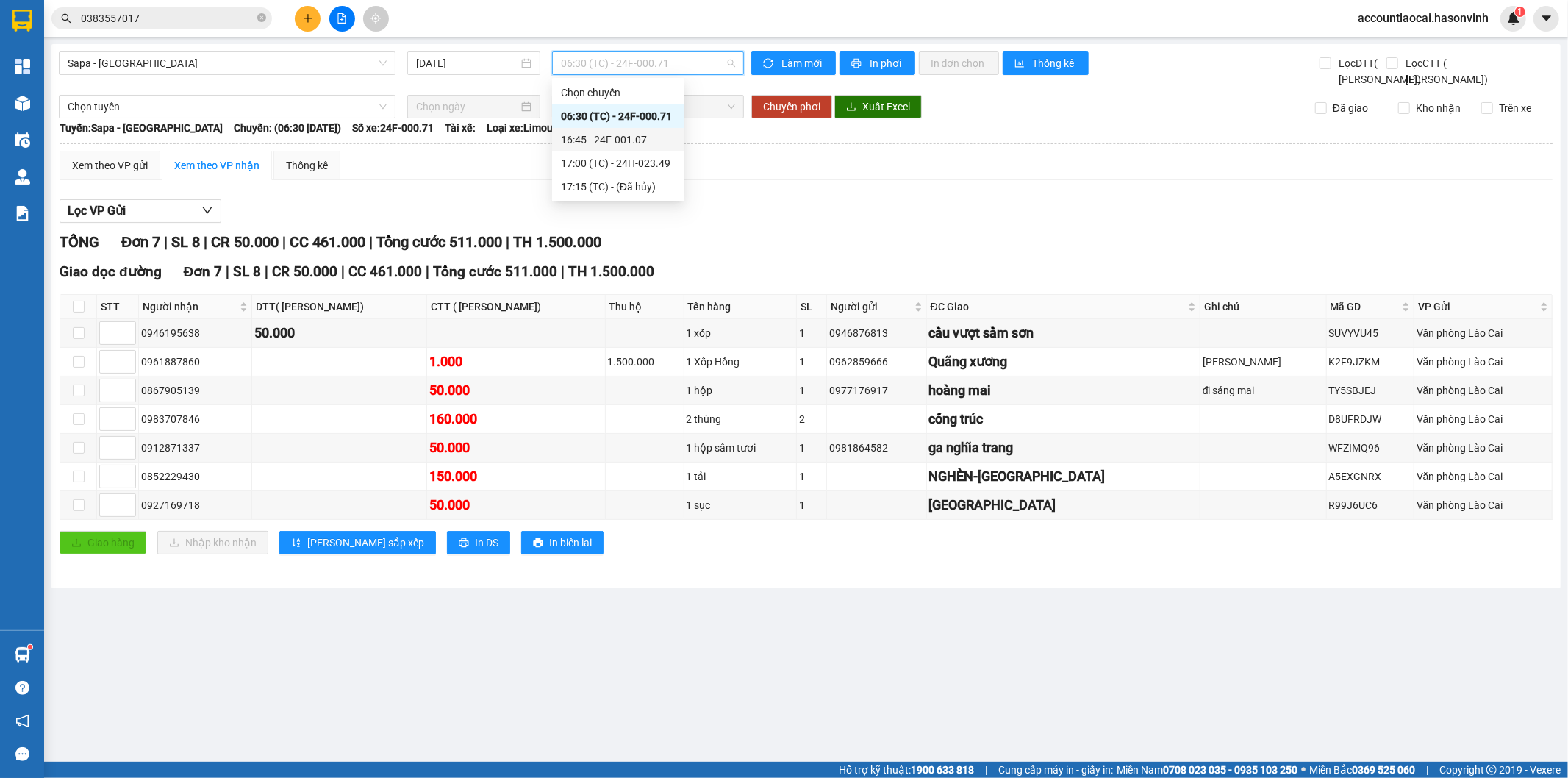
click at [612, 138] on div "16:45 - 24F-001.07" at bounding box center [618, 139] width 115 height 16
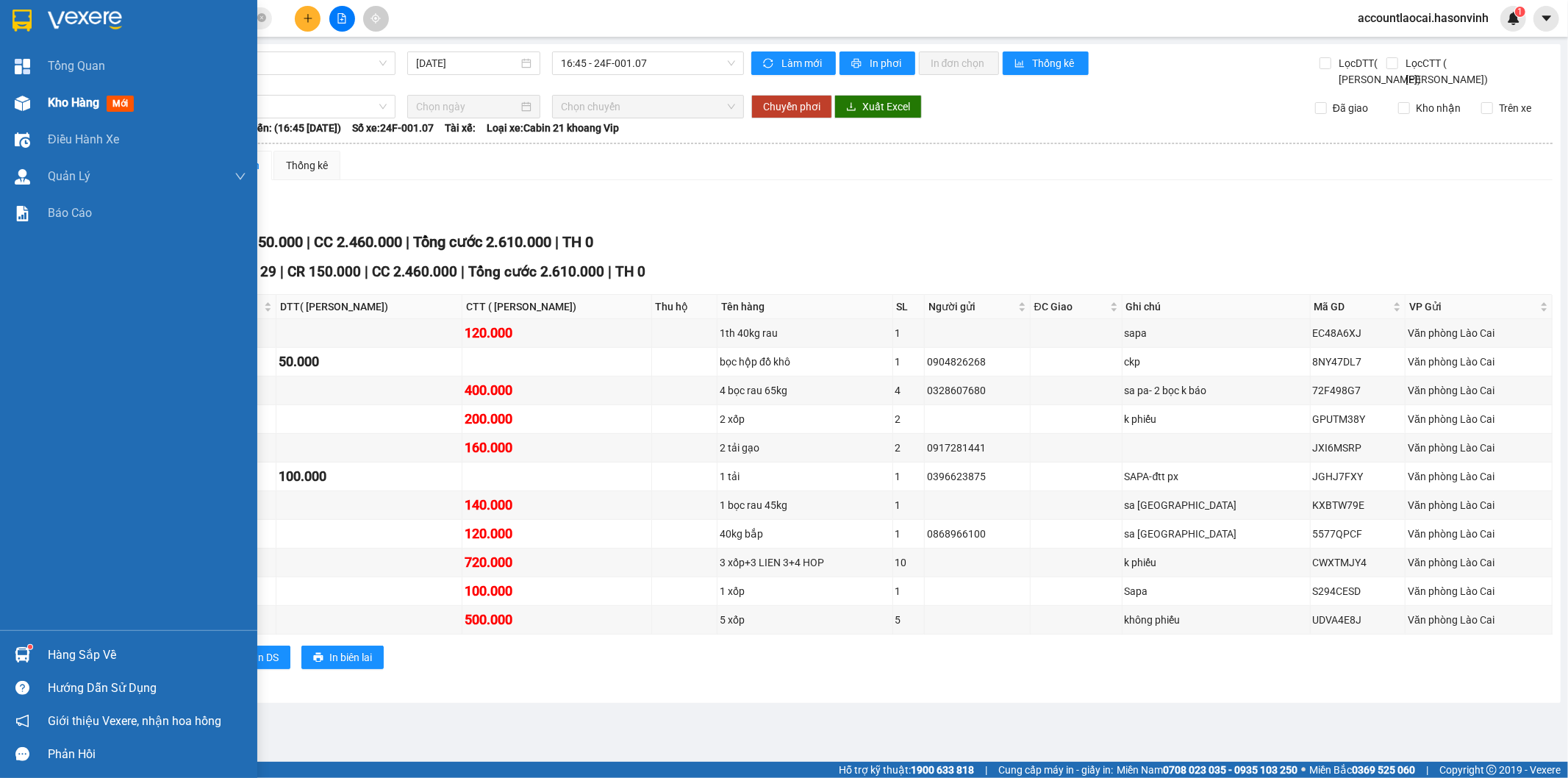
click at [42, 89] on div "Kho hàng mới" at bounding box center [129, 103] width 257 height 37
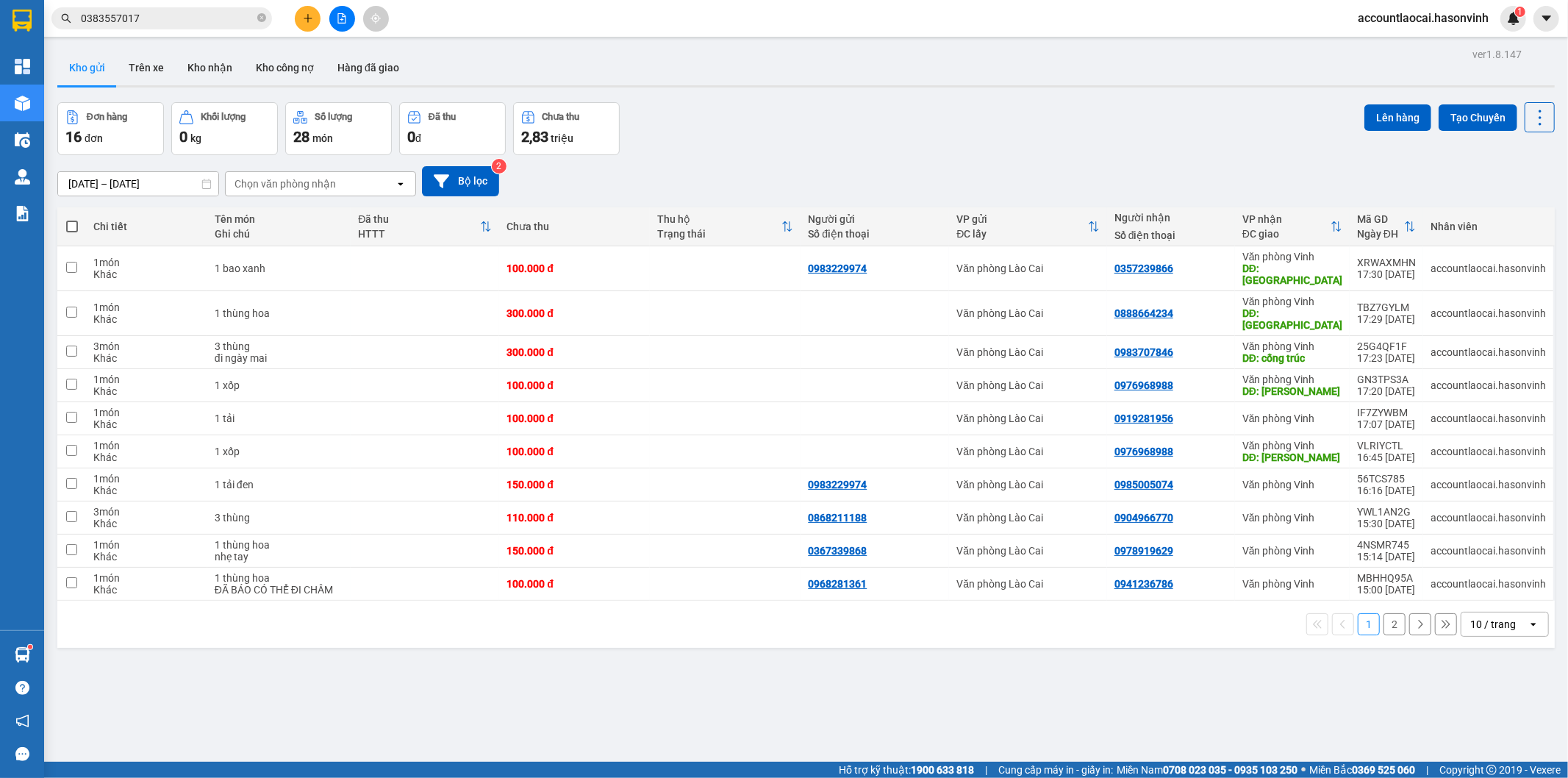
scroll to position [67, 0]
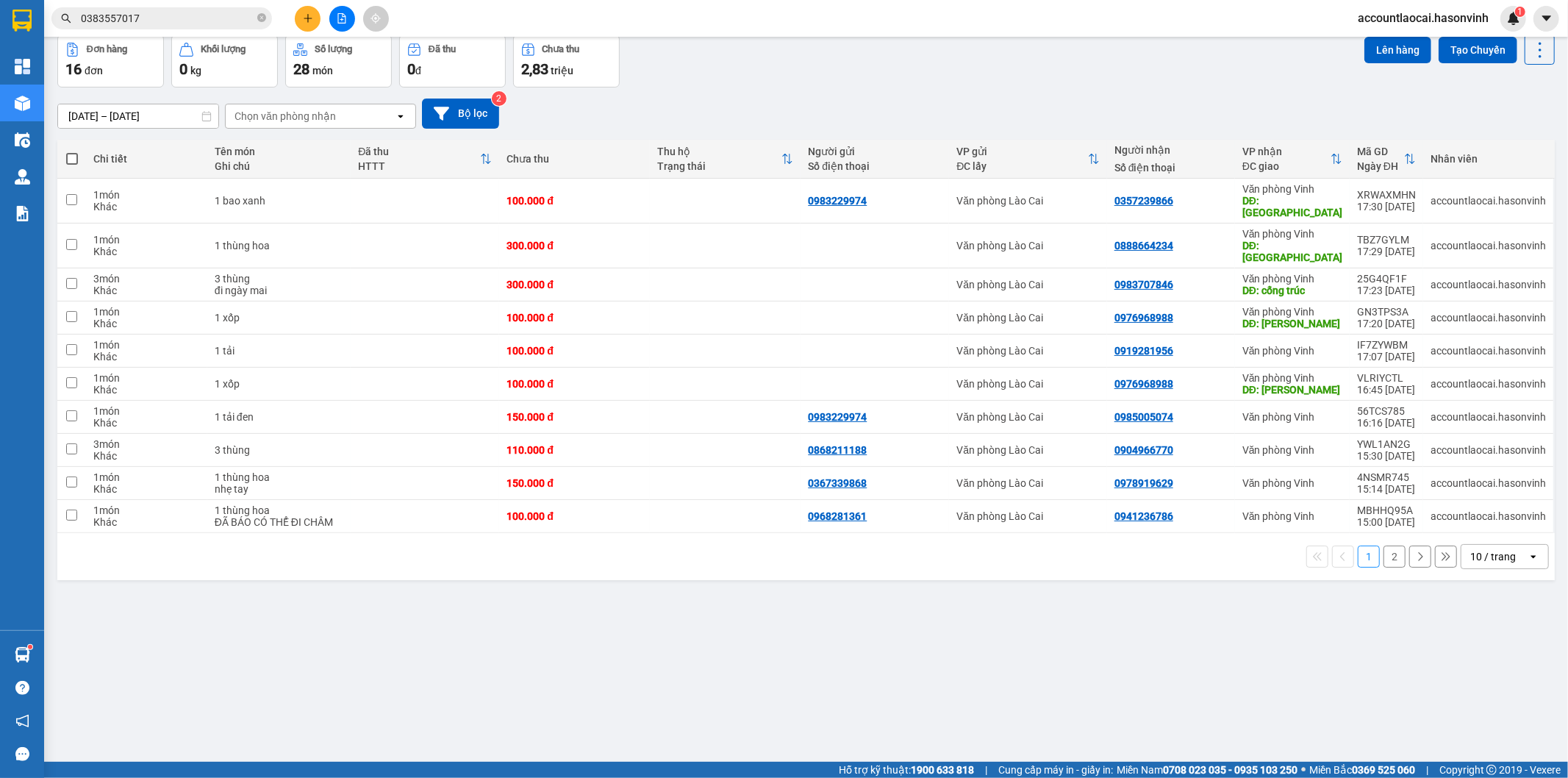
click at [1470, 549] on div "10 / trang" at bounding box center [1492, 556] width 45 height 14
drag, startPoint x: 1489, startPoint y: 608, endPoint x: 1460, endPoint y: 599, distance: 30.4
click at [1489, 608] on div "20 / trang" at bounding box center [1492, 618] width 88 height 26
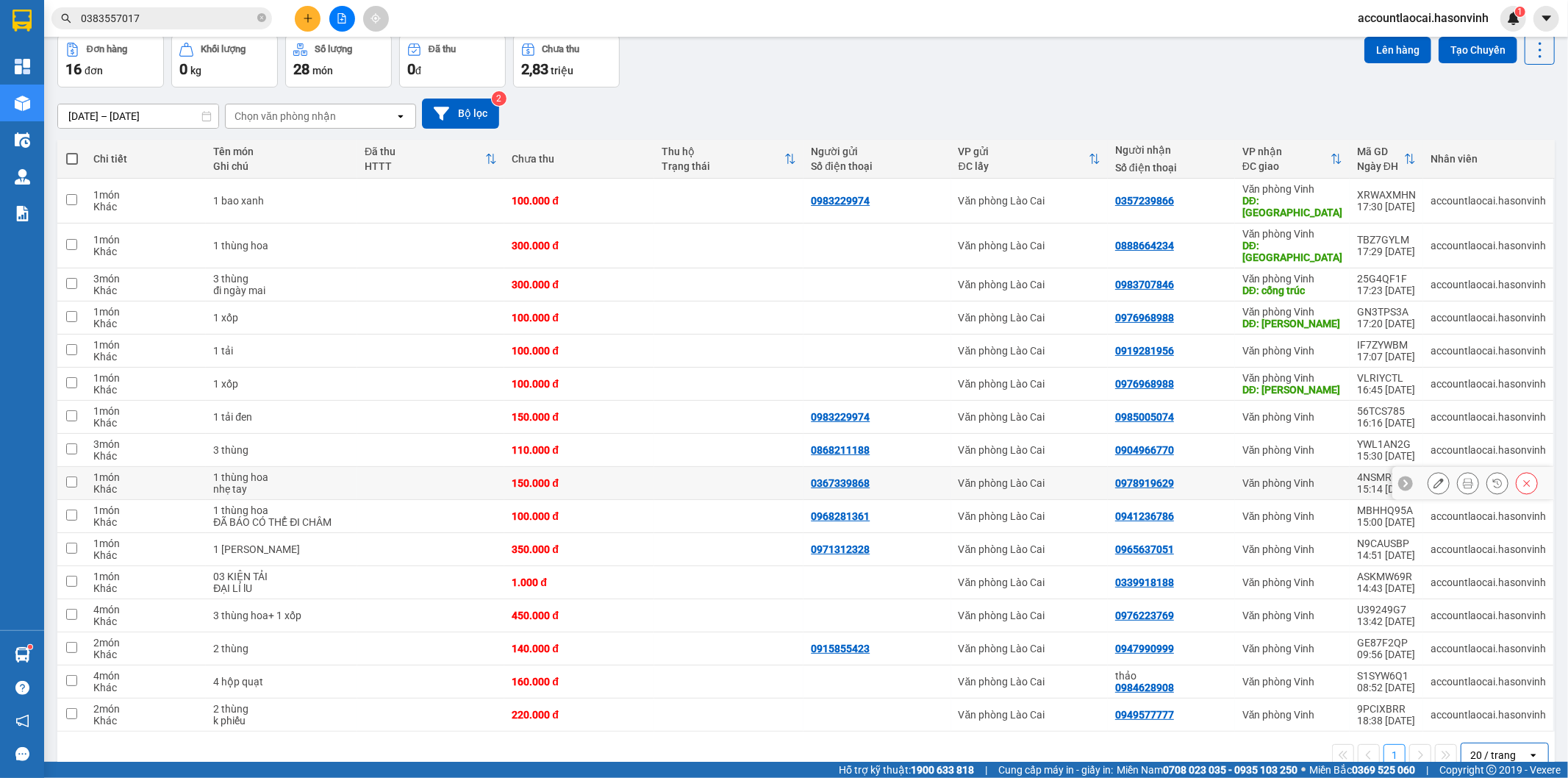
scroll to position [76, 0]
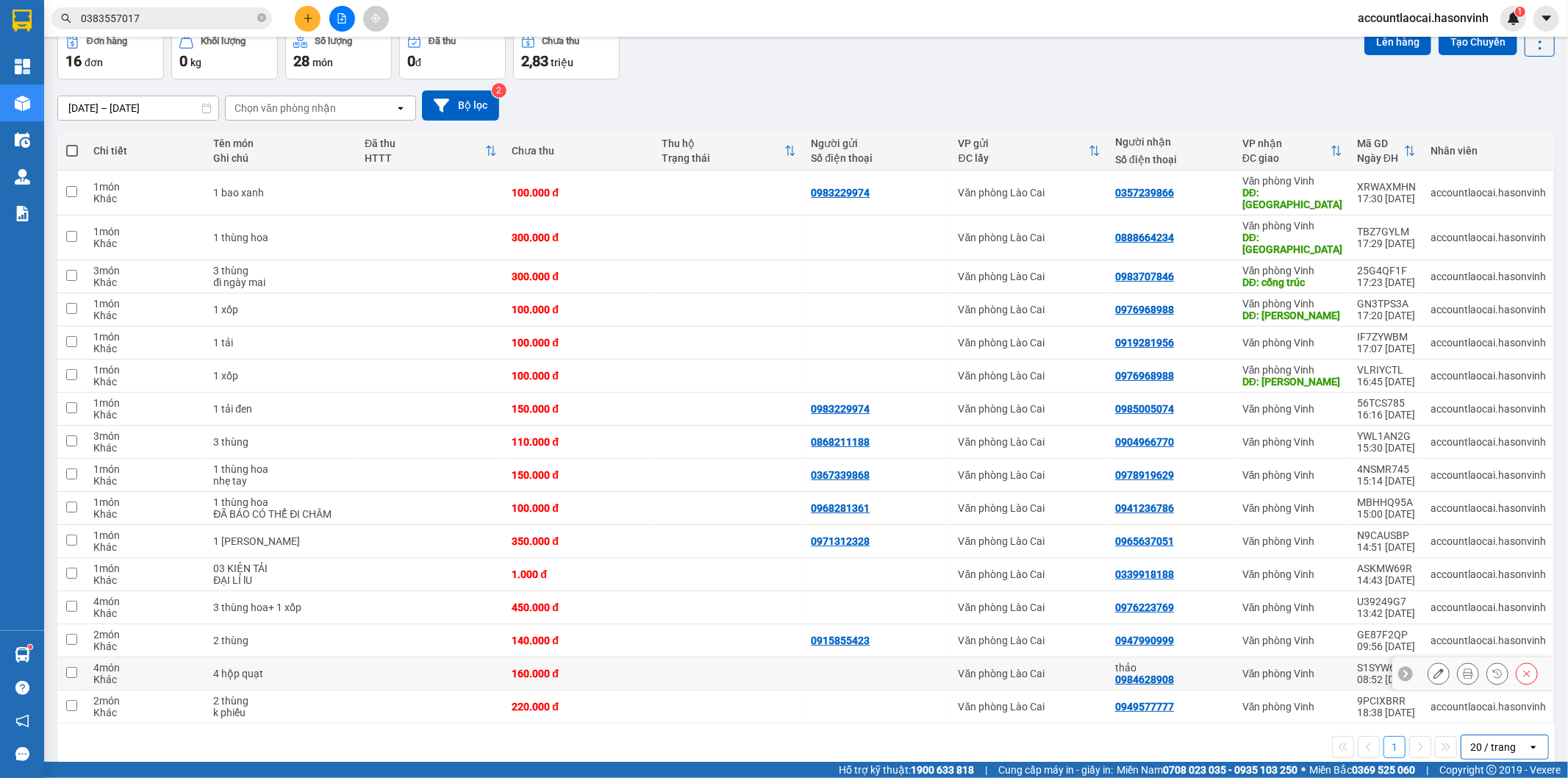
click at [365, 658] on td at bounding box center [430, 674] width 147 height 33
checkbox input "true"
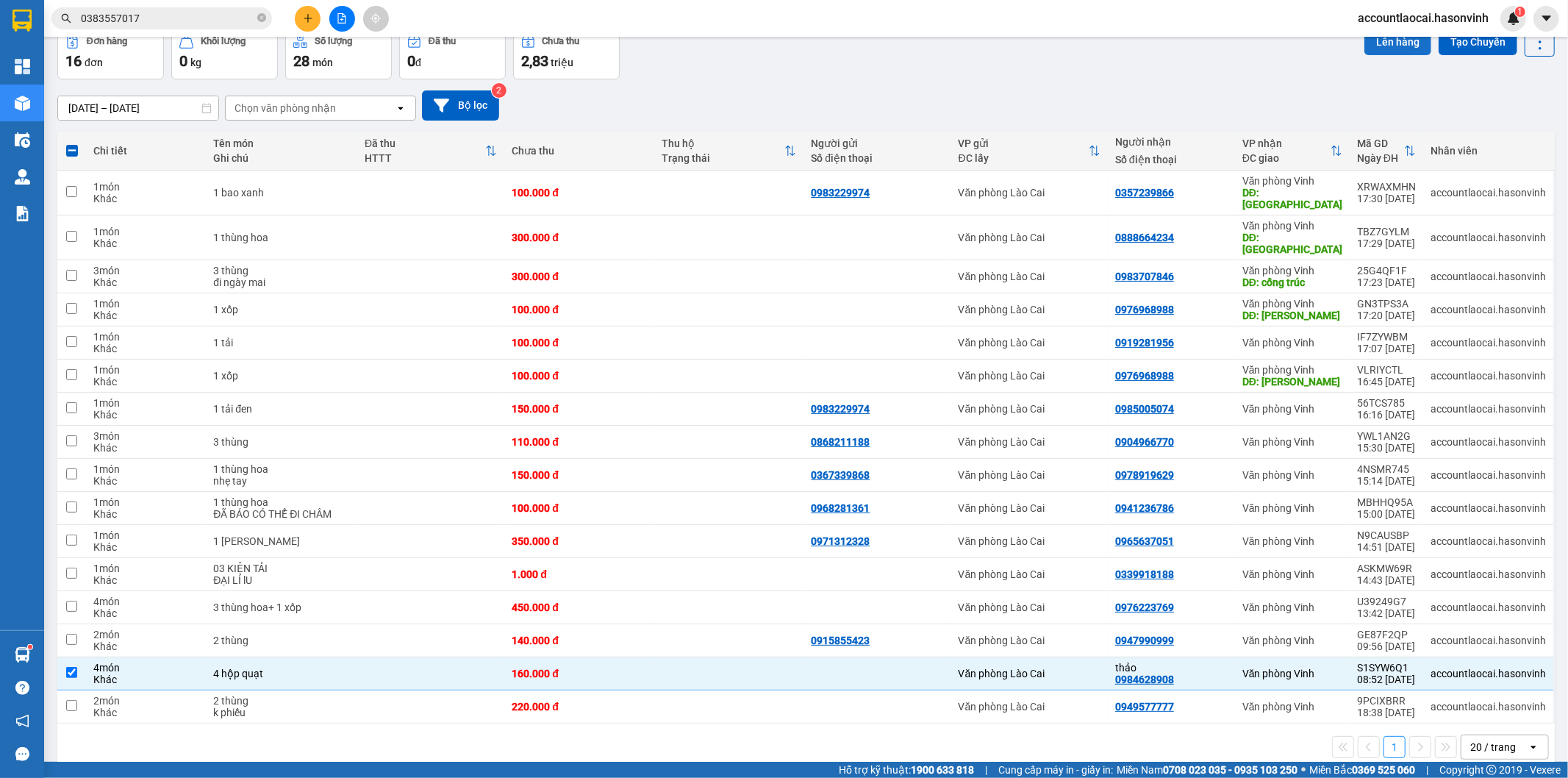
click at [1385, 42] on button "Lên hàng" at bounding box center [1397, 42] width 67 height 26
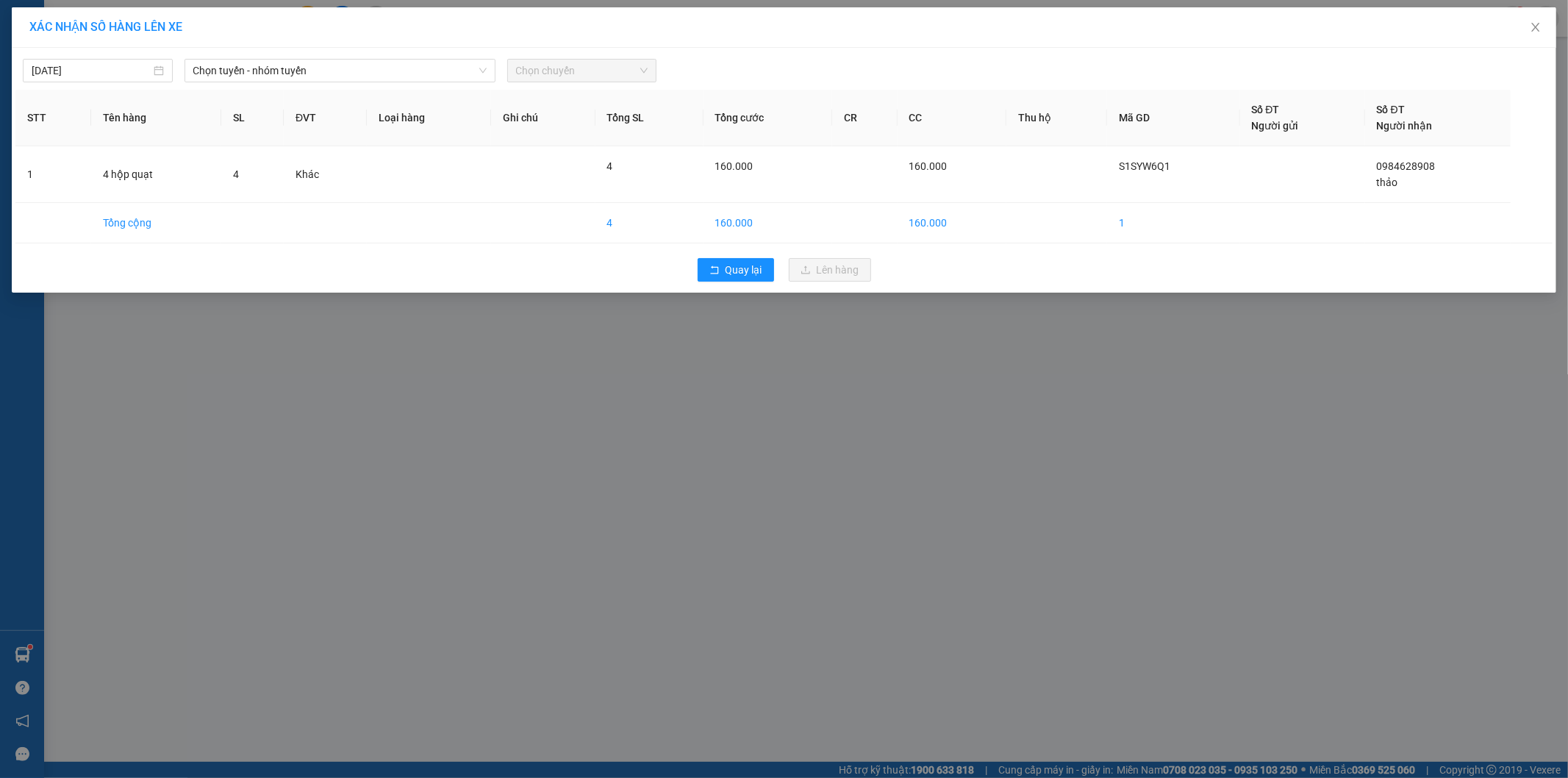
drag, startPoint x: 436, startPoint y: 78, endPoint x: 425, endPoint y: 83, distance: 12.1
click at [436, 78] on span "Chọn tuyến - nhóm tuyến" at bounding box center [340, 70] width 293 height 22
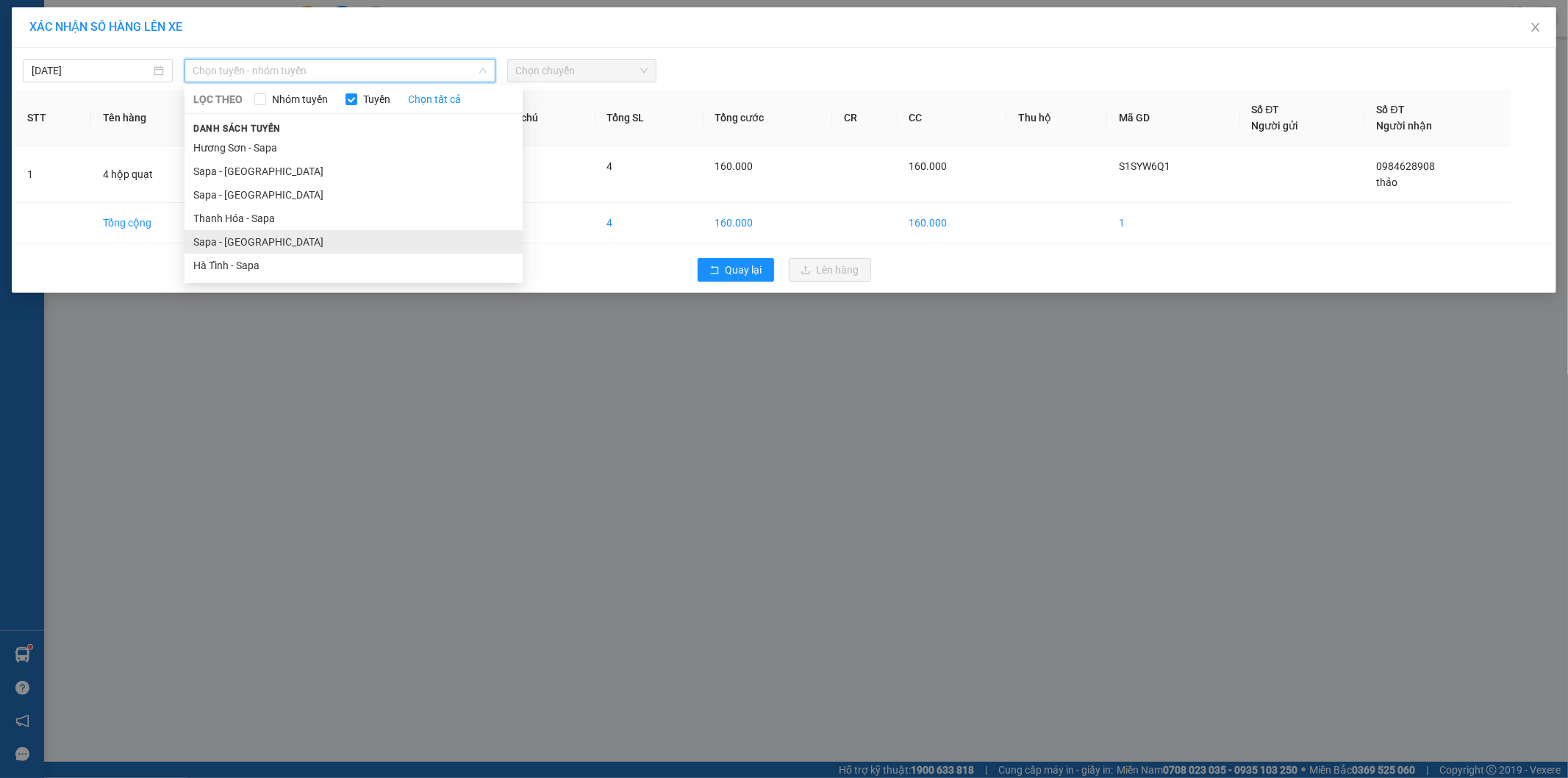
drag, startPoint x: 216, startPoint y: 236, endPoint x: 237, endPoint y: 219, distance: 27.0
click at [215, 236] on li "Sapa - [GEOGRAPHIC_DATA]" at bounding box center [353, 241] width 338 height 23
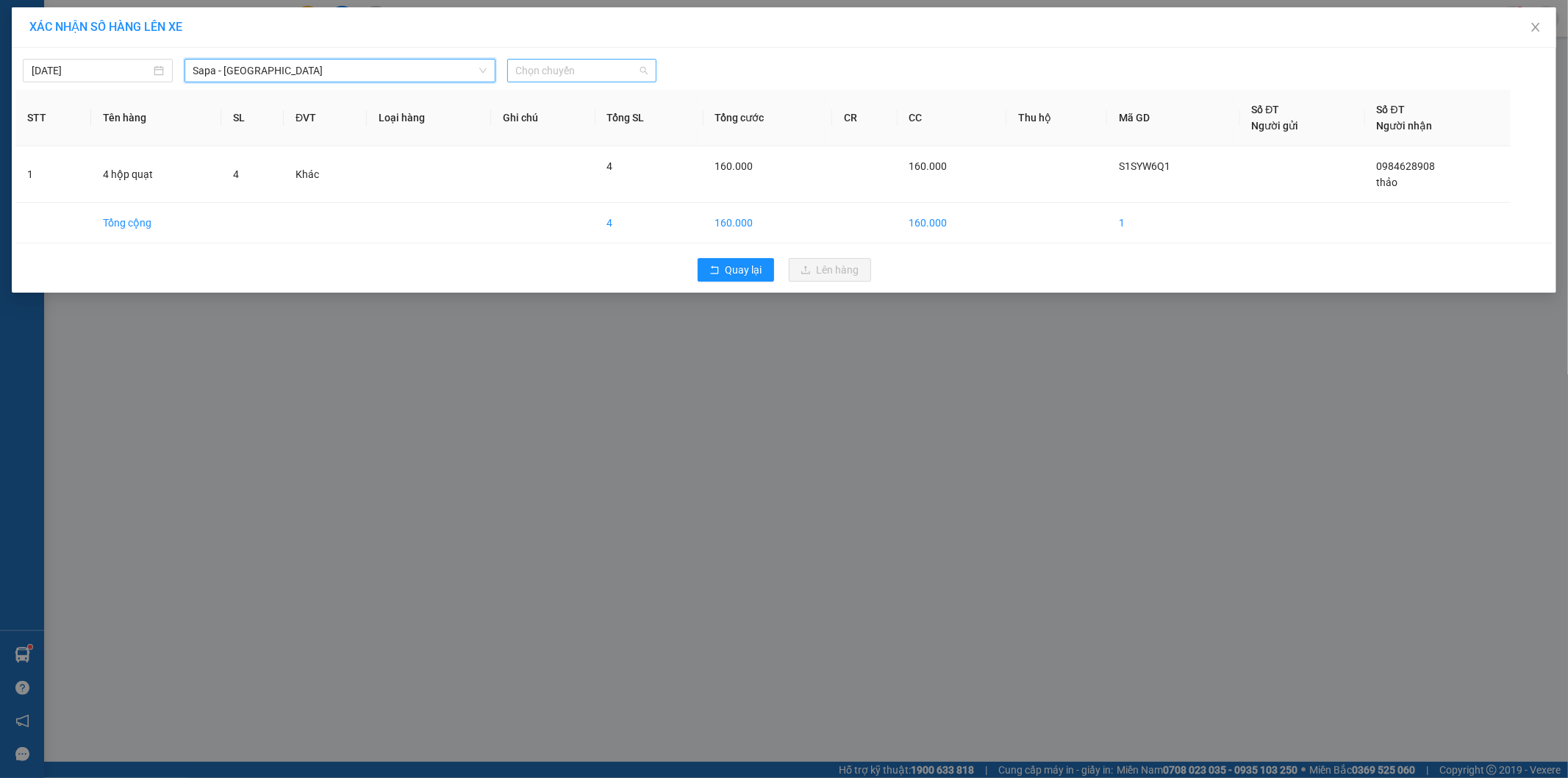
click at [582, 72] on span "Chọn chuyến" at bounding box center [582, 70] width 132 height 22
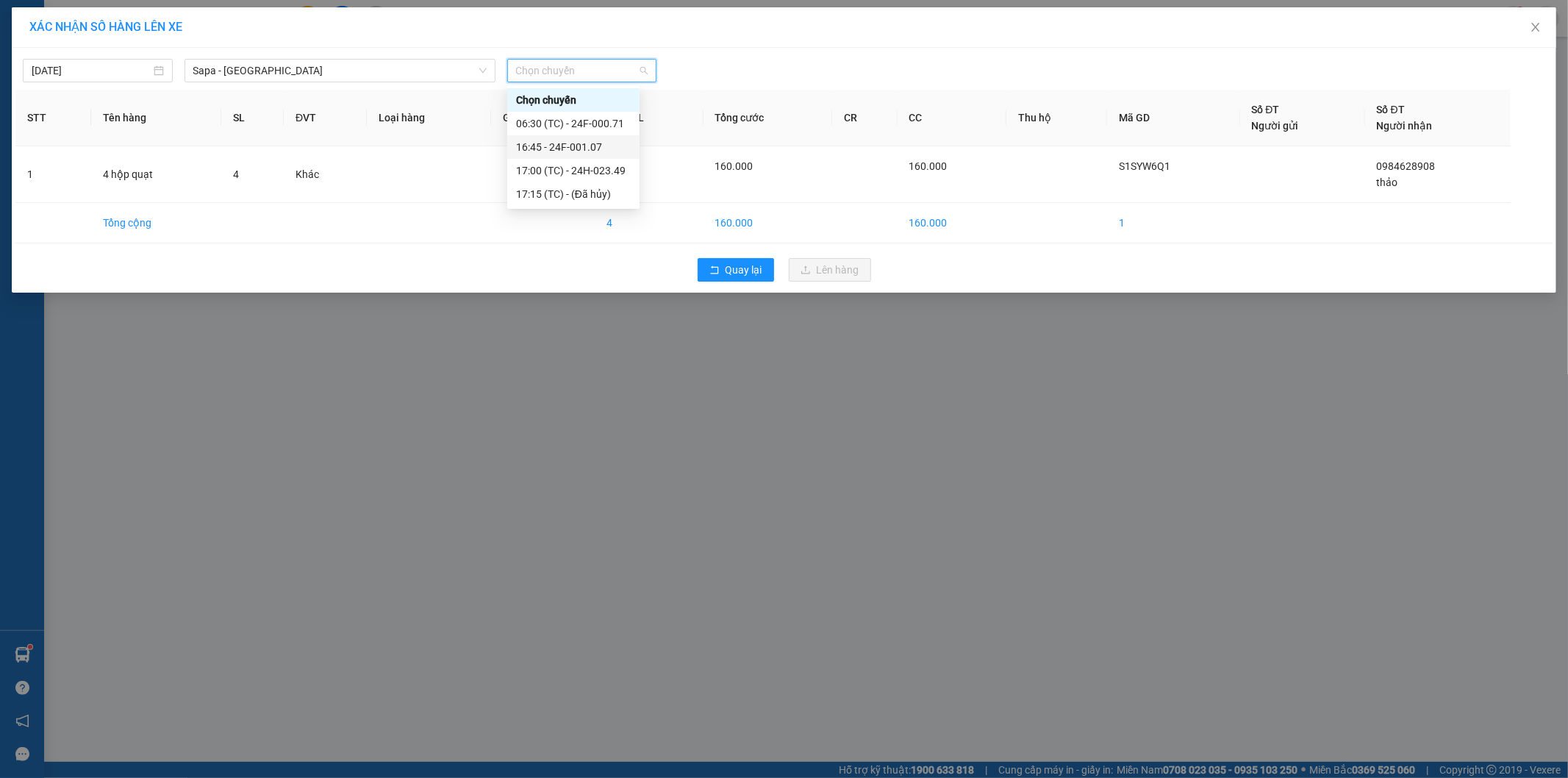
click at [603, 153] on div "16:45 - 24F-001.07" at bounding box center [573, 147] width 115 height 16
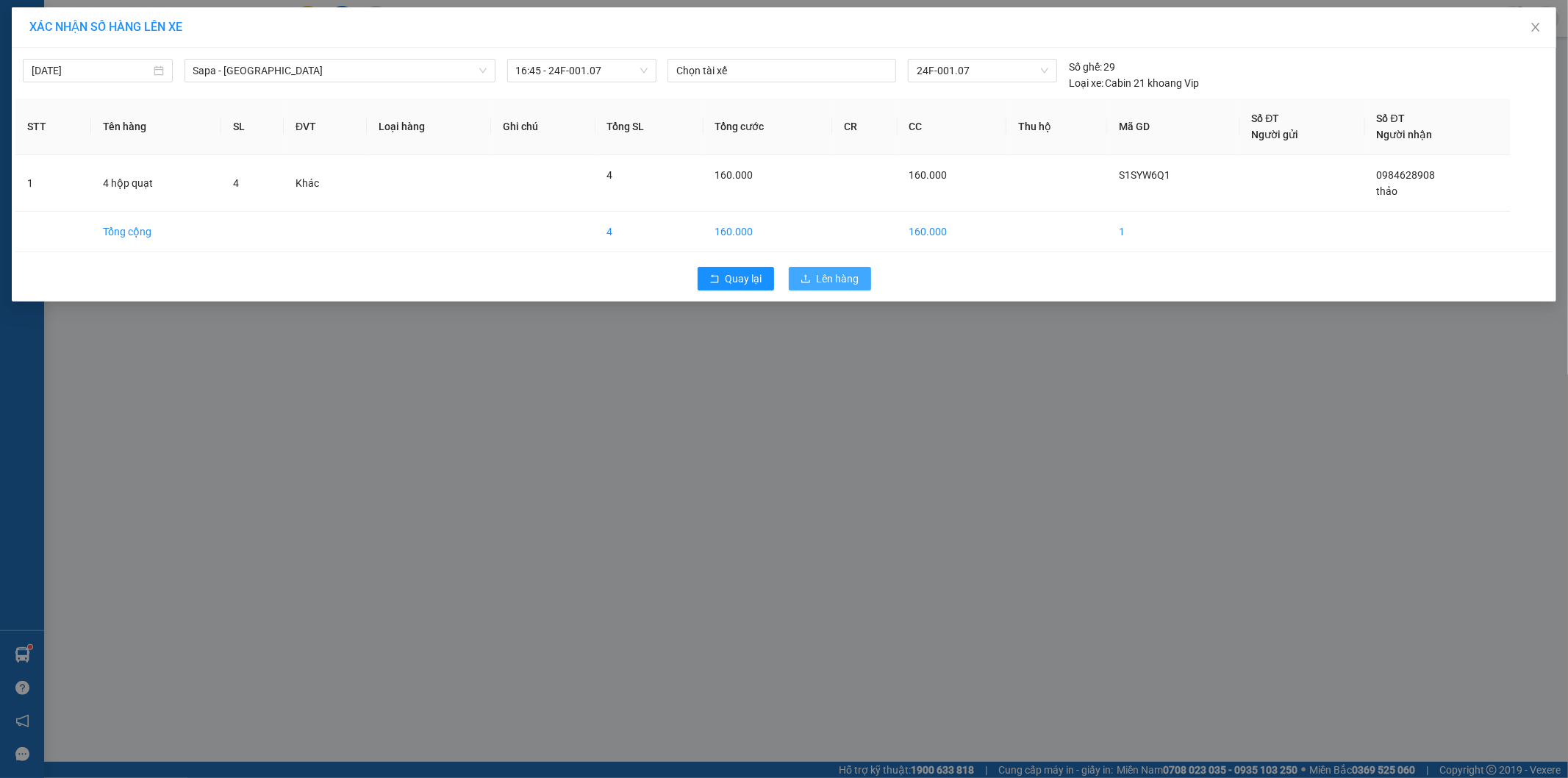
click at [811, 276] on icon "upload" at bounding box center [806, 279] width 11 height 11
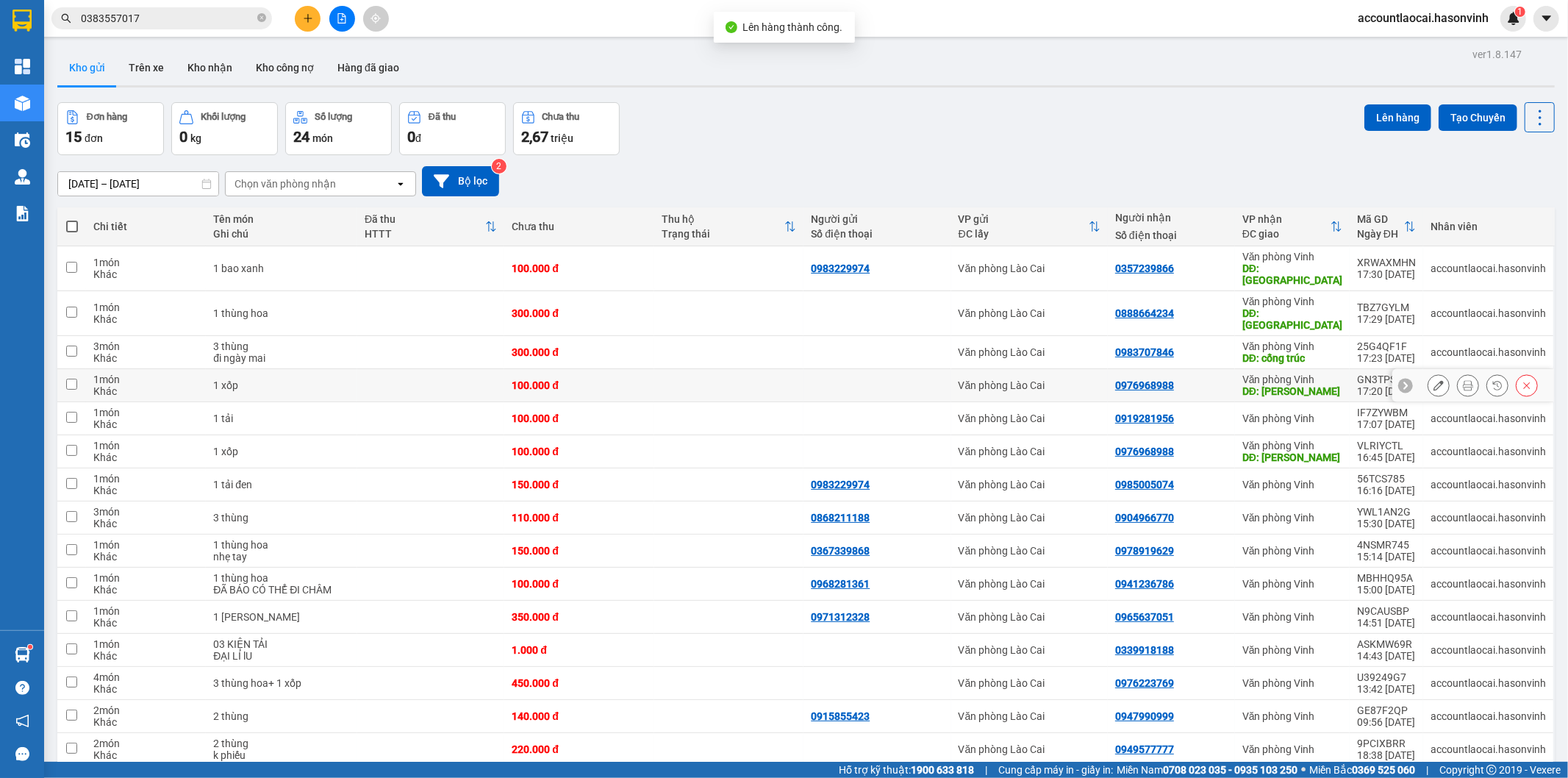
scroll to position [67, 0]
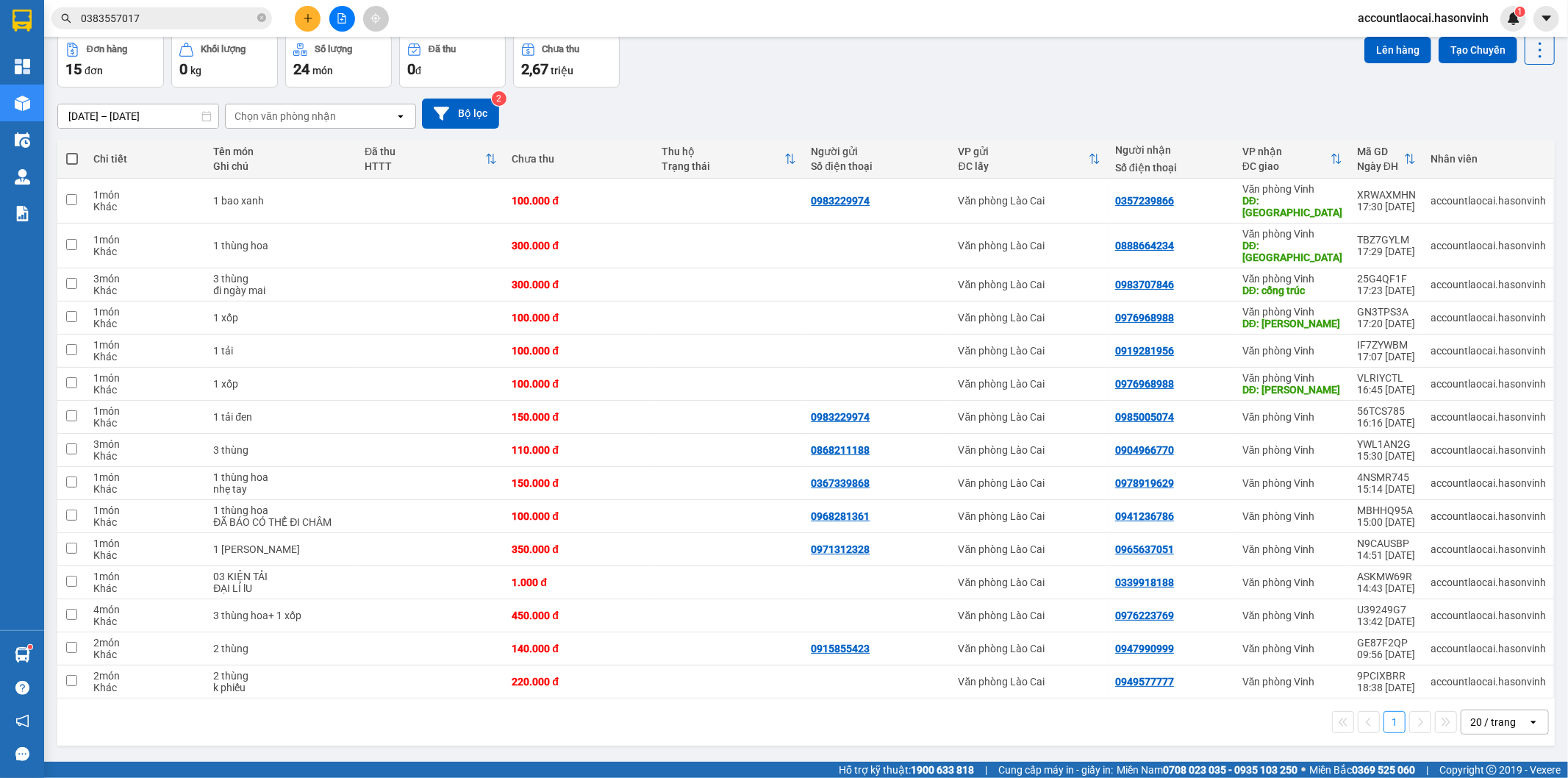
click at [343, 26] on button at bounding box center [342, 19] width 26 height 26
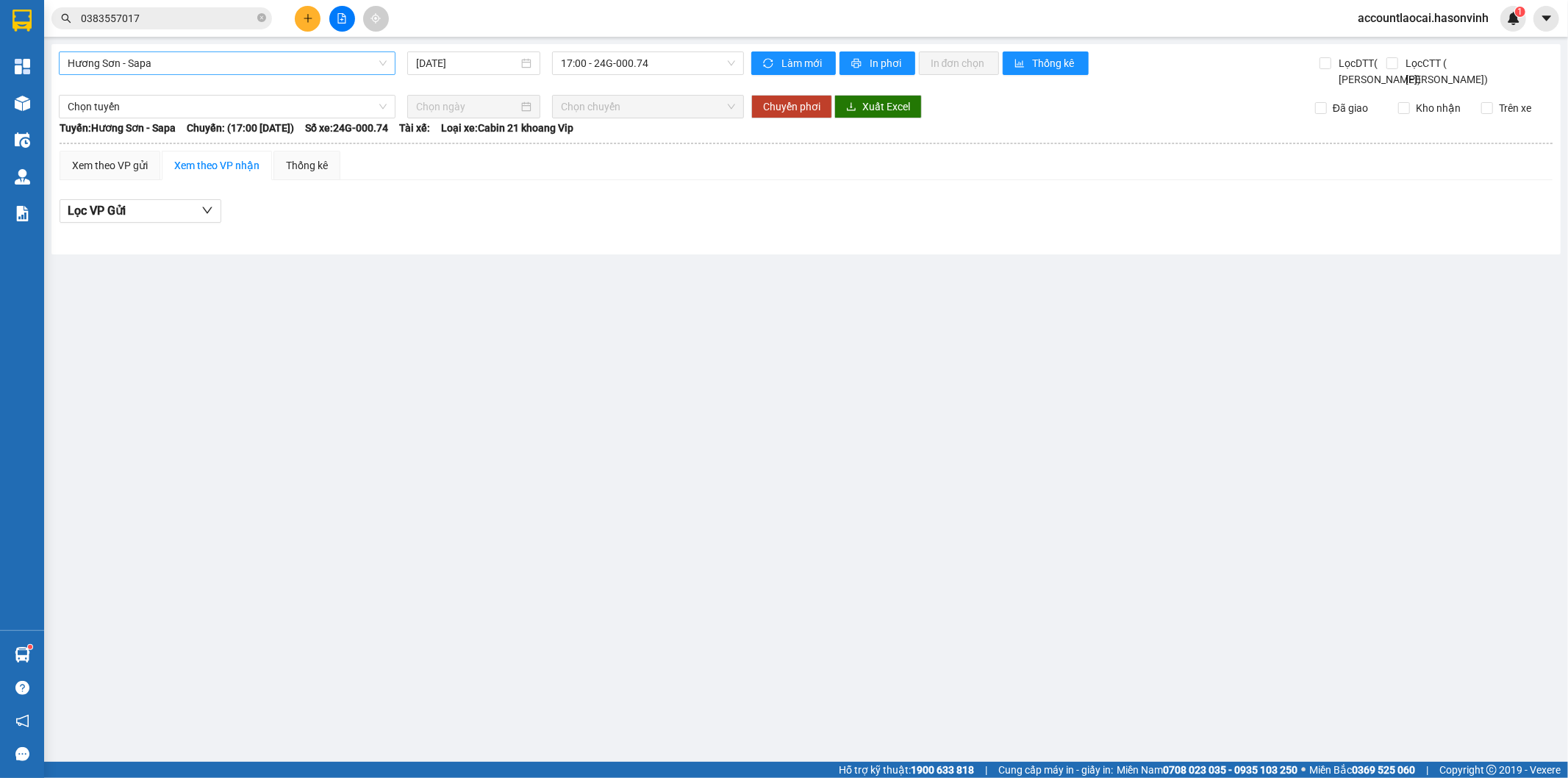
click at [129, 67] on span "Hương Sơn - Sapa" at bounding box center [227, 63] width 319 height 22
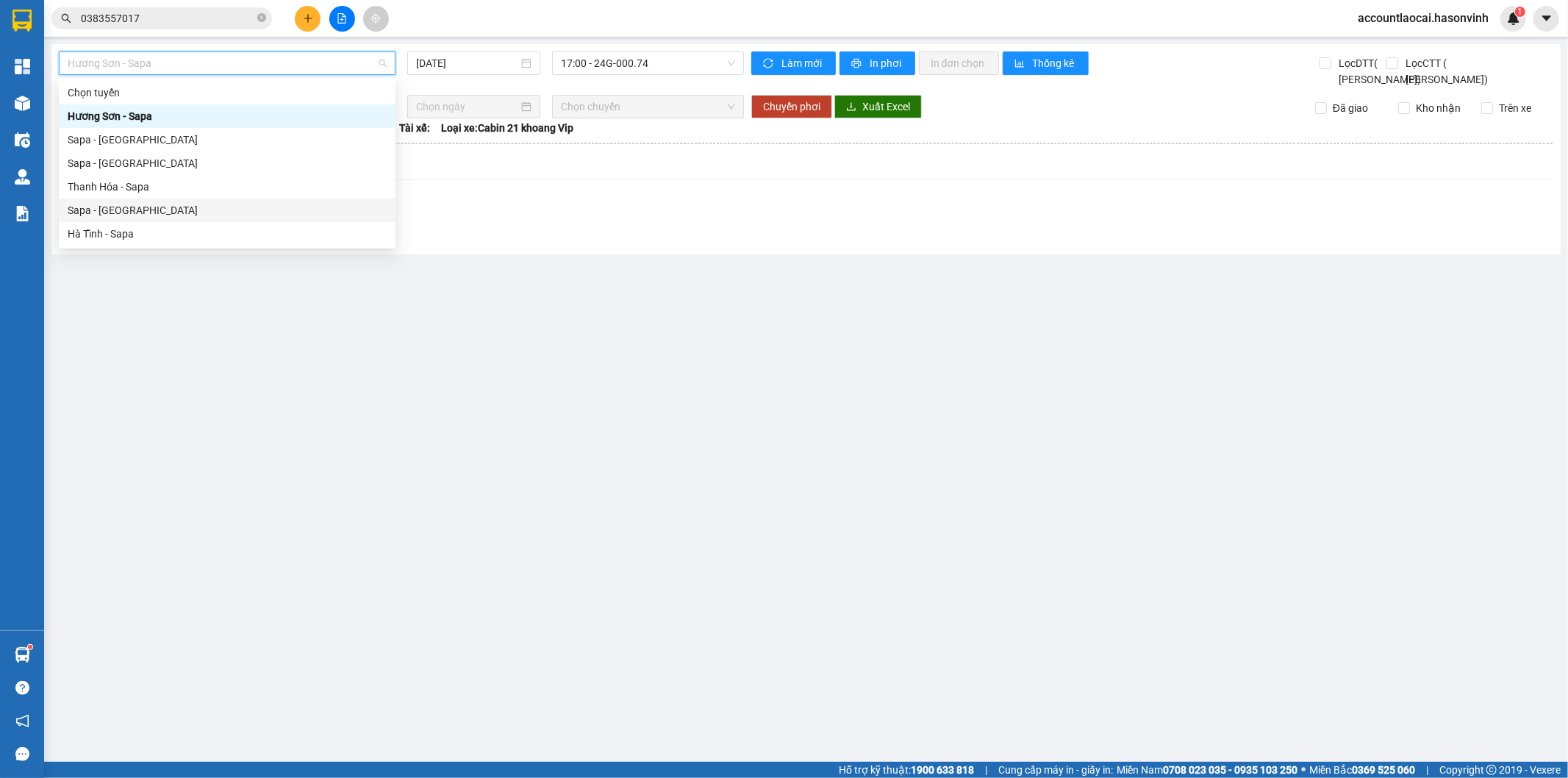
click at [165, 214] on div "Sapa - [GEOGRAPHIC_DATA]" at bounding box center [227, 210] width 319 height 16
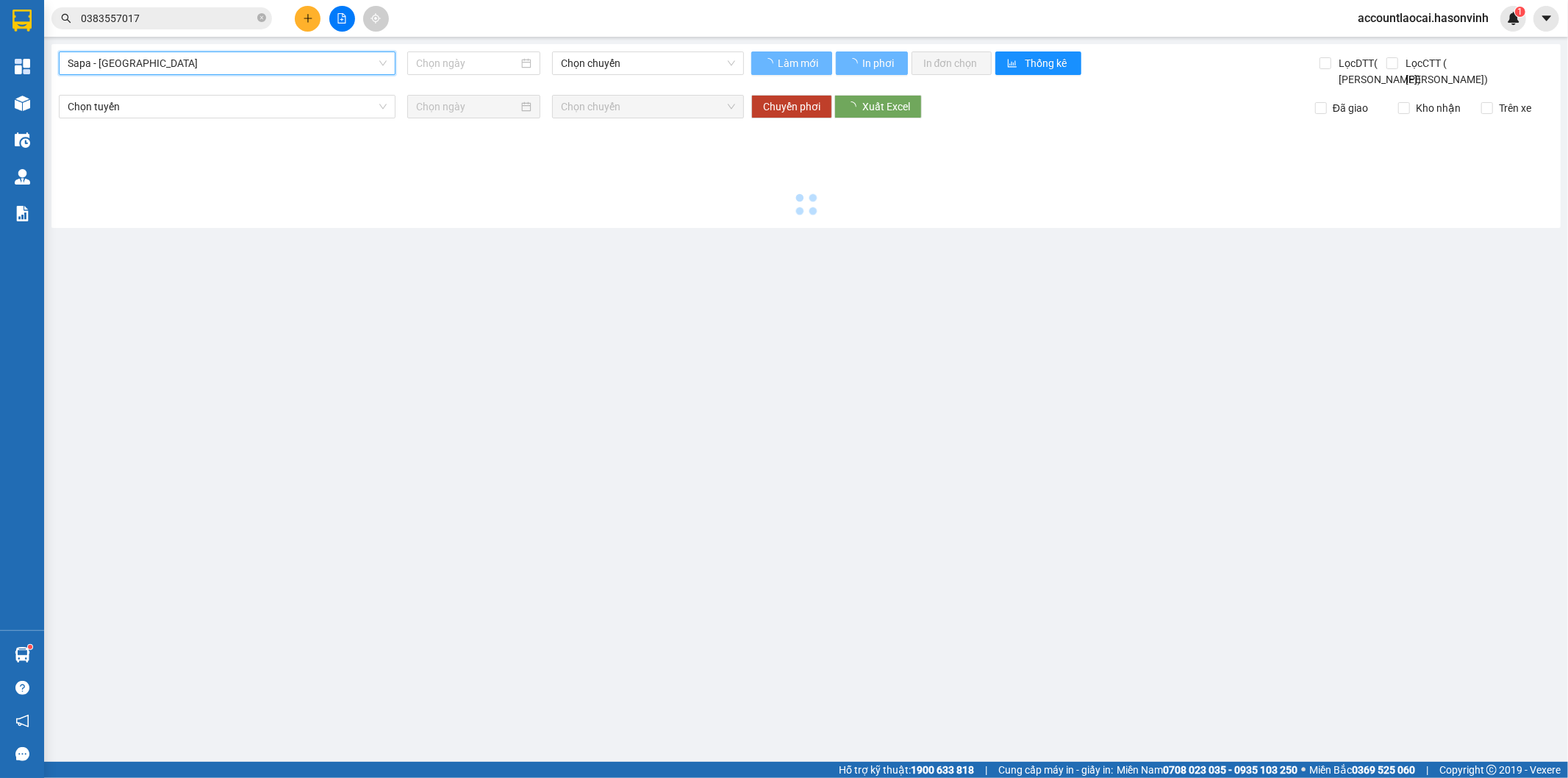
type input "[DATE]"
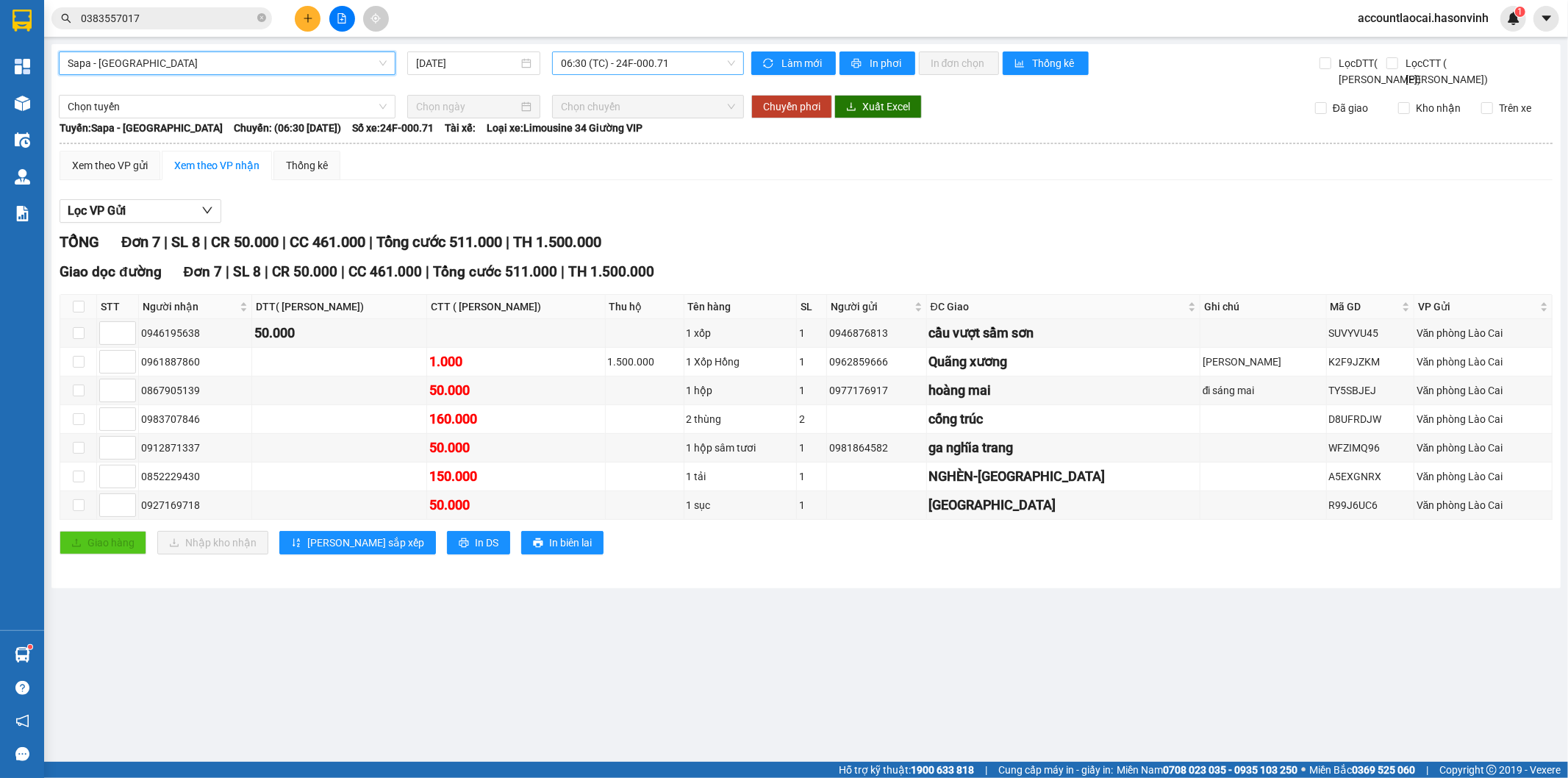
click at [579, 65] on span "06:30 (TC) - 24F-000.71" at bounding box center [647, 63] width 173 height 22
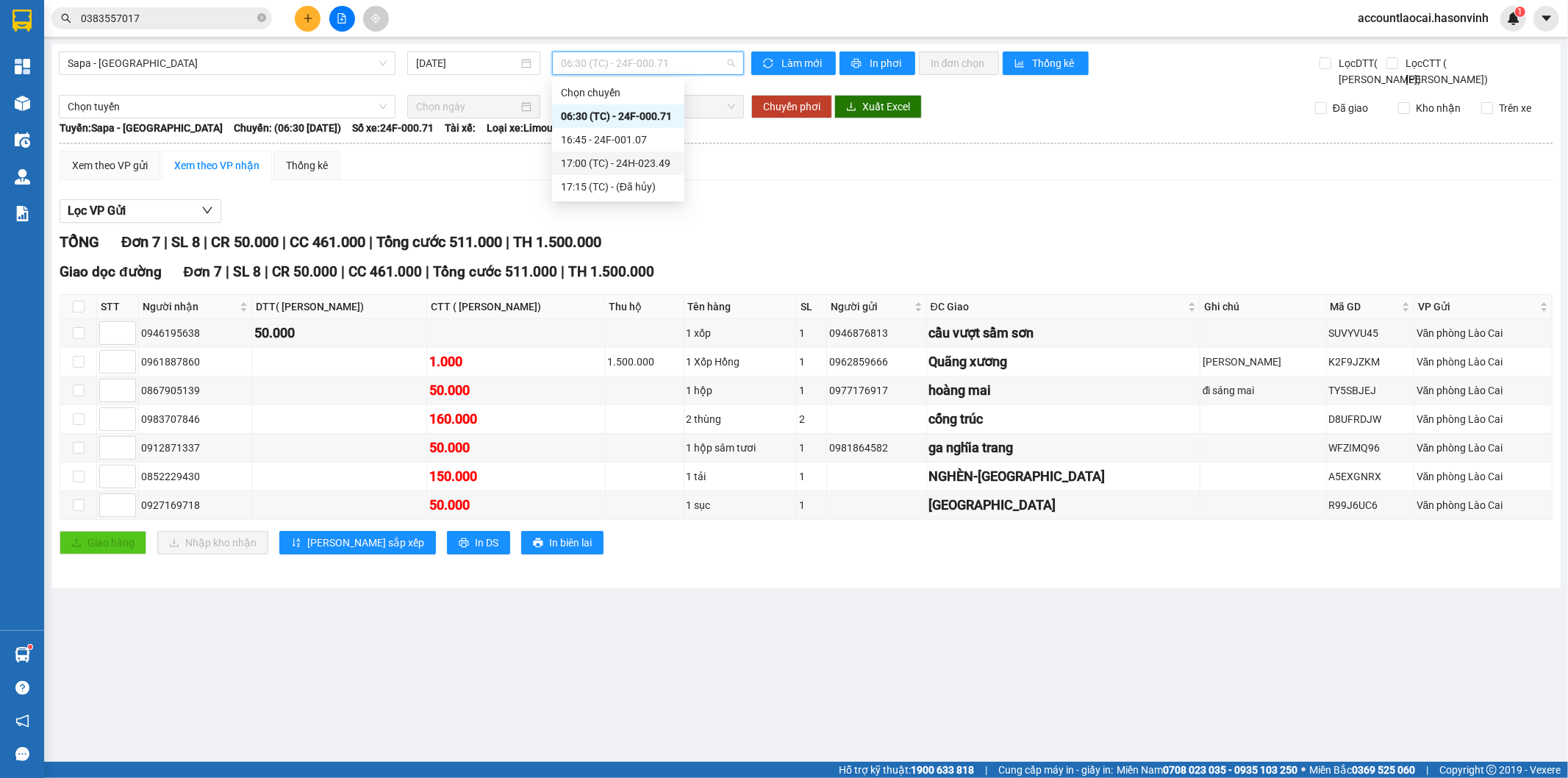
click at [626, 155] on div "17:00 (TC) - 24H-023.49" at bounding box center [618, 163] width 115 height 16
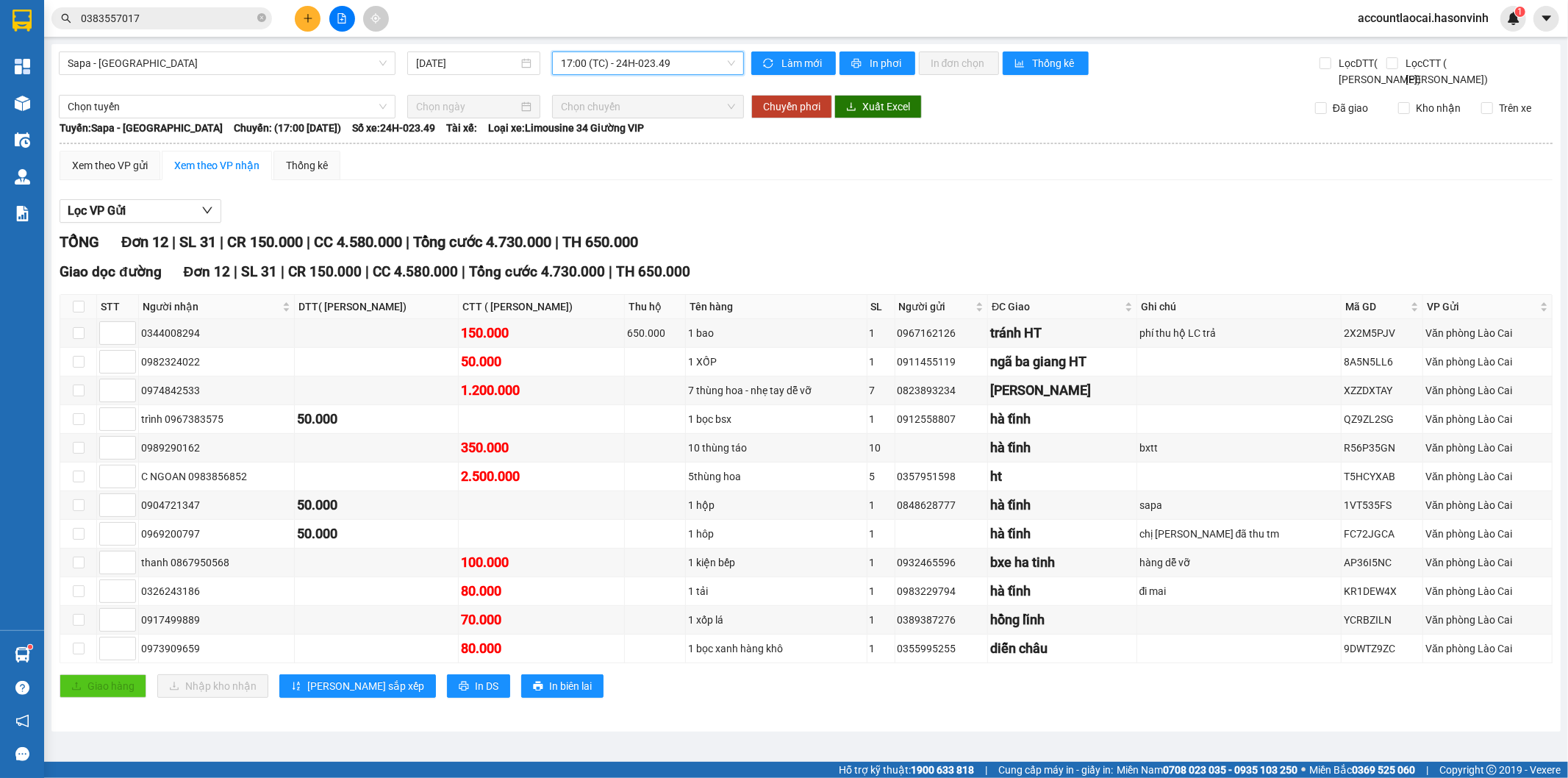
click at [616, 45] on div "Sapa - Hà Tĩnh 14/10/2025 17:00 17:00 (TC) - 24H-023.49 Làm mới In phơi In đơn …" at bounding box center [806, 387] width 1509 height 687
click at [622, 69] on span "17:00 (TC) - 24H-023.49" at bounding box center [647, 63] width 173 height 22
click at [640, 143] on div "16:45 - 24F-001.07" at bounding box center [618, 139] width 115 height 16
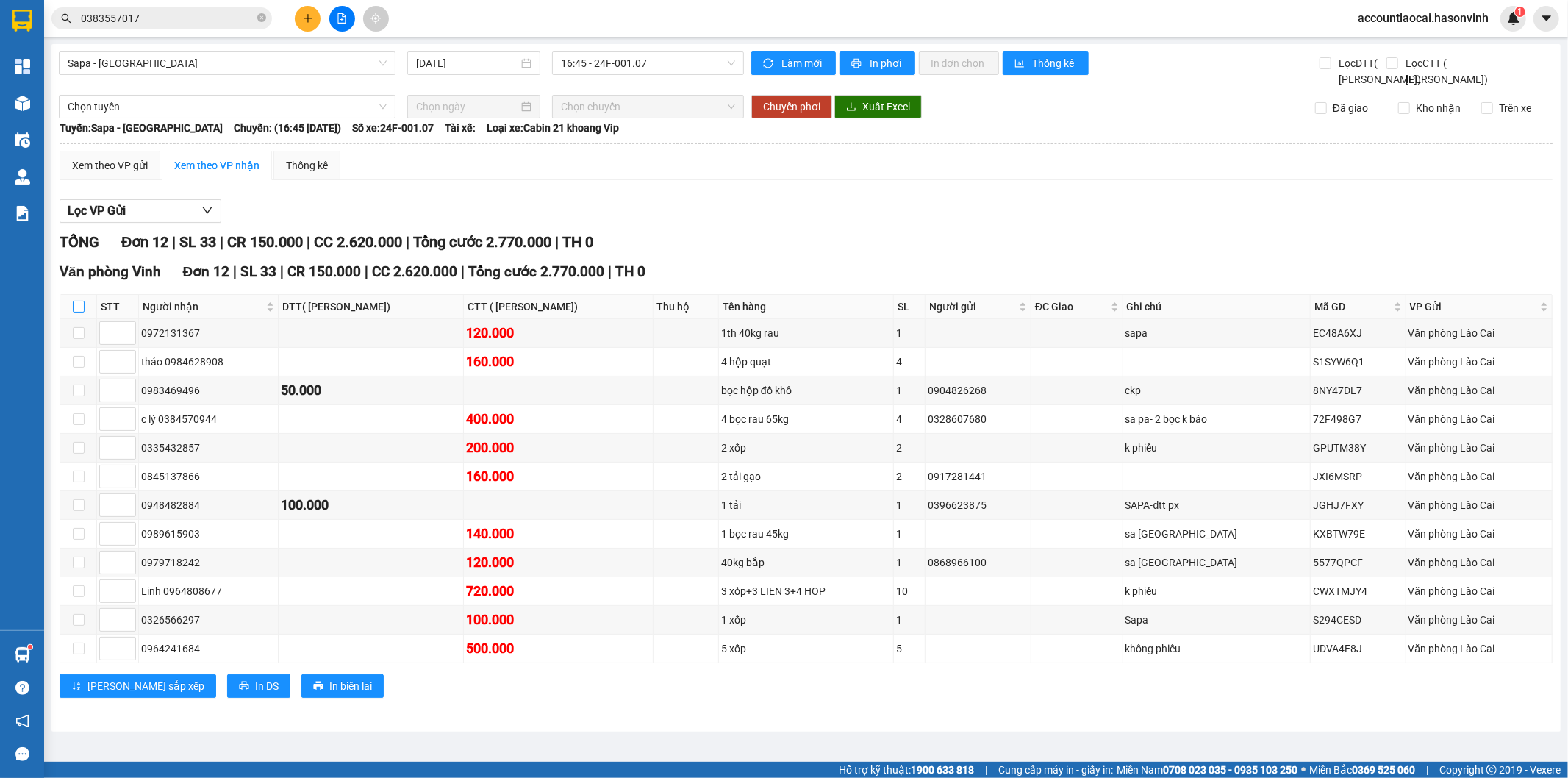
click at [73, 313] on input "checkbox" at bounding box center [79, 307] width 12 height 12
checkbox input "true"
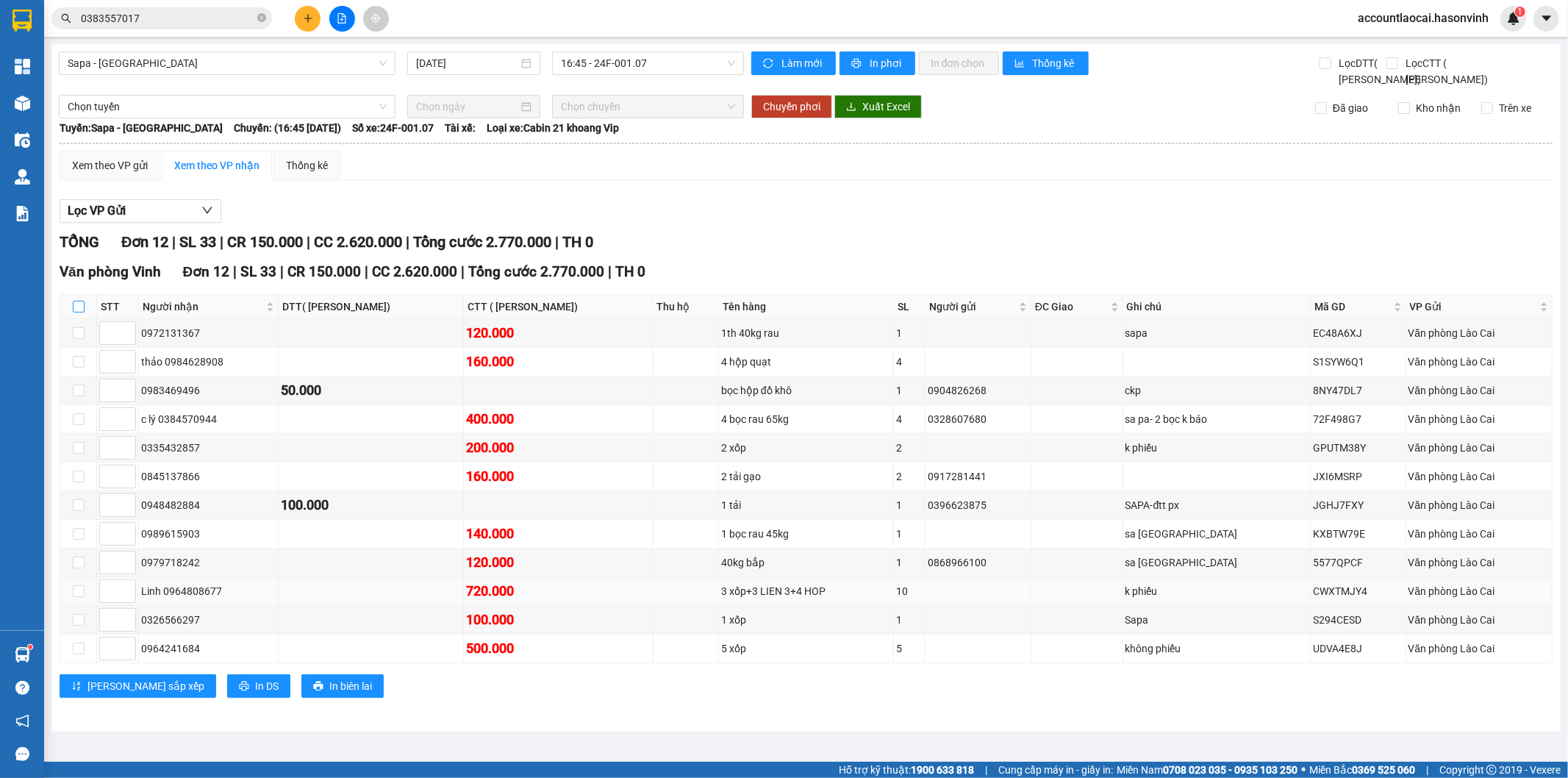
checkbox input "true"
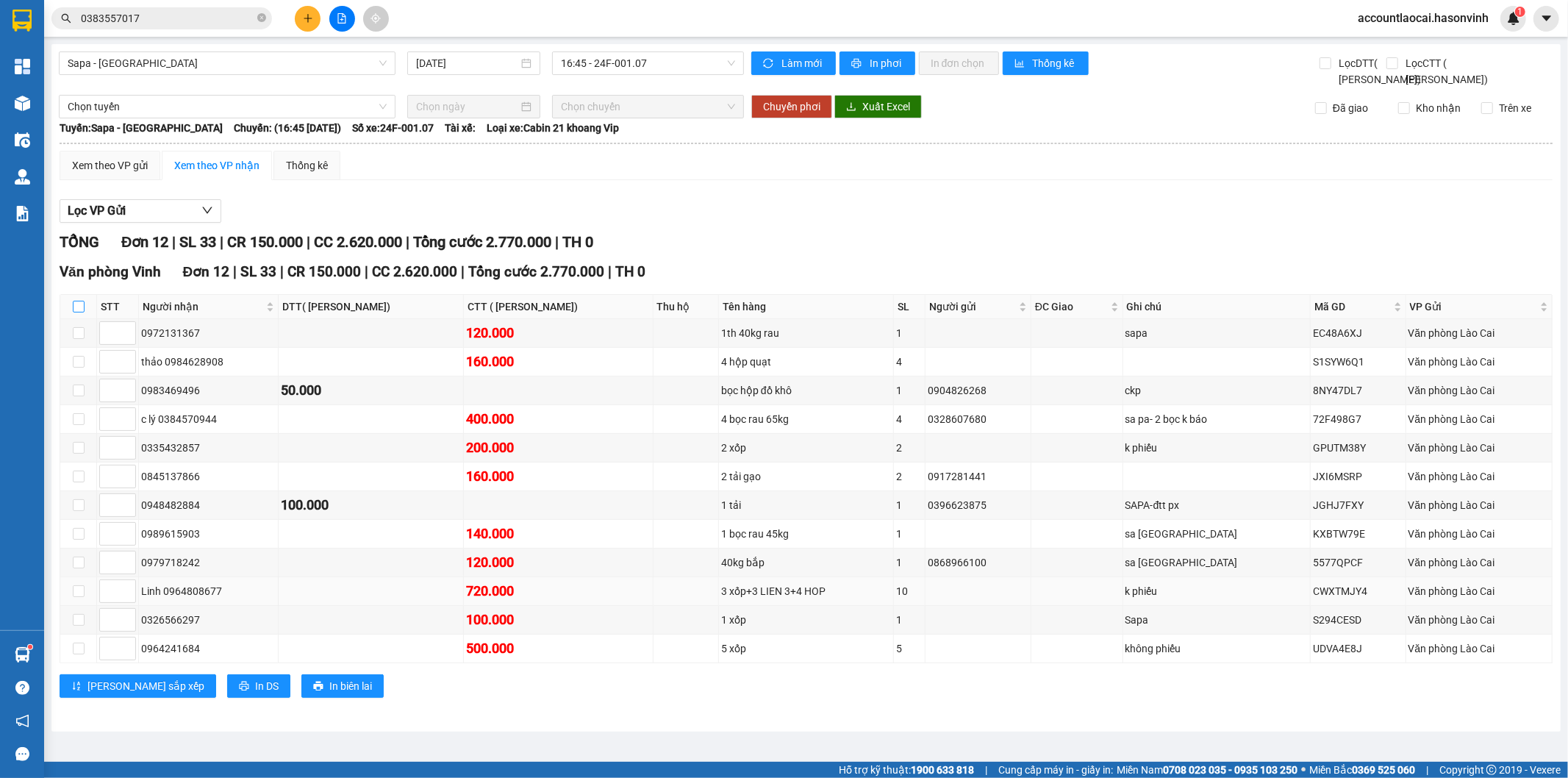
checkbox input "true"
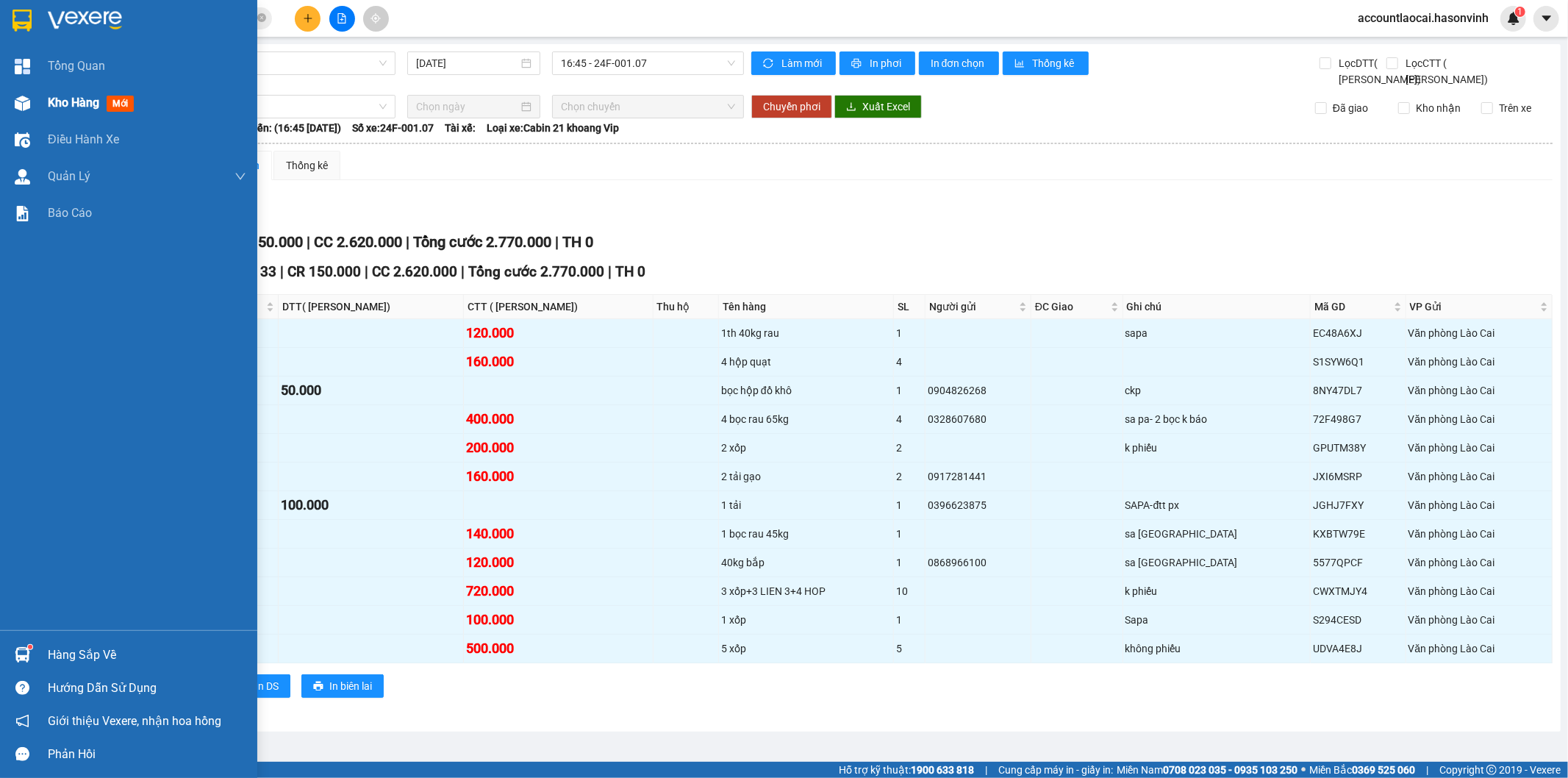
click at [67, 101] on span "Kho hàng" at bounding box center [73, 102] width 51 height 14
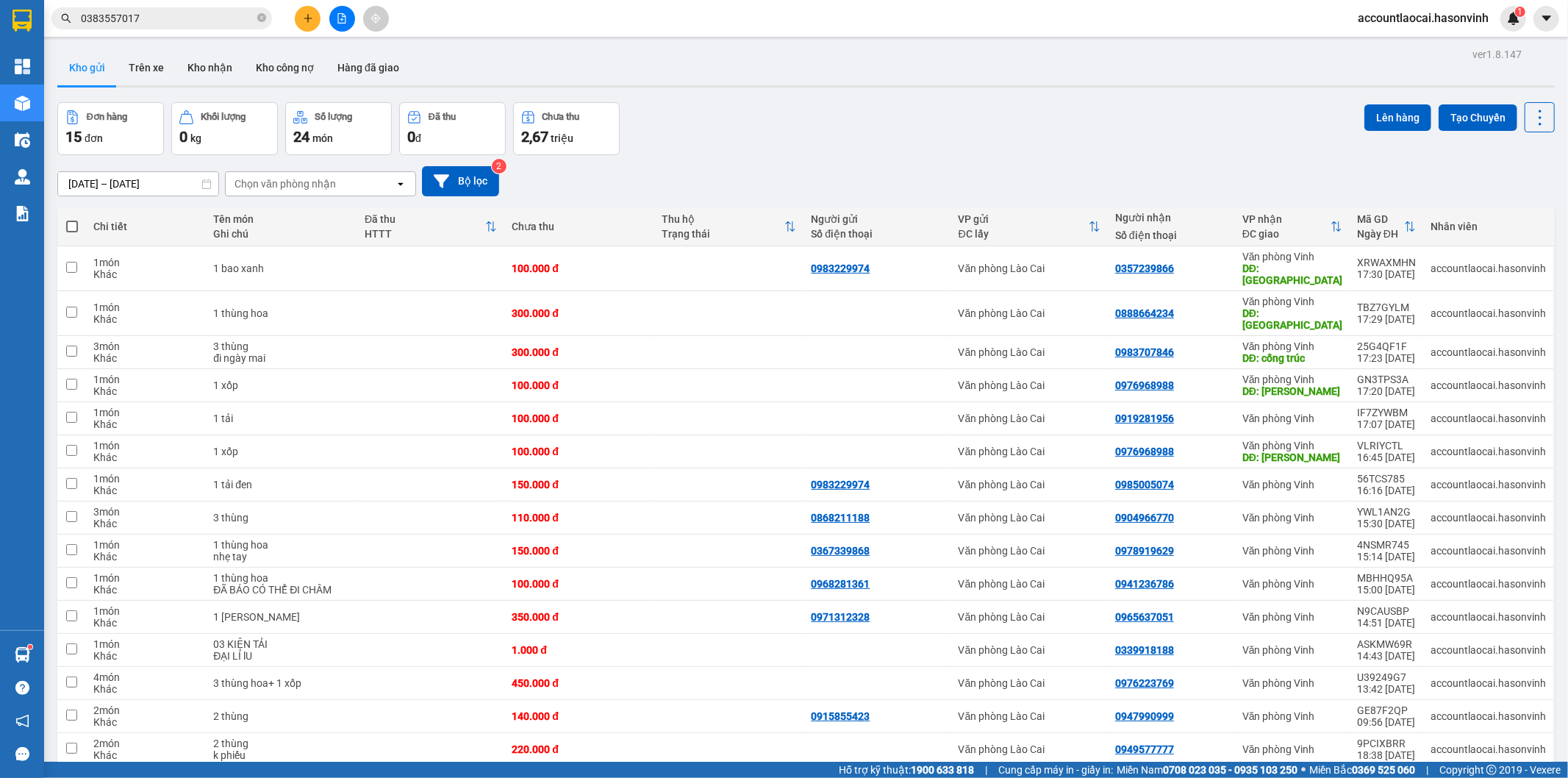
click at [335, 23] on button at bounding box center [342, 19] width 26 height 26
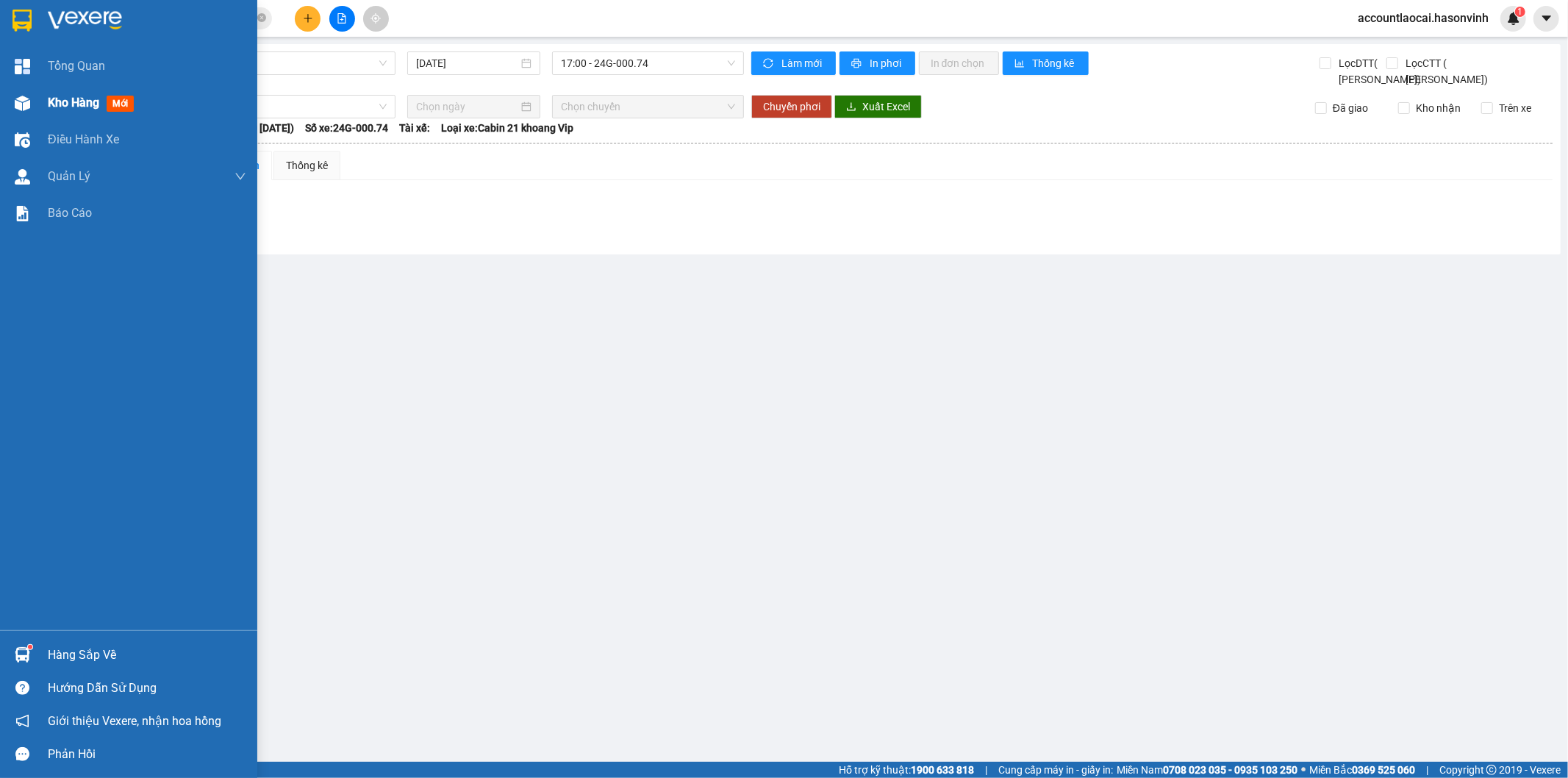
click at [14, 98] on img at bounding box center [22, 103] width 15 height 15
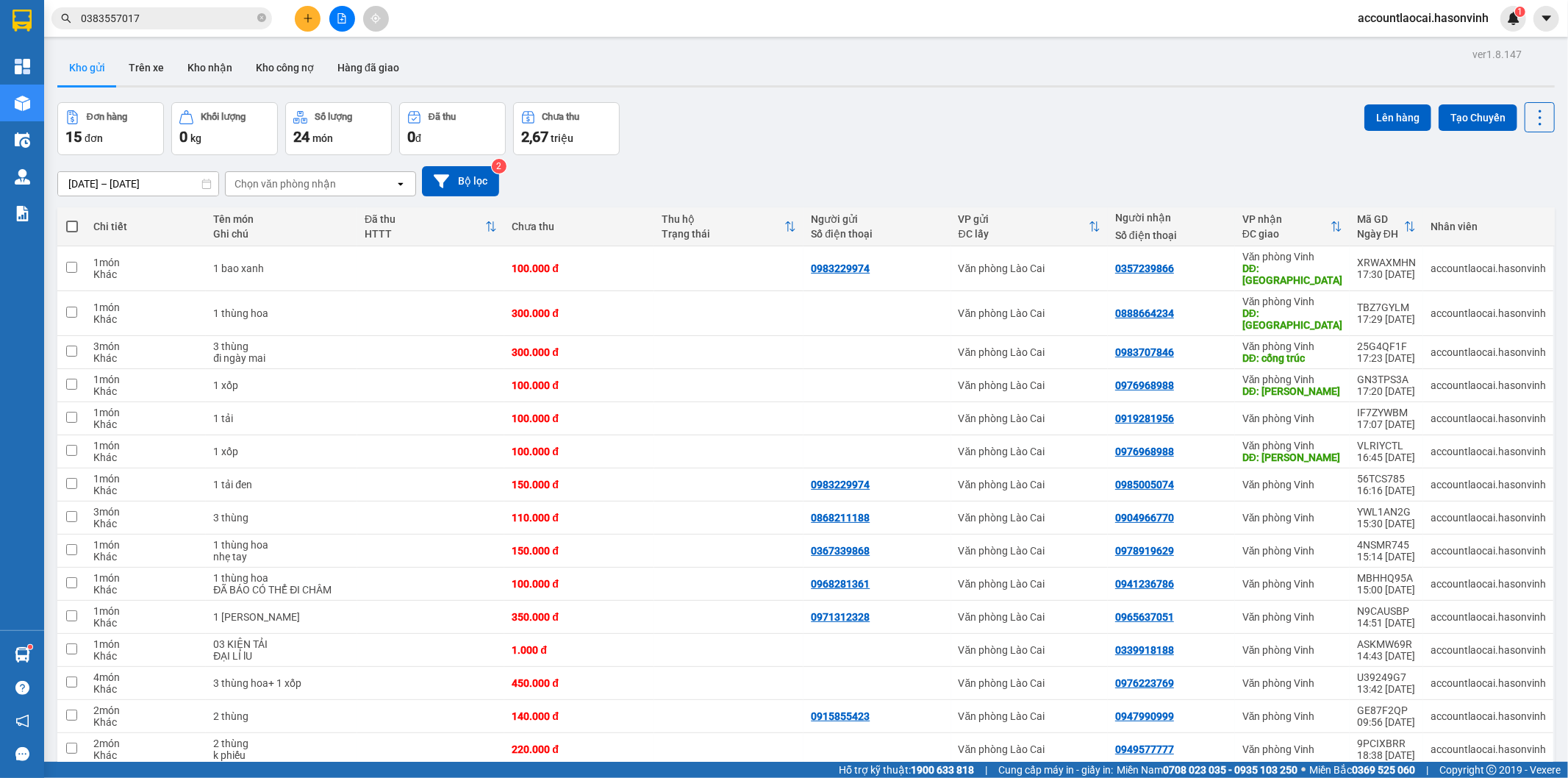
click at [339, 23] on icon "file-add" at bounding box center [342, 18] width 8 height 11
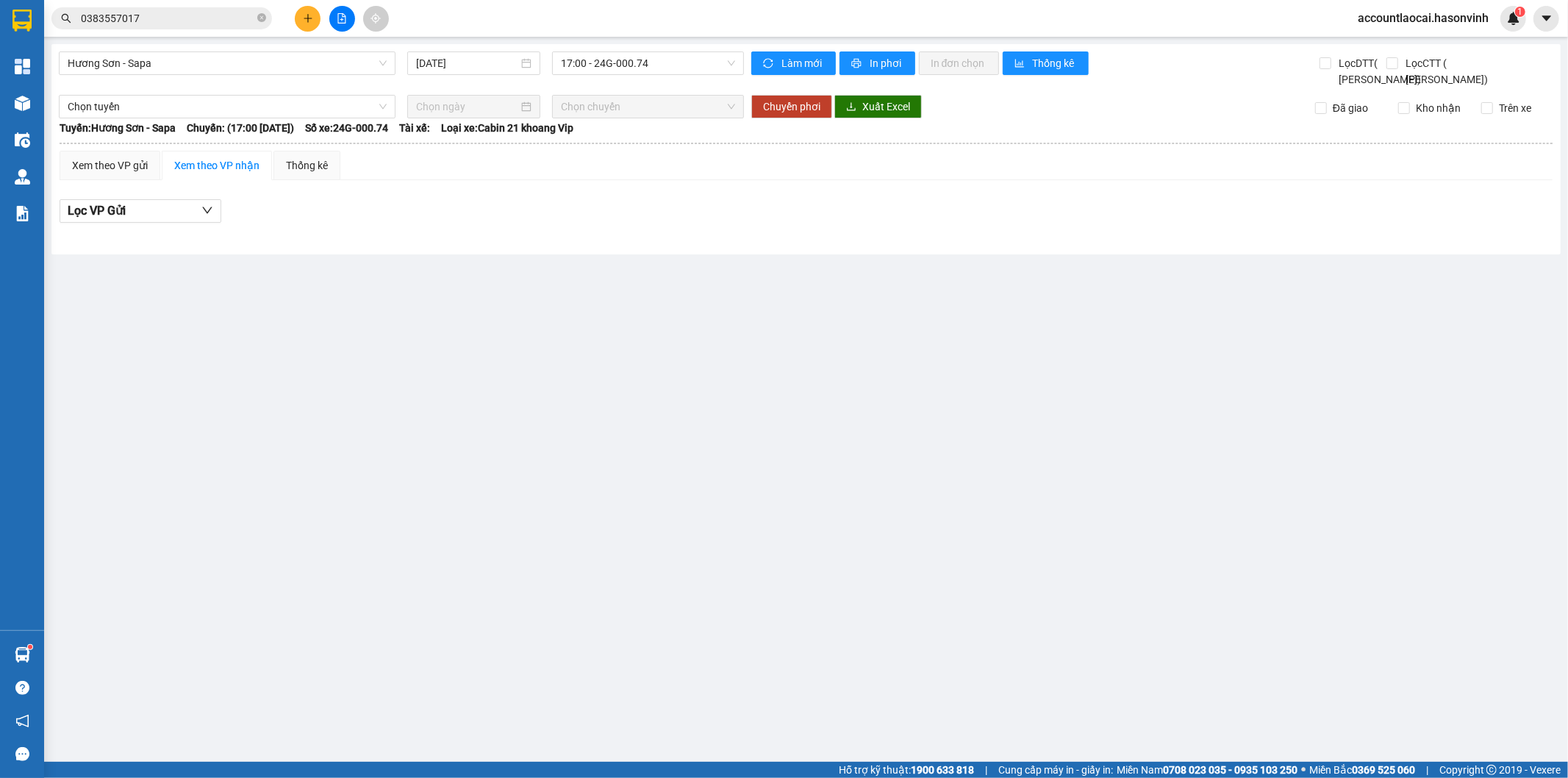
click at [334, 17] on button at bounding box center [342, 19] width 26 height 26
click at [129, 70] on span "Hương Sơn - Sapa" at bounding box center [227, 63] width 319 height 22
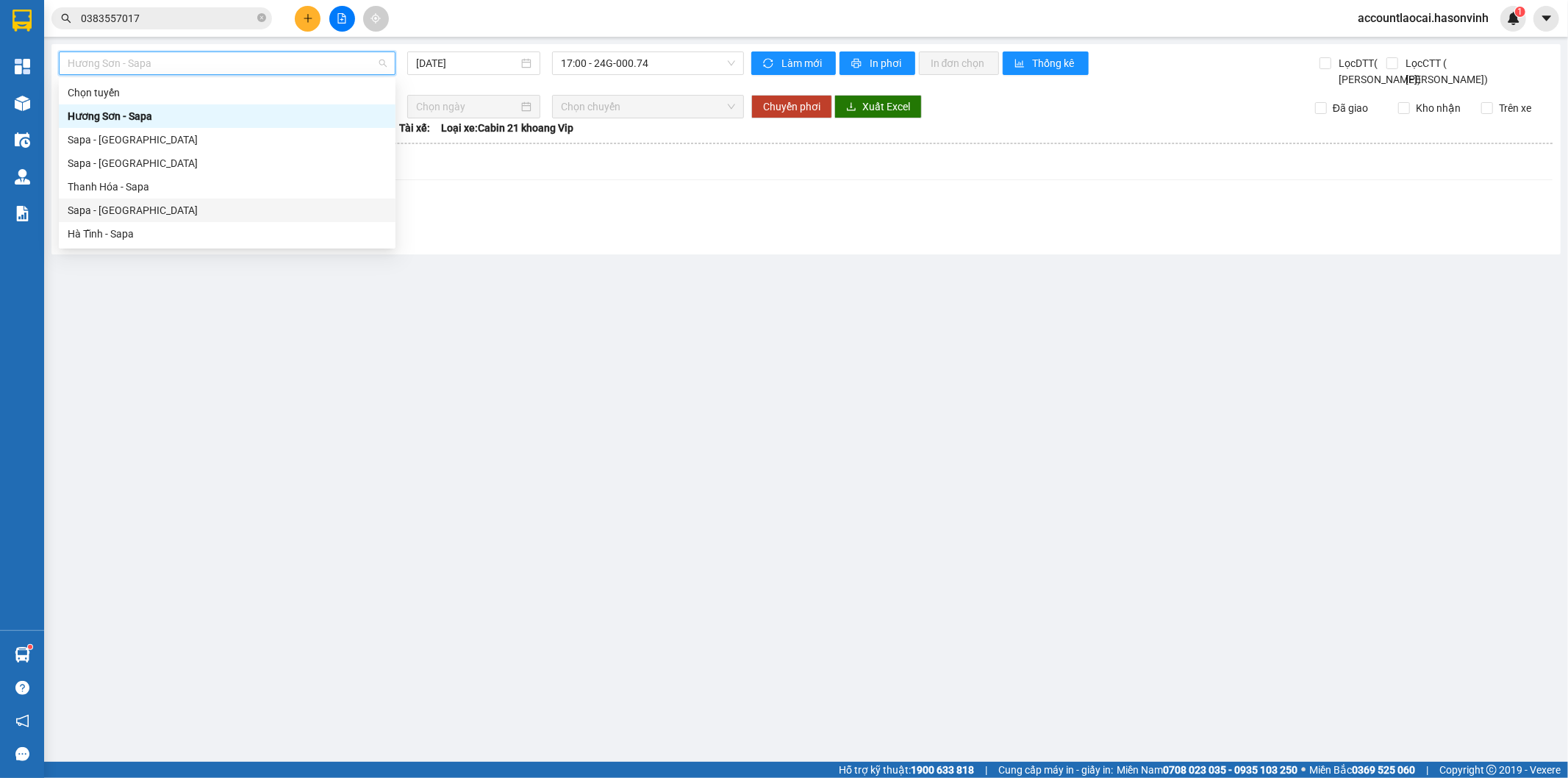
click at [155, 213] on div "Sapa - [GEOGRAPHIC_DATA]" at bounding box center [227, 210] width 319 height 16
type input "[DATE]"
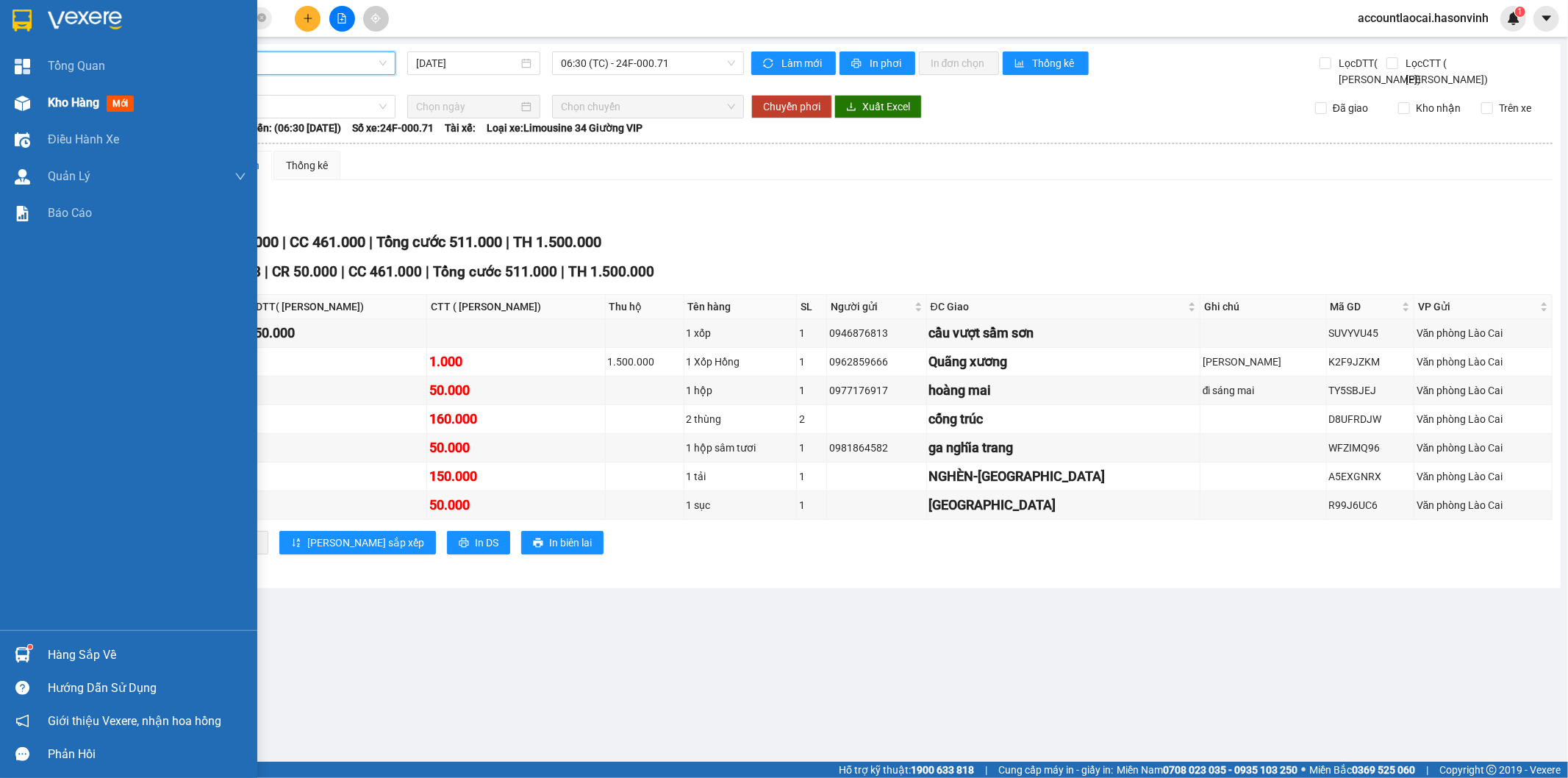
click at [25, 107] on img at bounding box center [22, 103] width 15 height 15
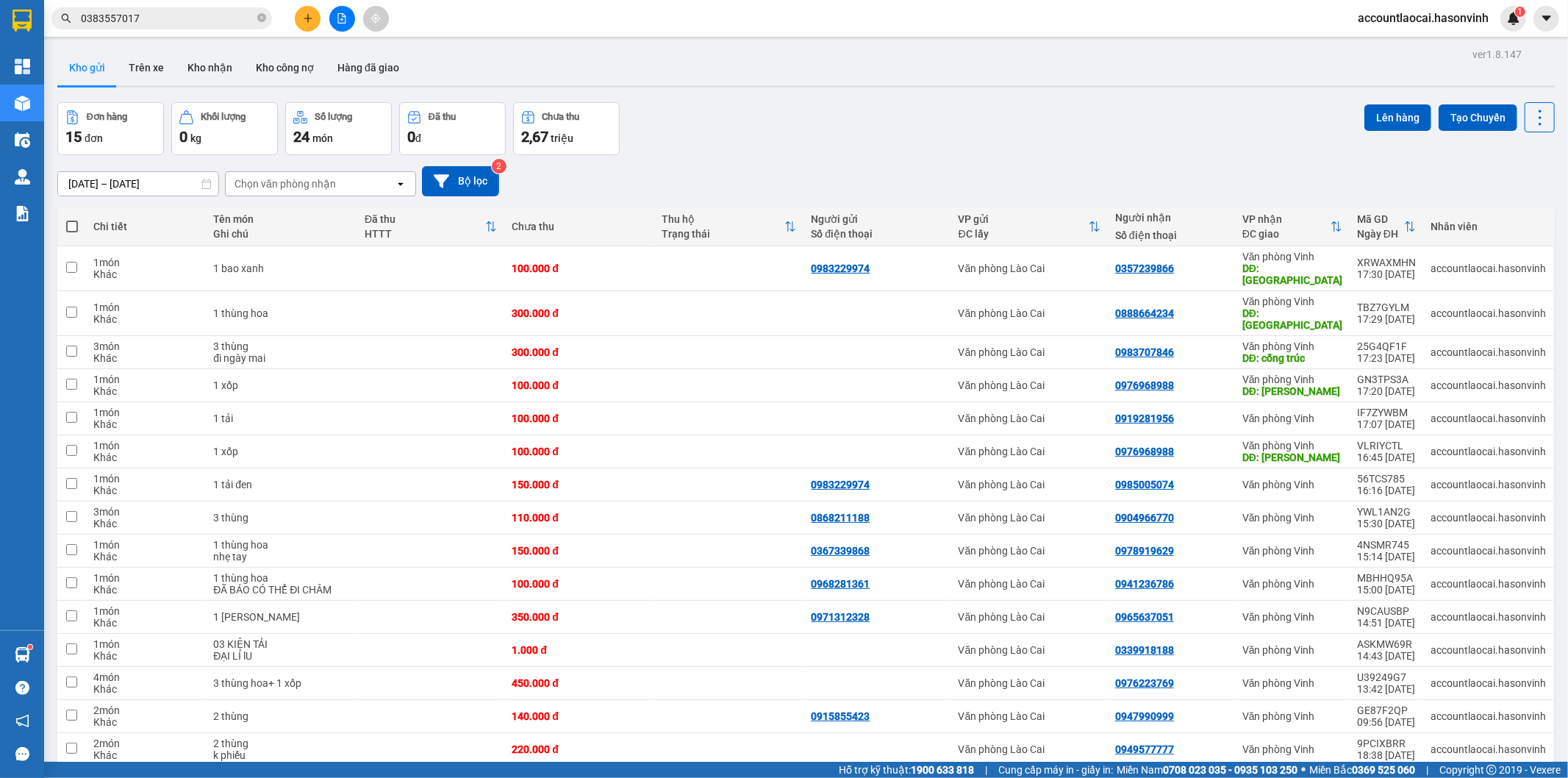
click at [335, 6] on button at bounding box center [342, 19] width 26 height 26
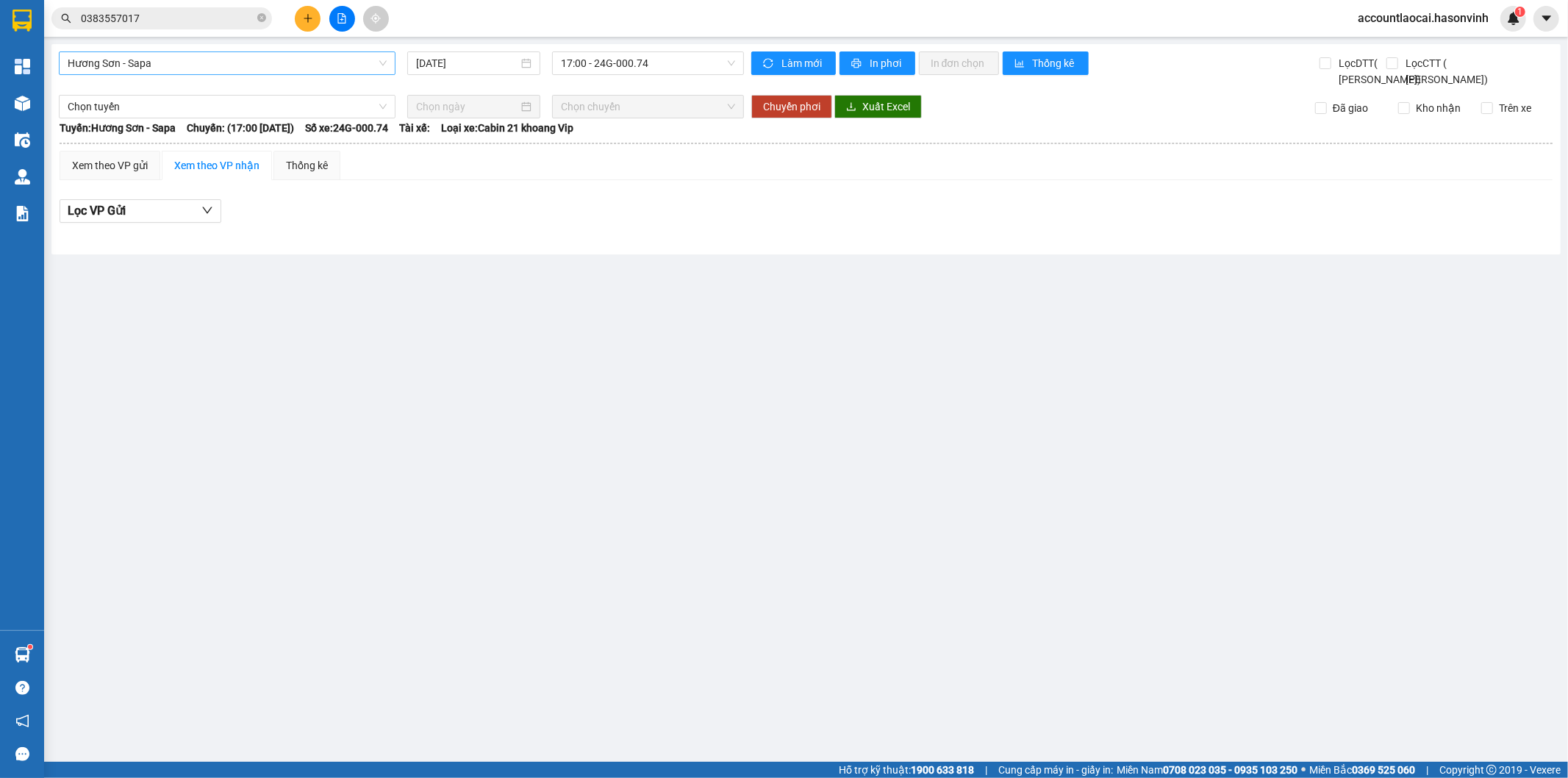
click at [141, 65] on span "Hương Sơn - Sapa" at bounding box center [227, 63] width 319 height 22
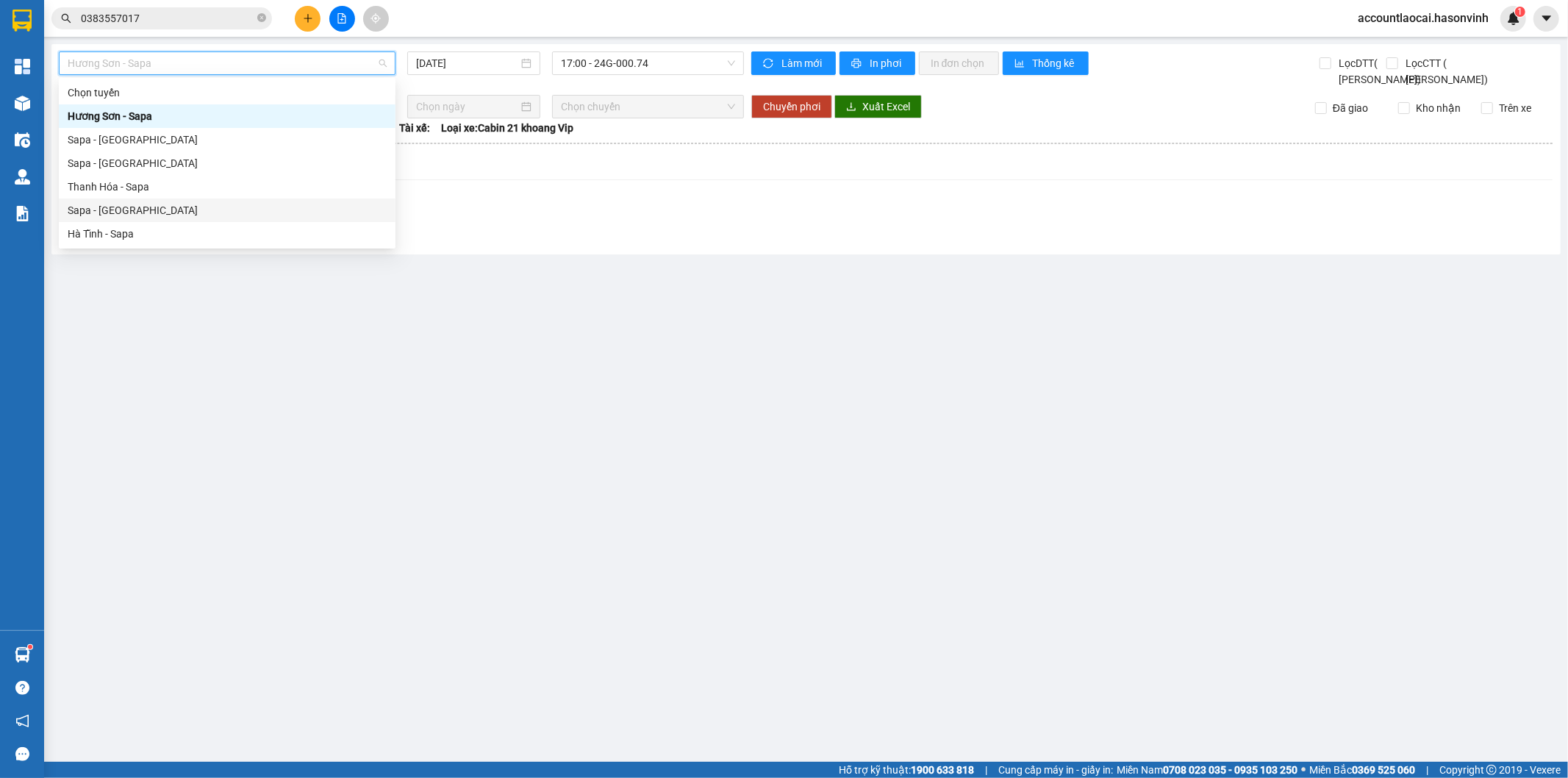
click at [137, 207] on div "Sapa - [GEOGRAPHIC_DATA]" at bounding box center [227, 210] width 319 height 16
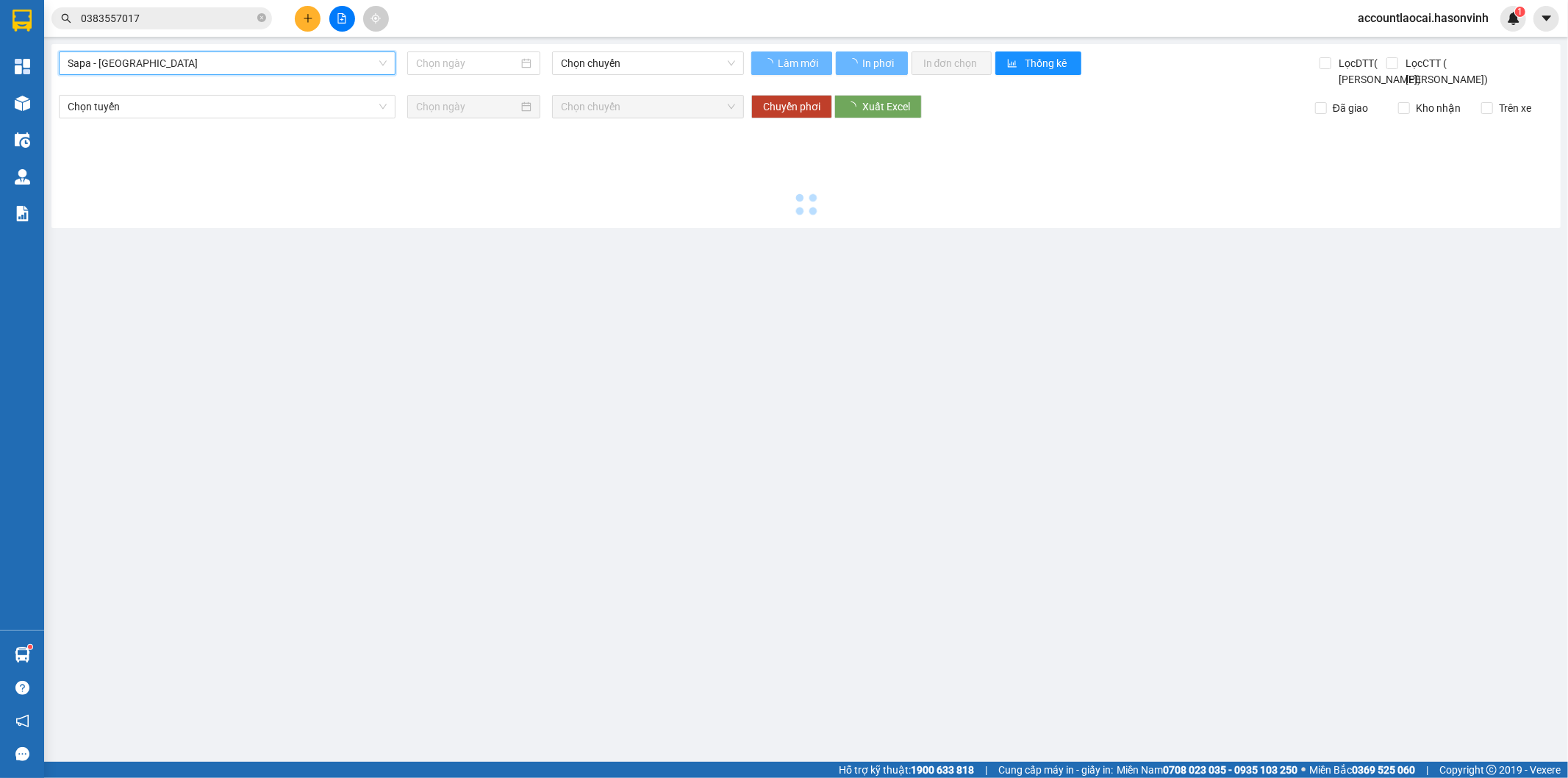
type input "[DATE]"
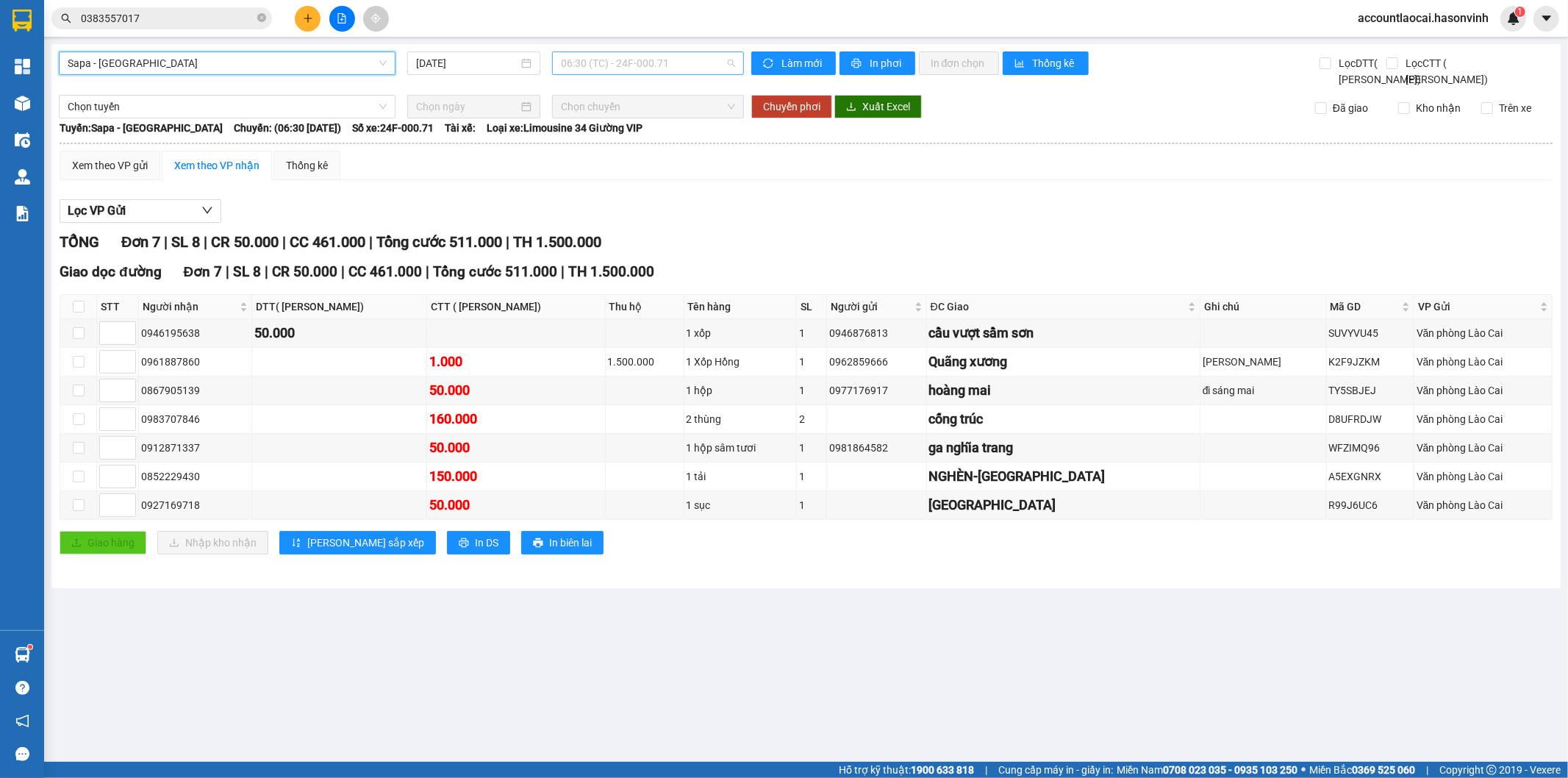
click at [611, 64] on span "06:30 (TC) - 24F-000.71" at bounding box center [647, 63] width 173 height 22
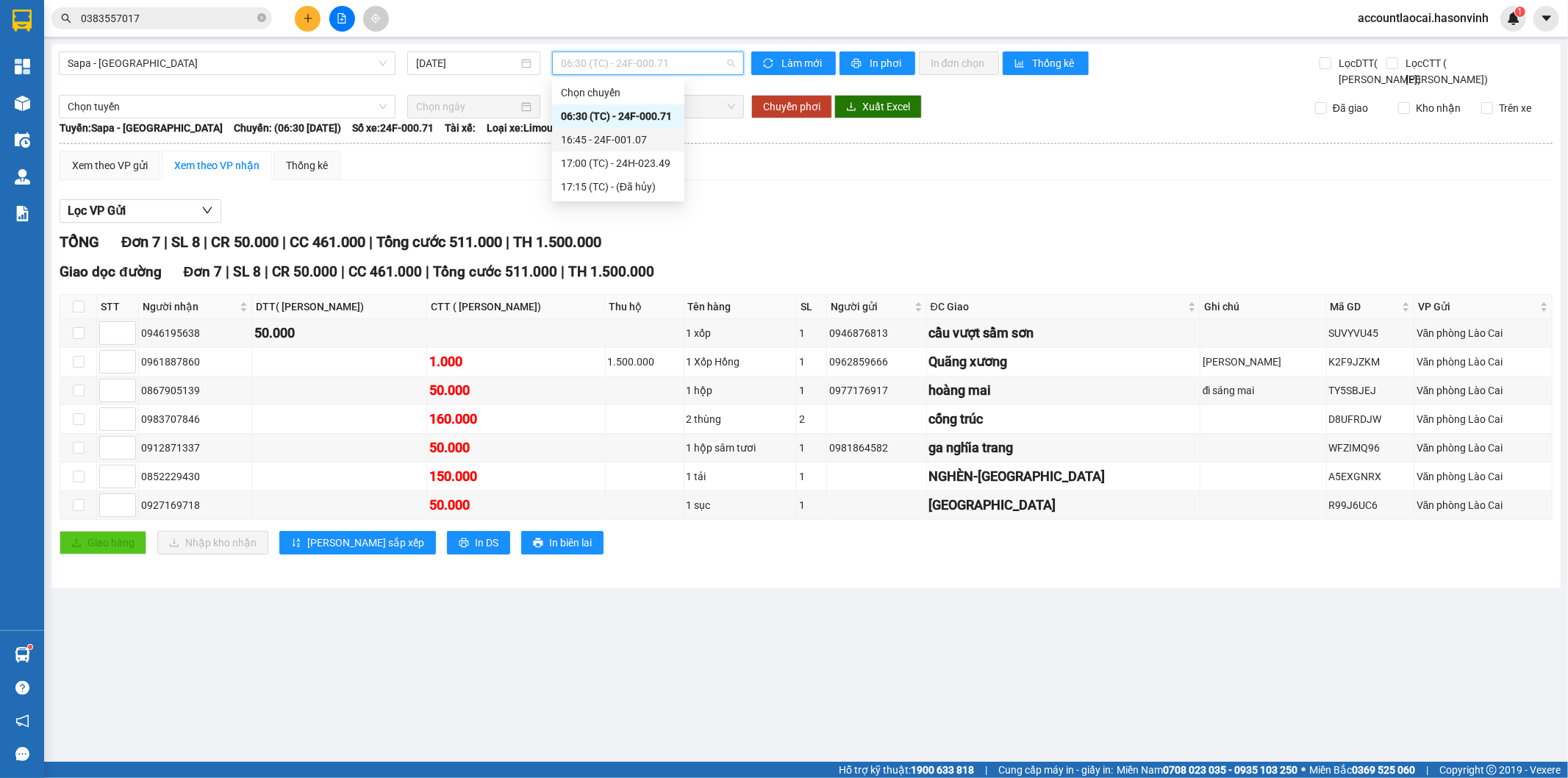
click at [621, 136] on div "16:45 - 24F-001.07" at bounding box center [618, 139] width 115 height 16
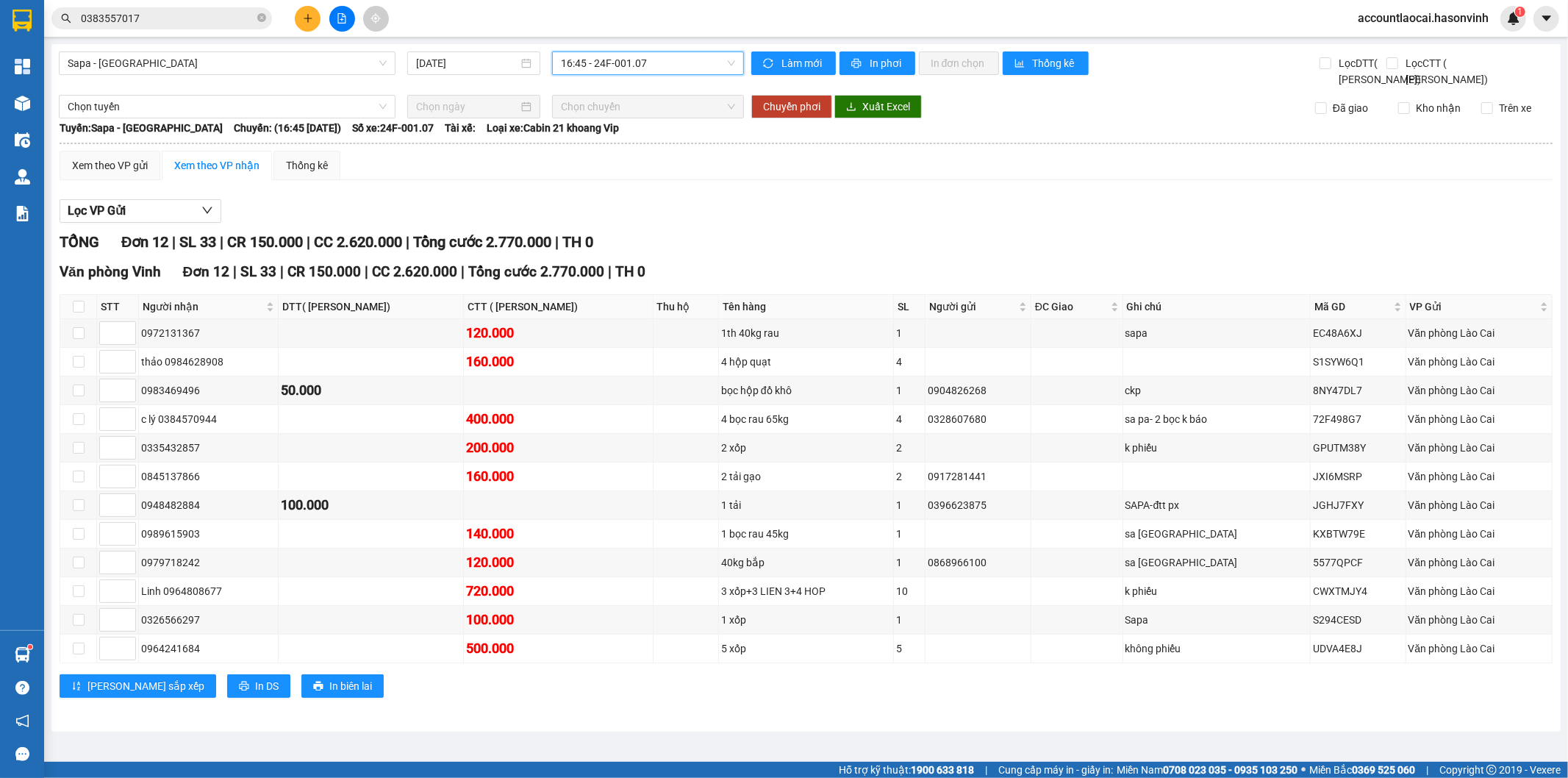
click at [89, 319] on th at bounding box center [79, 307] width 37 height 24
click at [76, 313] on input "checkbox" at bounding box center [79, 307] width 12 height 12
checkbox input "true"
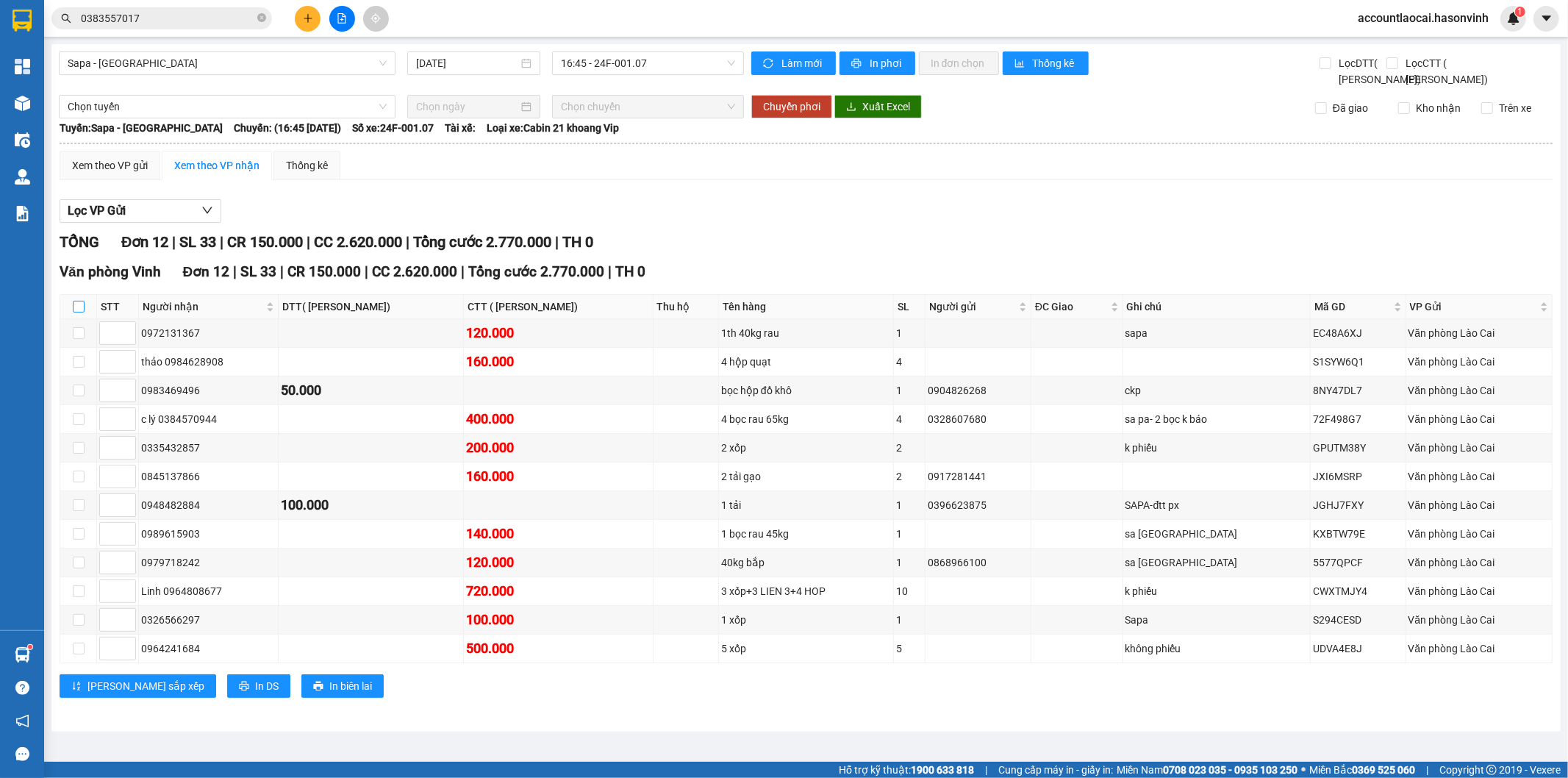
checkbox input "true"
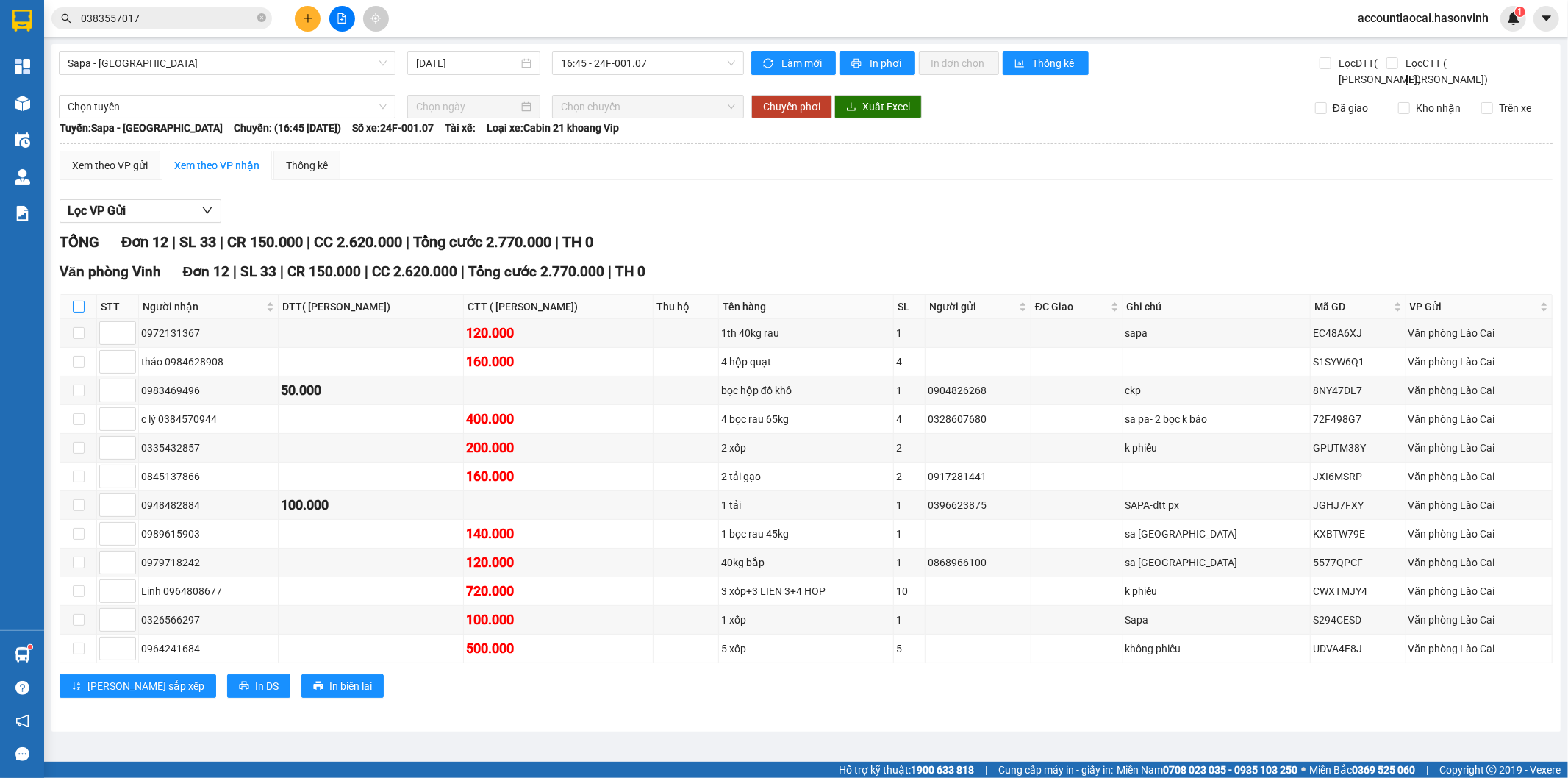
checkbox input "true"
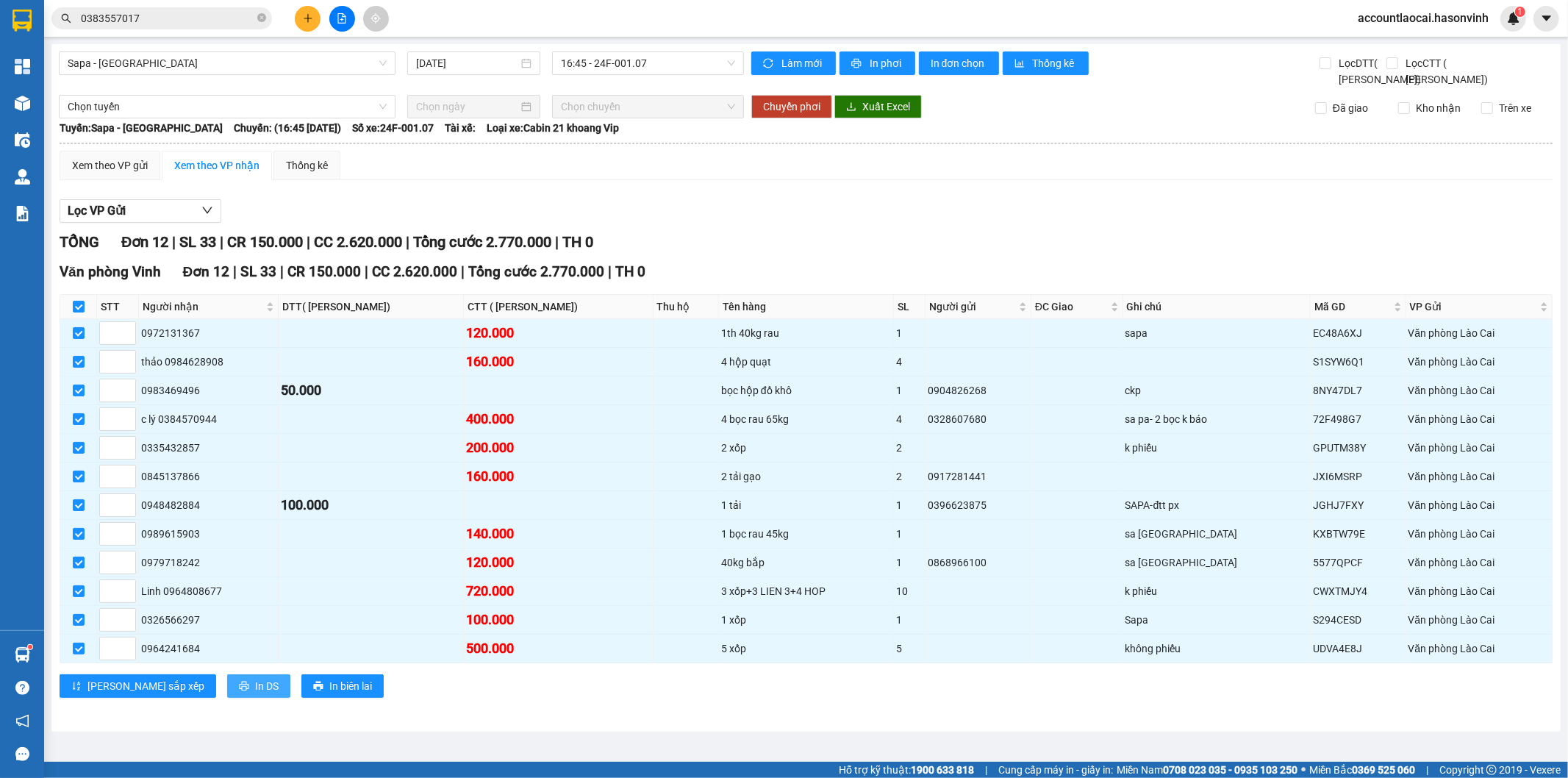
click at [255, 694] on span "In DS" at bounding box center [266, 686] width 23 height 16
click at [79, 313] on input "checkbox" at bounding box center [79, 307] width 12 height 12
checkbox input "false"
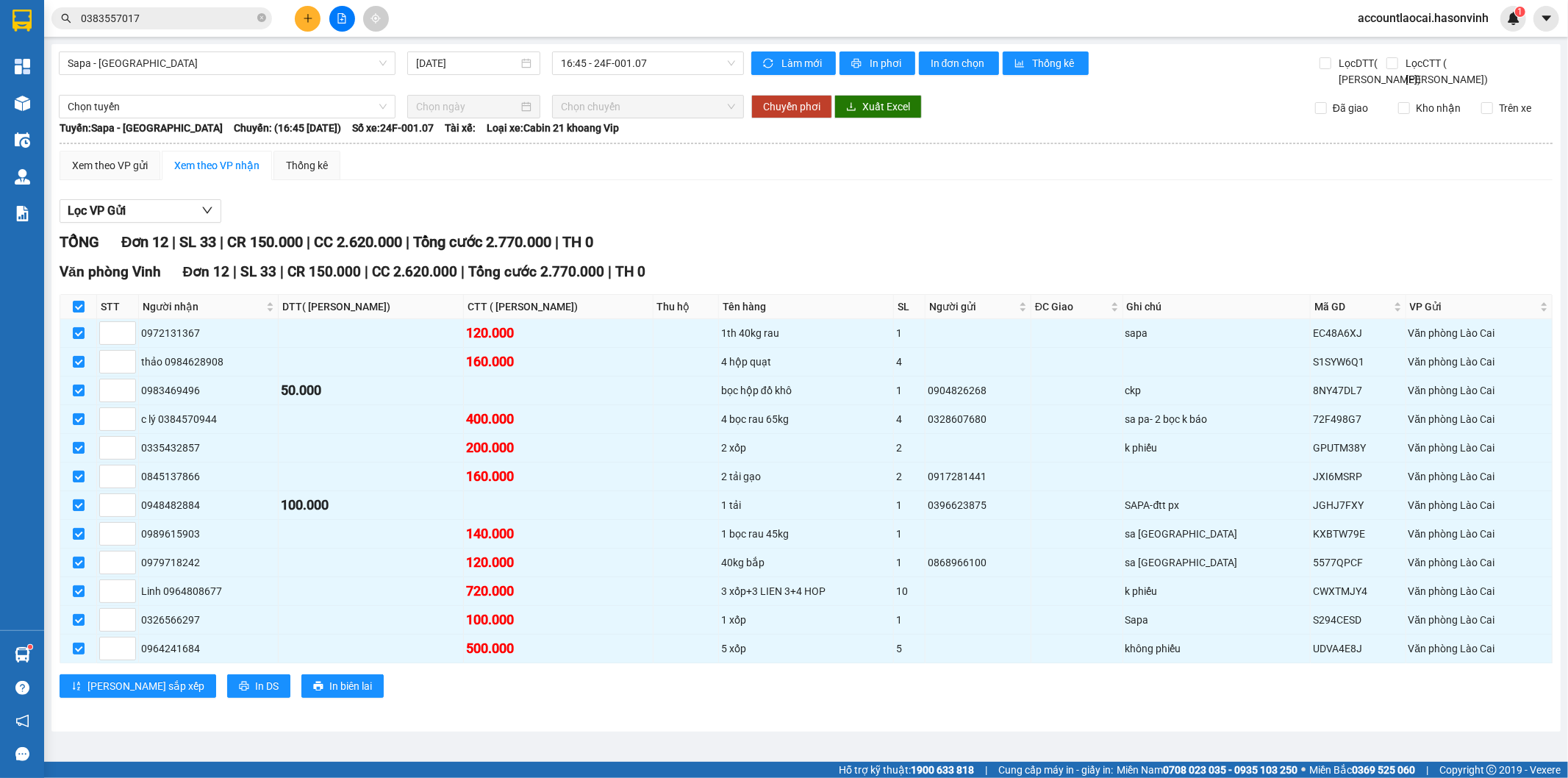
checkbox input "false"
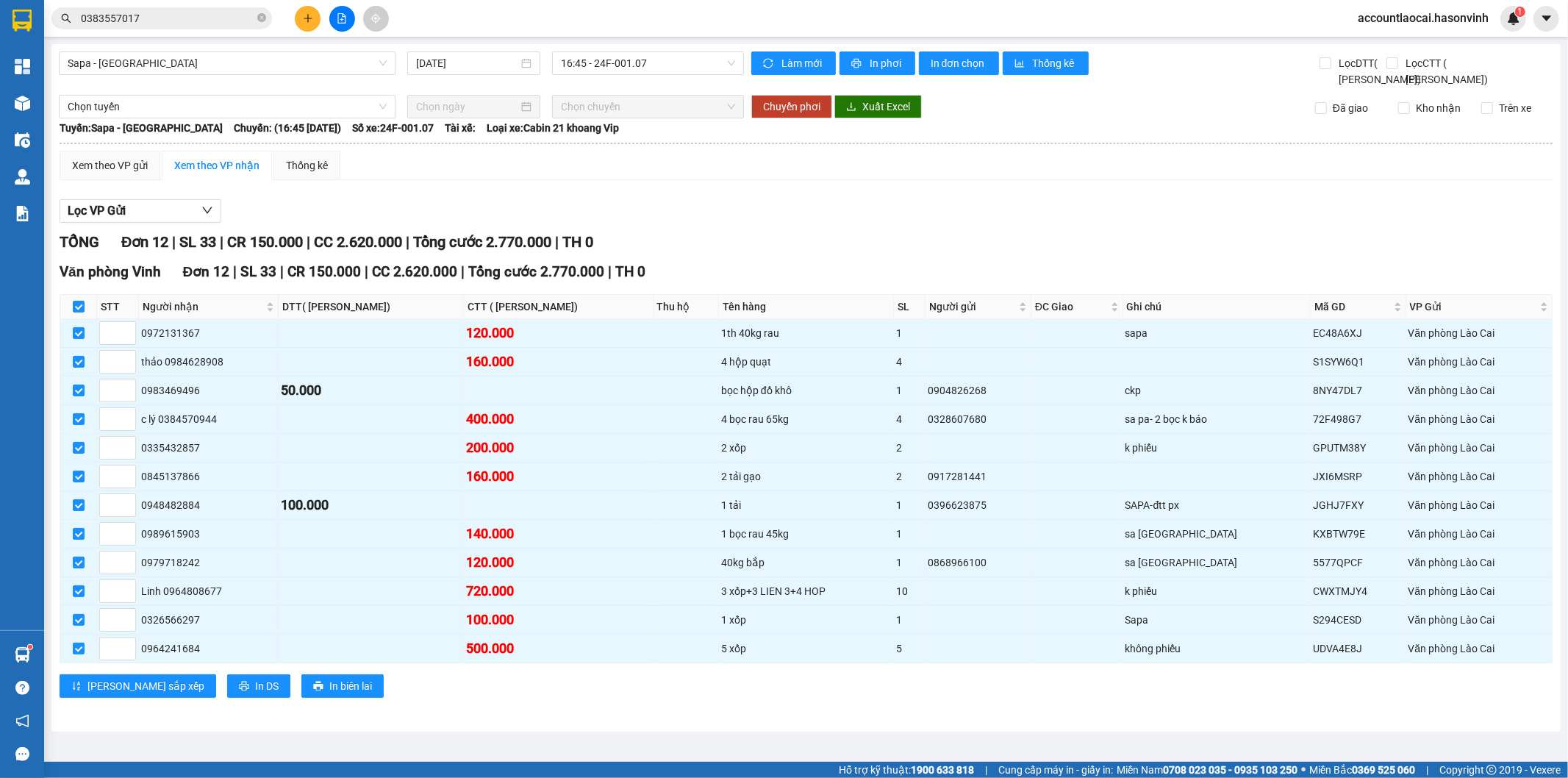
checkbox input "false"
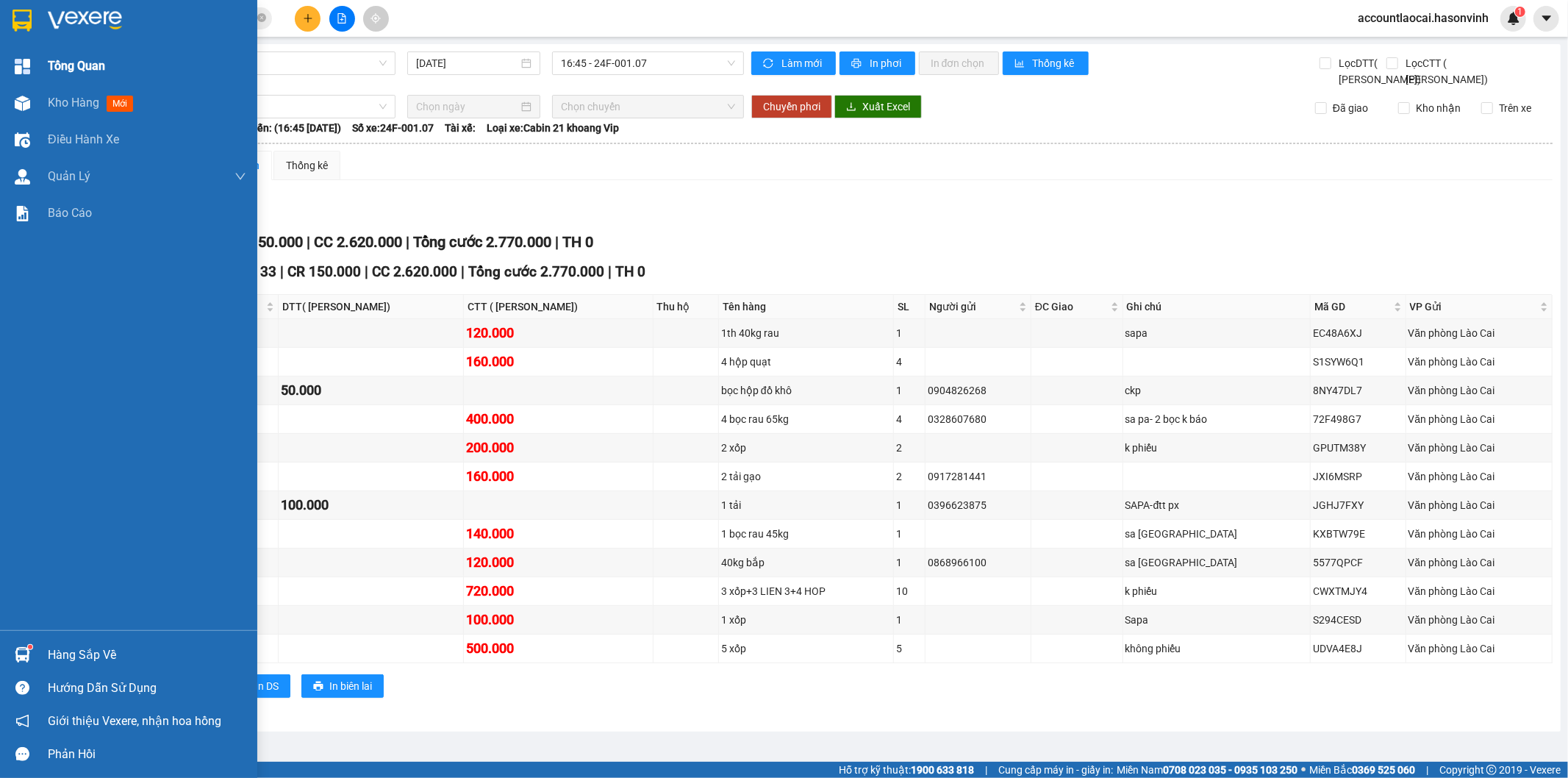
click at [26, 79] on div "Tổng Quan" at bounding box center [129, 66] width 257 height 37
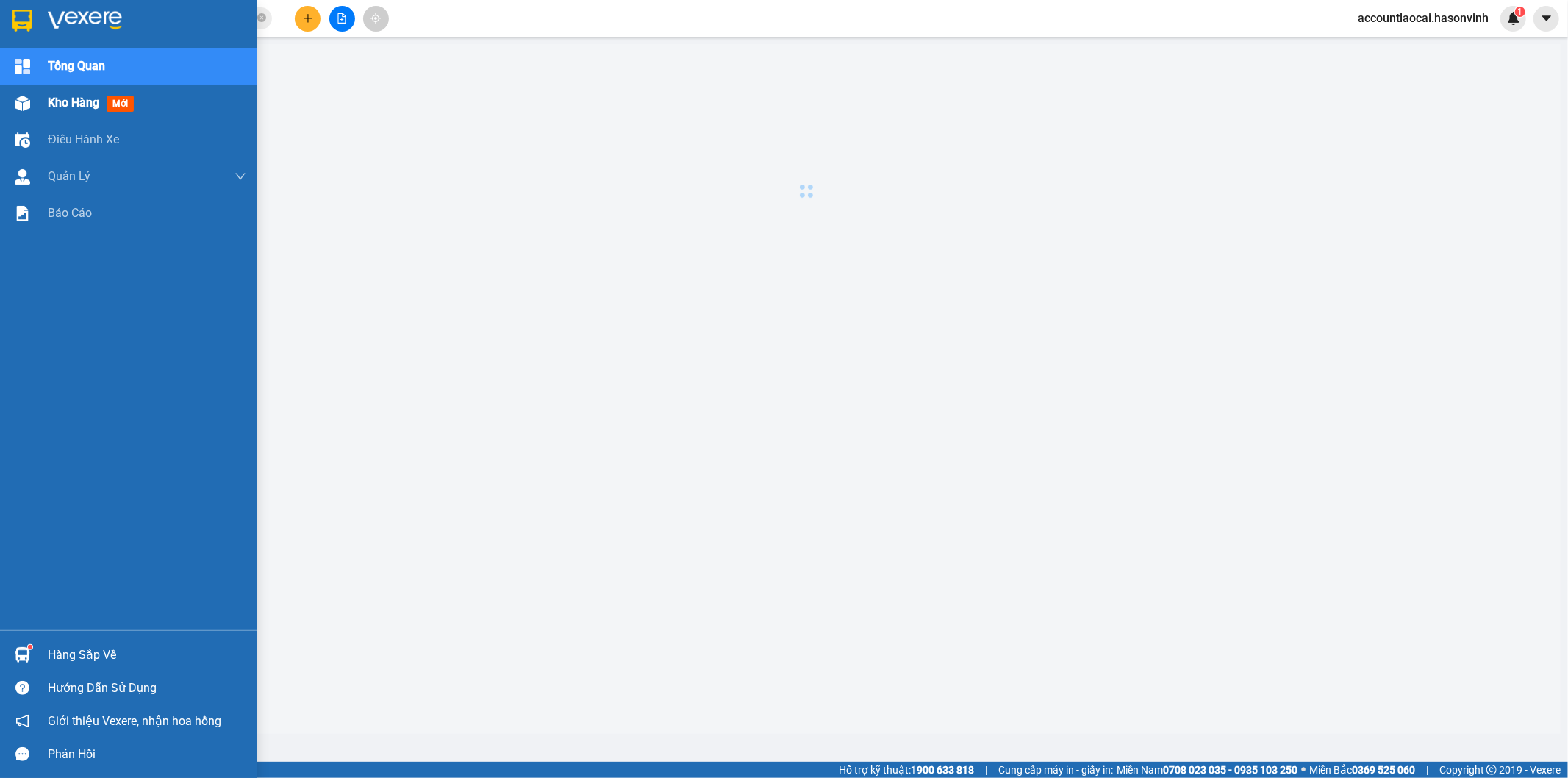
click at [38, 99] on div "Kho hàng mới" at bounding box center [129, 103] width 257 height 37
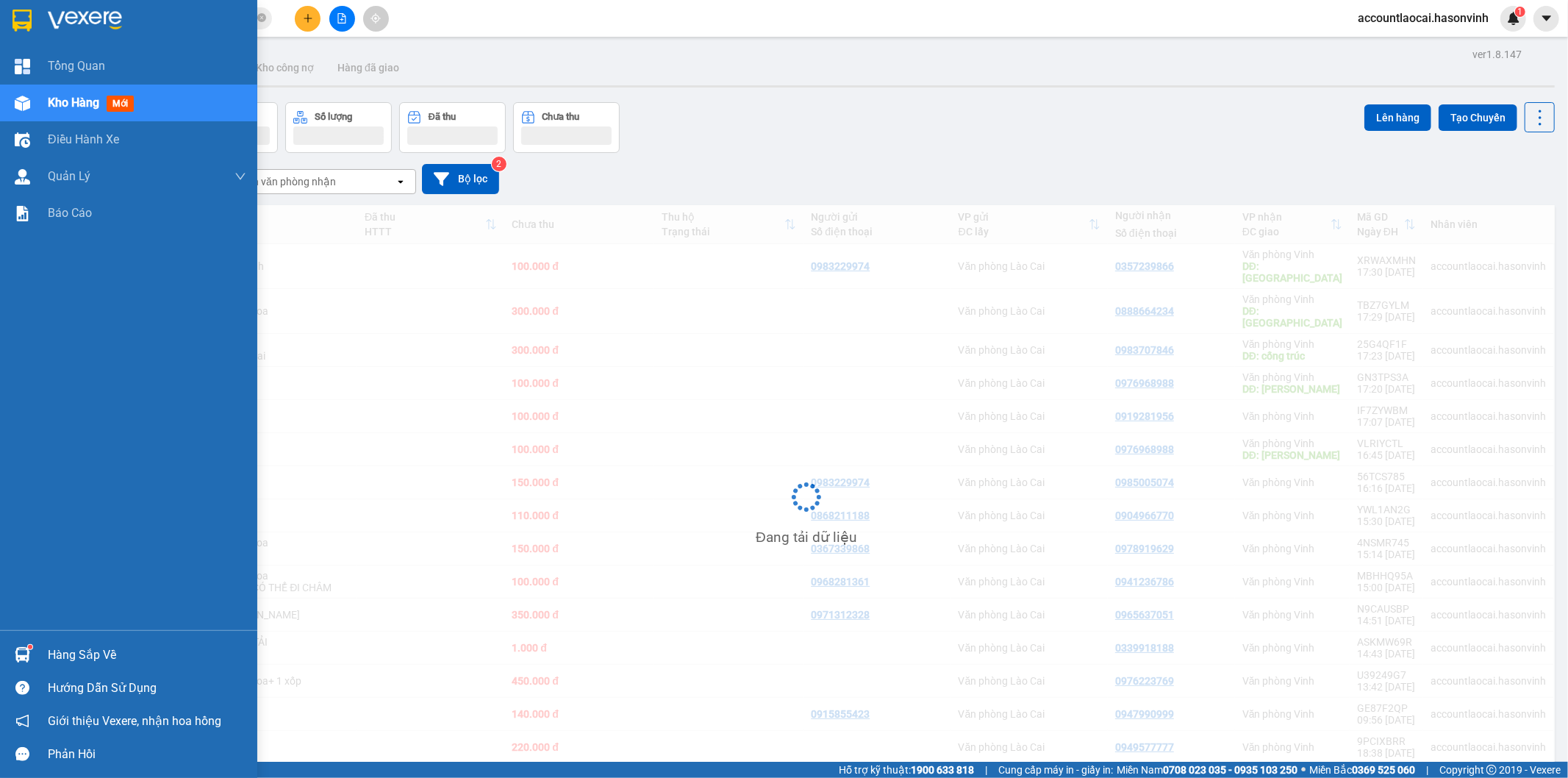
click at [54, 104] on span "Kho hàng" at bounding box center [73, 102] width 51 height 14
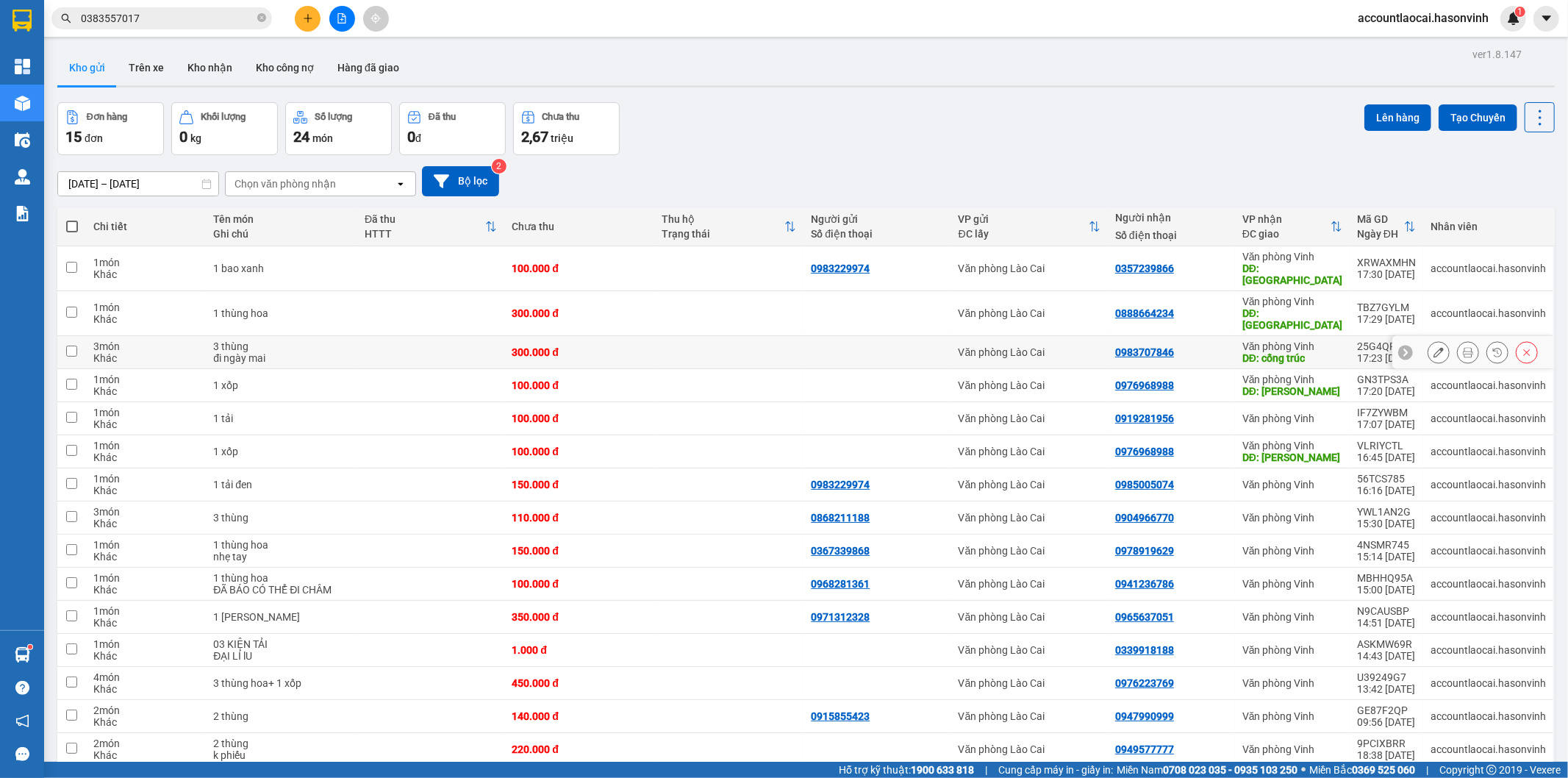
scroll to position [67, 0]
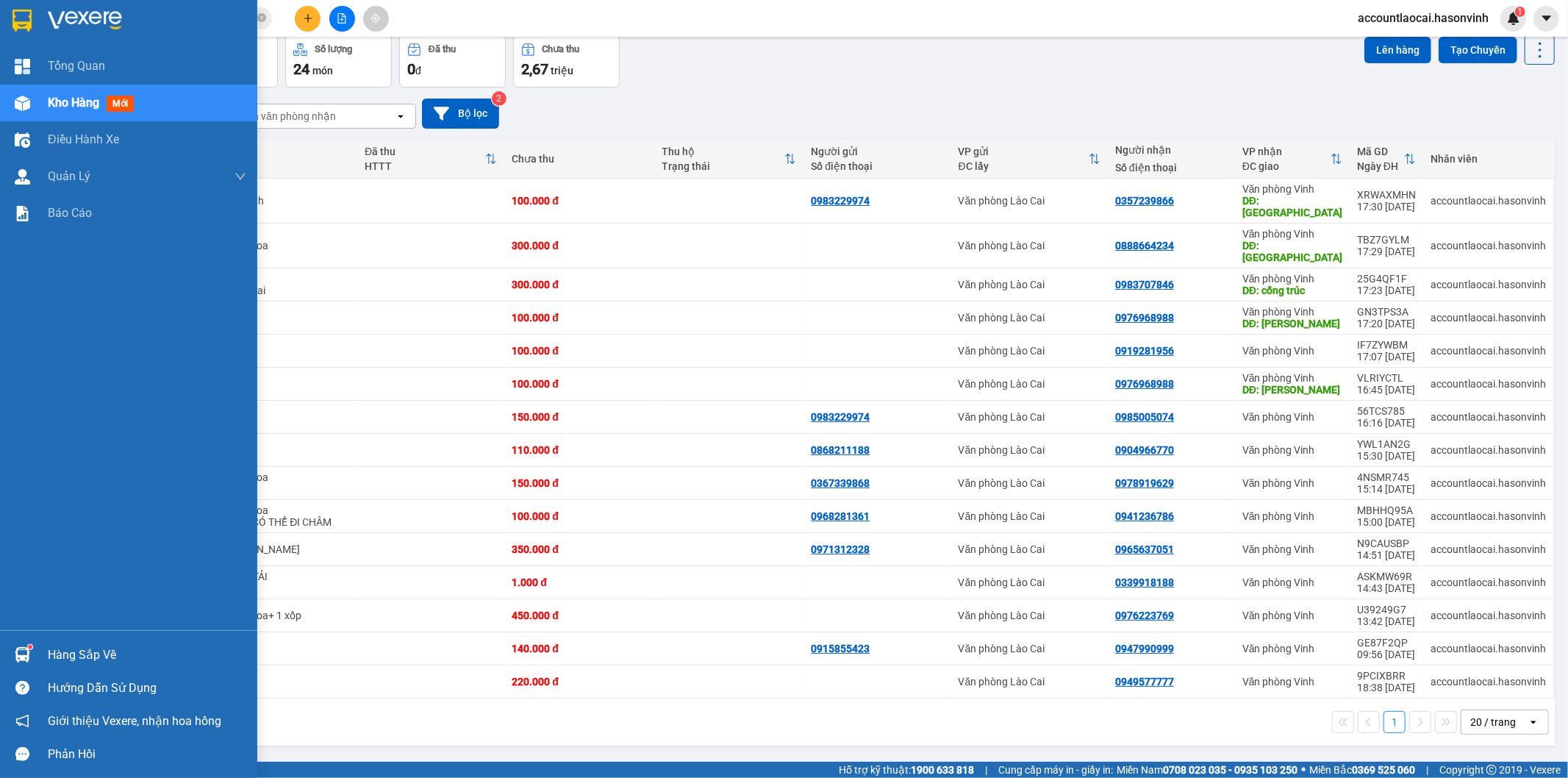
click at [23, 104] on img at bounding box center [22, 103] width 15 height 15
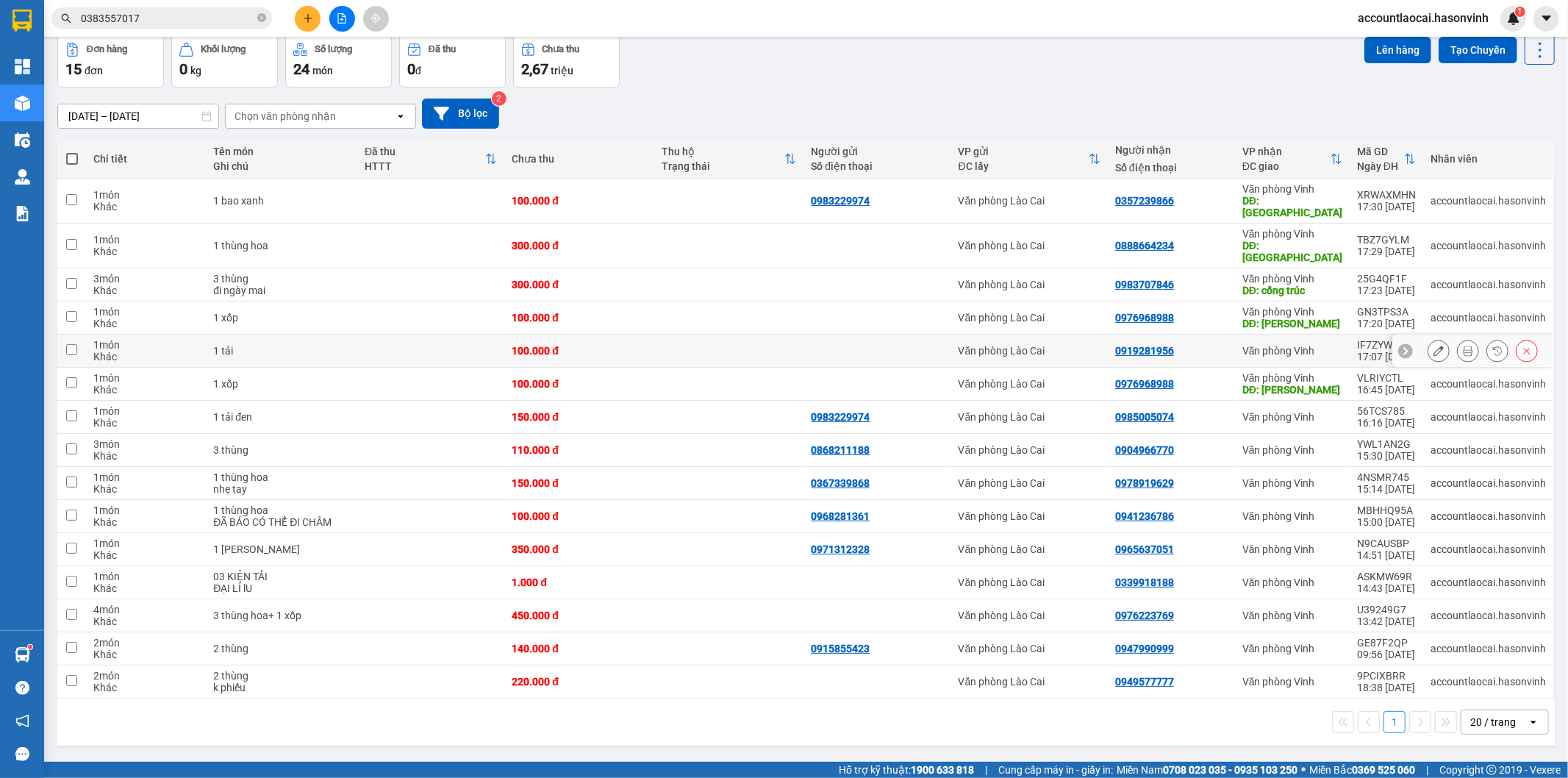
scroll to position [0, 0]
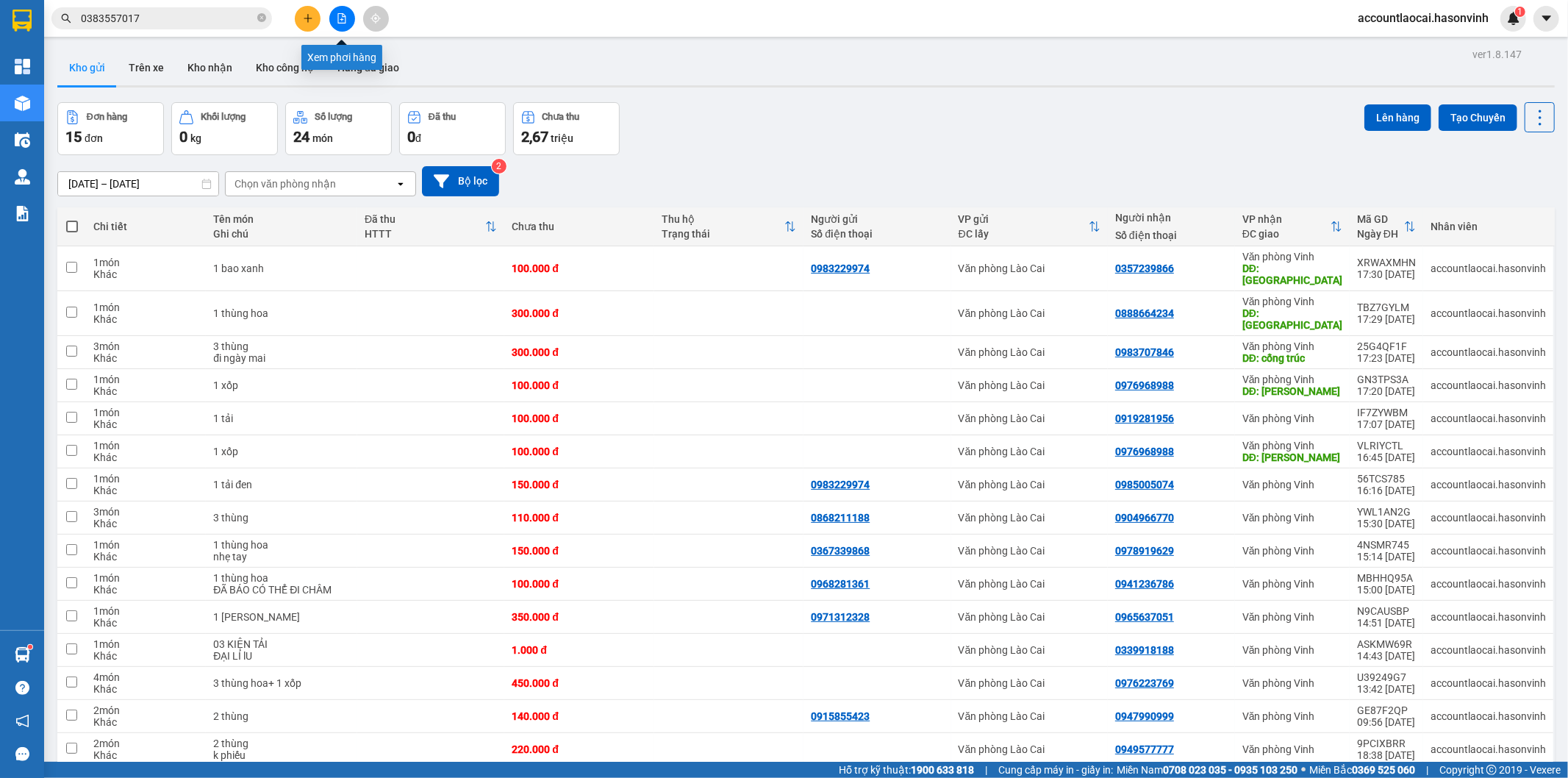
click at [346, 23] on button at bounding box center [342, 19] width 26 height 26
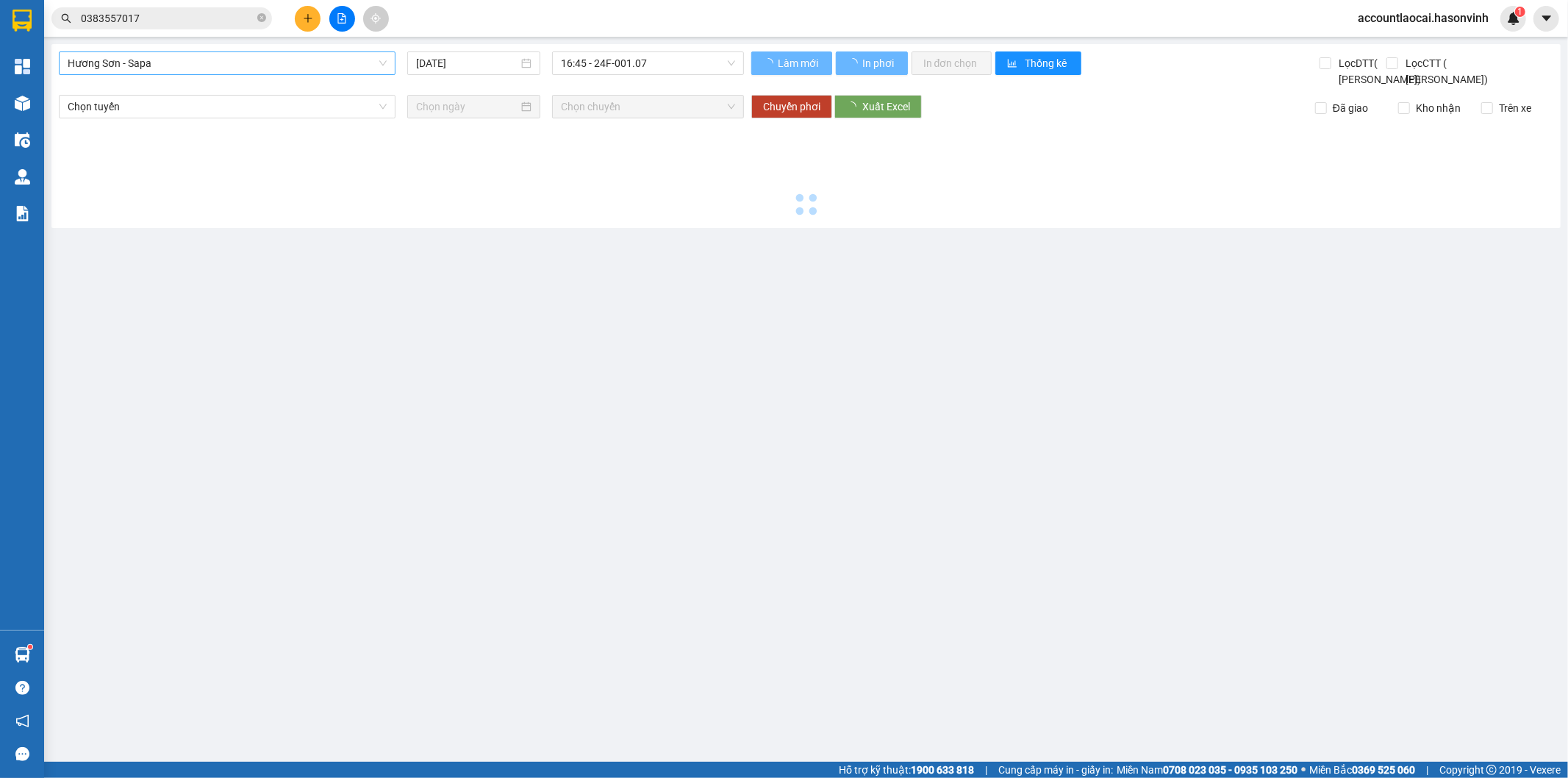
click at [294, 76] on div "Hương Sơn - Sapa 14/10/2025 16:45 - 24F-001.07" at bounding box center [402, 70] width 685 height 36
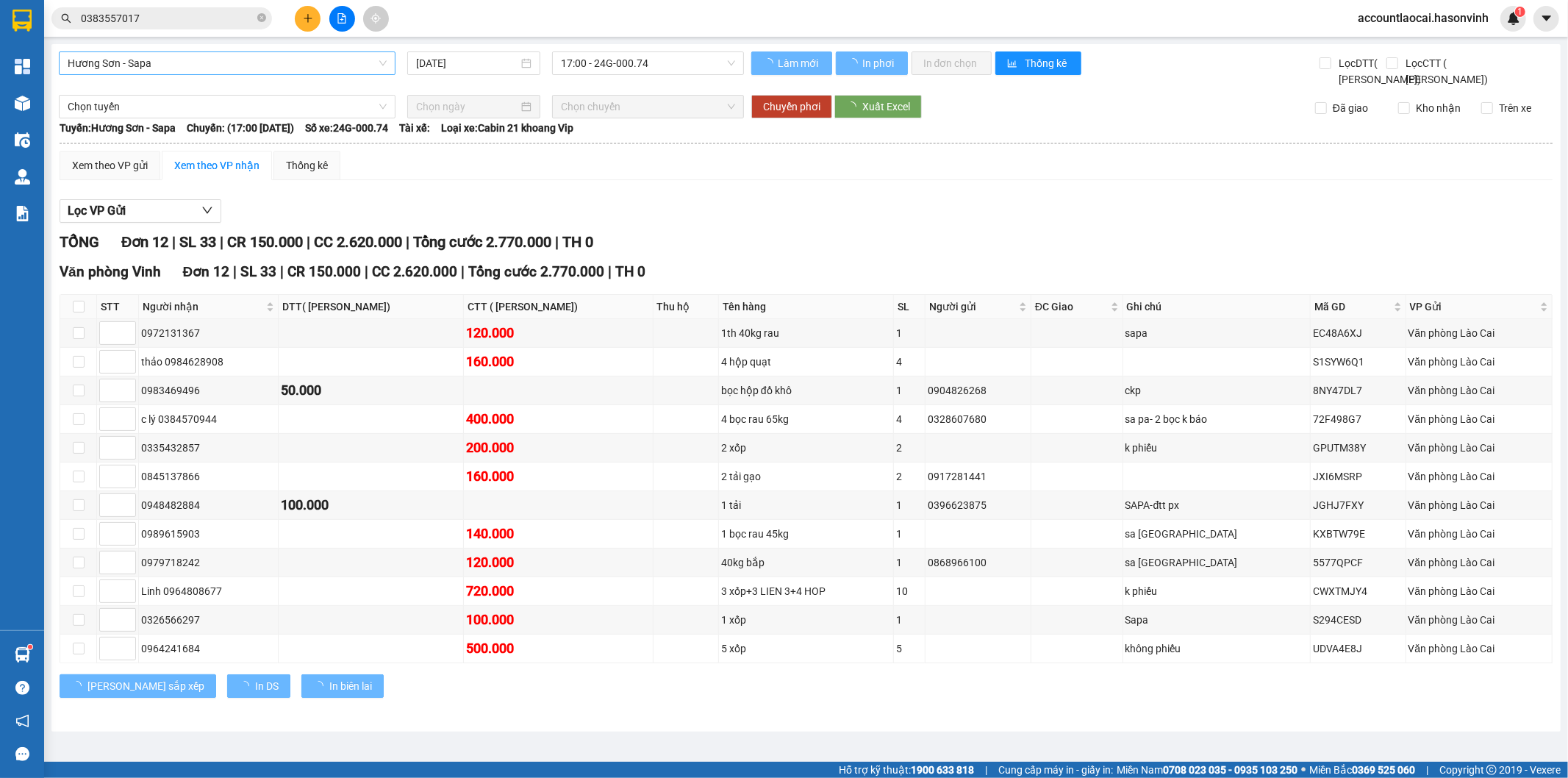
click at [241, 64] on span "Hương Sơn - Sapa" at bounding box center [227, 63] width 319 height 22
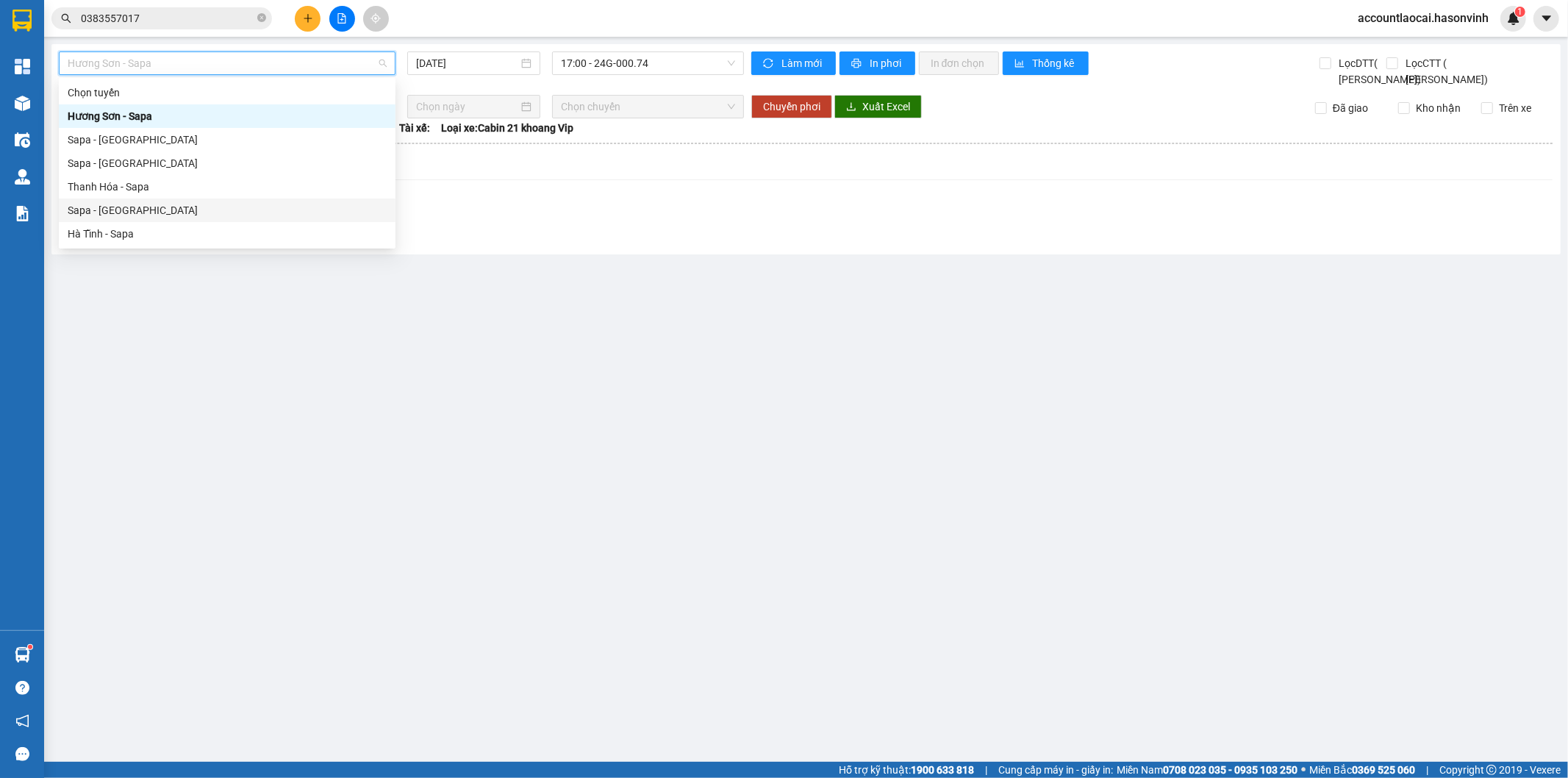
click at [121, 202] on div "Sapa - [GEOGRAPHIC_DATA]" at bounding box center [227, 210] width 319 height 16
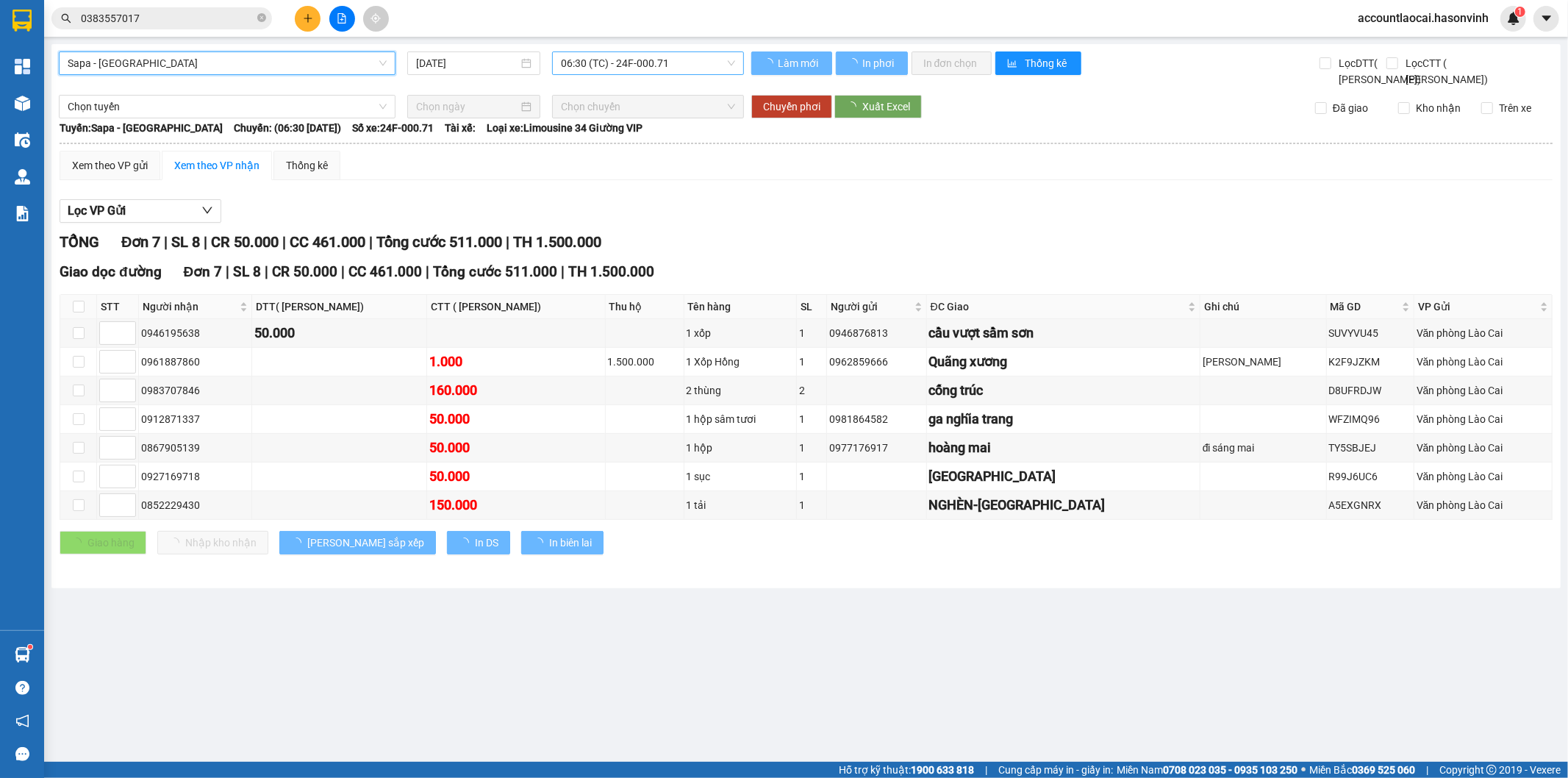
click at [638, 61] on span "06:30 (TC) - 24F-000.71" at bounding box center [647, 63] width 173 height 22
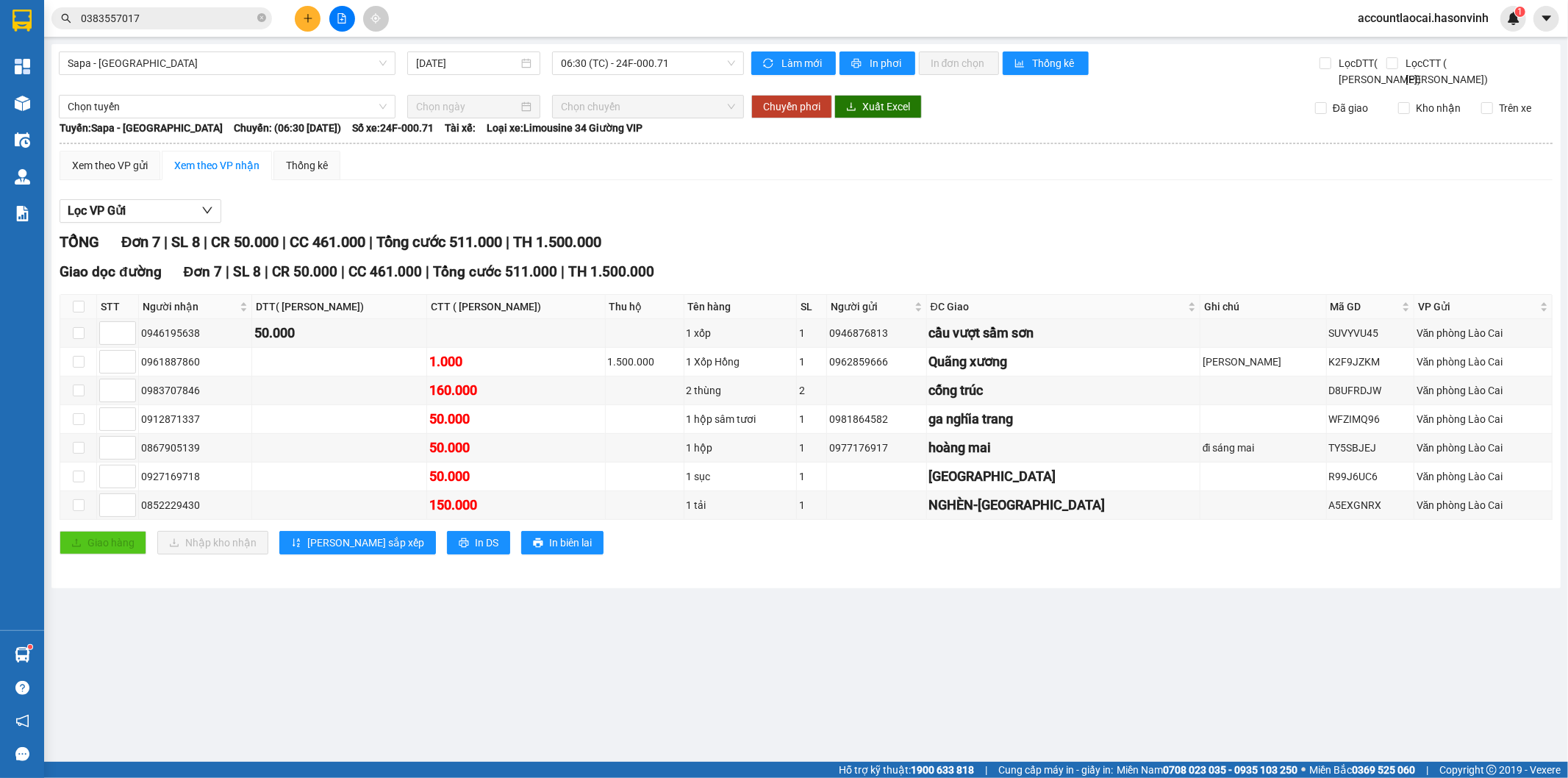
click at [601, 251] on span "TH 1.500.000" at bounding box center [557, 241] width 88 height 17
click at [433, 61] on input "[DATE]" at bounding box center [467, 63] width 102 height 16
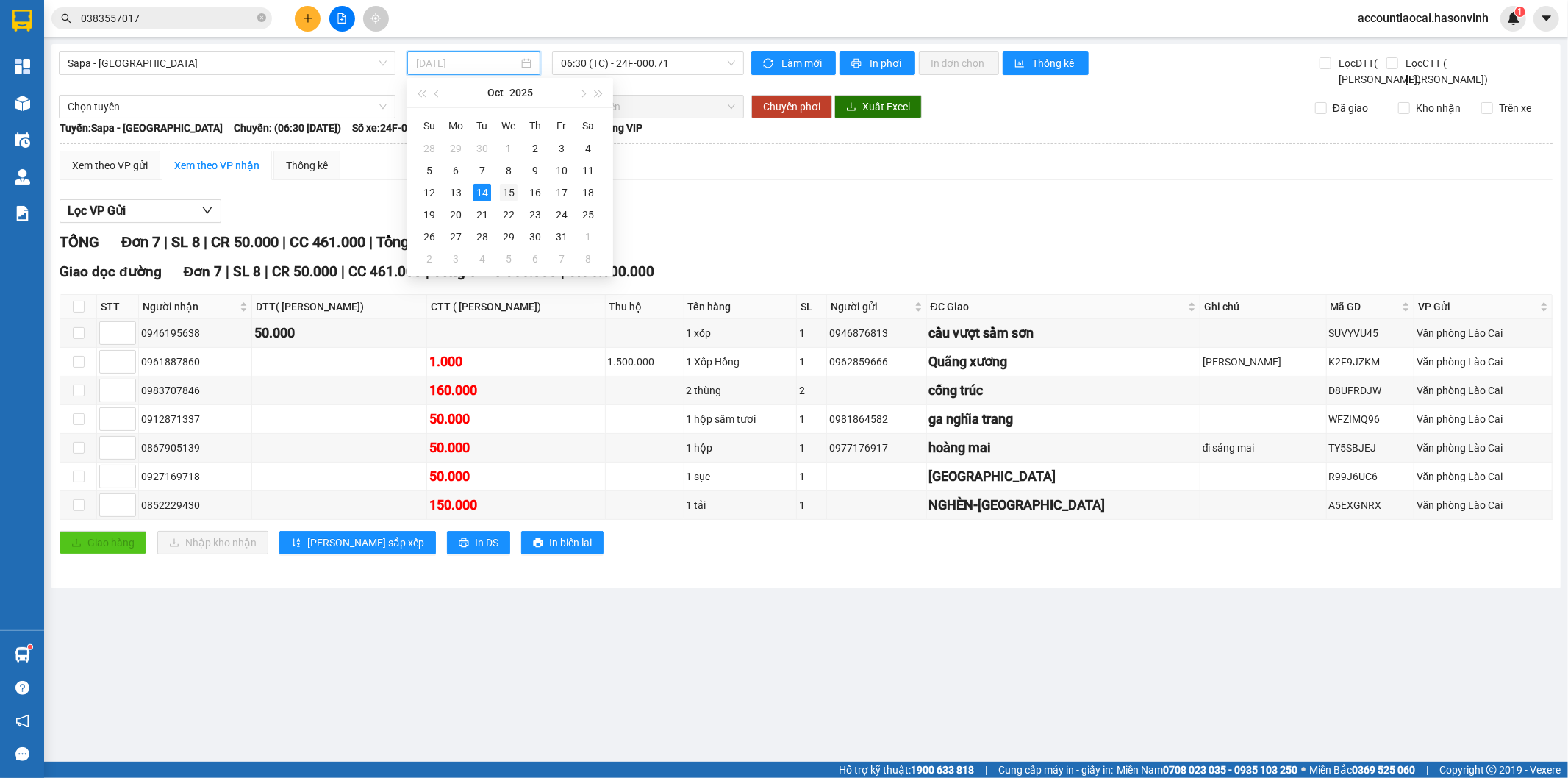
click at [505, 188] on div "15" at bounding box center [508, 192] width 17 height 17
type input "[DATE]"
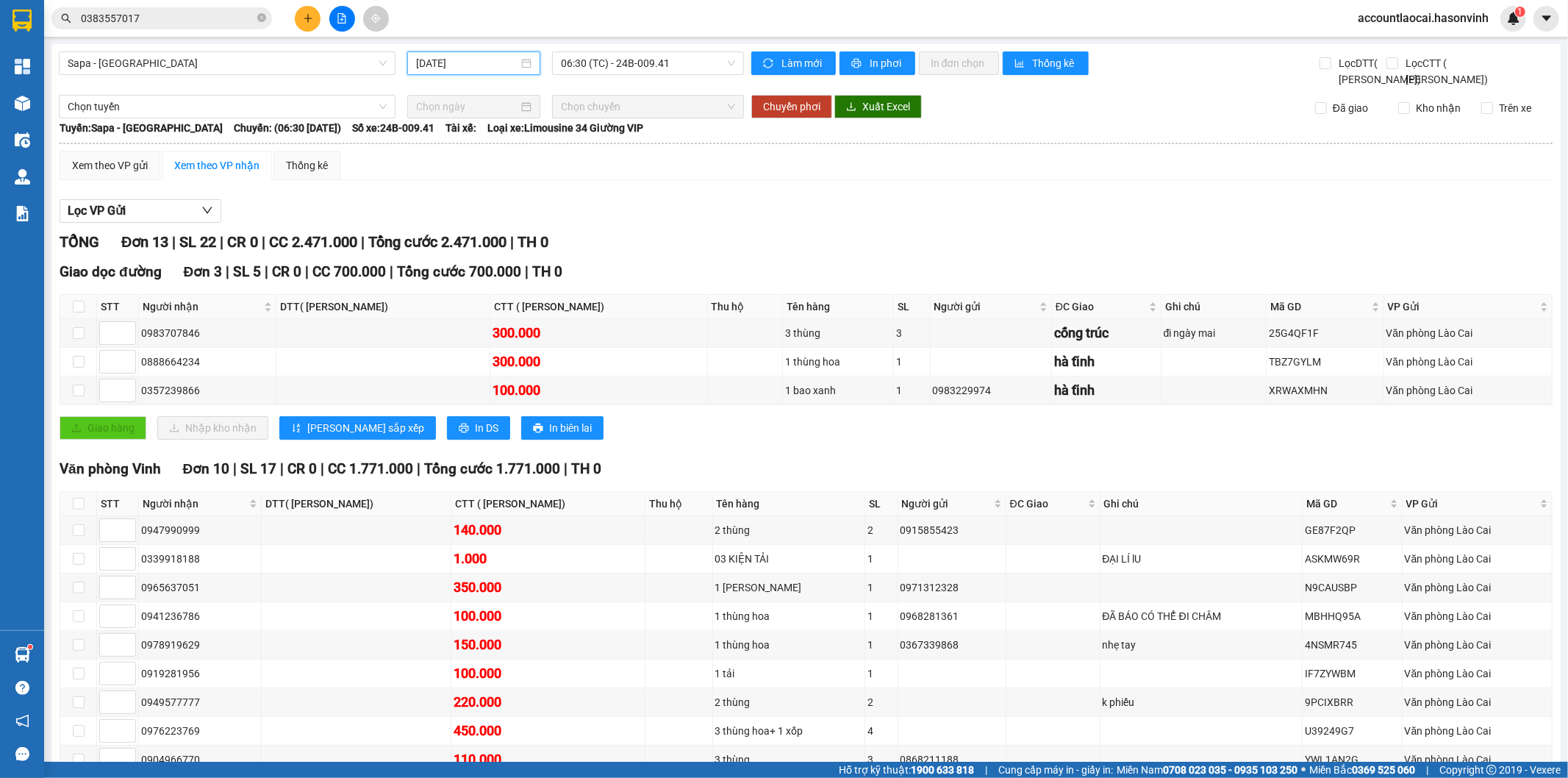
scroll to position [136, 0]
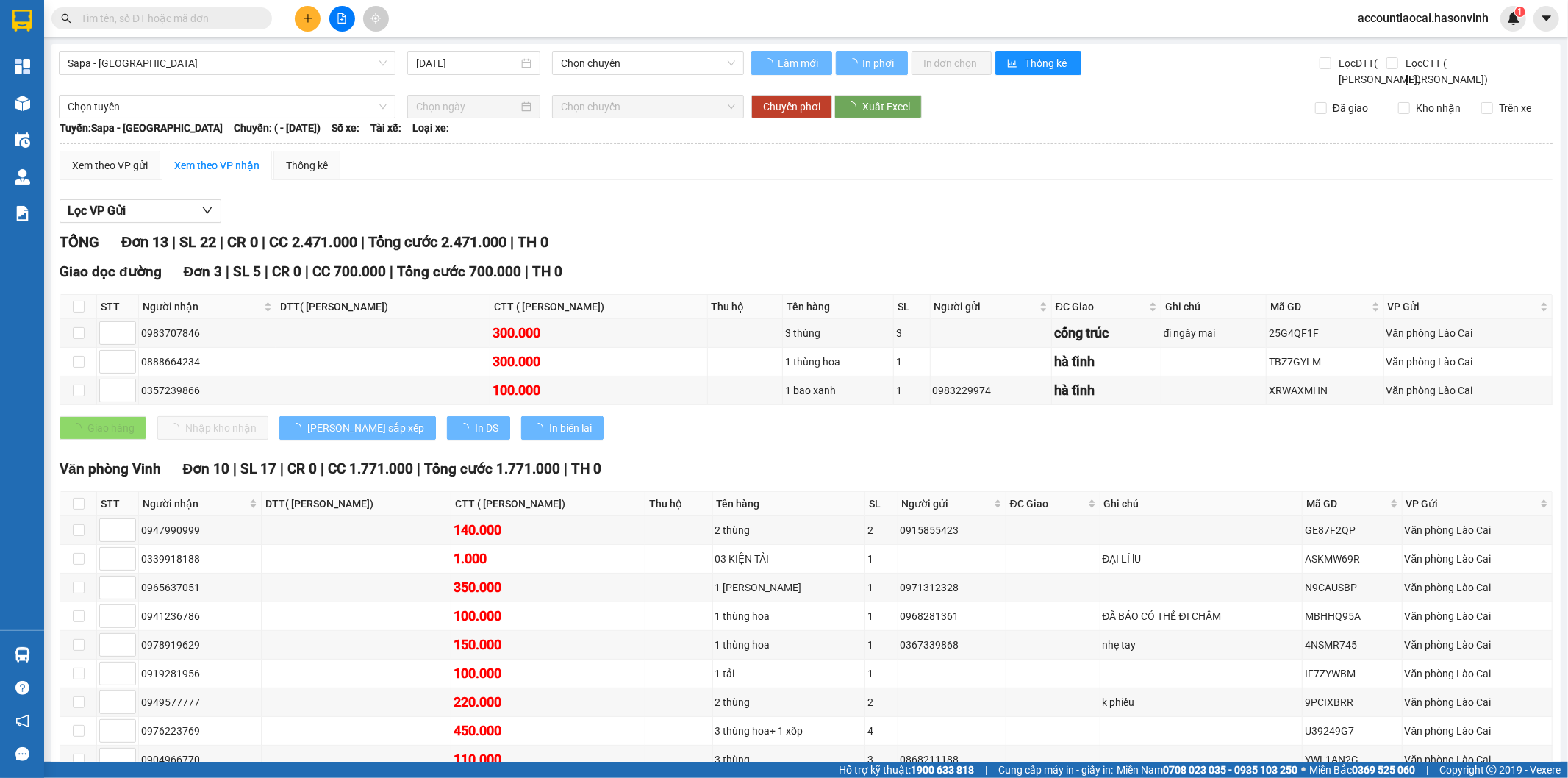
type input "[DATE]"
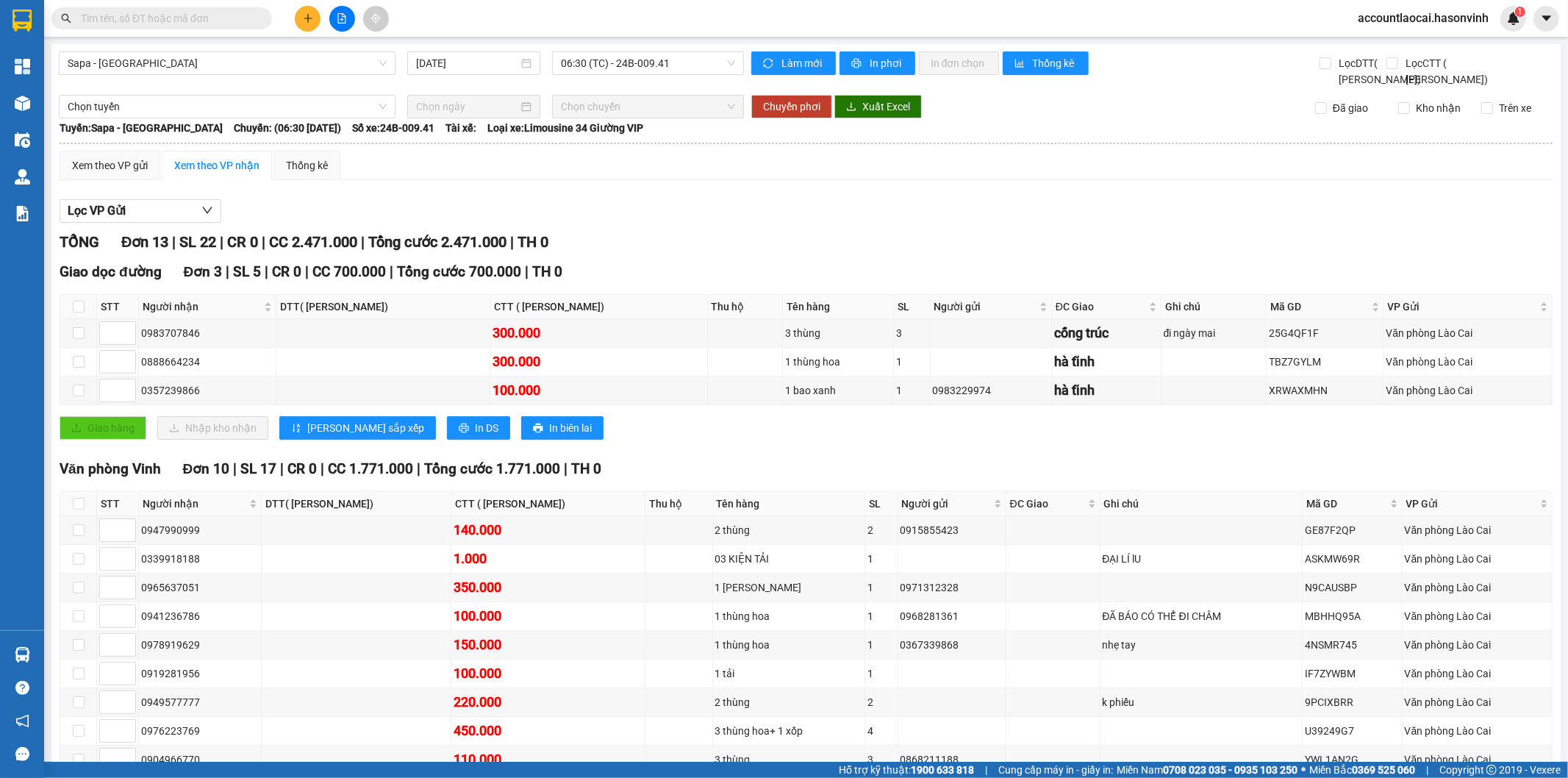
click at [23, 100] on img at bounding box center [22, 103] width 15 height 15
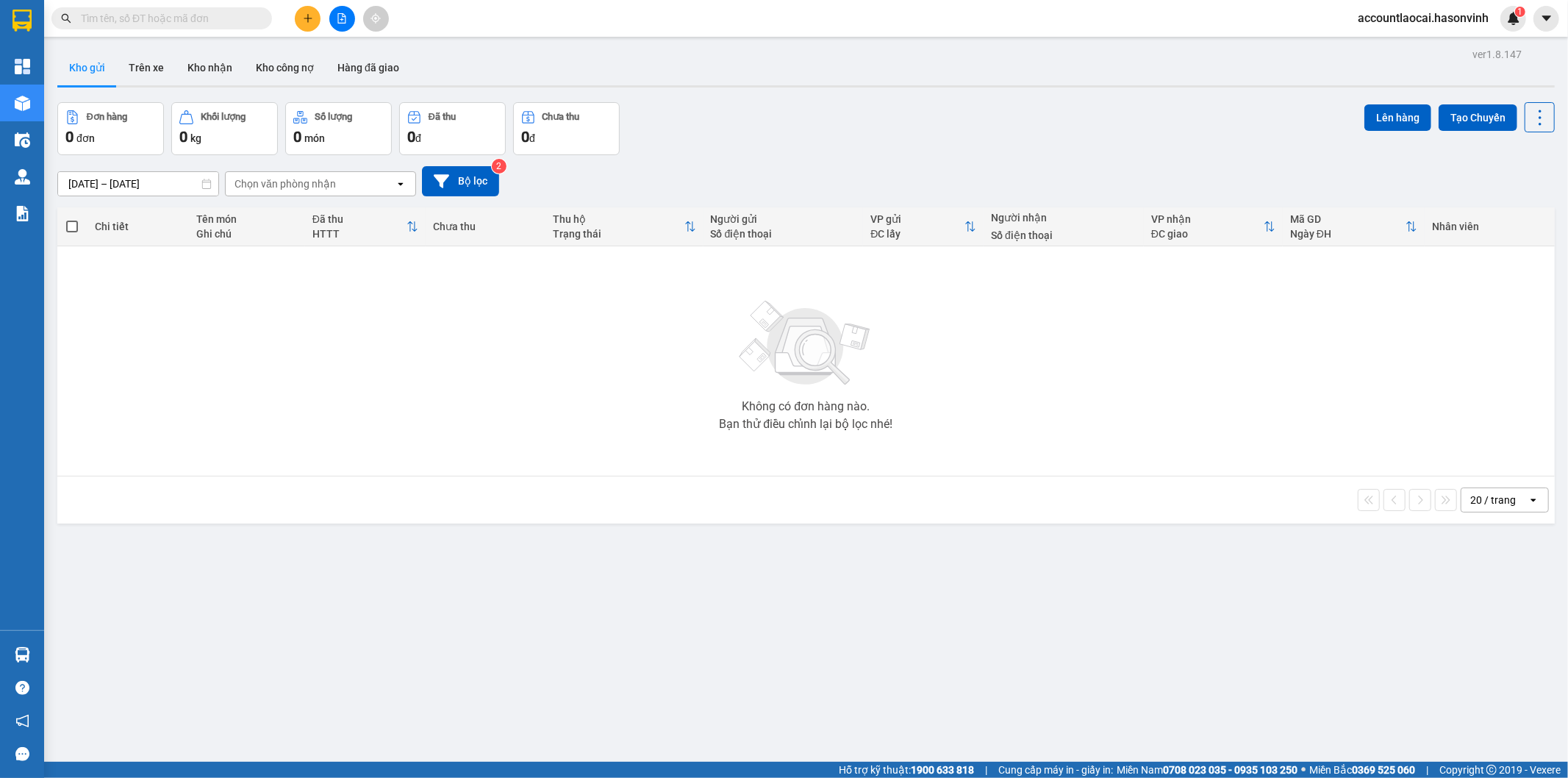
click at [352, 13] on div at bounding box center [342, 19] width 110 height 26
click at [346, 10] on button at bounding box center [342, 19] width 26 height 26
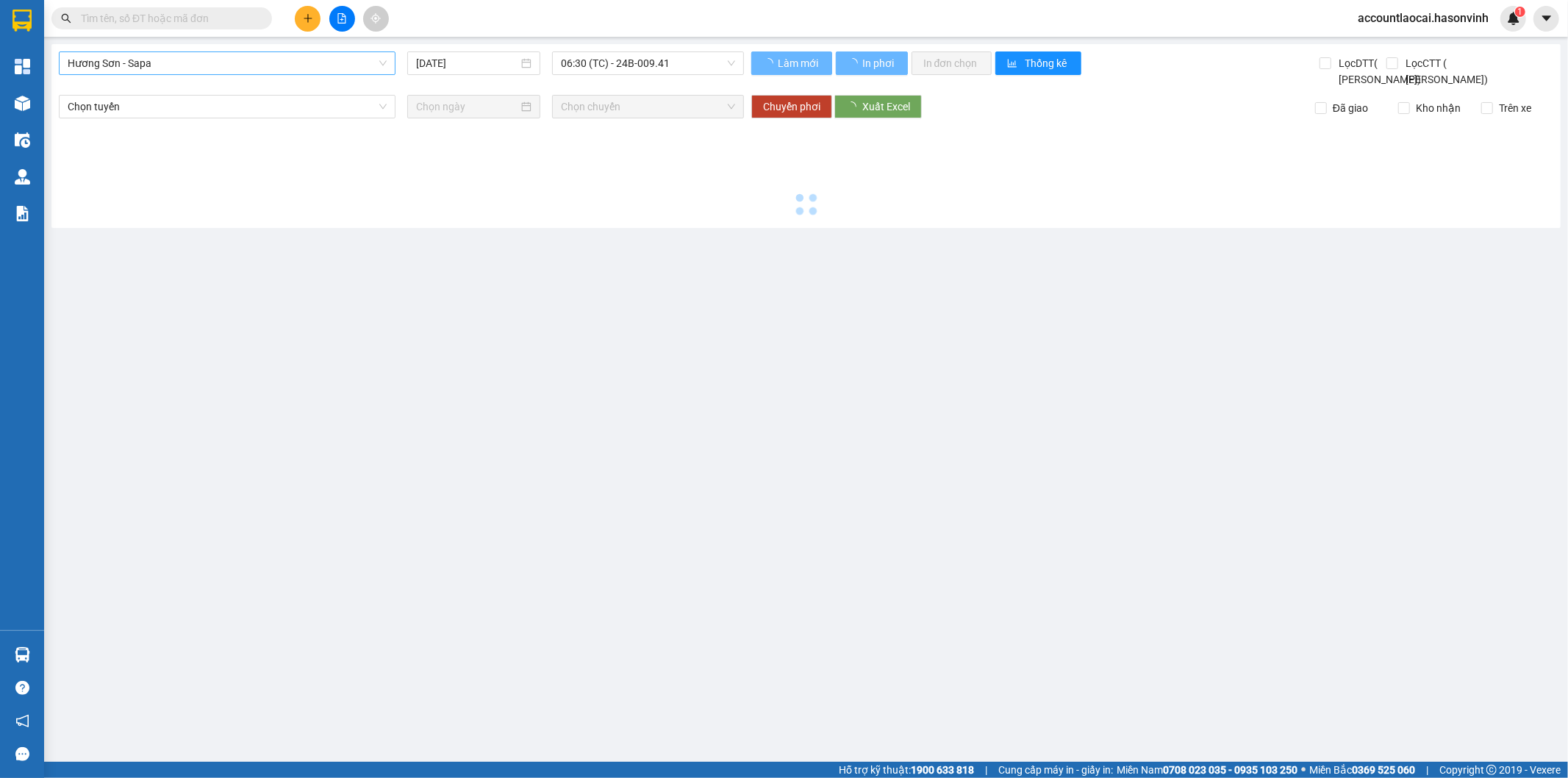
type input "[DATE]"
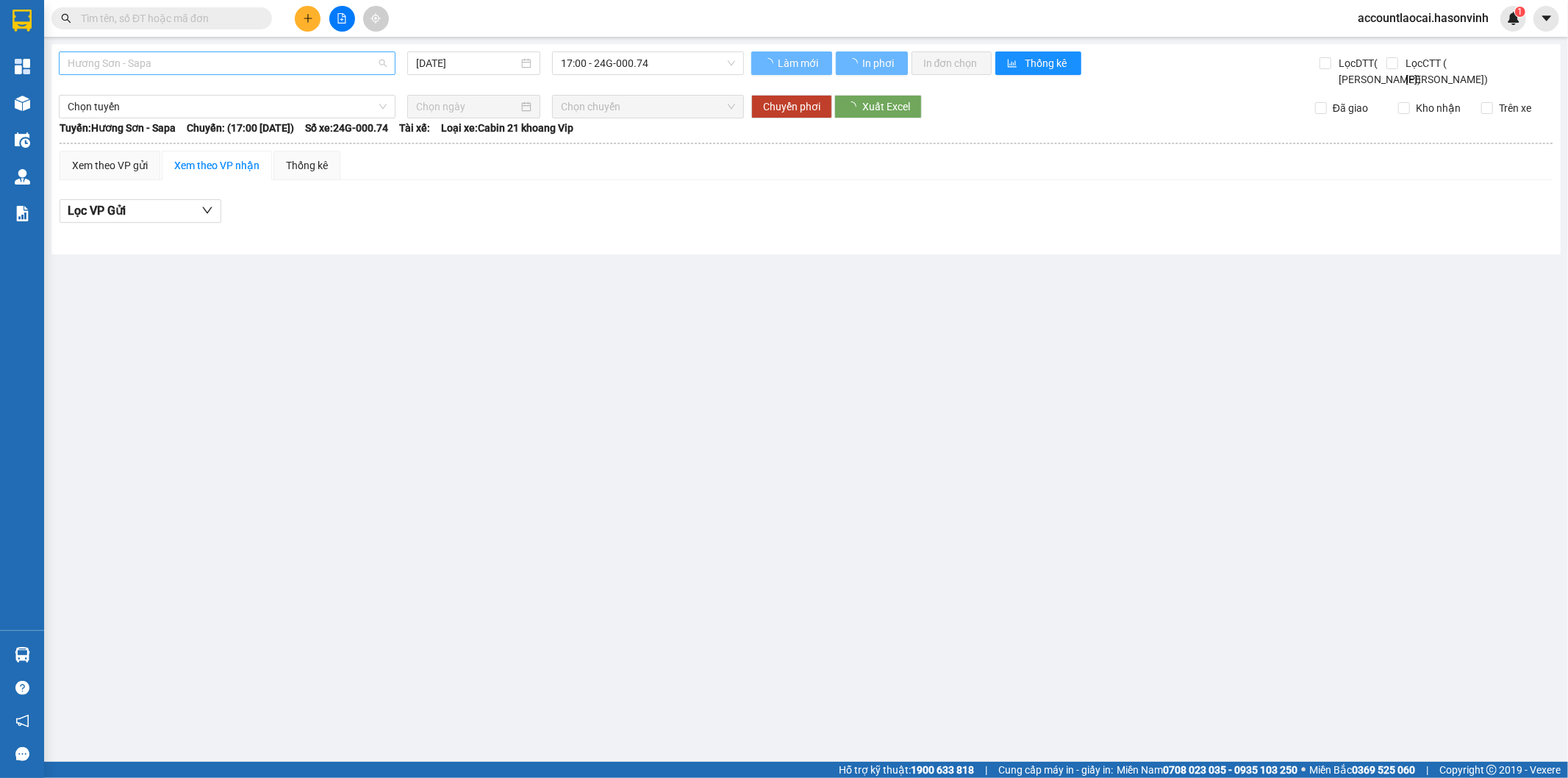
click at [349, 65] on span "Hương Sơn - Sapa" at bounding box center [227, 63] width 319 height 22
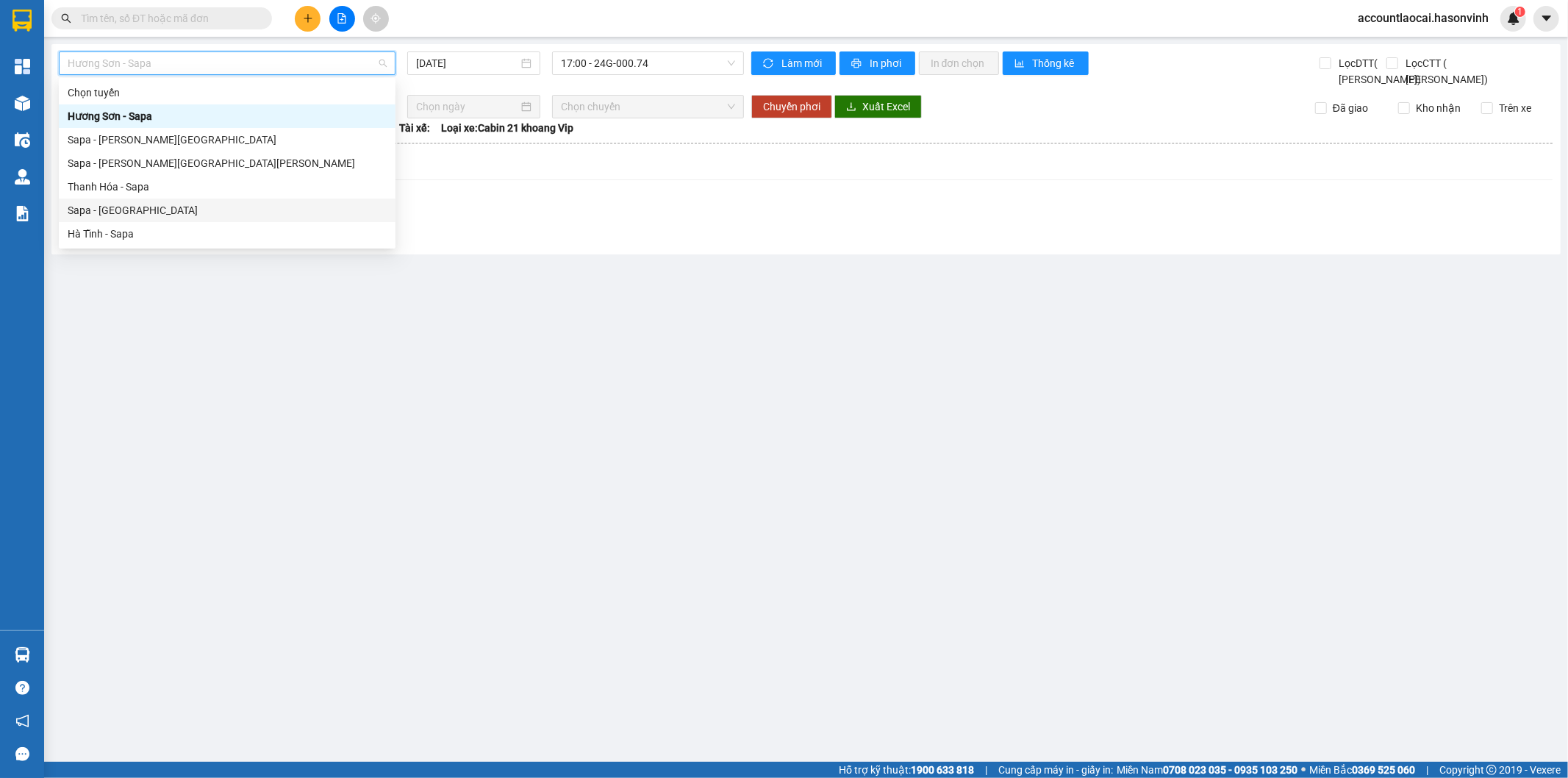
click at [182, 198] on div "Sapa - [GEOGRAPHIC_DATA]" at bounding box center [227, 210] width 337 height 23
type input "[DATE]"
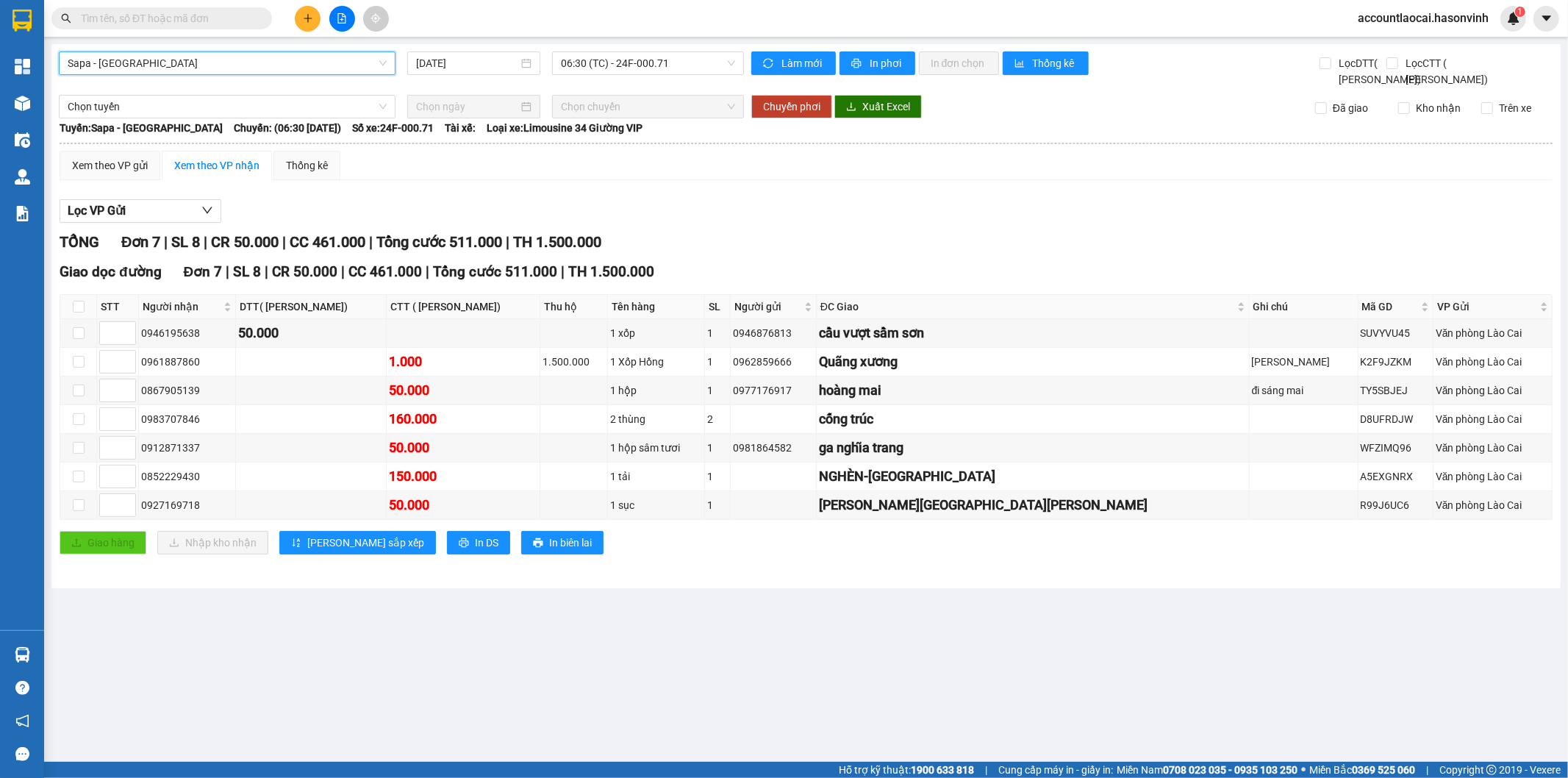
click at [616, 44] on div "Sapa - [GEOGRAPHIC_DATA][PERSON_NAME] - [PERSON_NAME] [DATE] 06:30 (TC) - 24F-0…" at bounding box center [806, 316] width 1509 height 544
drag, startPoint x: 613, startPoint y: 55, endPoint x: 601, endPoint y: 65, distance: 15.6
click at [612, 56] on span "06:30 (TC) - 24F-000.71" at bounding box center [647, 63] width 173 height 22
click at [209, 1] on div "Kết quả tìm kiếm ( 0 ) Bộ lọc Ngày tạo đơn gần nhất No Data accountlaocai.hason…" at bounding box center [784, 18] width 1568 height 37
